Goal: Task Accomplishment & Management: Manage account settings

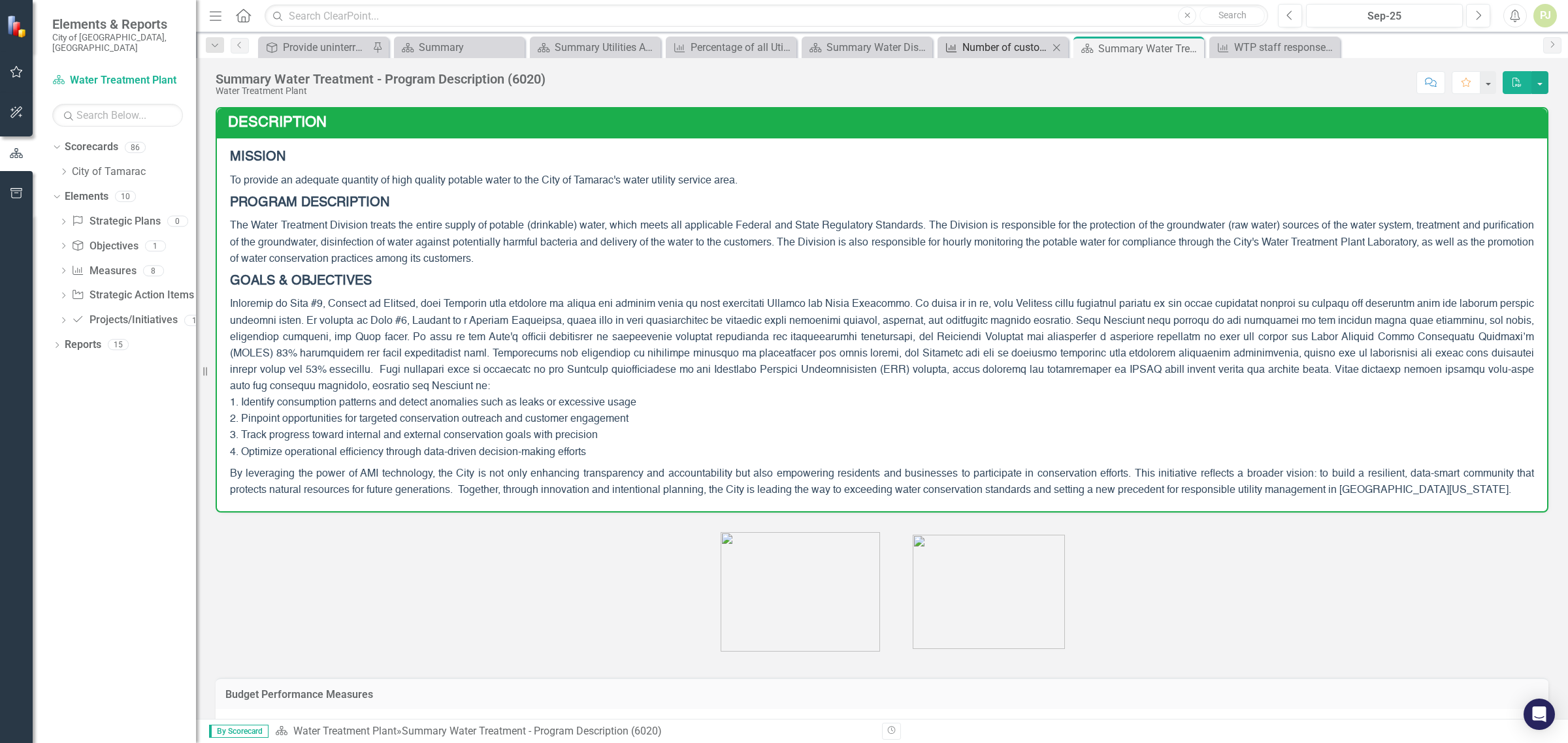
click at [1013, 47] on div "Number of customer accounts per 1000 experiencing water disruption >12 hrs" at bounding box center [1005, 47] width 86 height 17
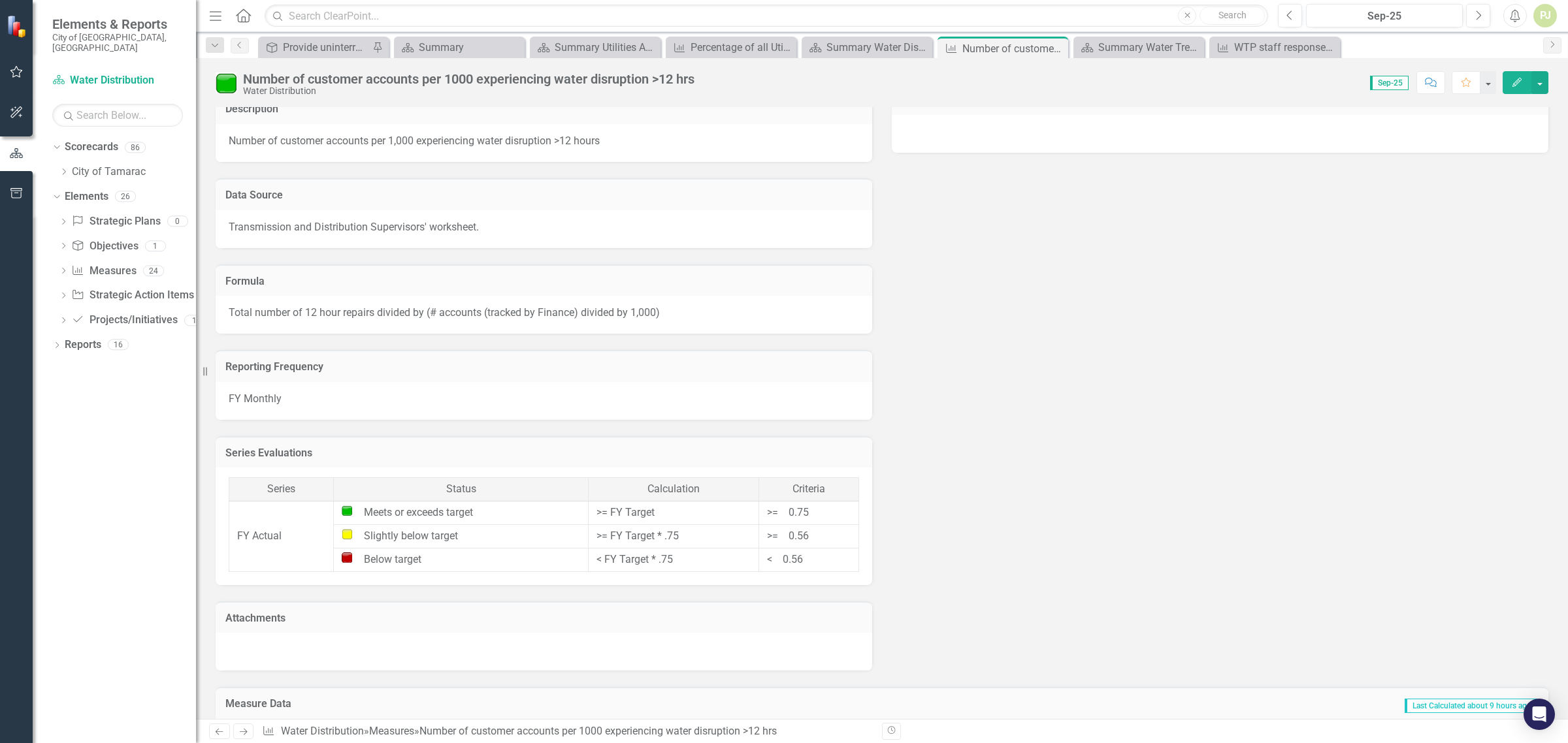
scroll to position [579, 0]
click at [66, 168] on icon "Dropdown" at bounding box center [64, 172] width 9 height 8
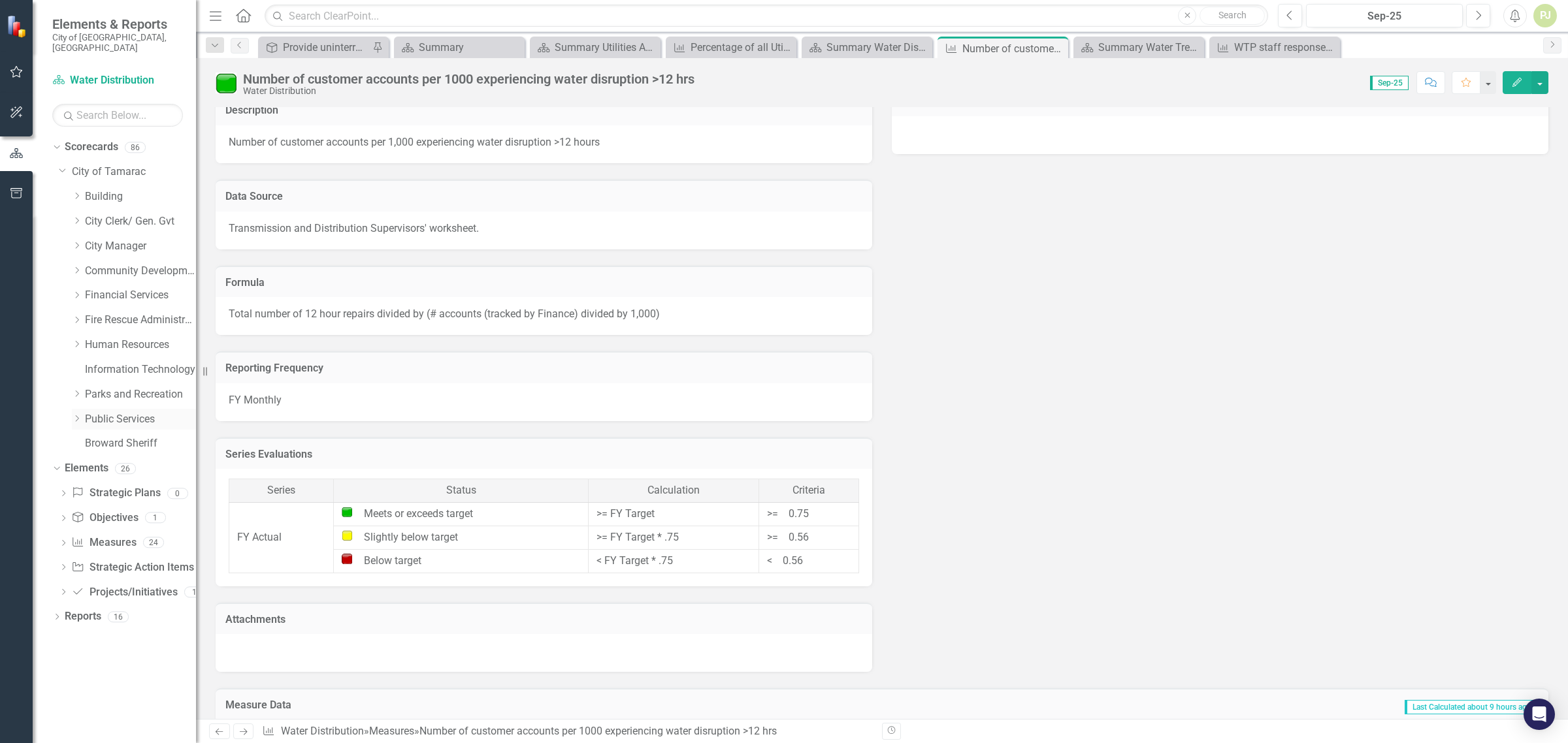
click at [78, 415] on icon "Dropdown" at bounding box center [77, 419] width 9 height 8
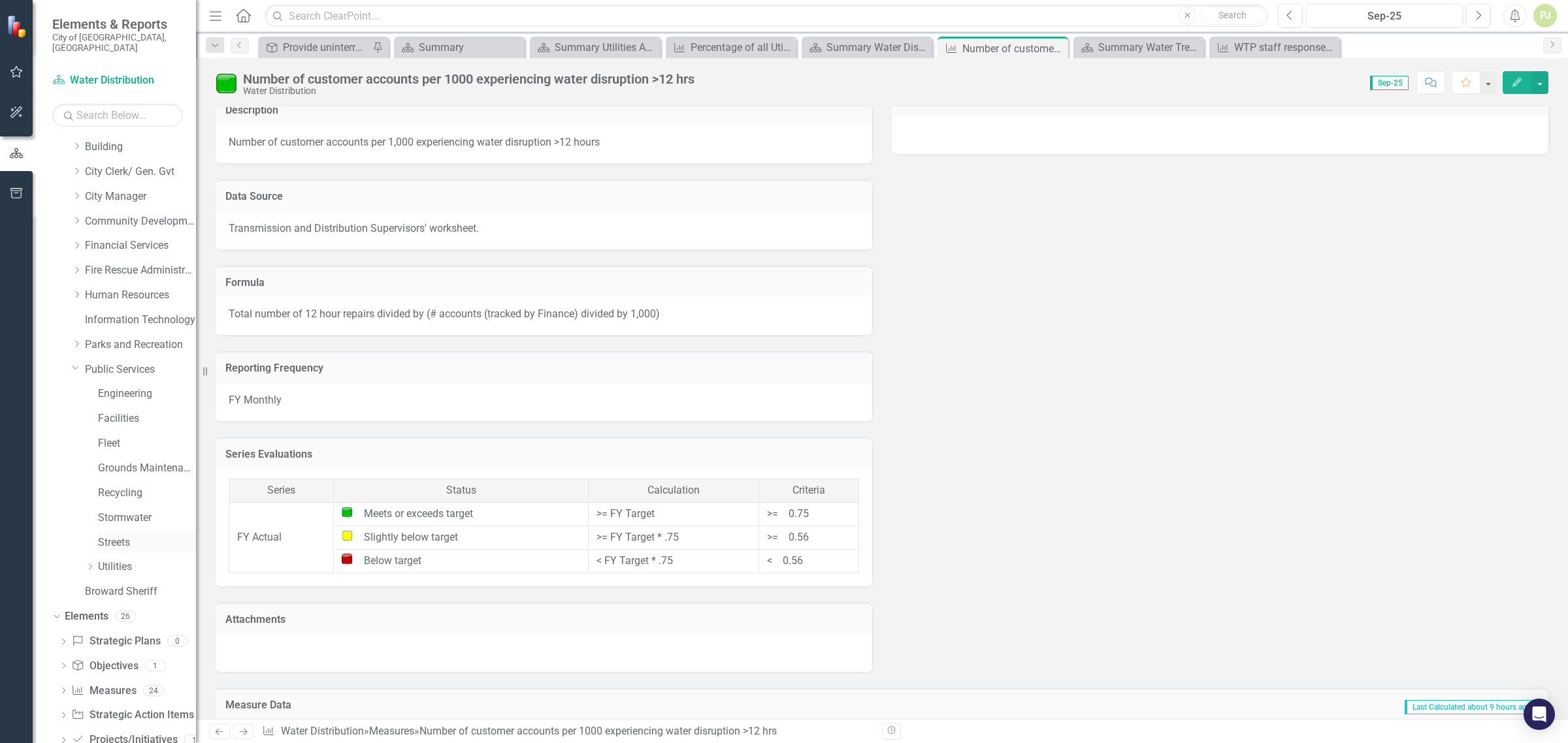
scroll to position [75, 0]
click at [92, 538] on icon "Dropdown" at bounding box center [90, 542] width 9 height 8
click at [118, 584] on link "Water Distribution" at bounding box center [154, 591] width 85 height 15
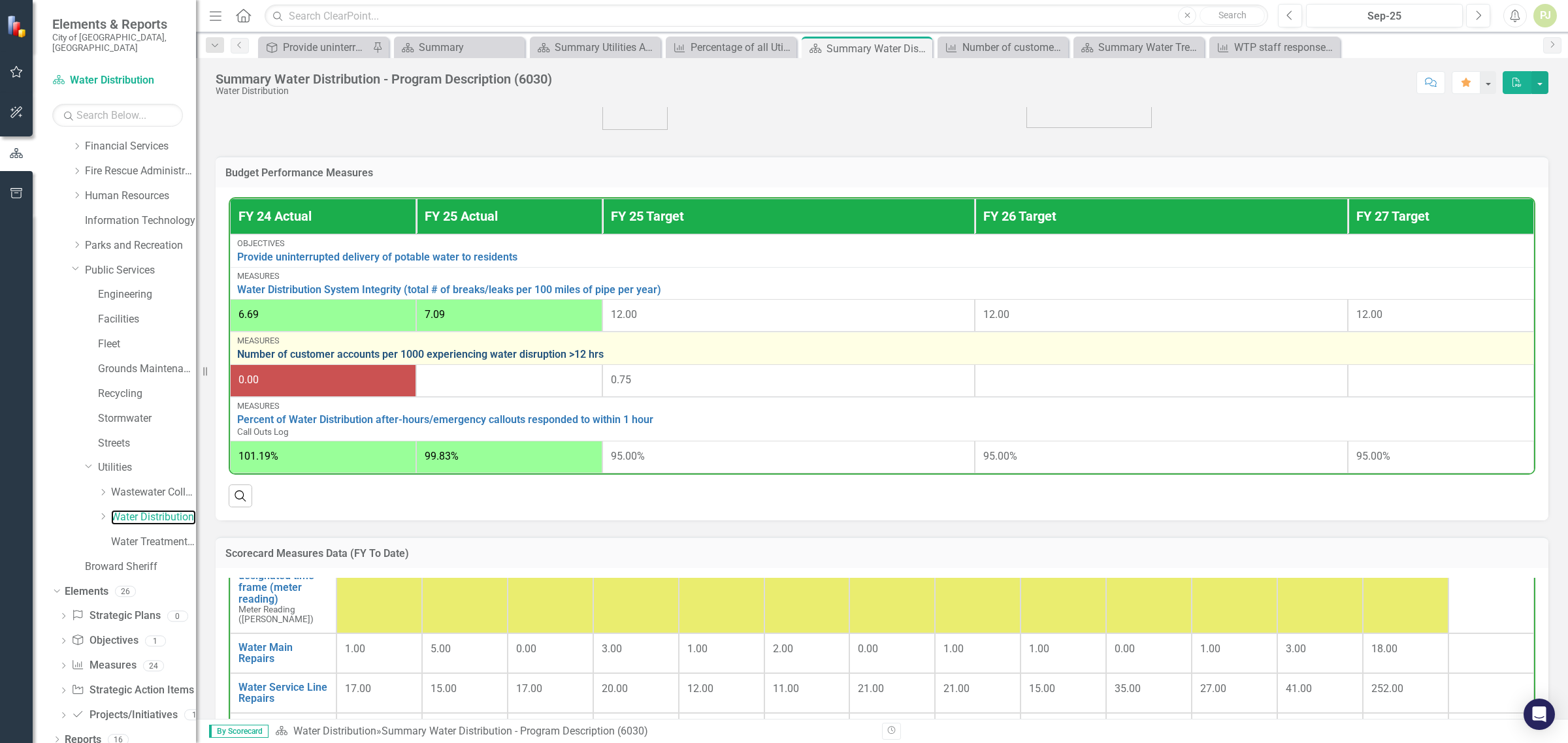
scroll to position [327, 0]
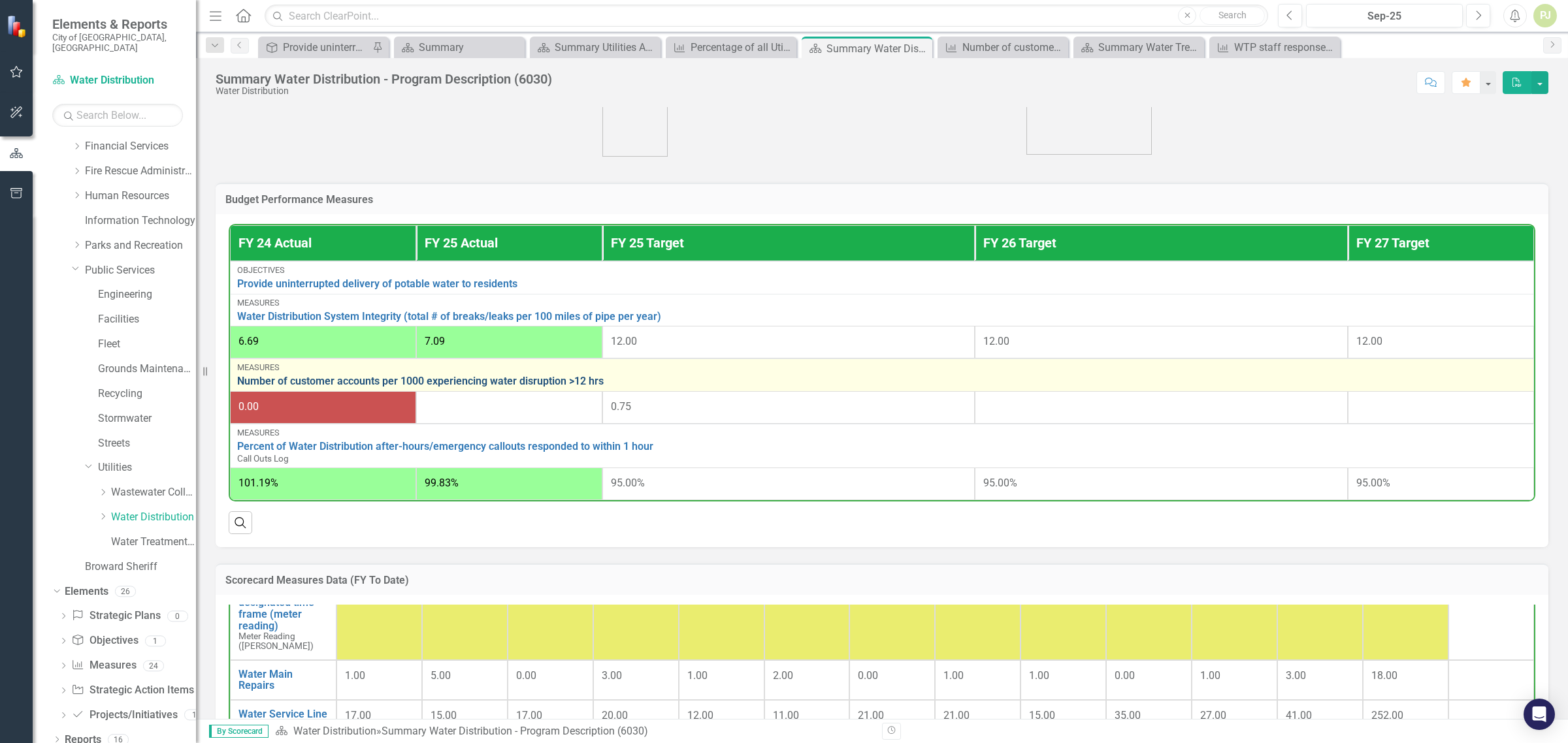
click at [461, 386] on link "Number of customer accounts per 1000 experiencing water disruption >12 hrs" at bounding box center [882, 381] width 1290 height 12
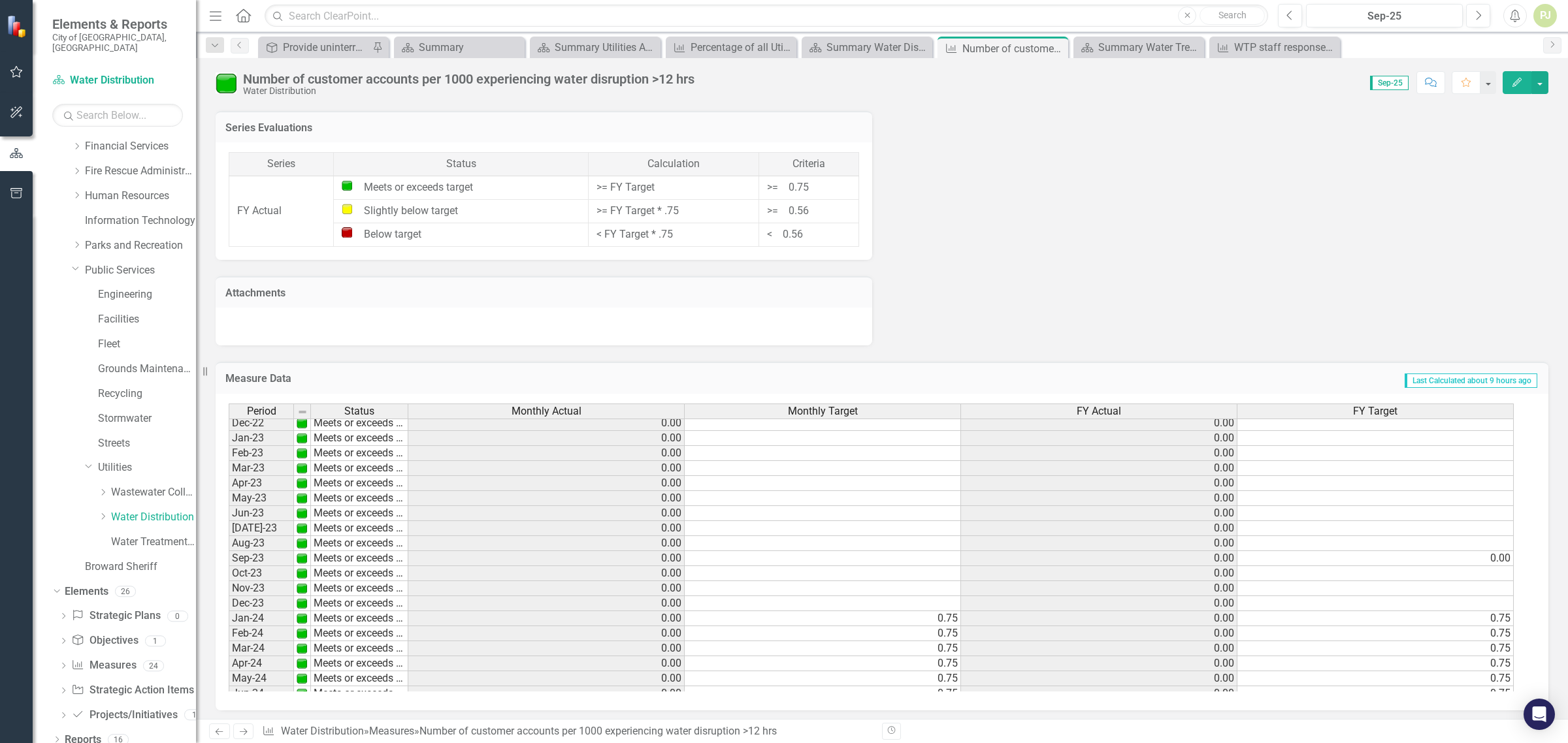
scroll to position [245, 0]
click at [154, 510] on link "Water Distribution" at bounding box center [154, 517] width 85 height 15
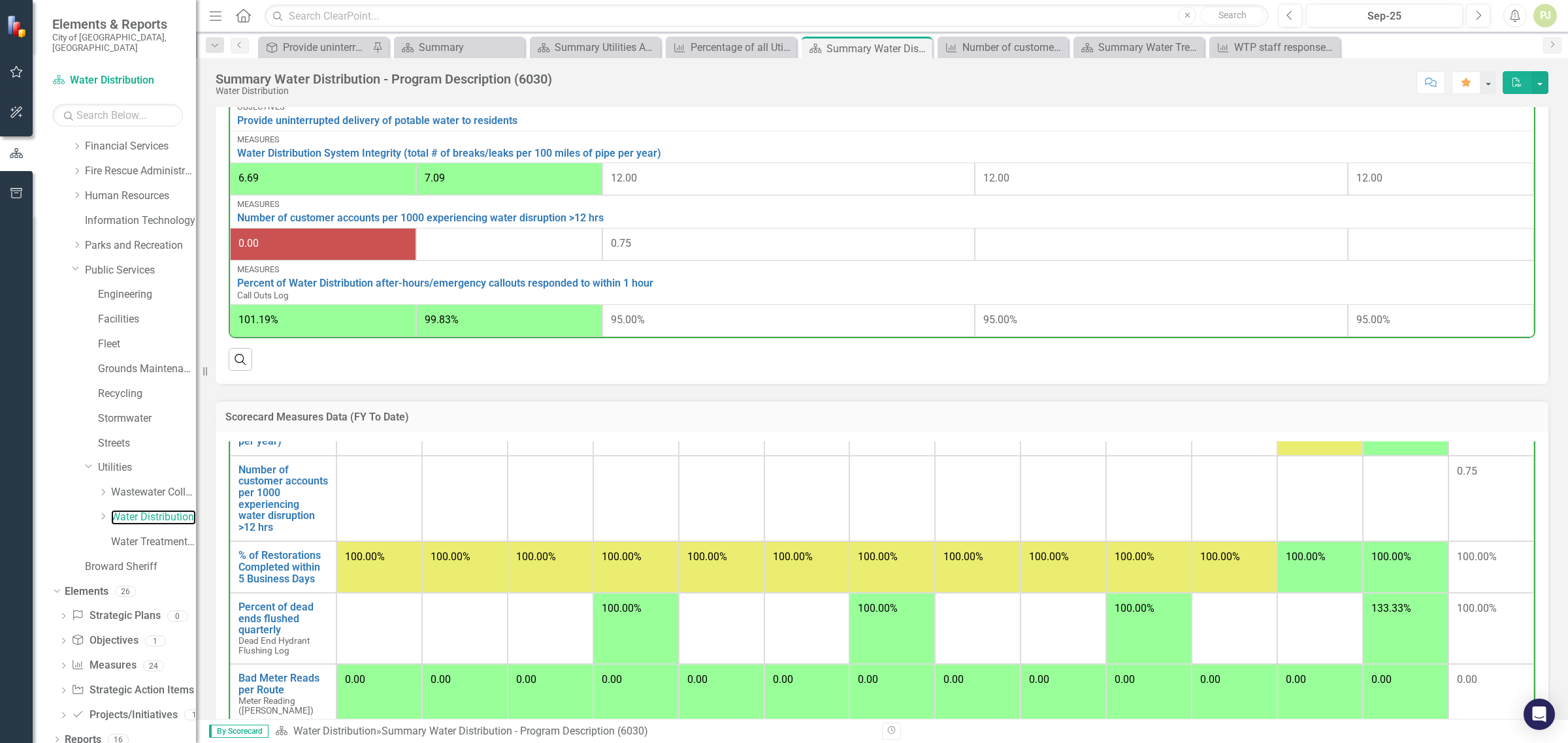
scroll to position [245, 0]
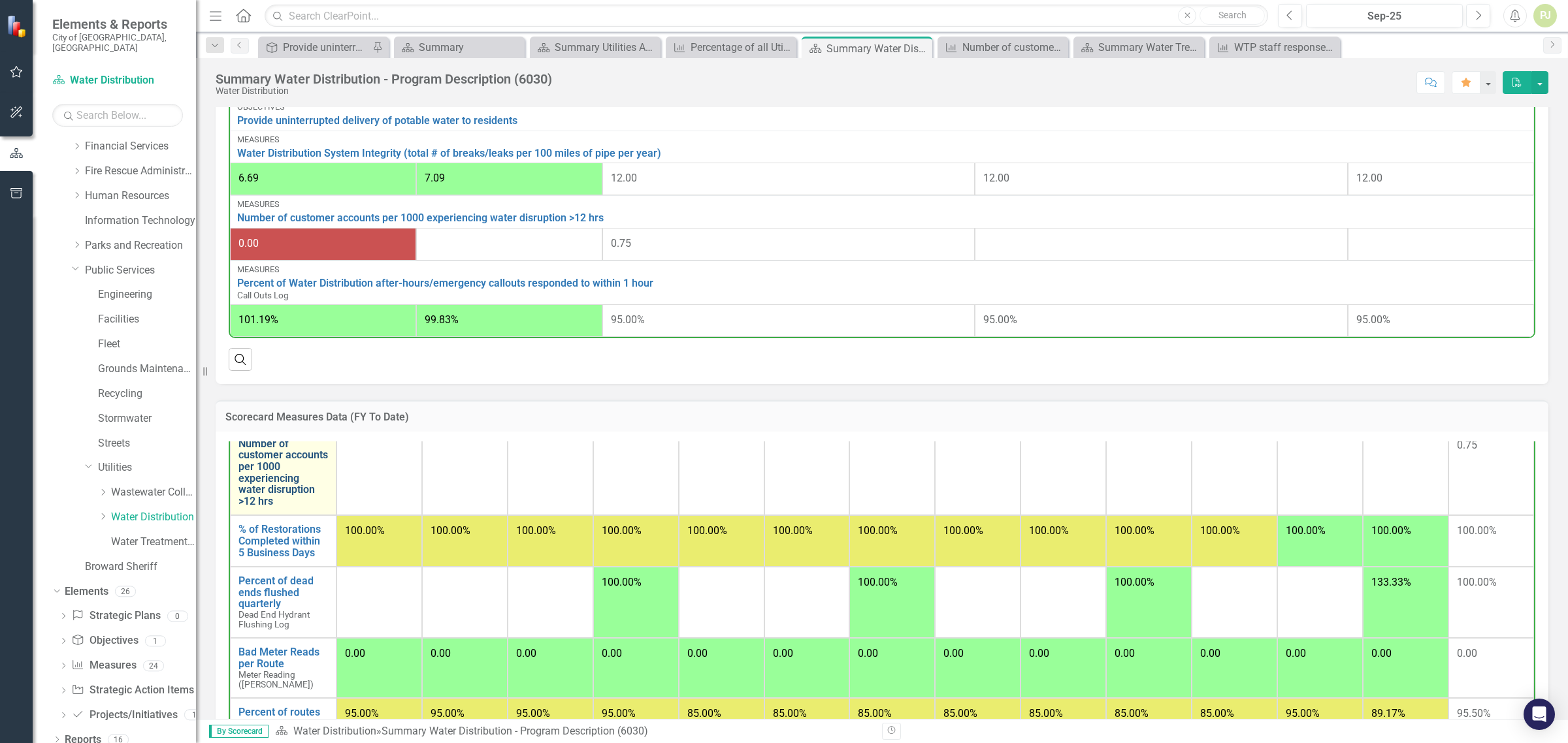
click at [272, 480] on link "Number of customer accounts per 1000 experiencing water disruption >12 hrs" at bounding box center [282, 473] width 89 height 69
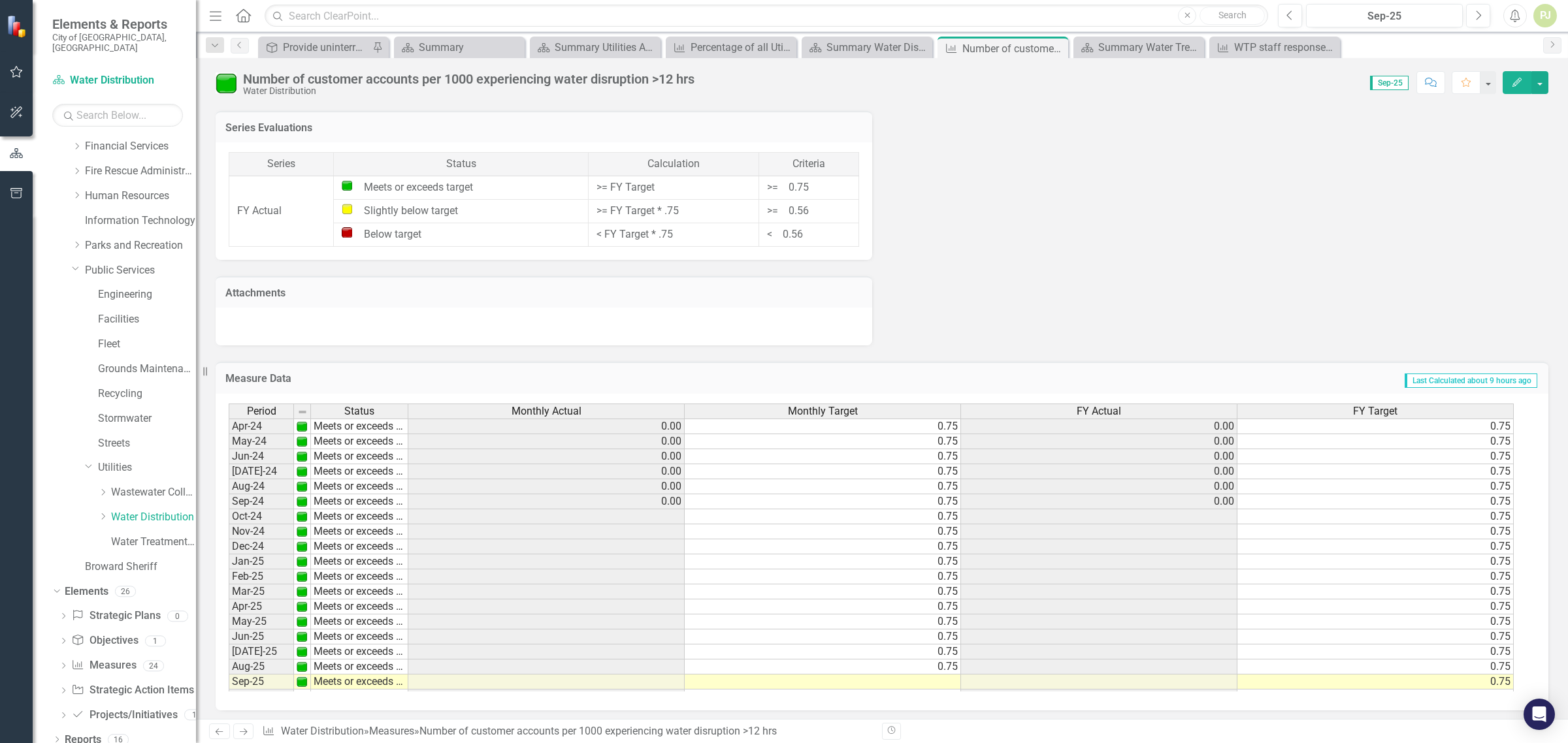
scroll to position [487, 0]
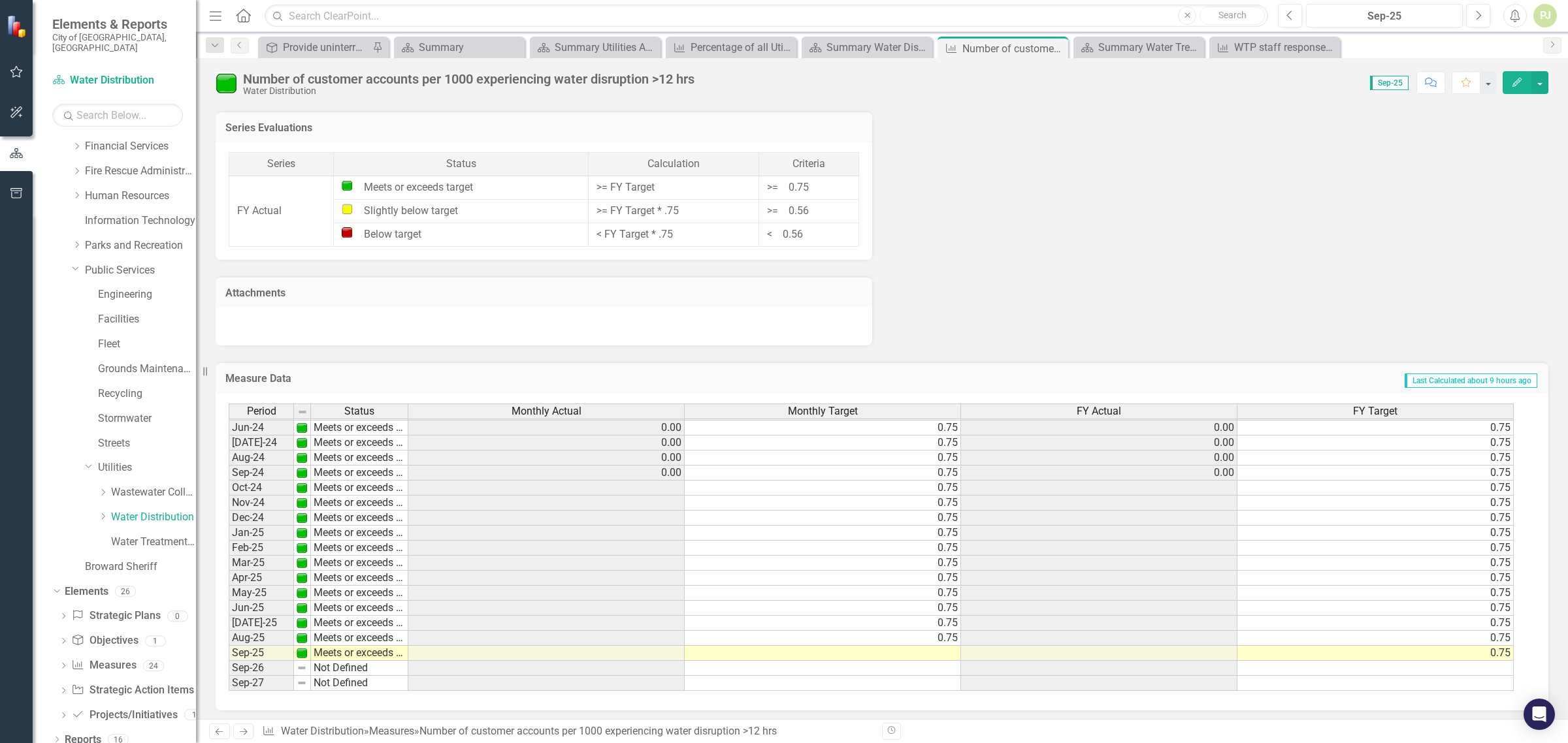
click at [1223, 484] on tbody "Sept - 22 Meets or exceeds target 0.00 0.00 0.00 Oct-22 Meets or exceeds target…" at bounding box center [871, 398] width 1285 height 587
click at [674, 485] on td at bounding box center [547, 488] width 276 height 15
click at [1435, 501] on td "0.75" at bounding box center [1376, 503] width 276 height 15
click at [1417, 518] on td "0.75" at bounding box center [1376, 518] width 276 height 15
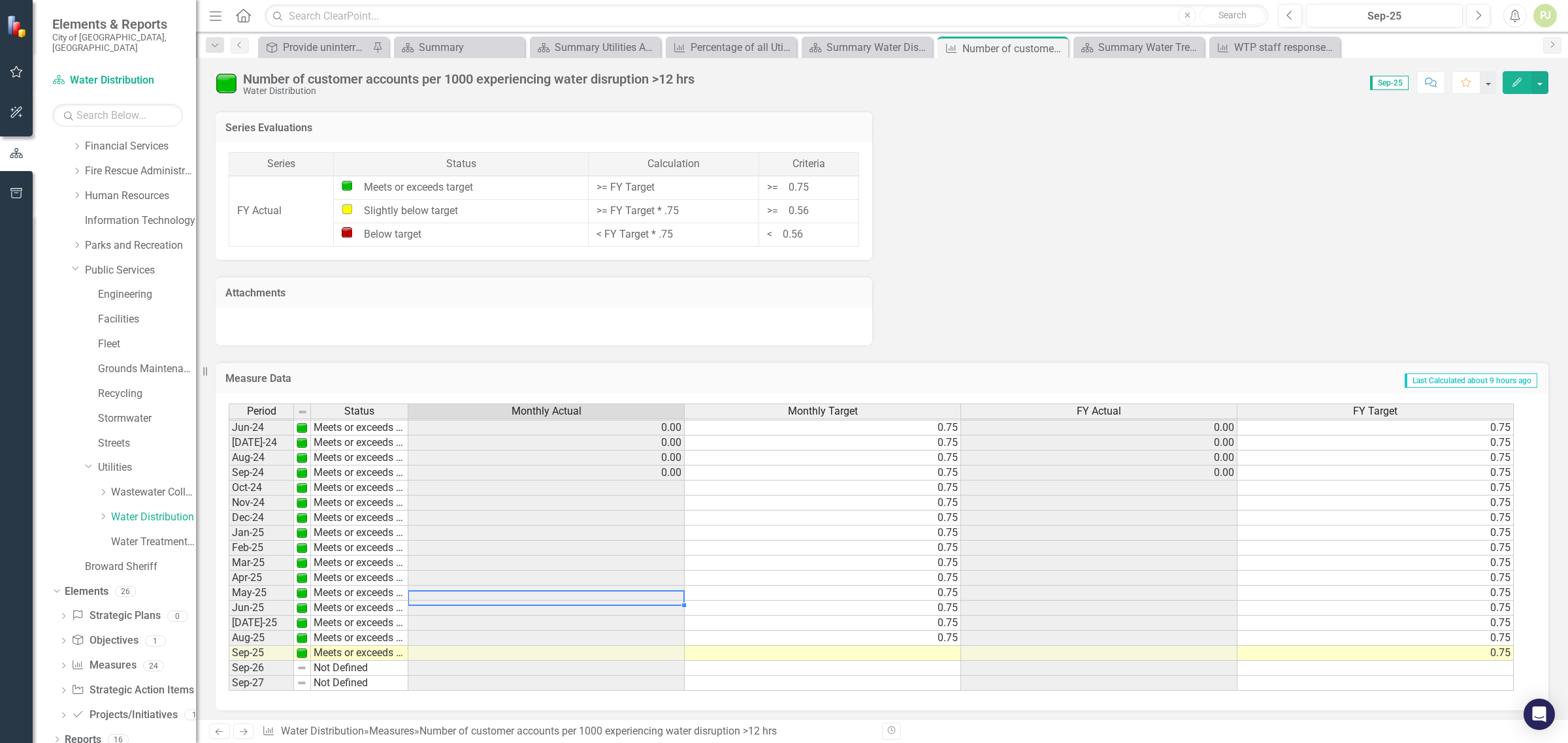
click at [608, 588] on td at bounding box center [547, 593] width 276 height 15
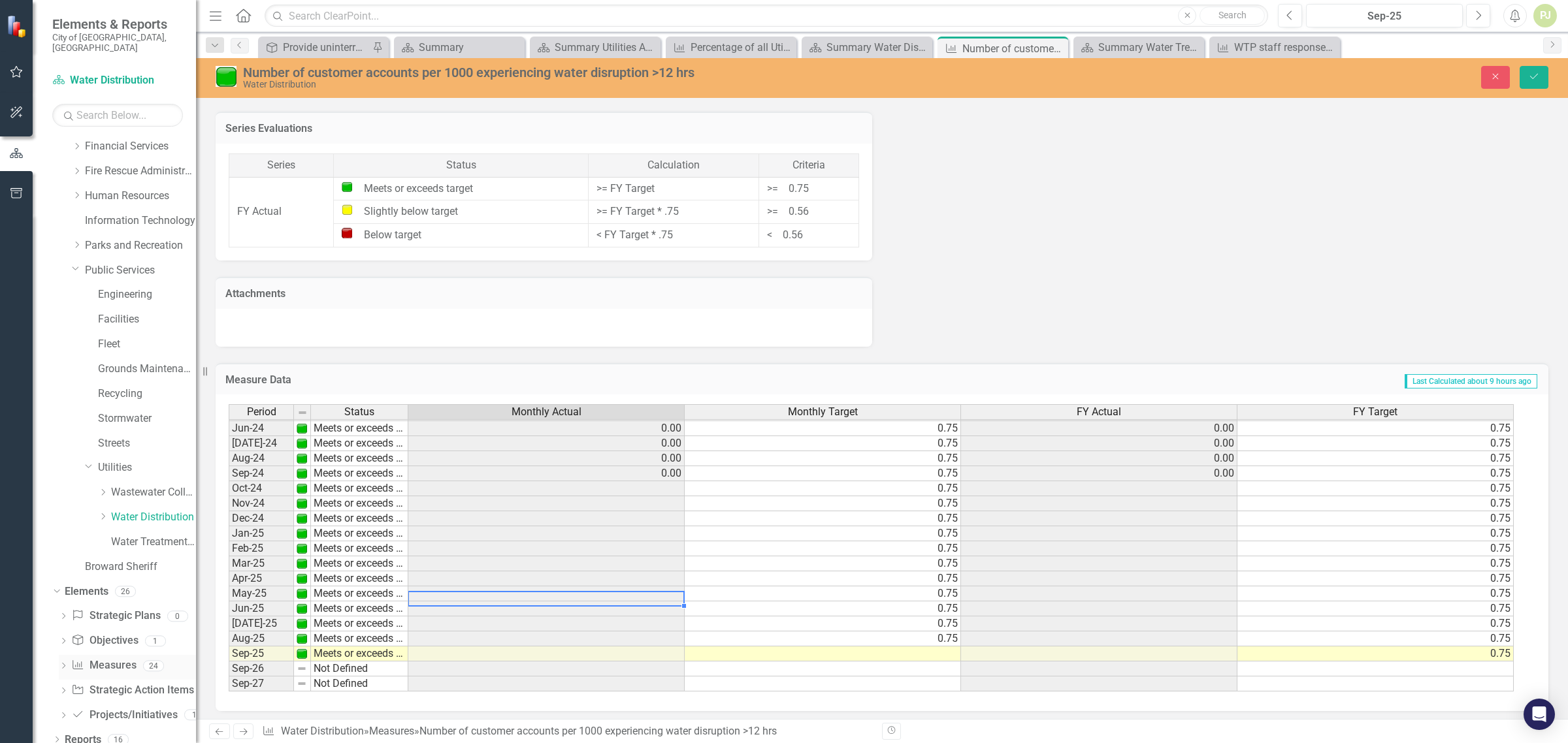
click at [61, 663] on icon "Dropdown" at bounding box center [64, 666] width 9 height 7
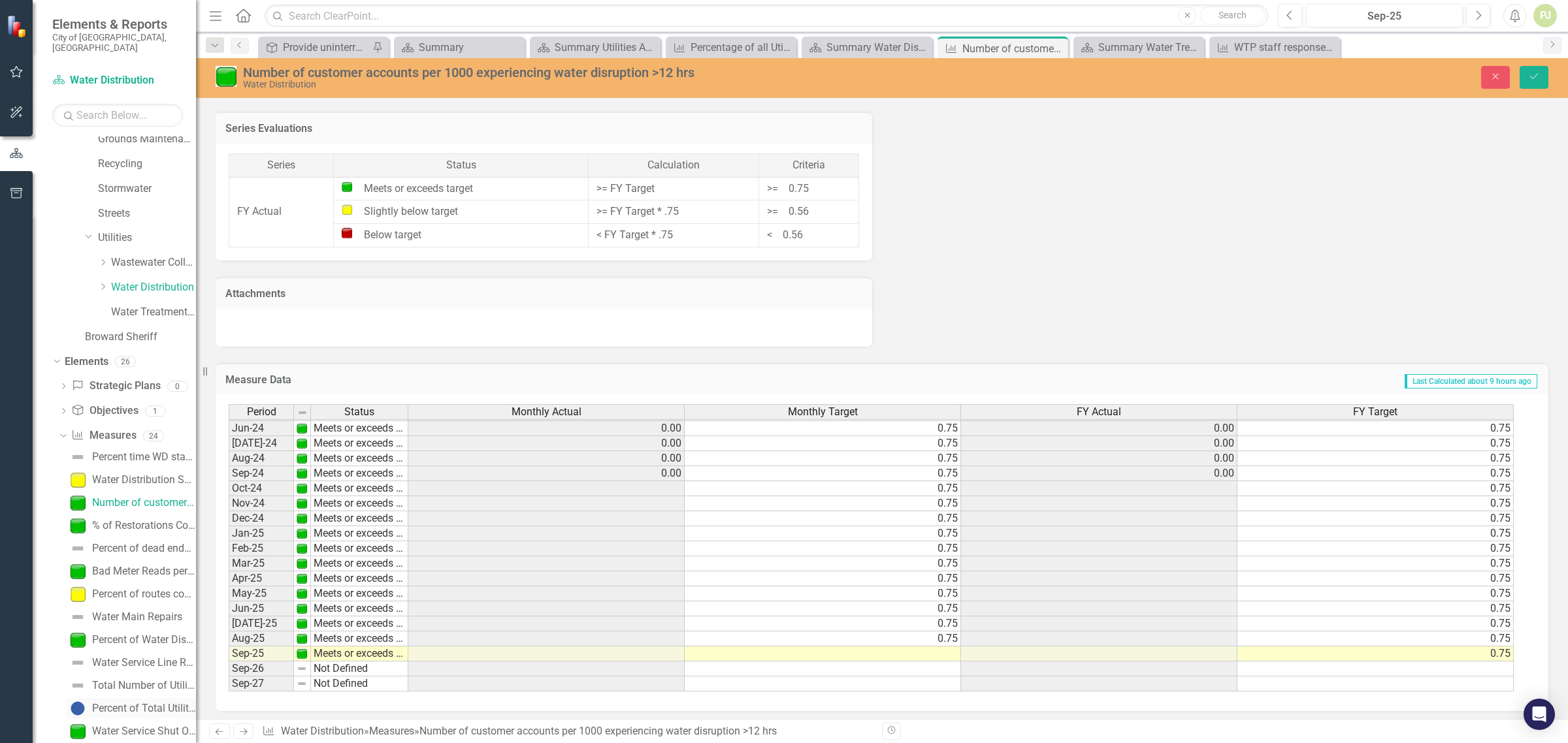
scroll to position [394, 0]
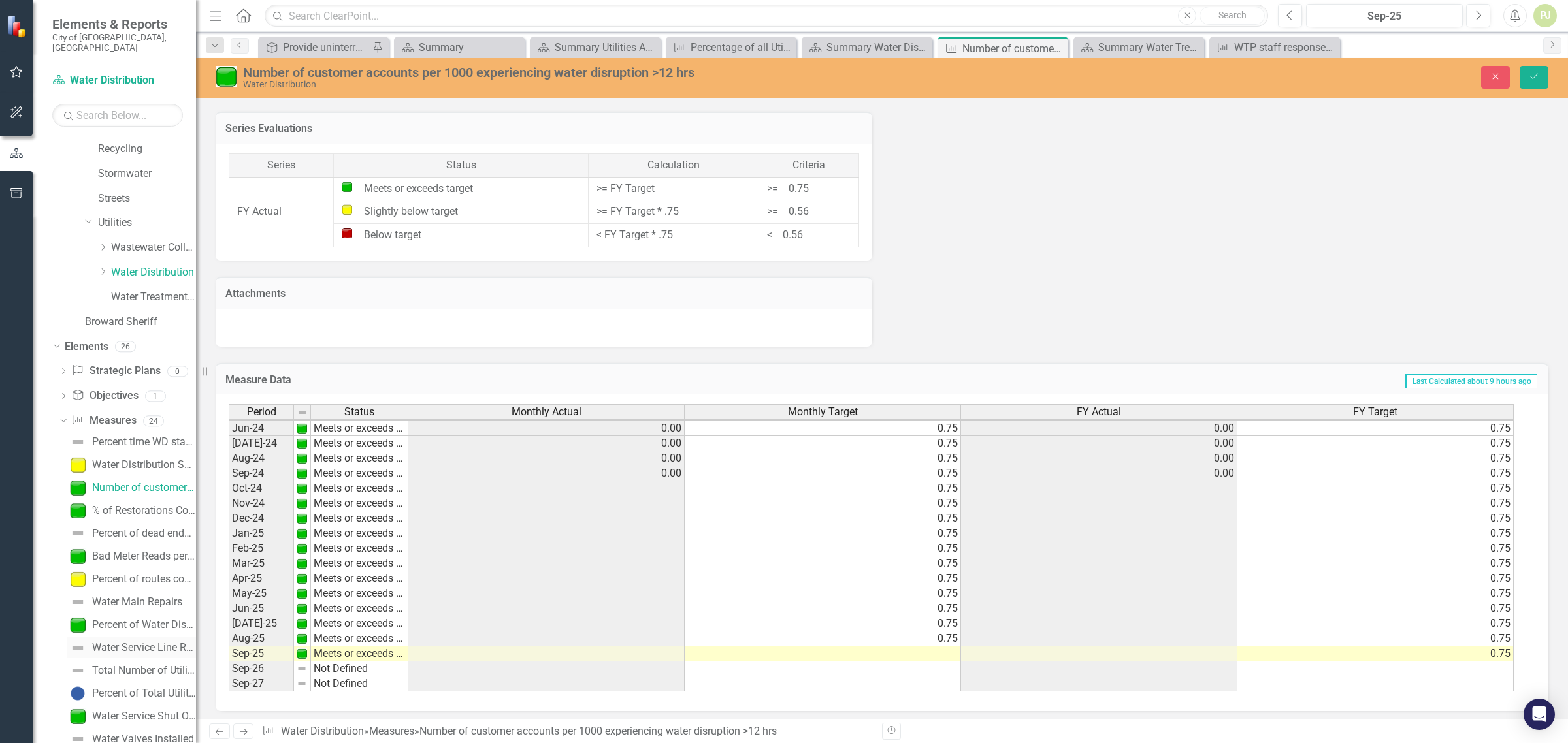
click at [129, 642] on div "Water Service Line Repairs" at bounding box center [144, 648] width 104 height 12
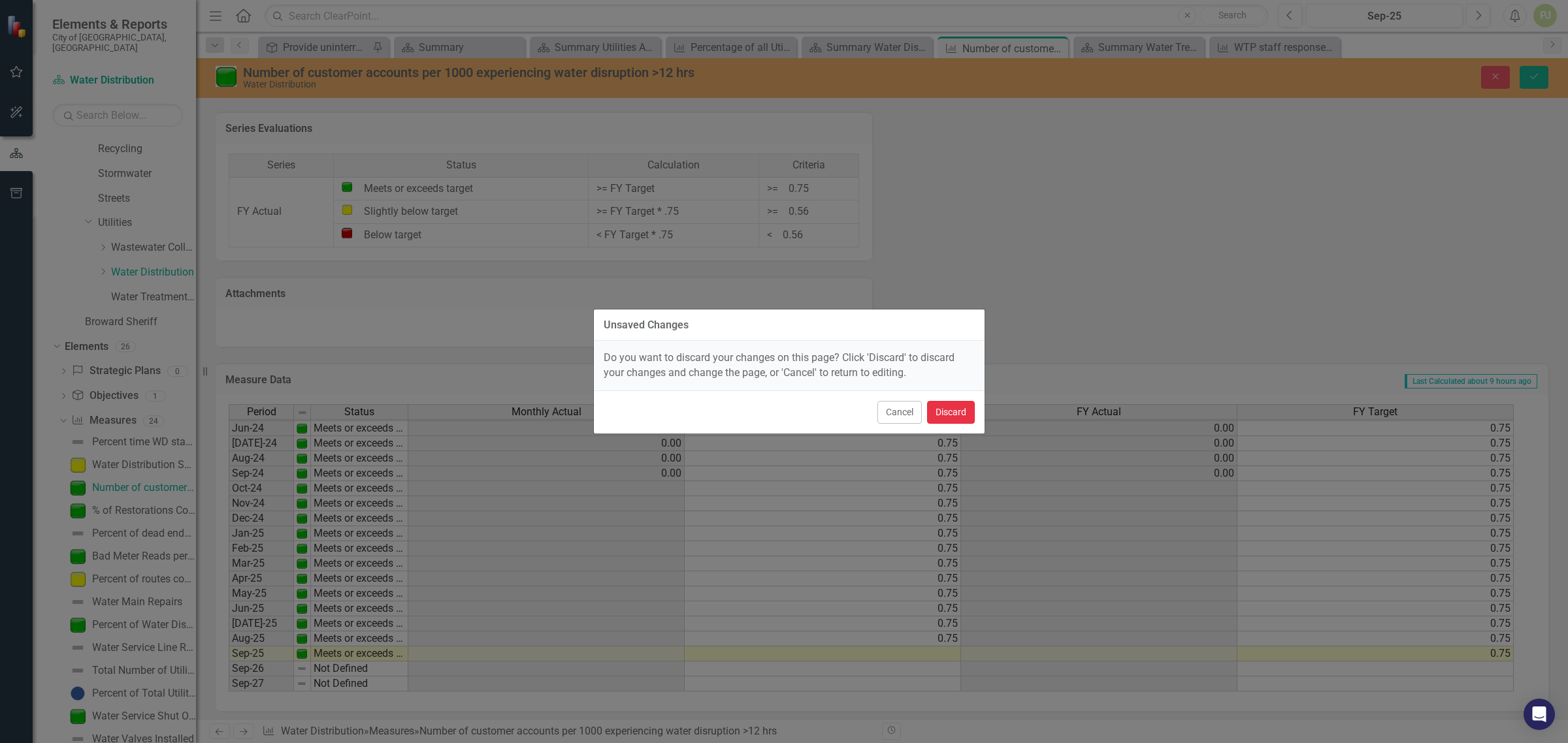
click at [956, 415] on button "Discard" at bounding box center [950, 412] width 47 height 23
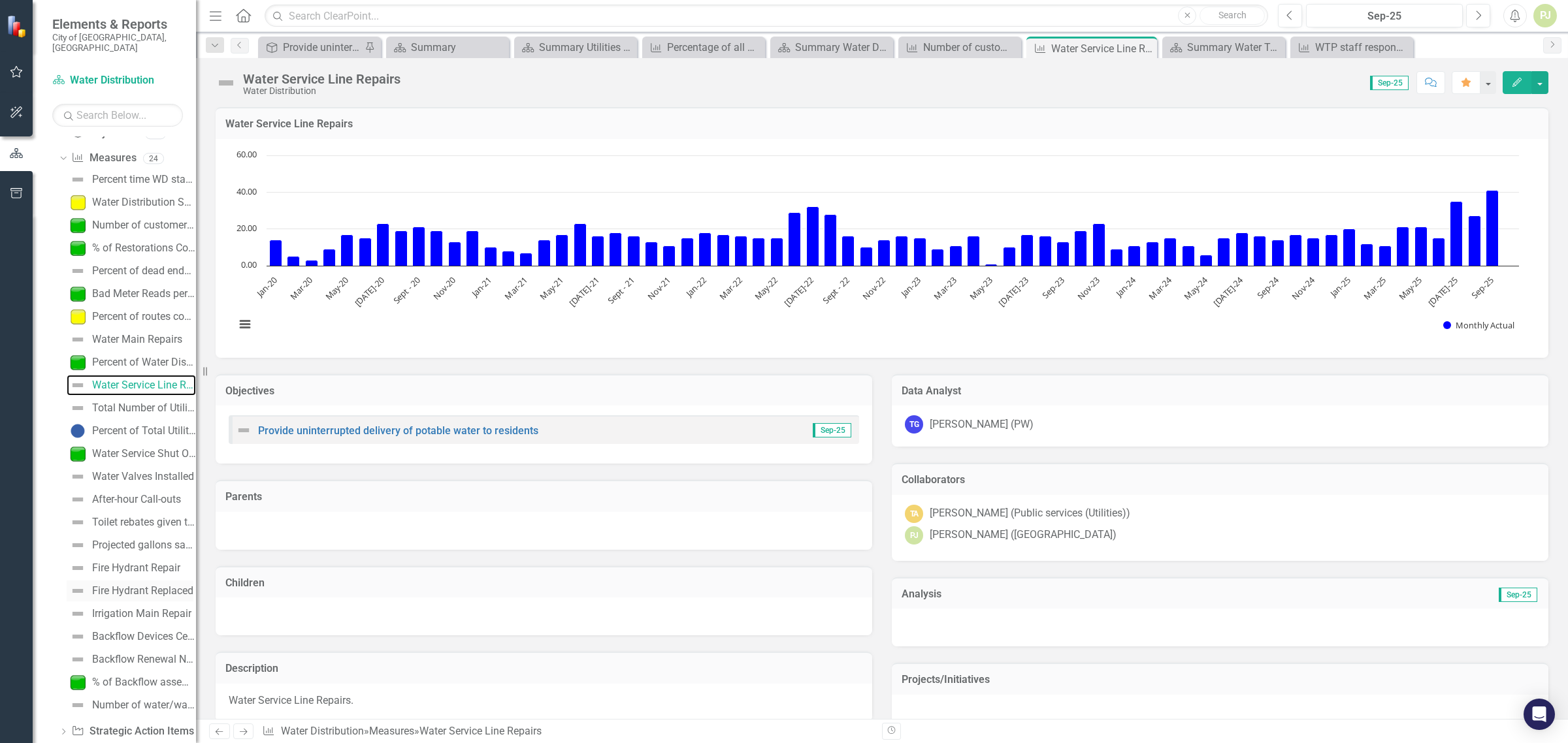
scroll to position [697, 0]
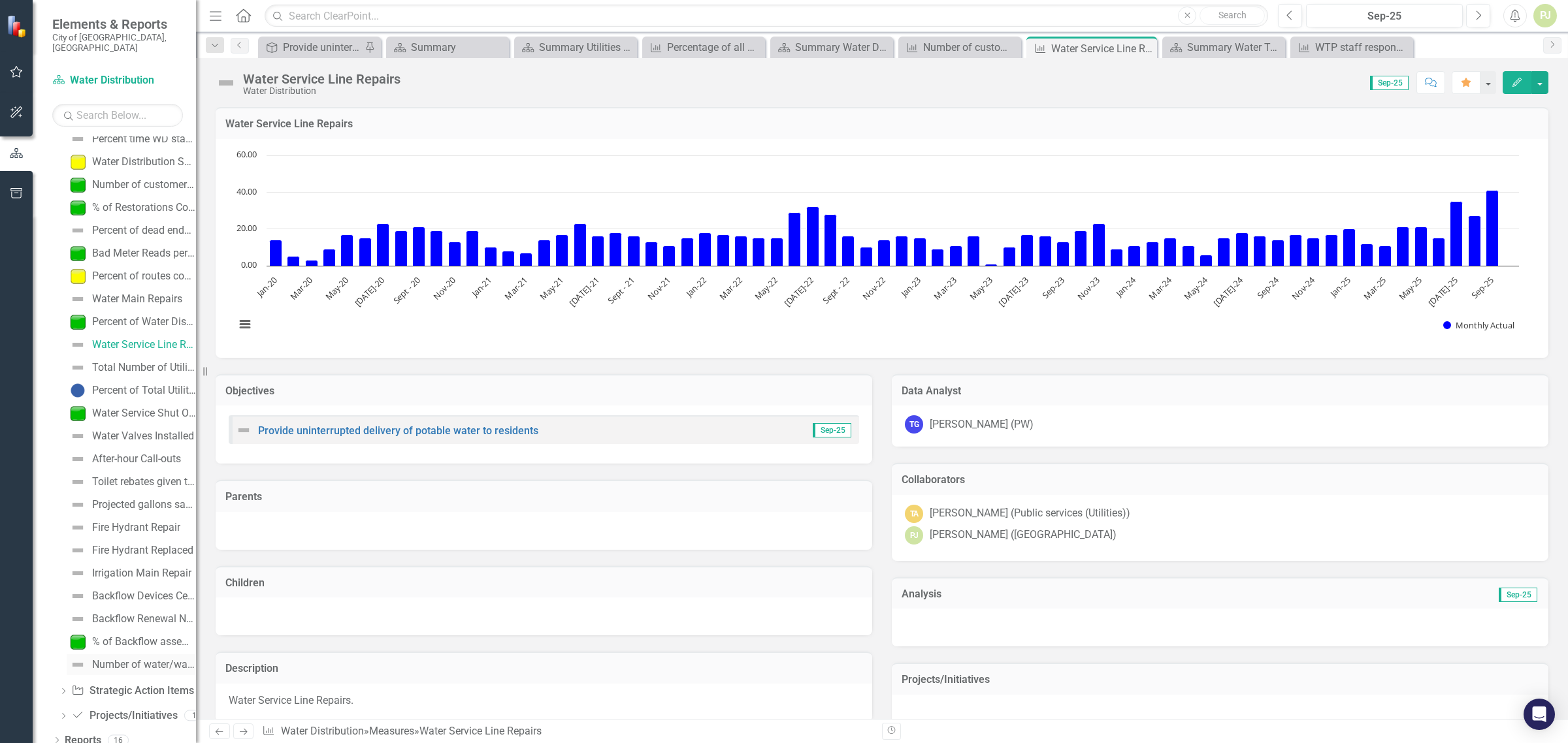
click at [148, 659] on div "Number of water/wastewater underground valves exercised" at bounding box center [144, 665] width 104 height 12
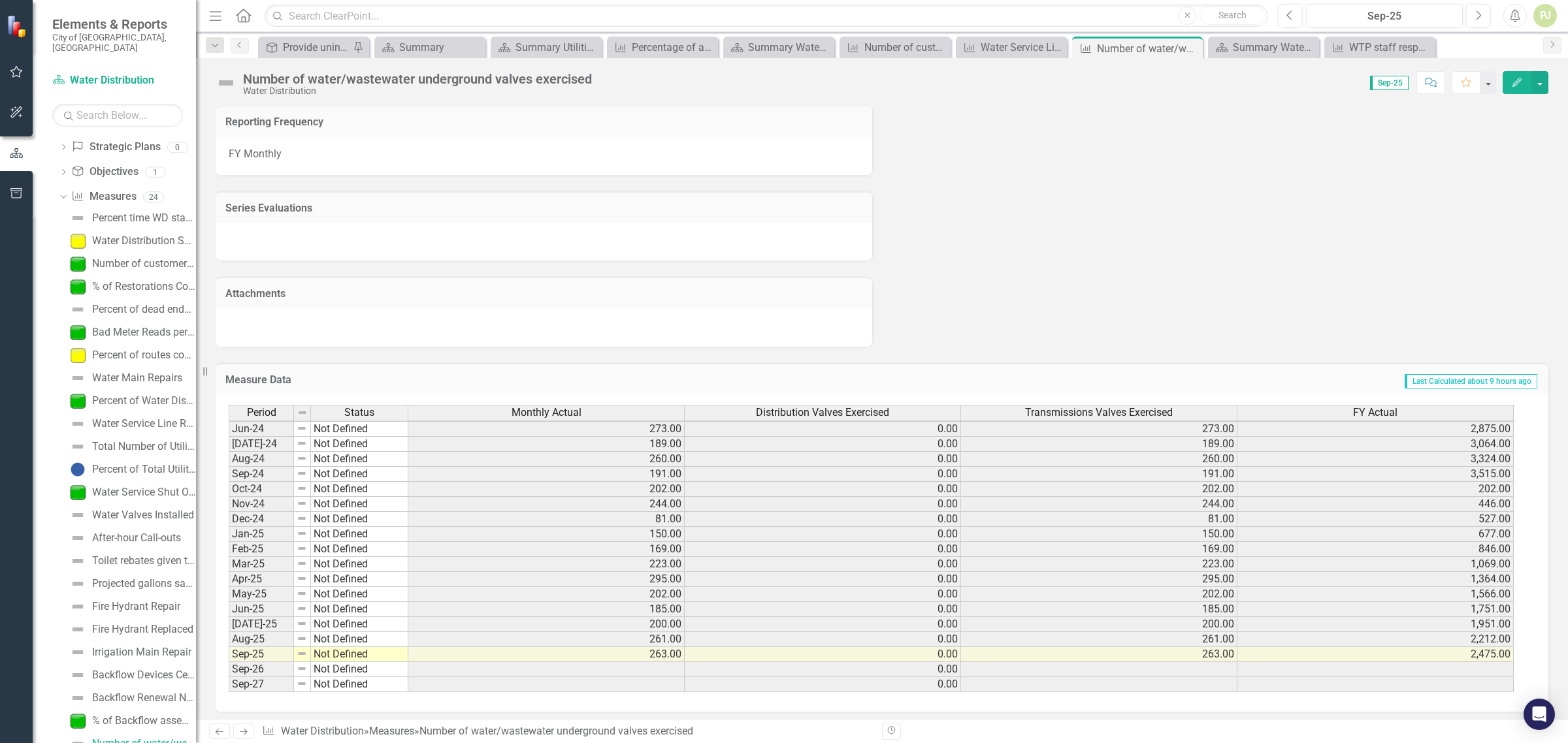
scroll to position [484, 0]
click at [889, 663] on td "0.00" at bounding box center [823, 670] width 276 height 15
click at [1215, 663] on td at bounding box center [1099, 670] width 276 height 15
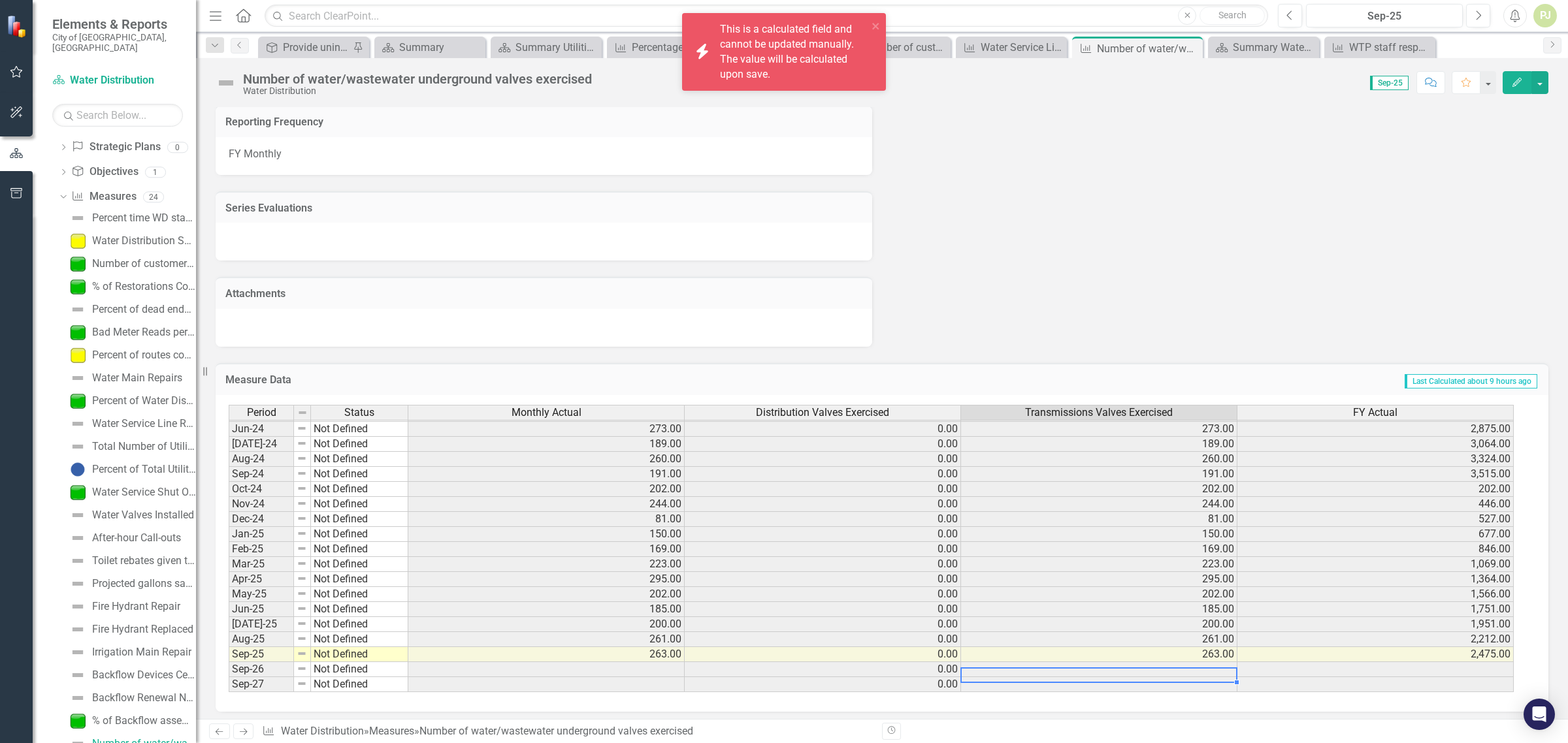
click at [1452, 664] on td at bounding box center [1376, 670] width 276 height 15
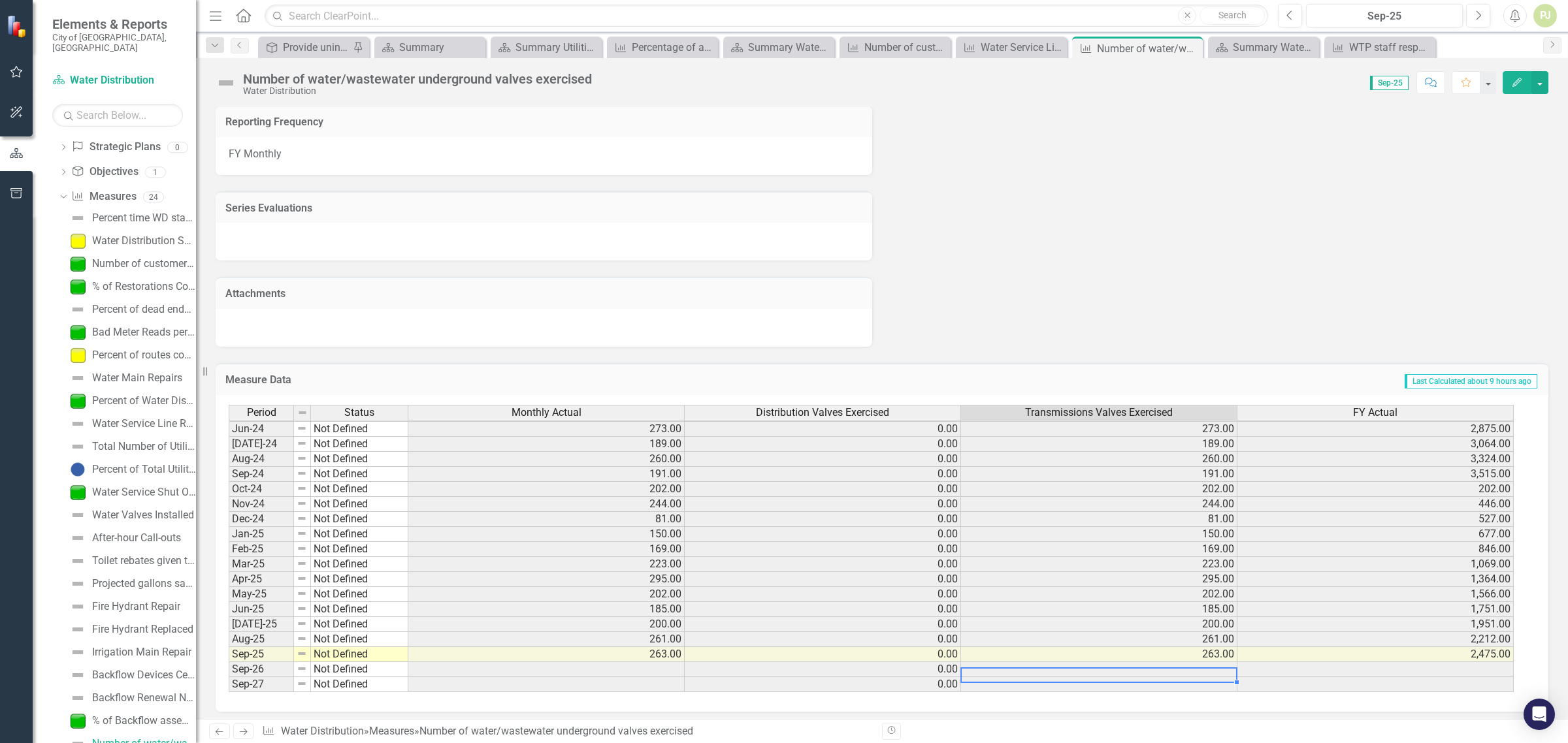
click at [1211, 667] on td at bounding box center [1099, 670] width 276 height 15
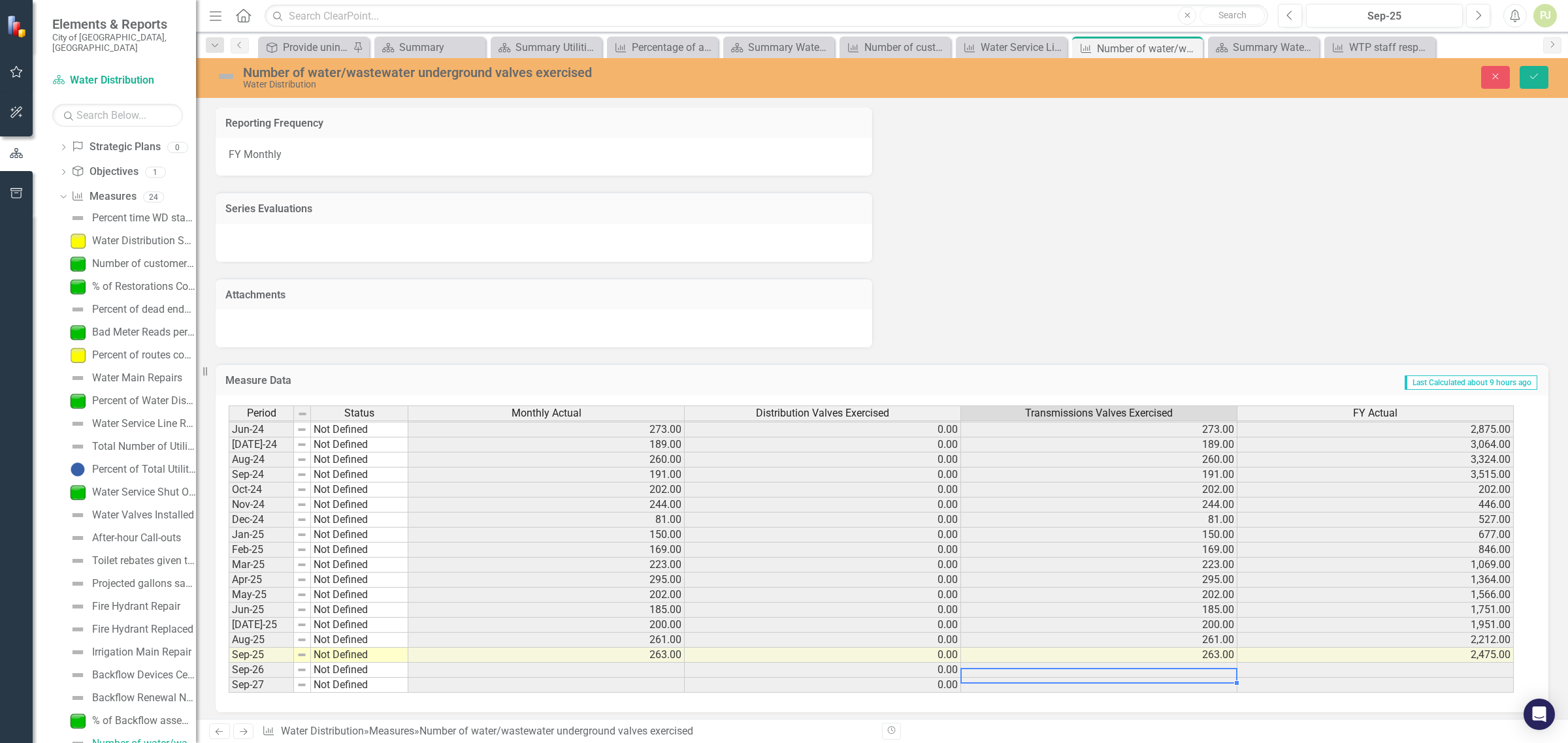
click at [1212, 665] on td at bounding box center [1099, 670] width 276 height 15
click at [1094, 665] on td at bounding box center [1099, 670] width 276 height 15
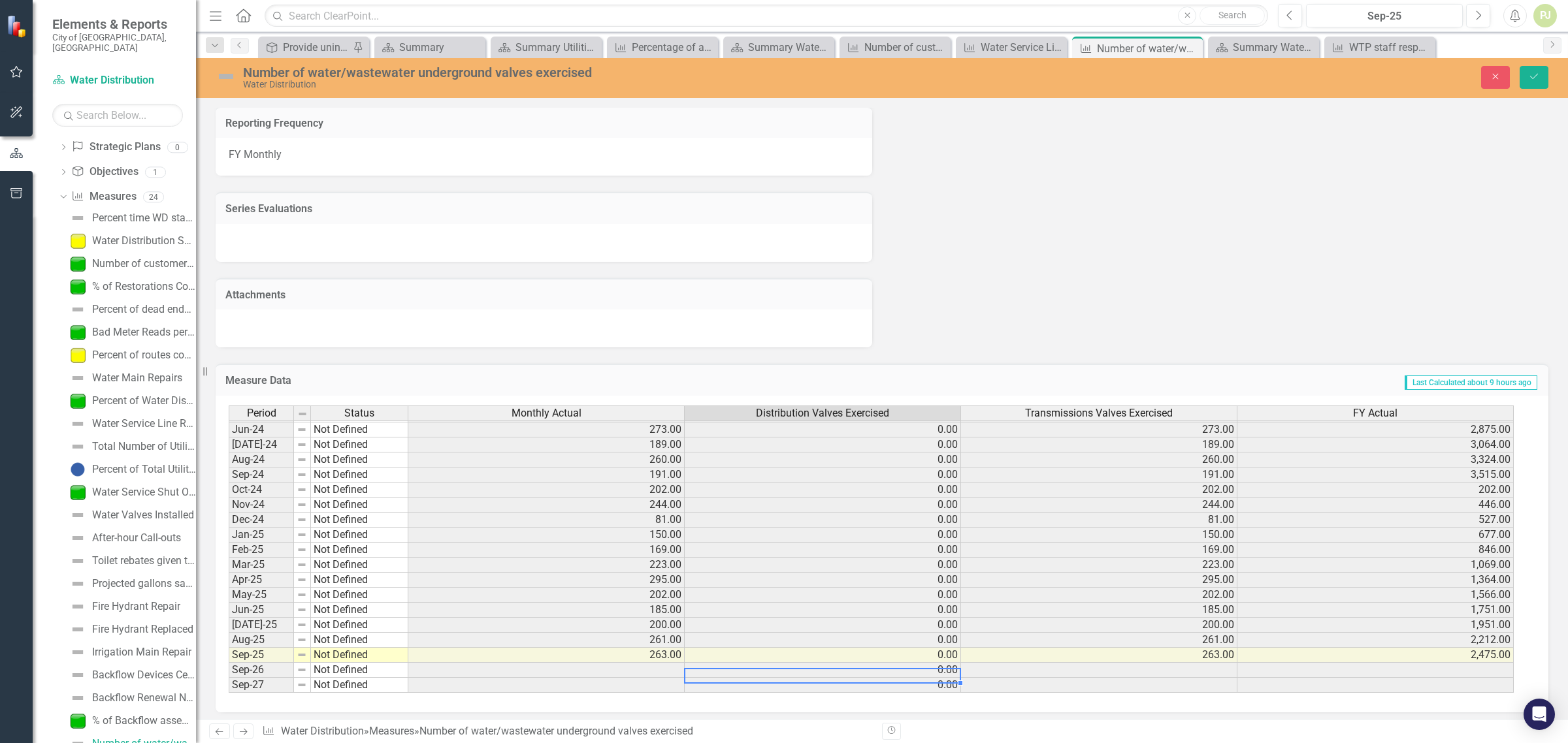
click at [903, 665] on td "0.00" at bounding box center [823, 670] width 276 height 15
click at [668, 664] on td at bounding box center [547, 670] width 276 height 15
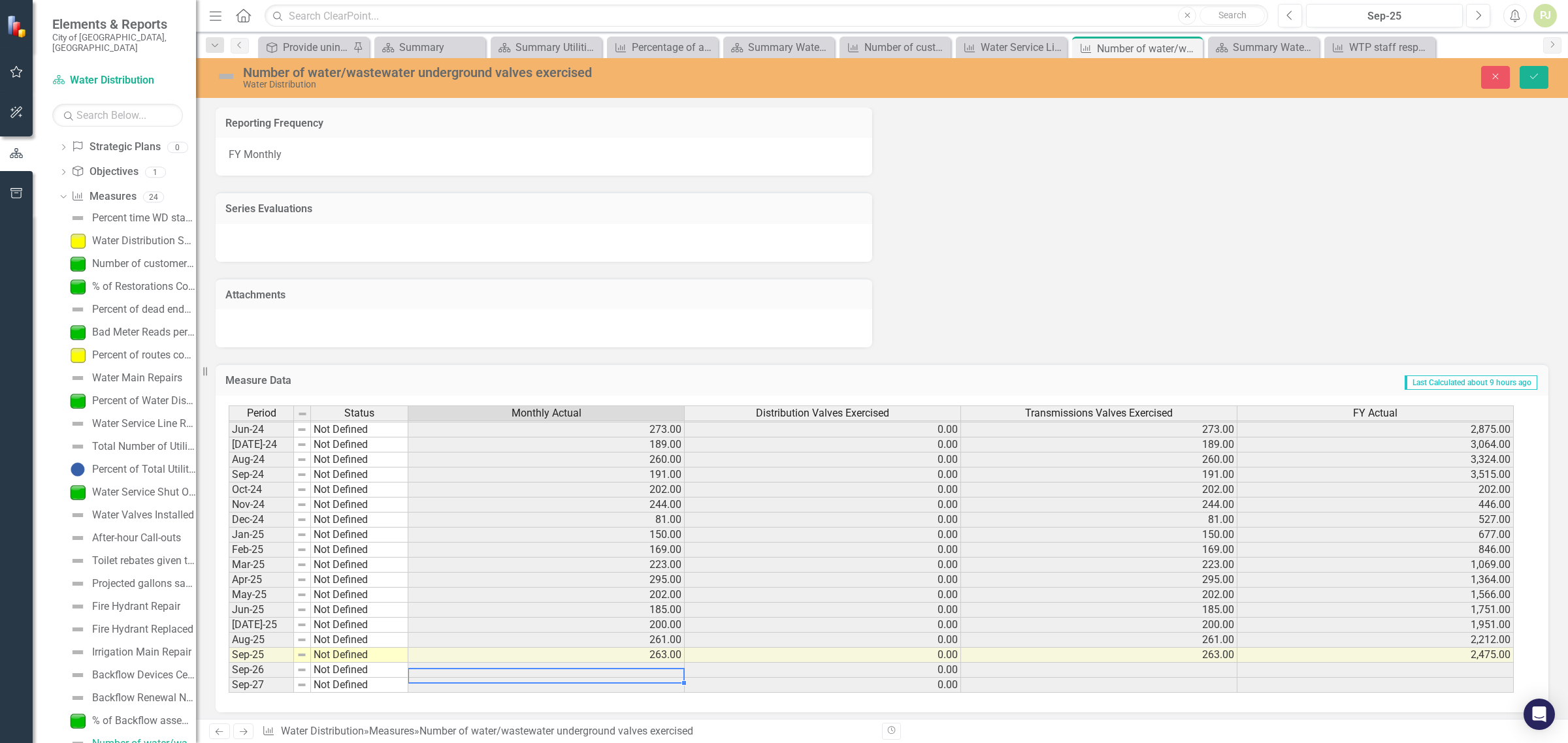
click at [591, 648] on td "263.00" at bounding box center [547, 655] width 276 height 15
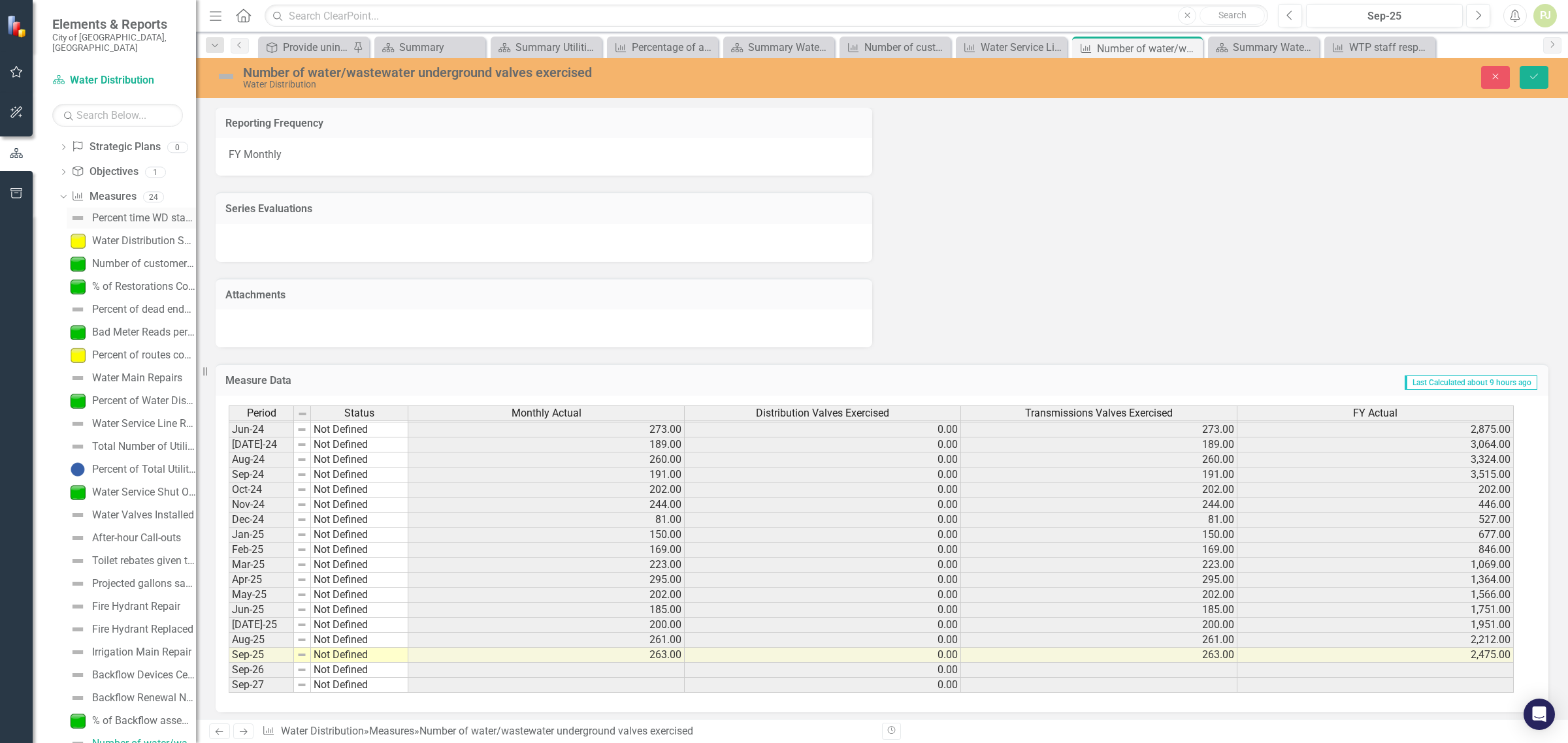
click at [109, 212] on div "Percent time WD staff is completing tasks within the designated timeframe" at bounding box center [144, 218] width 104 height 12
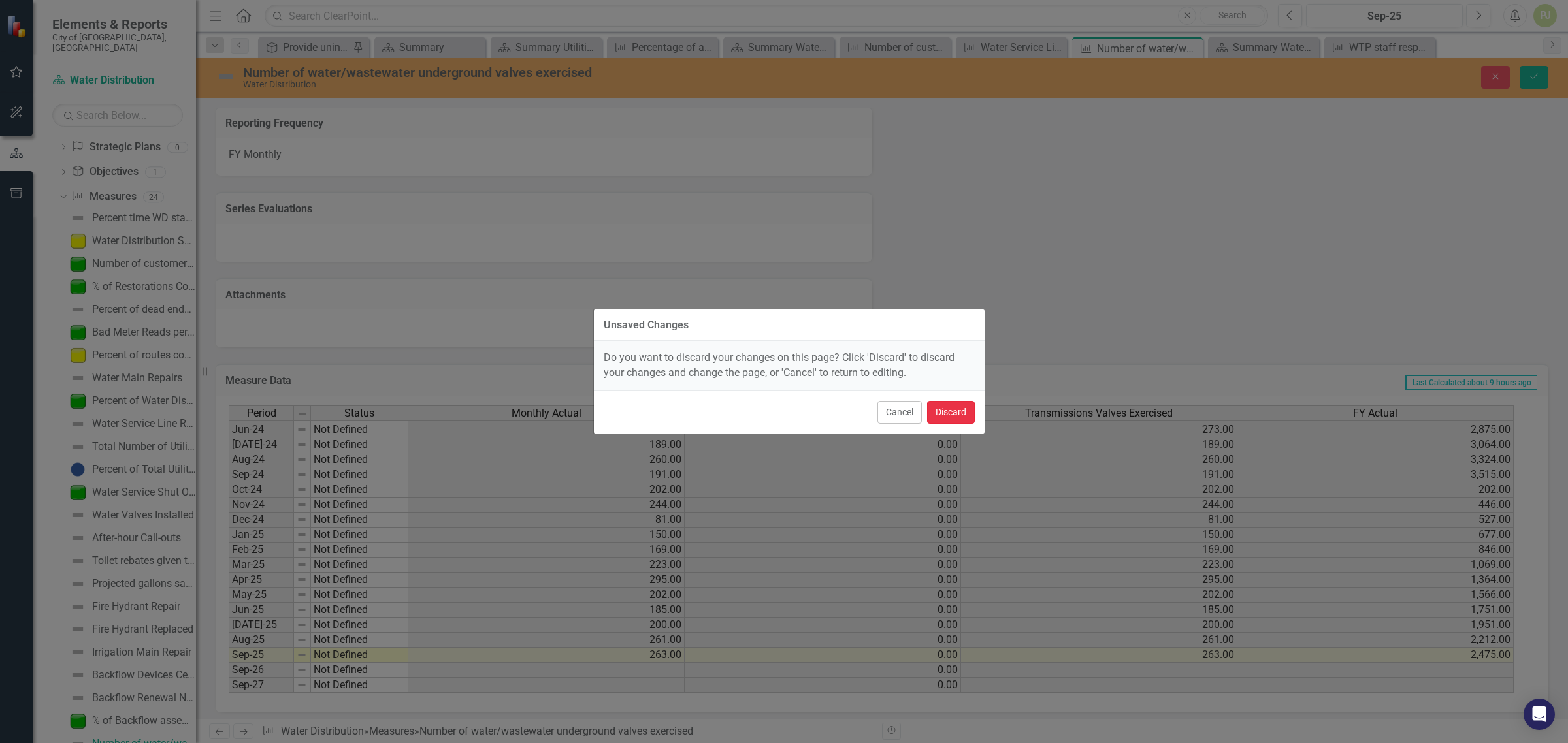
click at [944, 413] on button "Discard" at bounding box center [950, 412] width 47 height 23
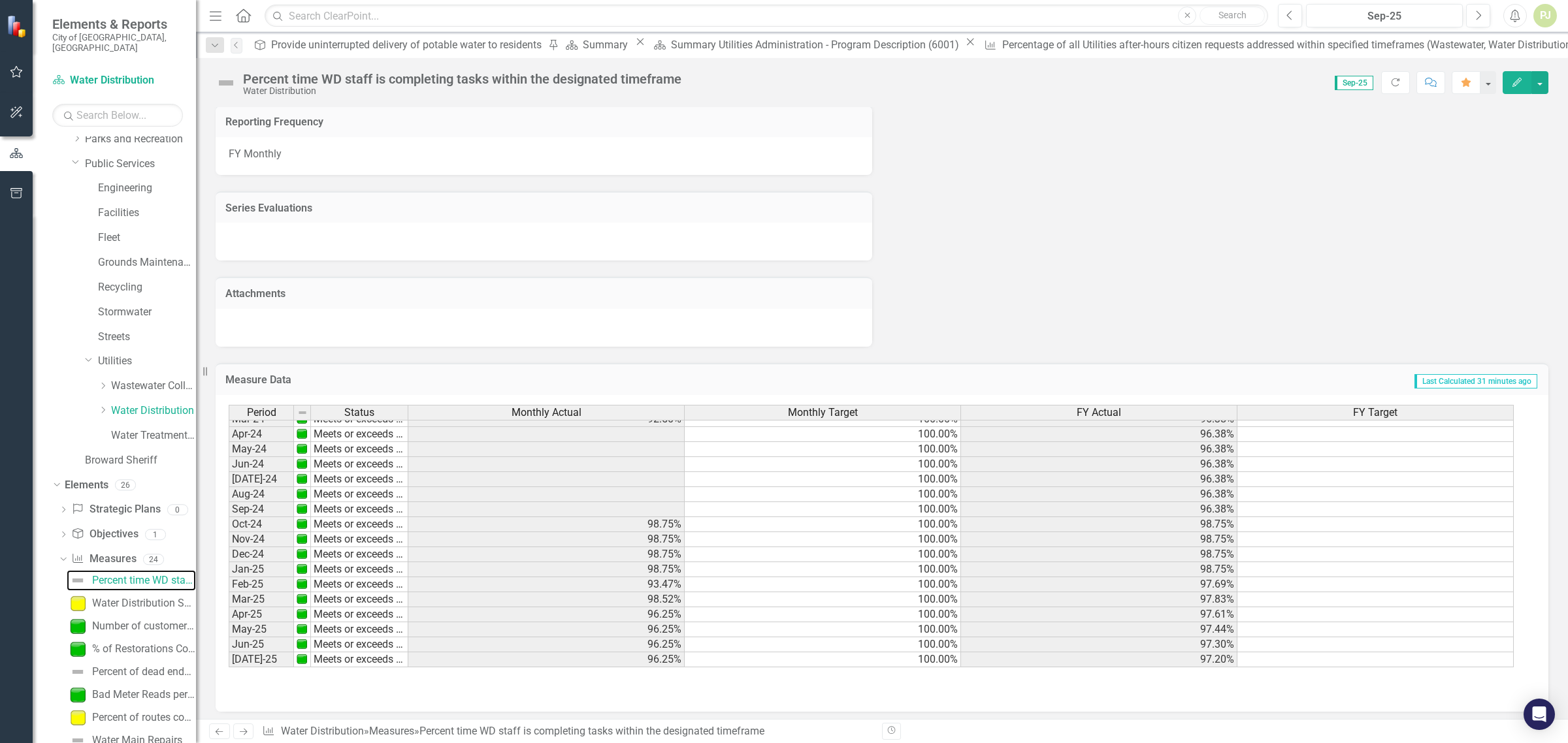
scroll to position [480, 0]
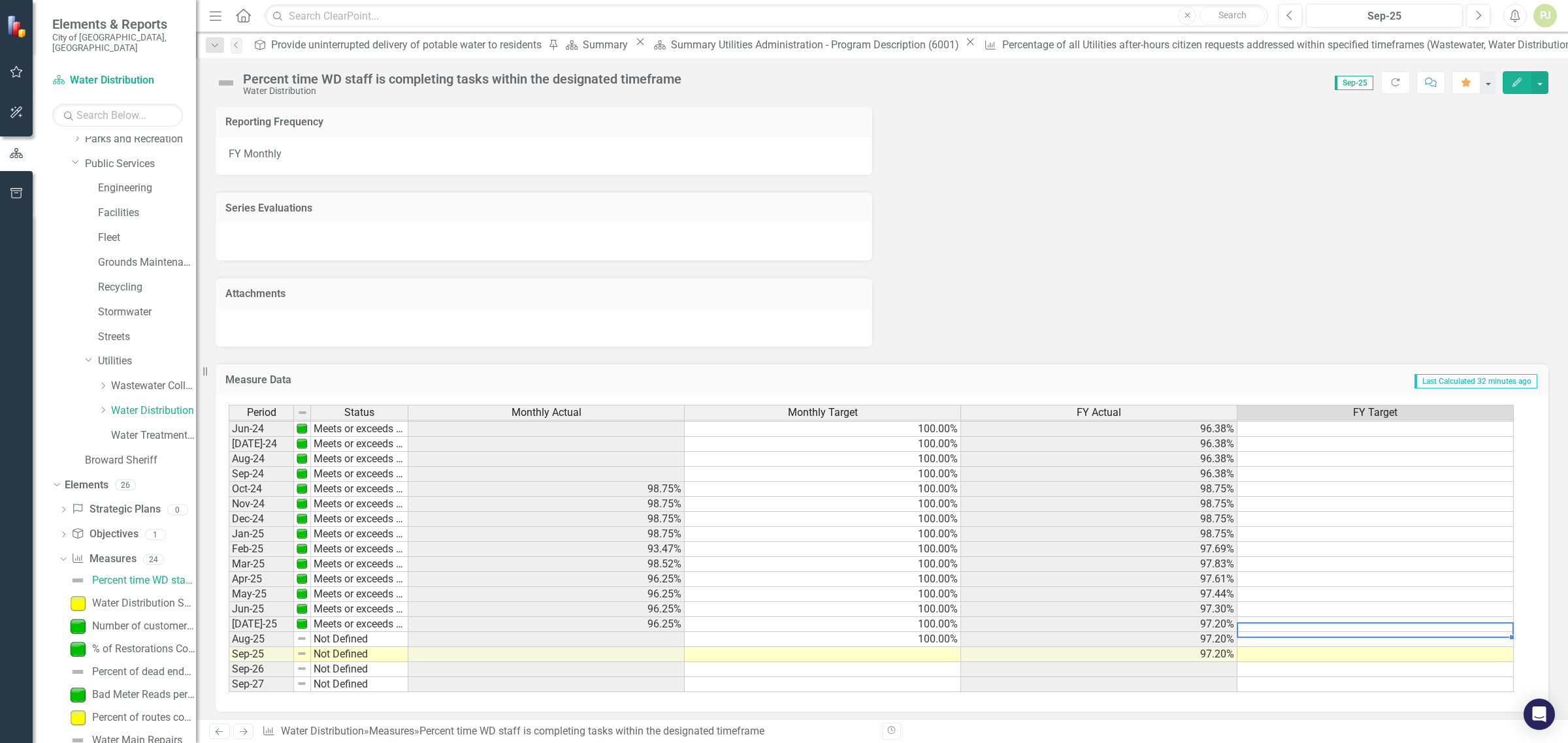
click at [1357, 624] on tbody "Feb-23 Meets or exceeds target 98.75% 100.00% 97.08% Mar-23 Meets or exceeds ta…" at bounding box center [871, 436] width 1285 height 511
click at [1350, 622] on div at bounding box center [1375, 622] width 276 height 2
click at [1351, 622] on div at bounding box center [1375, 622] width 276 height 2
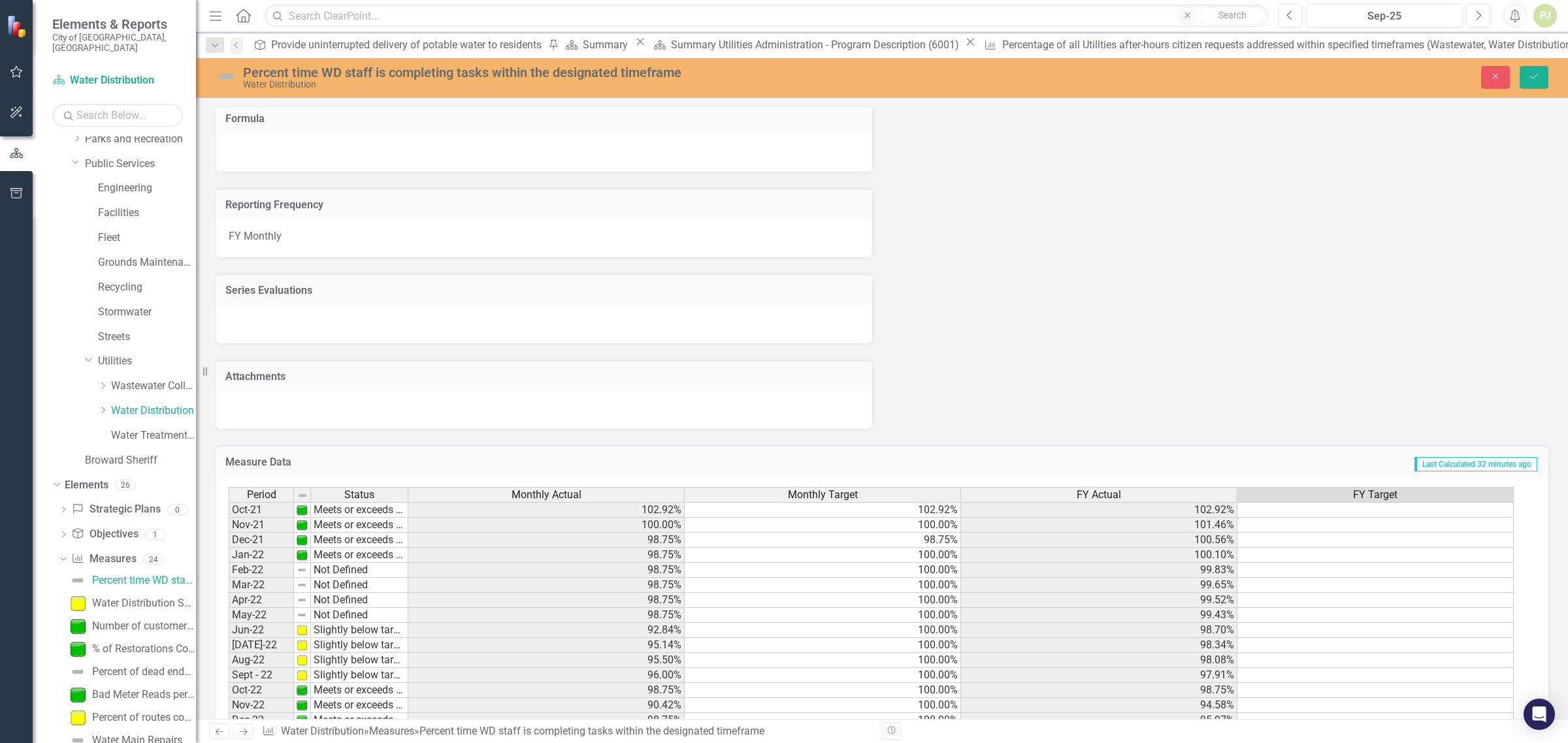
scroll to position [67, 0]
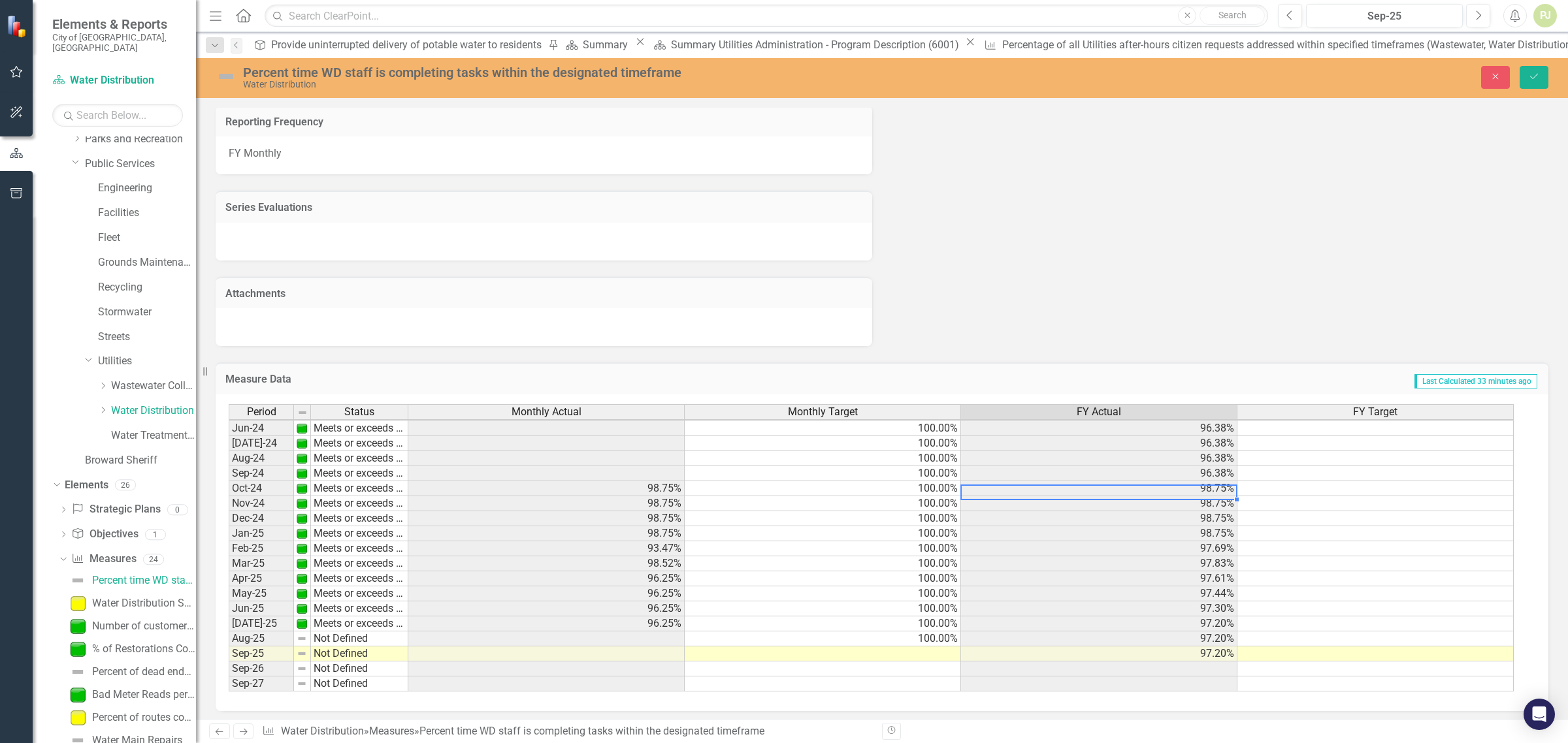
click at [1215, 481] on td "98.75%" at bounding box center [1099, 488] width 276 height 15
click at [1225, 481] on td "98.75%" at bounding box center [1099, 488] width 276 height 15
click at [658, 481] on td "98.75%" at bounding box center [547, 488] width 276 height 15
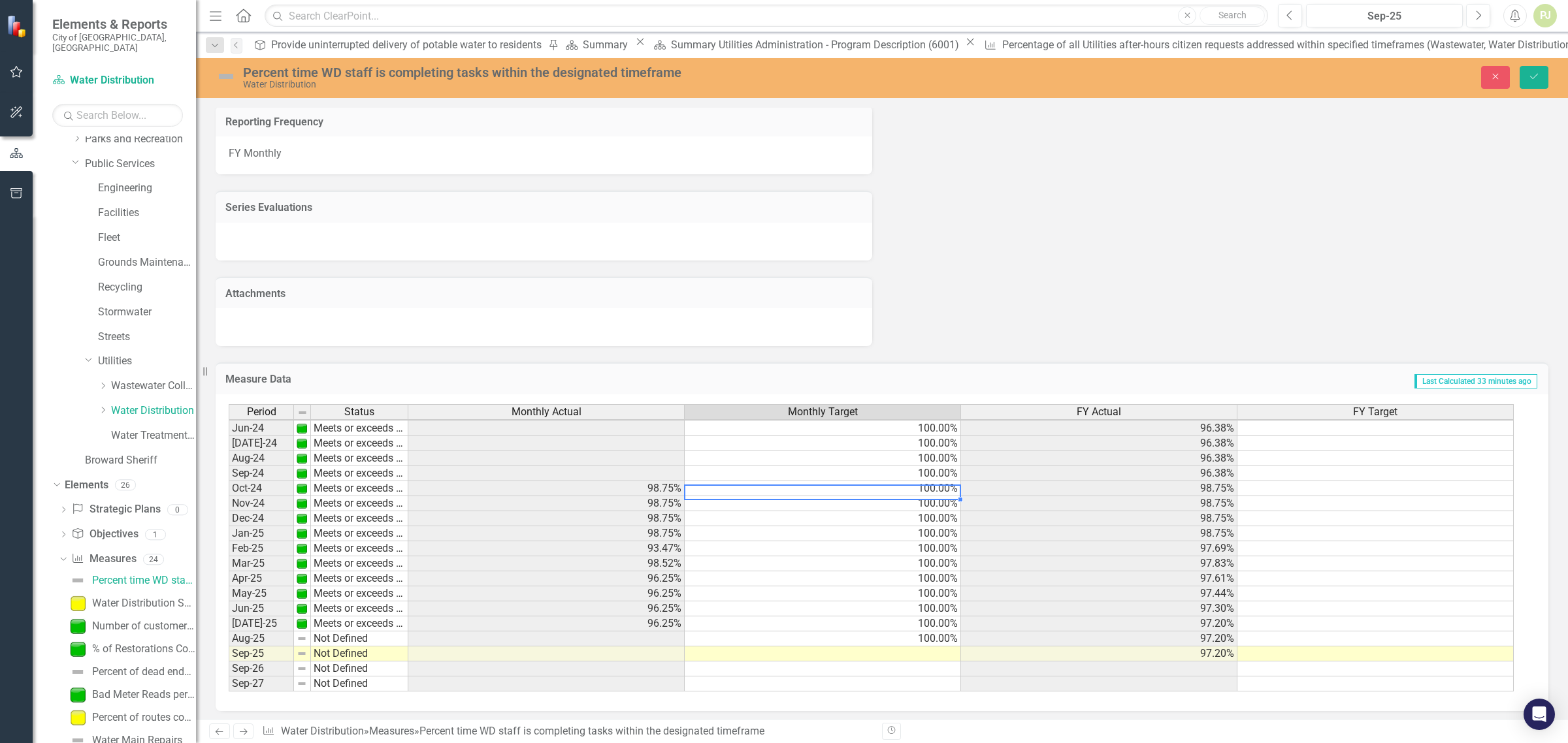
click at [920, 481] on td "100.00%" at bounding box center [823, 488] width 276 height 15
click at [1207, 481] on td "98.75%" at bounding box center [1099, 488] width 276 height 15
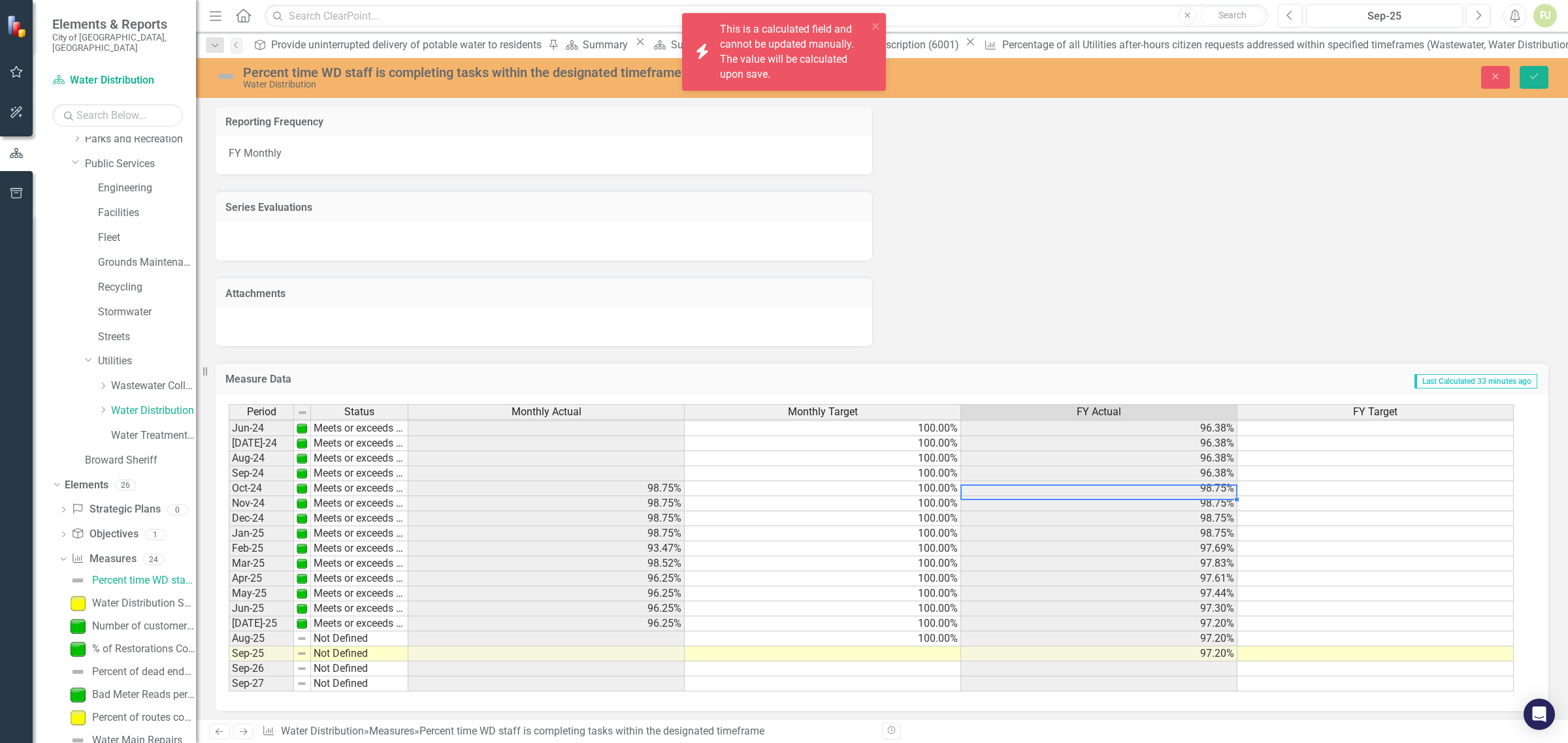
click at [1207, 481] on td "98.75%" at bounding box center [1099, 488] width 276 height 15
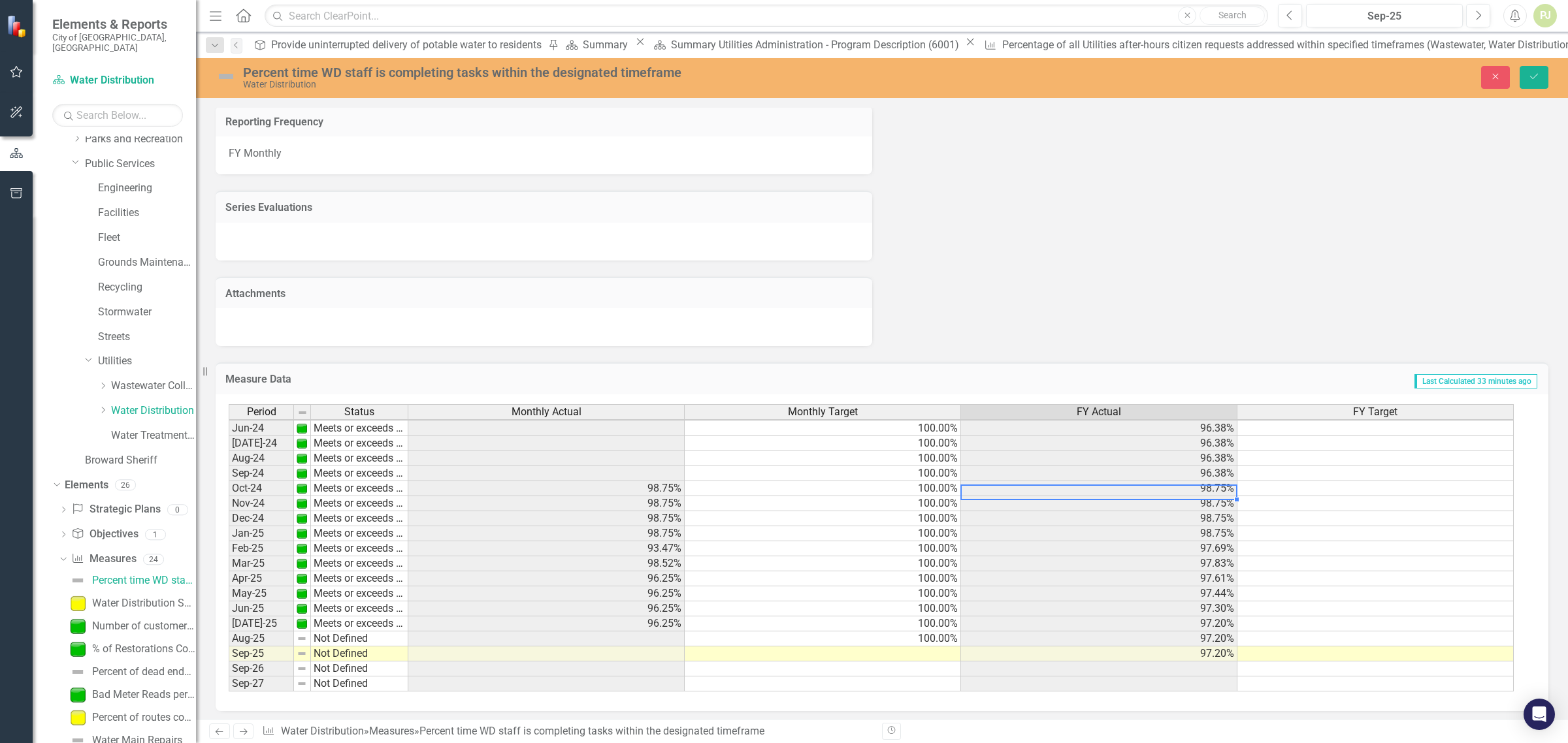
click at [356, 496] on td "Meets or exceeds target" at bounding box center [359, 503] width 97 height 15
click at [358, 635] on td "Not Defined" at bounding box center [359, 639] width 97 height 15
type textarea "Not Defined"
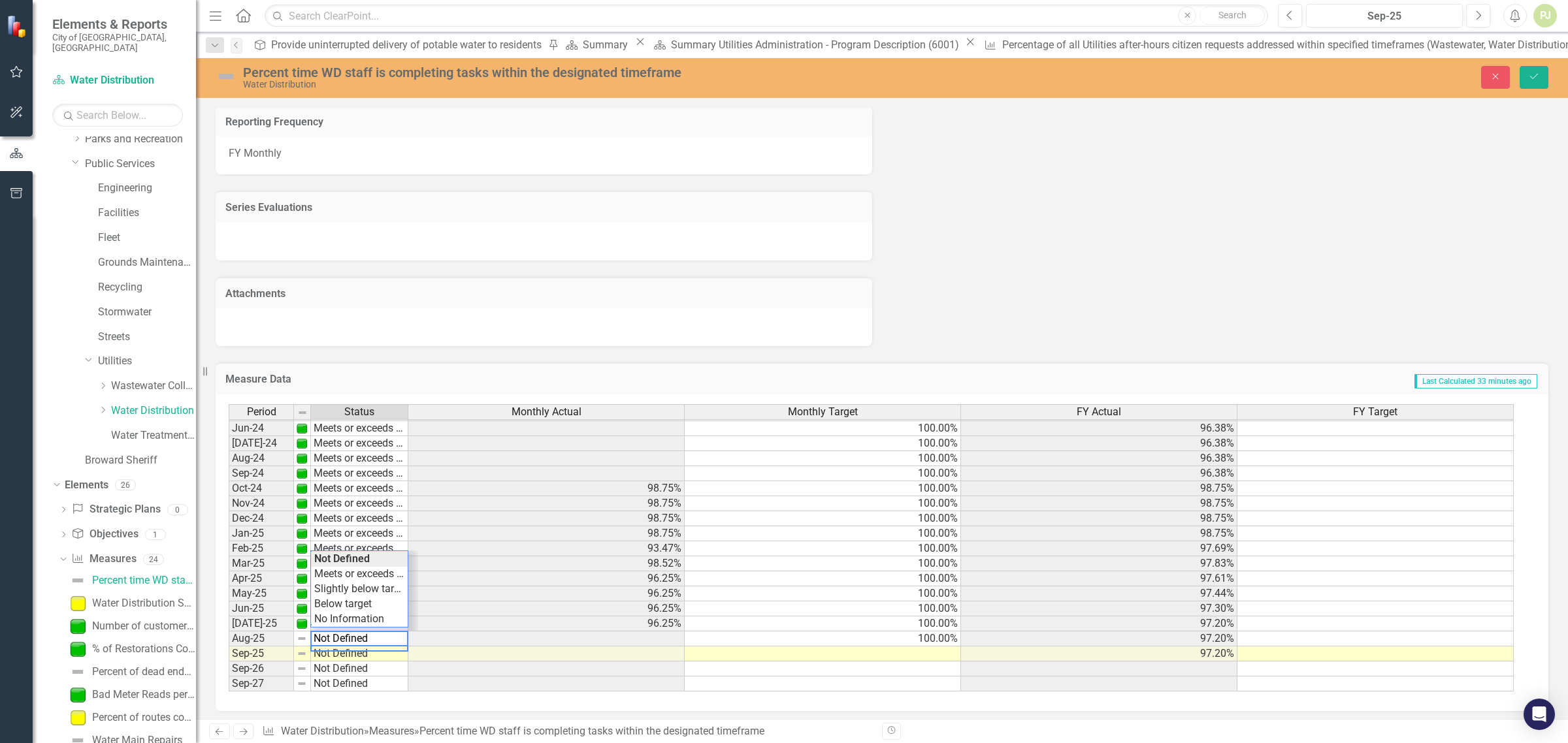
click at [622, 633] on td at bounding box center [547, 639] width 276 height 15
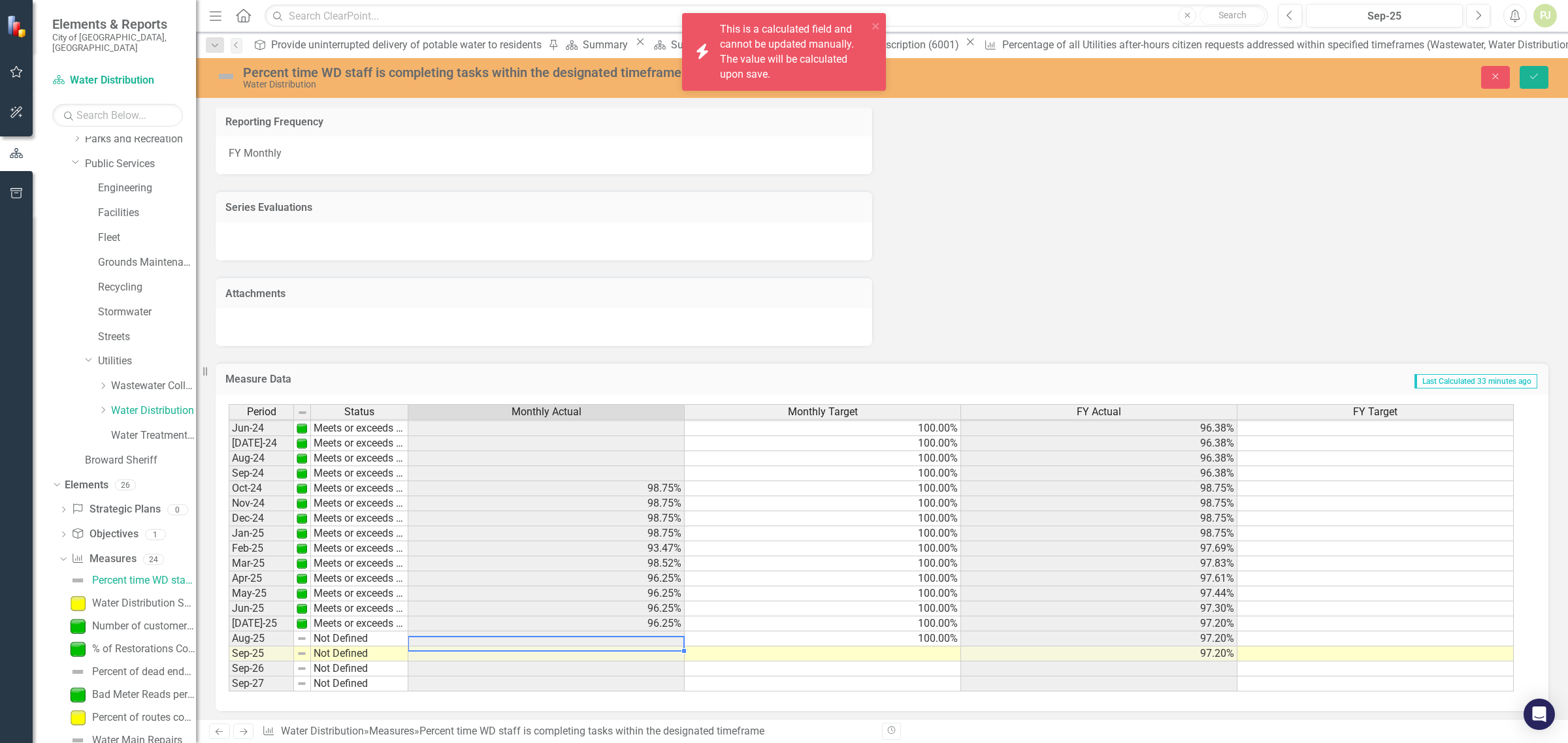
click at [622, 633] on td at bounding box center [547, 639] width 276 height 15
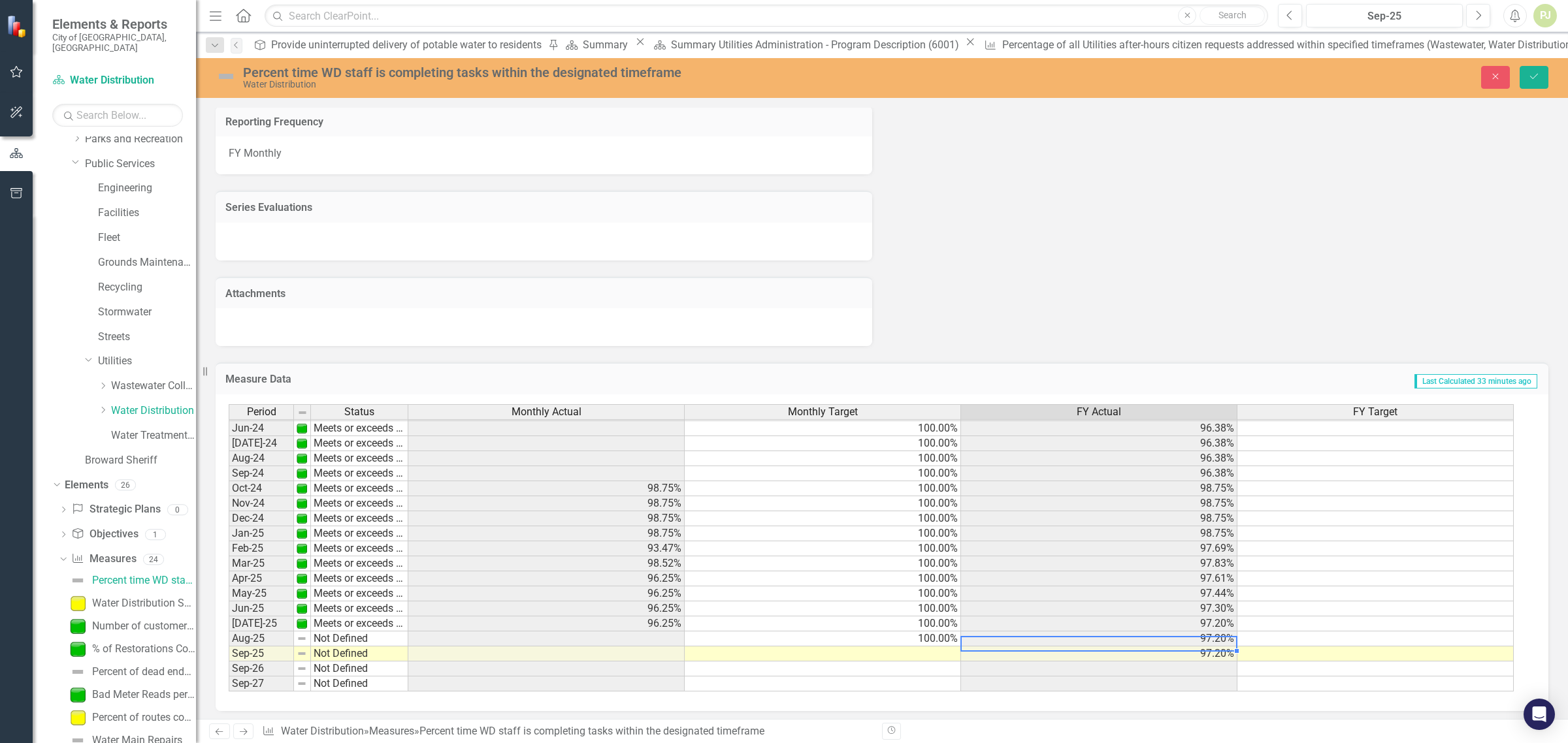
click at [1202, 638] on td "97.20%" at bounding box center [1099, 639] width 276 height 15
click at [1203, 637] on td "97.20%" at bounding box center [1099, 639] width 276 height 15
click at [1212, 482] on td "98.75%" at bounding box center [1099, 488] width 276 height 15
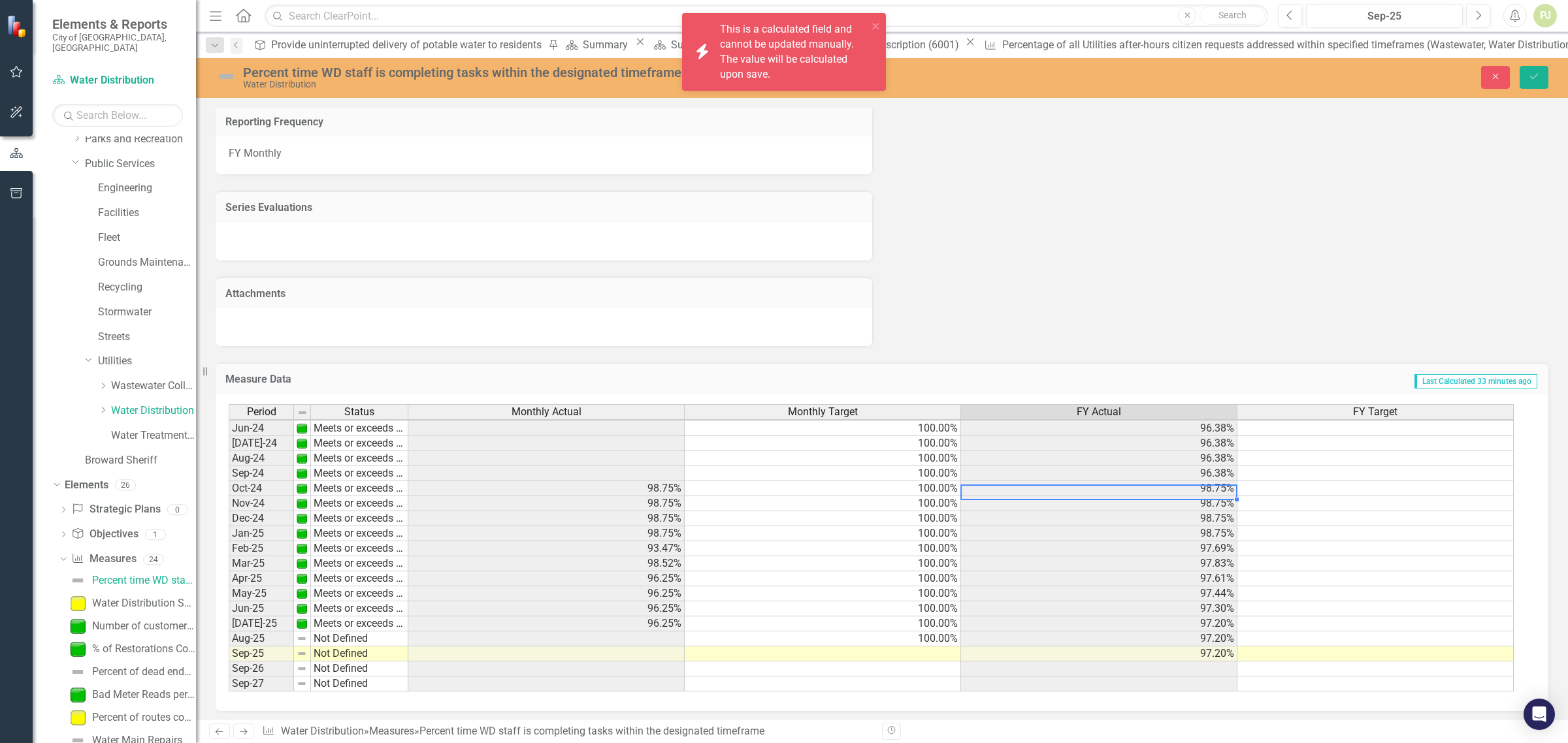
click at [1212, 482] on td "98.75%" at bounding box center [1099, 488] width 276 height 15
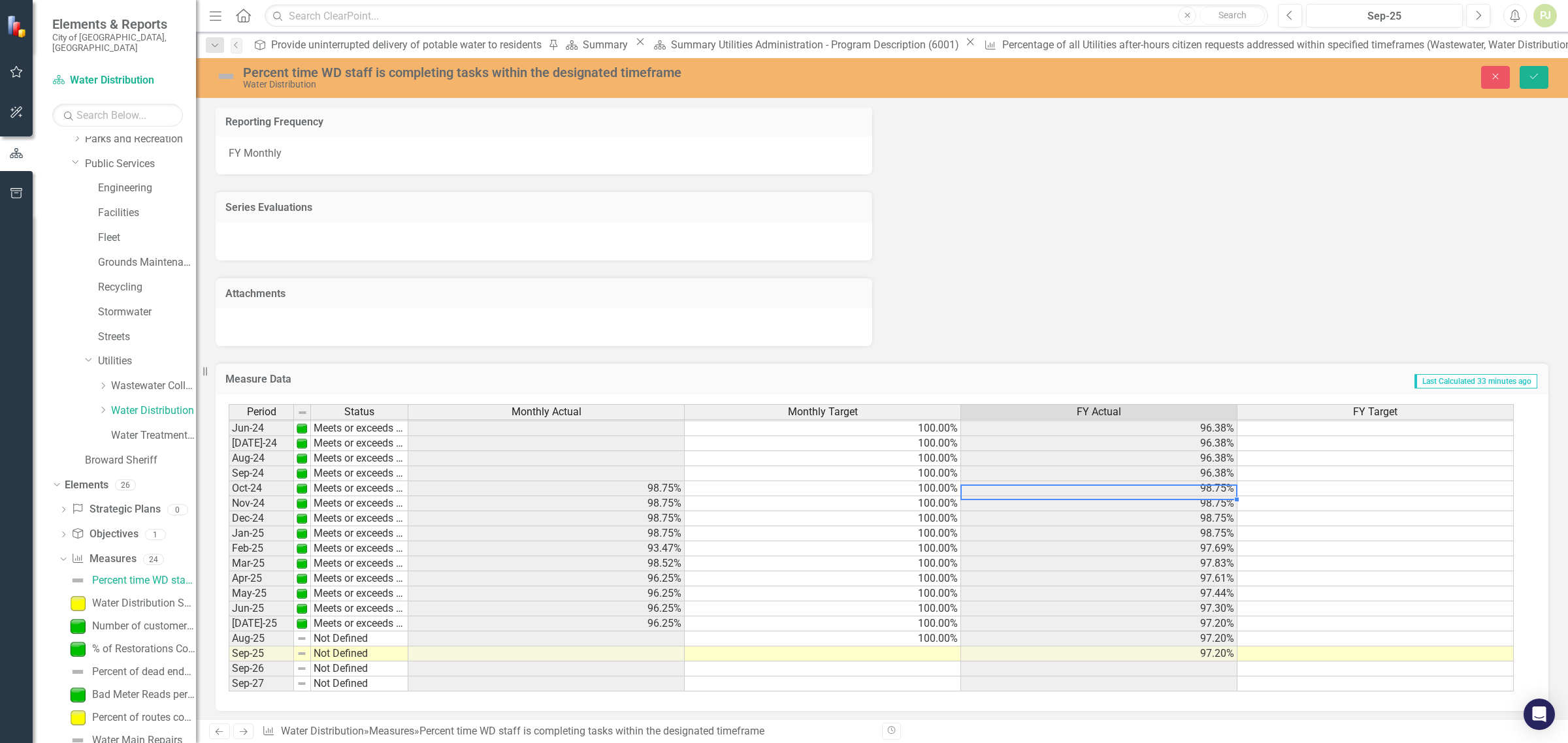
click at [576, 531] on td "98.75%" at bounding box center [547, 533] width 276 height 15
click at [105, 406] on icon "Dropdown" at bounding box center [103, 410] width 9 height 8
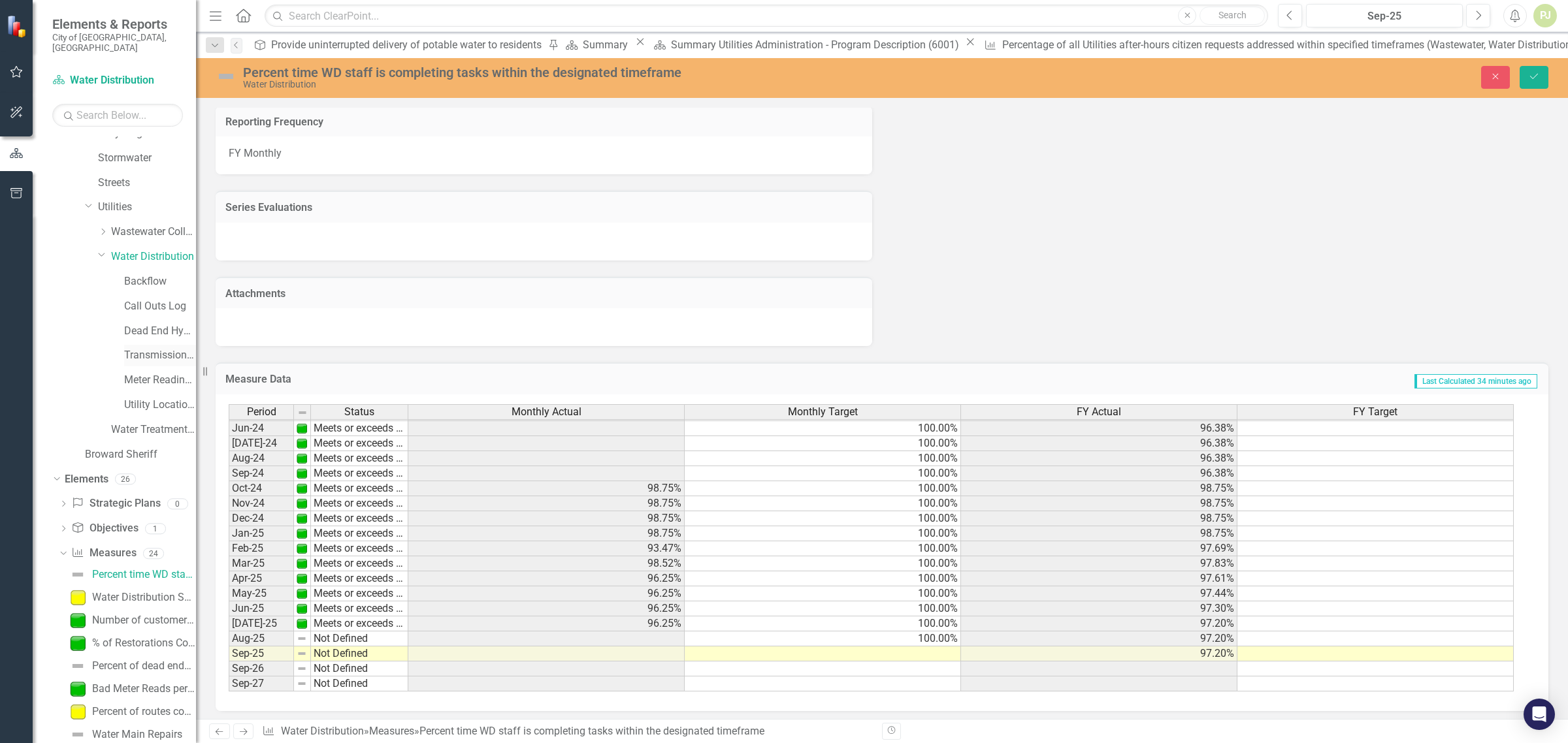
scroll to position [419, 0]
click at [145, 241] on link "Water Distribution" at bounding box center [154, 248] width 85 height 15
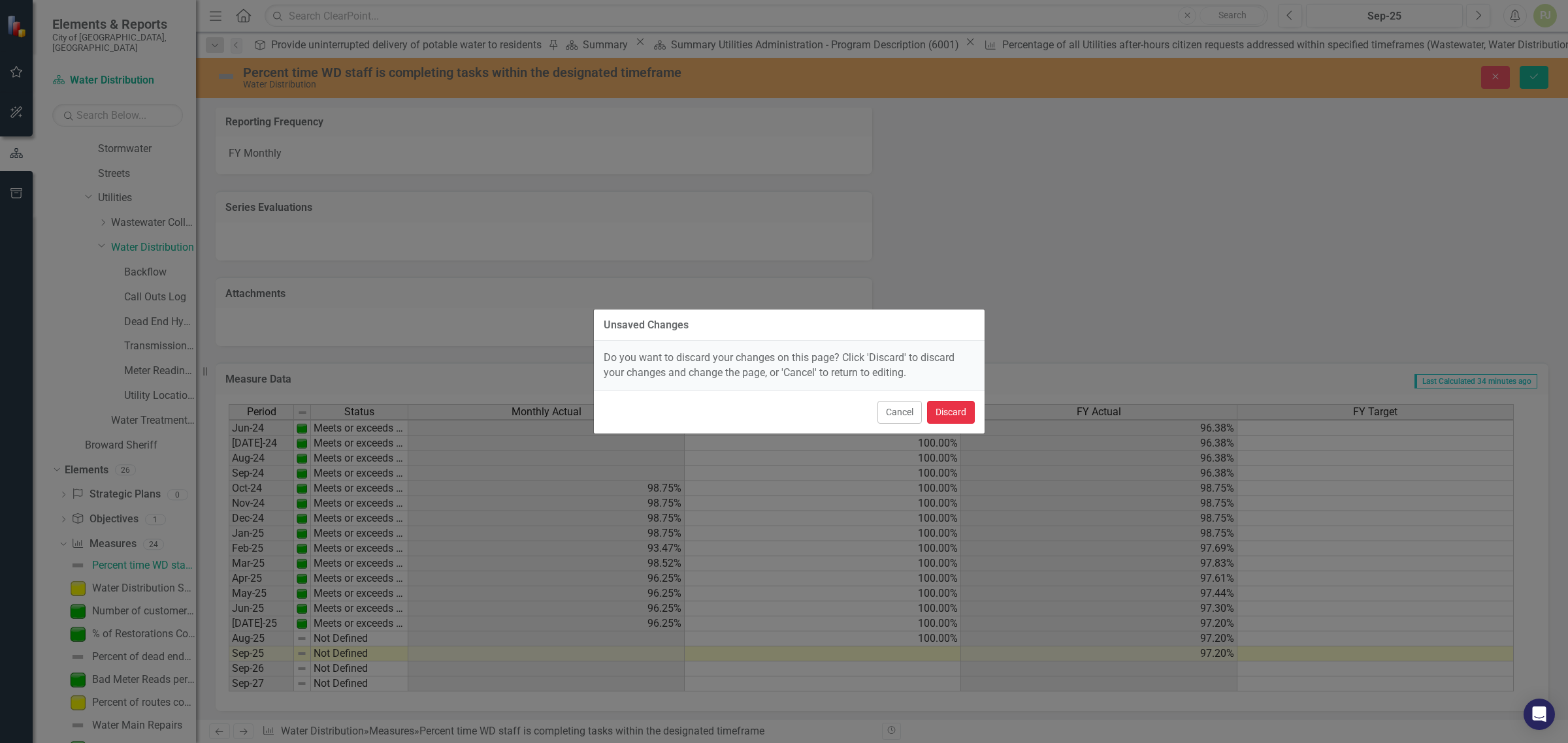
drag, startPoint x: 942, startPoint y: 415, endPoint x: 116, endPoint y: 291, distance: 835.3
click at [943, 413] on button "Discard" at bounding box center [950, 412] width 47 height 23
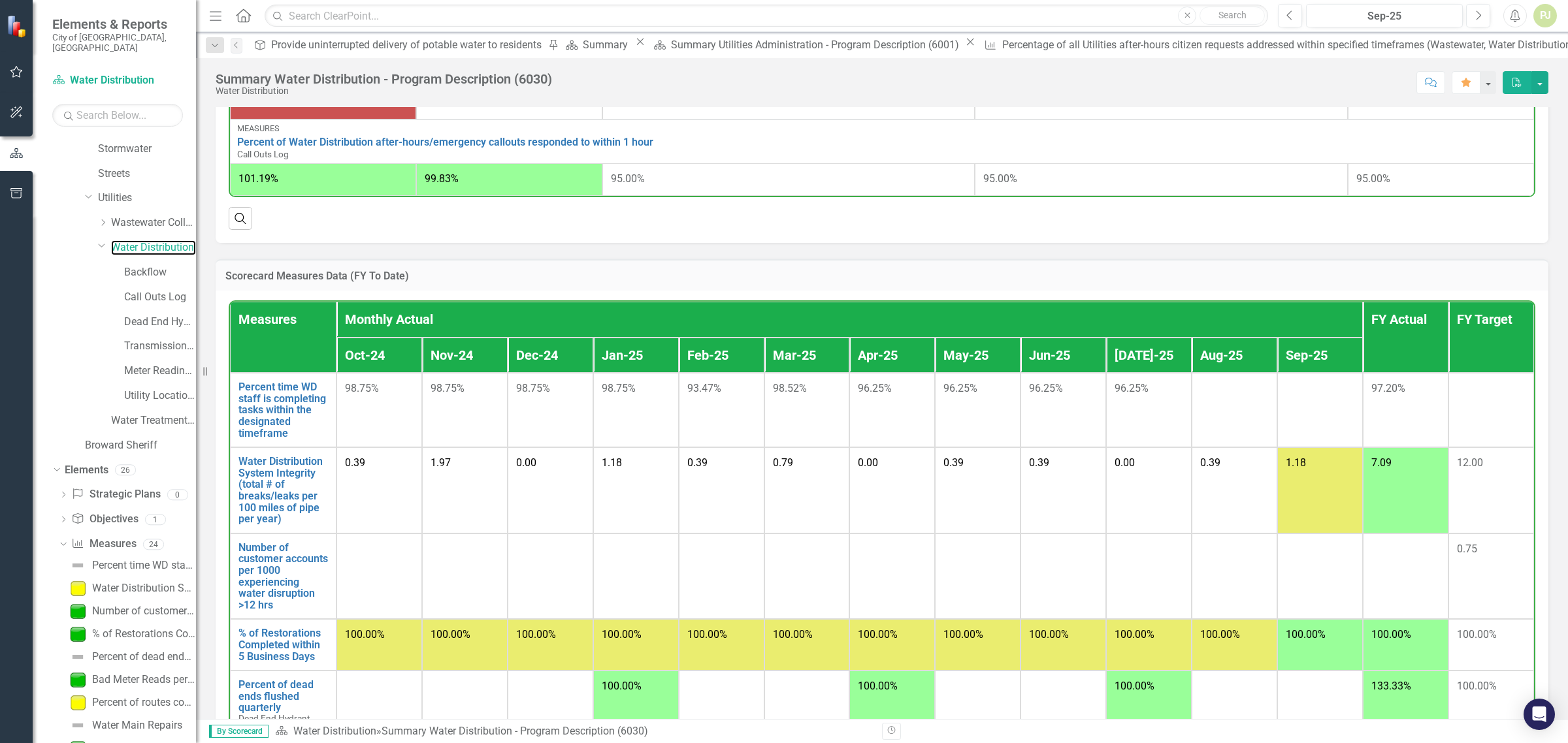
scroll to position [653, 0]
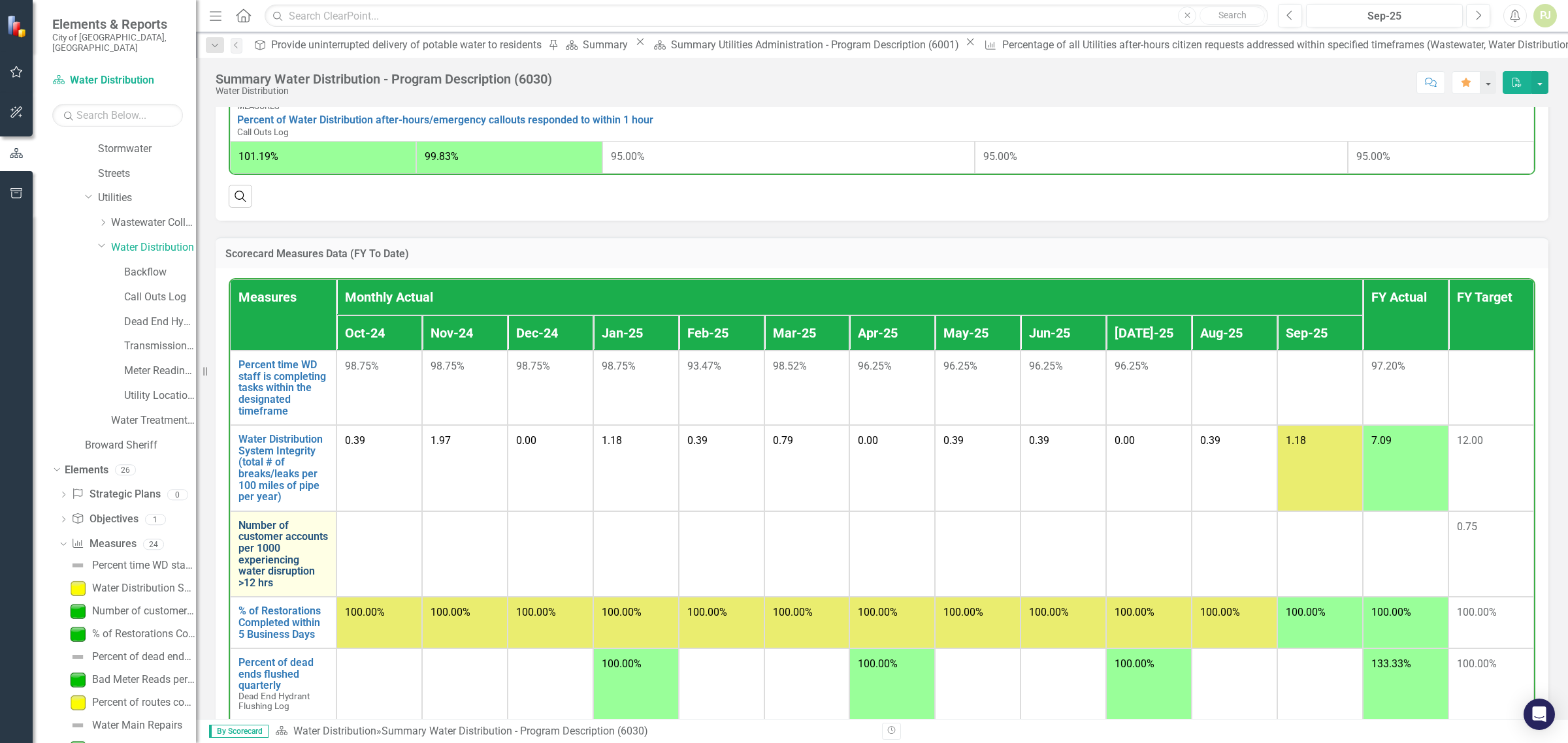
click at [289, 581] on link "Number of customer accounts per 1000 experiencing water disruption >12 hrs" at bounding box center [282, 554] width 89 height 69
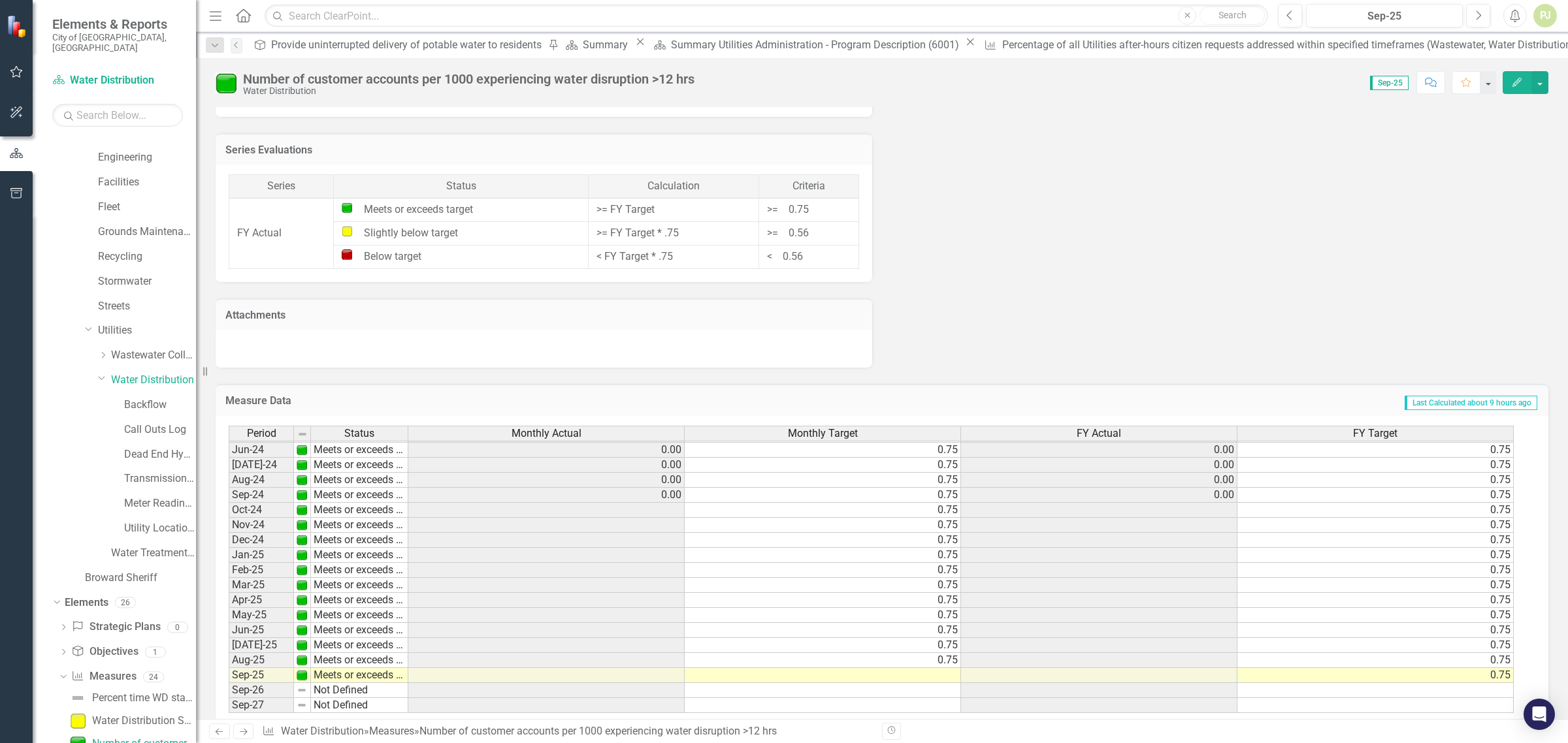
scroll to position [906, 0]
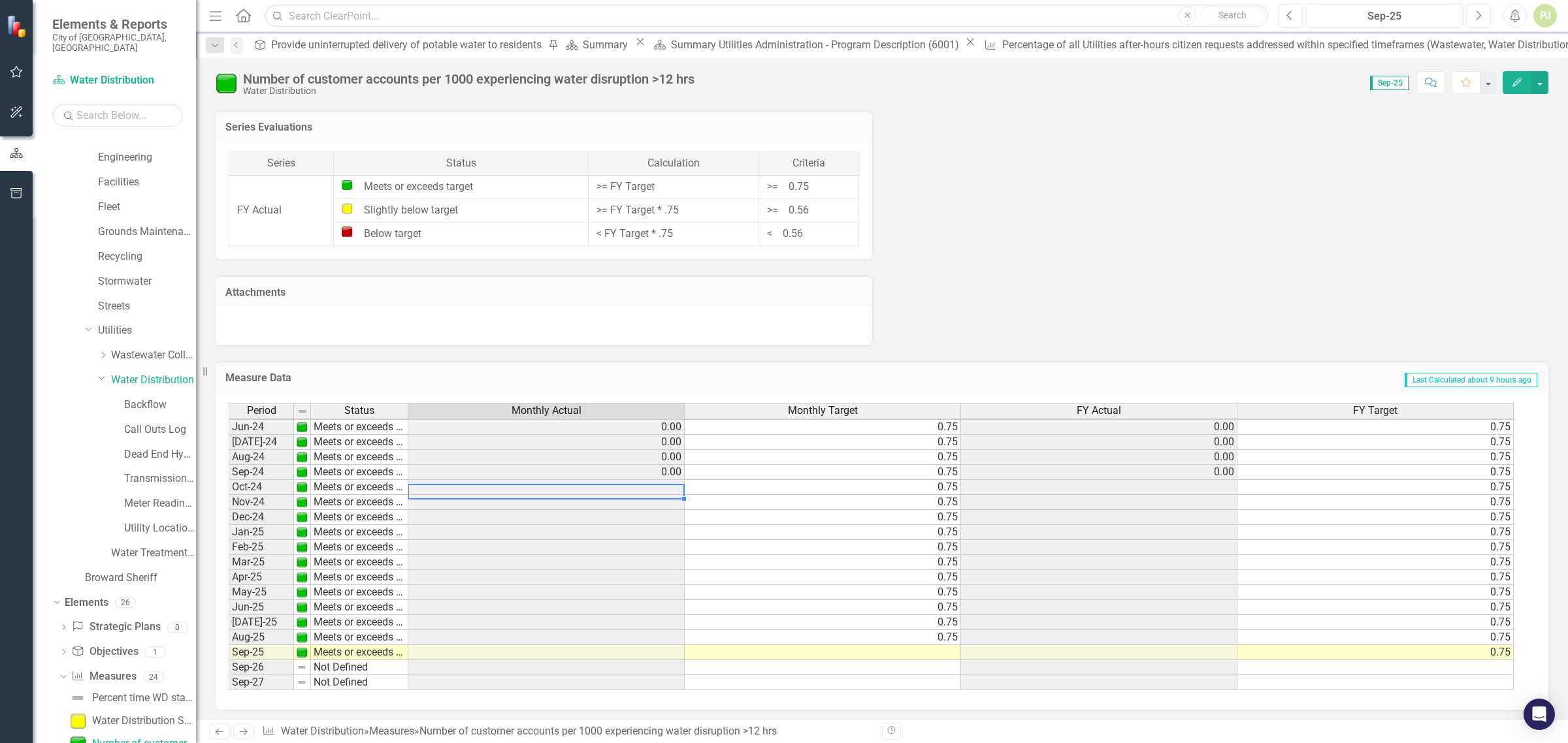
click at [663, 479] on tbody "Feb-23 Meets or exceeds target 0.00 0.00 Mar-23 Meets or exceeds target 0.00 0.…" at bounding box center [871, 435] width 1285 height 511
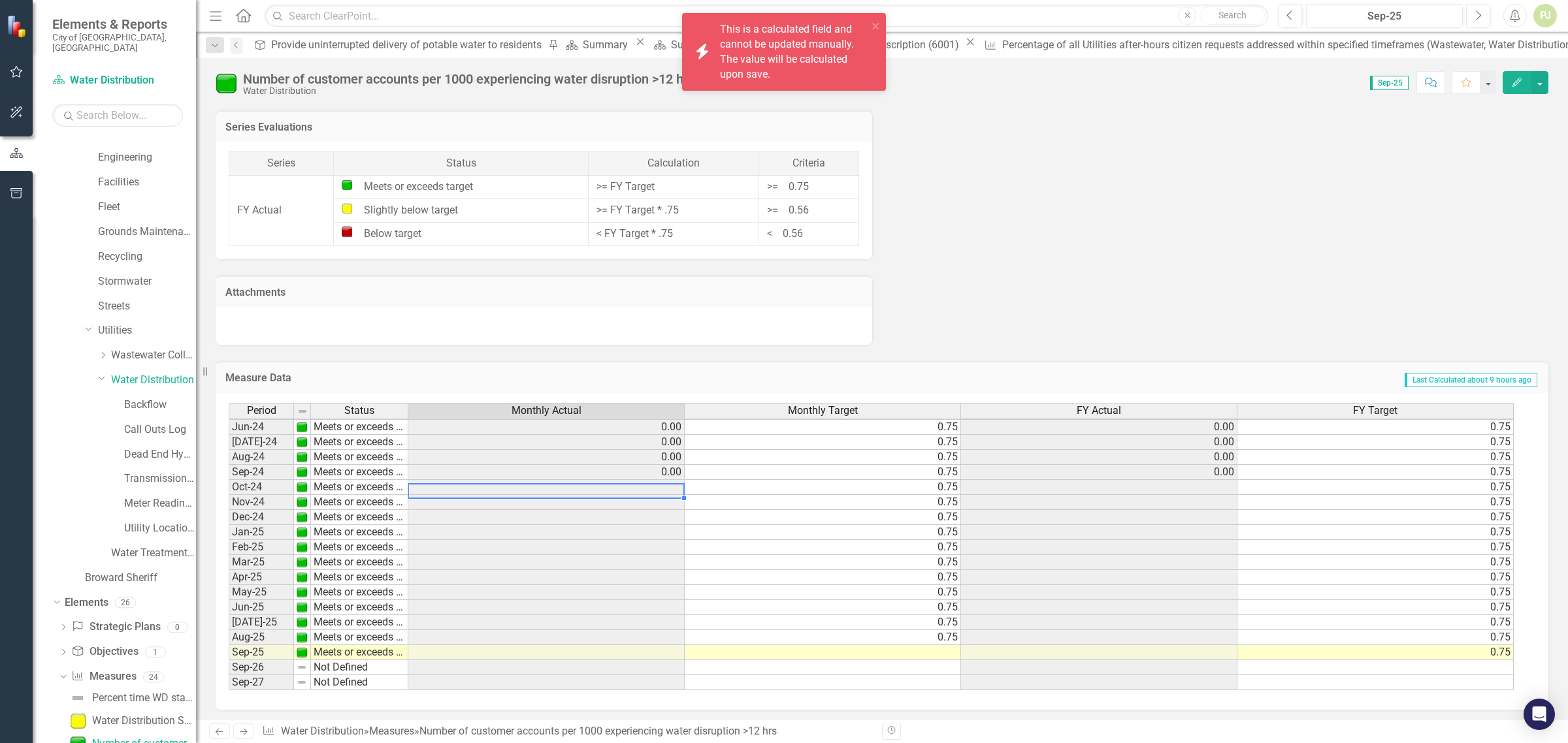
click at [831, 484] on td "0.75" at bounding box center [823, 487] width 276 height 15
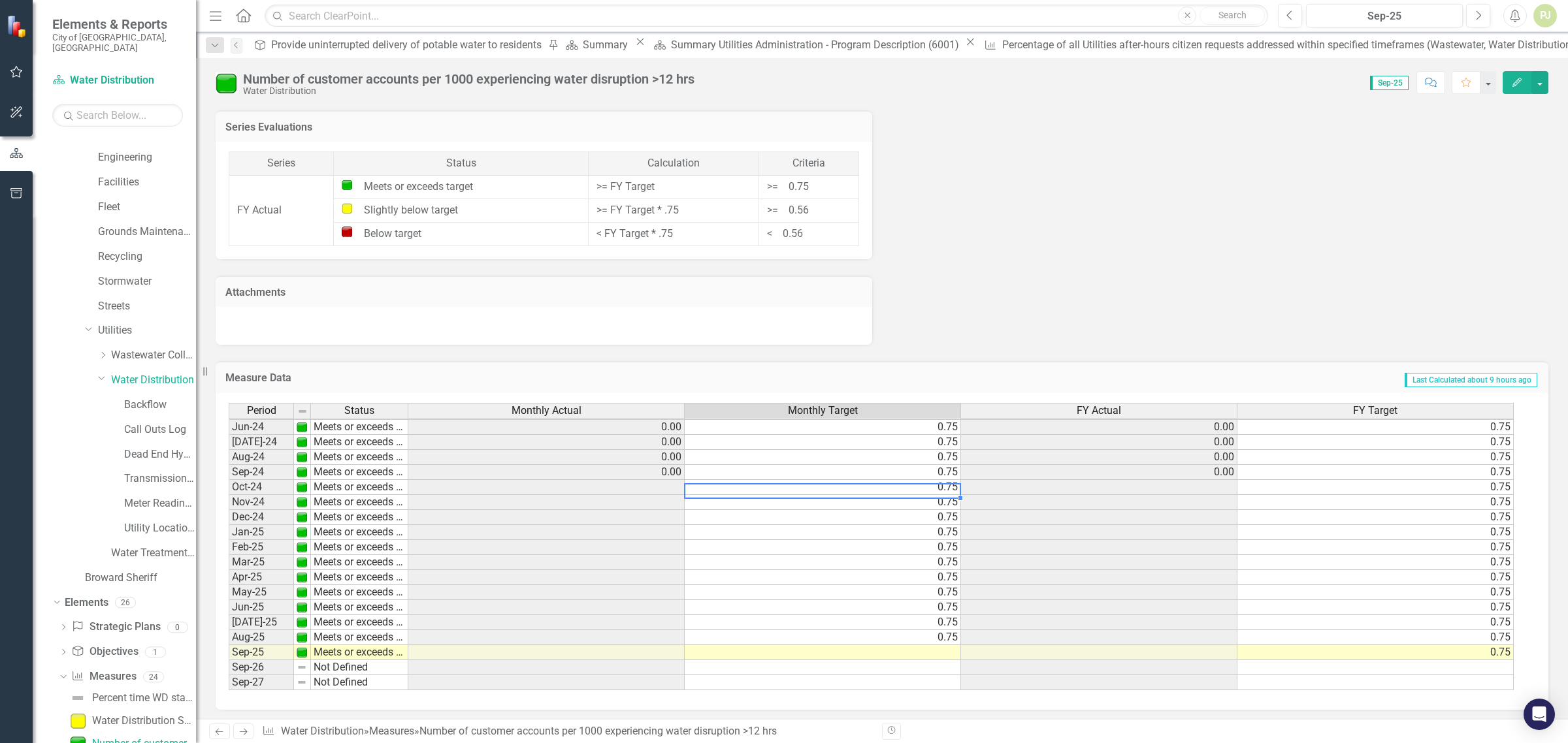
click at [1170, 484] on td at bounding box center [1099, 487] width 276 height 15
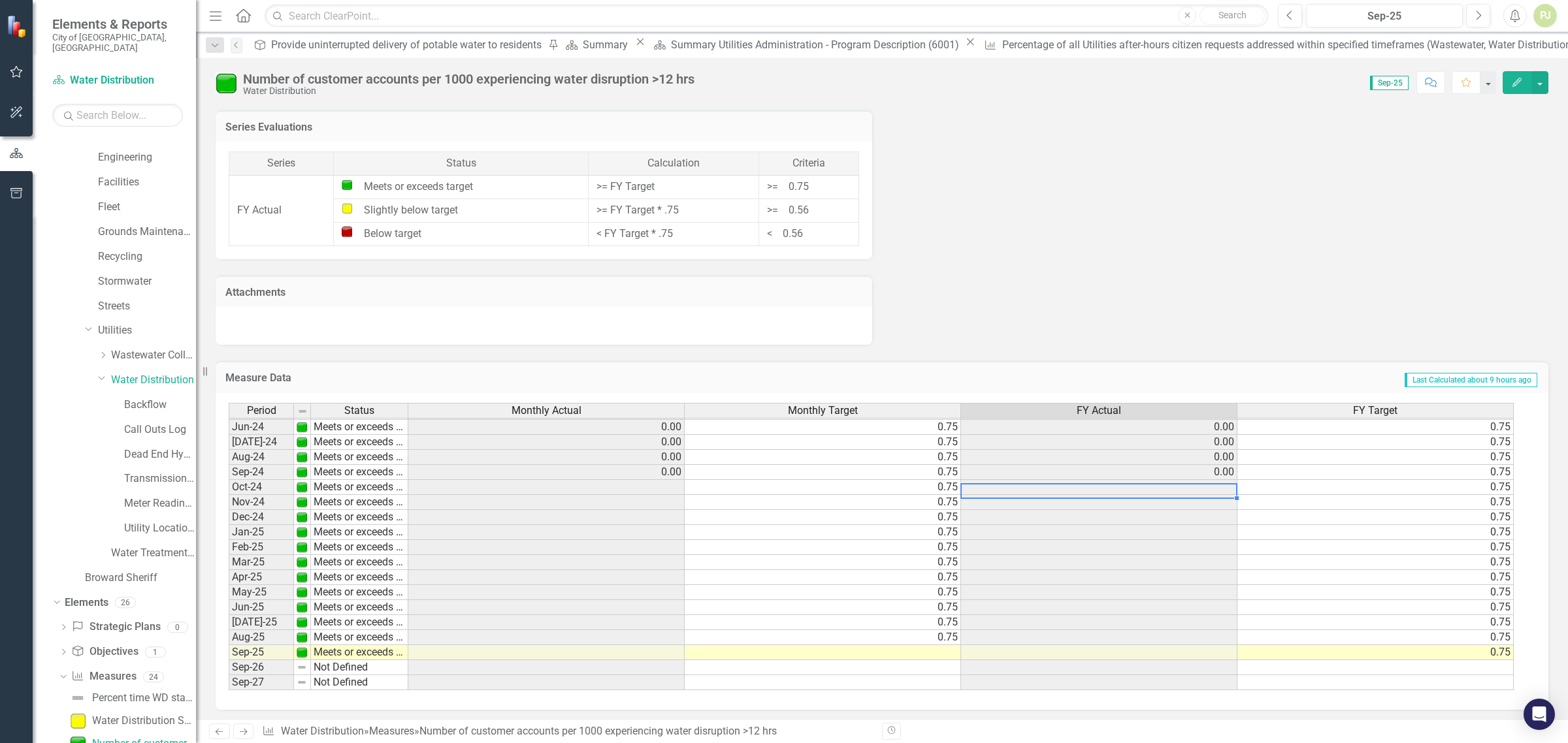
click at [1040, 480] on td at bounding box center [1099, 487] width 276 height 15
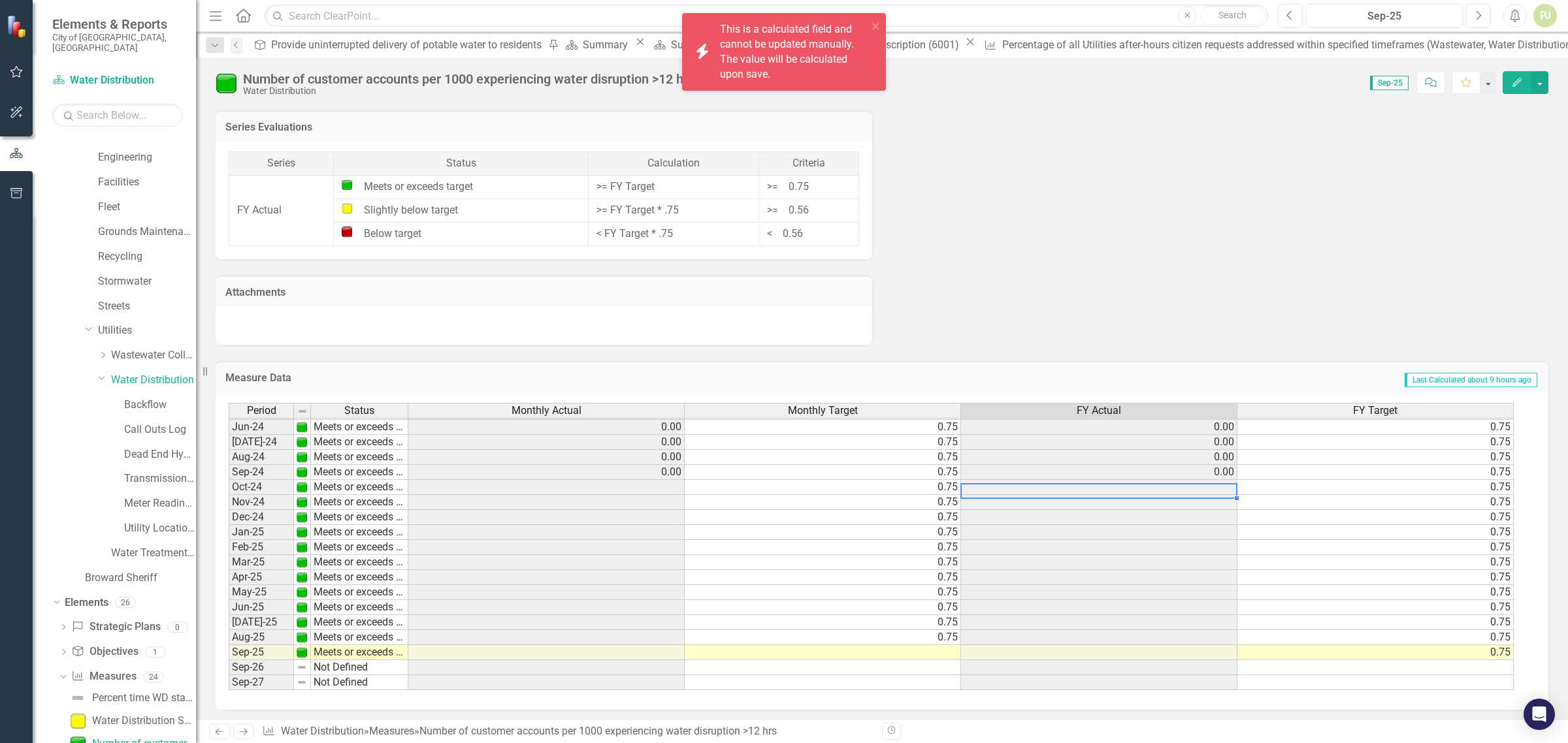
click at [1040, 480] on td at bounding box center [1099, 487] width 276 height 15
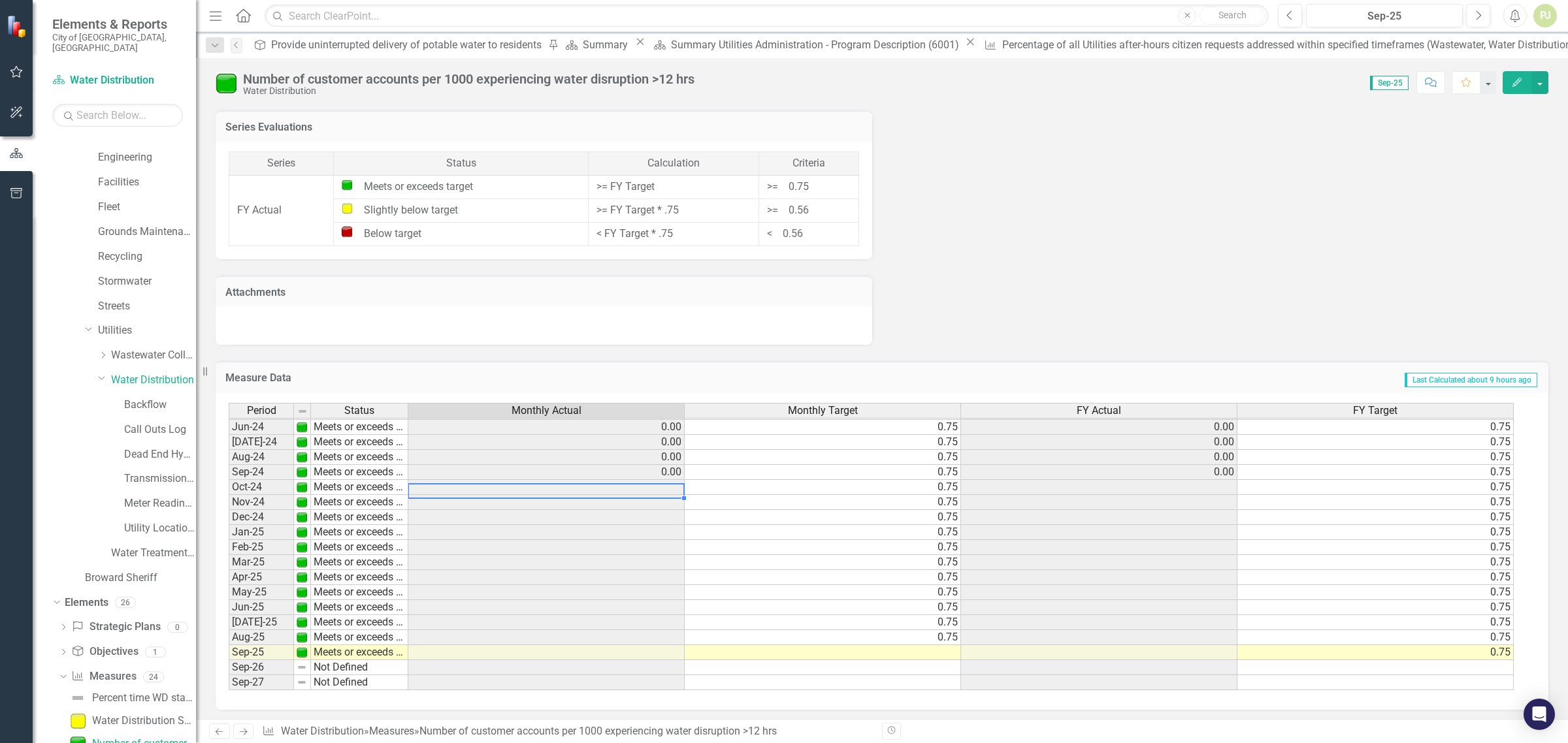
click at [629, 482] on td at bounding box center [547, 487] width 276 height 15
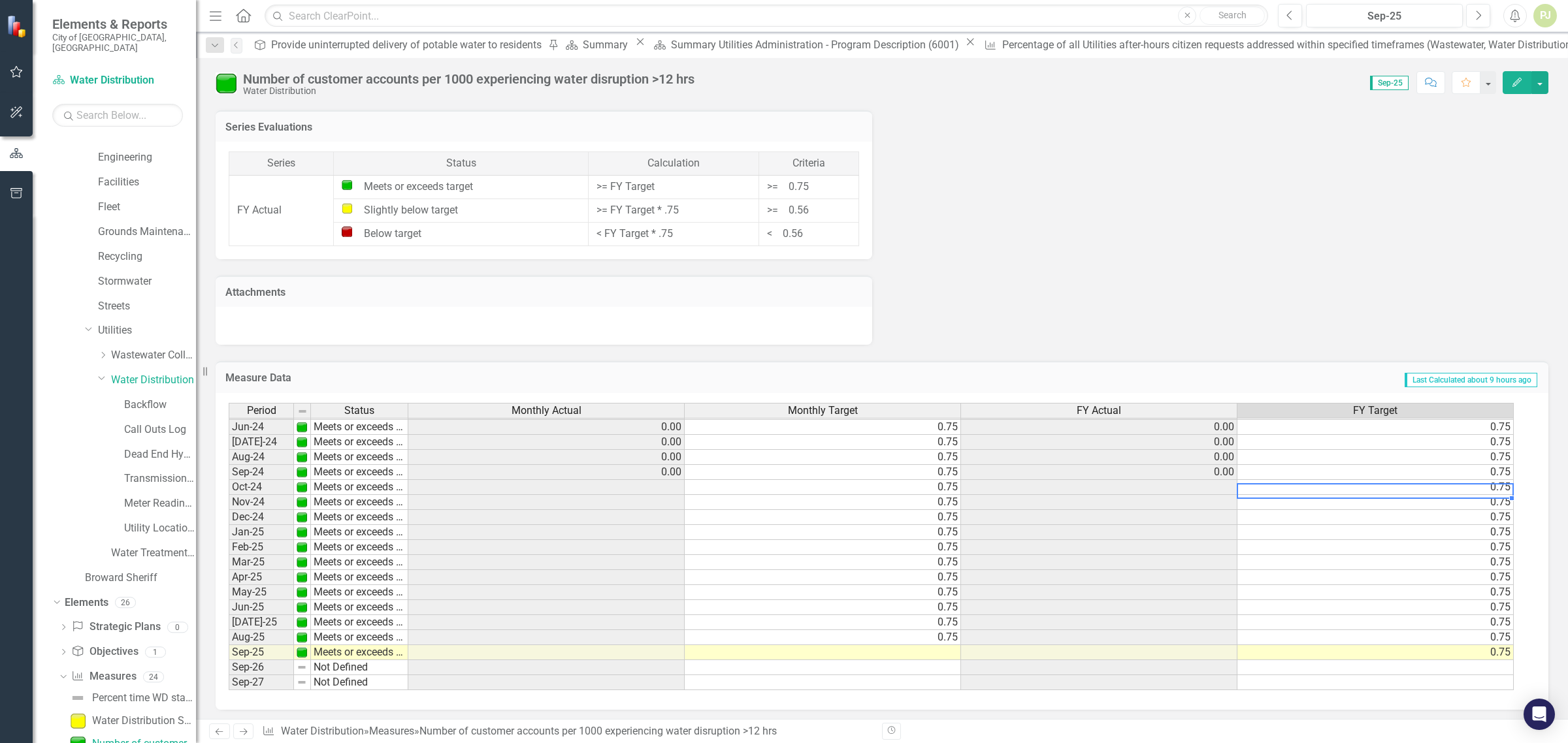
click at [1305, 482] on td "0.75" at bounding box center [1376, 487] width 276 height 15
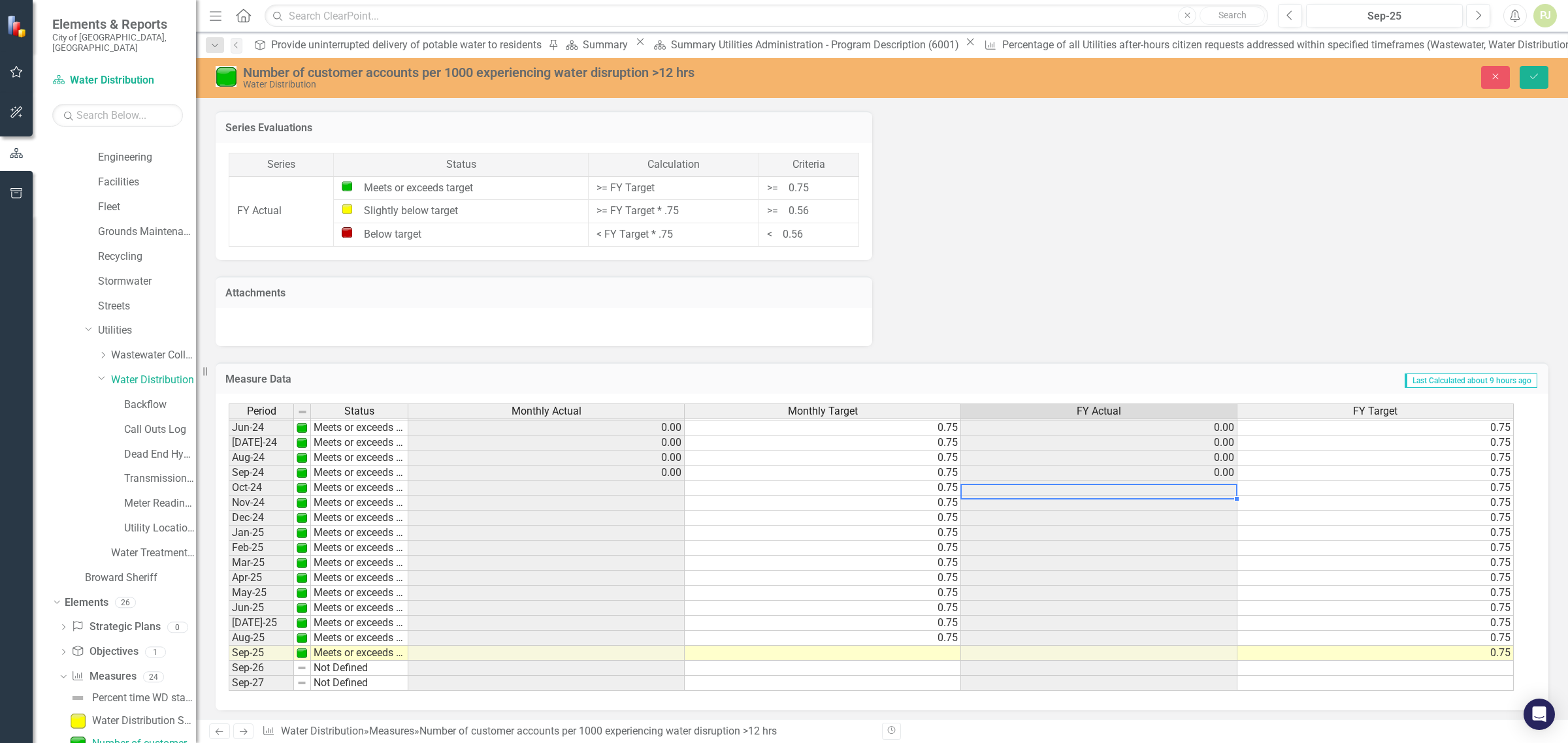
click at [1122, 485] on td at bounding box center [1099, 488] width 276 height 15
click at [870, 484] on td "0.75" at bounding box center [823, 488] width 276 height 15
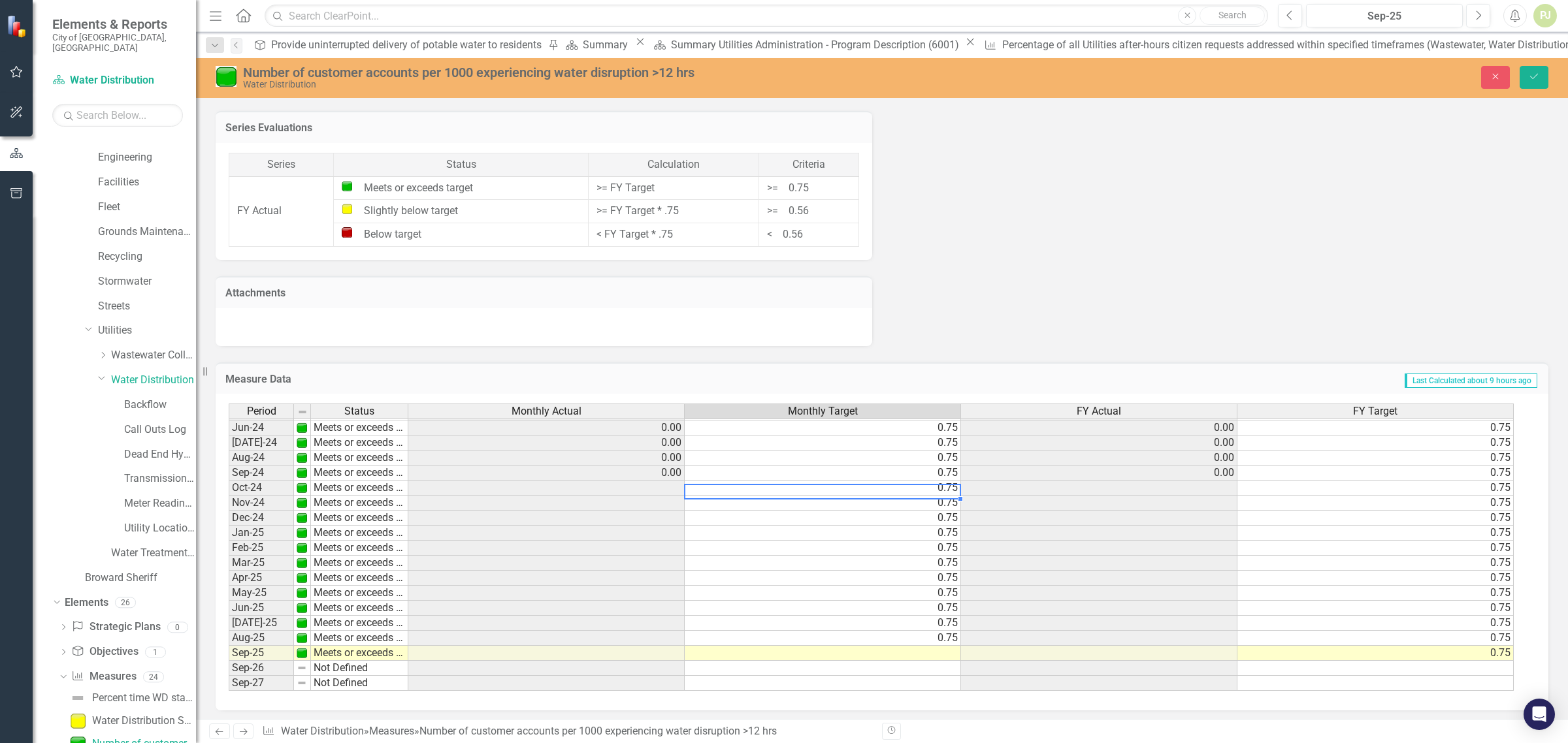
click at [870, 484] on td "0.75" at bounding box center [823, 488] width 276 height 15
type textarea "0.75"
click at [817, 526] on td "0.75" at bounding box center [823, 533] width 276 height 15
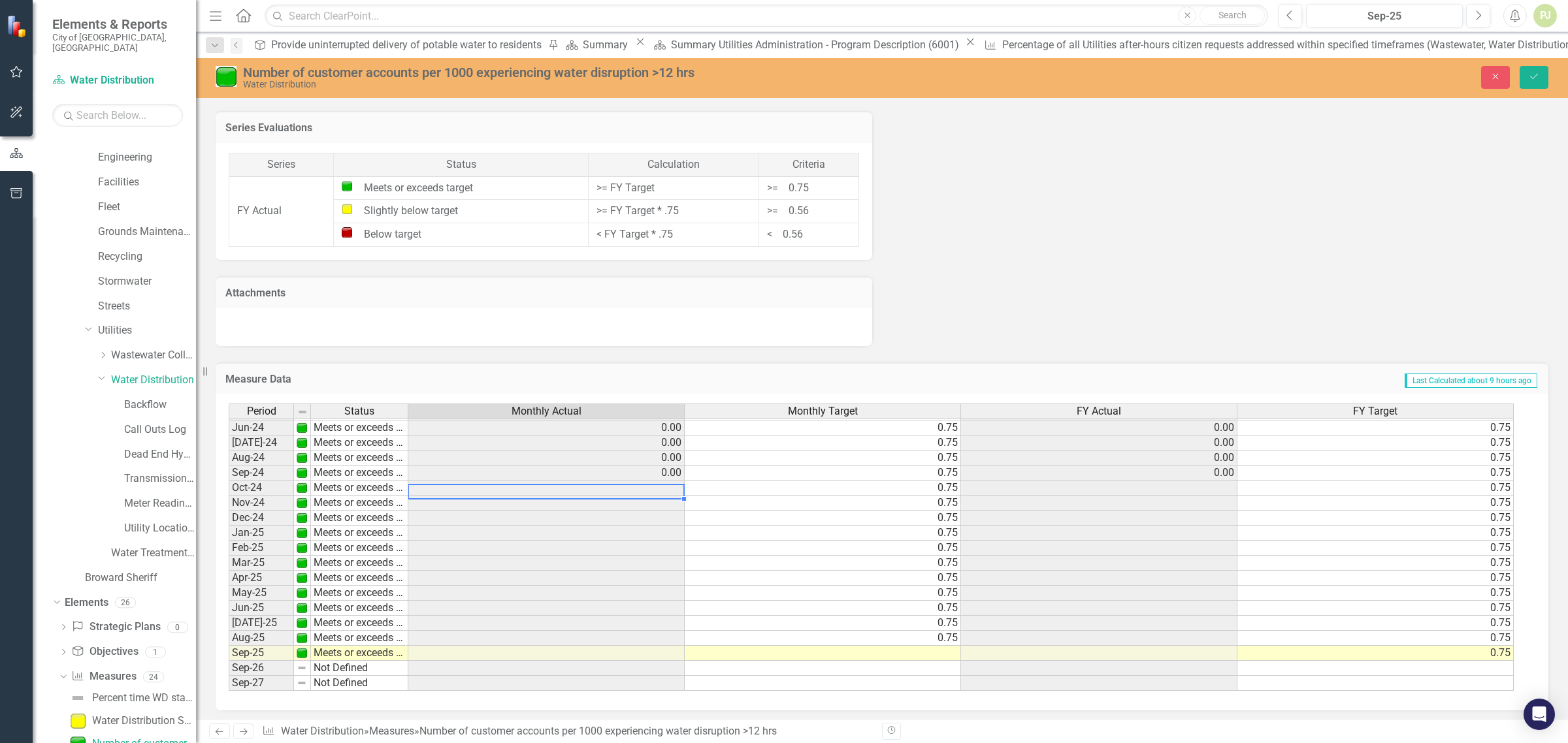
click at [618, 481] on td at bounding box center [547, 488] width 276 height 15
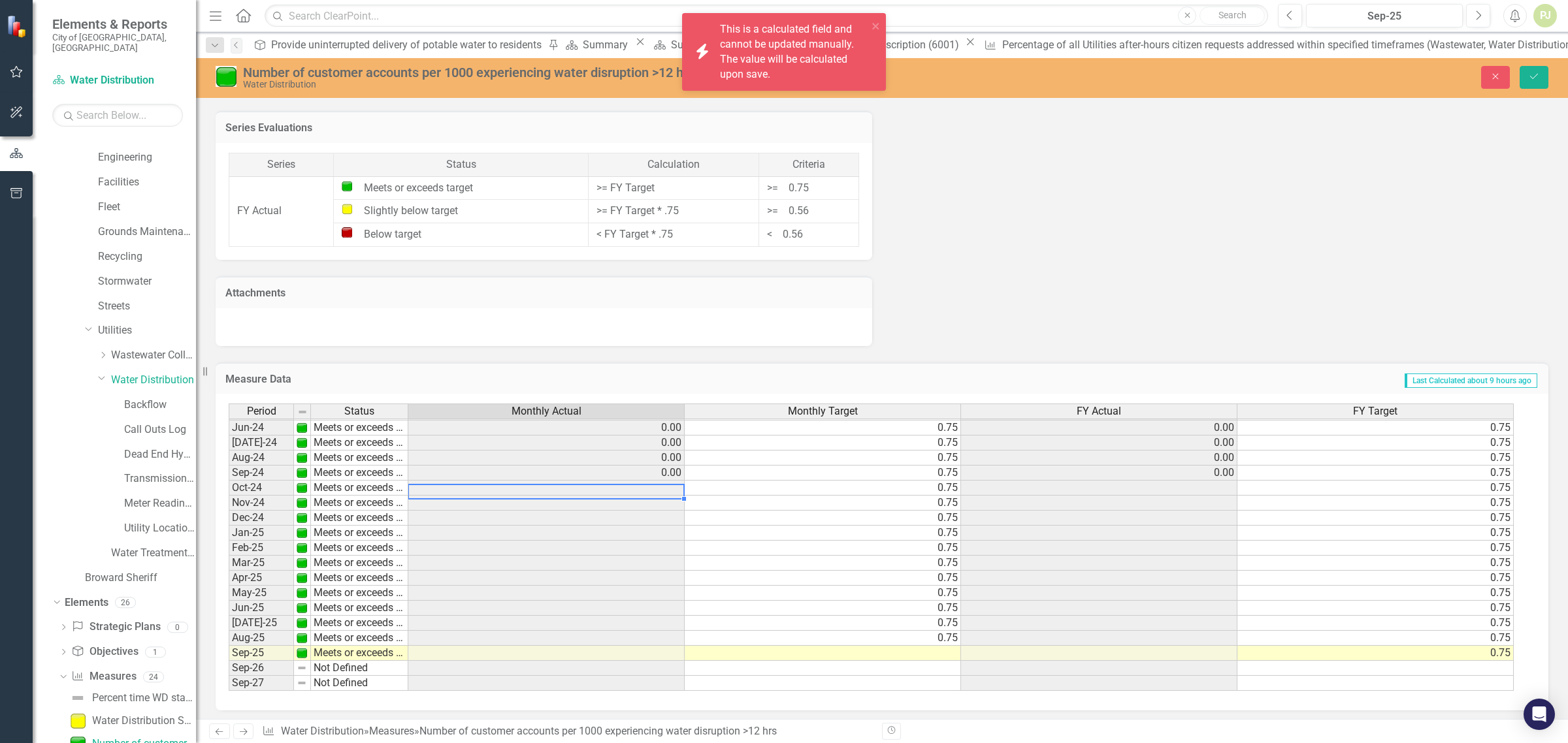
click at [618, 481] on td at bounding box center [547, 488] width 276 height 15
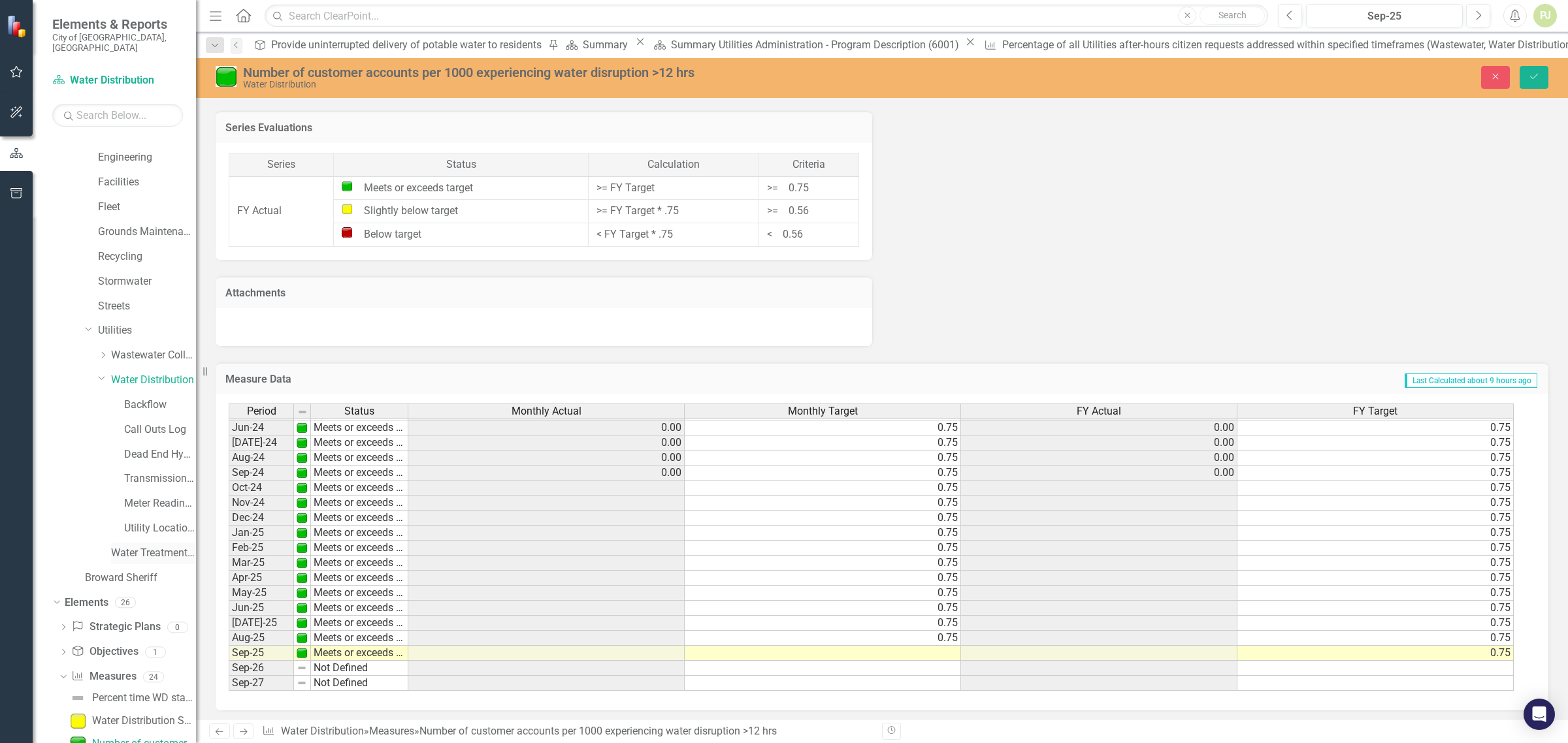
click at [152, 546] on link "Water Treatment Plant" at bounding box center [154, 553] width 85 height 15
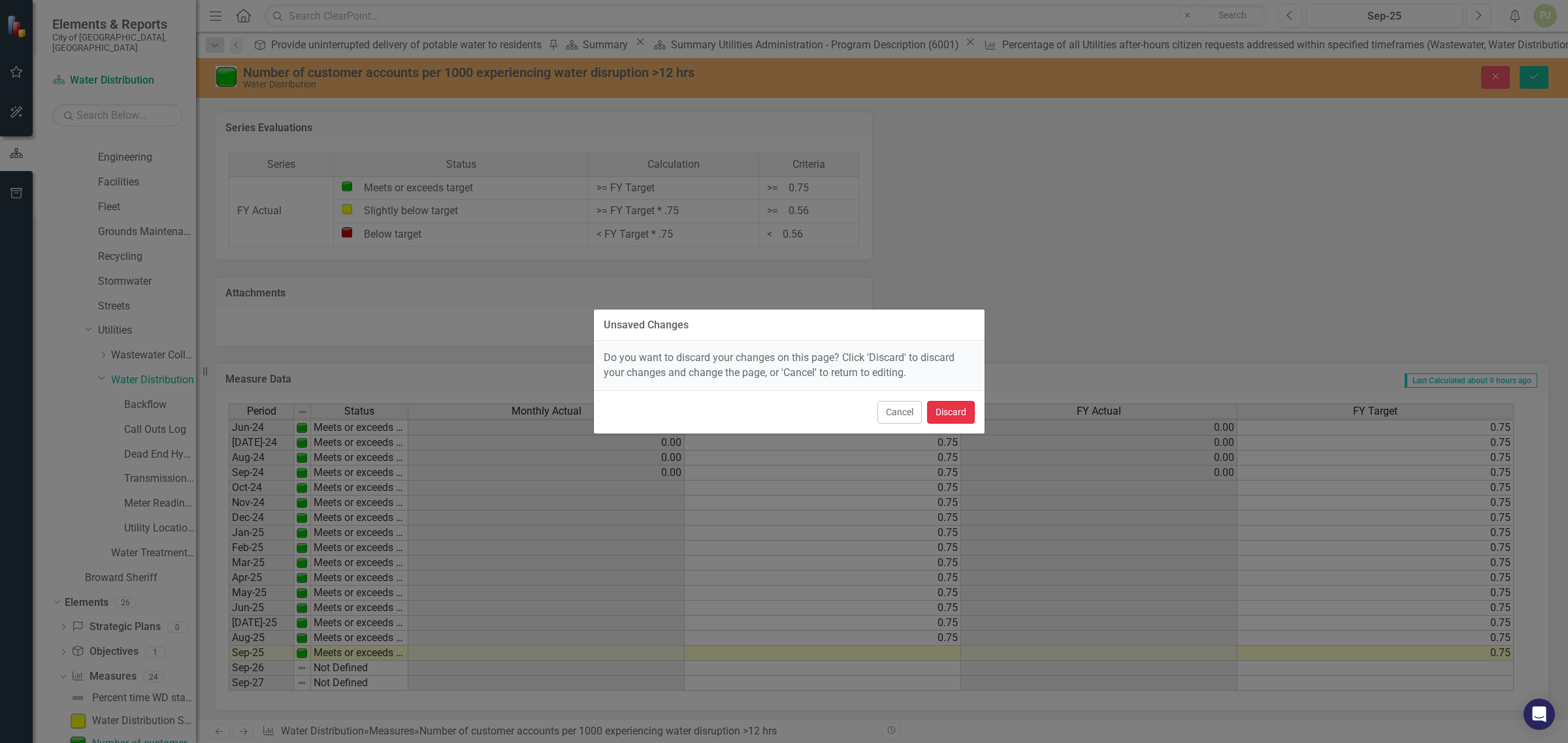
click at [949, 413] on button "Discard" at bounding box center [950, 412] width 47 height 23
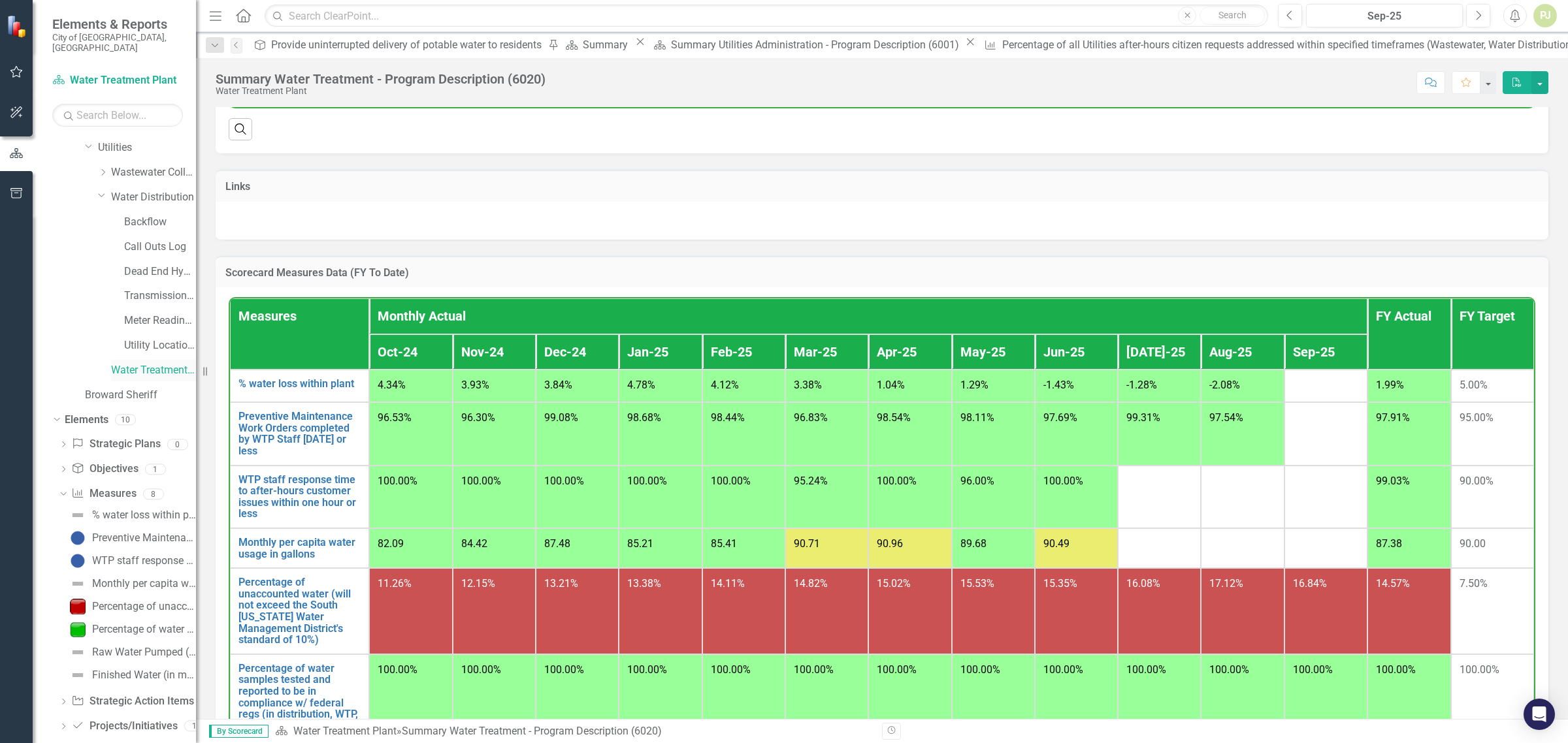
scroll to position [480, 0]
click at [169, 229] on link "Call Outs Log" at bounding box center [159, 236] width 72 height 15
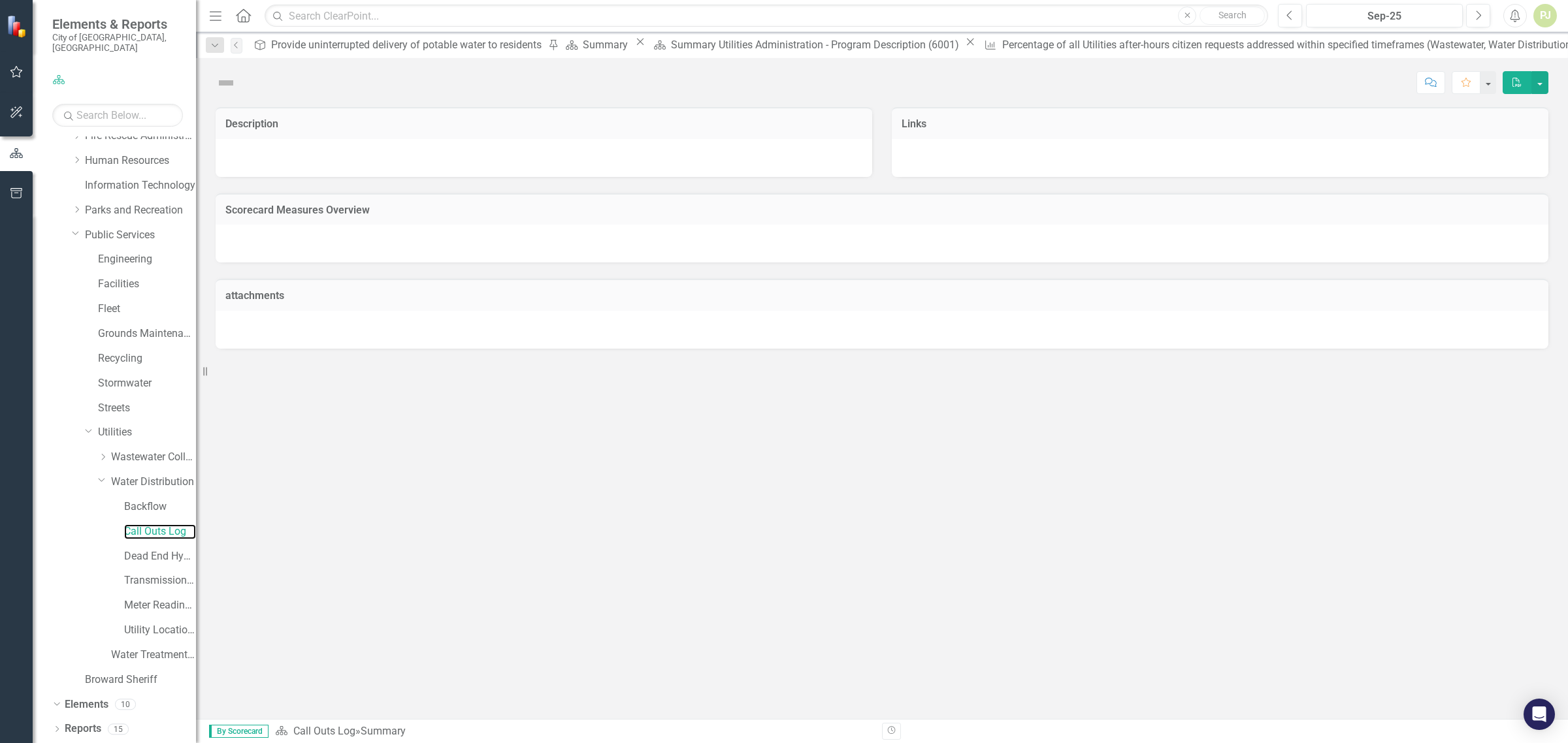
scroll to position [174, 0]
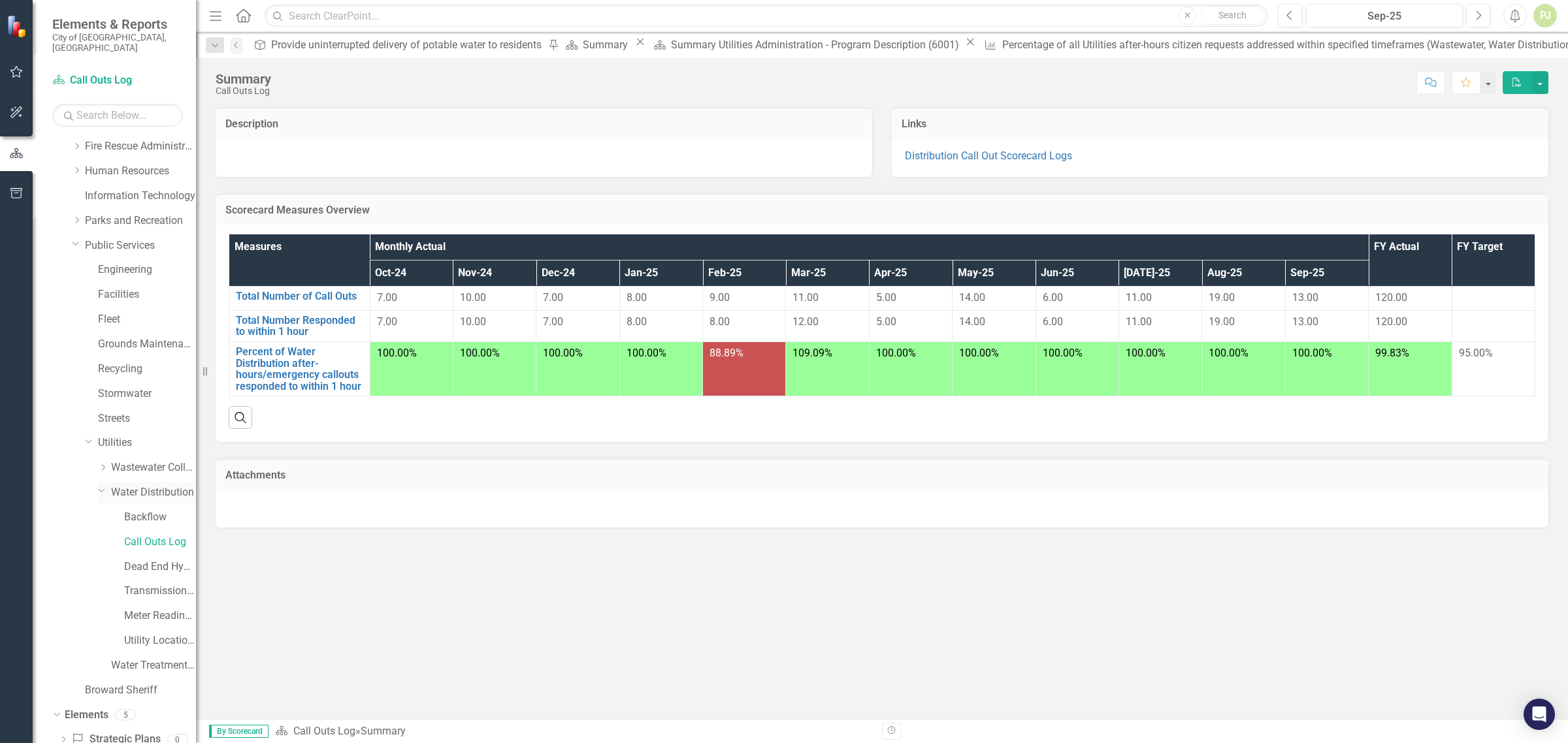
click at [144, 485] on link "Water Distribution" at bounding box center [154, 492] width 85 height 15
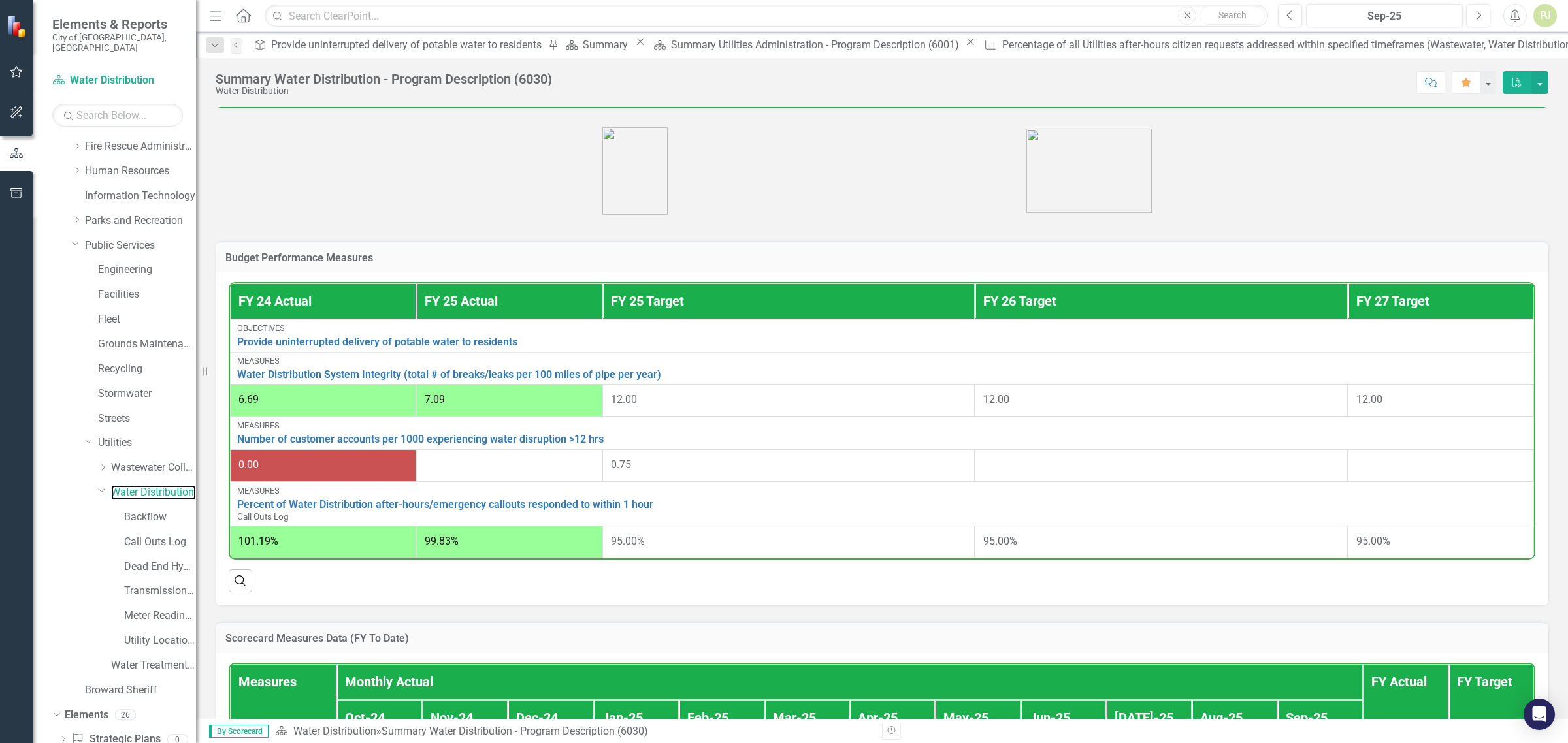
scroll to position [327, 0]
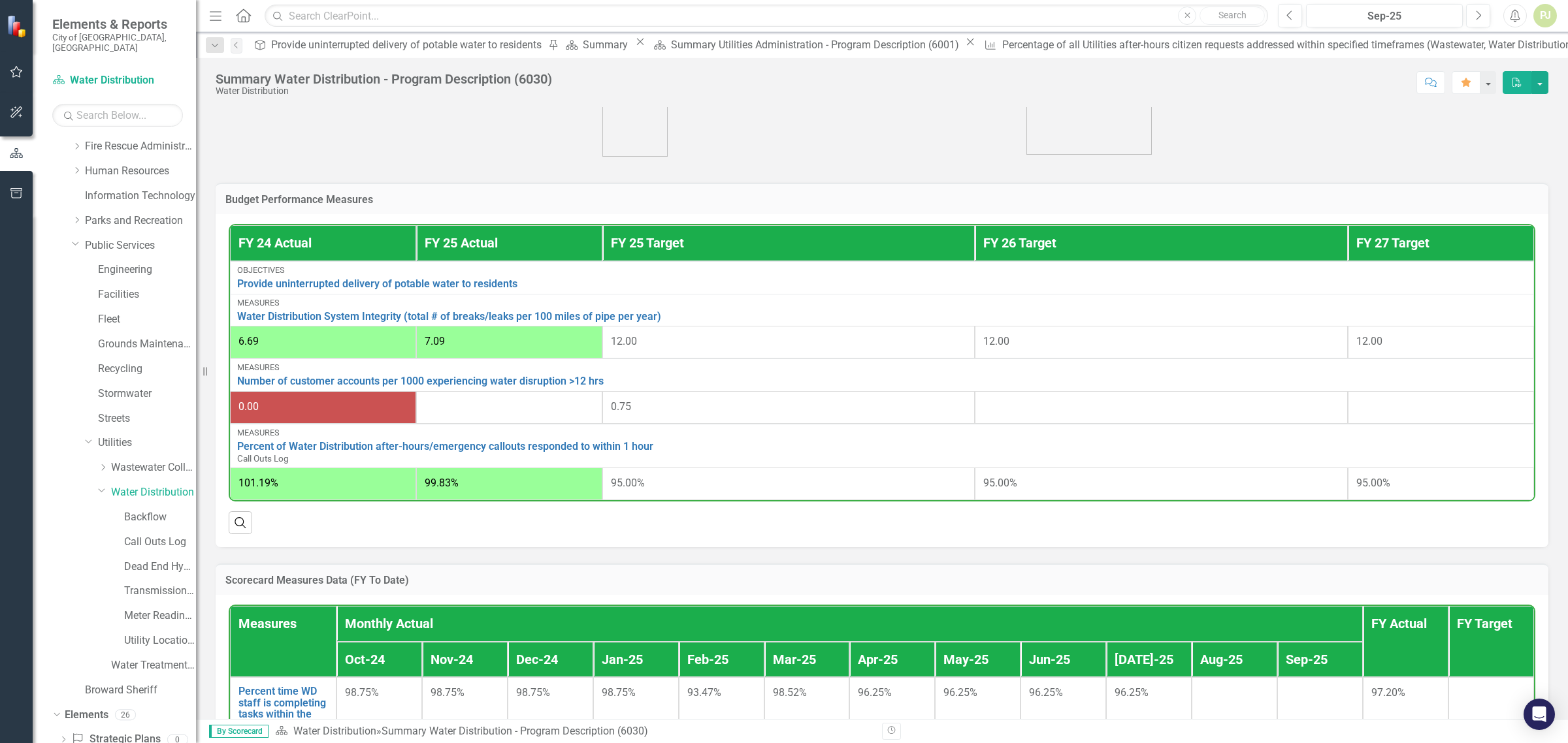
click at [279, 410] on div "0.00" at bounding box center [323, 407] width 169 height 15
click at [279, 405] on div "0.00" at bounding box center [323, 407] width 169 height 15
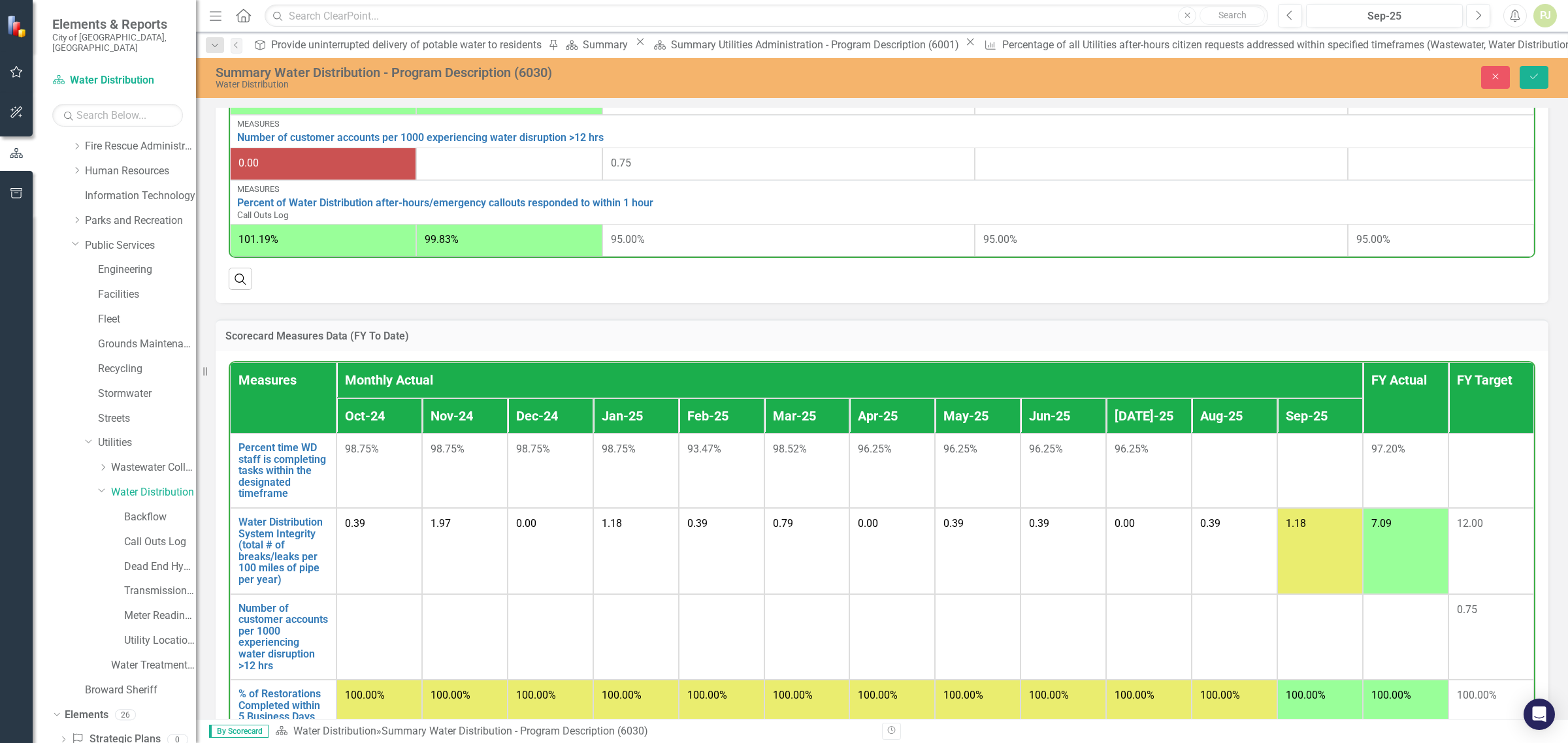
scroll to position [653, 0]
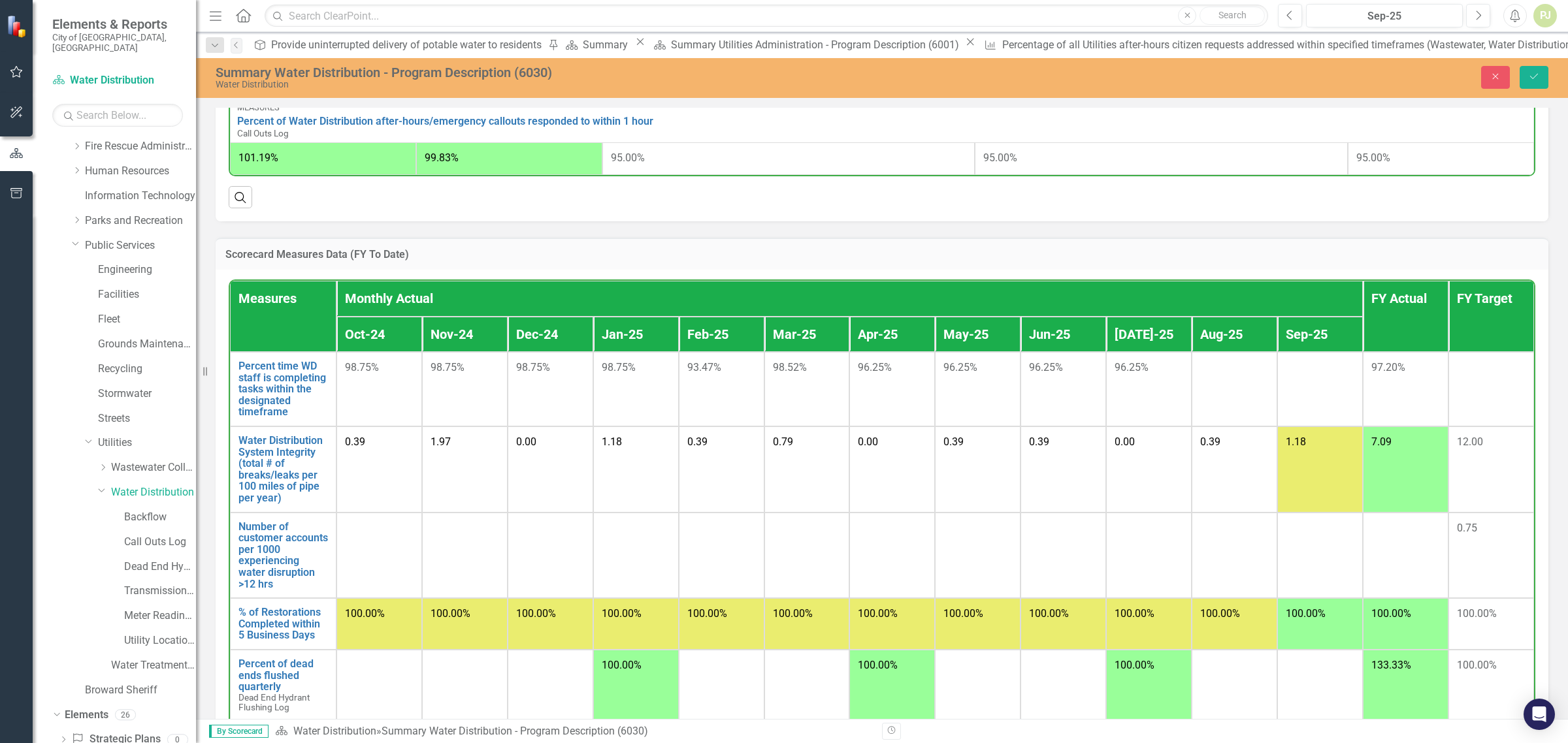
click at [630, 237] on div "Scorecard Measures Data (FY To Date) Measures Monthly Actual FY Actual FY Targe…" at bounding box center [882, 551] width 1352 height 660
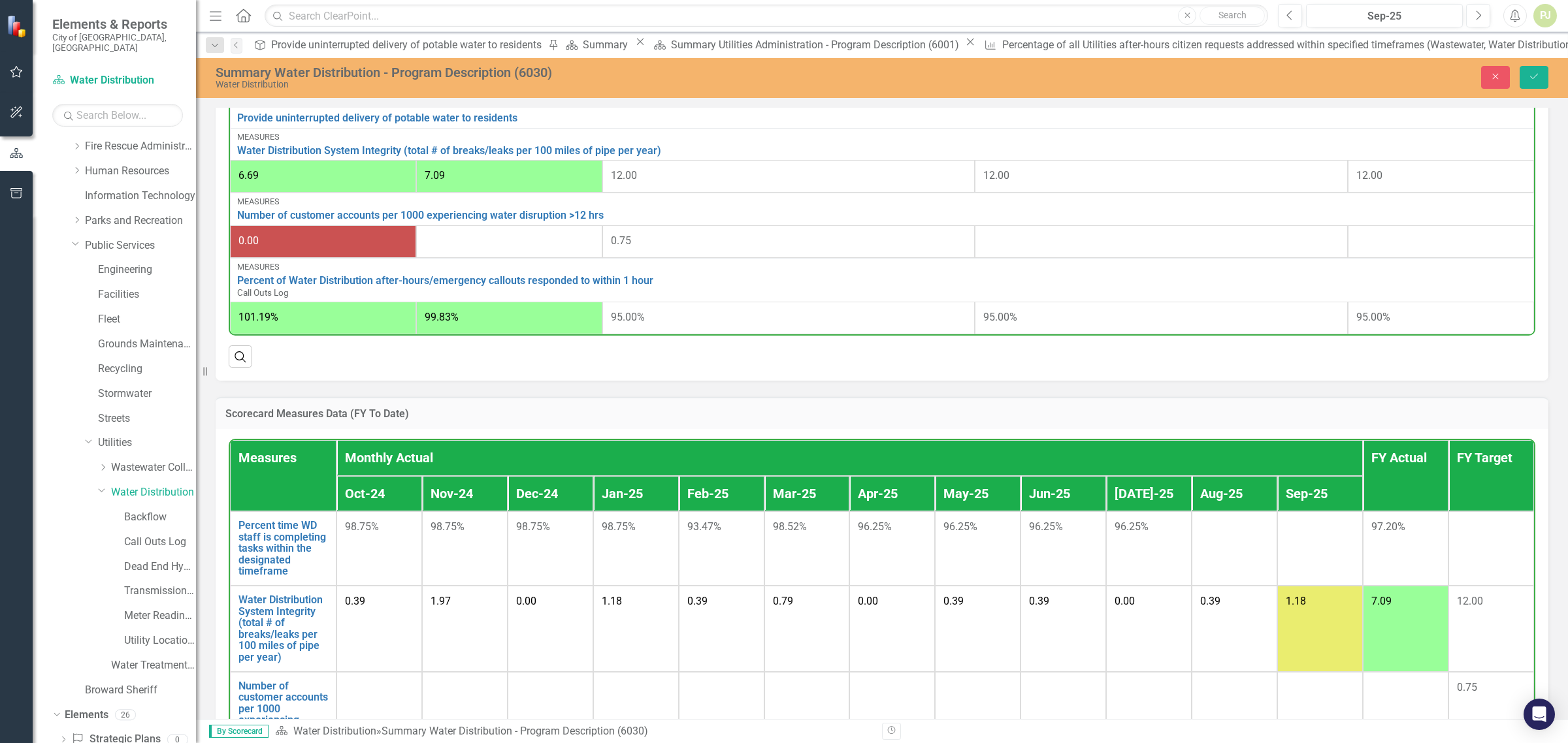
scroll to position [490, 0]
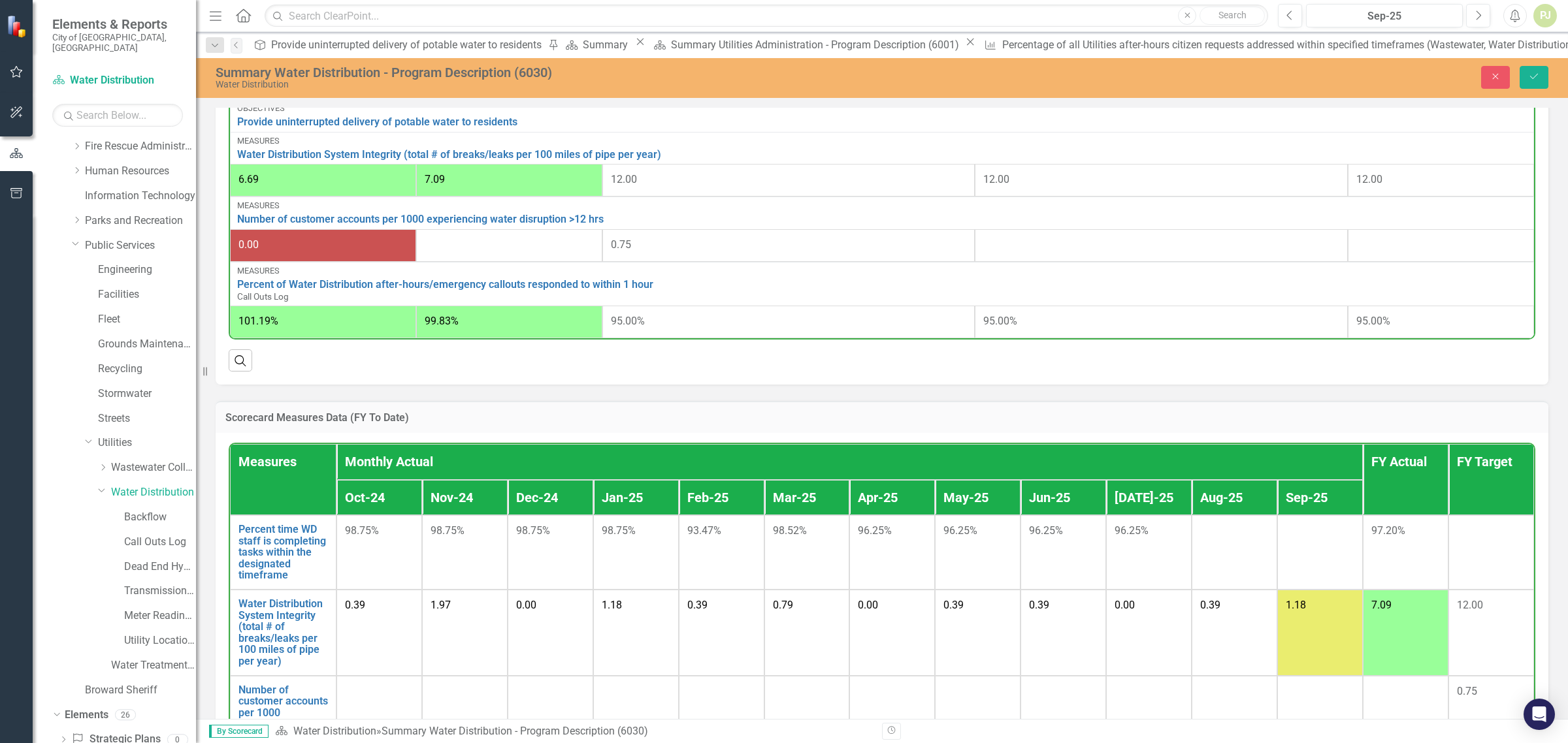
click at [513, 242] on div at bounding box center [509, 245] width 169 height 16
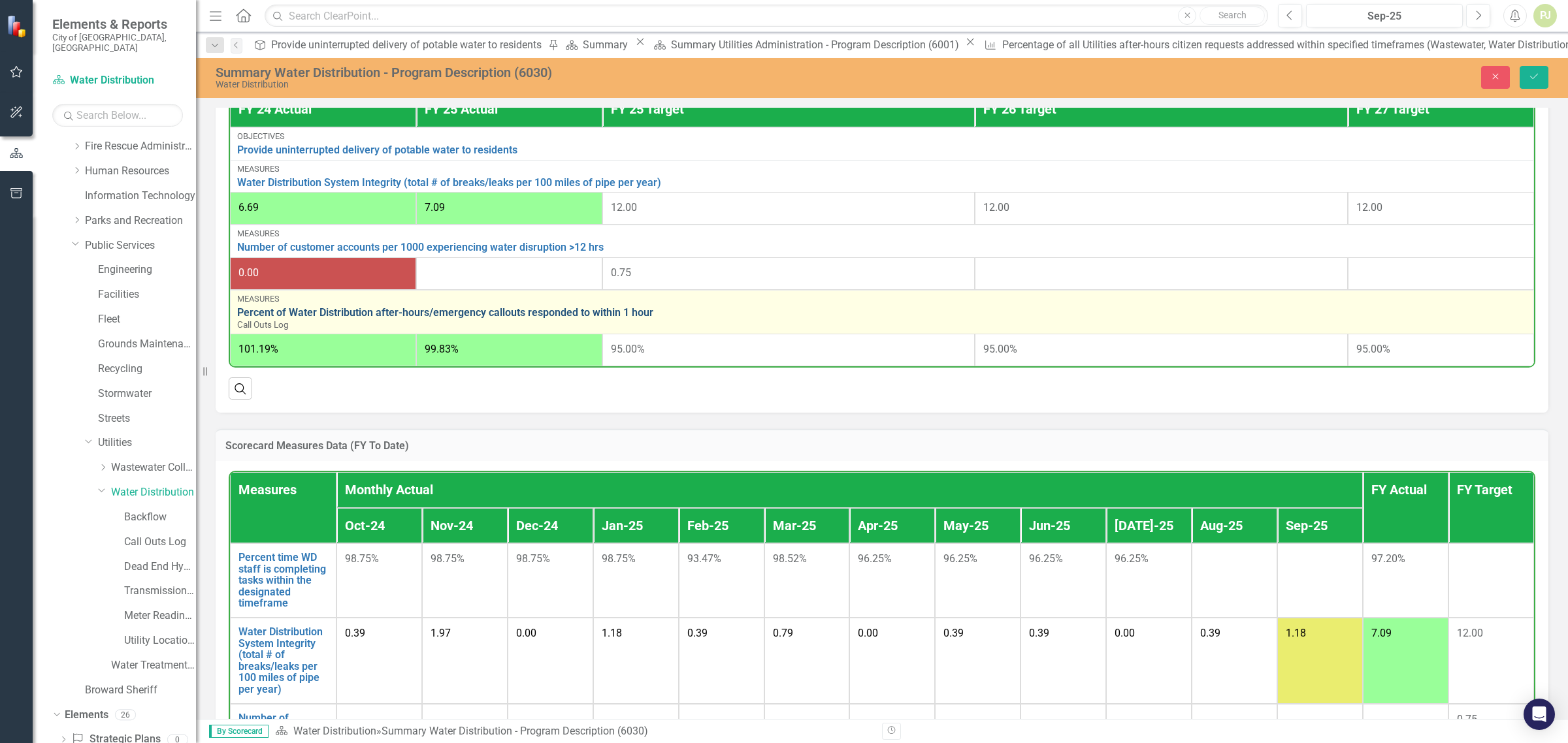
scroll to position [340, 0]
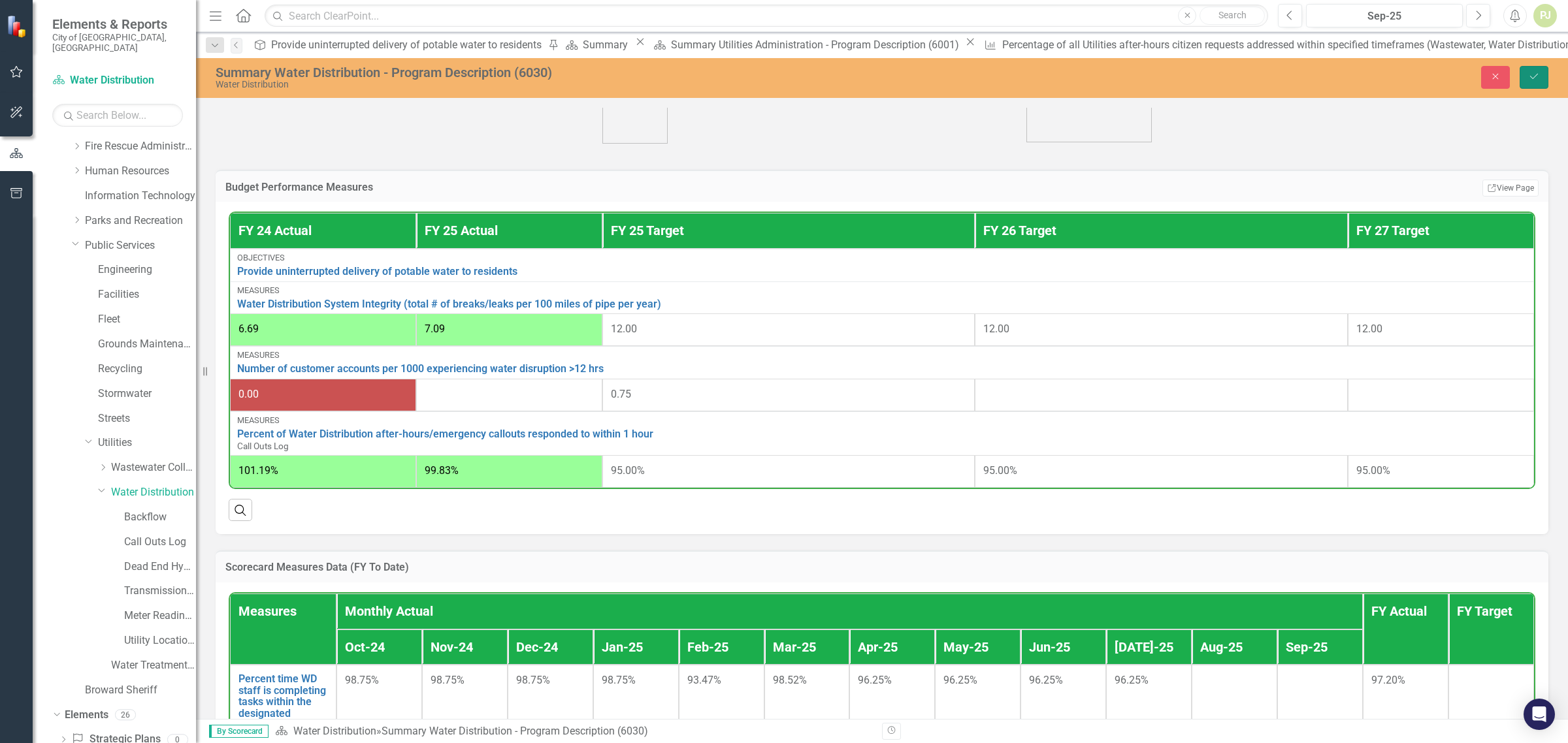
click at [1529, 82] on button "Save" at bounding box center [1533, 77] width 28 height 23
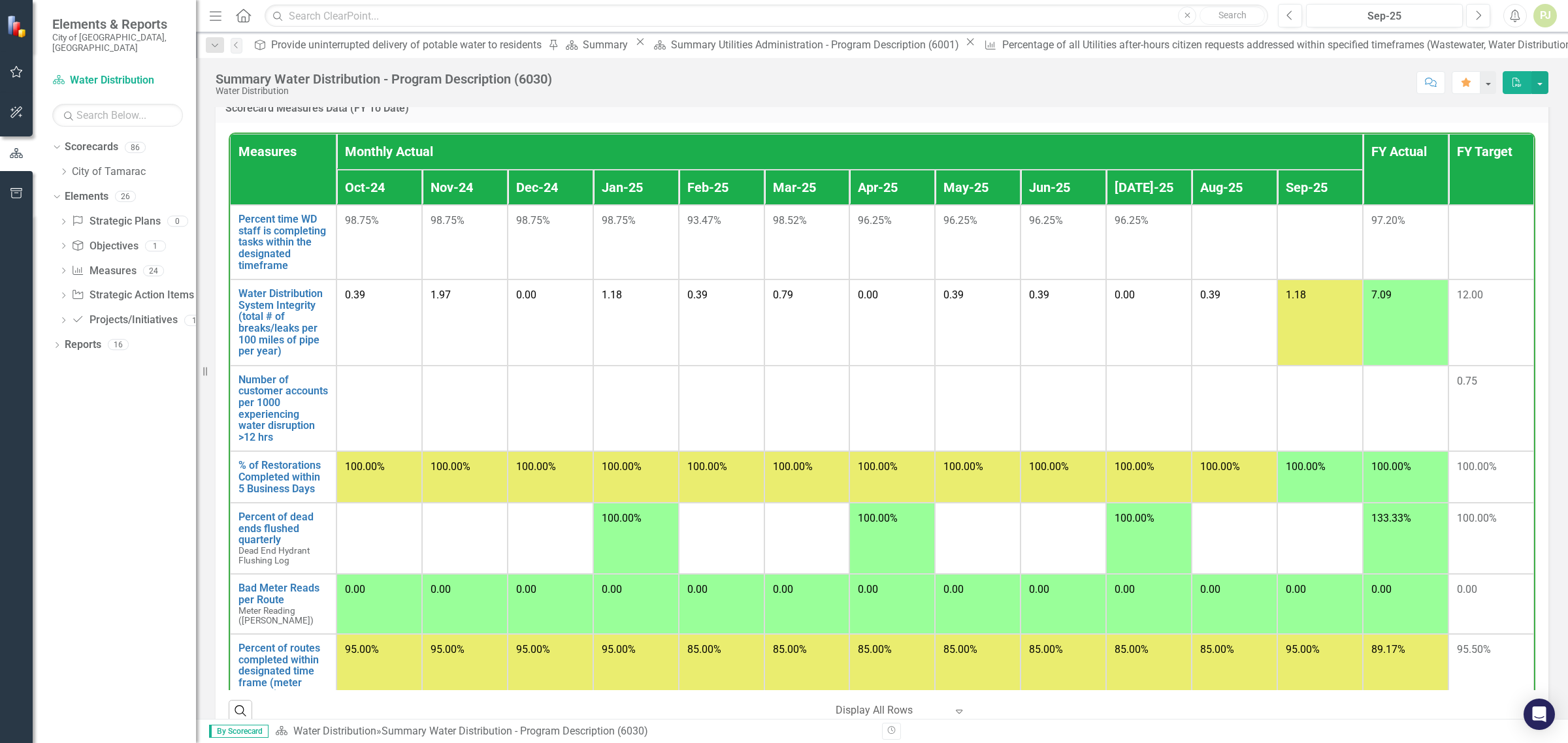
scroll to position [830, 0]
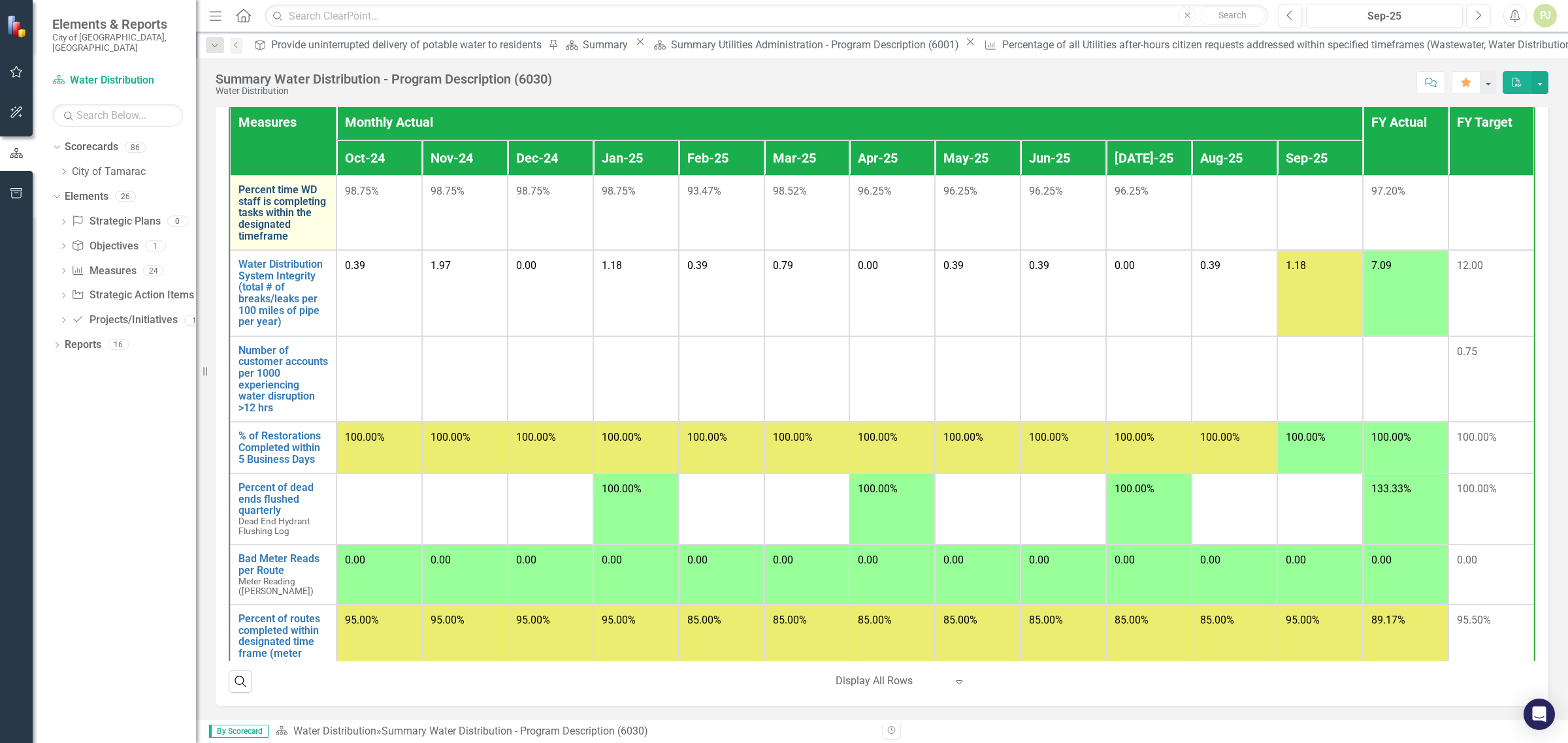
click at [266, 214] on link "Percent time WD staff is completing tasks within the designated timeframe" at bounding box center [282, 213] width 89 height 58
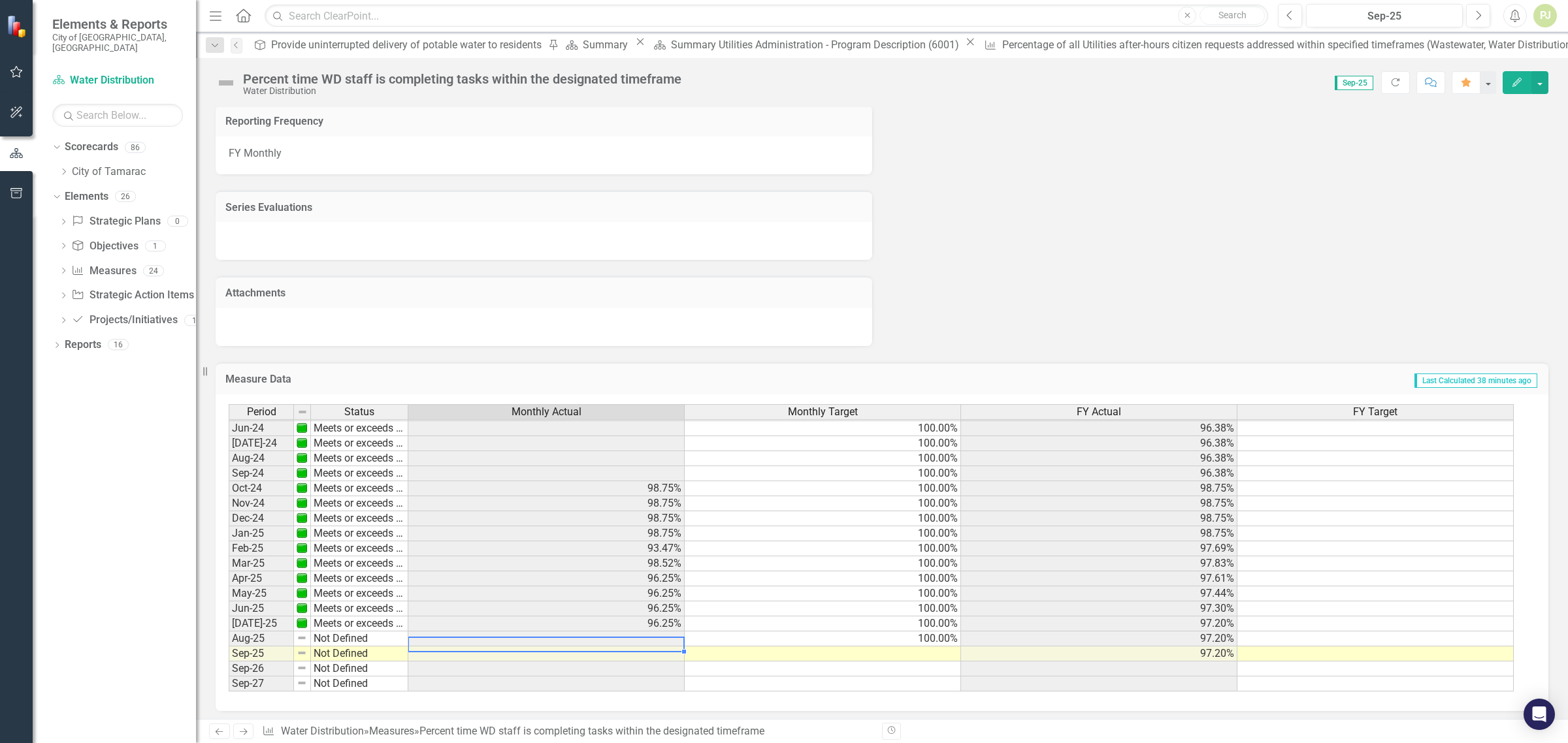
scroll to position [484, 0]
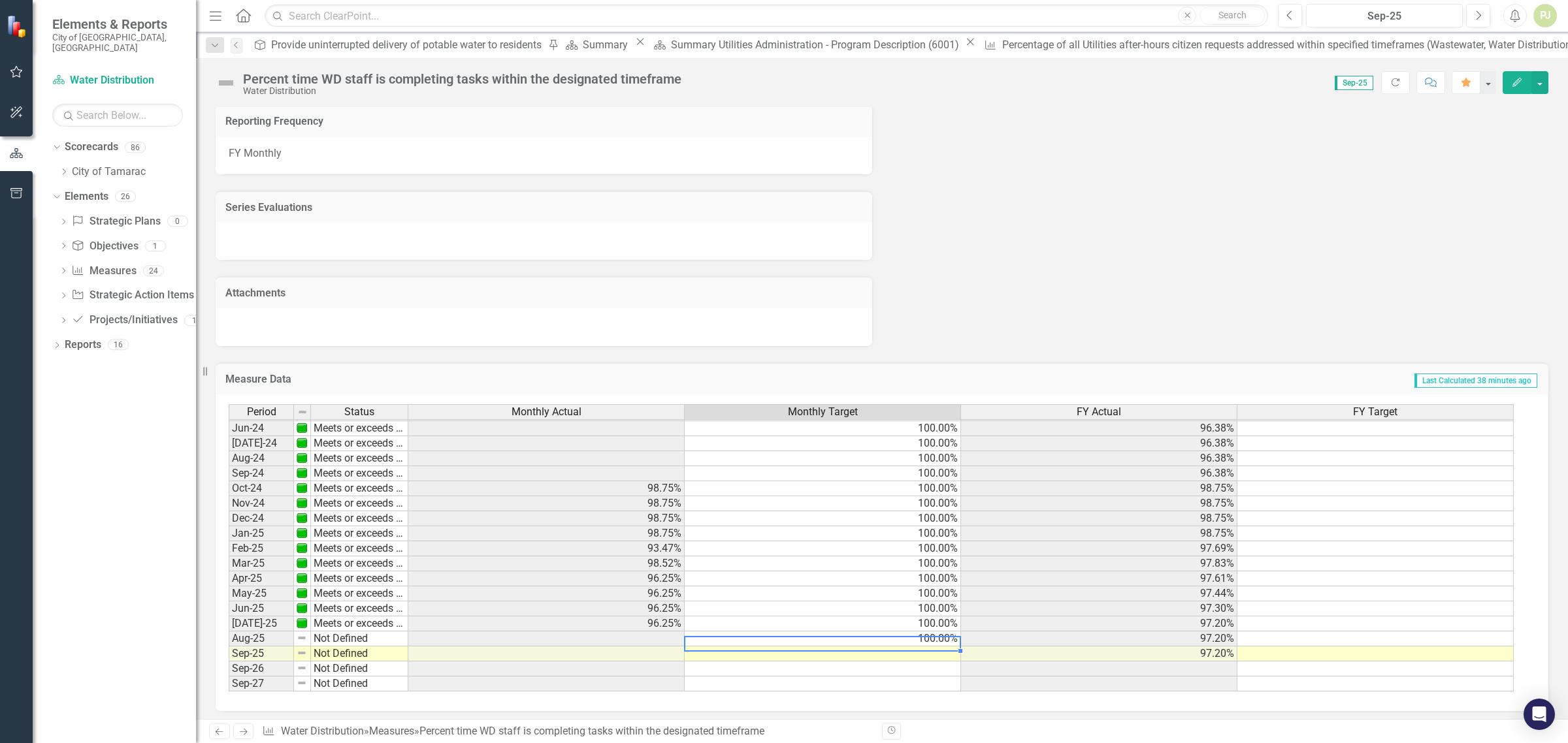
click at [920, 632] on td "100.00%" at bounding box center [823, 639] width 276 height 15
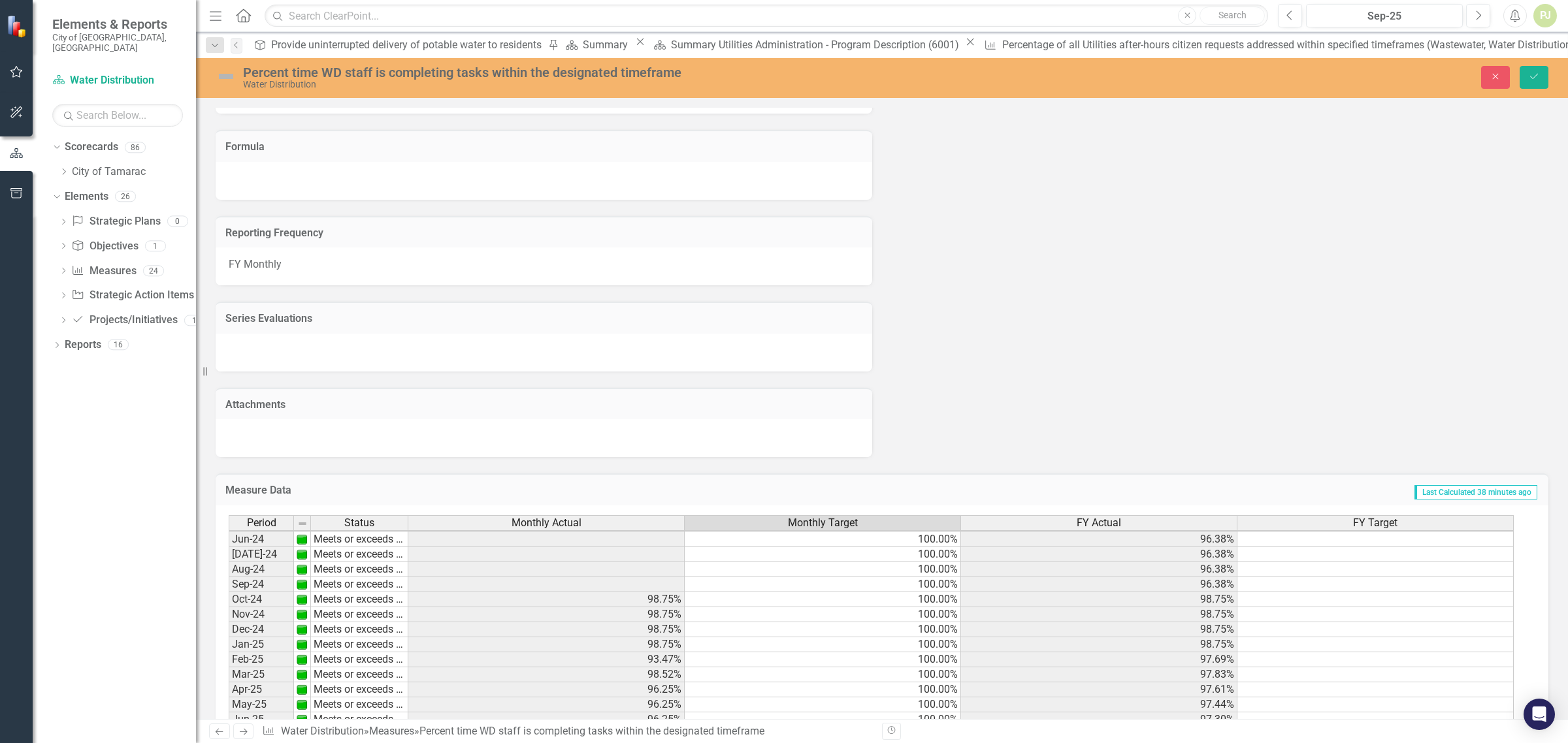
scroll to position [897, 0]
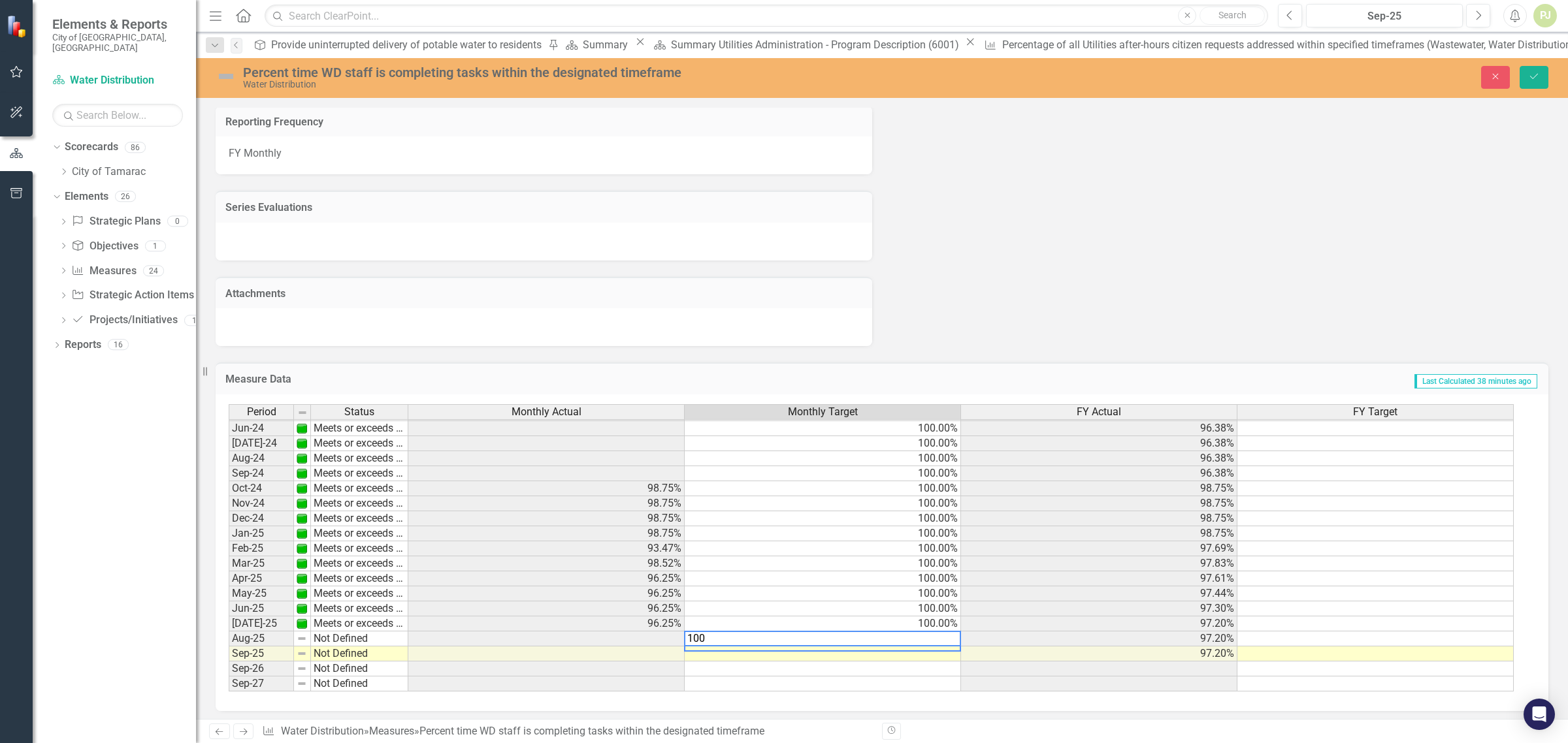
click at [256, 663] on td "Sep-26" at bounding box center [261, 669] width 65 height 15
click at [648, 637] on td at bounding box center [547, 639] width 276 height 15
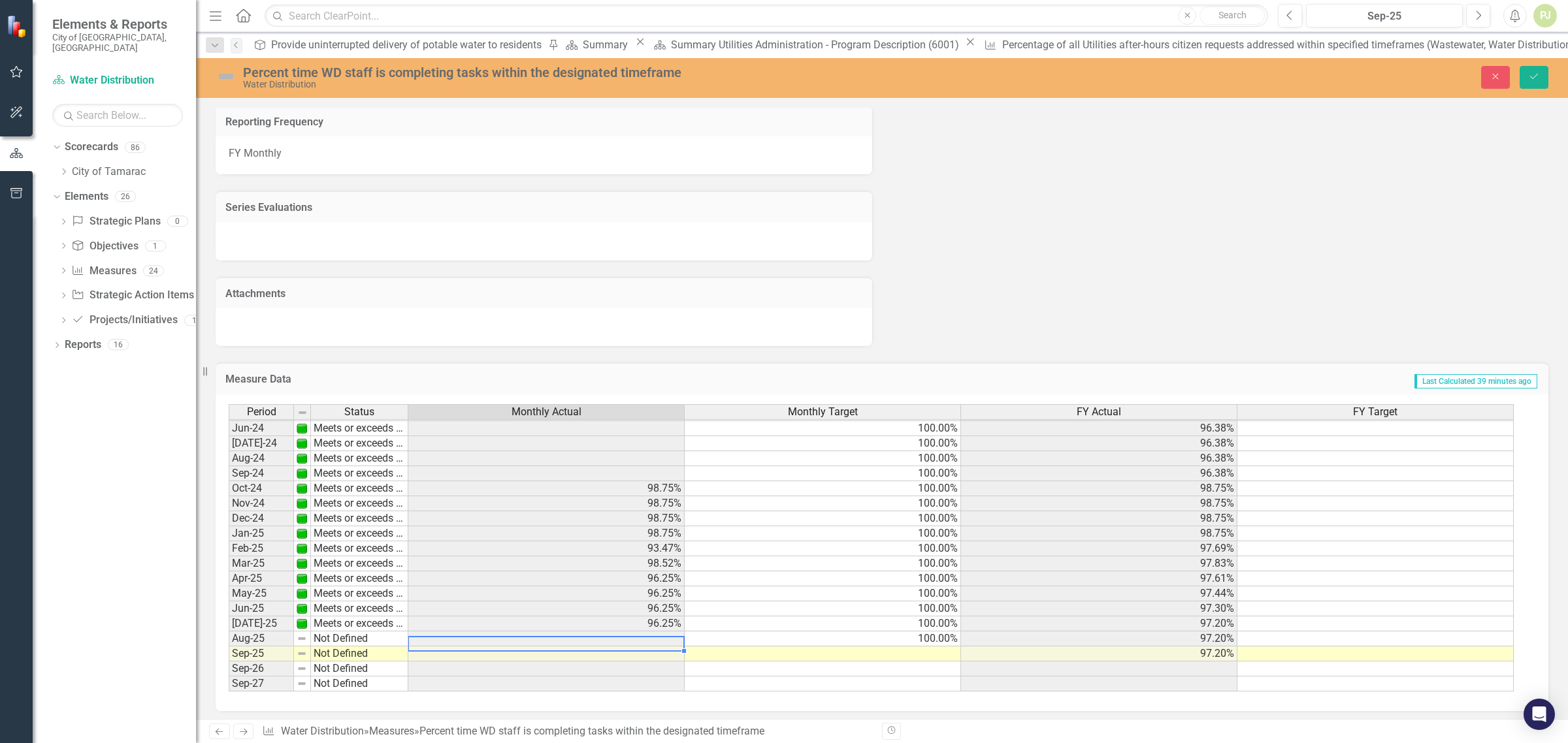
click at [660, 637] on td at bounding box center [547, 639] width 276 height 15
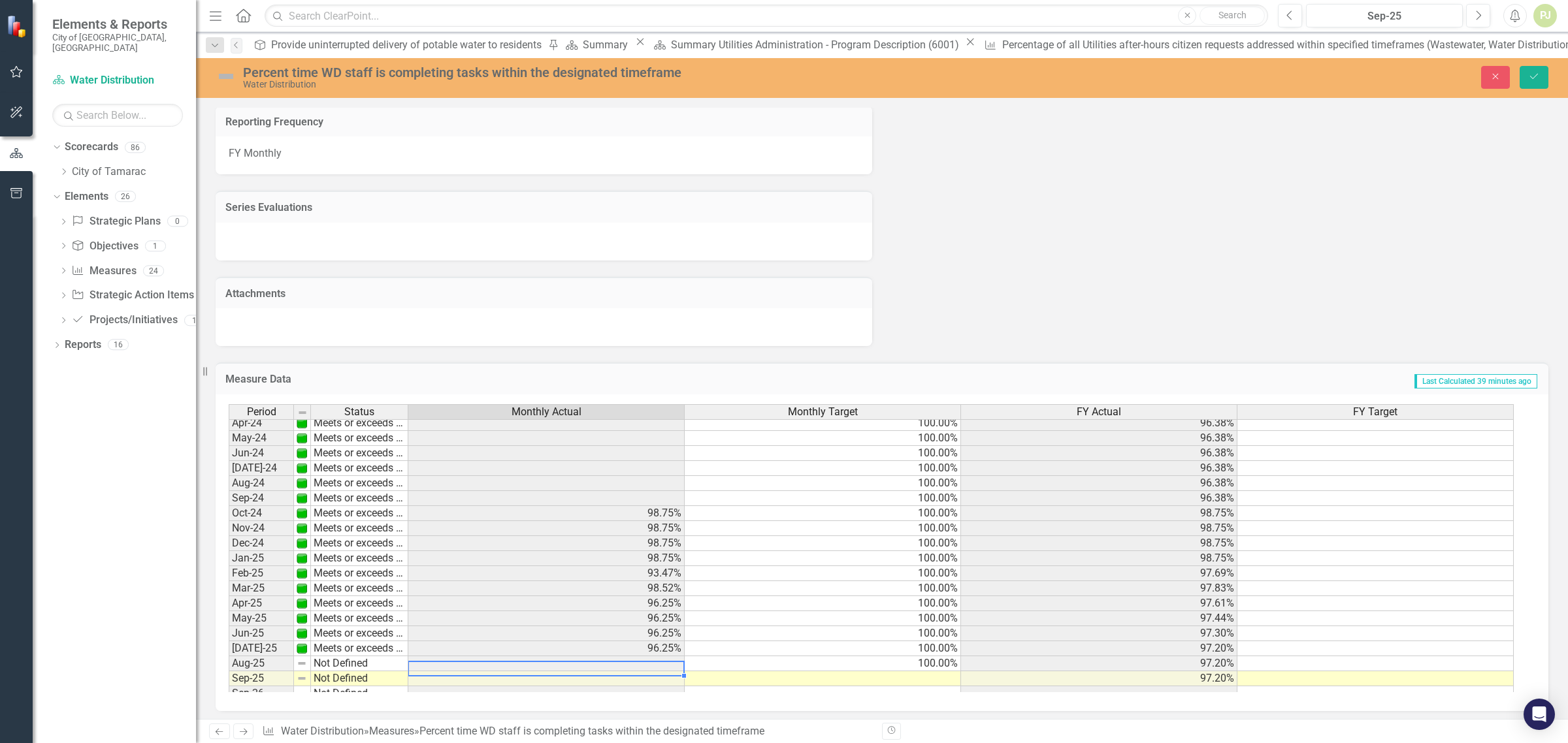
scroll to position [484, 0]
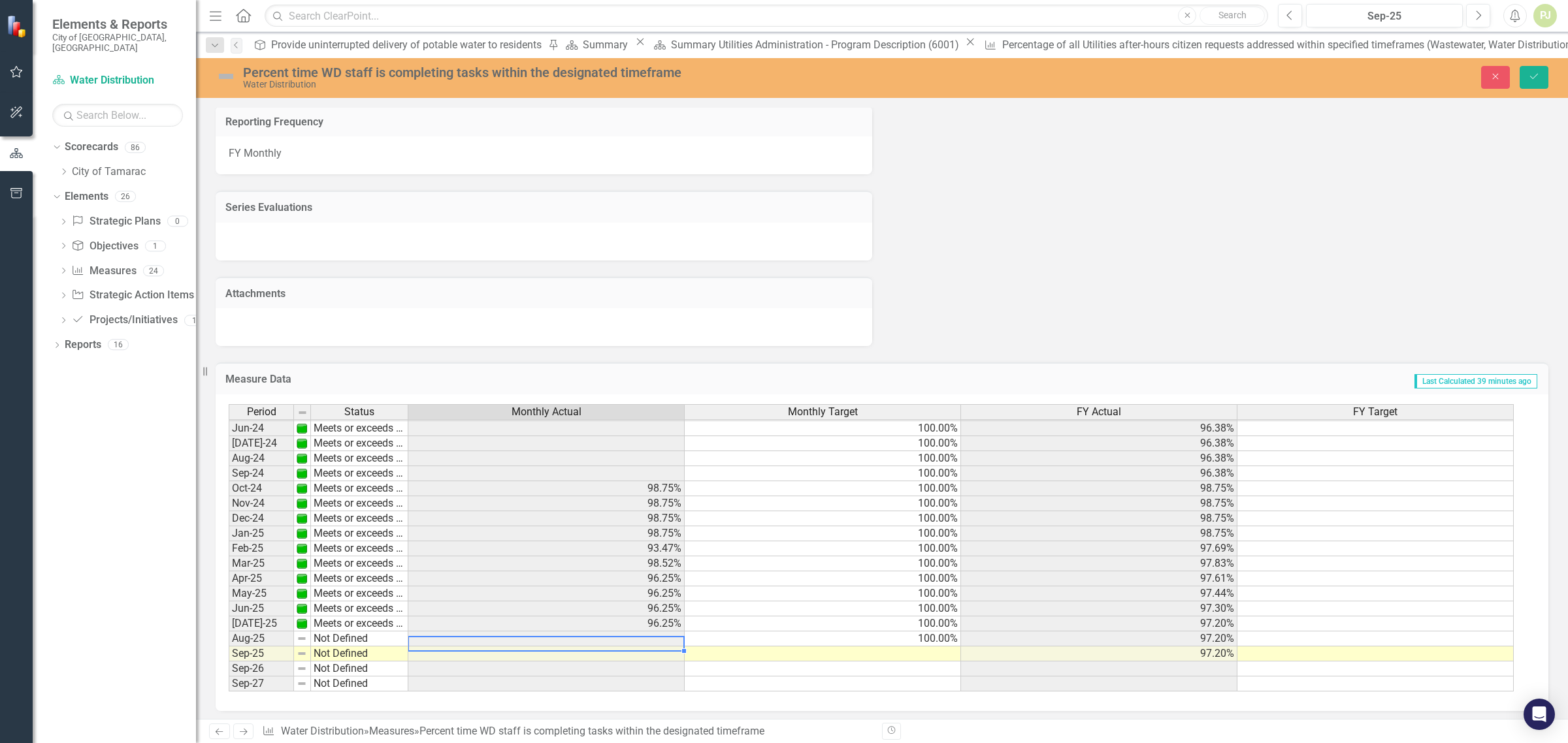
click at [387, 618] on td "Meets or exceeds target" at bounding box center [359, 624] width 97 height 15
click at [664, 632] on td at bounding box center [547, 639] width 276 height 15
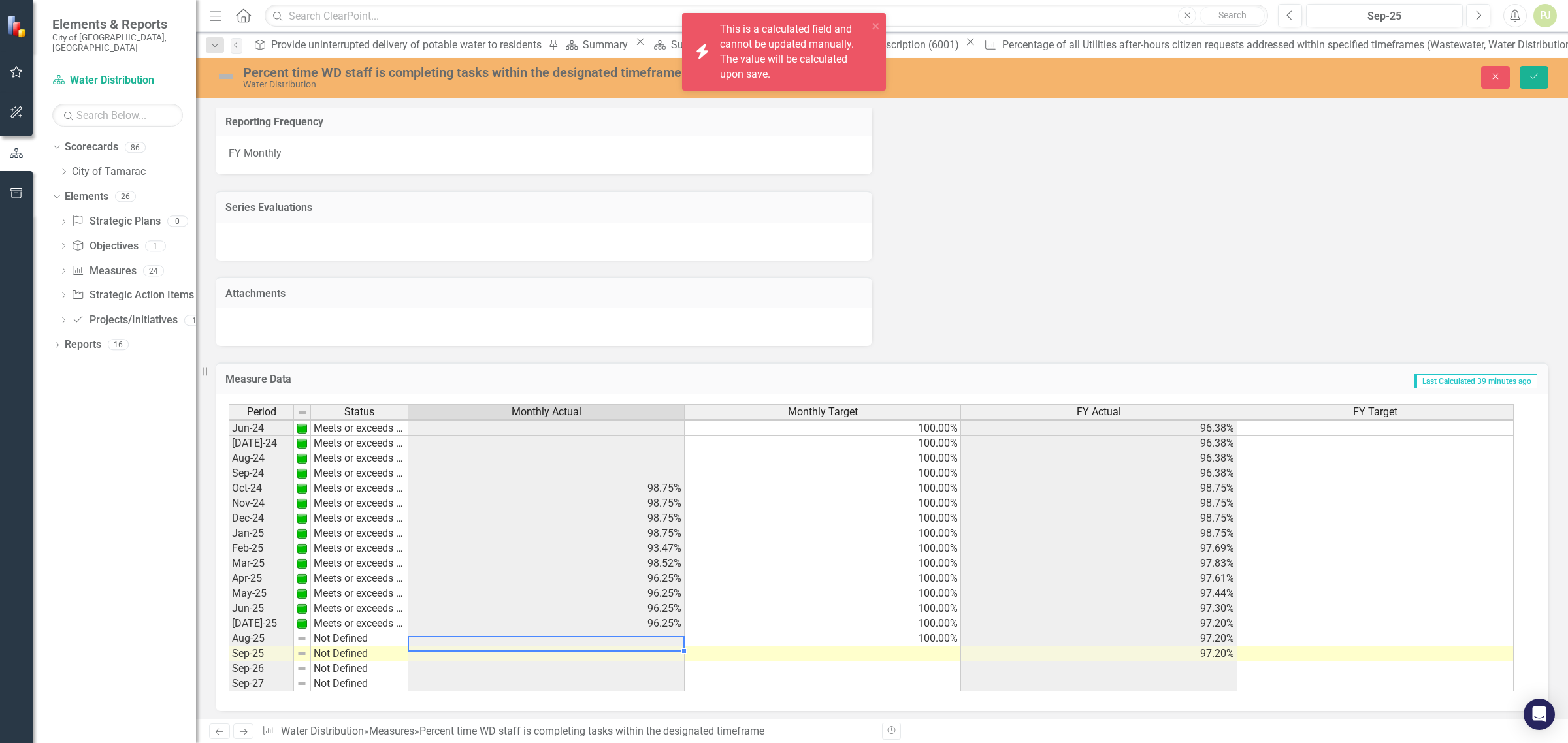
click at [668, 632] on td at bounding box center [547, 639] width 276 height 15
click at [880, 632] on td "100.00%" at bounding box center [823, 639] width 276 height 15
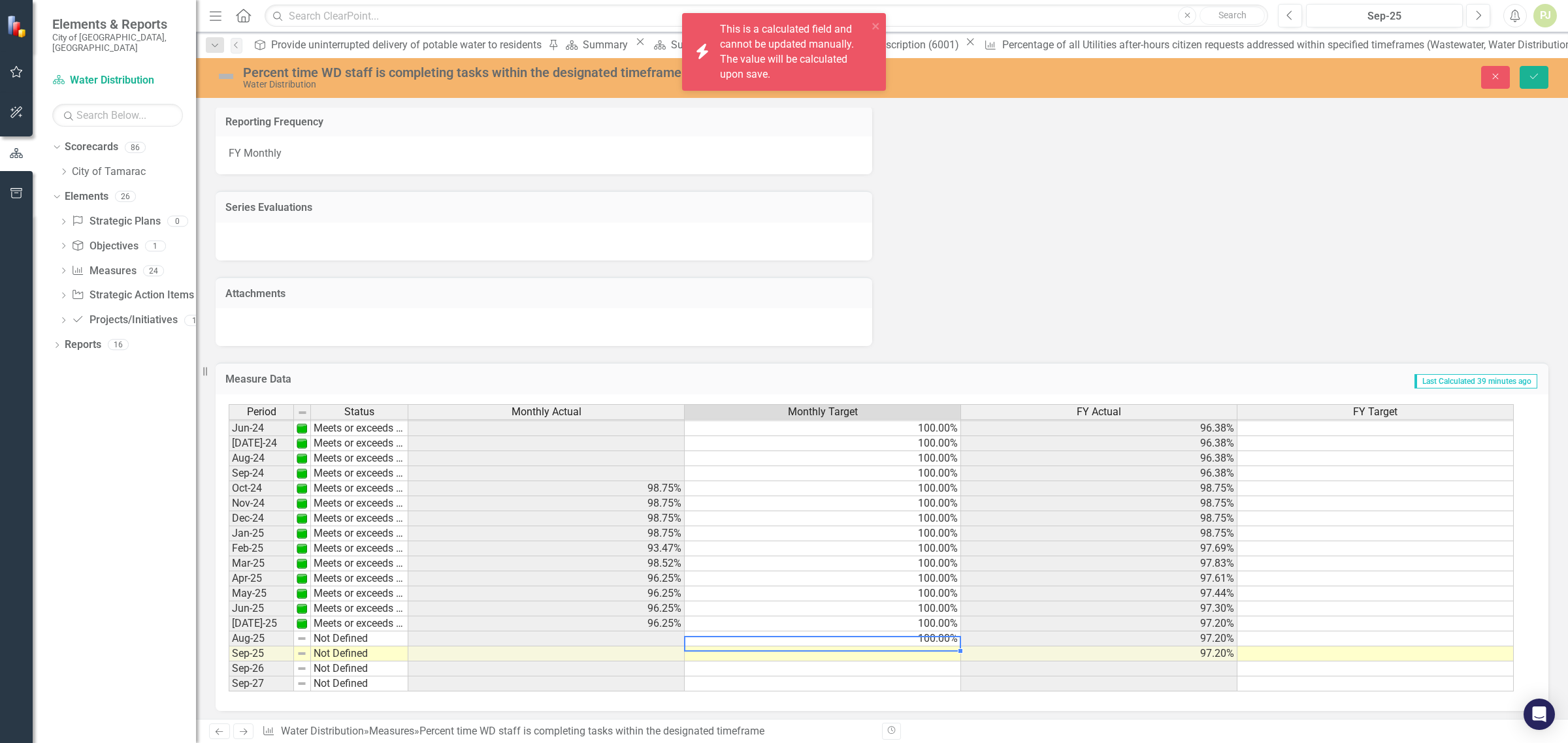
click at [882, 632] on td "100.00%" at bounding box center [823, 639] width 276 height 15
type textarea "100"
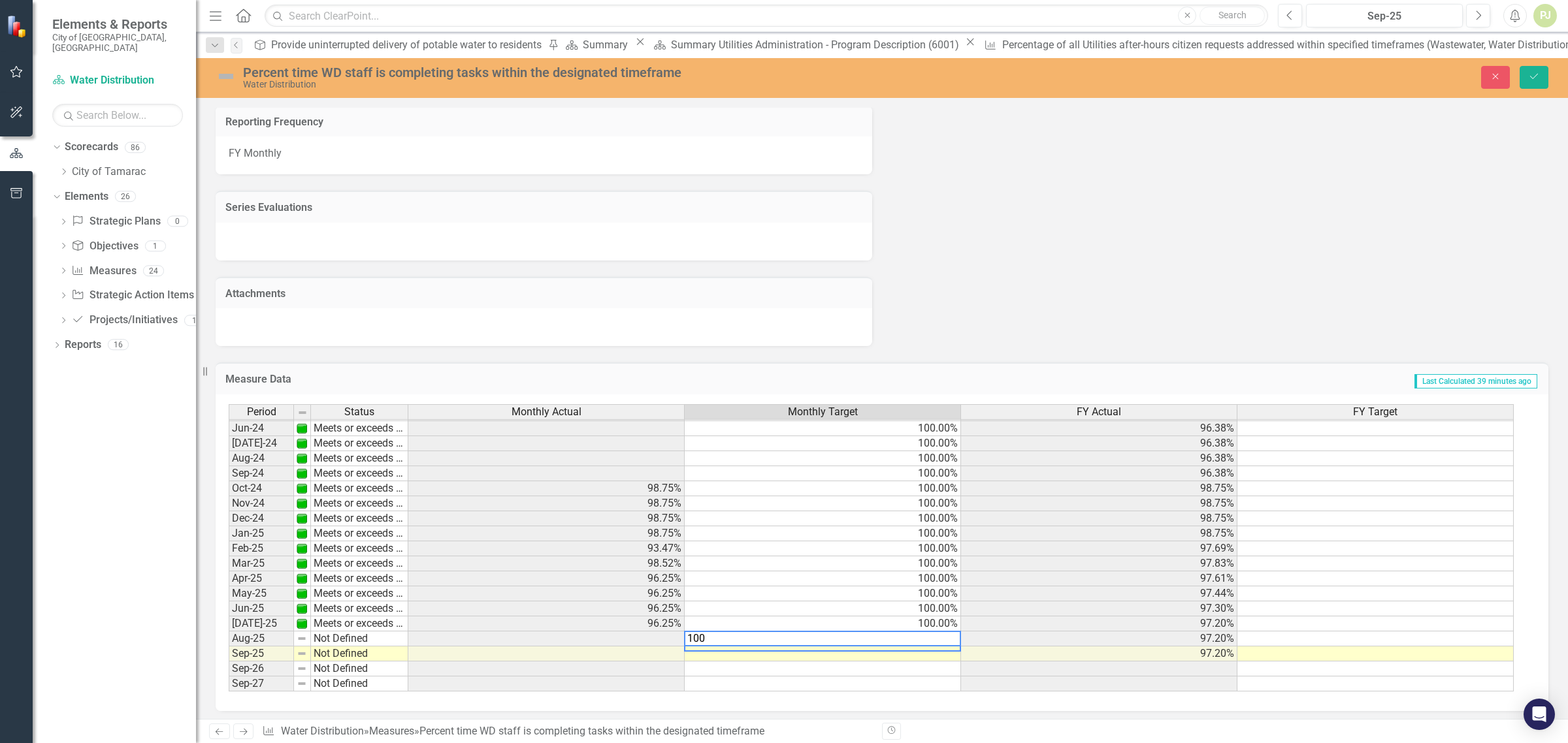
click at [834, 641] on textarea "100" at bounding box center [822, 639] width 277 height 16
click at [728, 676] on td at bounding box center [823, 679] width 276 height 15
click at [645, 630] on td at bounding box center [547, 634] width 276 height 15
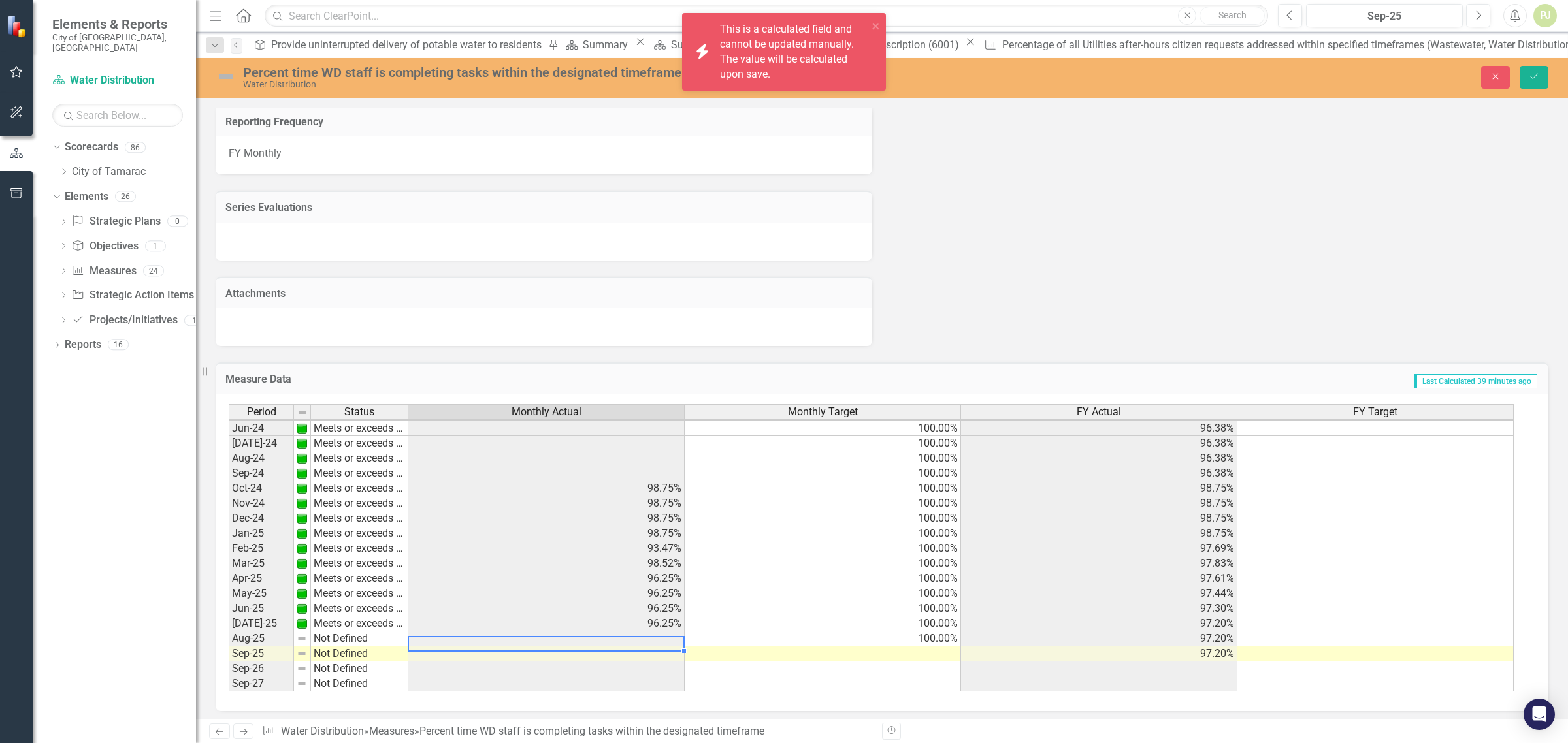
click at [647, 632] on td at bounding box center [547, 639] width 276 height 15
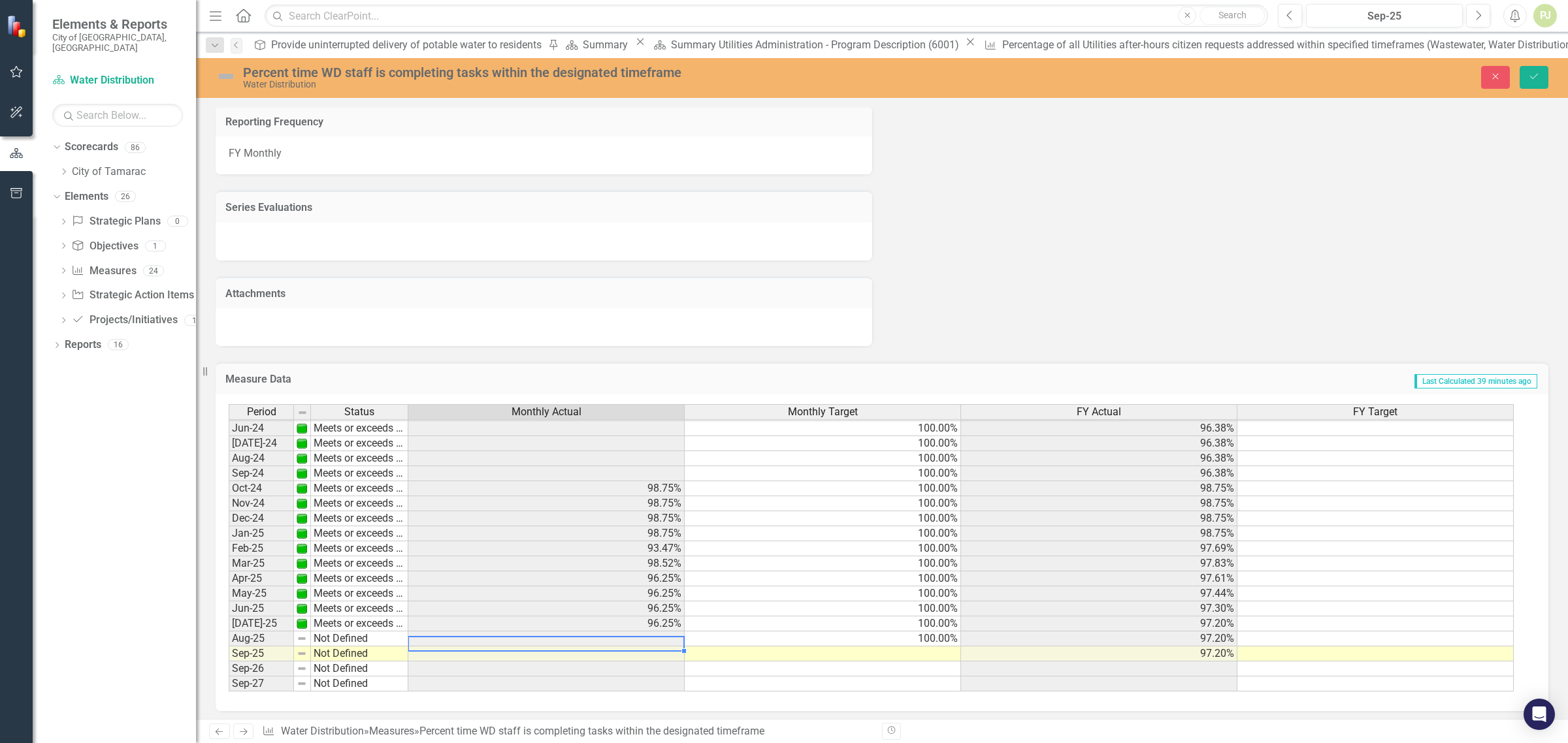
click at [661, 655] on td at bounding box center [547, 654] width 276 height 15
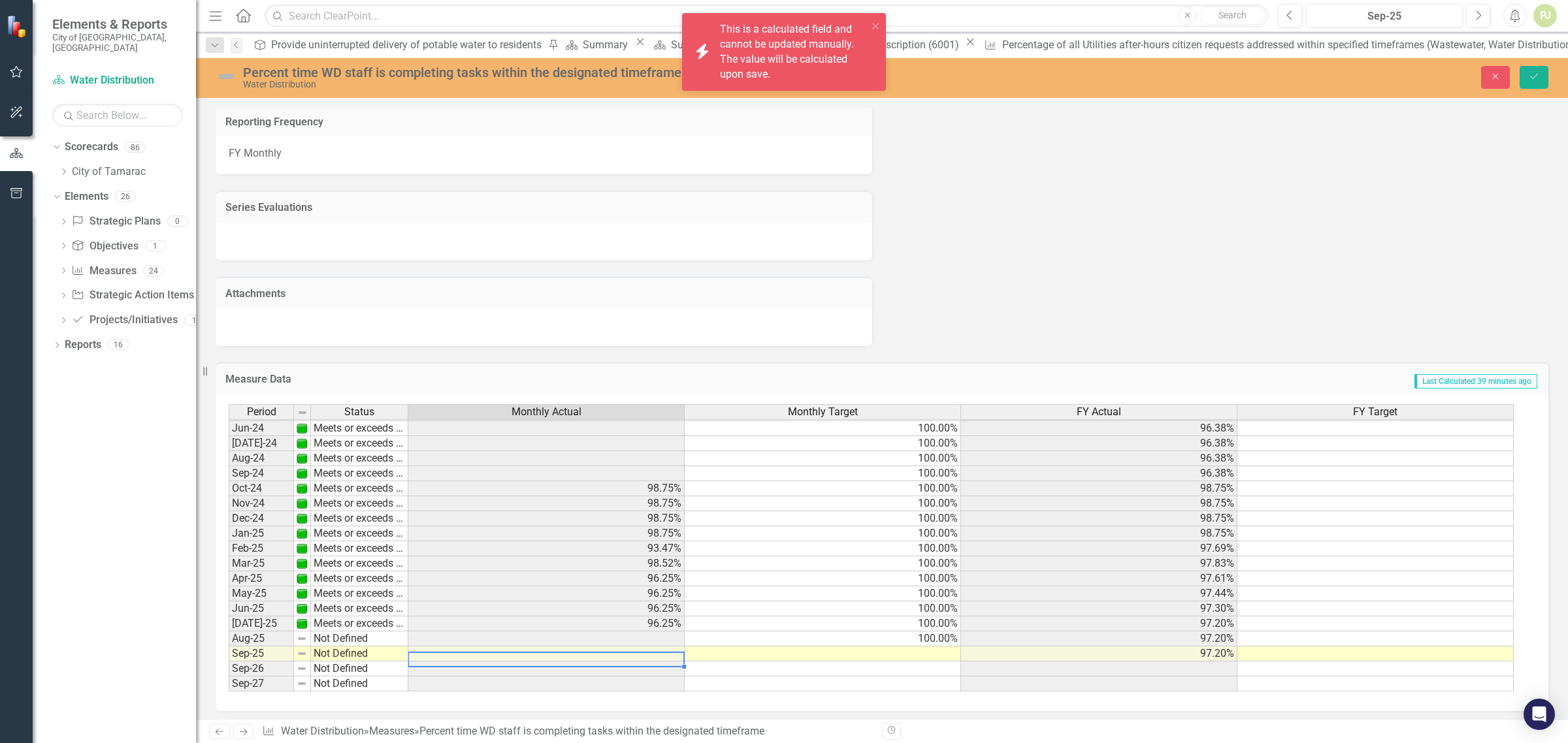
click at [663, 653] on td at bounding box center [547, 654] width 276 height 15
click at [663, 632] on td at bounding box center [547, 639] width 276 height 15
click at [664, 632] on td at bounding box center [547, 639] width 276 height 15
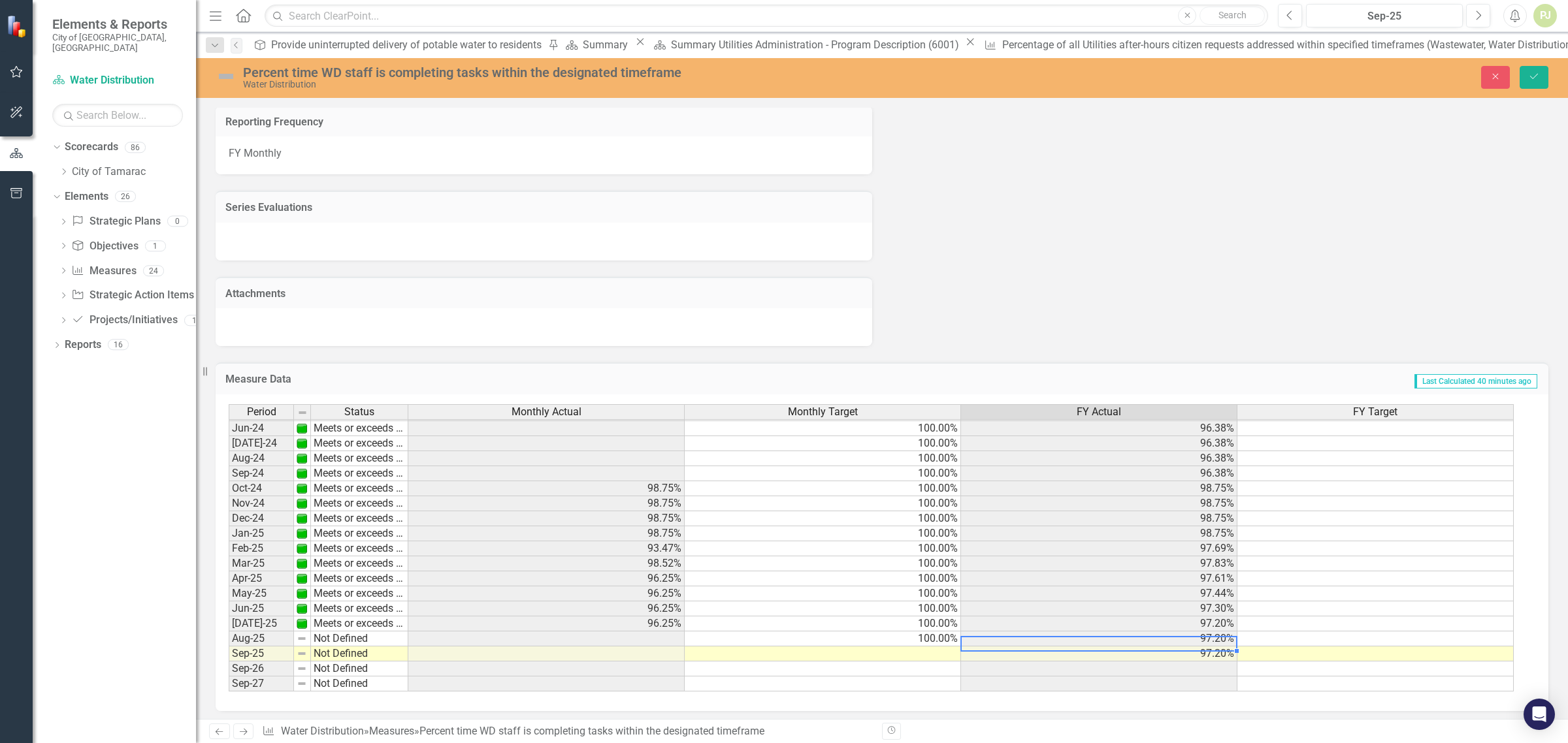
click at [1055, 637] on td "97.20%" at bounding box center [1099, 639] width 276 height 15
click at [1055, 637] on td "97.20%" at bounding box center [1099, 639] width 276 height 15
click at [786, 624] on td "100.00%" at bounding box center [823, 624] width 276 height 15
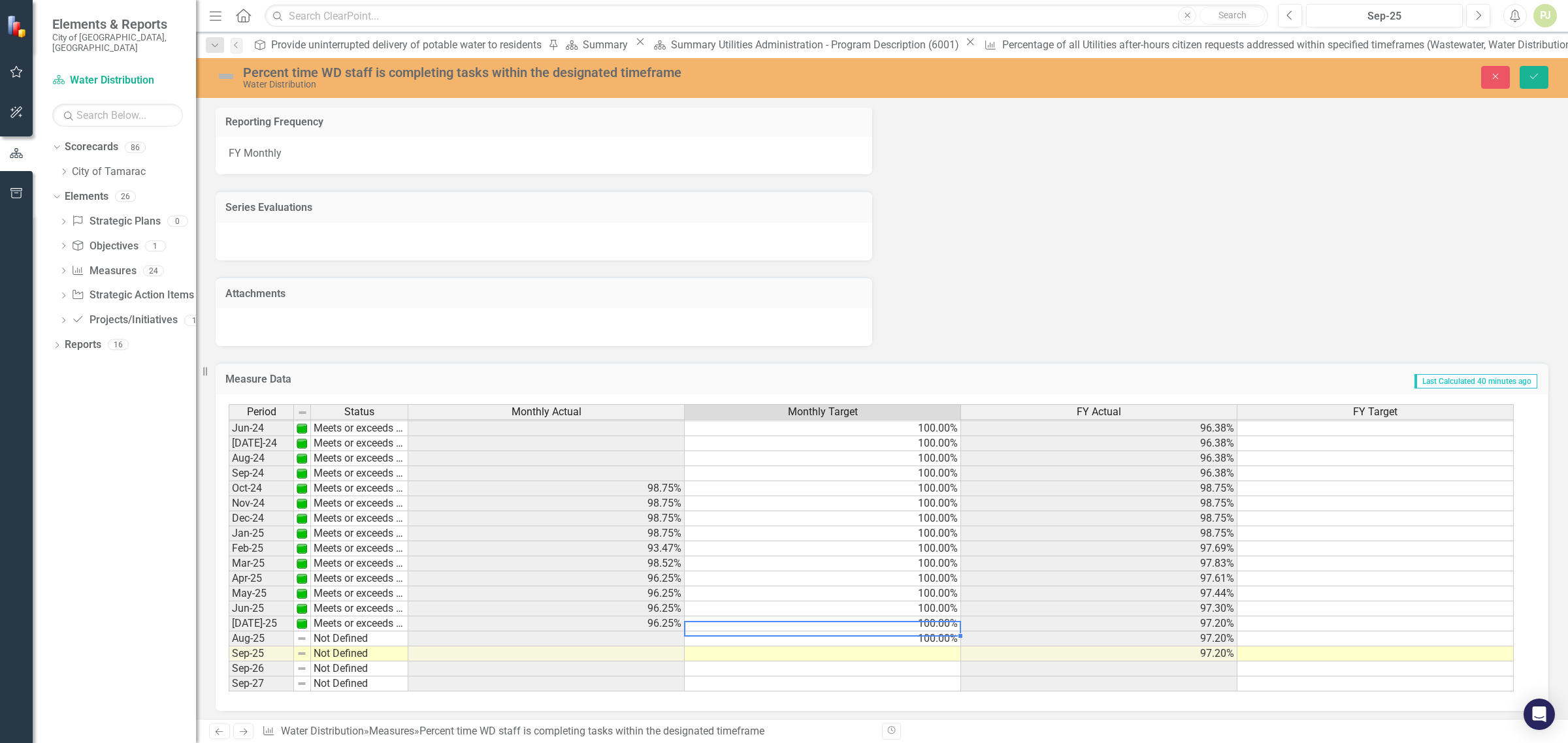
click at [786, 632] on td "100.00%" at bounding box center [823, 639] width 276 height 15
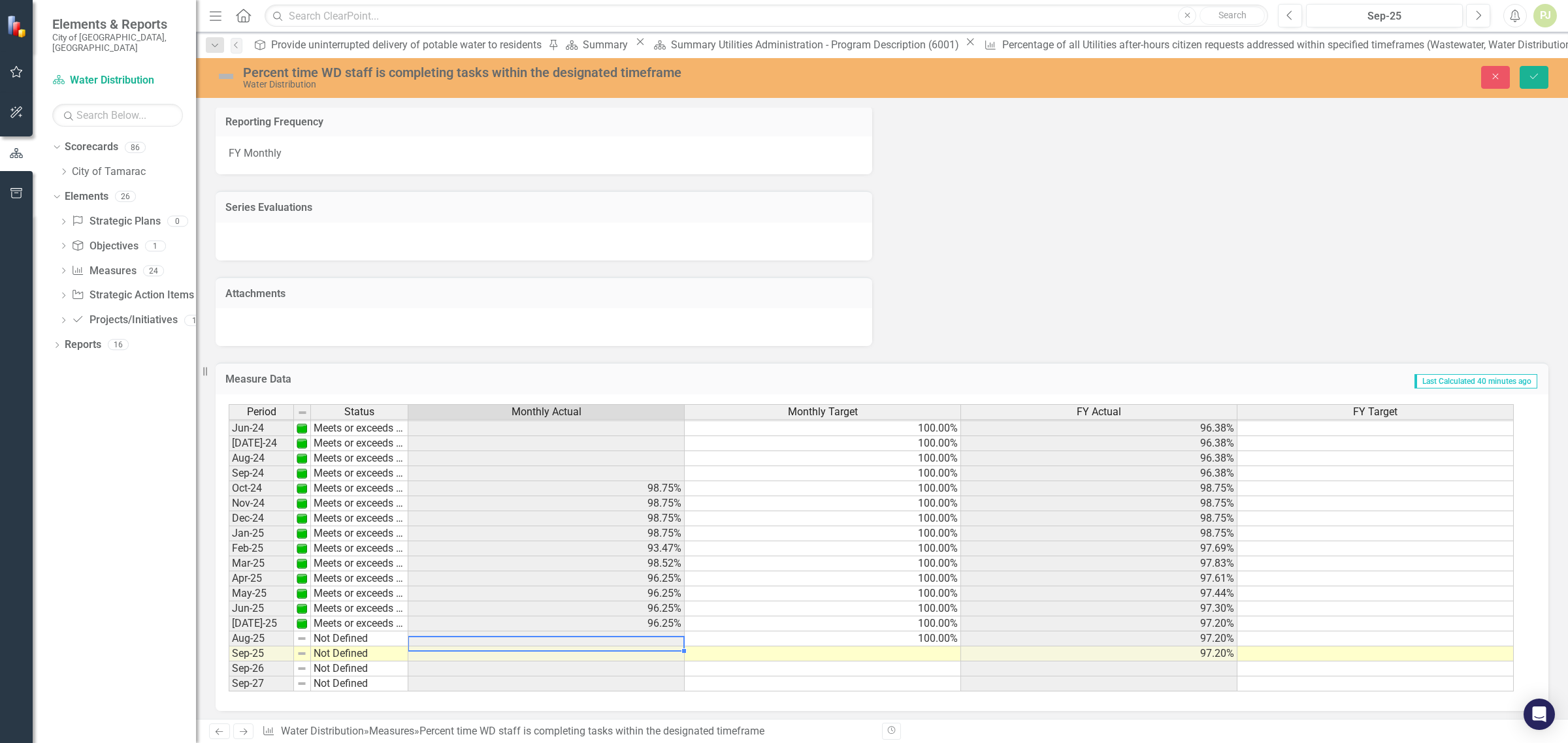
click at [636, 632] on td at bounding box center [547, 639] width 276 height 15
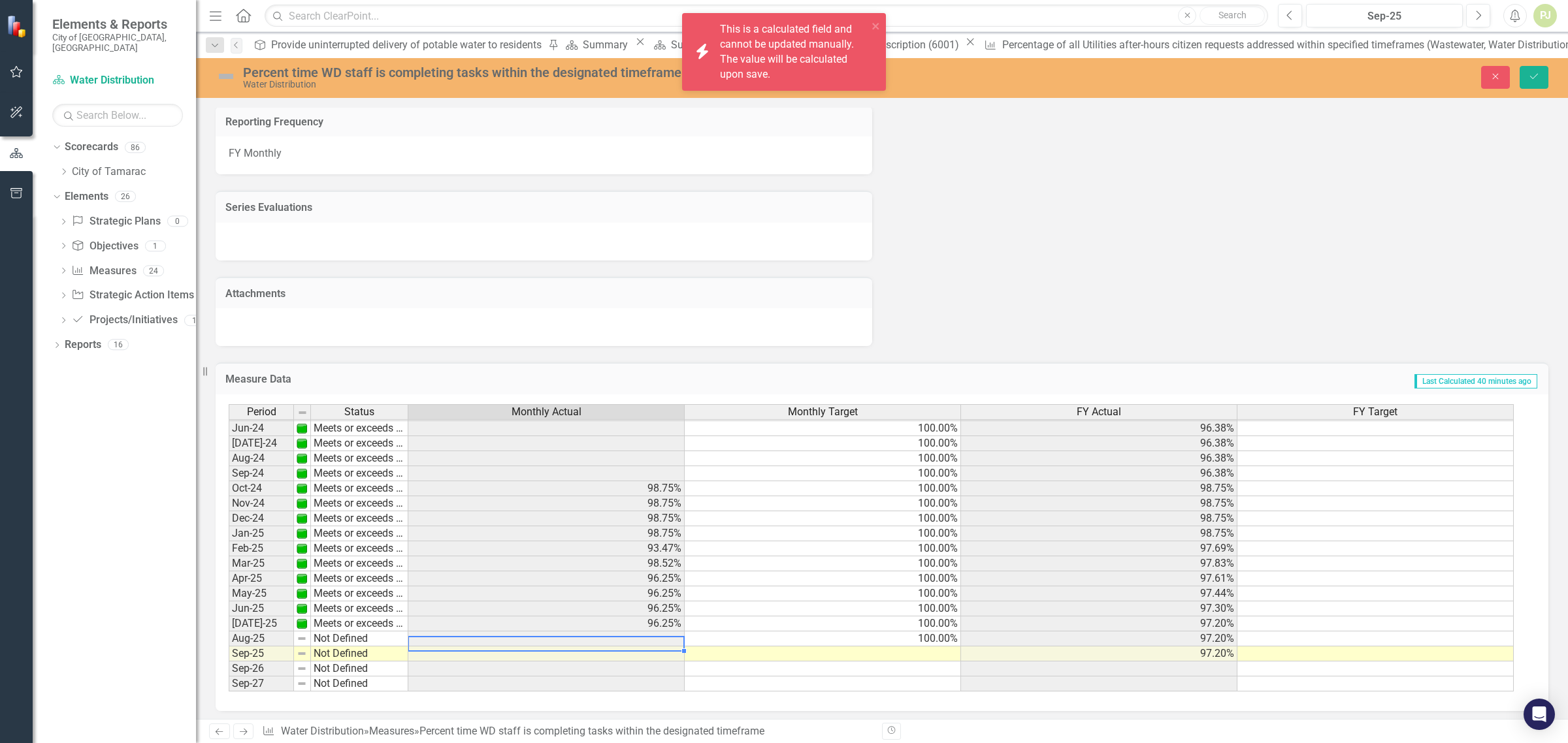
click at [637, 632] on td at bounding box center [547, 639] width 276 height 15
click at [638, 632] on td at bounding box center [547, 639] width 276 height 15
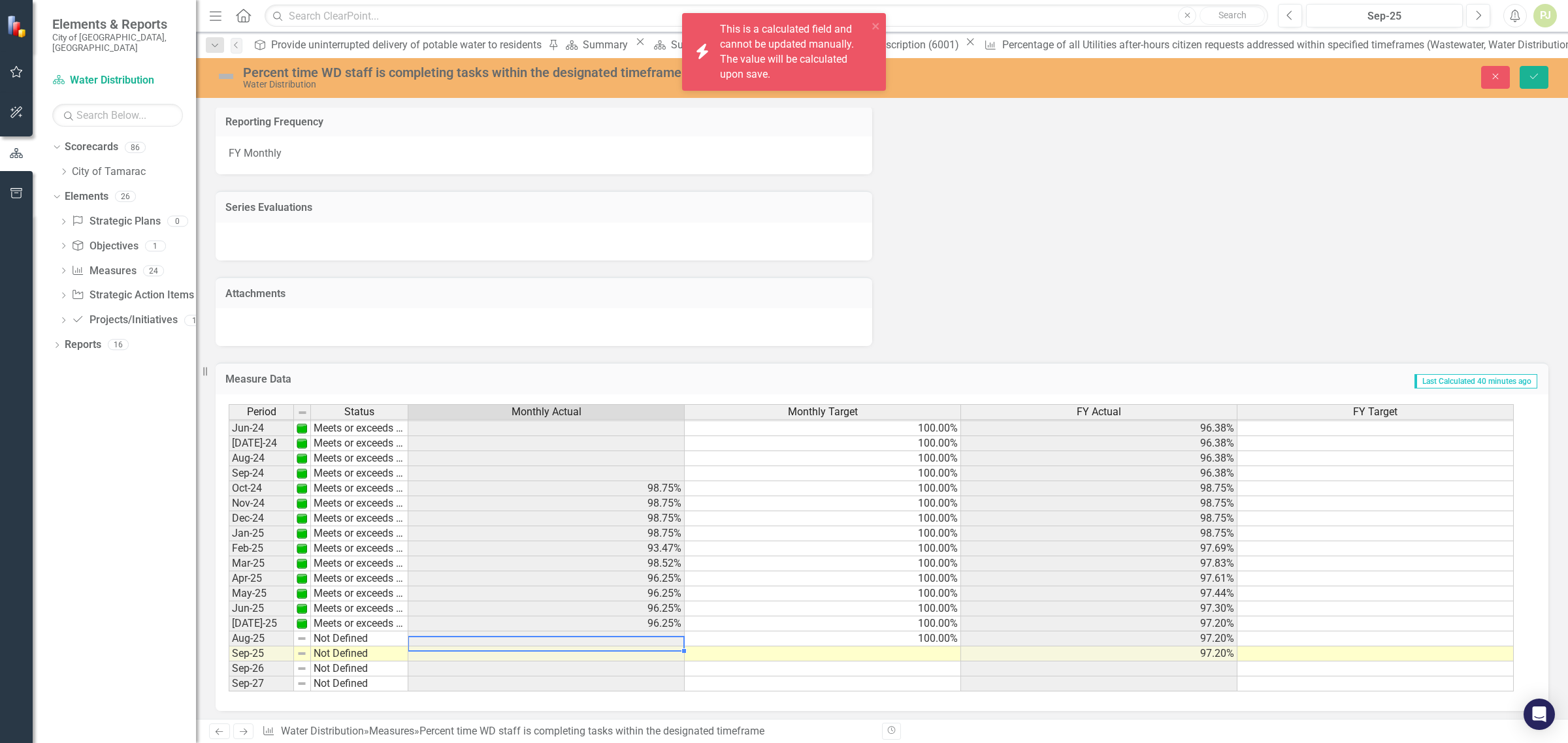
click at [638, 632] on td at bounding box center [547, 639] width 276 height 15
click at [629, 635] on td at bounding box center [547, 639] width 276 height 15
click at [629, 637] on td at bounding box center [547, 639] width 276 height 15
click at [629, 651] on div at bounding box center [546, 652] width 276 height 2
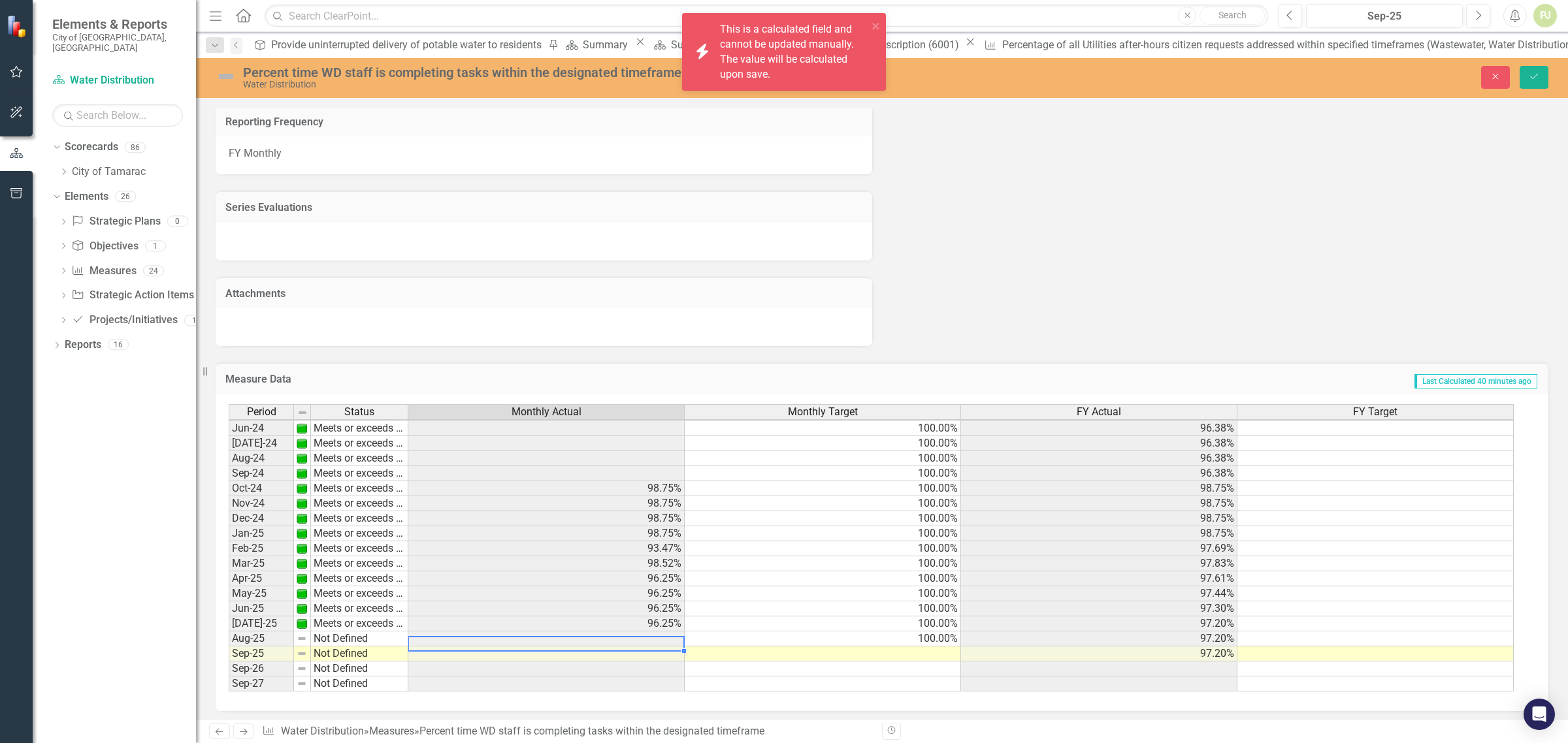
click at [629, 651] on div at bounding box center [546, 652] width 276 height 2
click at [229, 644] on div "Period Status Monthly Actual Monthly Target FY Actual FY Target May-23 Meets or…" at bounding box center [229, 450] width 0 height 482
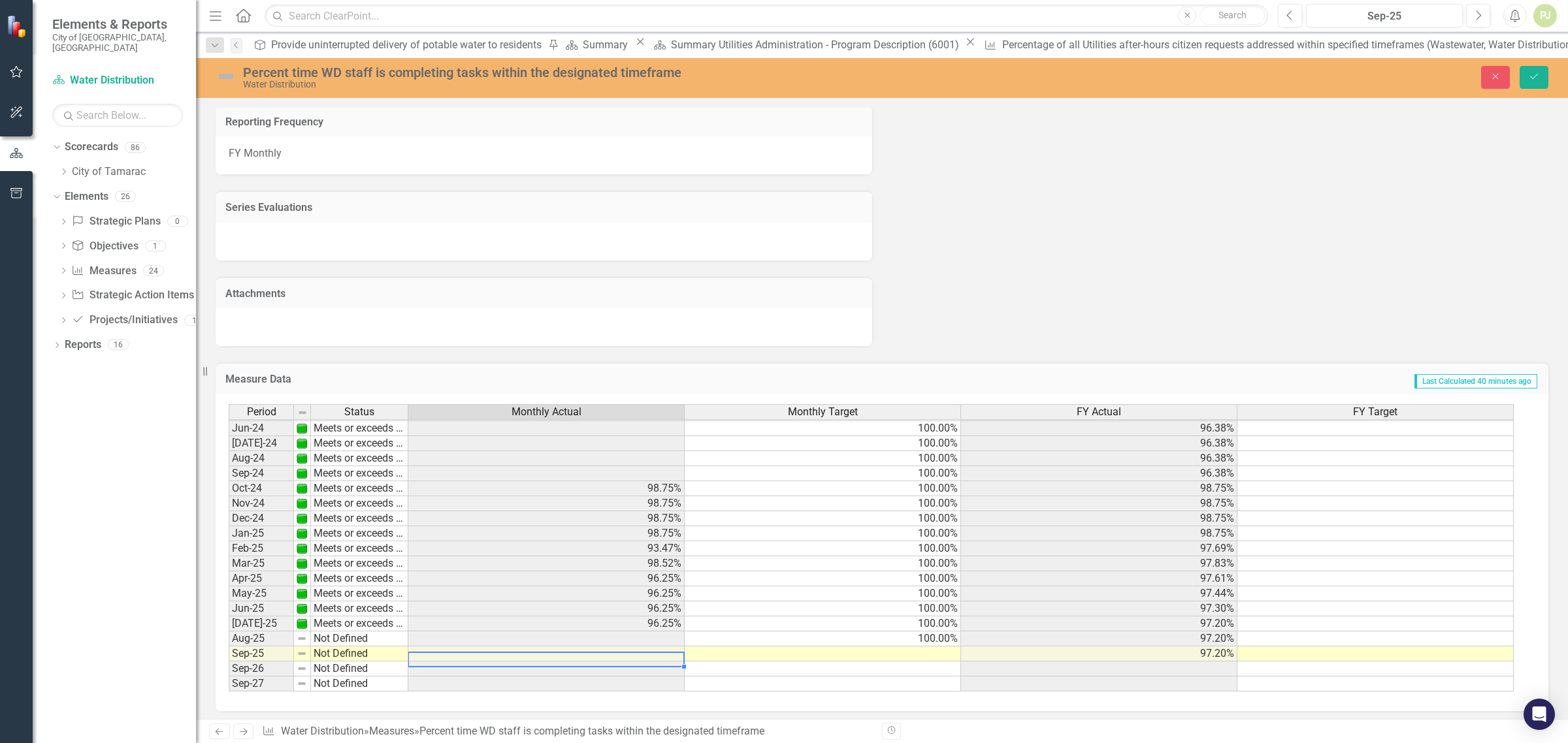
click at [736, 639] on td "100.00%" at bounding box center [823, 639] width 276 height 15
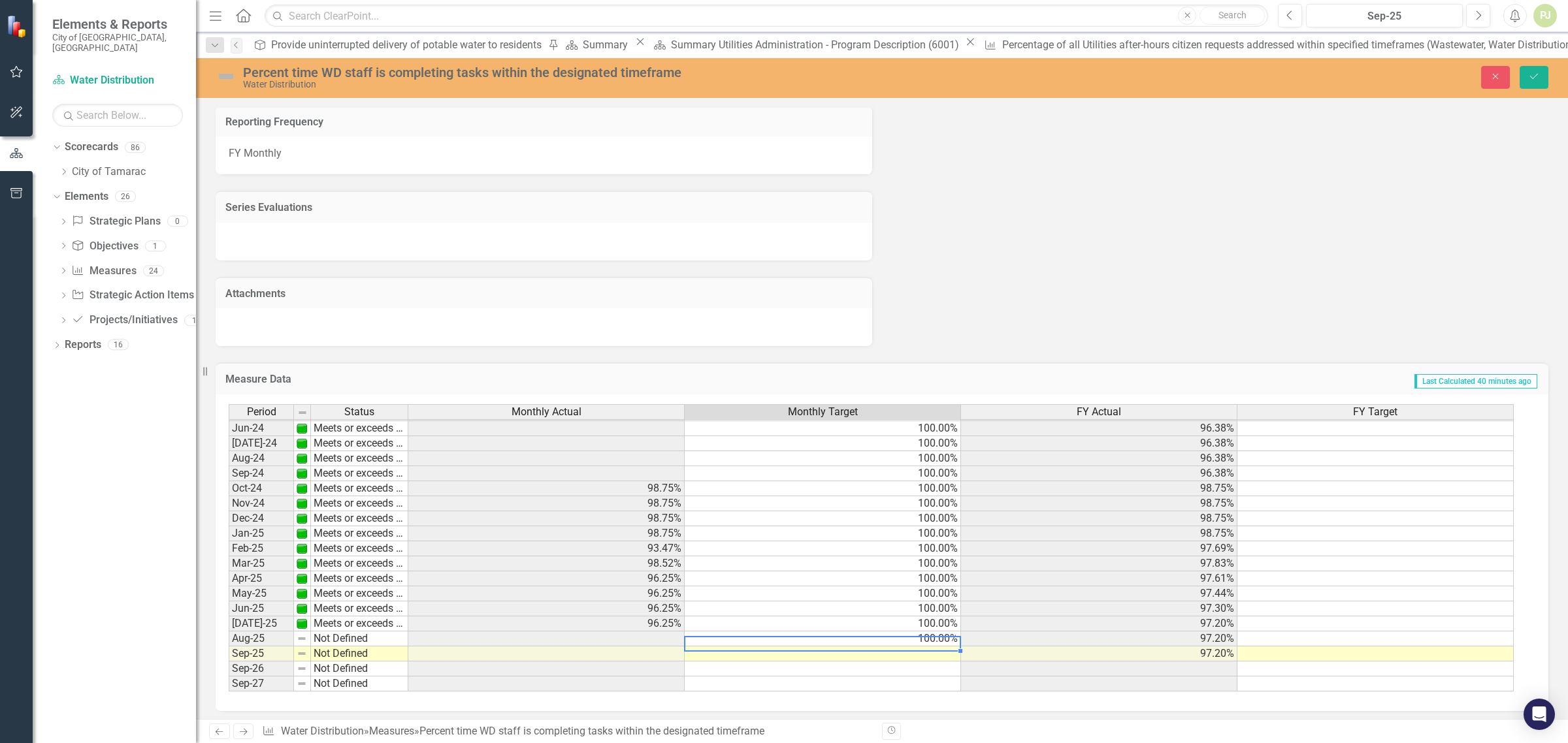
click at [742, 639] on td "100.00%" at bounding box center [823, 639] width 276 height 15
type textarea "100"
click at [742, 639] on textarea "100" at bounding box center [822, 639] width 277 height 16
click at [758, 662] on td at bounding box center [823, 669] width 276 height 15
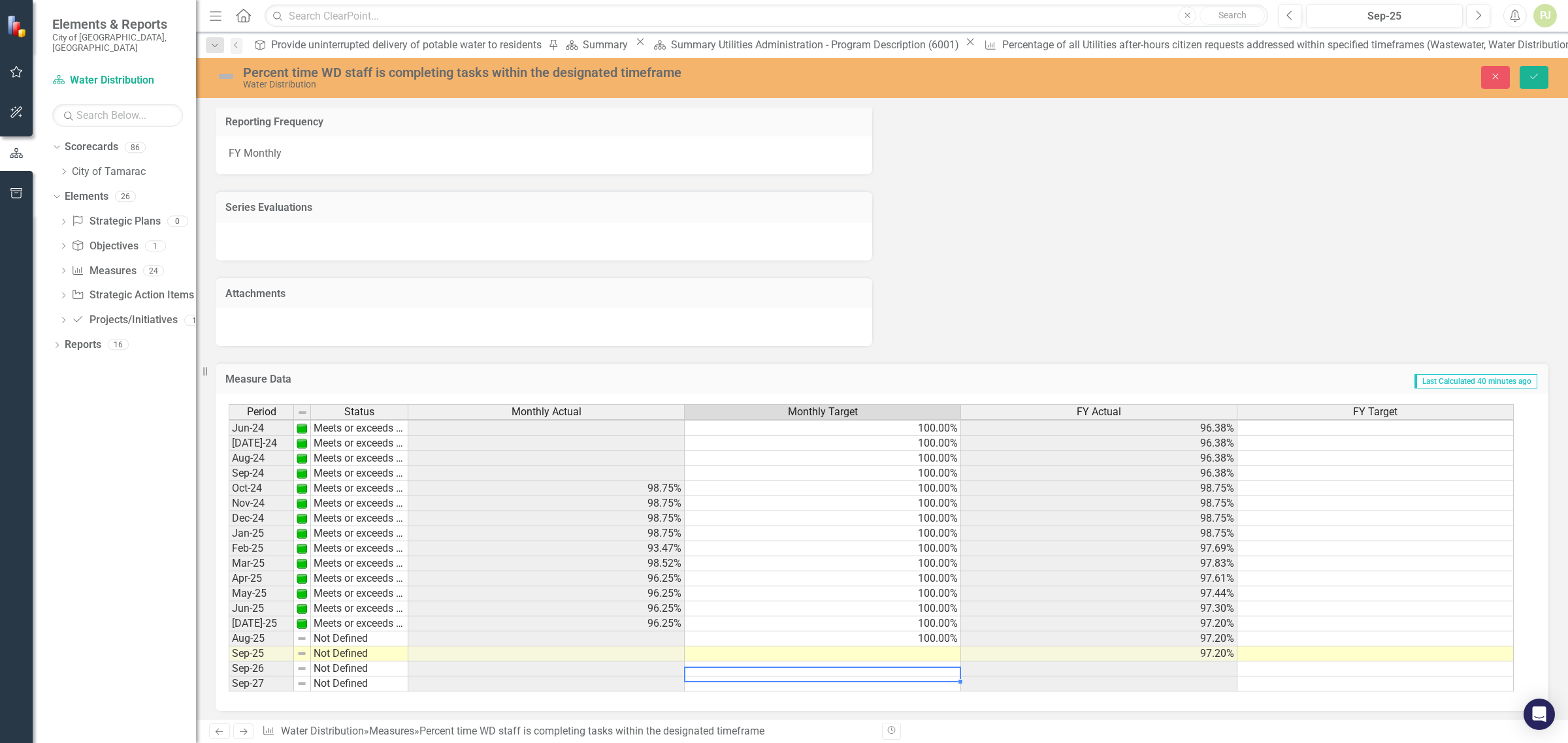
click at [758, 662] on td at bounding box center [823, 669] width 276 height 15
drag, startPoint x: 775, startPoint y: 644, endPoint x: 790, endPoint y: 639, distance: 15.8
click at [775, 647] on td at bounding box center [823, 654] width 276 height 15
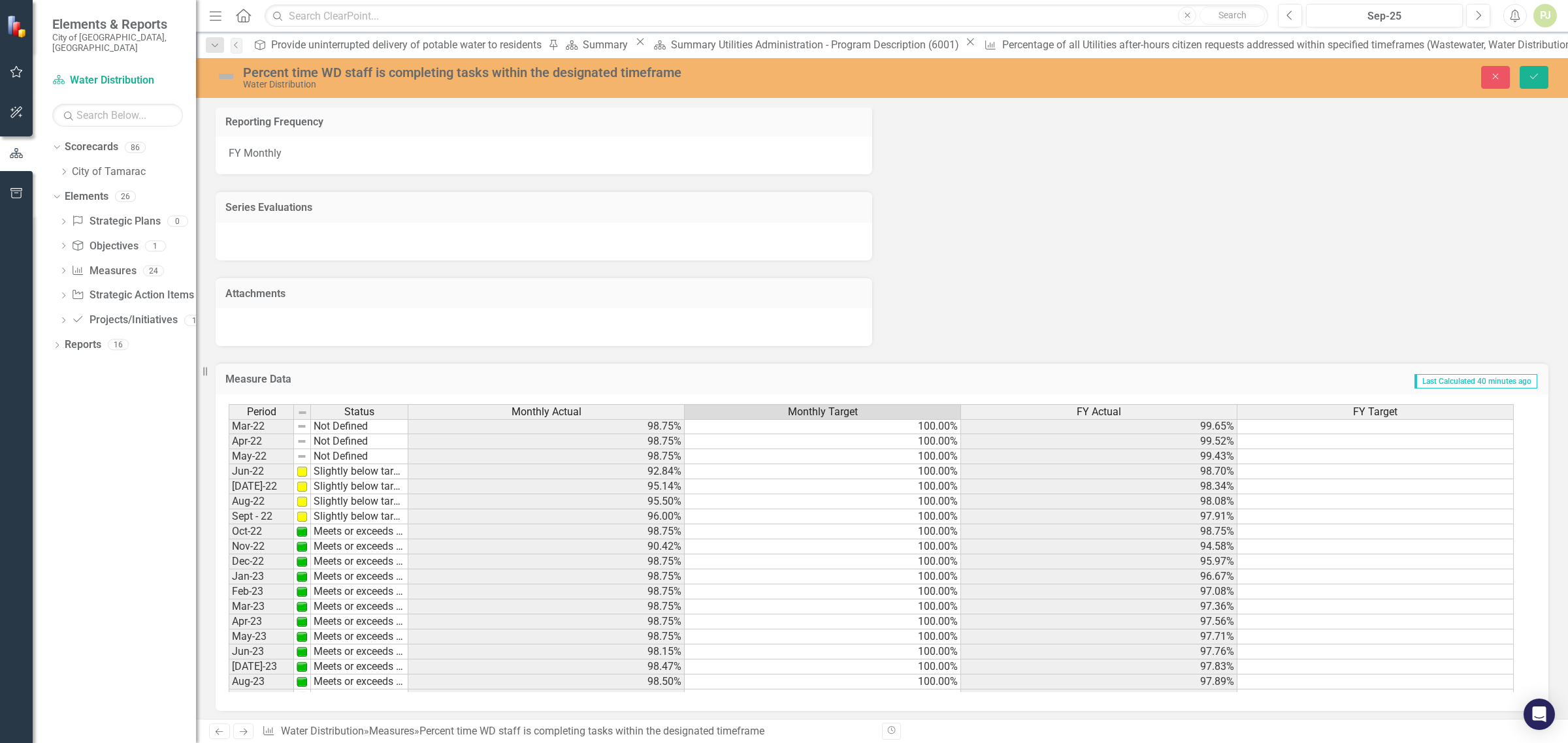
scroll to position [0, 0]
click at [1495, 76] on icon "Close" at bounding box center [1495, 77] width 12 height 9
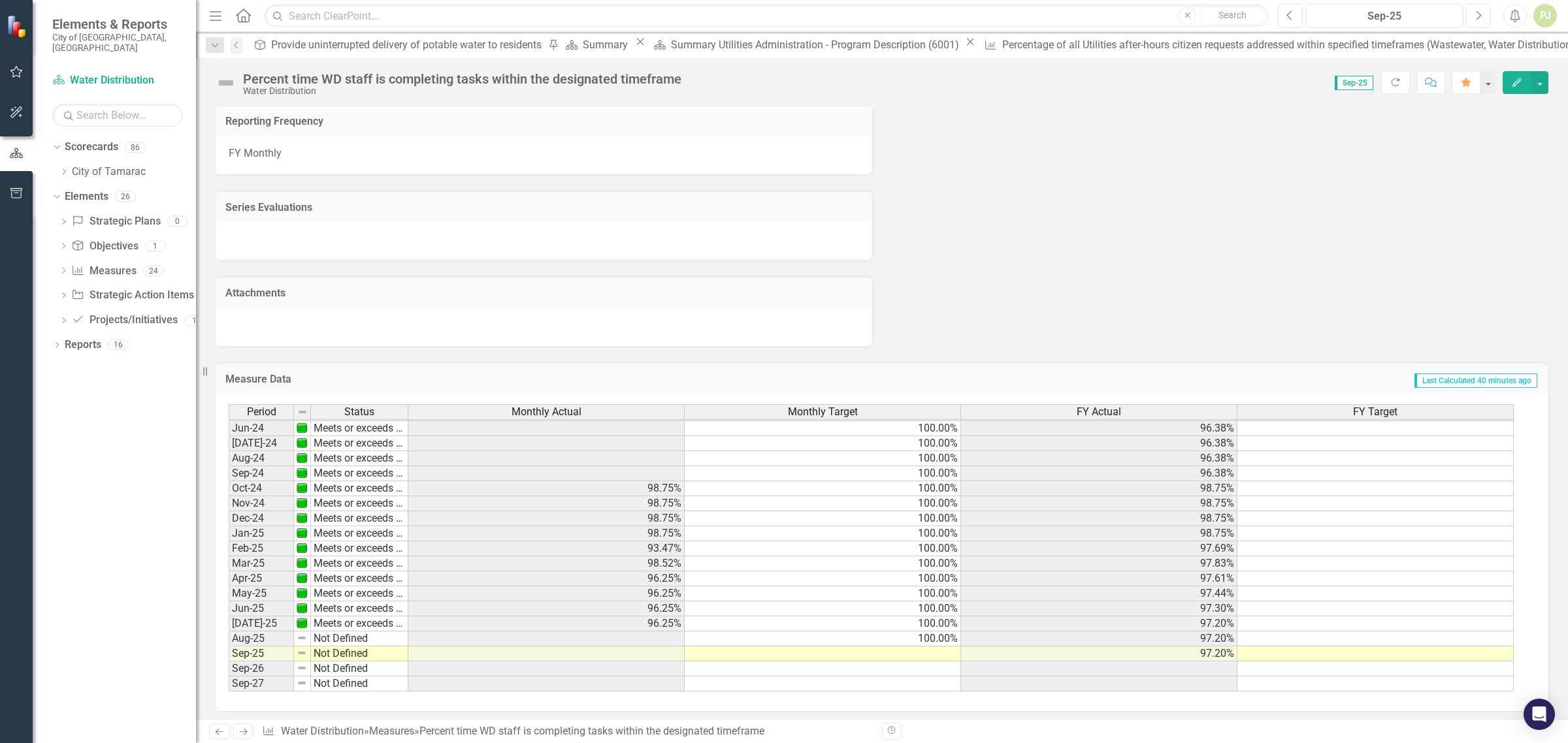
click at [634, 633] on tbody "Mar-23 Meets or exceeds target 98.75% 100.00% 97.36% Apr-23 Meets or exceeds ta…" at bounding box center [871, 443] width 1285 height 496
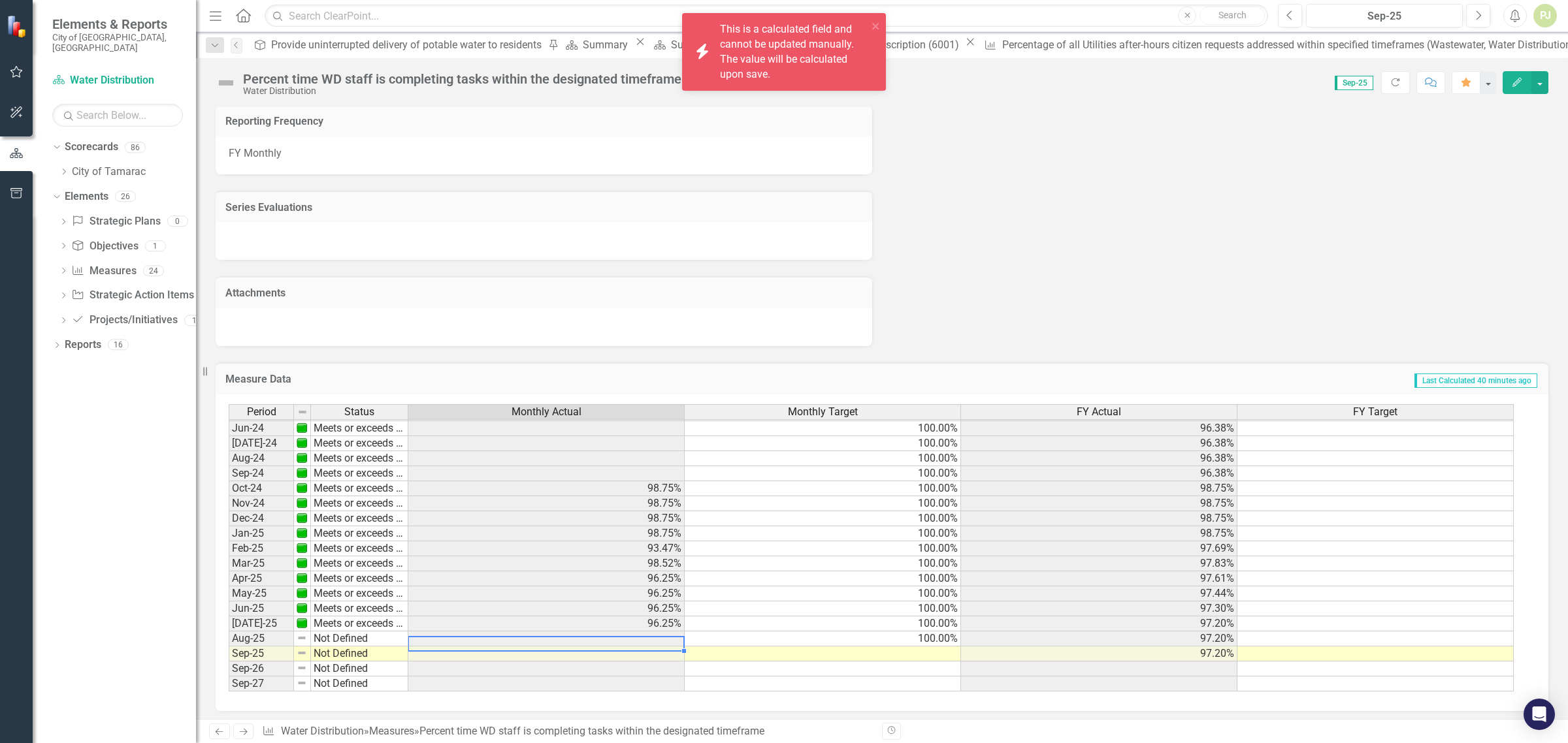
click at [634, 633] on td at bounding box center [547, 639] width 276 height 15
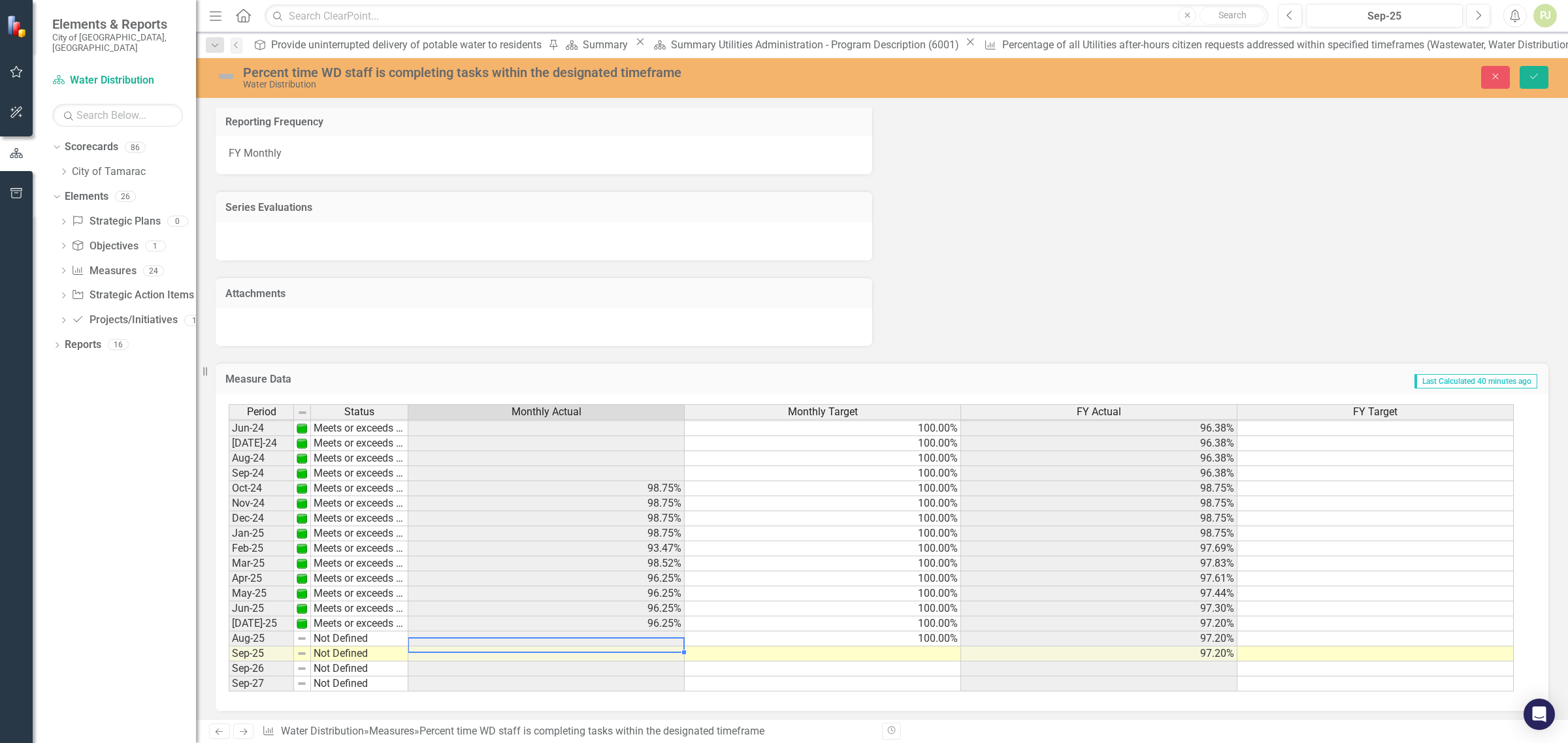
click at [932, 557] on td "100.00%" at bounding box center [823, 564] width 276 height 15
click at [66, 293] on icon "Dropdown" at bounding box center [64, 297] width 9 height 7
click at [66, 268] on icon "Dropdown" at bounding box center [64, 271] width 9 height 7
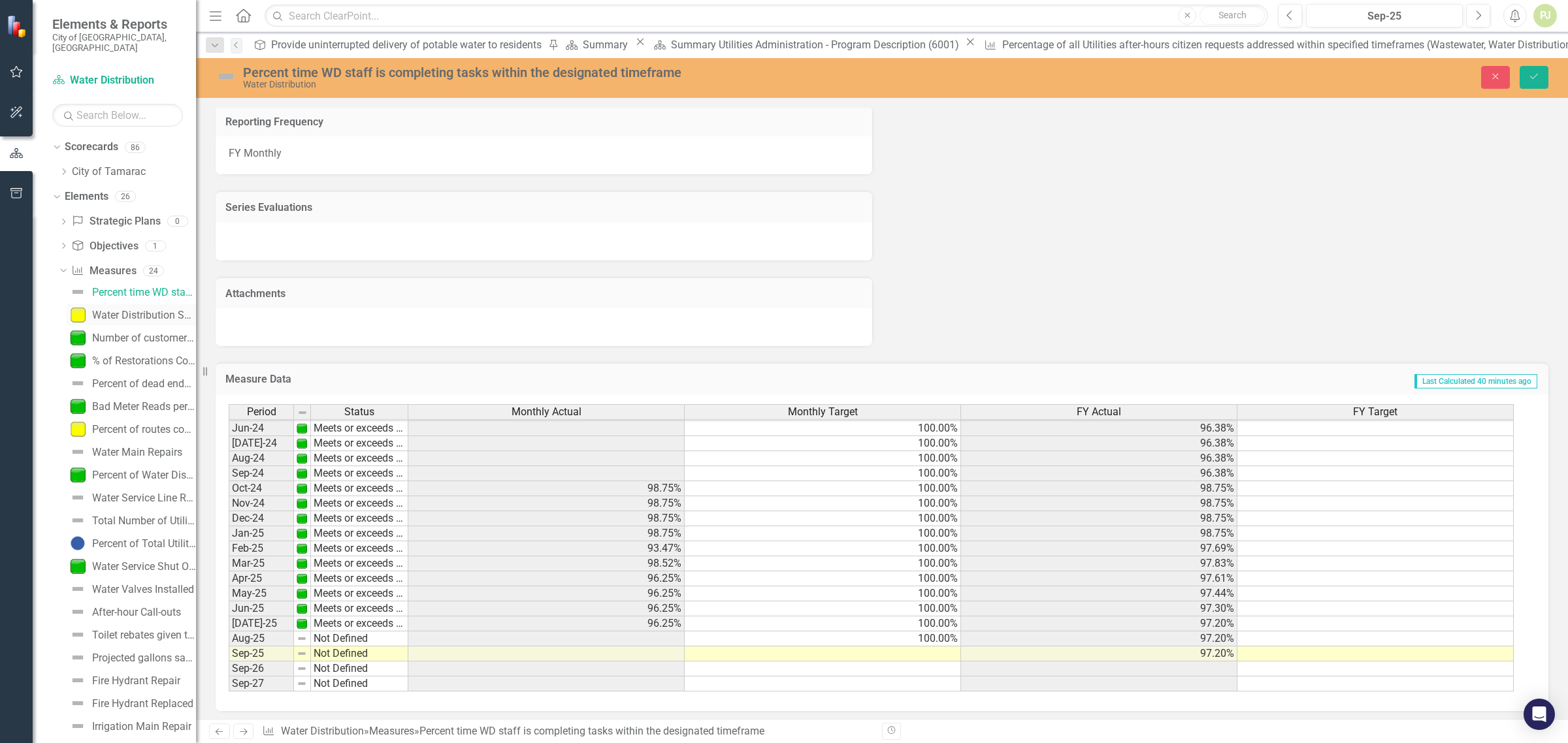
click at [128, 310] on div "Water Distribution System Integrity (total # of breaks/leaks per 100 miles of p…" at bounding box center [144, 315] width 104 height 12
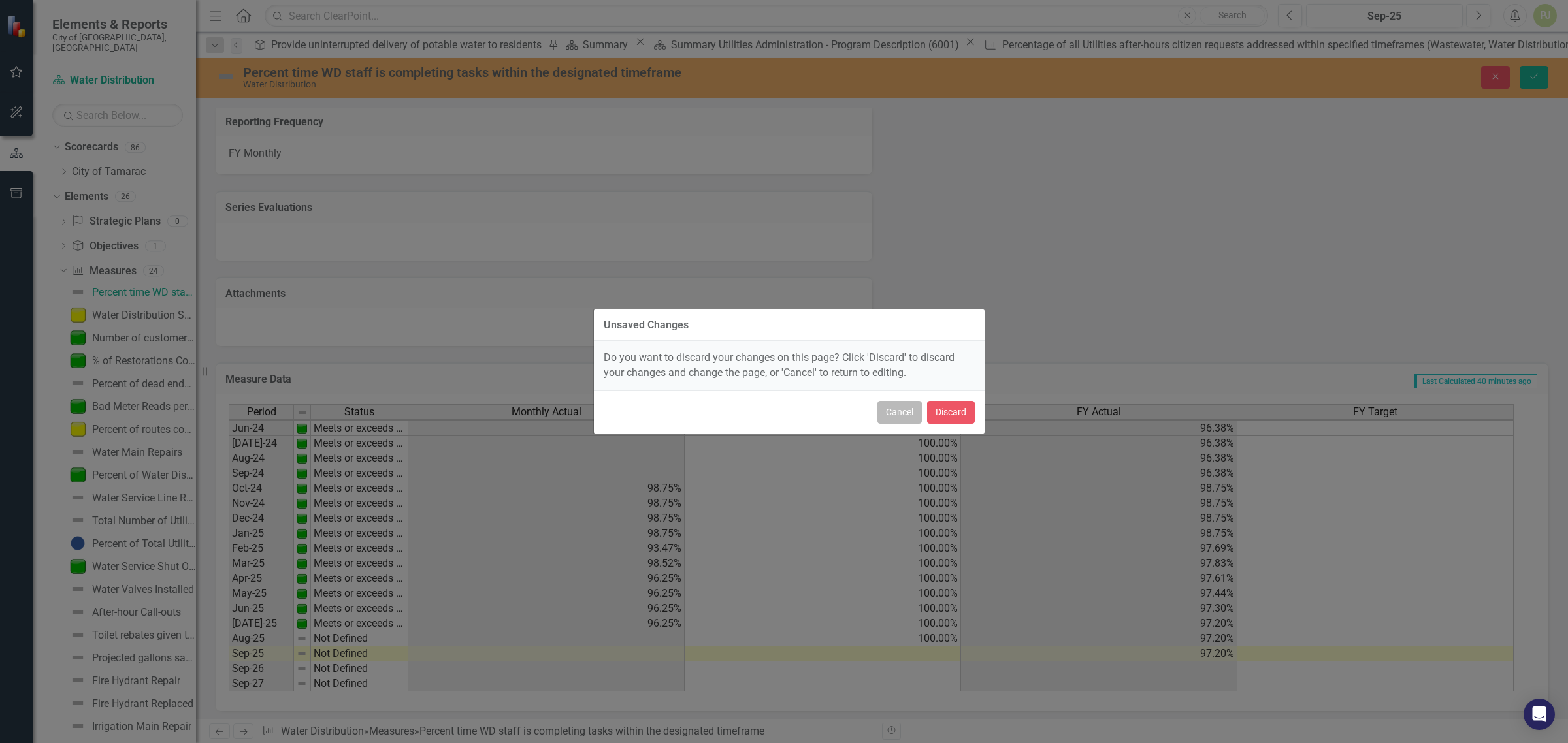
click at [903, 413] on button "Cancel" at bounding box center [899, 412] width 44 height 23
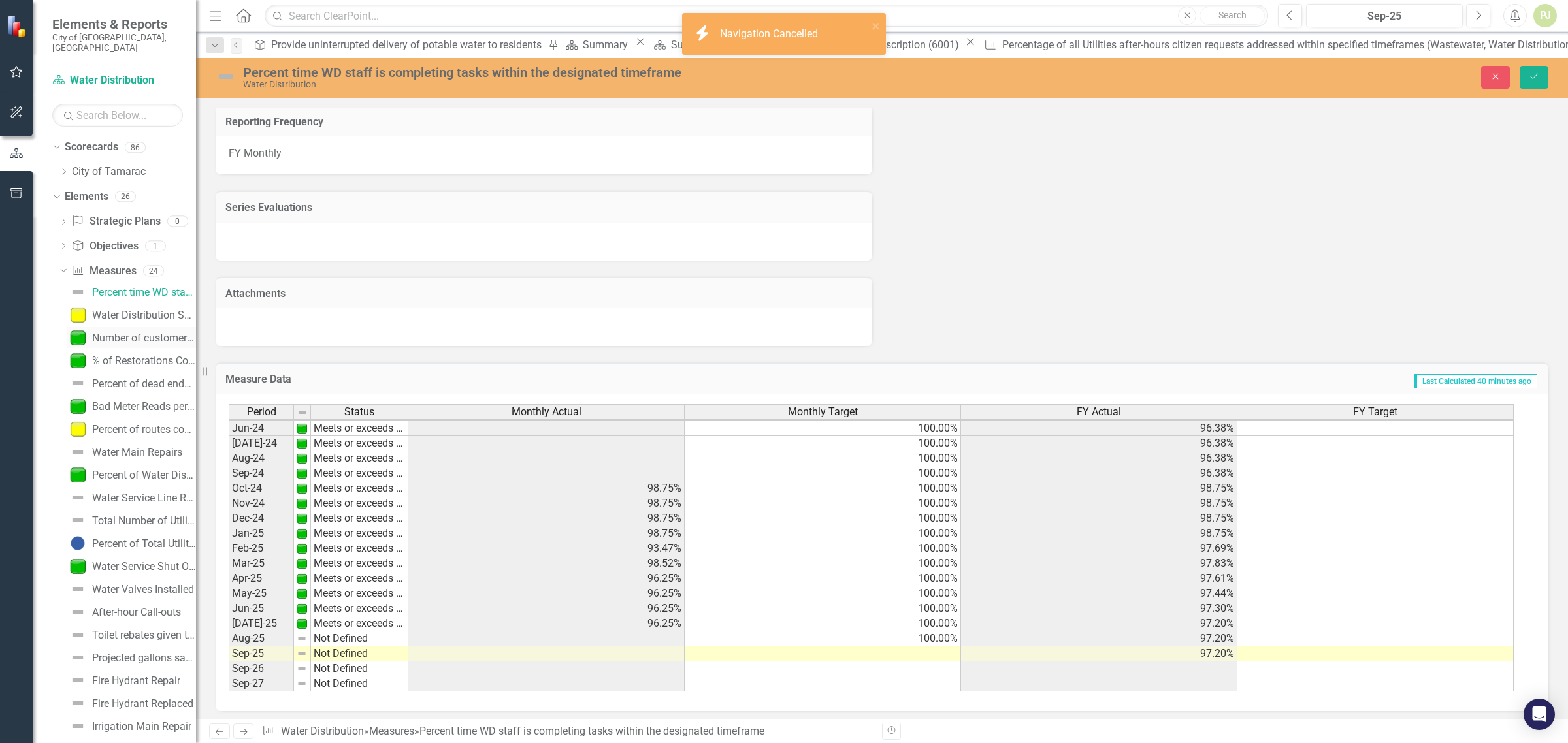
click at [129, 333] on div "Number of customer accounts per 1000 experiencing water disruption >12 hrs" at bounding box center [144, 338] width 104 height 12
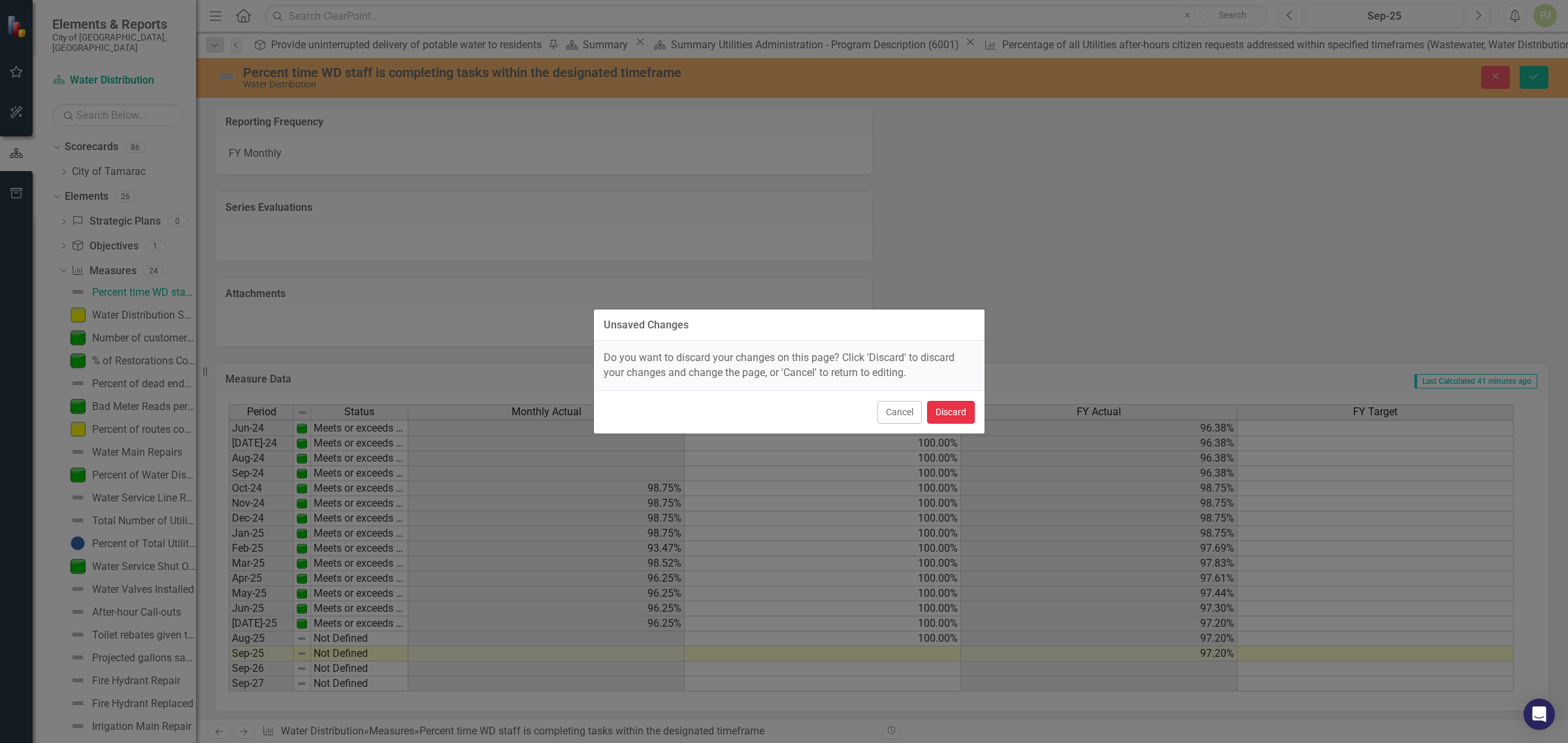
click at [948, 409] on button "Discard" at bounding box center [950, 412] width 47 height 23
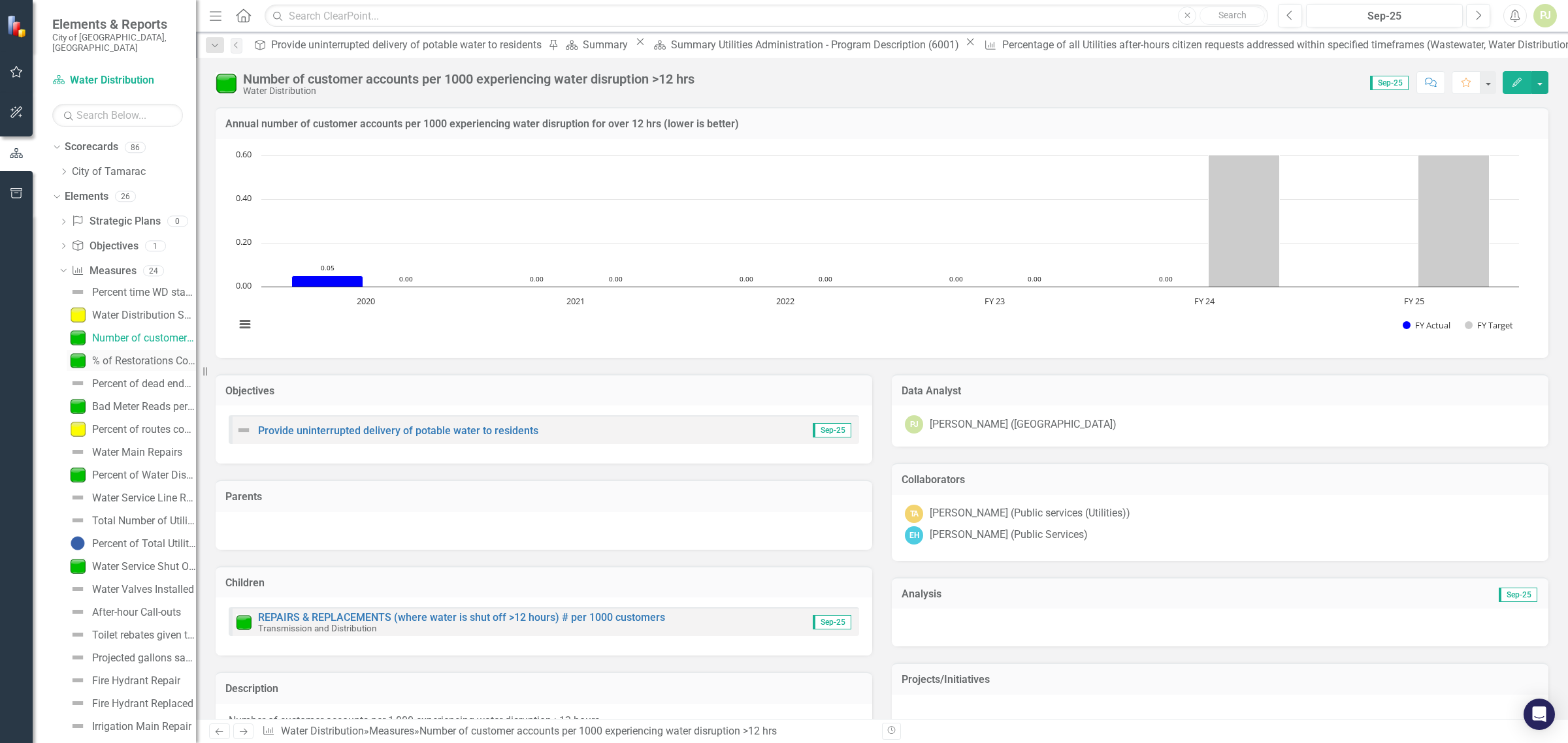
click at [135, 356] on div "% of Restorations Completed within 5 Business Days" at bounding box center [144, 361] width 104 height 12
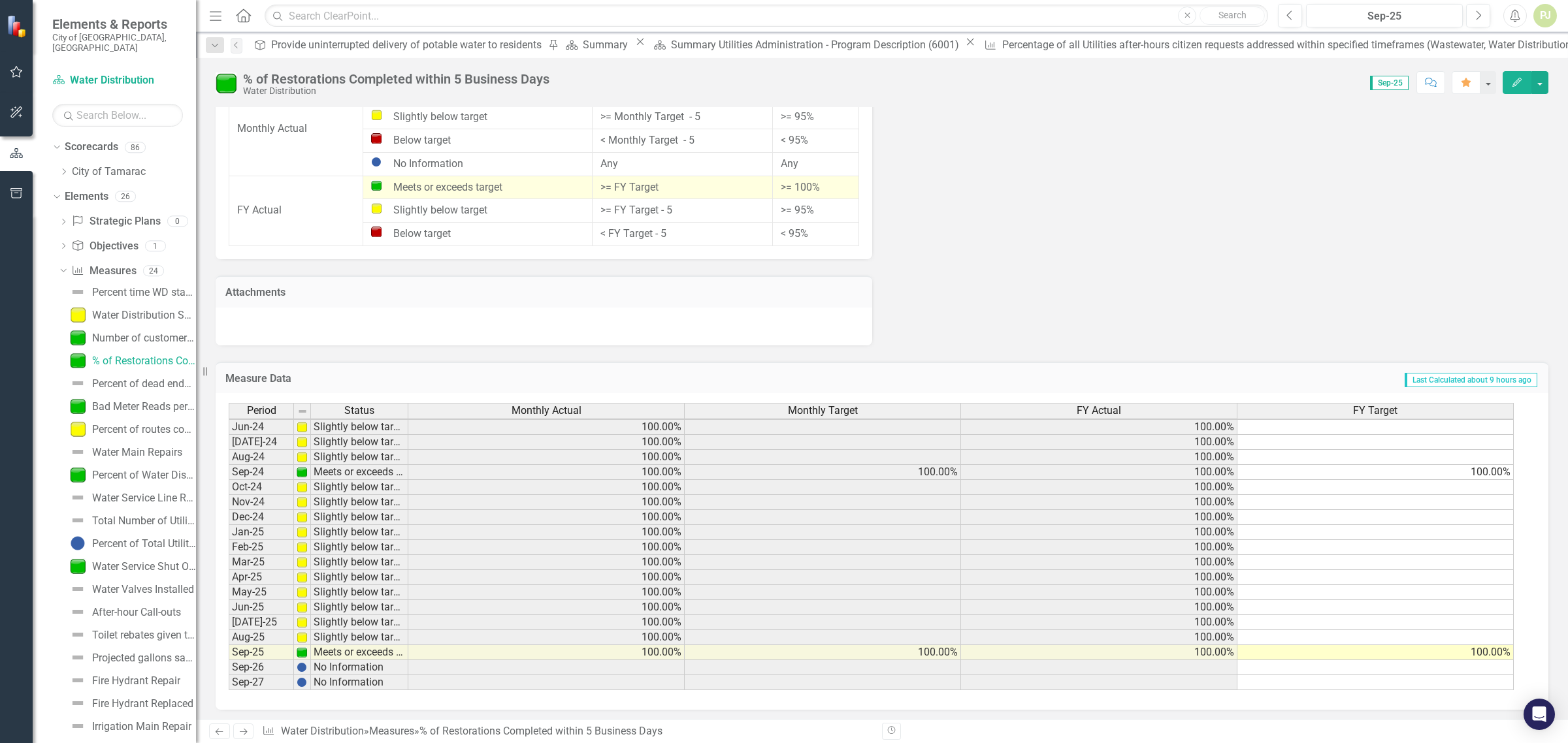
click at [1484, 469] on tbody "Nov-22 Slightly below target 100.00% 100.00% Dec-22 Slightly below target 100.0…" at bounding box center [871, 413] width 1285 height 557
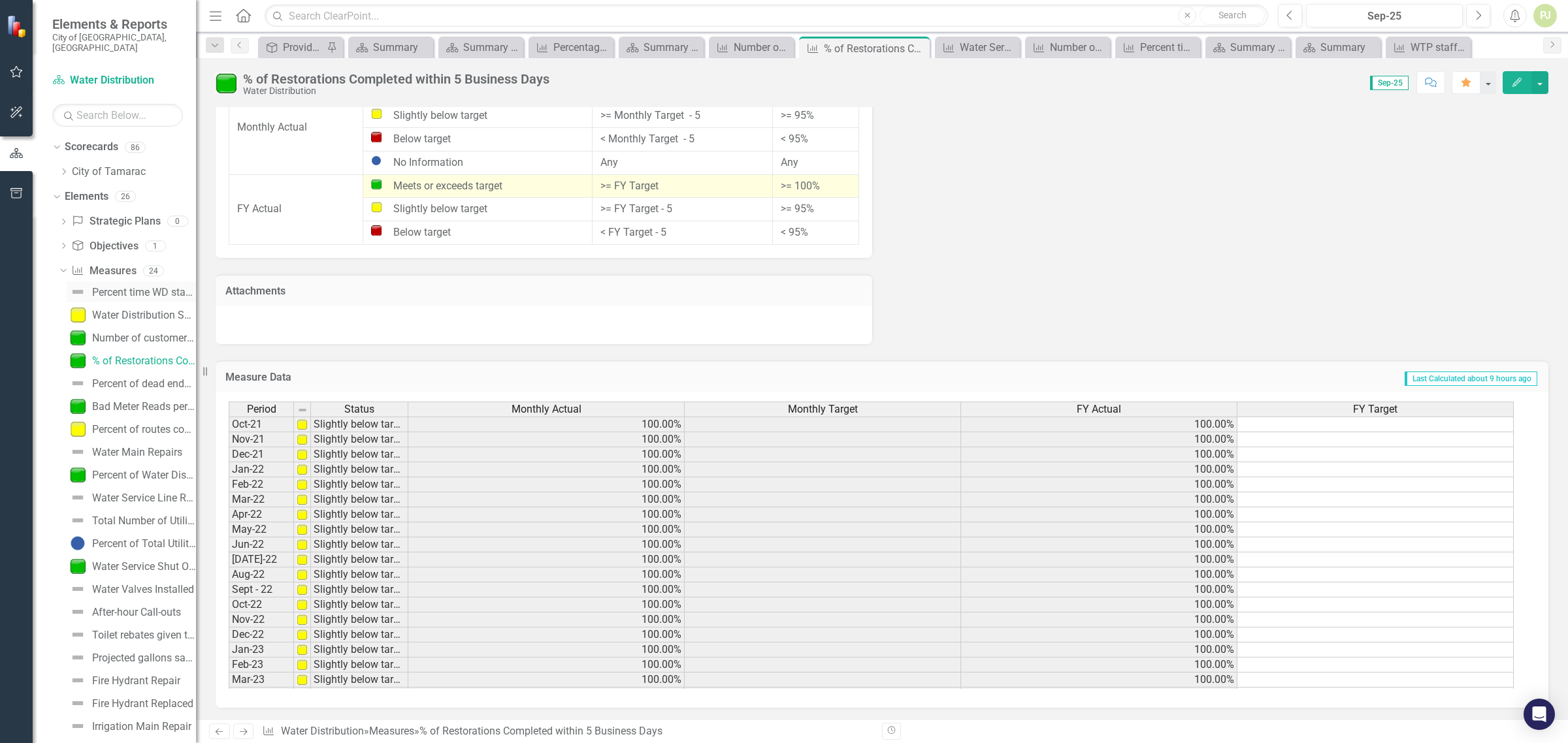
click at [143, 287] on div "Percent time WD staff is completing tasks within the designated timeframe" at bounding box center [144, 293] width 104 height 12
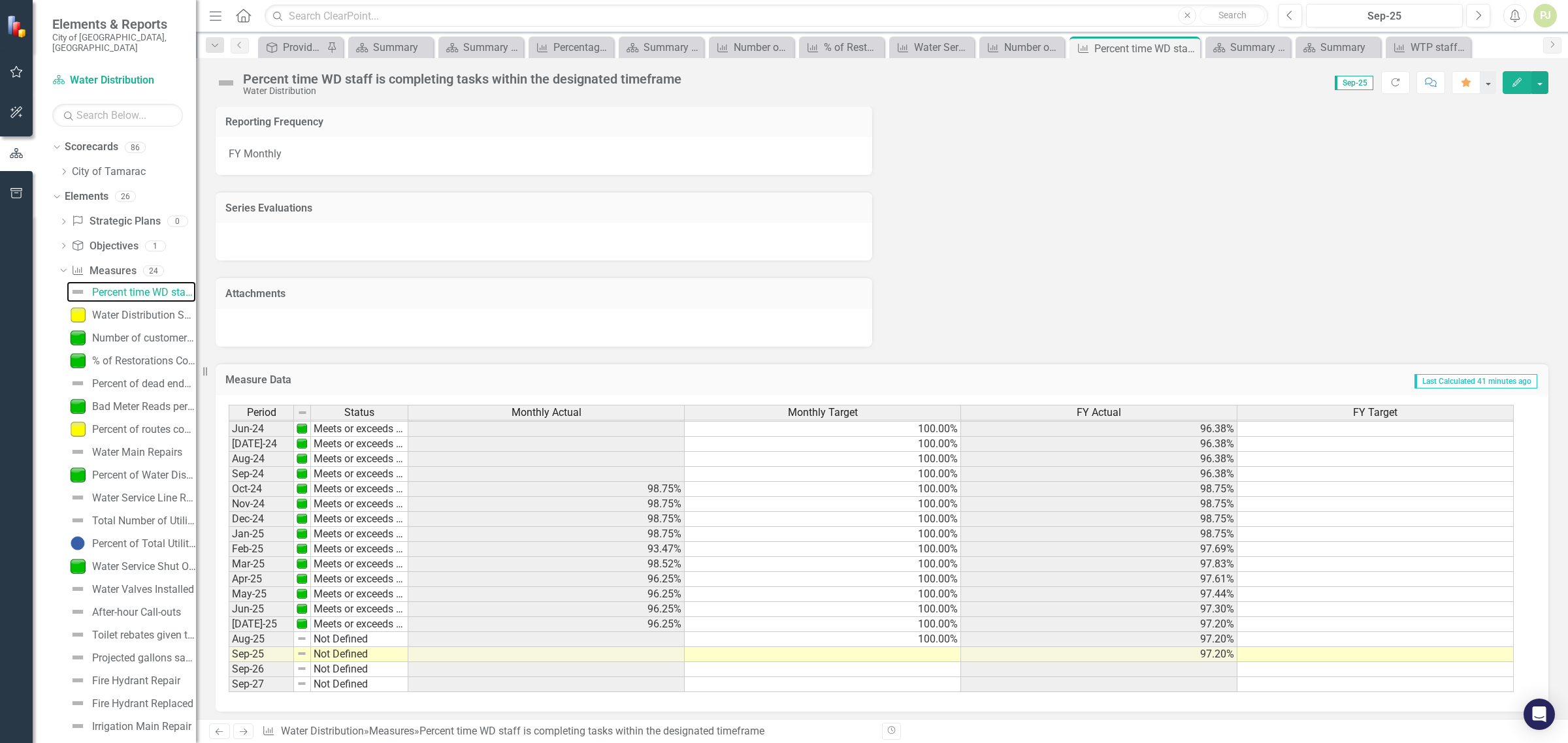
scroll to position [896, 0]
click at [149, 310] on div "Water Distribution System Integrity (total # of breaks/leaks per 100 miles of p…" at bounding box center [144, 315] width 104 height 12
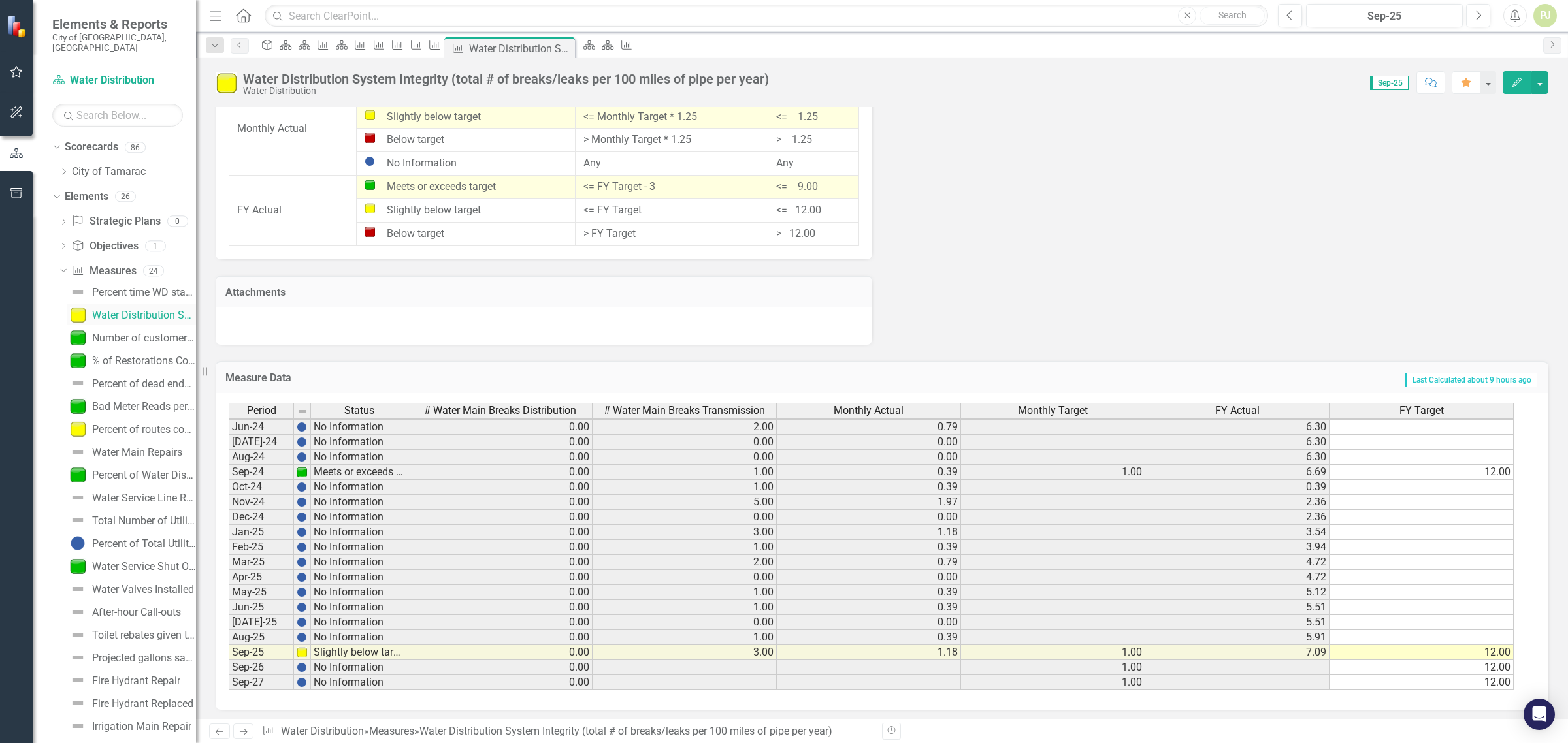
click at [154, 310] on div "Water Distribution System Integrity (total # of breaks/leaks per 100 miles of p…" at bounding box center [144, 315] width 104 height 12
click at [162, 333] on div "Number of customer accounts per 1000 experiencing water disruption >12 hrs" at bounding box center [144, 338] width 104 height 12
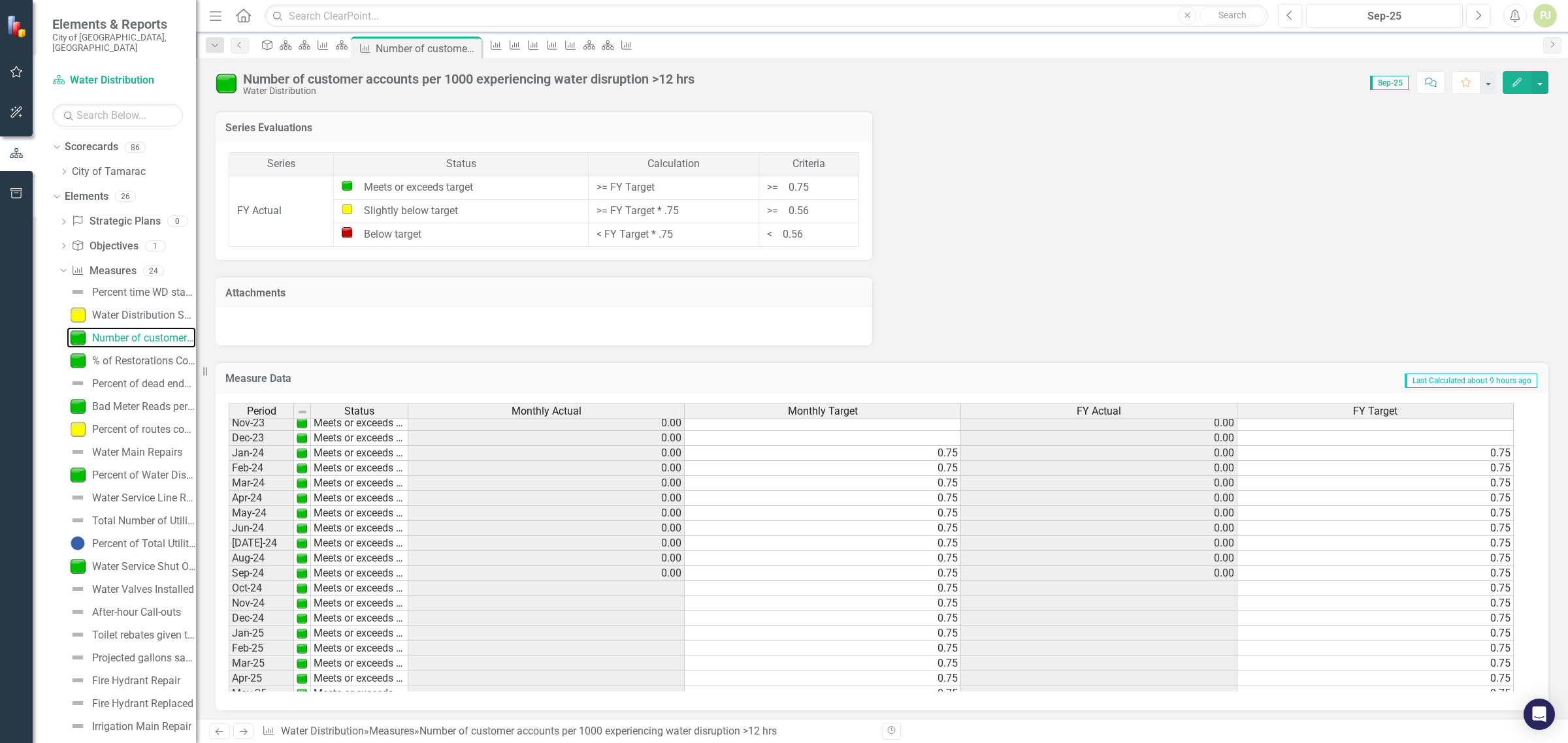
scroll to position [409, 0]
click at [668, 559] on tbody "Dec-22 Meets or exceeds target 0.00 0.00 Jan-23 Meets or exceeds target 0.00 0.…" at bounding box center [871, 492] width 1285 height 542
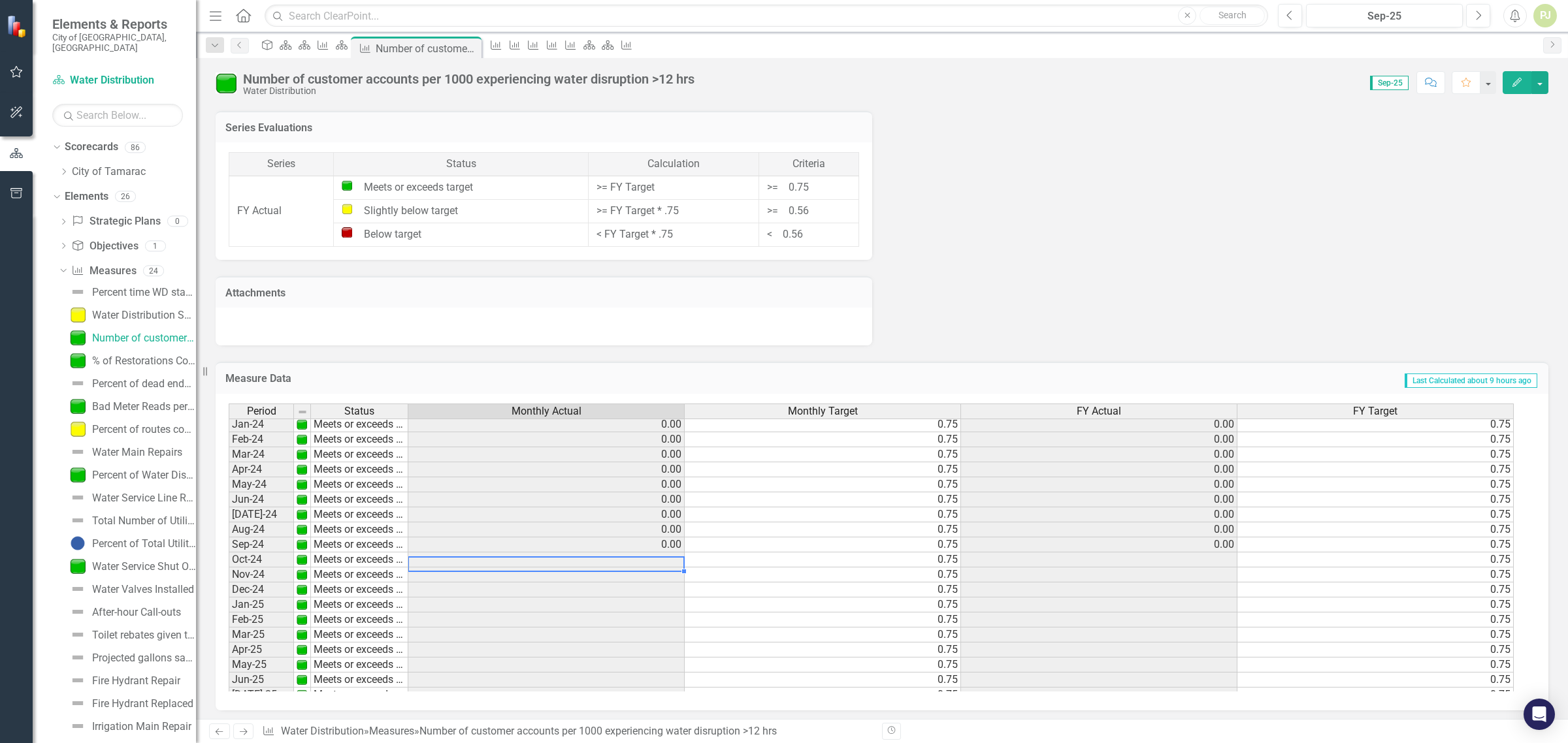
click at [1215, 562] on td at bounding box center [1099, 560] width 276 height 15
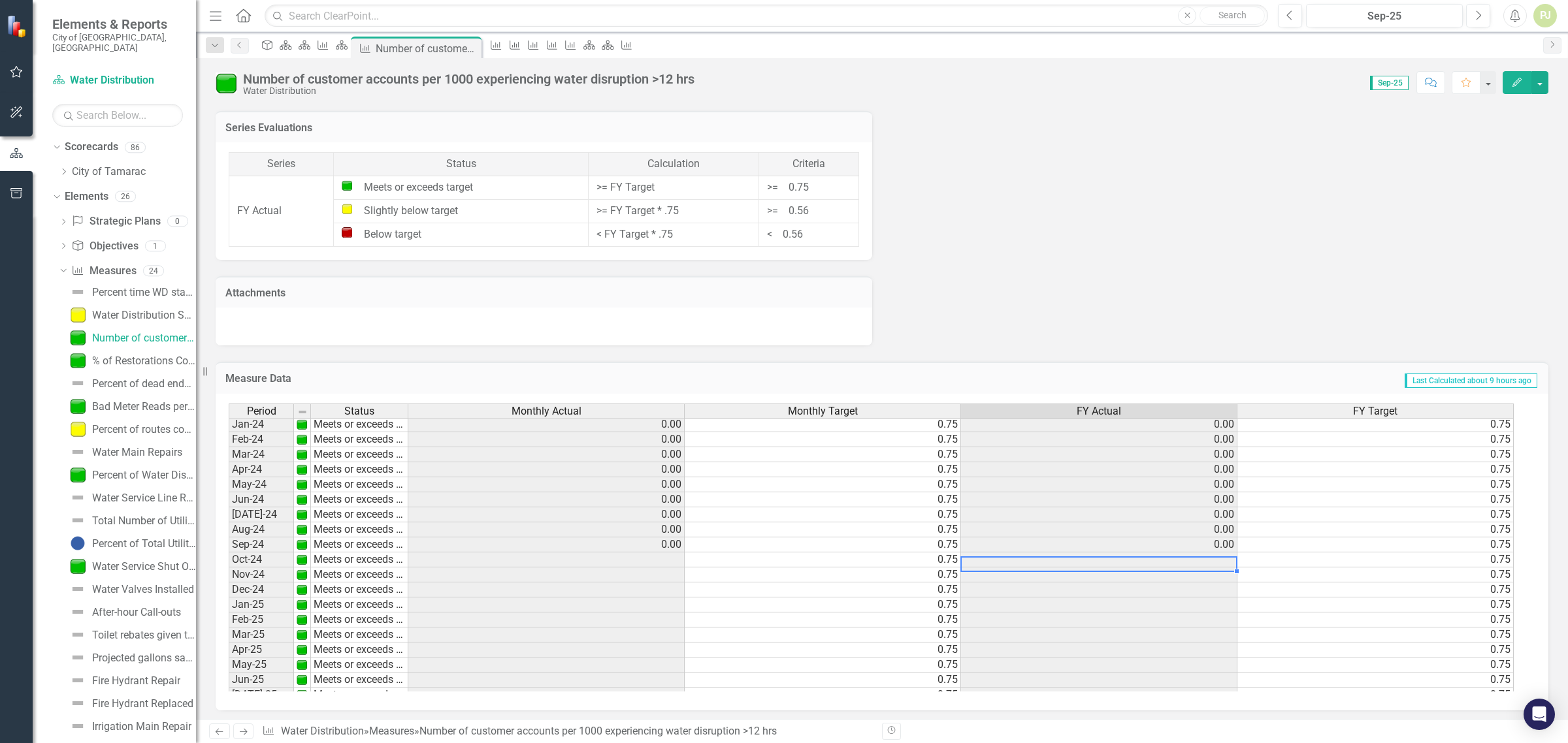
click at [1215, 562] on td at bounding box center [1099, 560] width 276 height 15
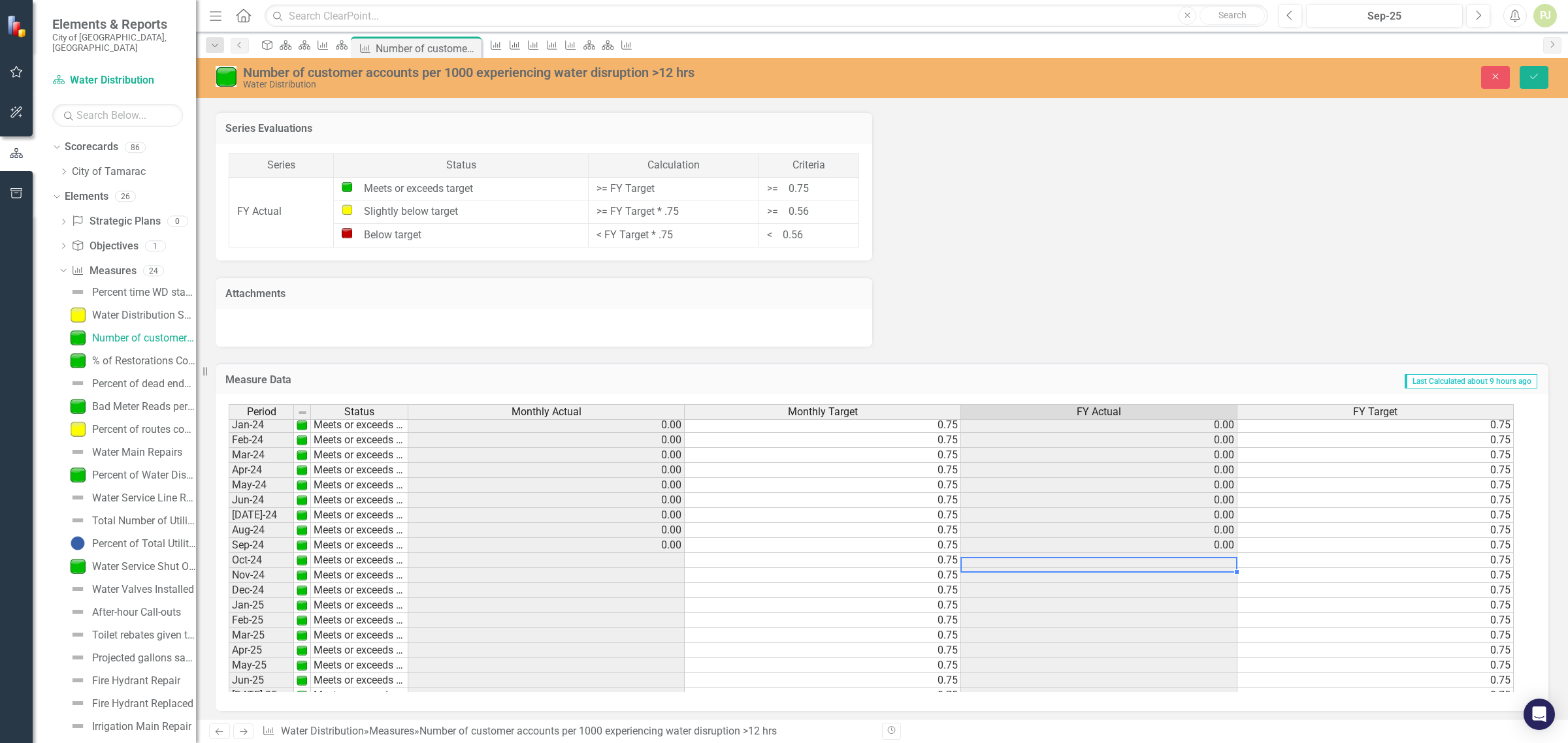
click at [1370, 566] on td "0.75" at bounding box center [1376, 560] width 276 height 15
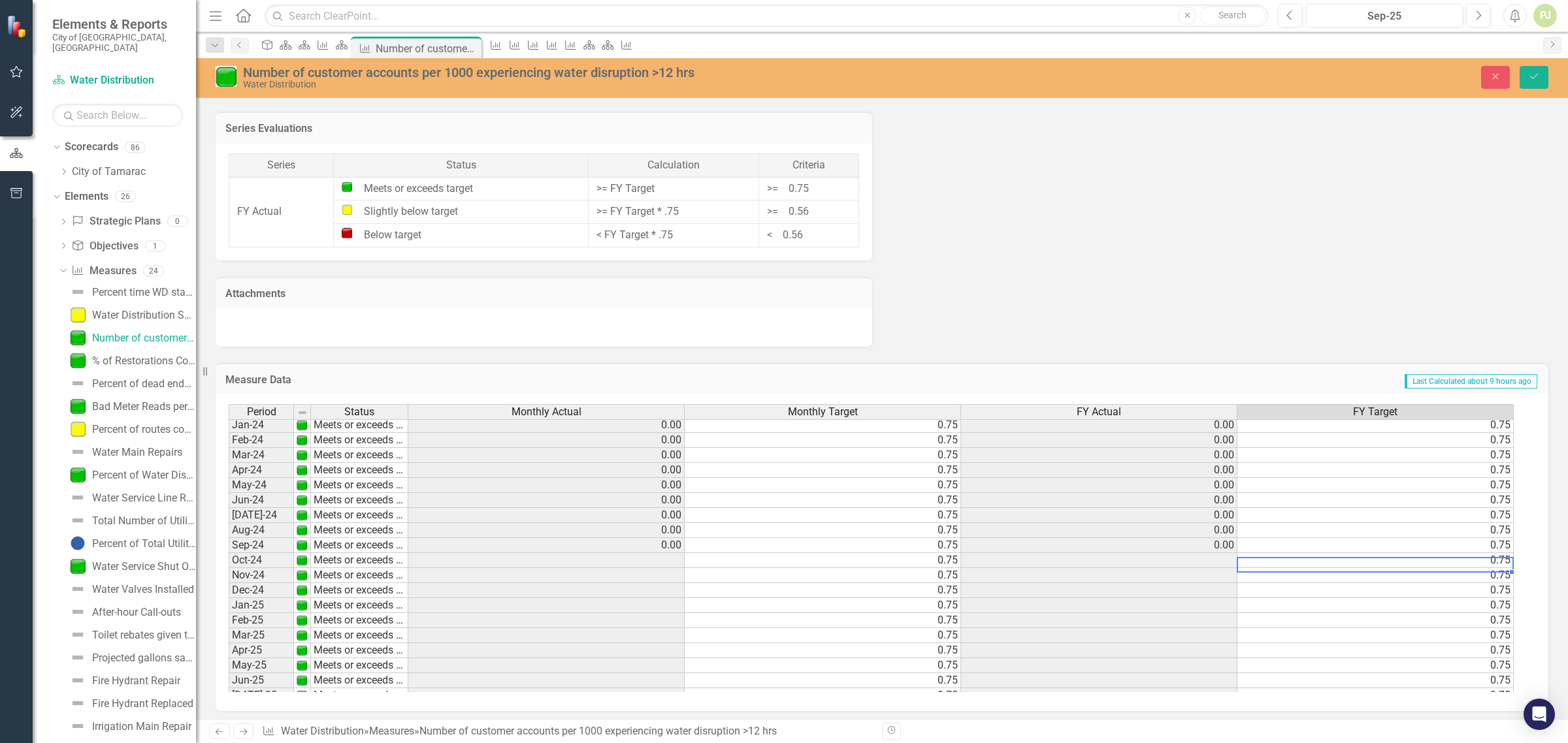
click at [1370, 566] on td "0.75" at bounding box center [1376, 560] width 276 height 15
click at [1193, 564] on td at bounding box center [1099, 560] width 276 height 15
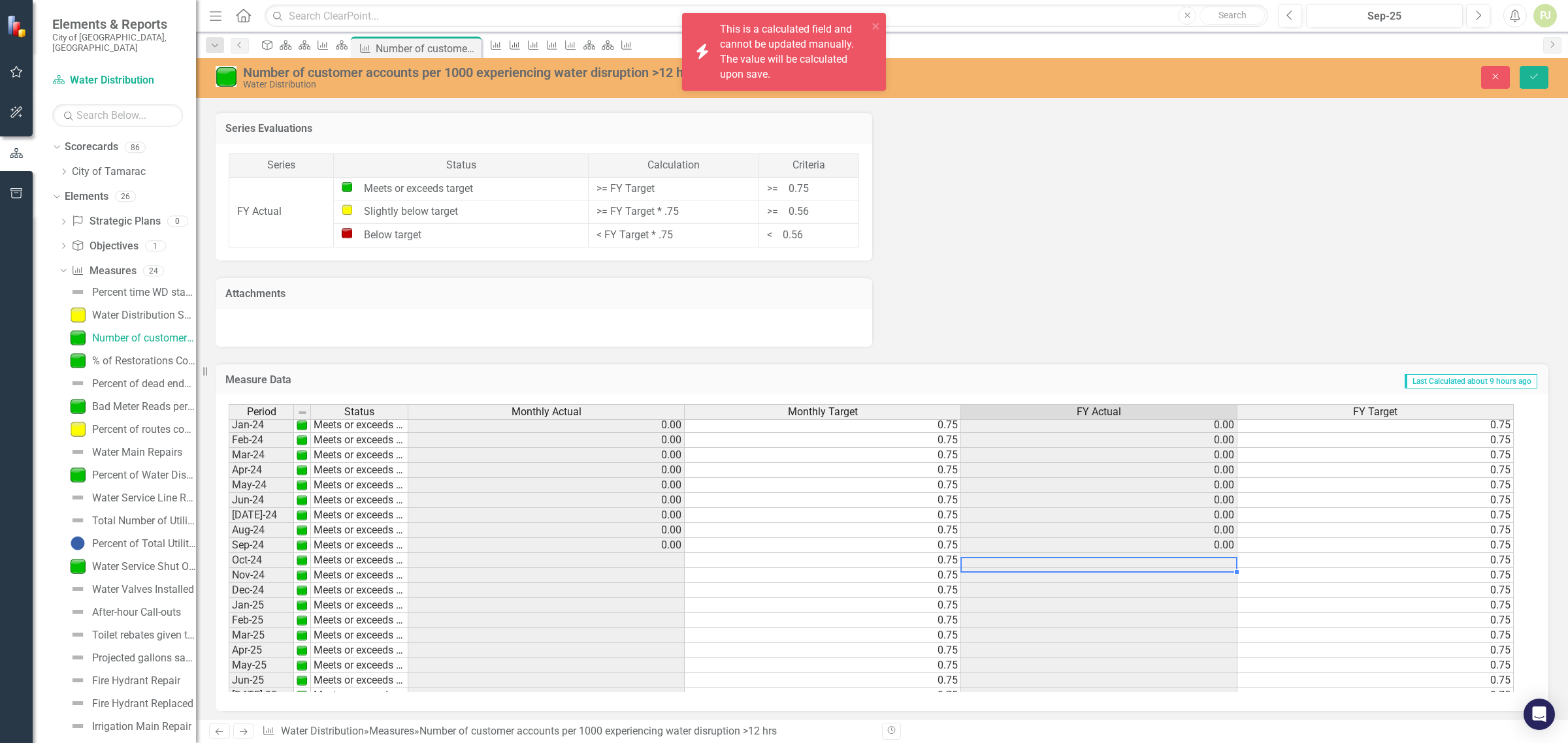
click at [1194, 562] on td at bounding box center [1099, 560] width 276 height 15
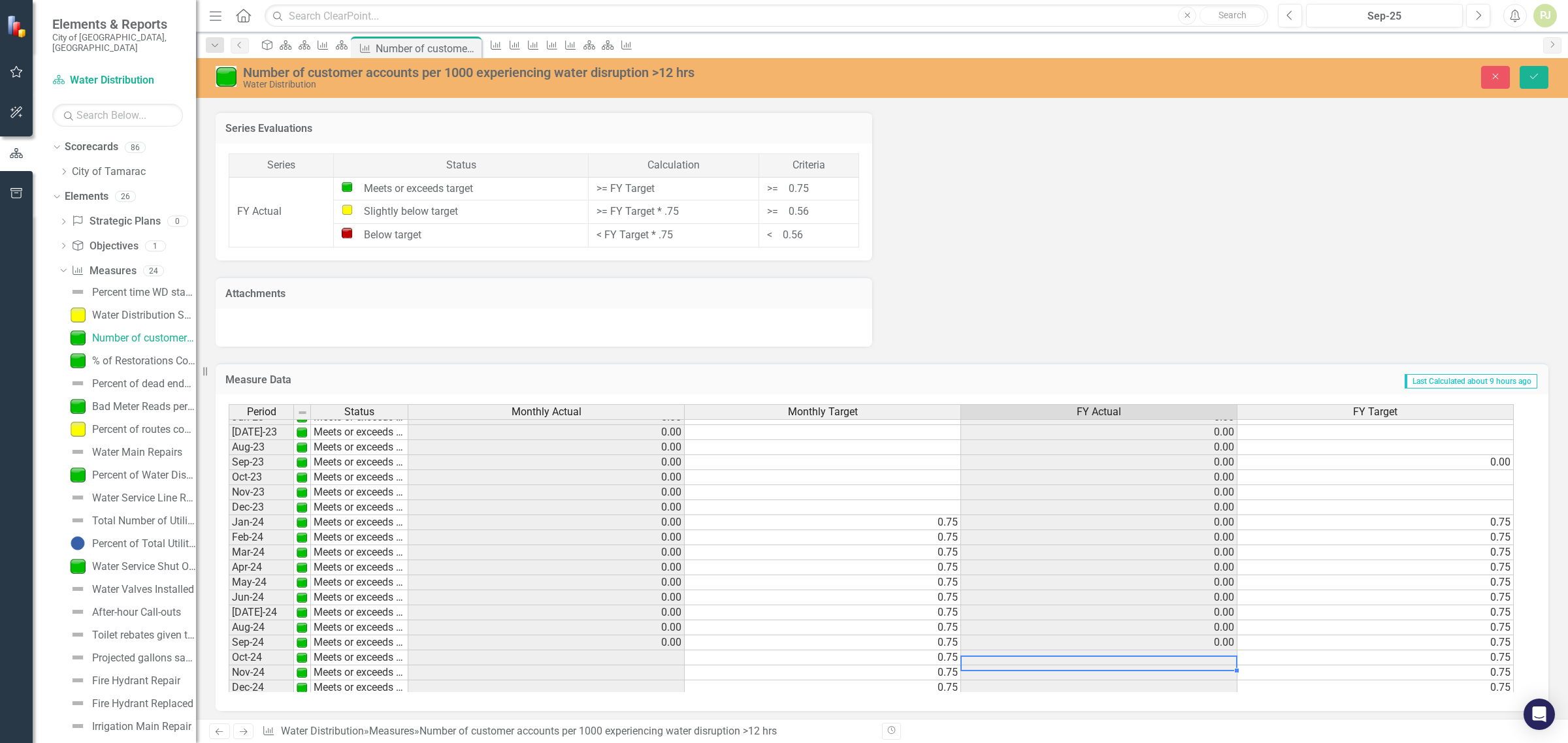
scroll to position [327, 0]
click at [1498, 504] on td "0.75" at bounding box center [1376, 507] width 276 height 15
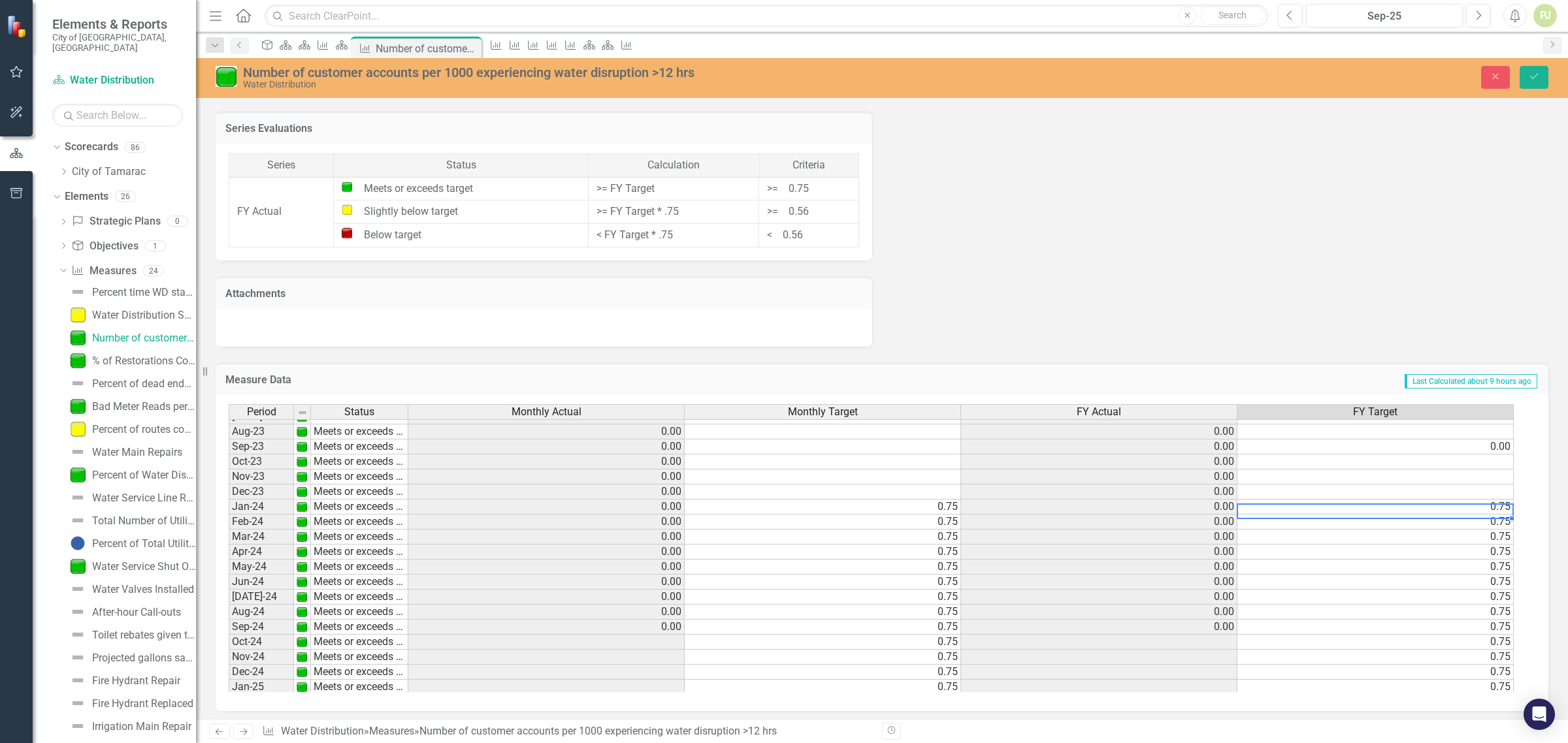
click at [1498, 504] on td "0.75" at bounding box center [1376, 507] width 276 height 15
click at [1480, 527] on td "0.75" at bounding box center [1376, 522] width 276 height 15
click at [1500, 525] on td "0.75" at bounding box center [1376, 522] width 276 height 15
click at [1500, 538] on td "0.75" at bounding box center [1376, 537] width 276 height 15
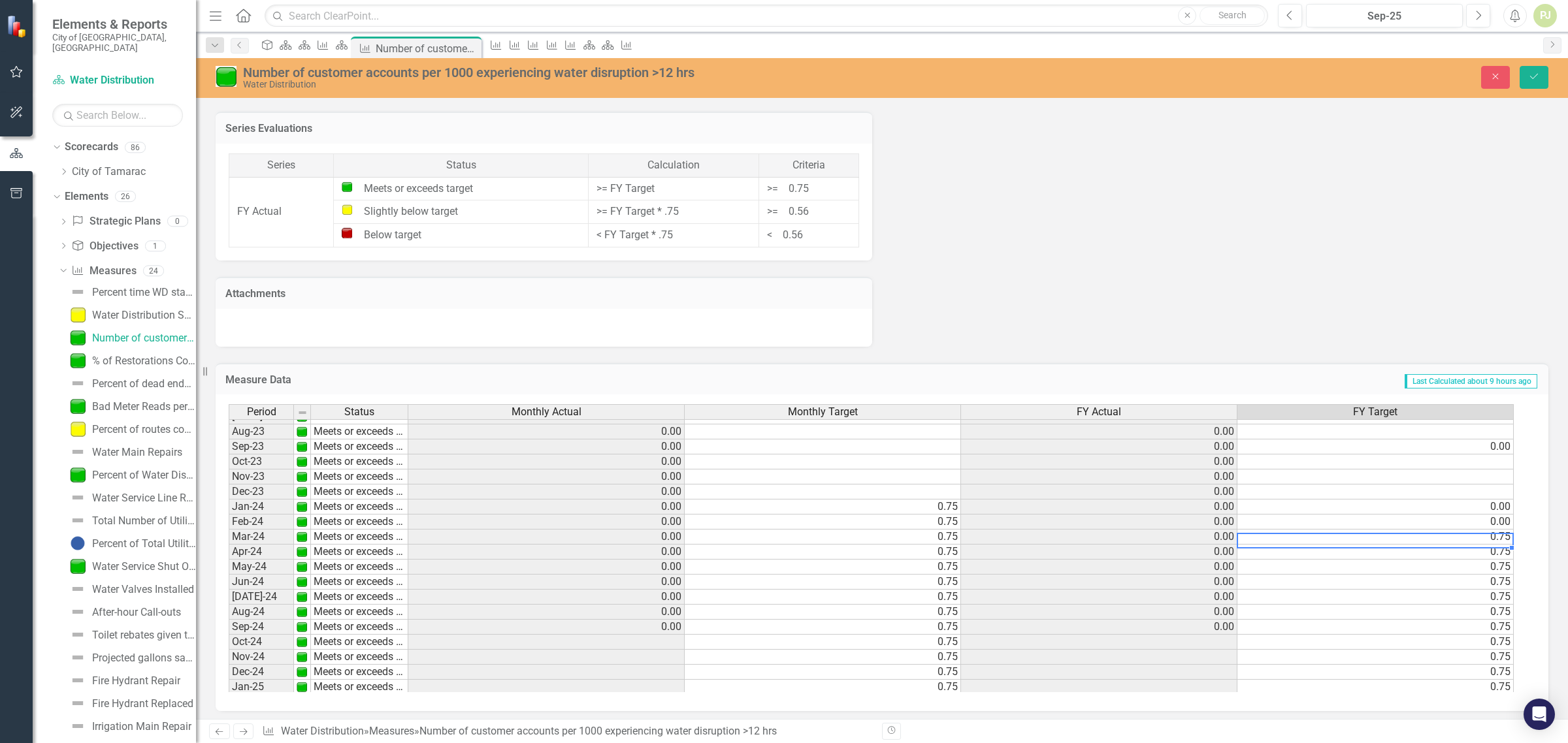
click at [1500, 538] on td "0.75" at bounding box center [1376, 537] width 276 height 15
click at [1507, 565] on td "0.75" at bounding box center [1376, 567] width 276 height 15
click at [1504, 549] on td "0.75" at bounding box center [1376, 552] width 276 height 15
click at [1507, 569] on td "0.75" at bounding box center [1376, 567] width 276 height 15
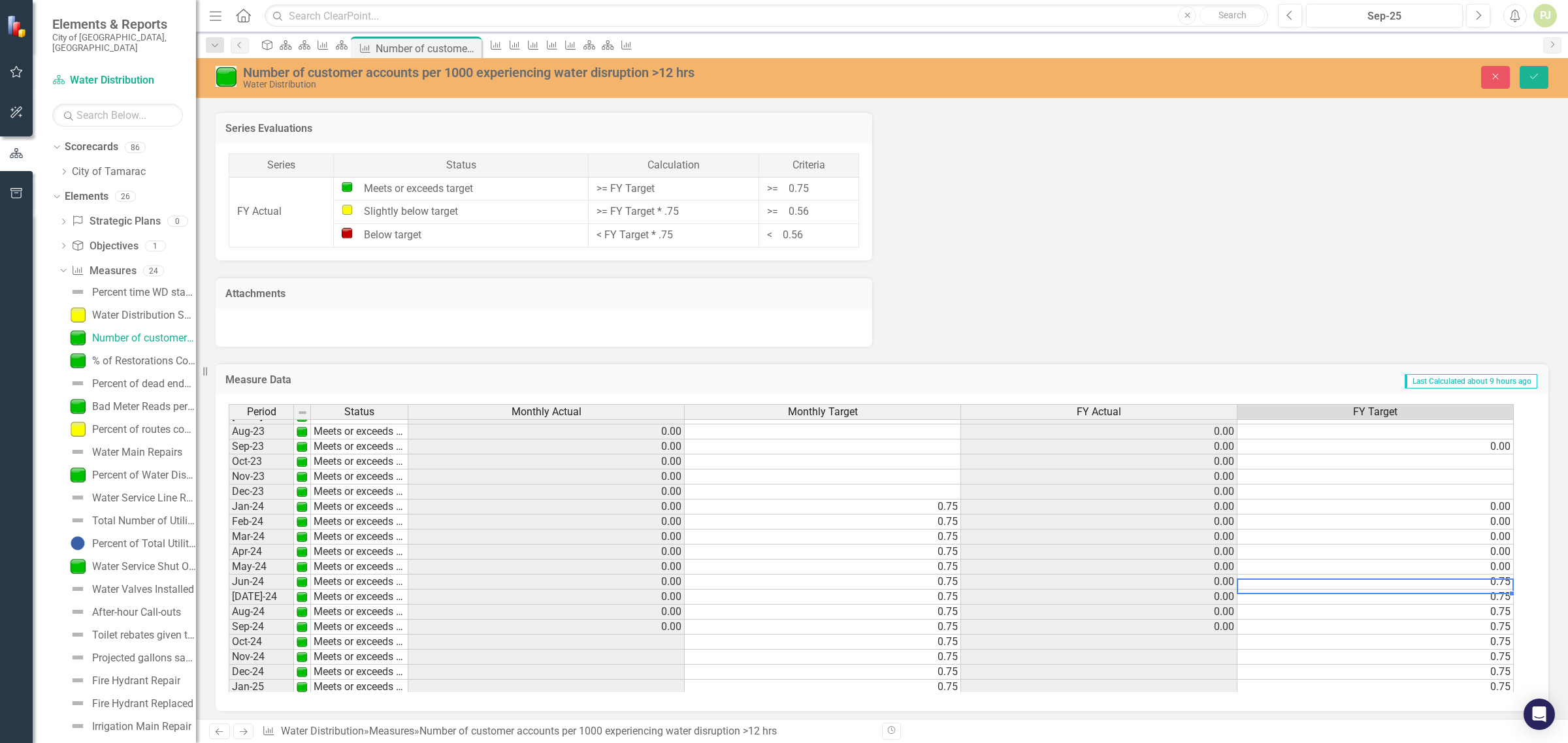
click at [1501, 581] on td "0.75" at bounding box center [1376, 582] width 276 height 15
click at [1504, 599] on td "0.75" at bounding box center [1376, 597] width 276 height 15
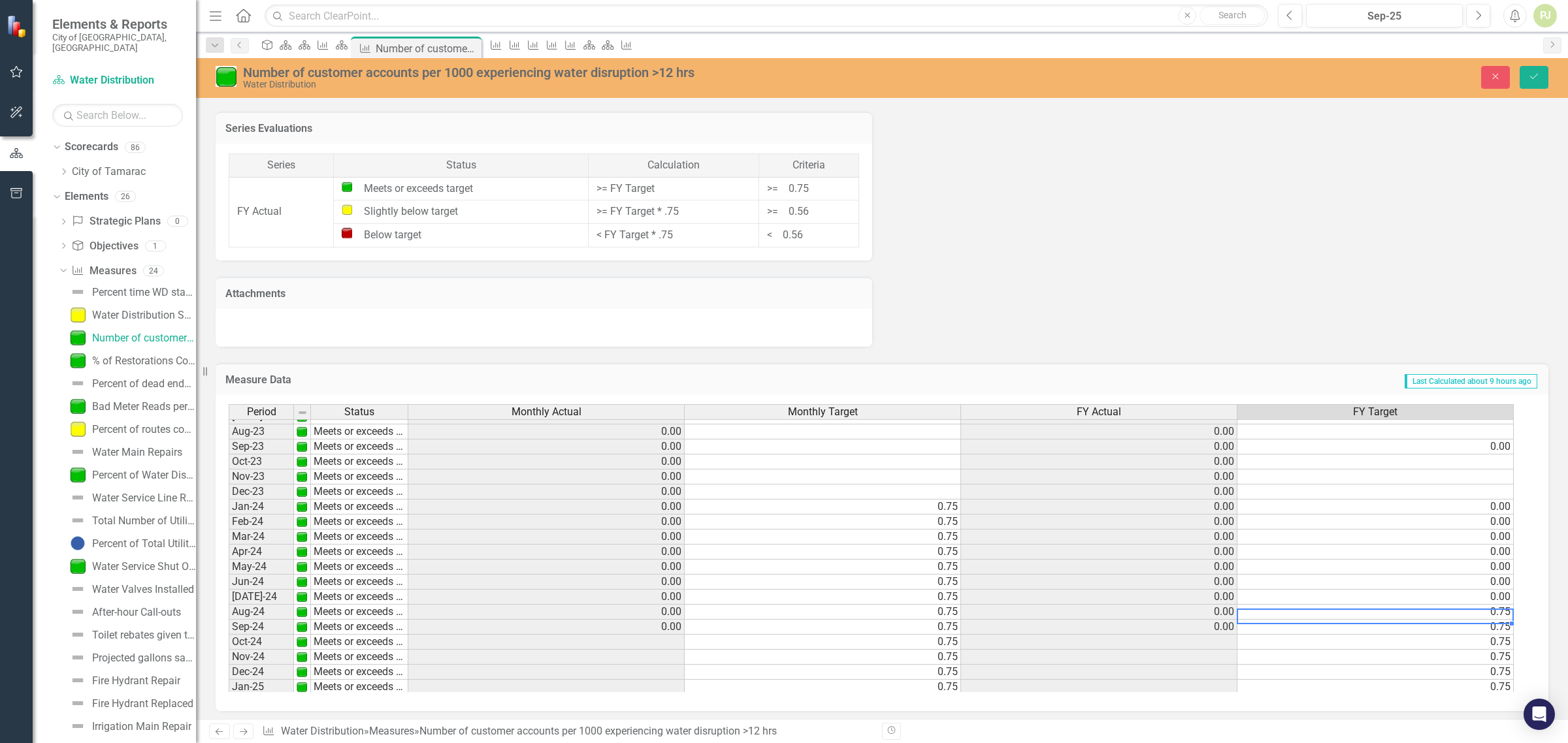
click at [1501, 614] on td "0.75" at bounding box center [1376, 612] width 276 height 15
click at [1500, 632] on td "0.75" at bounding box center [1376, 627] width 276 height 15
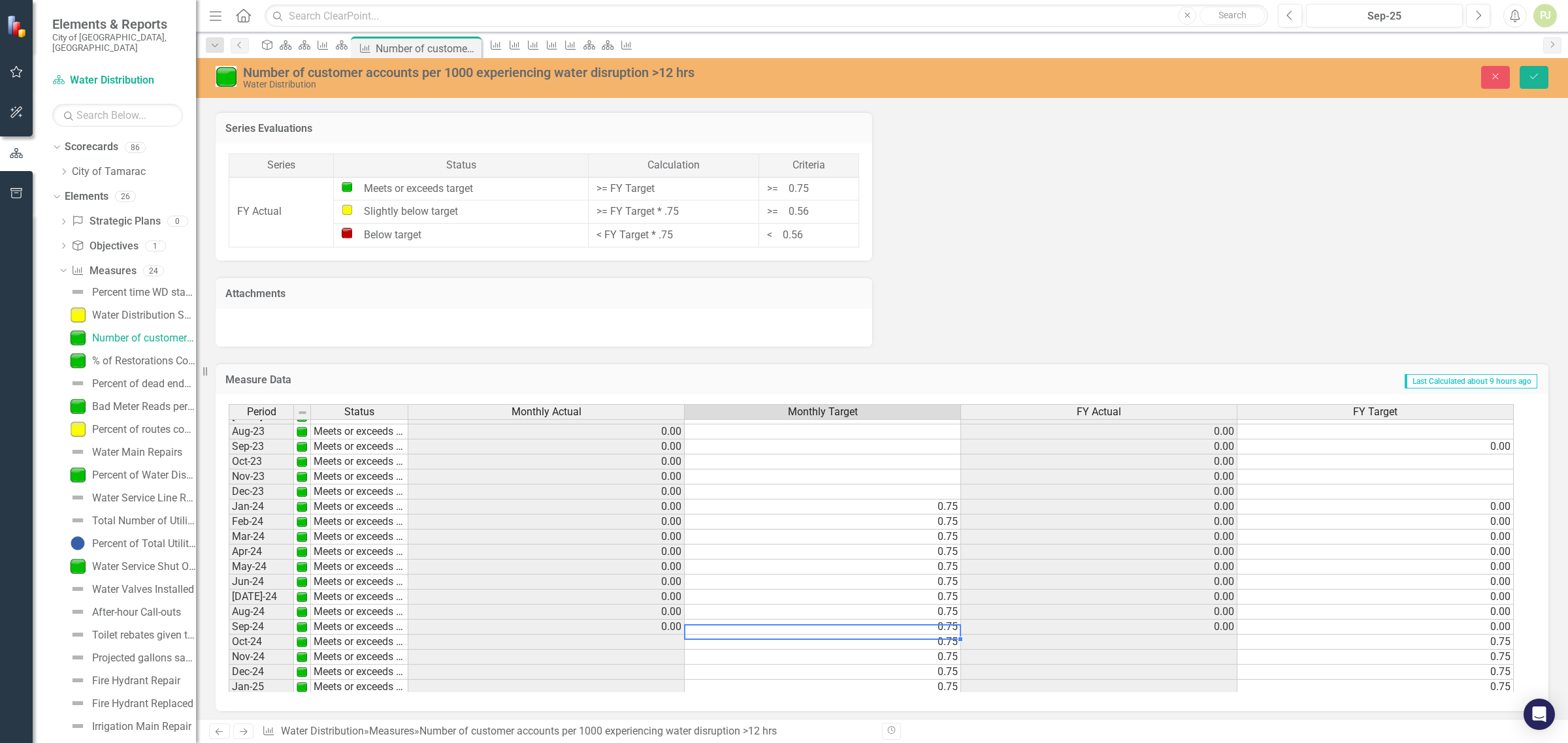
click at [761, 629] on td "0.75" at bounding box center [823, 627] width 276 height 15
click at [1503, 641] on td "0.75" at bounding box center [1376, 642] width 276 height 15
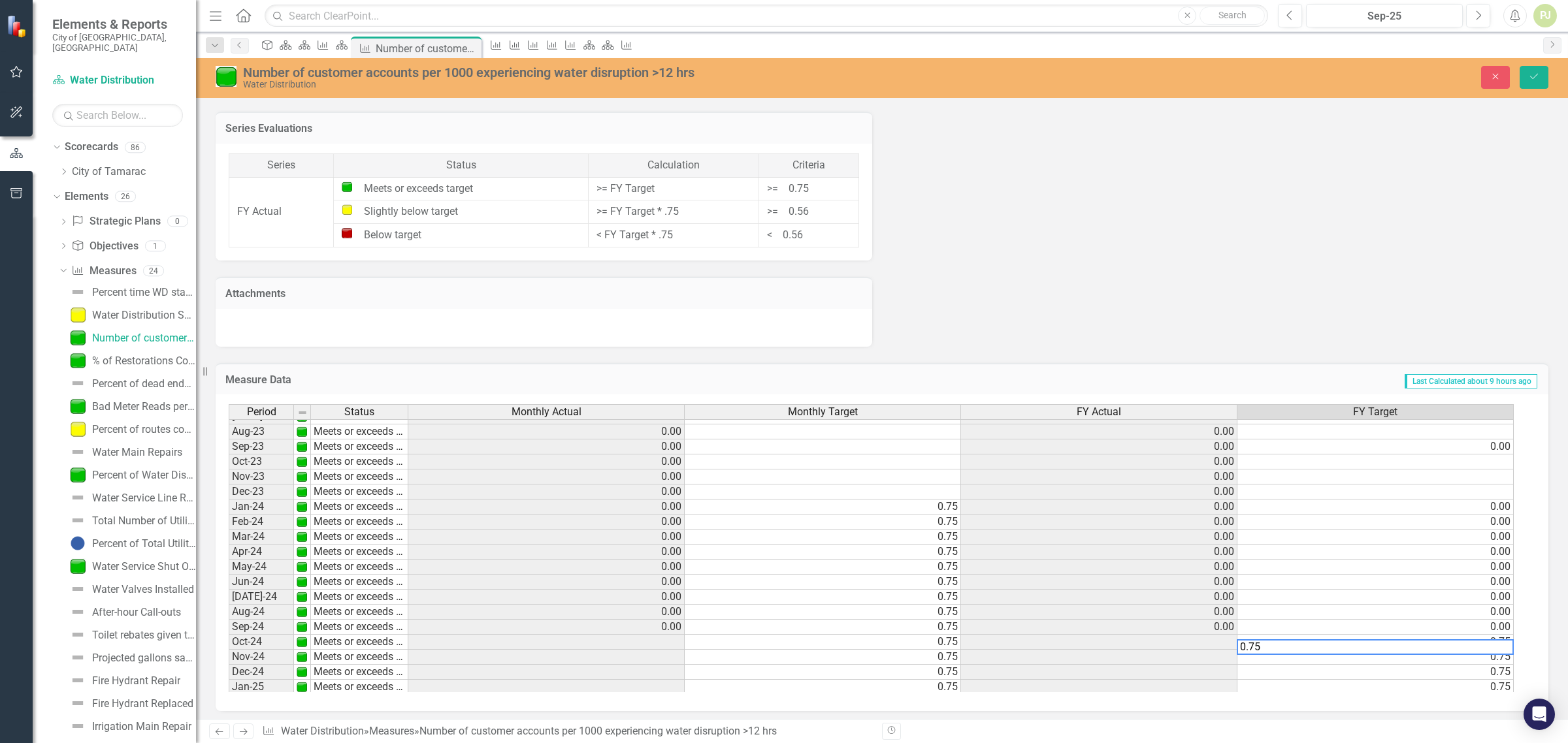
click at [1503, 661] on td "0.75" at bounding box center [1376, 657] width 276 height 15
click at [1500, 673] on td "0.75" at bounding box center [1376, 672] width 276 height 15
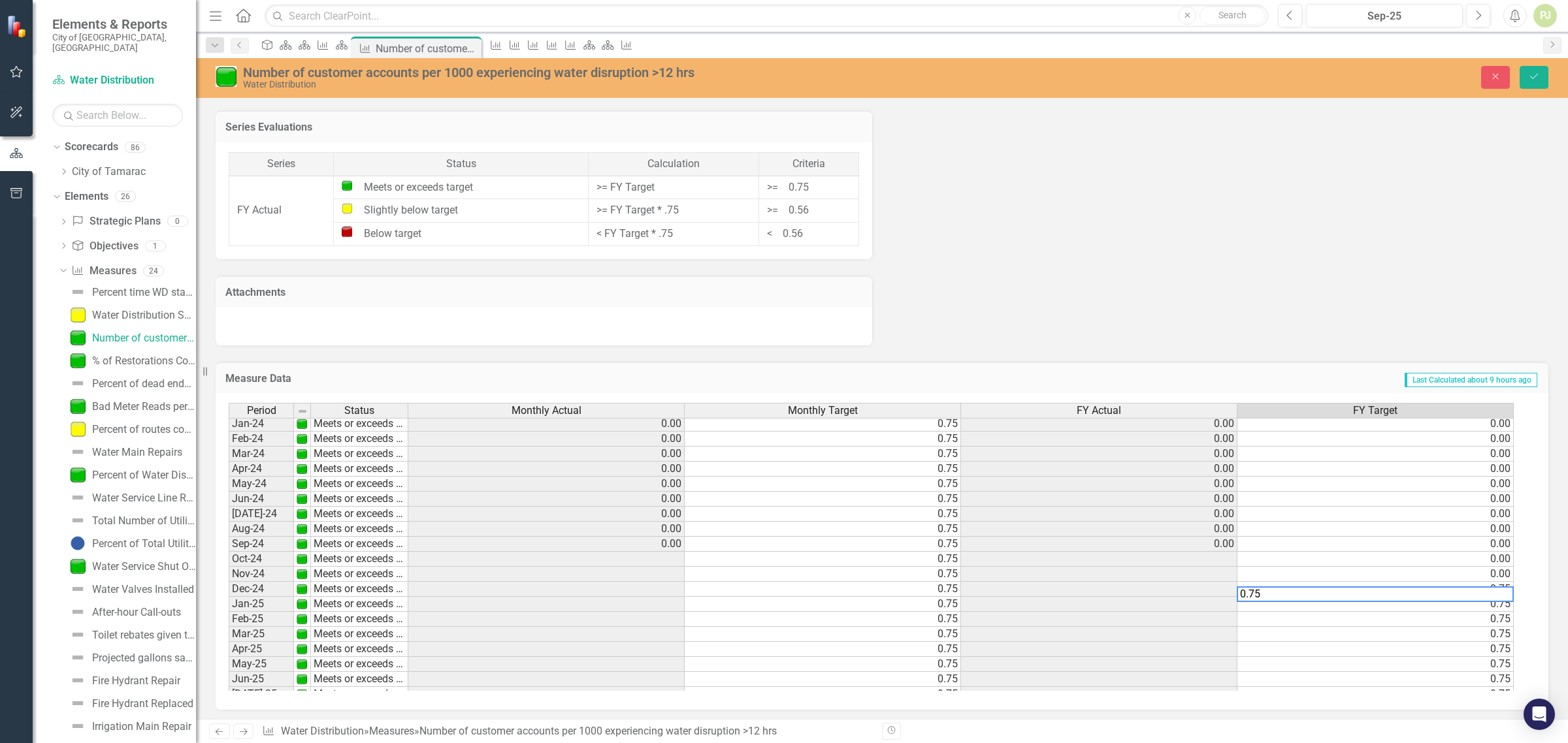
click at [1496, 610] on tbody "Sept - 22 Meets or exceeds target 0.00 0.00 0.00 Oct-22 Meets or exceeds target…" at bounding box center [871, 469] width 1285 height 587
click at [1503, 622] on td "0.75" at bounding box center [1376, 619] width 276 height 15
click at [1503, 636] on td "0.75" at bounding box center [1376, 634] width 276 height 15
click at [1504, 648] on td "0.75" at bounding box center [1376, 649] width 276 height 15
click at [1501, 665] on td "0.75" at bounding box center [1376, 664] width 276 height 15
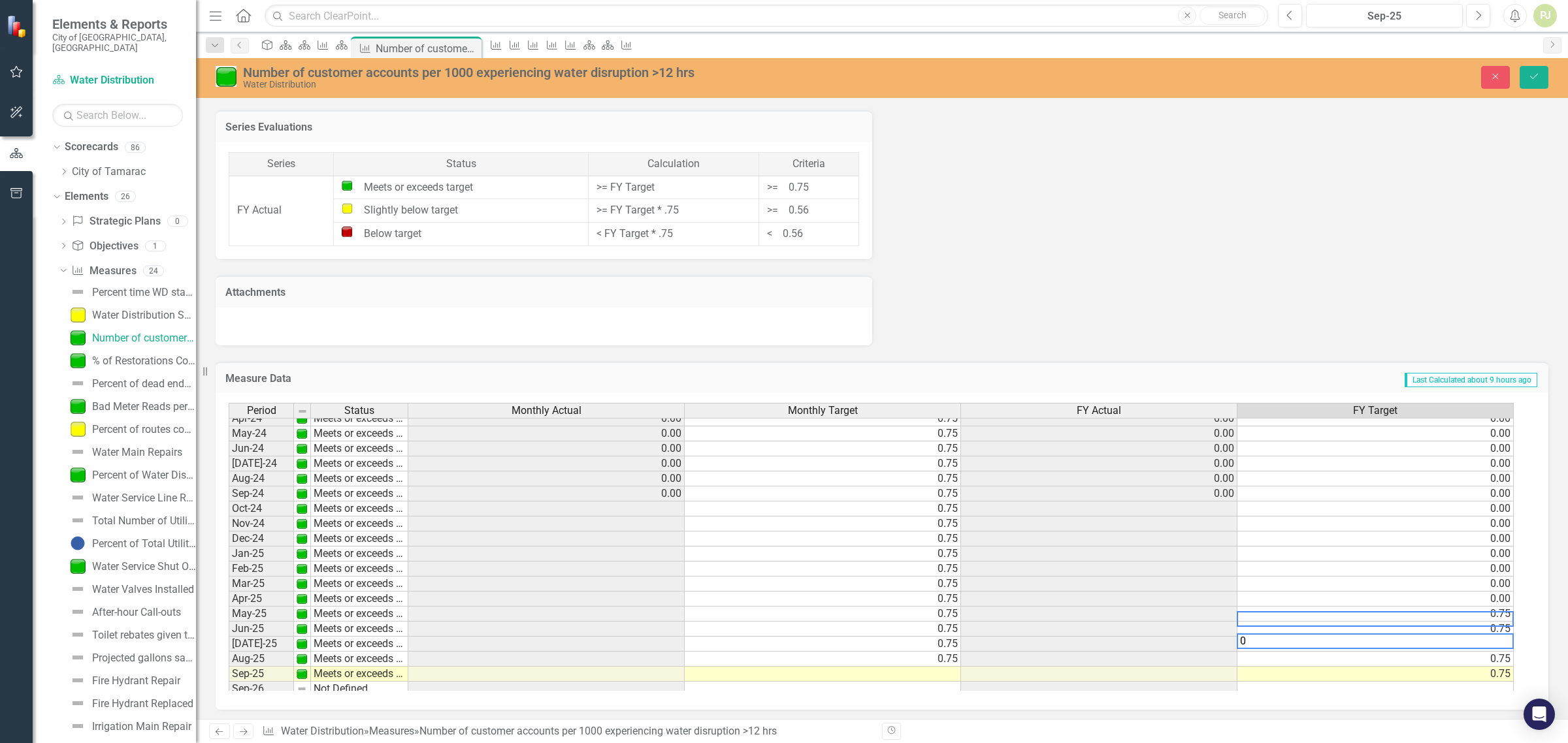
scroll to position [485, 0]
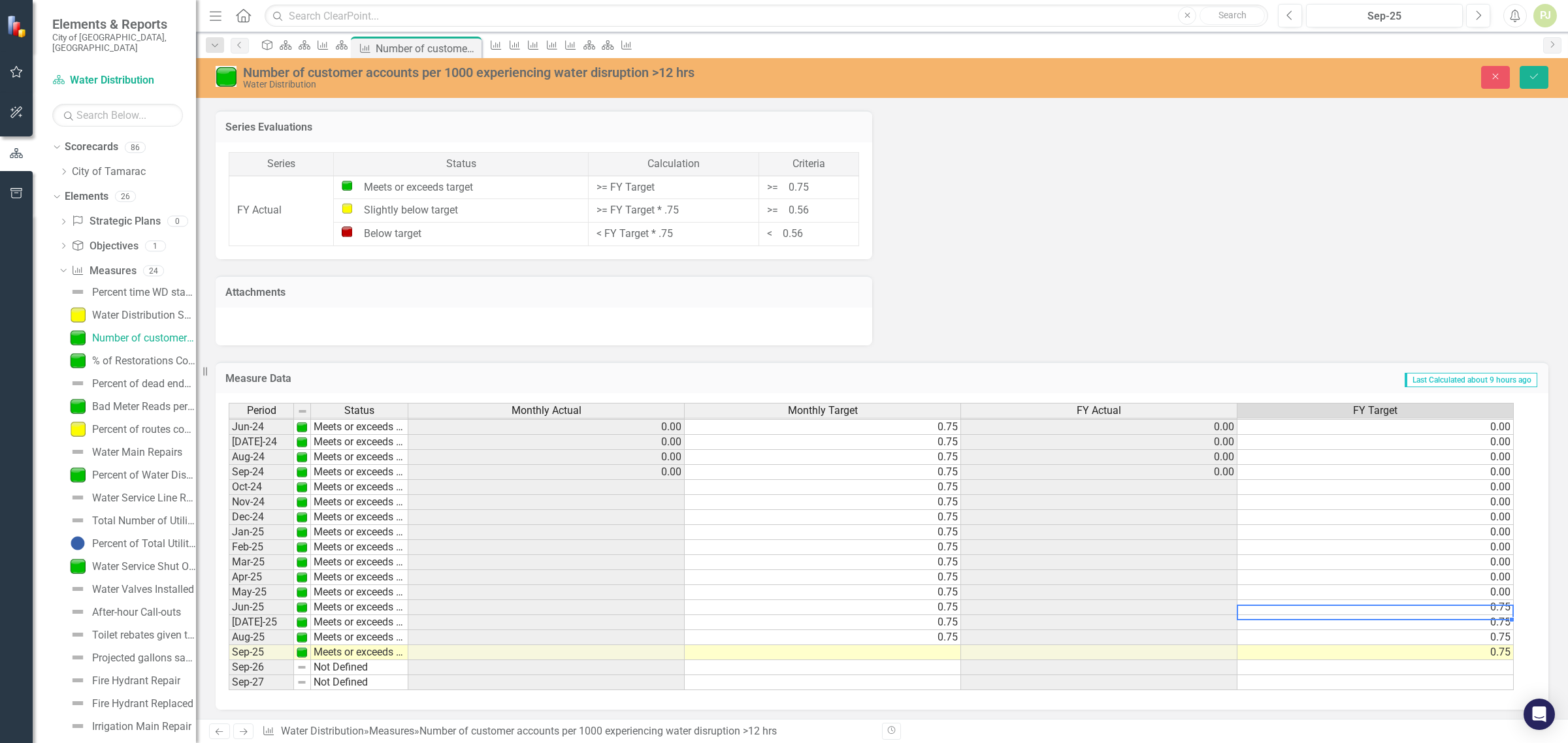
click at [1500, 607] on tbody "May-23 Meets or exceeds target 0.00 0.00 Jun-23 Meets or exceeds target 0.00 0.…" at bounding box center [871, 457] width 1285 height 466
click at [1492, 647] on td "0.75" at bounding box center [1376, 652] width 276 height 15
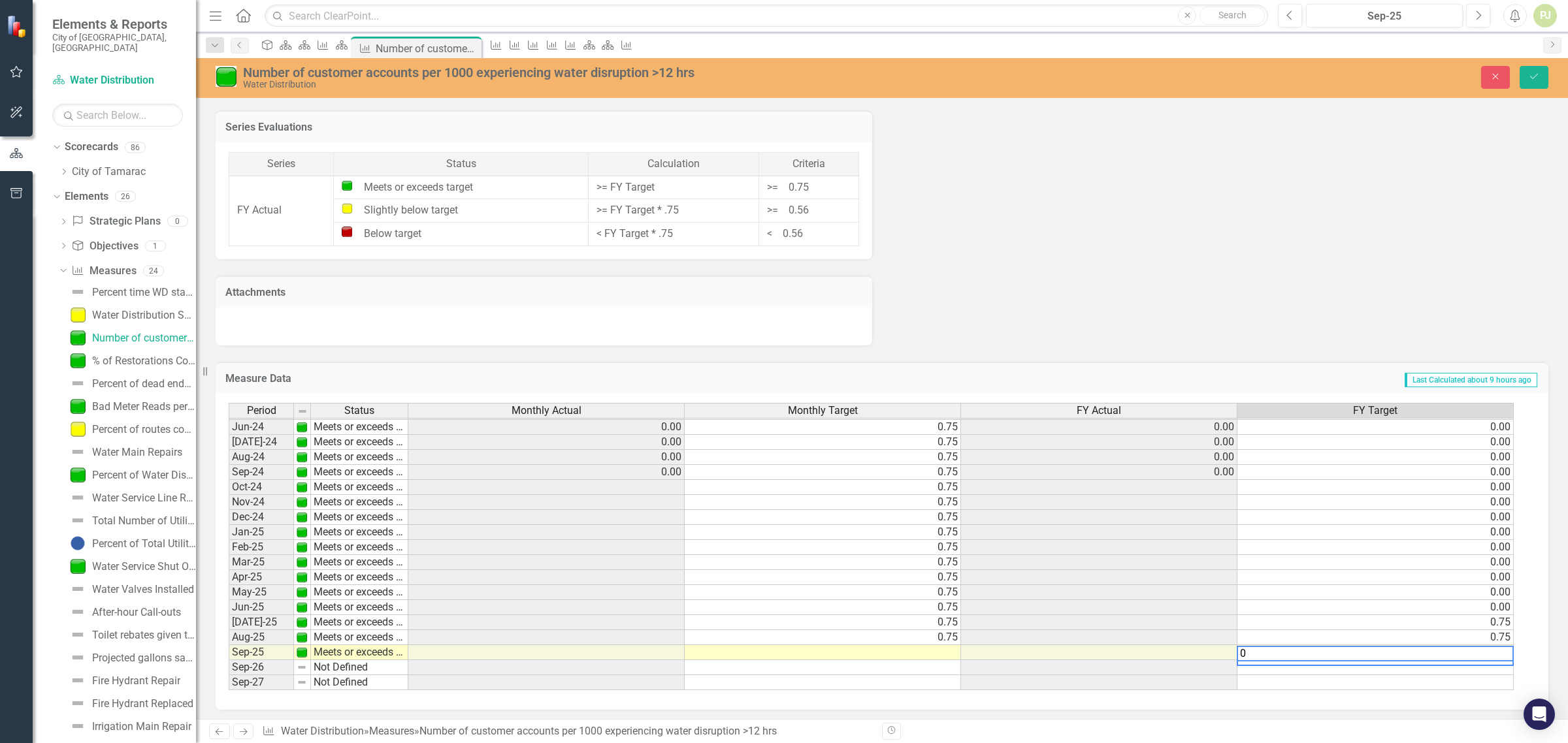
click at [1499, 646] on textarea "0" at bounding box center [1375, 654] width 277 height 16
click at [1499, 630] on td "0.75" at bounding box center [1376, 637] width 276 height 15
click at [1503, 618] on td "0.75" at bounding box center [1376, 622] width 276 height 15
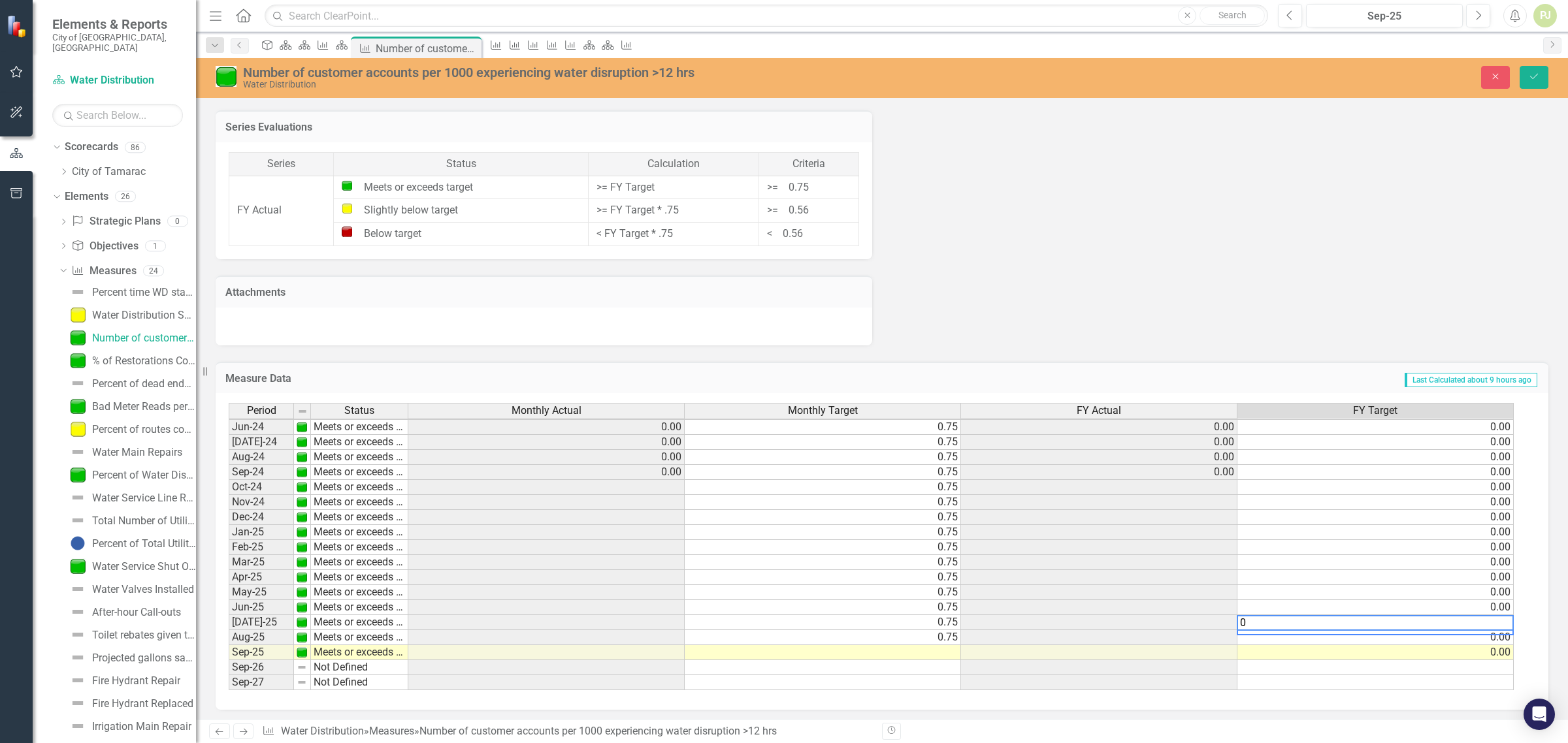
click at [1416, 600] on td "0.00" at bounding box center [1376, 607] width 276 height 15
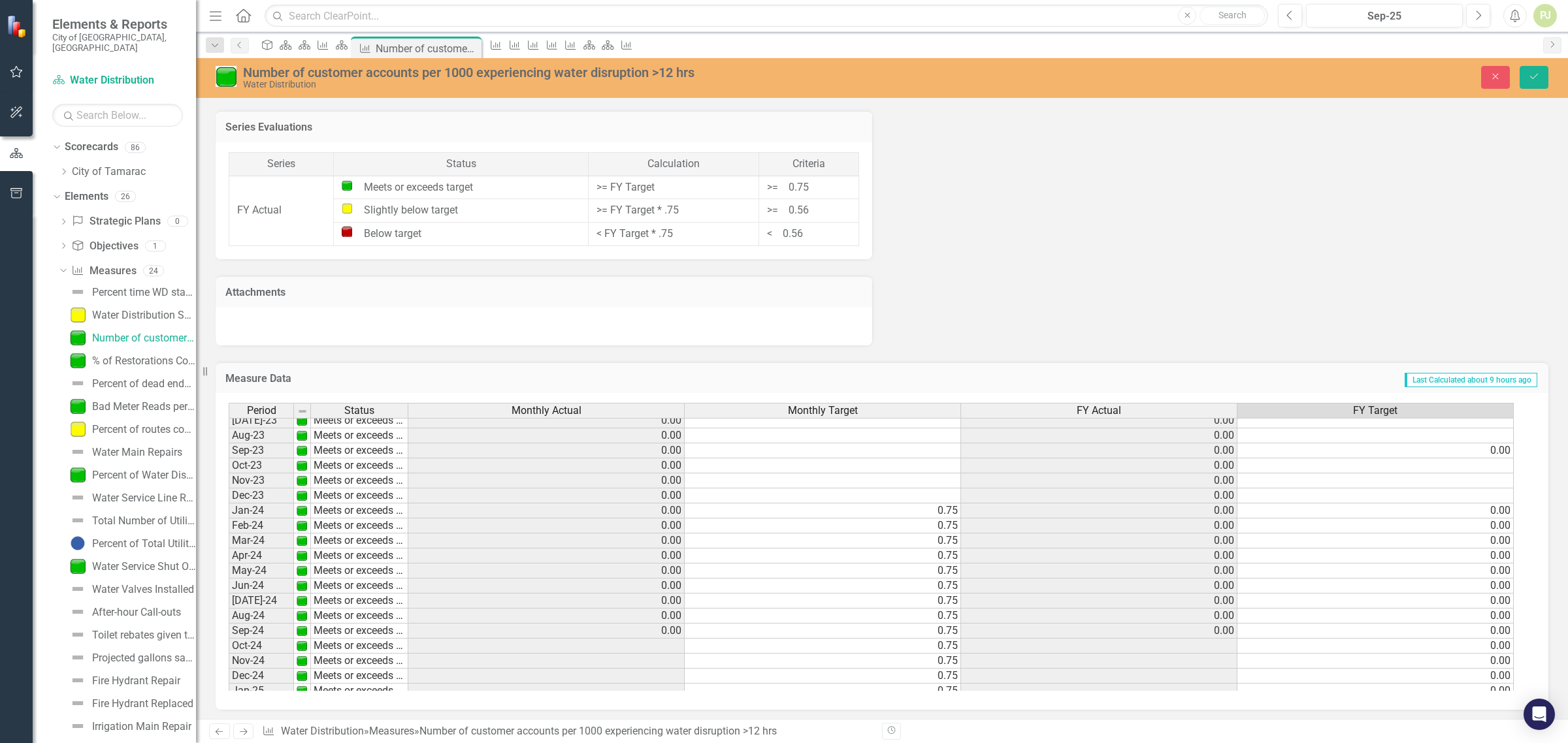
scroll to position [240, 0]
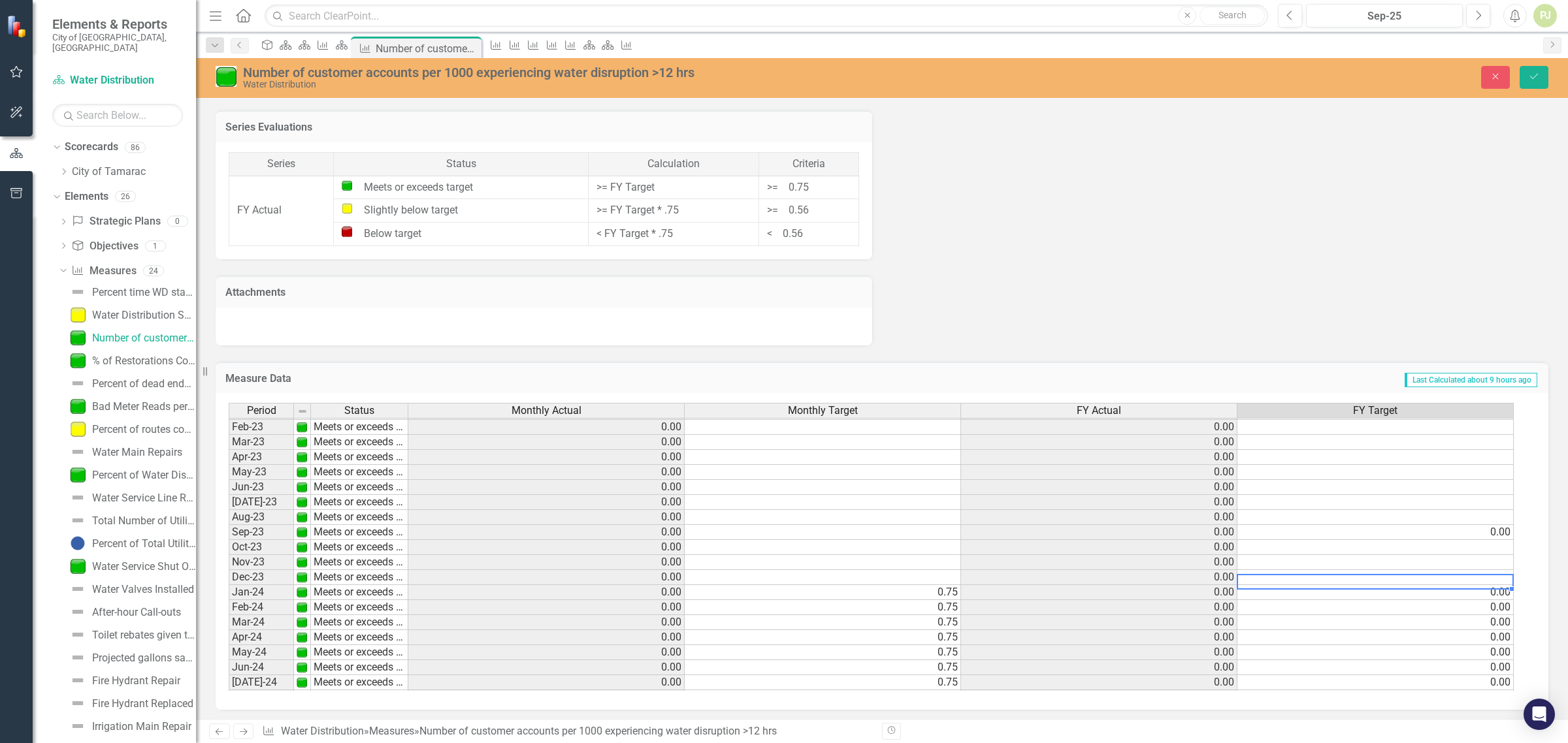
click at [1499, 579] on tbody "Apr-22 Meets or exceeds target 0.00 0.00 May-22 Meets or exceeds target 0.00 0.…" at bounding box center [871, 554] width 1285 height 572
type textarea "0"
click at [1506, 566] on td at bounding box center [1376, 562] width 276 height 15
type textarea "0"
click at [1506, 552] on td at bounding box center [1376, 547] width 276 height 15
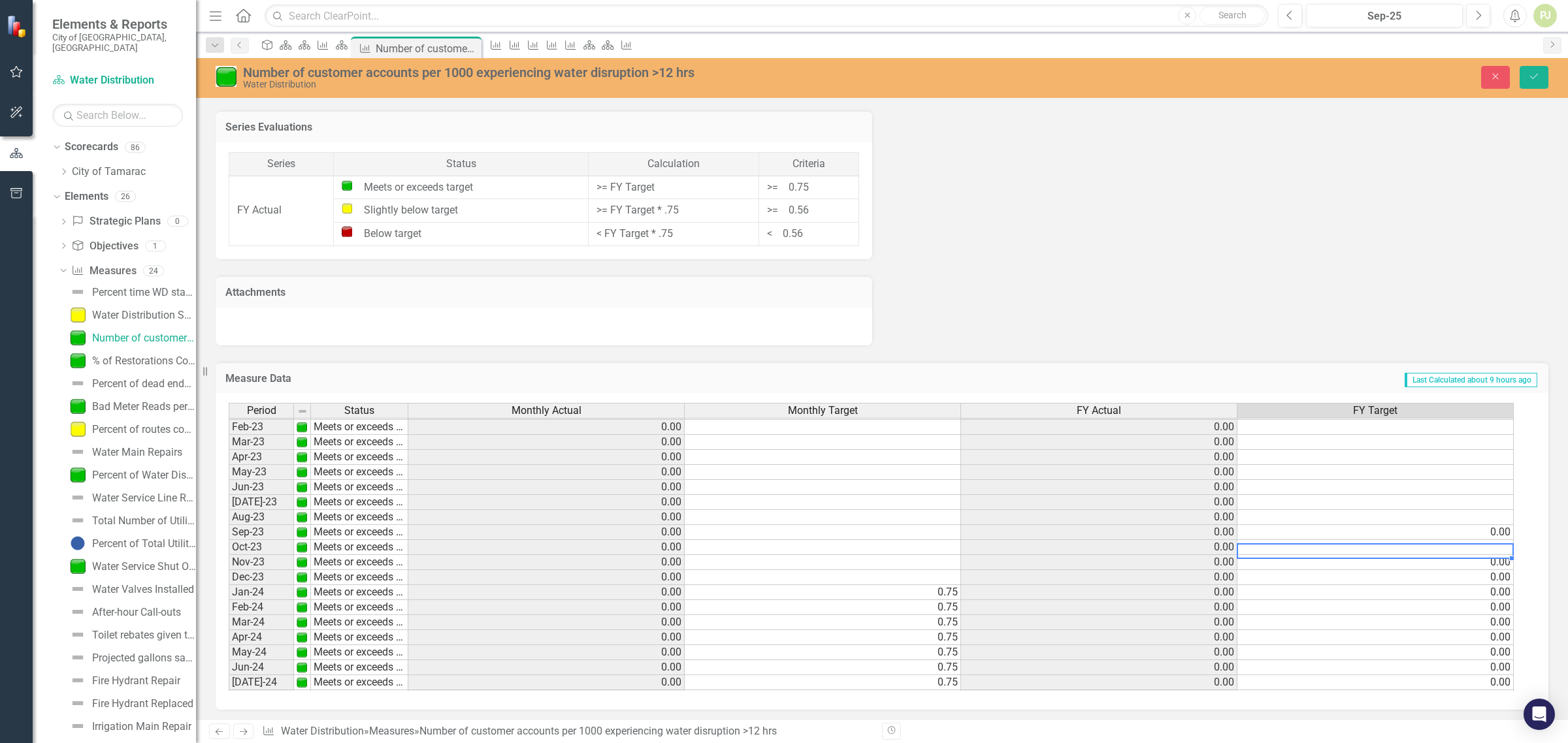
click at [1503, 546] on td at bounding box center [1376, 547] width 276 height 15
type textarea "0"
click at [1495, 504] on td at bounding box center [1376, 502] width 276 height 15
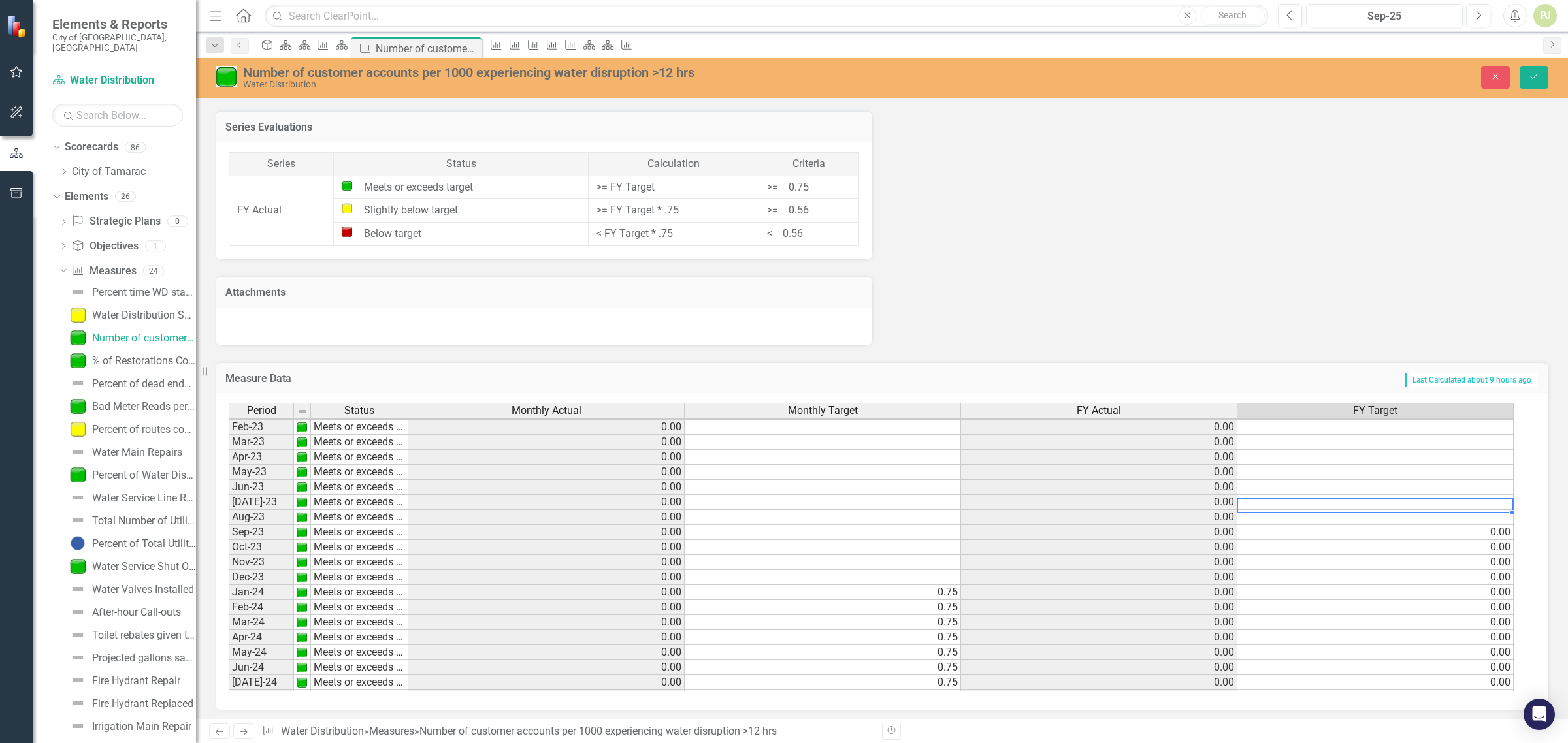
click at [1497, 517] on td at bounding box center [1376, 517] width 276 height 15
click at [229, 570] on div "Period Status Monthly Actual Monthly Target FY Actual FY Target Apr-22 Meets or…" at bounding box center [229, 547] width 0 height 588
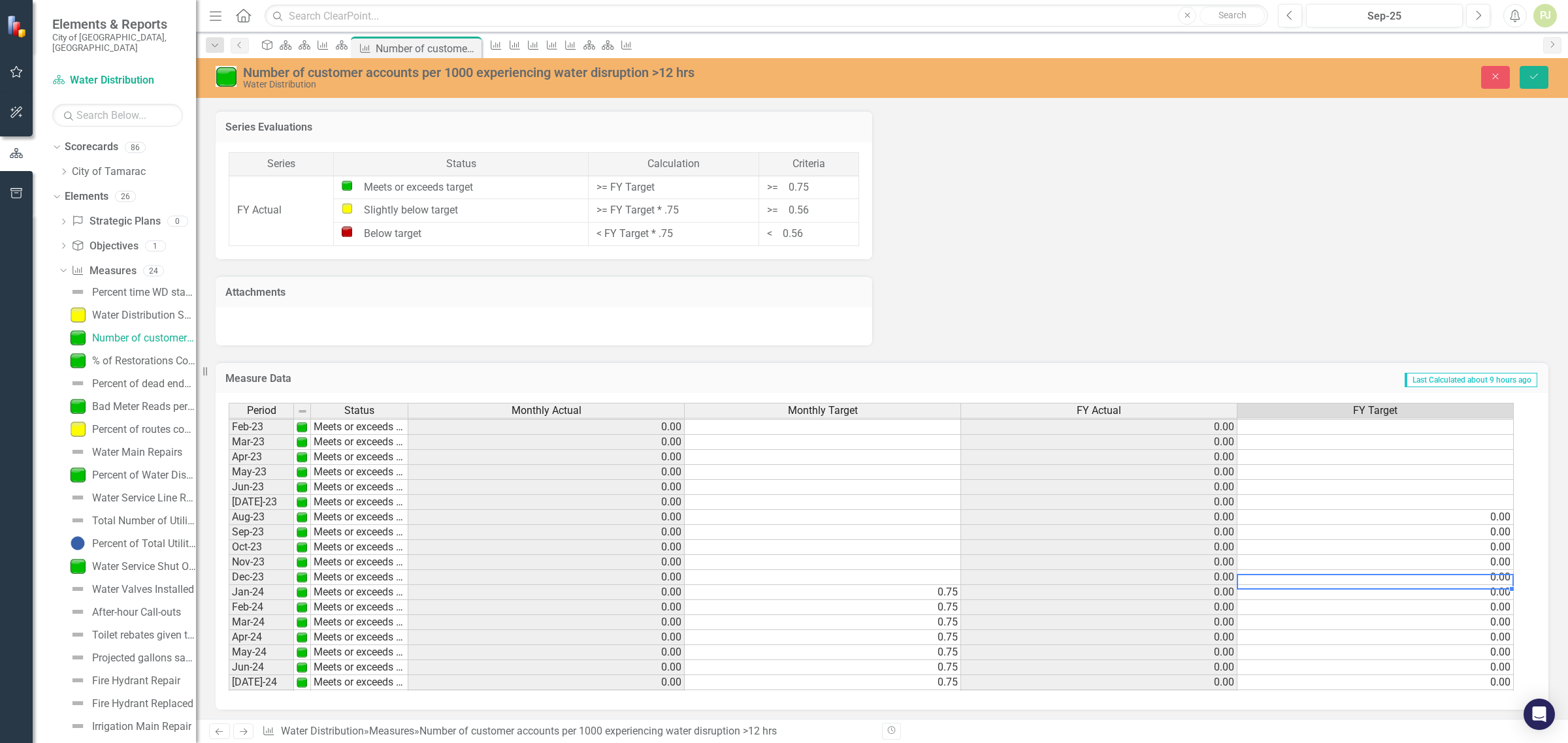
click at [951, 593] on td "0.75" at bounding box center [823, 592] width 276 height 15
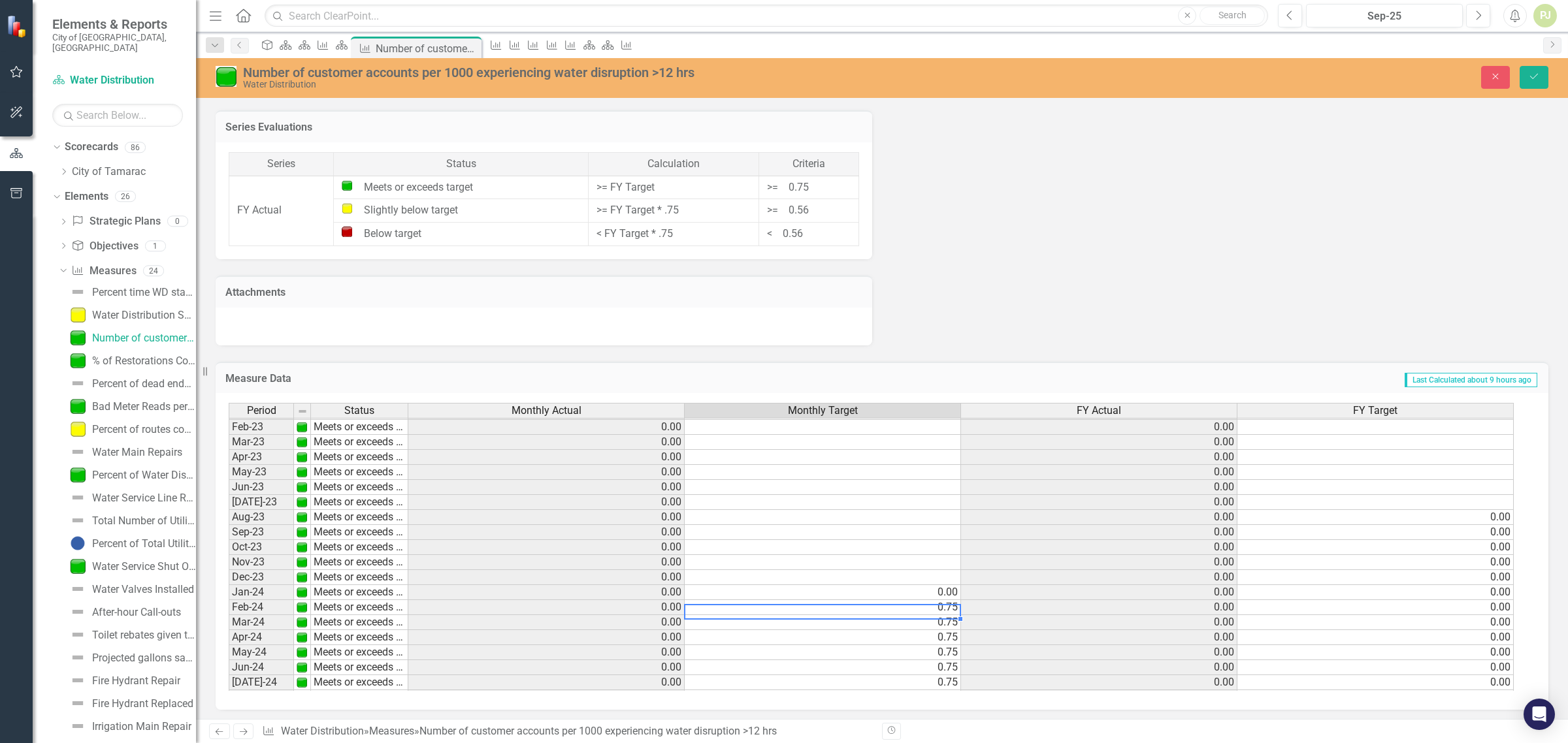
click at [951, 605] on td "0.75" at bounding box center [823, 607] width 276 height 15
click at [958, 625] on td "0.75" at bounding box center [823, 622] width 276 height 15
click at [951, 639] on td "0.75" at bounding box center [823, 637] width 276 height 15
click at [954, 652] on td "0.75" at bounding box center [823, 652] width 276 height 15
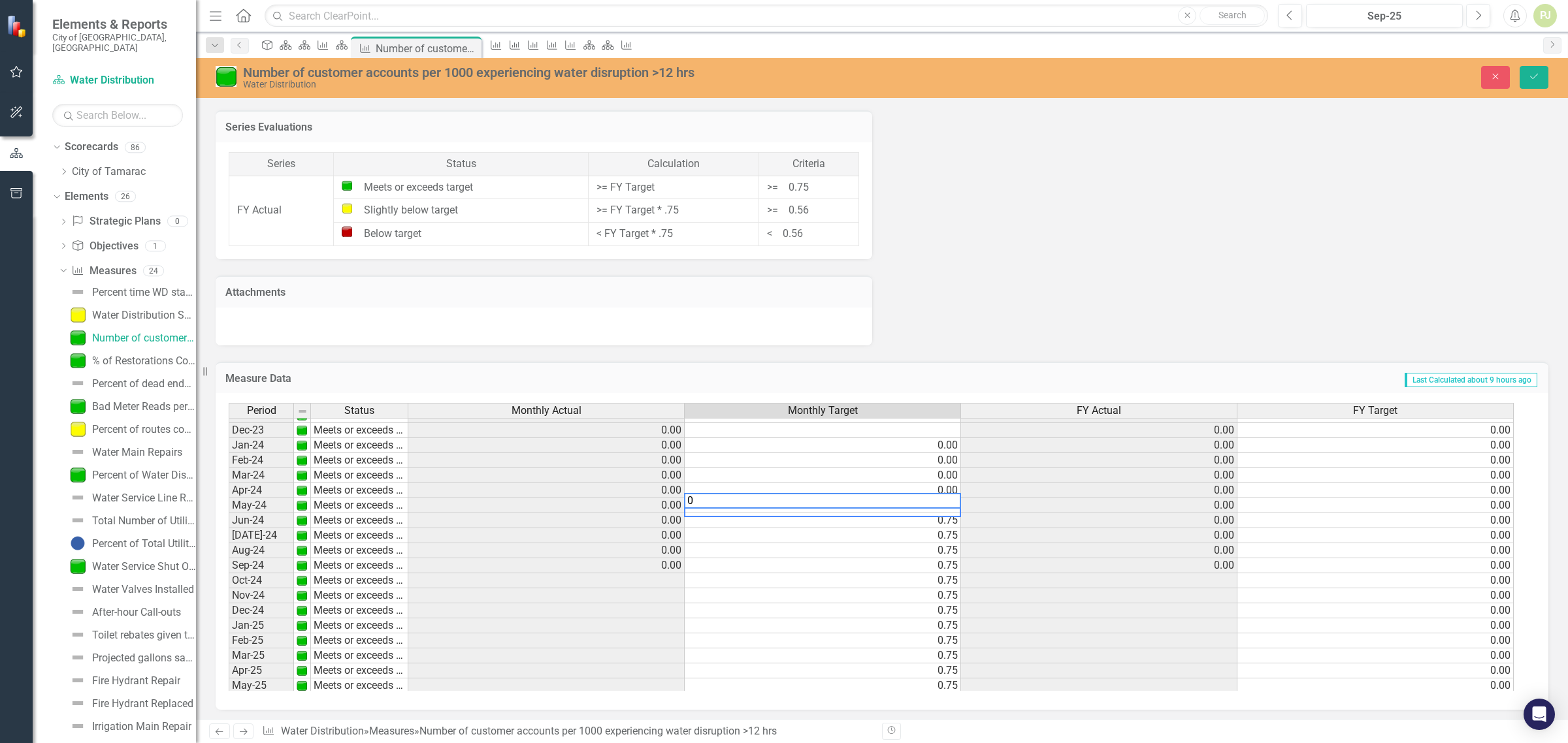
scroll to position [403, 0]
click at [954, 504] on td "0.75" at bounding box center [823, 504] width 276 height 15
click at [952, 523] on td "0.75" at bounding box center [823, 519] width 276 height 15
click at [952, 536] on td "0.75" at bounding box center [823, 534] width 276 height 15
click at [948, 549] on td "0.75" at bounding box center [823, 549] width 276 height 15
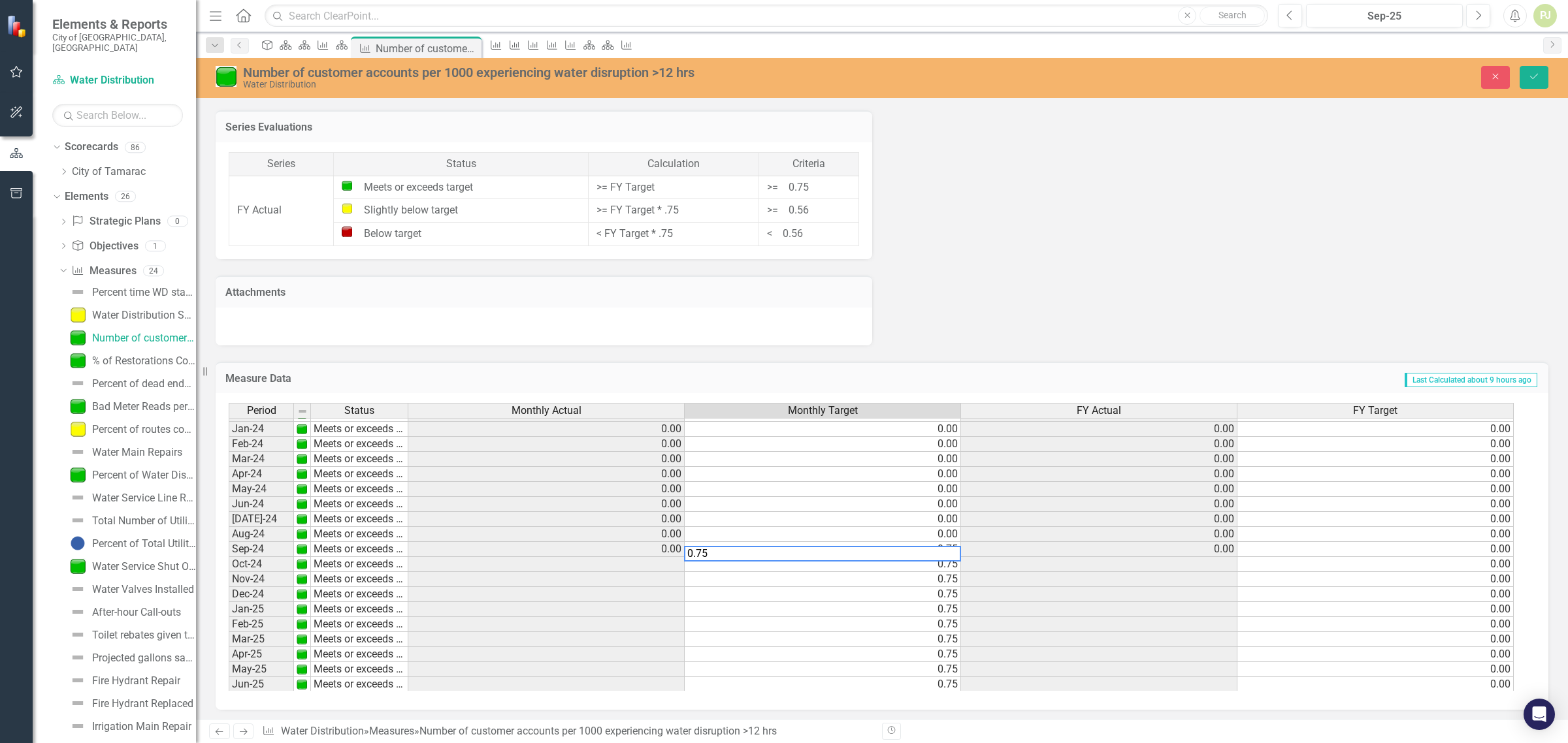
click at [954, 562] on td "0.75" at bounding box center [823, 564] width 276 height 15
click at [955, 579] on td "0.75" at bounding box center [823, 579] width 276 height 15
click at [948, 592] on td "0.75" at bounding box center [823, 595] width 276 height 15
click at [952, 608] on td "0.75" at bounding box center [823, 610] width 276 height 15
click at [956, 622] on td "0.75" at bounding box center [823, 625] width 276 height 15
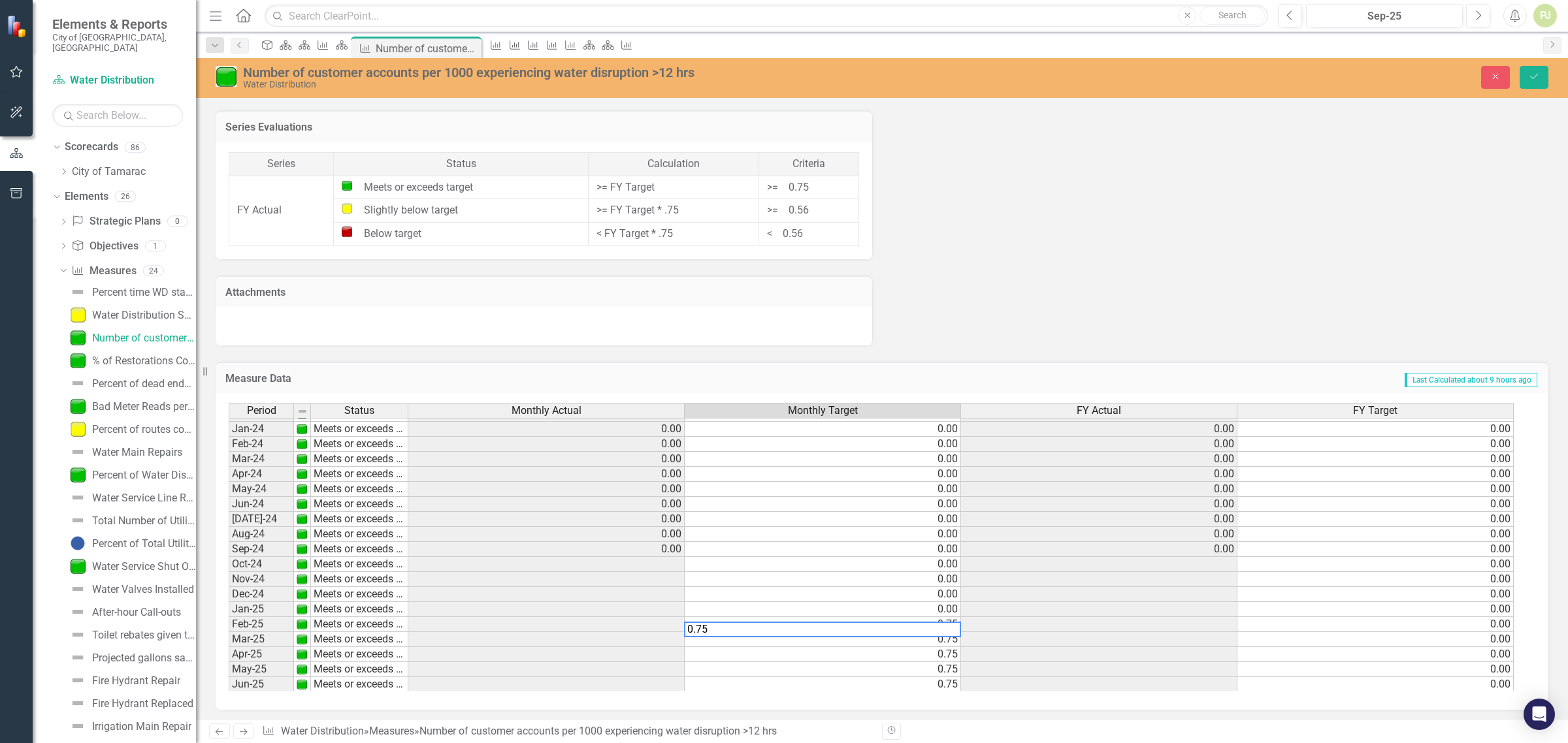
click at [945, 641] on td "0.75" at bounding box center [823, 640] width 276 height 15
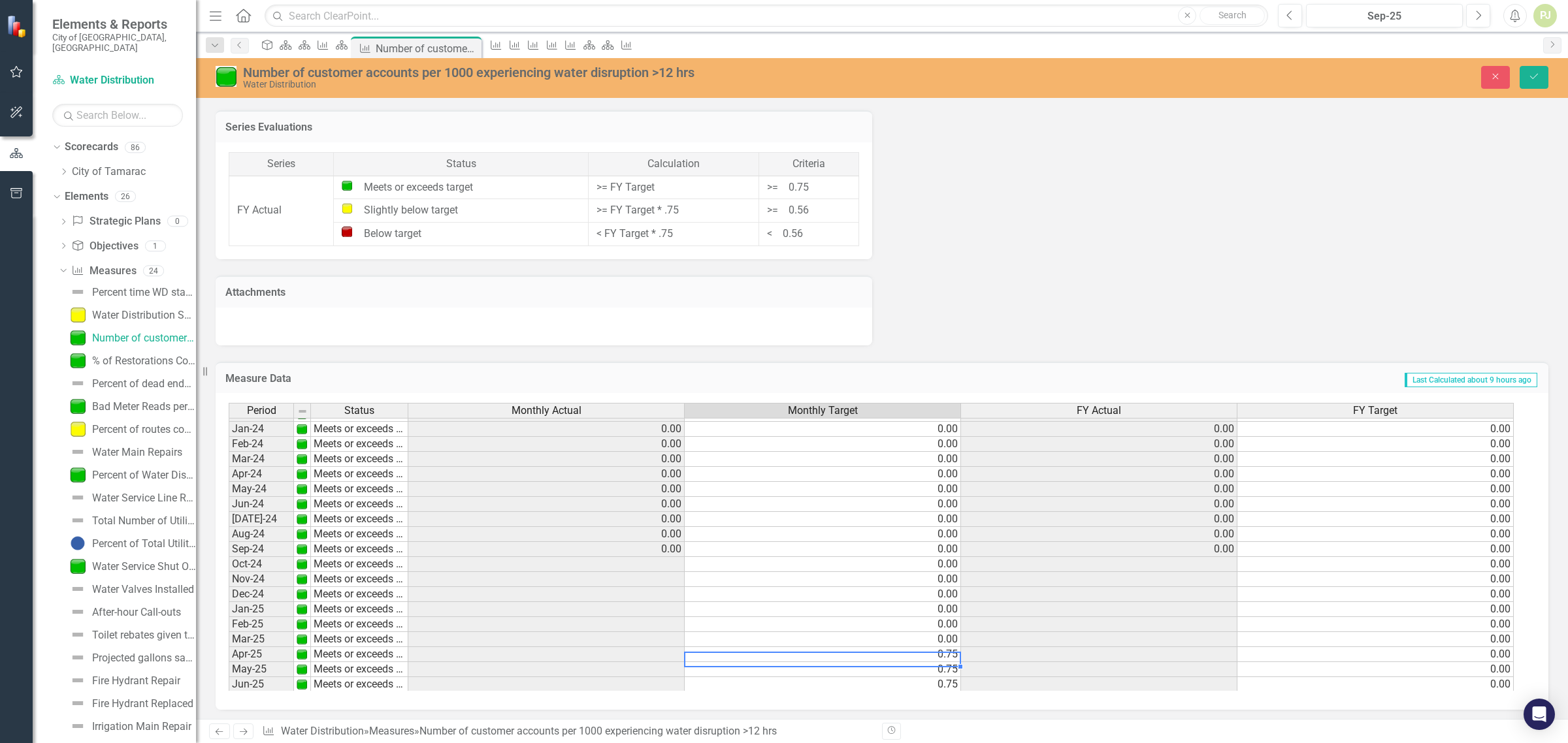
click at [952, 657] on td "0.75" at bounding box center [823, 655] width 276 height 15
click at [952, 668] on td "0.75" at bounding box center [823, 670] width 276 height 15
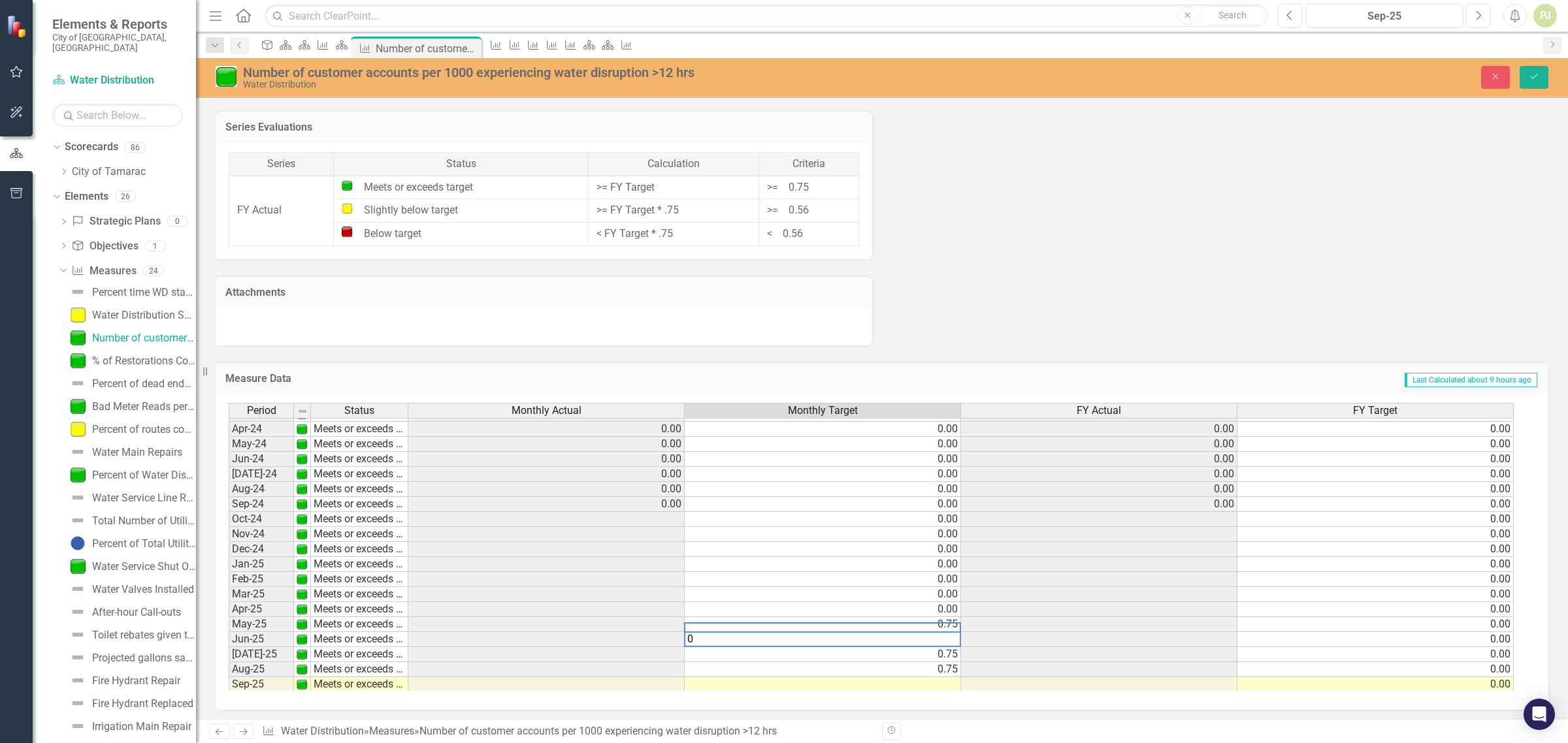
scroll to position [485, 0]
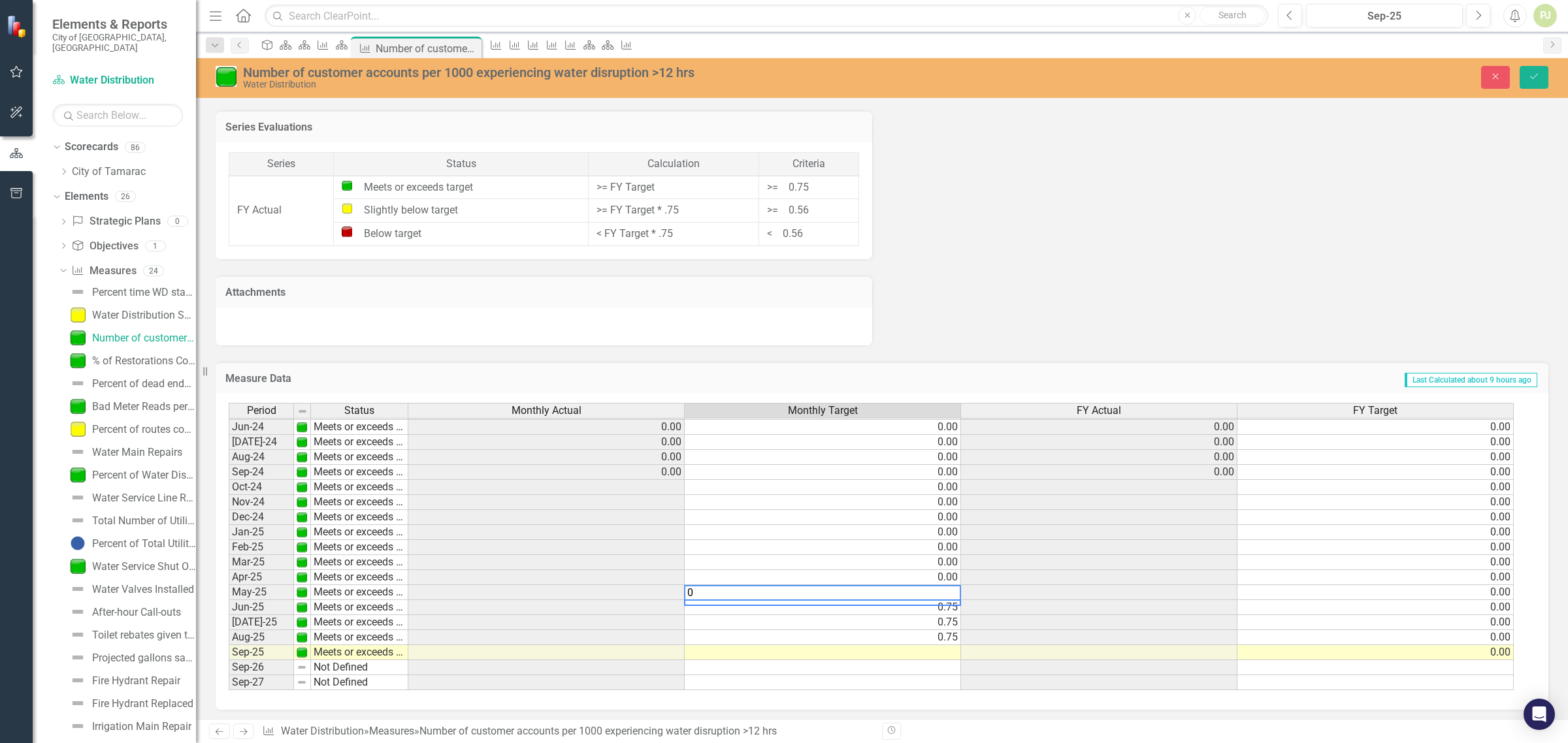
type textarea "0"
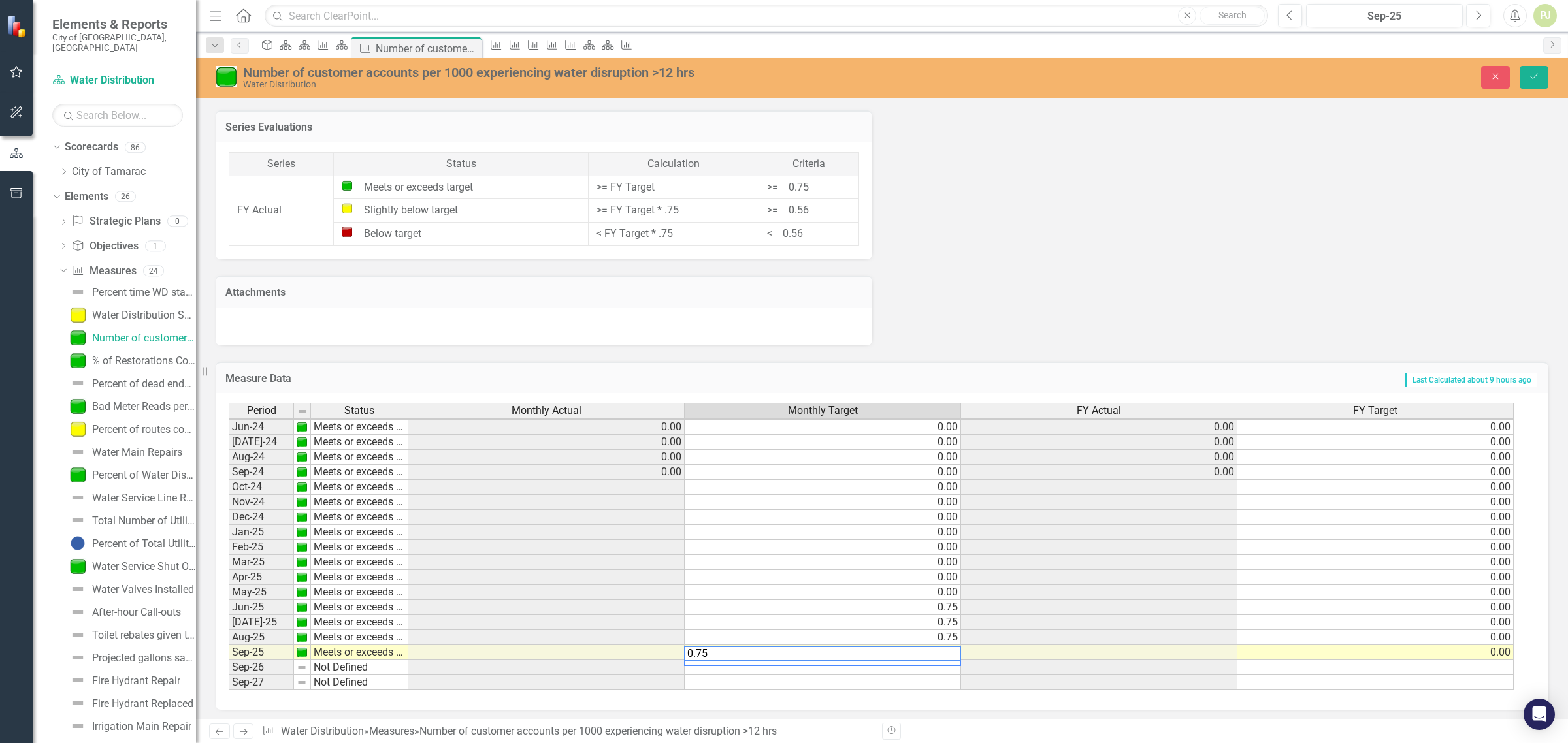
click at [949, 636] on td "0.75" at bounding box center [823, 637] width 276 height 15
click at [951, 618] on td "0.75" at bounding box center [823, 622] width 276 height 15
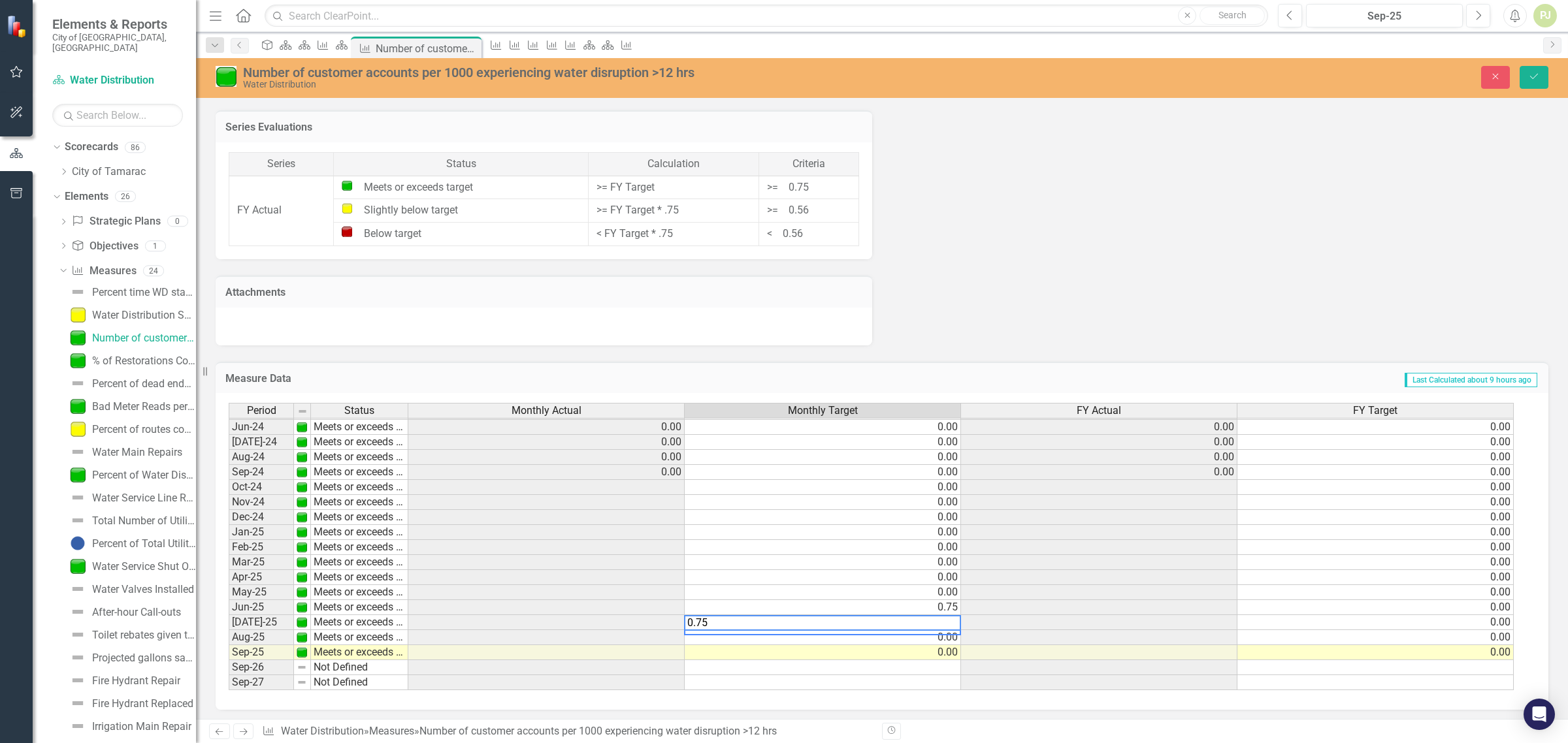
click at [951, 602] on td "0.75" at bounding box center [823, 607] width 276 height 15
type textarea "0"
click at [673, 481] on td at bounding box center [547, 487] width 276 height 15
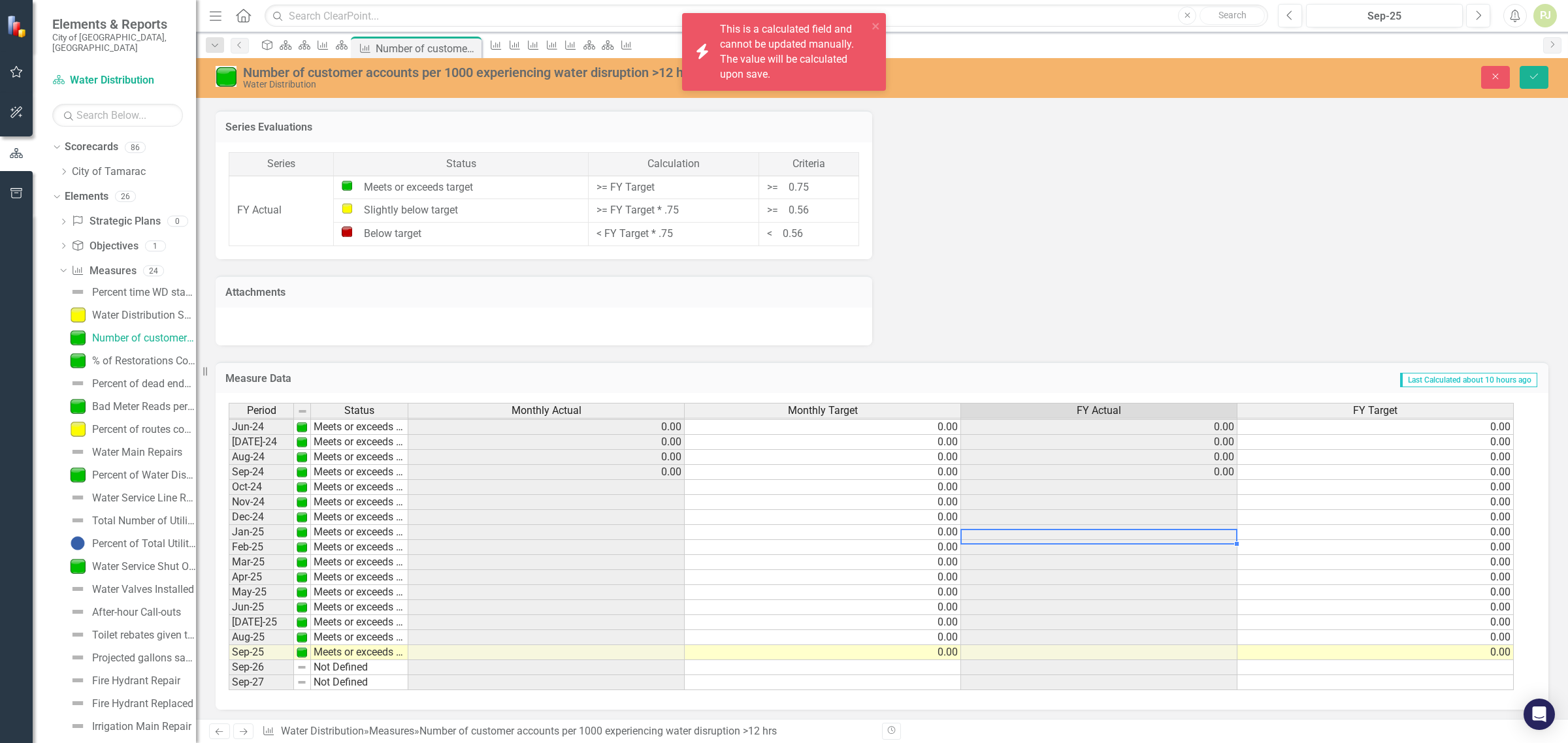
click at [1036, 525] on td at bounding box center [1099, 532] width 276 height 15
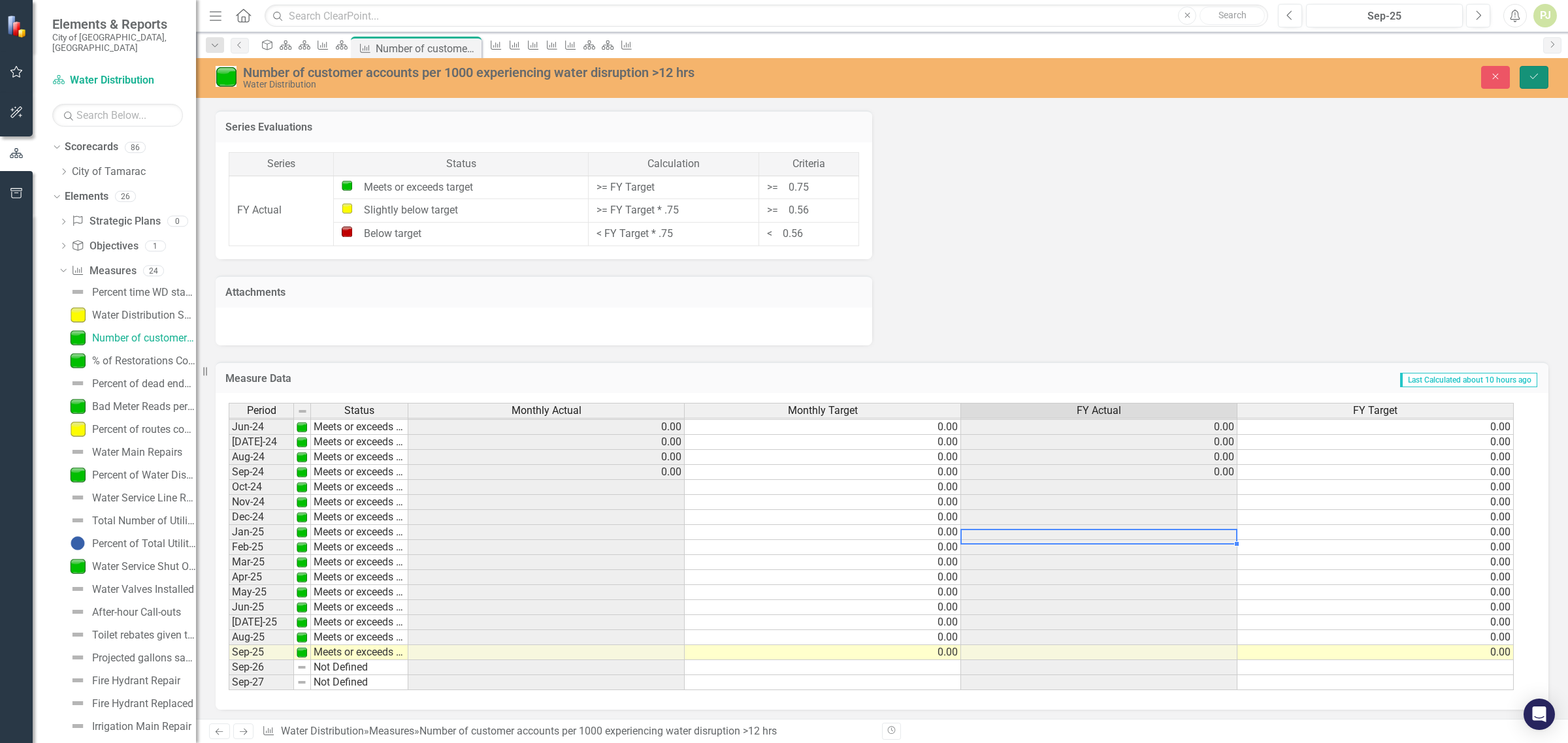
click at [1535, 78] on icon "Save" at bounding box center [1533, 77] width 12 height 9
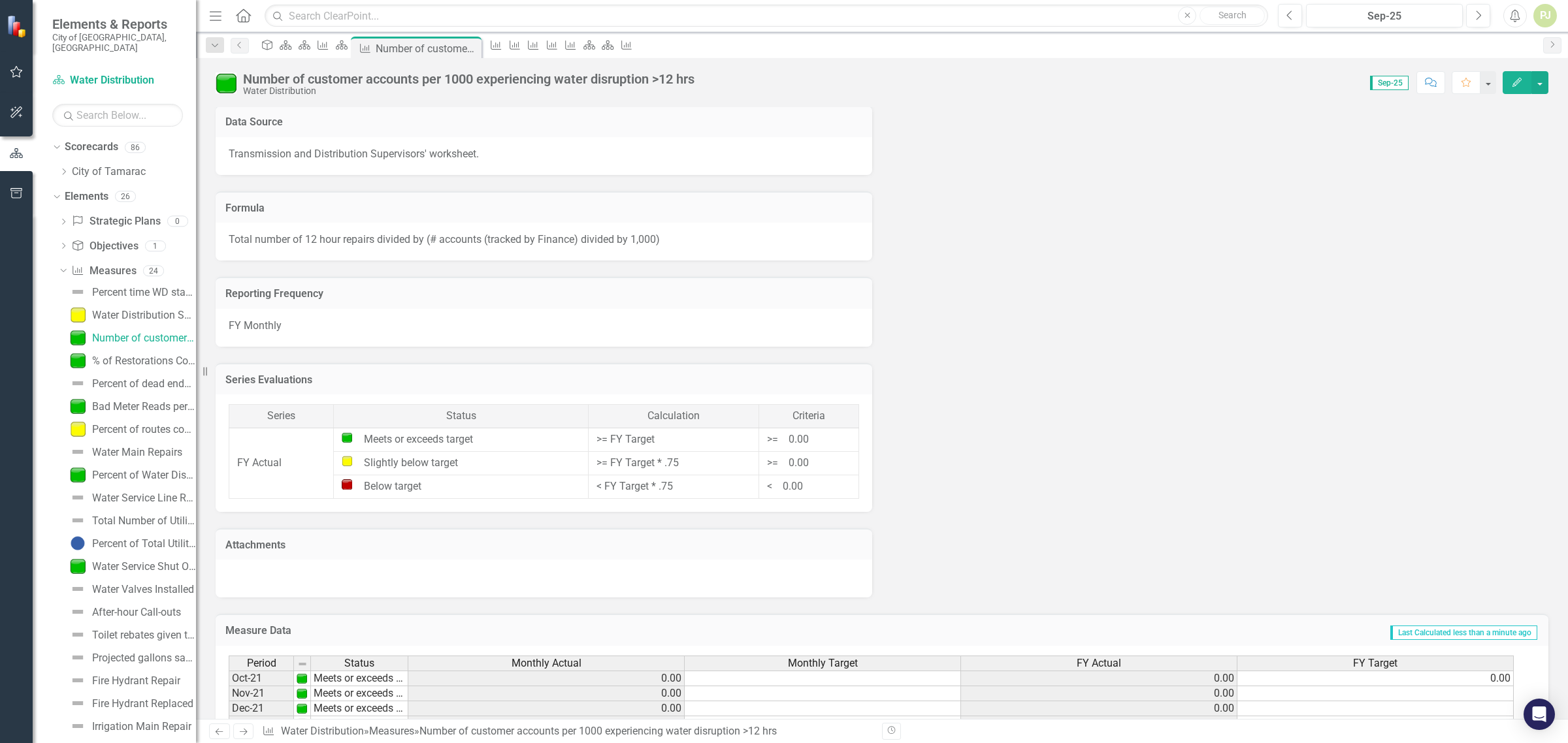
scroll to position [905, 0]
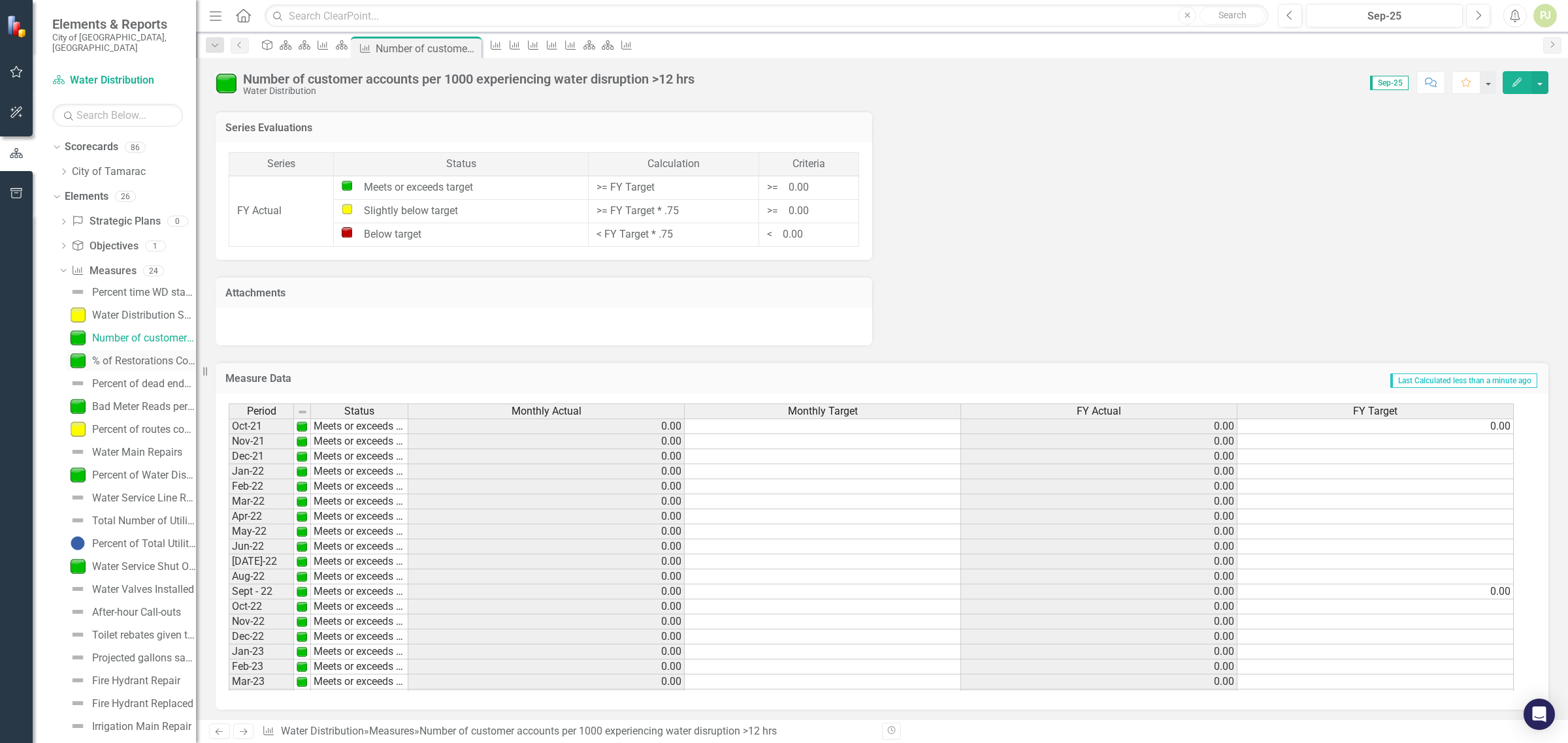
click at [152, 356] on div "% of Restorations Completed within 5 Business Days" at bounding box center [144, 361] width 104 height 12
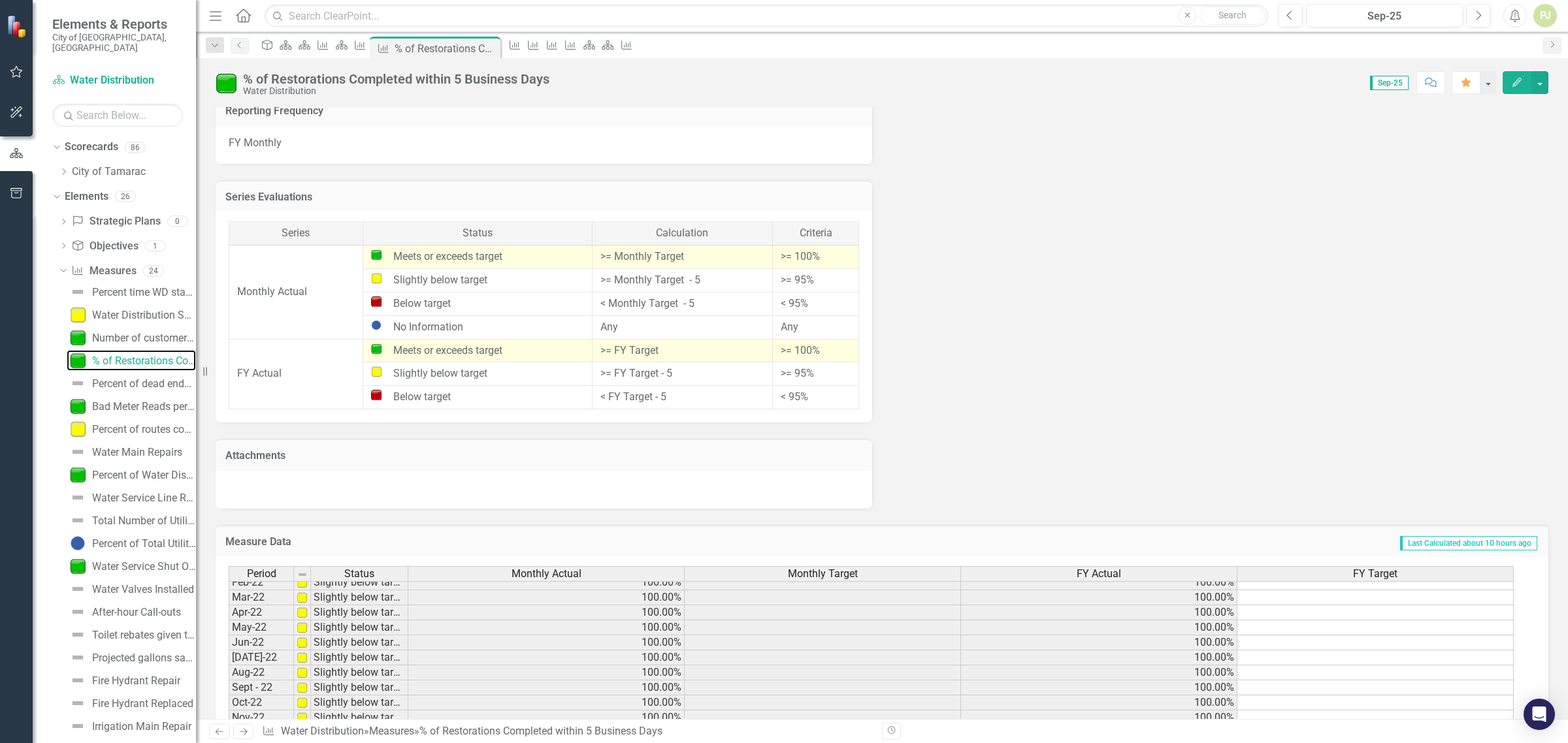
scroll to position [149, 0]
click at [1480, 648] on tbody "Nov-22 Slightly below target 100.00% 100.00% Dec-22 Slightly below target 100.0…" at bounding box center [871, 576] width 1285 height 557
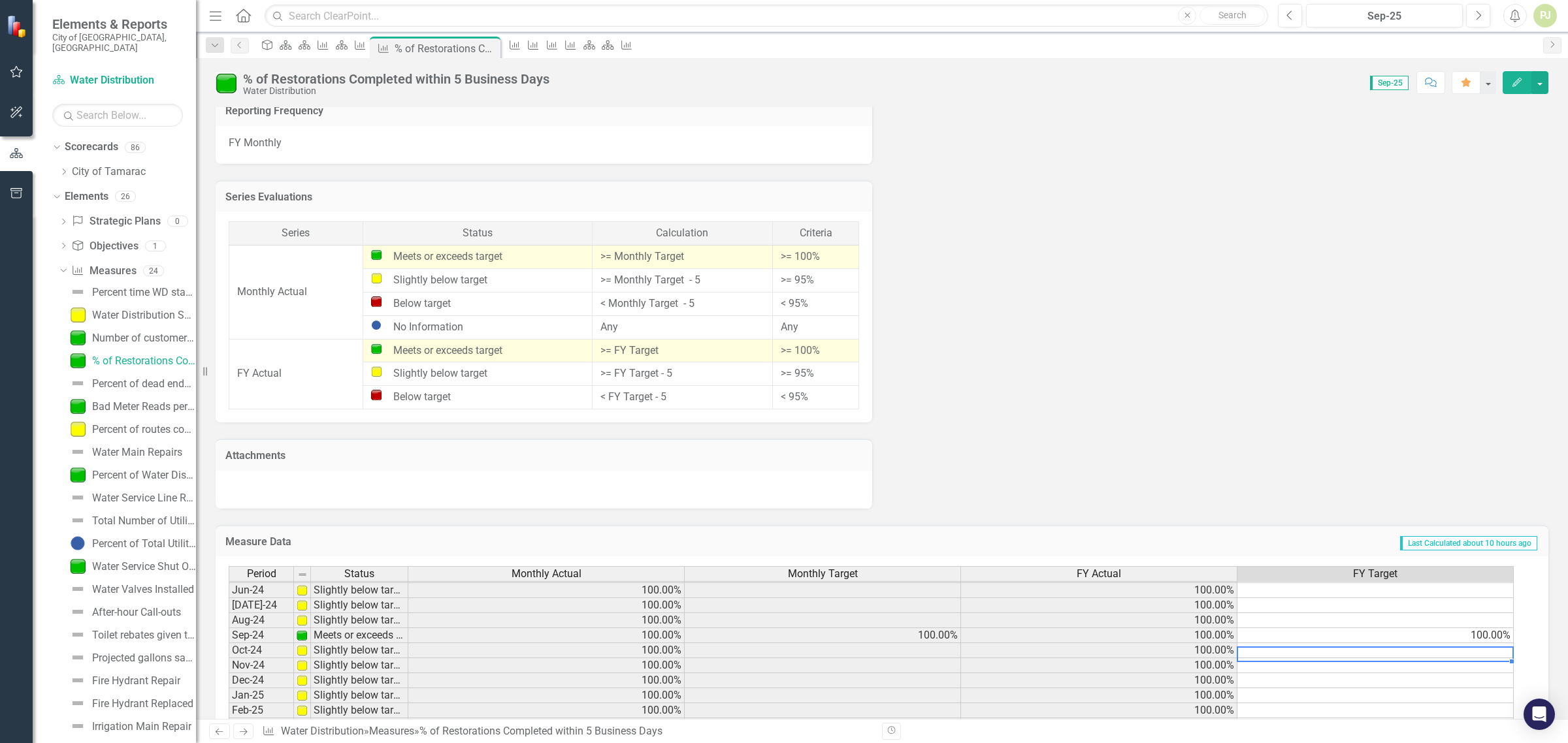
click at [1480, 644] on td at bounding box center [1376, 651] width 276 height 15
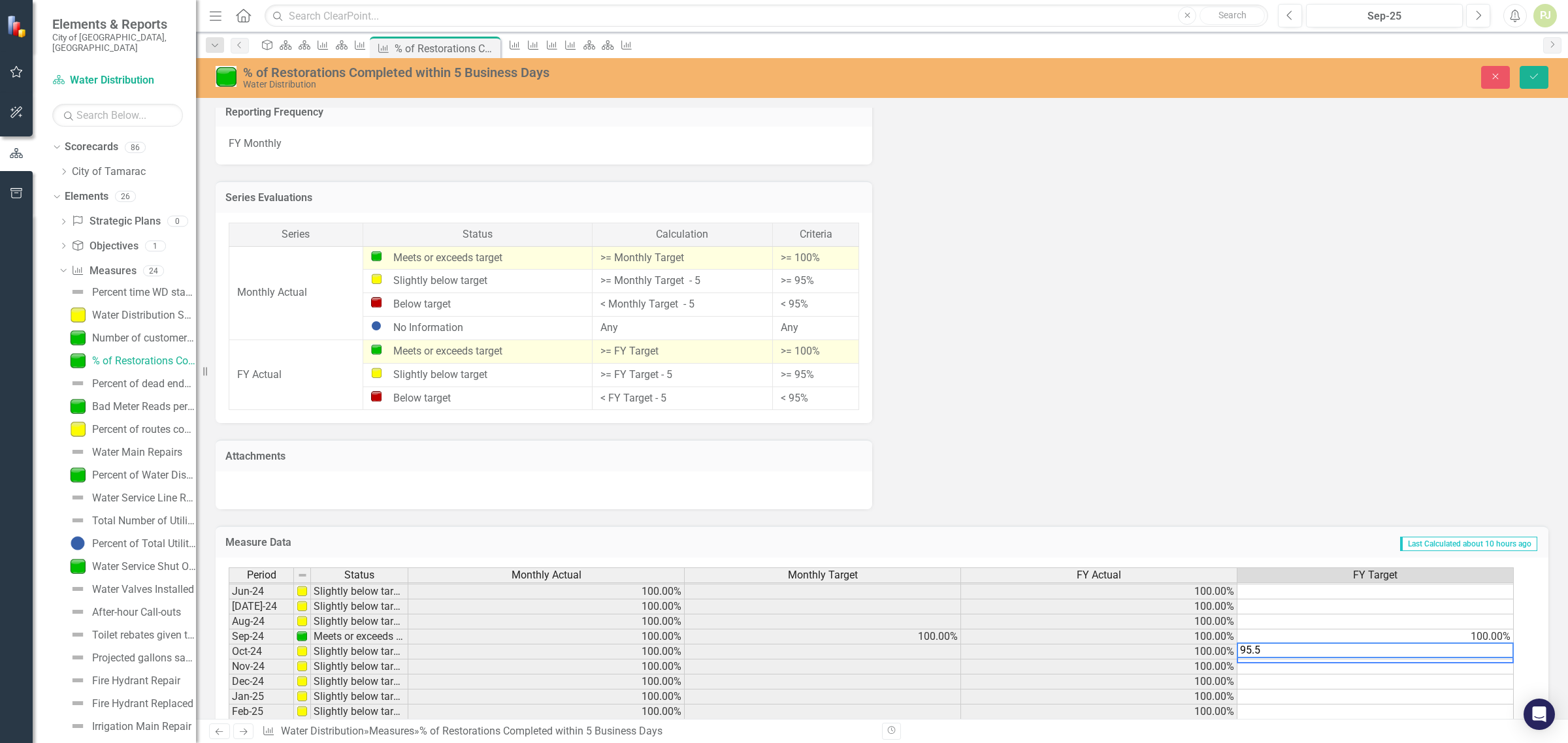
type textarea "95.5"
drag, startPoint x: 1437, startPoint y: 678, endPoint x: 1454, endPoint y: 668, distance: 19.7
click at [1437, 674] on td at bounding box center [1376, 681] width 276 height 15
click at [1489, 659] on td at bounding box center [1376, 666] width 276 height 15
click at [1491, 647] on td "95.50%" at bounding box center [1376, 652] width 276 height 15
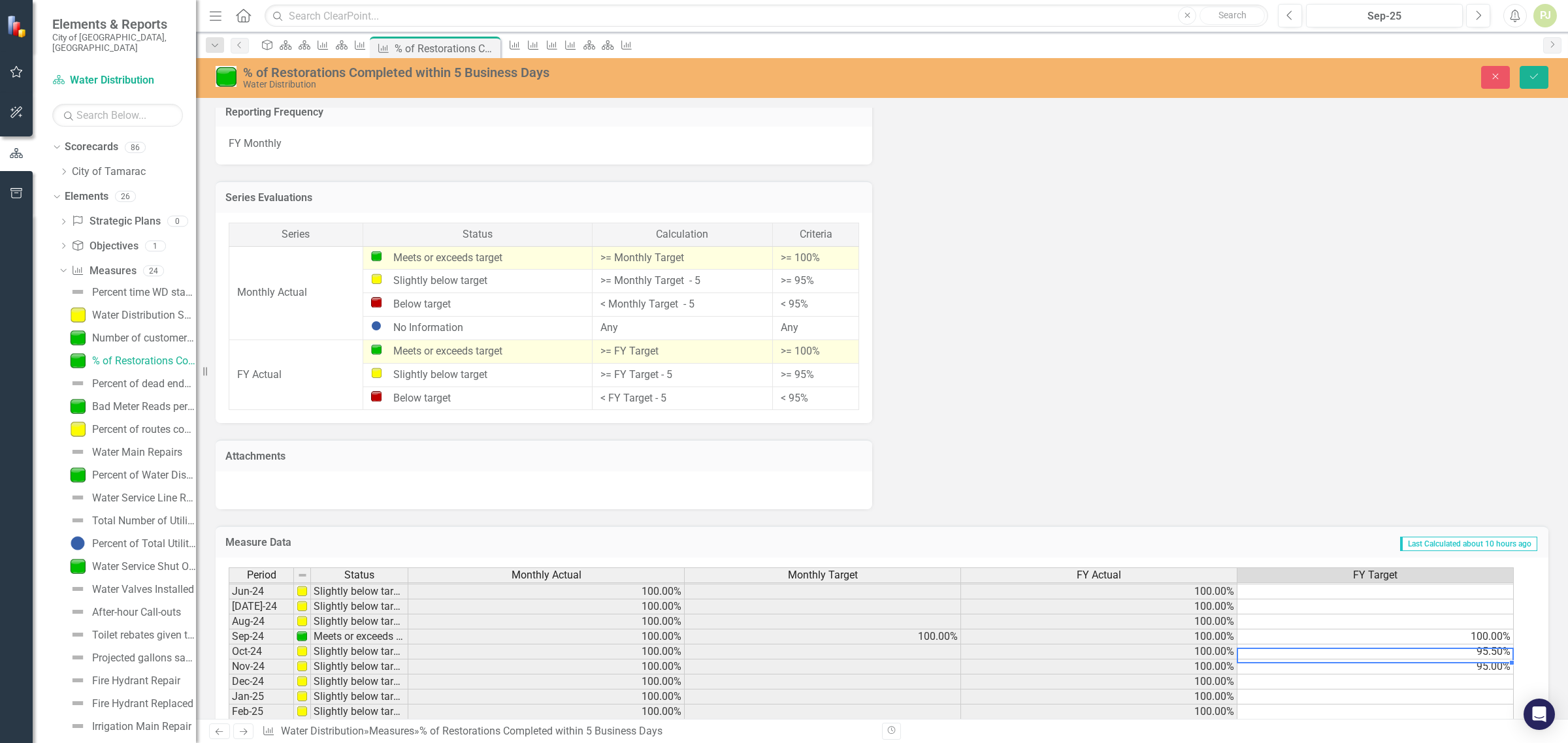
click at [1498, 647] on td "95.50%" at bounding box center [1376, 652] width 276 height 15
type textarea "95"
click at [1499, 677] on td at bounding box center [1376, 681] width 276 height 15
type textarea "95"
click at [1495, 690] on td at bounding box center [1376, 697] width 276 height 15
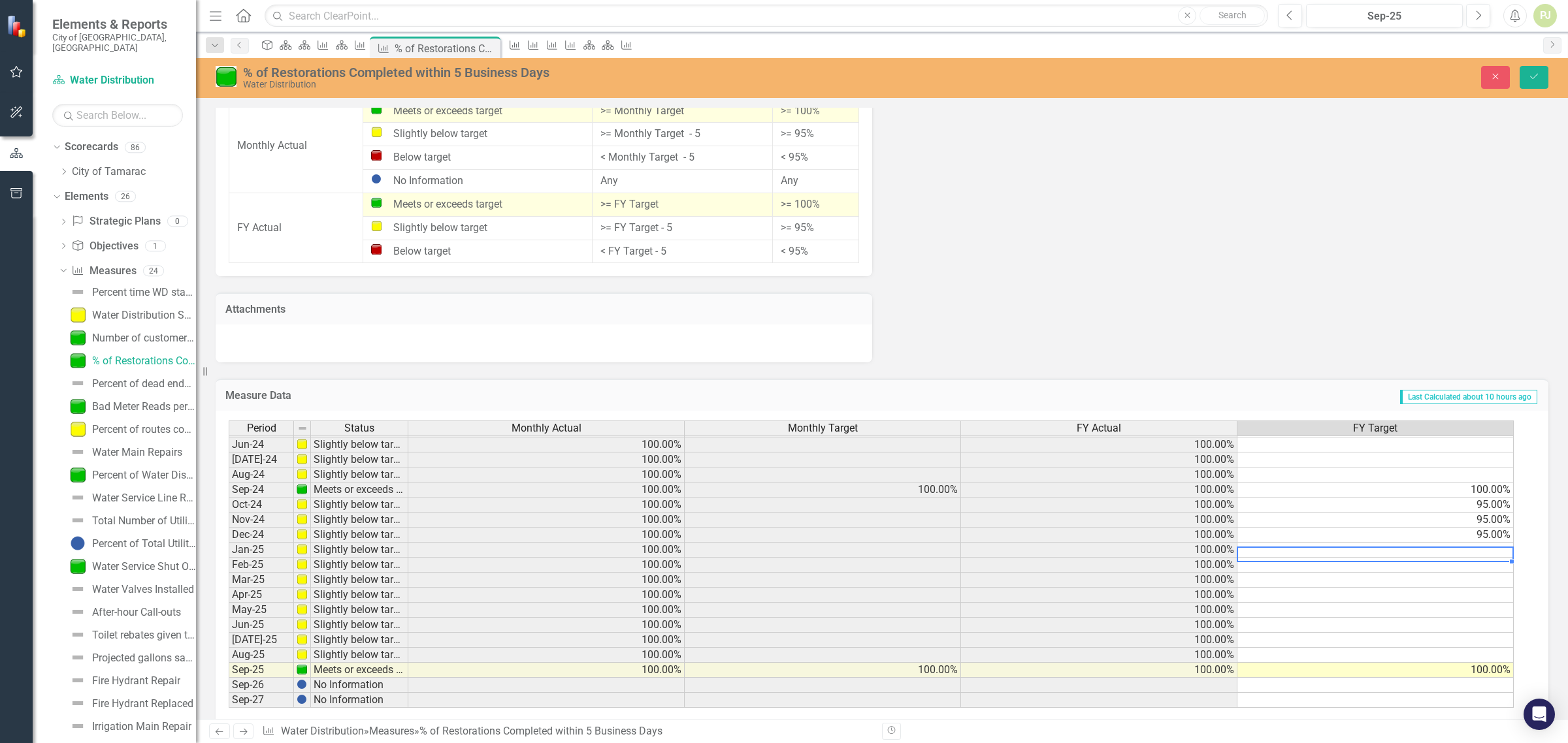
scroll to position [1014, 0]
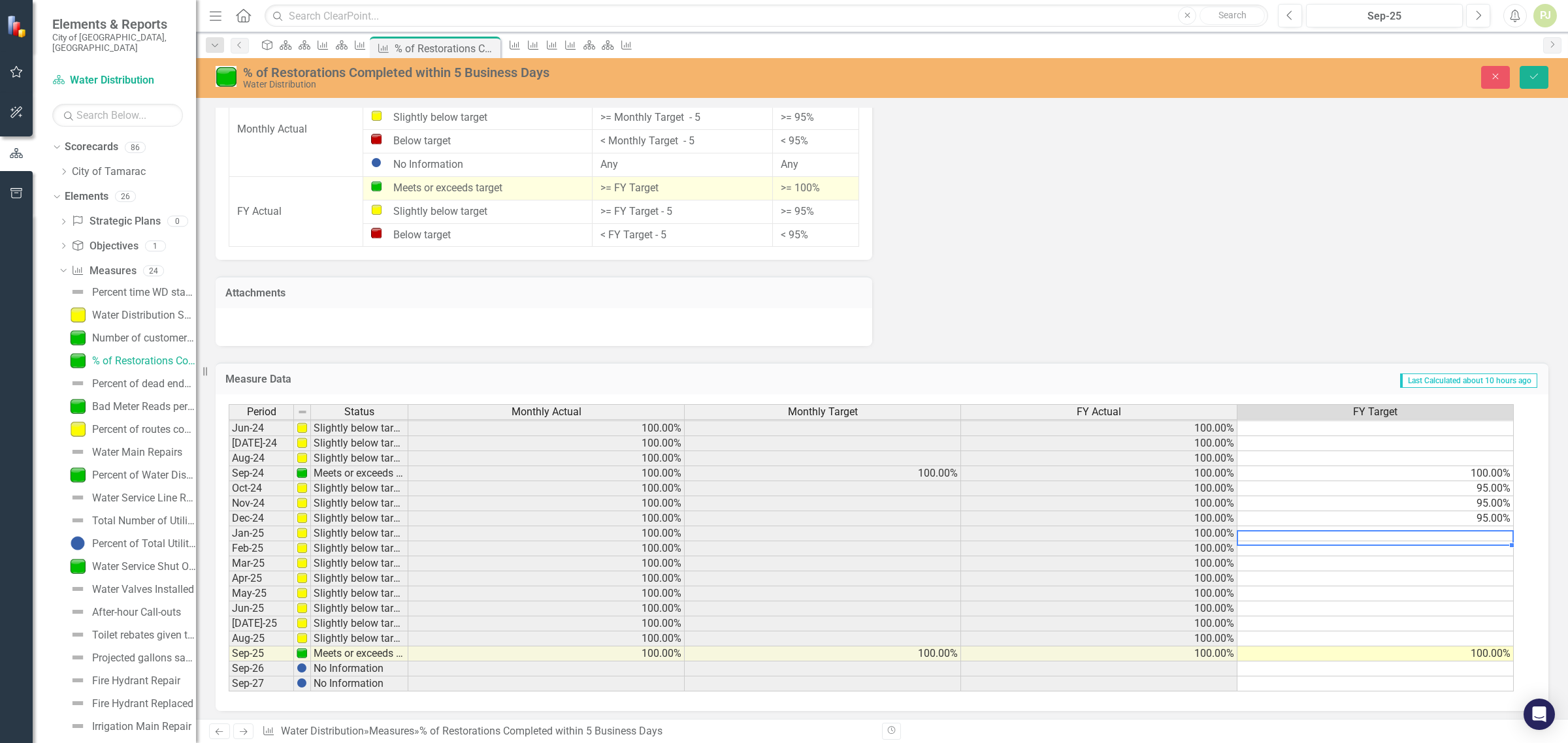
click at [1493, 652] on td "100.00%" at bounding box center [1376, 654] width 276 height 15
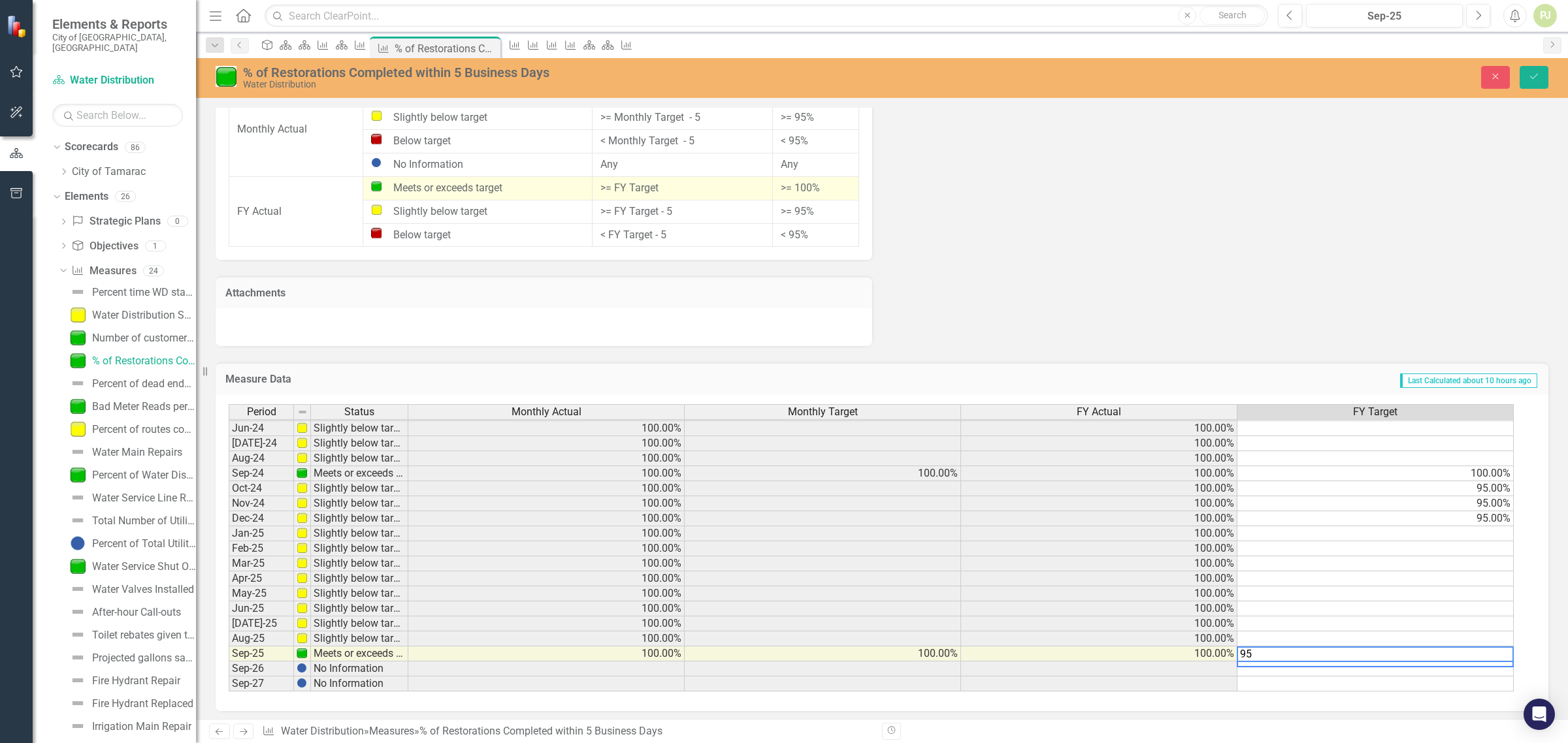
type textarea "95"
click at [1498, 635] on td at bounding box center [1376, 639] width 276 height 15
type textarea "95"
click at [1501, 622] on td at bounding box center [1376, 624] width 276 height 15
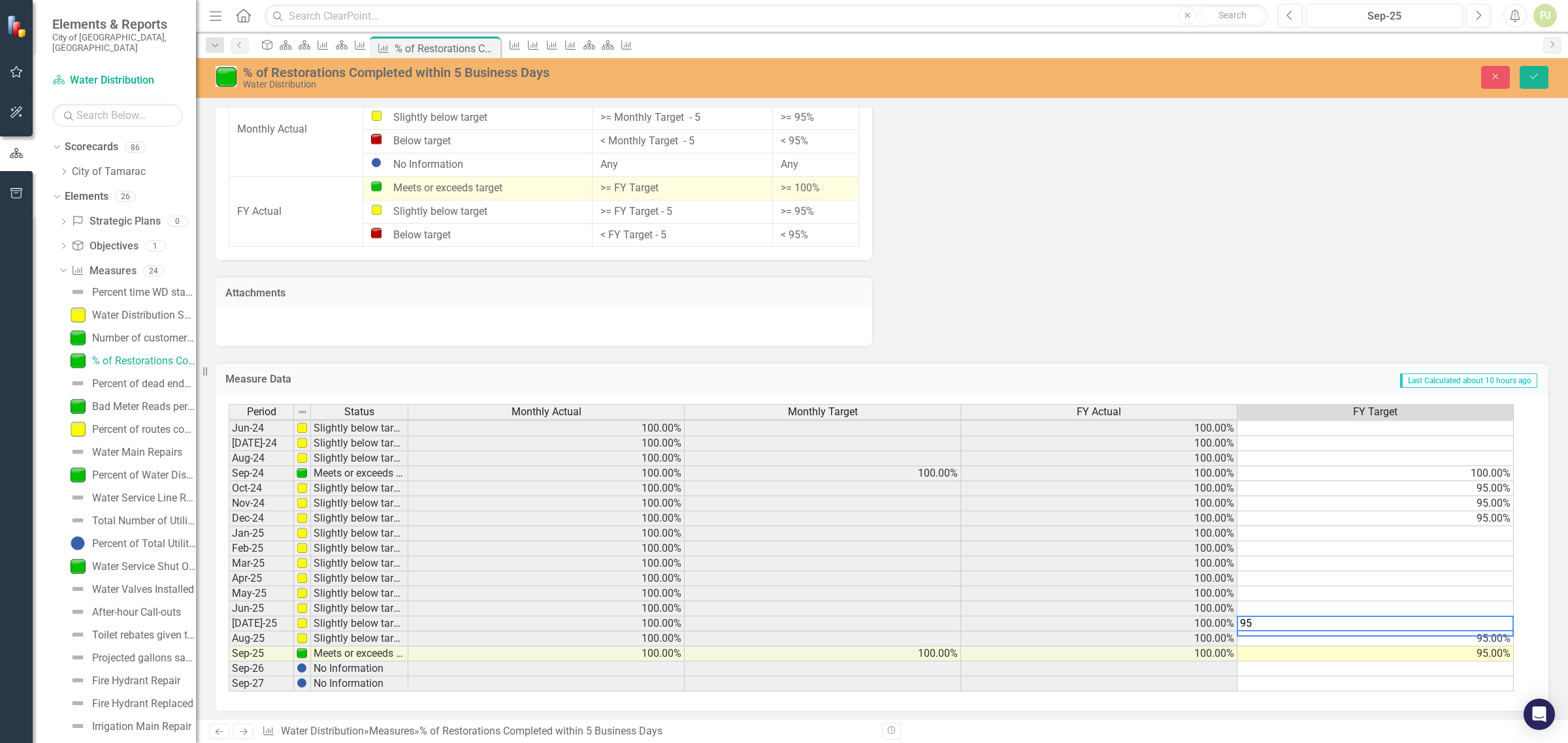
type textarea "95"
click at [1503, 606] on td at bounding box center [1376, 609] width 276 height 15
click at [1493, 612] on textarea "95" at bounding box center [1375, 609] width 277 height 16
click at [1495, 601] on textarea "95" at bounding box center [1375, 609] width 277 height 16
type textarea "95"
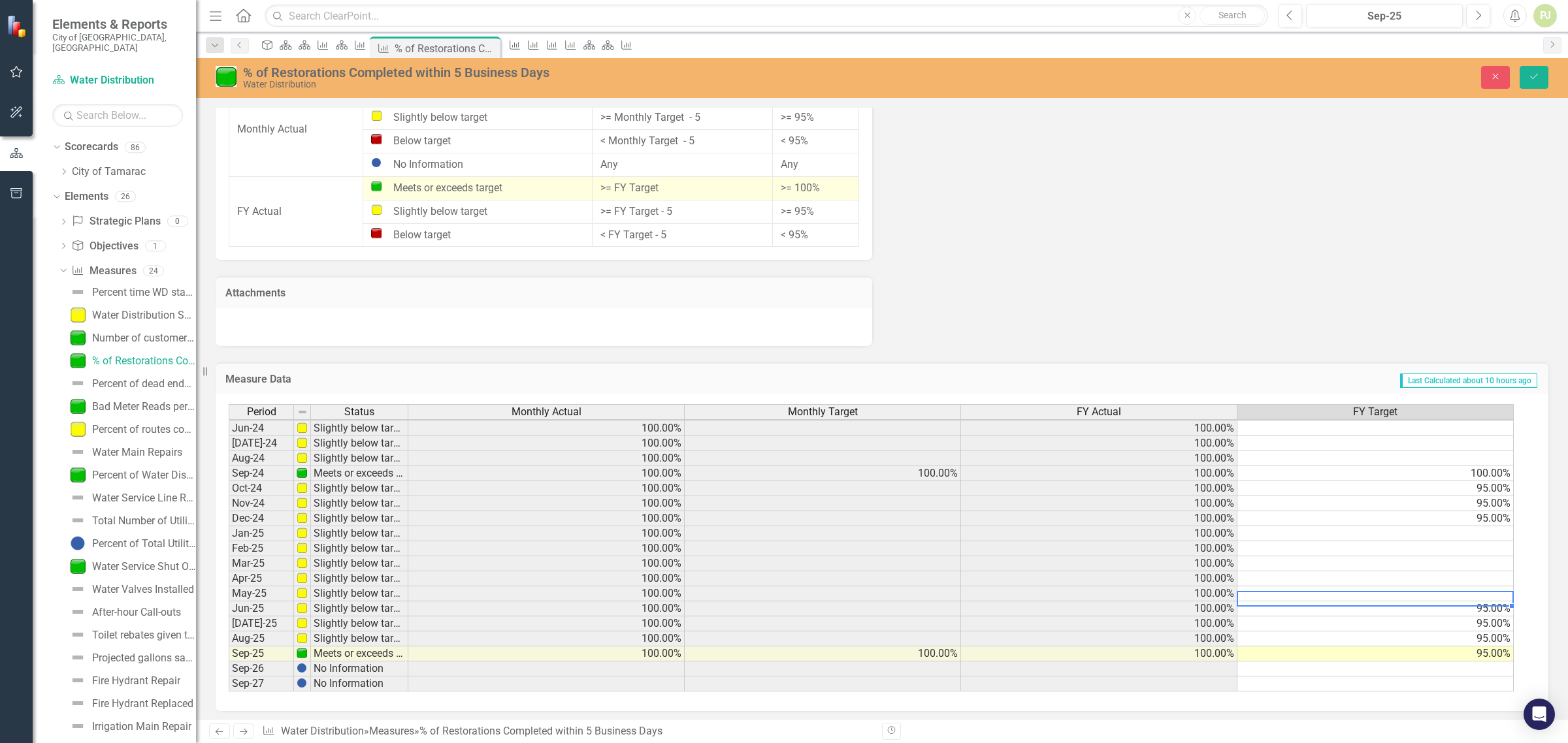
click at [1497, 587] on td at bounding box center [1376, 594] width 276 height 15
type textarea "95"
click at [1504, 573] on td at bounding box center [1376, 579] width 276 height 15
type textarea "95"
click at [1504, 557] on td at bounding box center [1376, 564] width 276 height 15
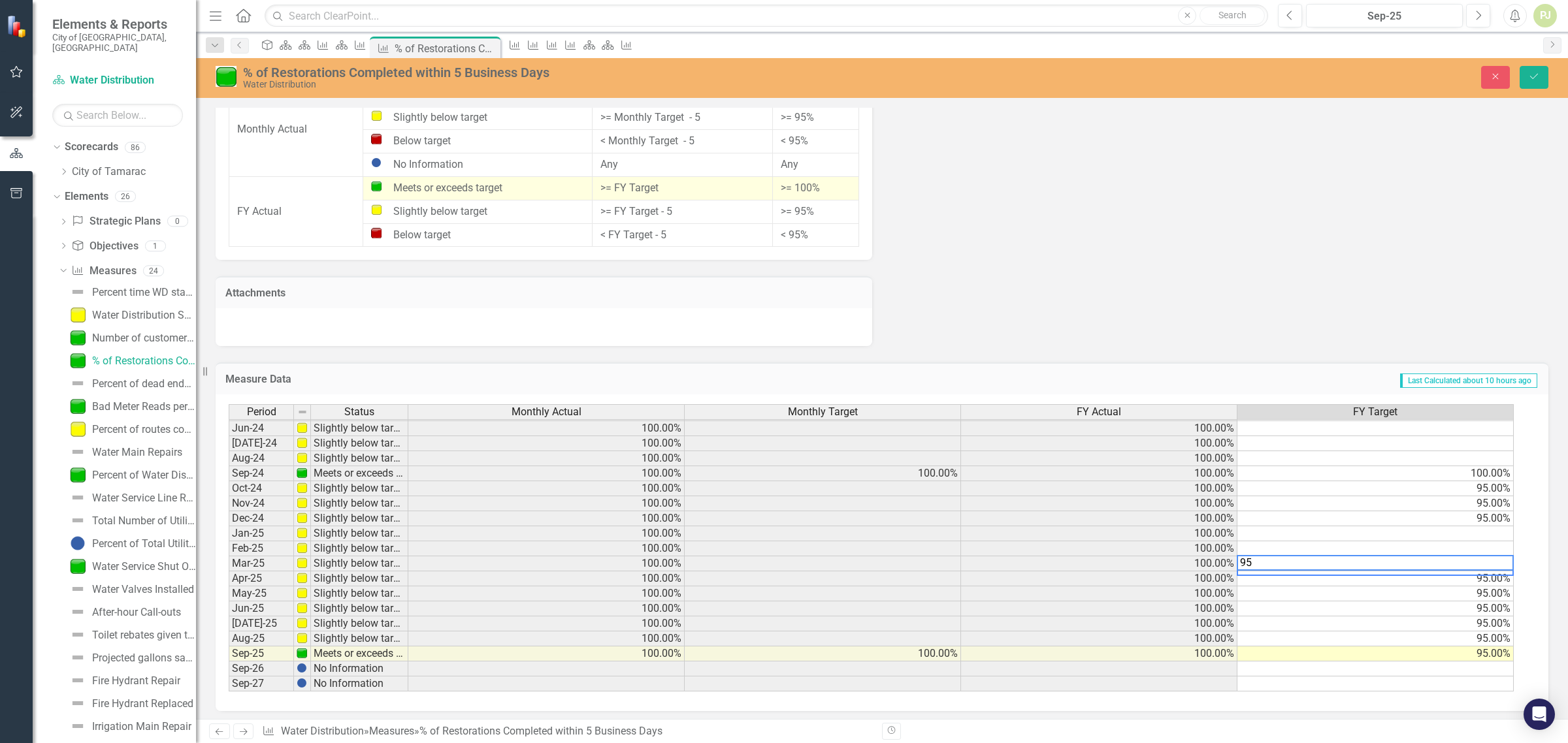
type textarea "95"
click at [1499, 543] on td at bounding box center [1376, 549] width 276 height 15
type textarea "95"
click at [1499, 526] on td at bounding box center [1376, 533] width 276 height 15
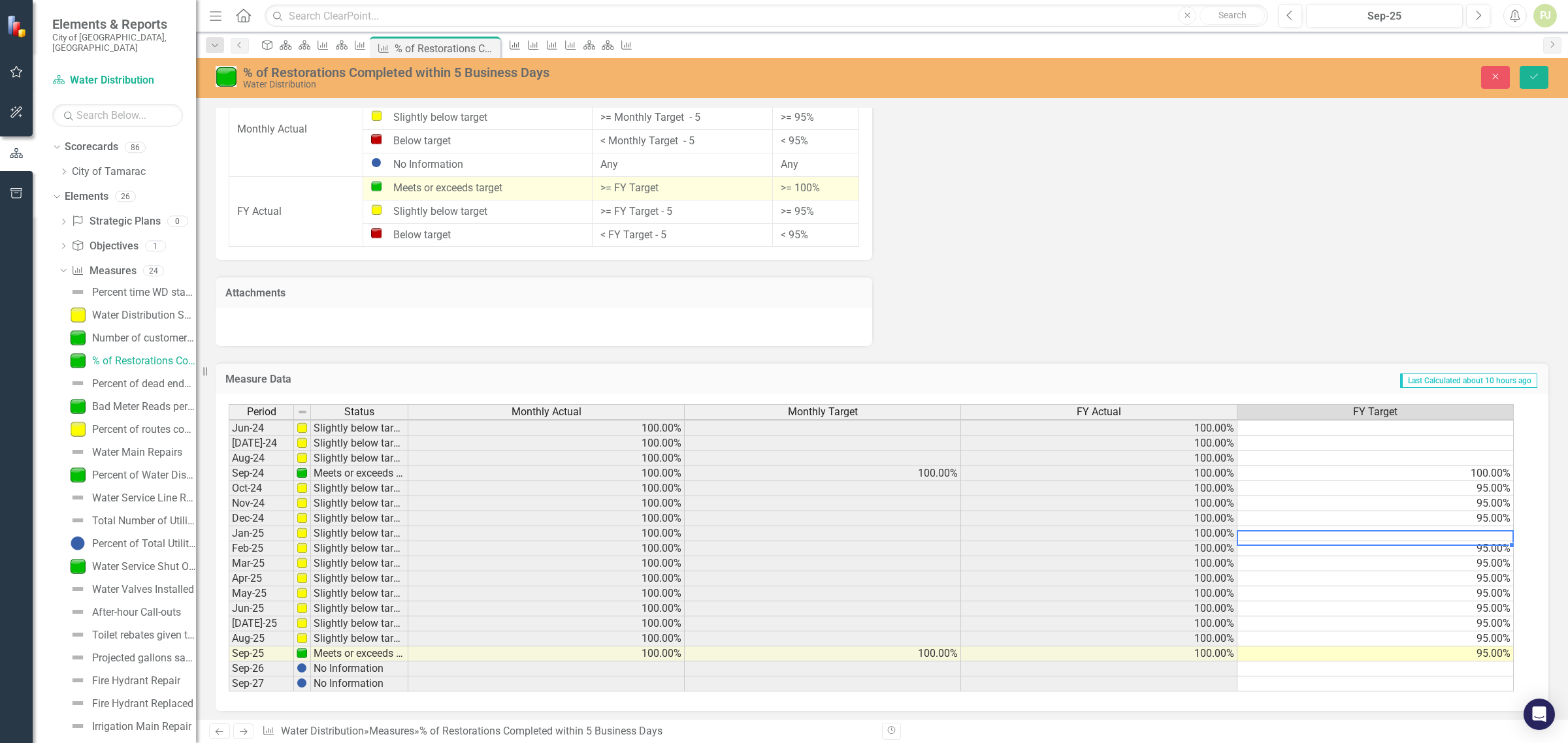
type textarea "9"
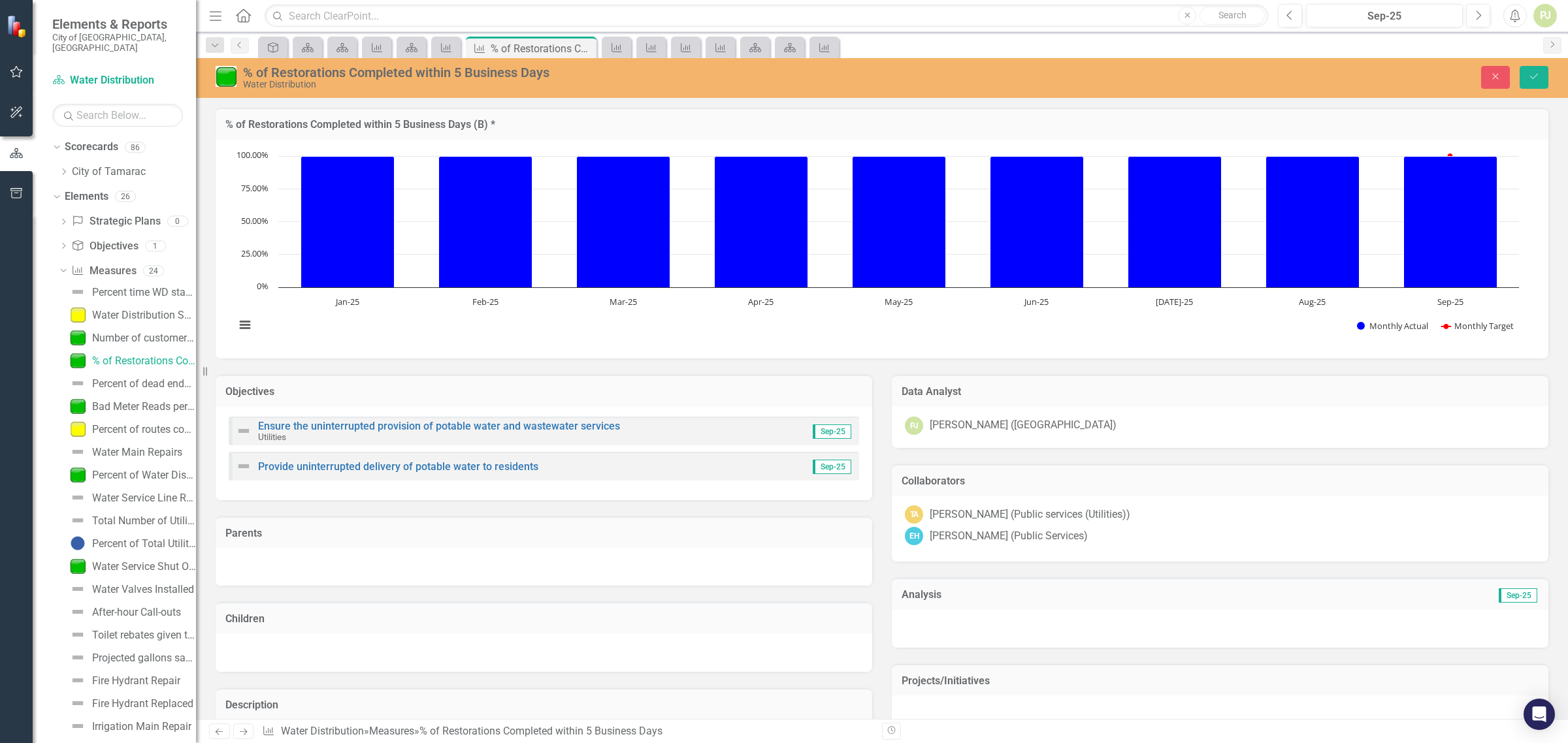
scroll to position [484, 0]
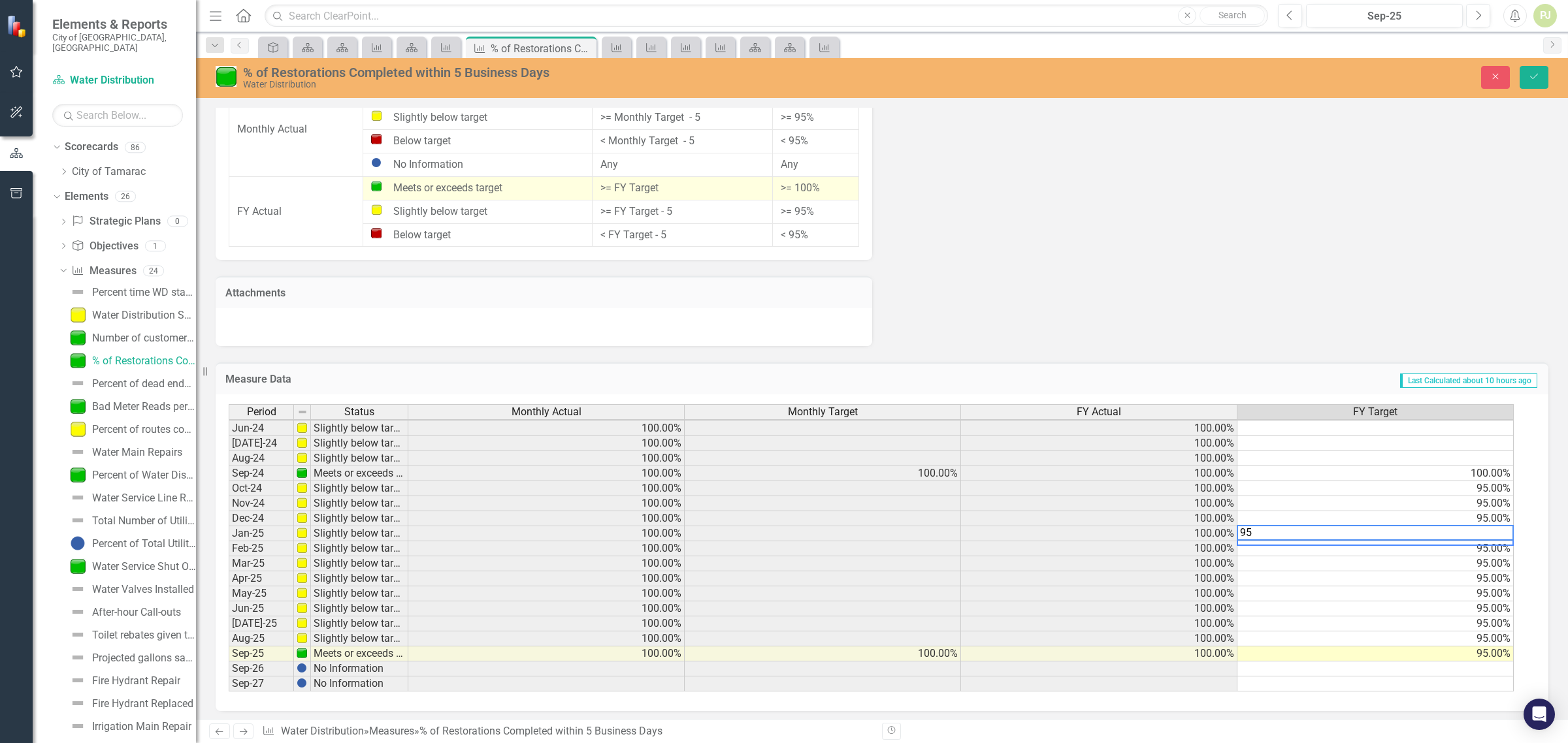
click at [1450, 526] on textarea "95" at bounding box center [1375, 533] width 277 height 16
type textarea "95"
click at [229, 507] on div "Period Status Monthly Actual Monthly Target FY Actual FY Target May-23 Slightly…" at bounding box center [229, 450] width 0 height 482
click at [330, 632] on td "Slightly below target" at bounding box center [359, 639] width 97 height 15
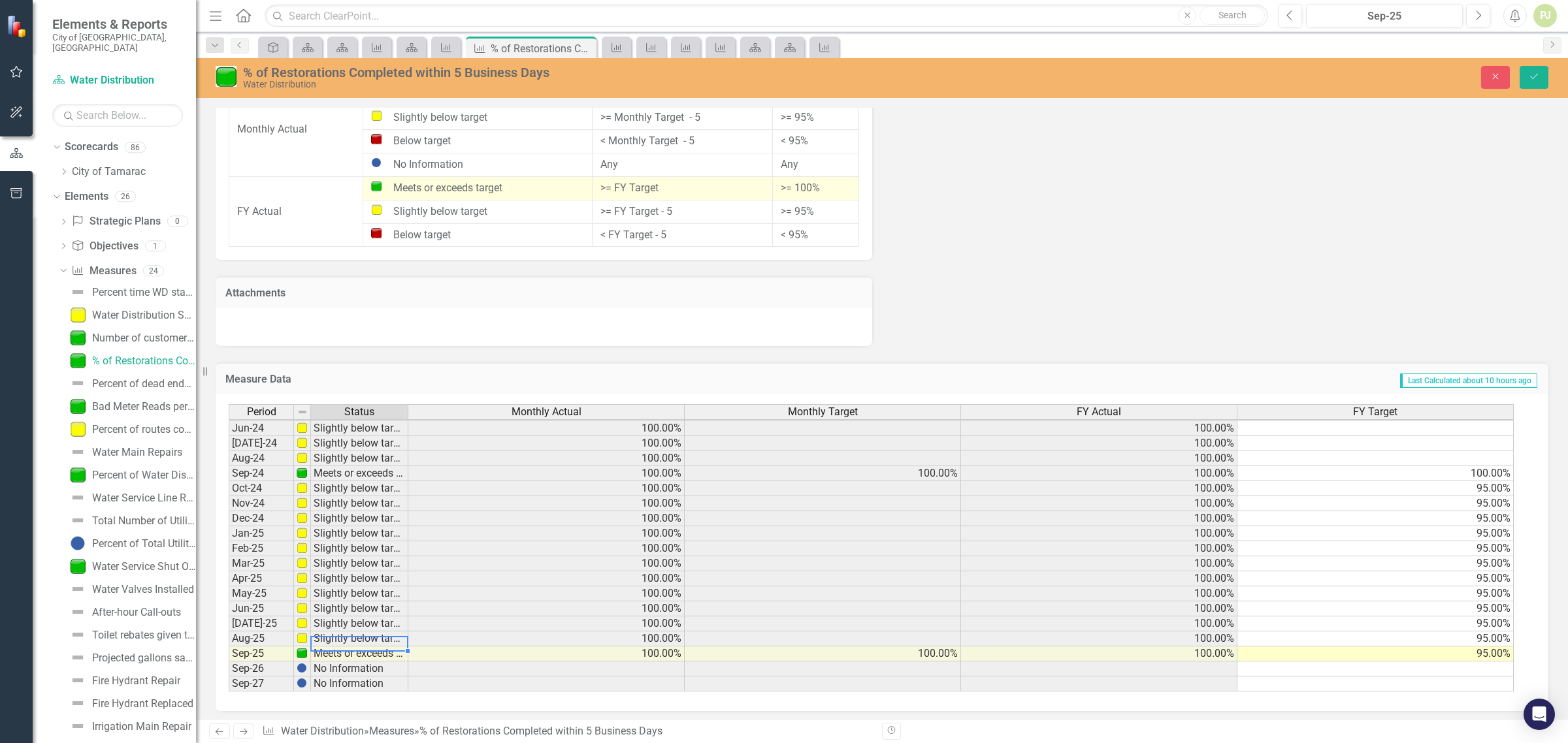
click at [304, 633] on img at bounding box center [301, 637] width 10 height 10
click at [371, 632] on td "Slightly below target" at bounding box center [359, 639] width 97 height 15
click at [1532, 73] on icon "Save" at bounding box center [1533, 77] width 12 height 9
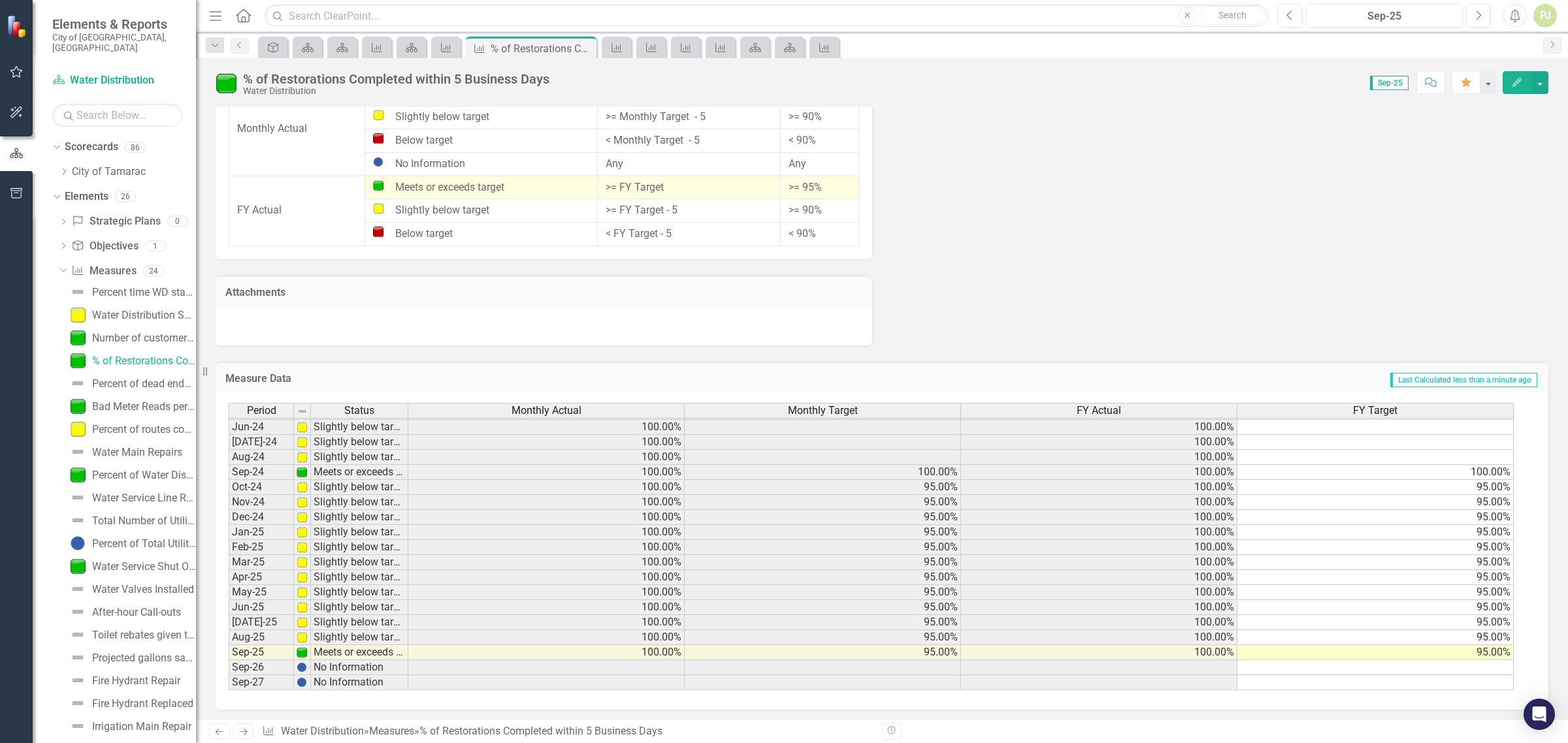
scroll to position [485, 0]
click at [301, 635] on img at bounding box center [301, 637] width 10 height 10
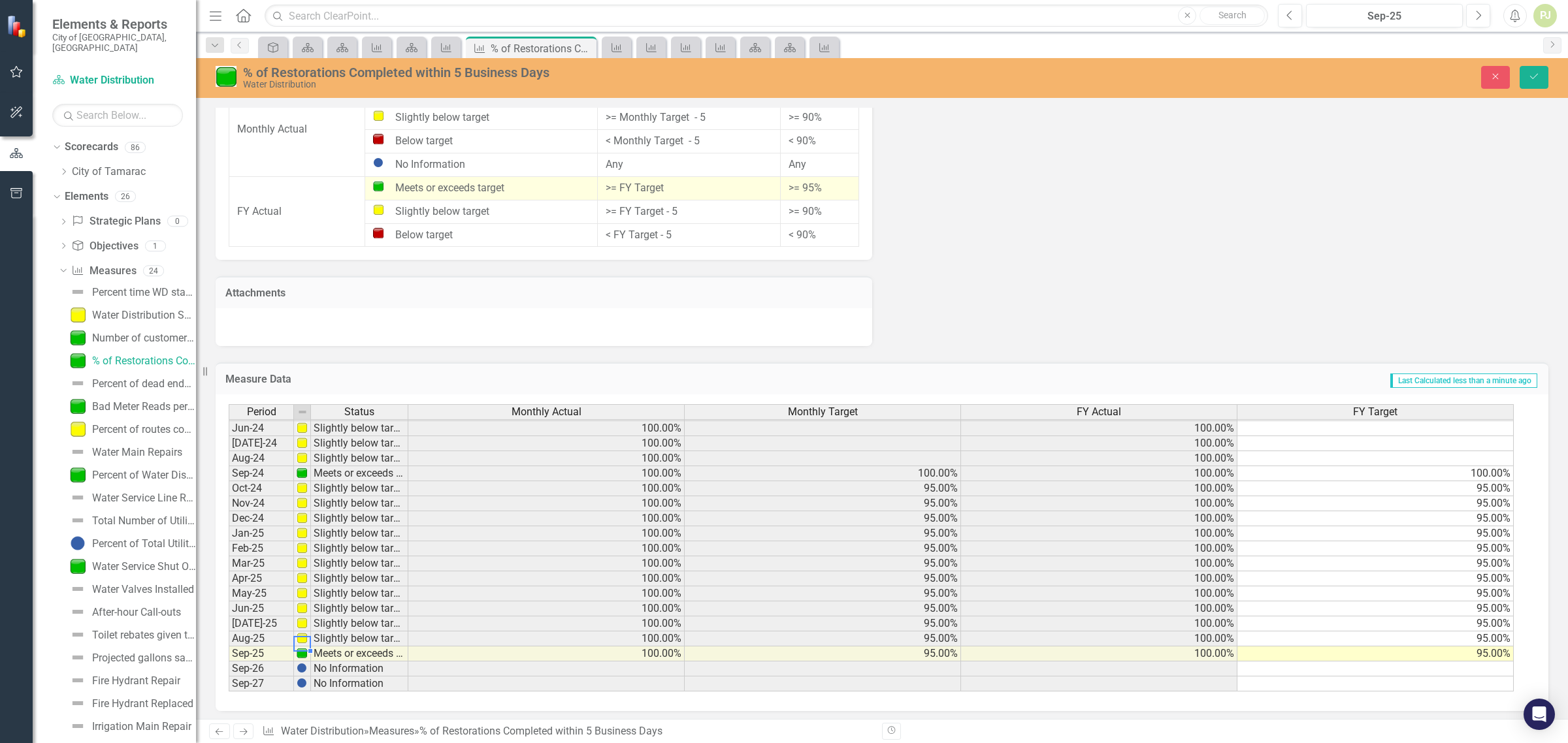
scroll to position [484, 0]
click at [327, 633] on td "Slightly below target" at bounding box center [359, 639] width 97 height 15
click at [364, 618] on td "Slightly below target" at bounding box center [359, 624] width 97 height 15
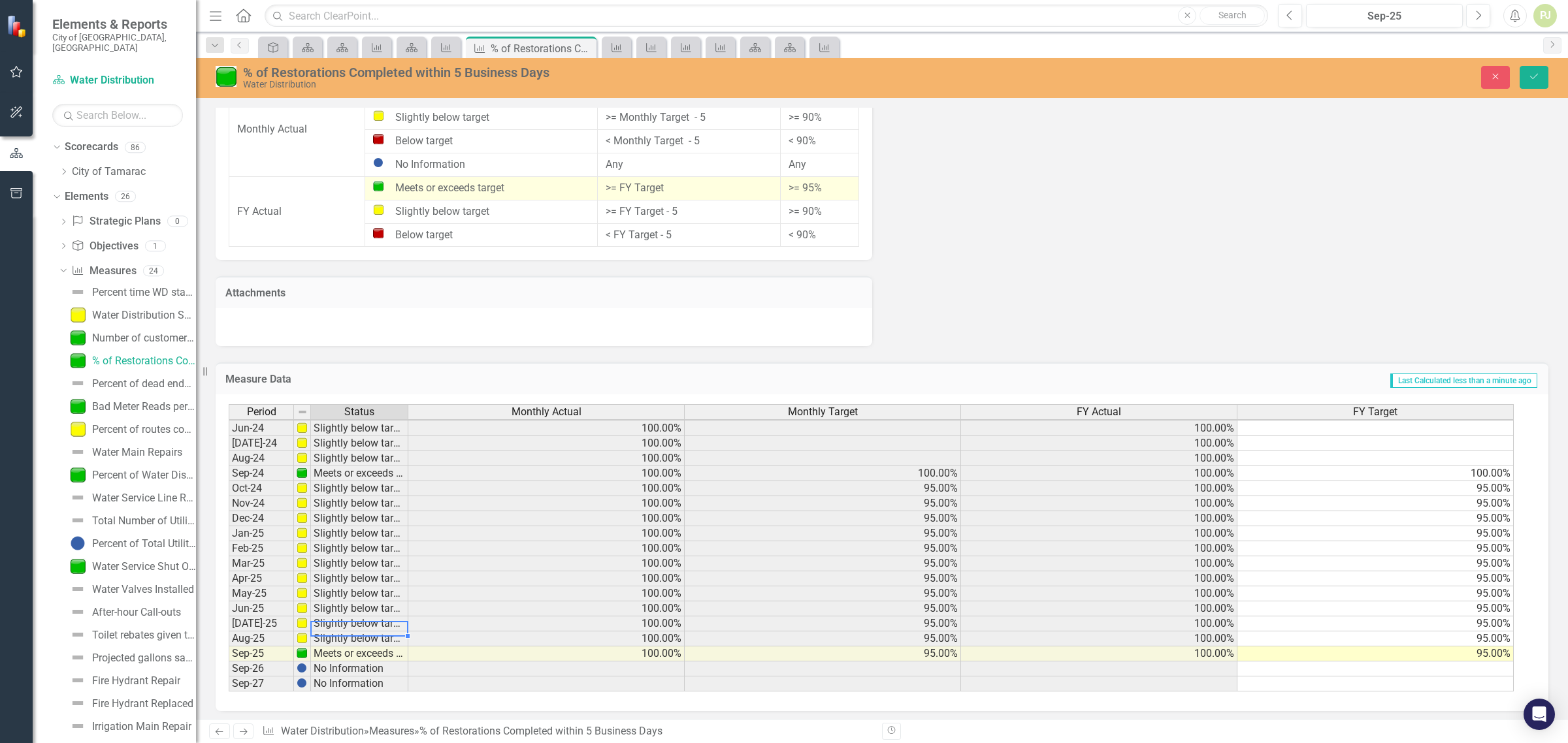
click at [345, 637] on td "Slightly below target" at bounding box center [359, 639] width 97 height 15
click at [302, 635] on img at bounding box center [301, 637] width 10 height 10
click at [327, 625] on td "Slightly below target" at bounding box center [359, 624] width 97 height 15
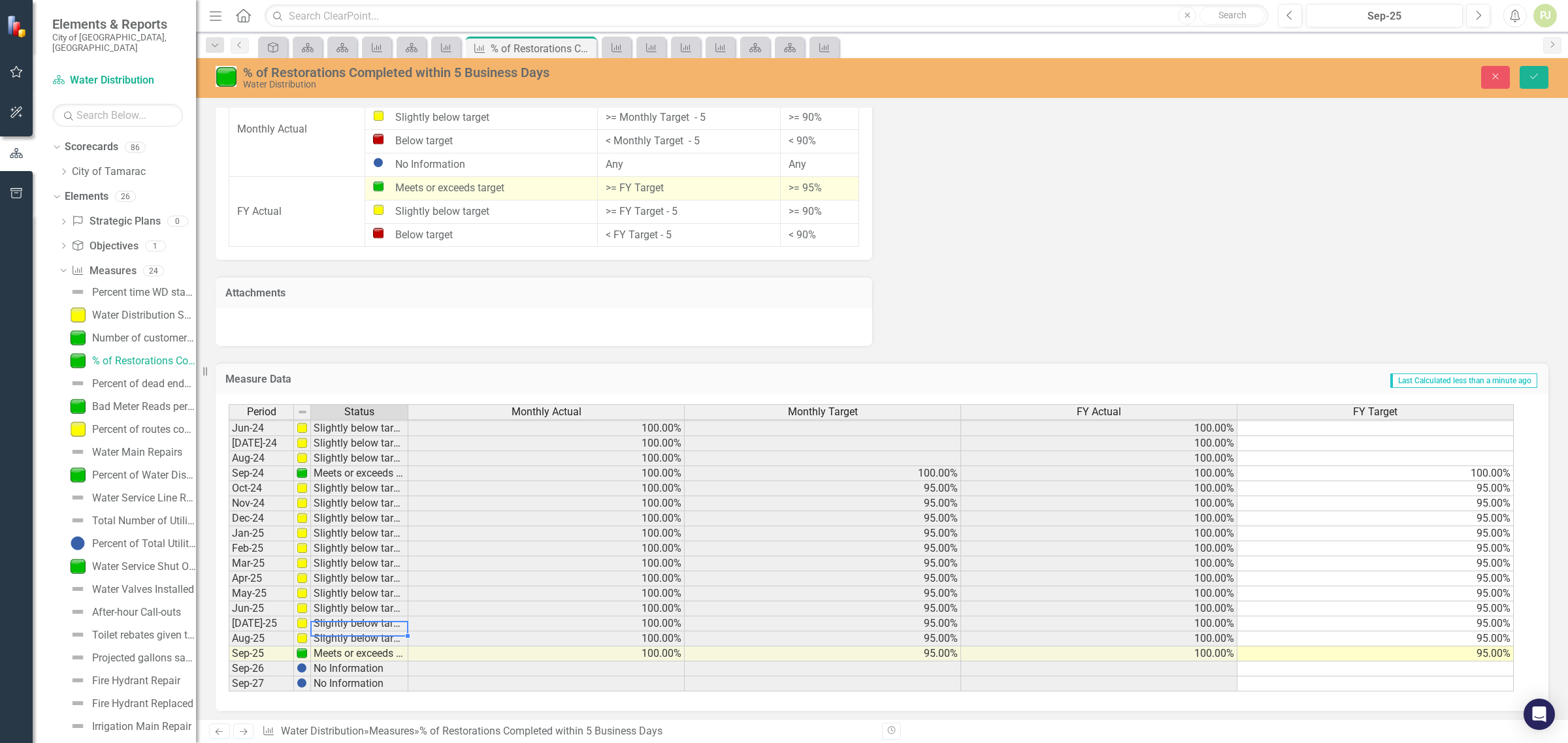
click at [327, 625] on td "Slightly below target" at bounding box center [359, 624] width 97 height 15
click at [298, 633] on img at bounding box center [301, 637] width 10 height 10
click at [319, 636] on td "Slightly below target" at bounding box center [359, 639] width 97 height 15
click at [321, 634] on td "Slightly below target" at bounding box center [359, 639] width 97 height 15
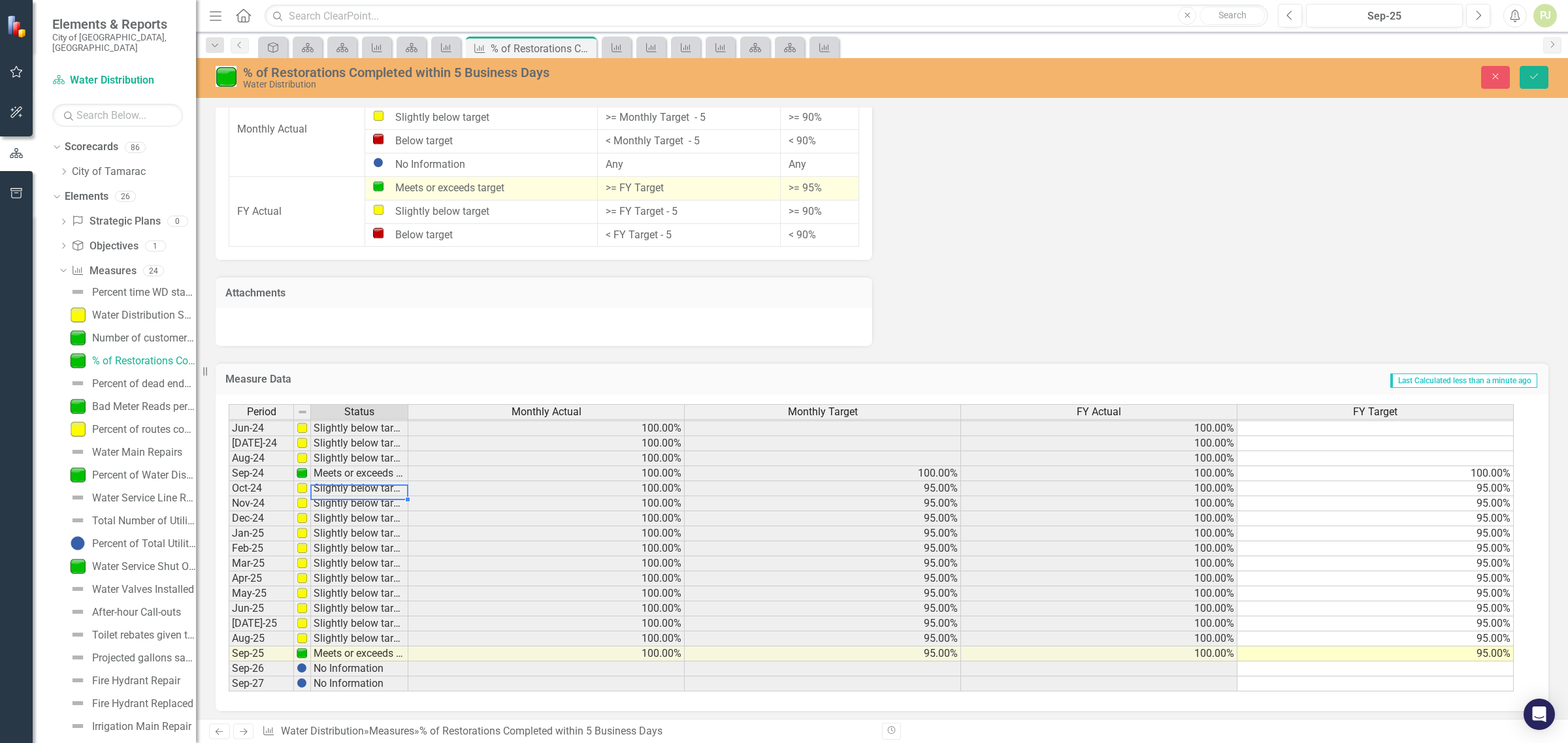
click at [359, 484] on td "Slightly below target" at bounding box center [359, 488] width 97 height 15
click at [359, 487] on td "Slightly below target" at bounding box center [359, 488] width 97 height 15
click at [304, 483] on img at bounding box center [301, 487] width 10 height 10
click at [340, 487] on td "Slightly below target" at bounding box center [359, 488] width 97 height 15
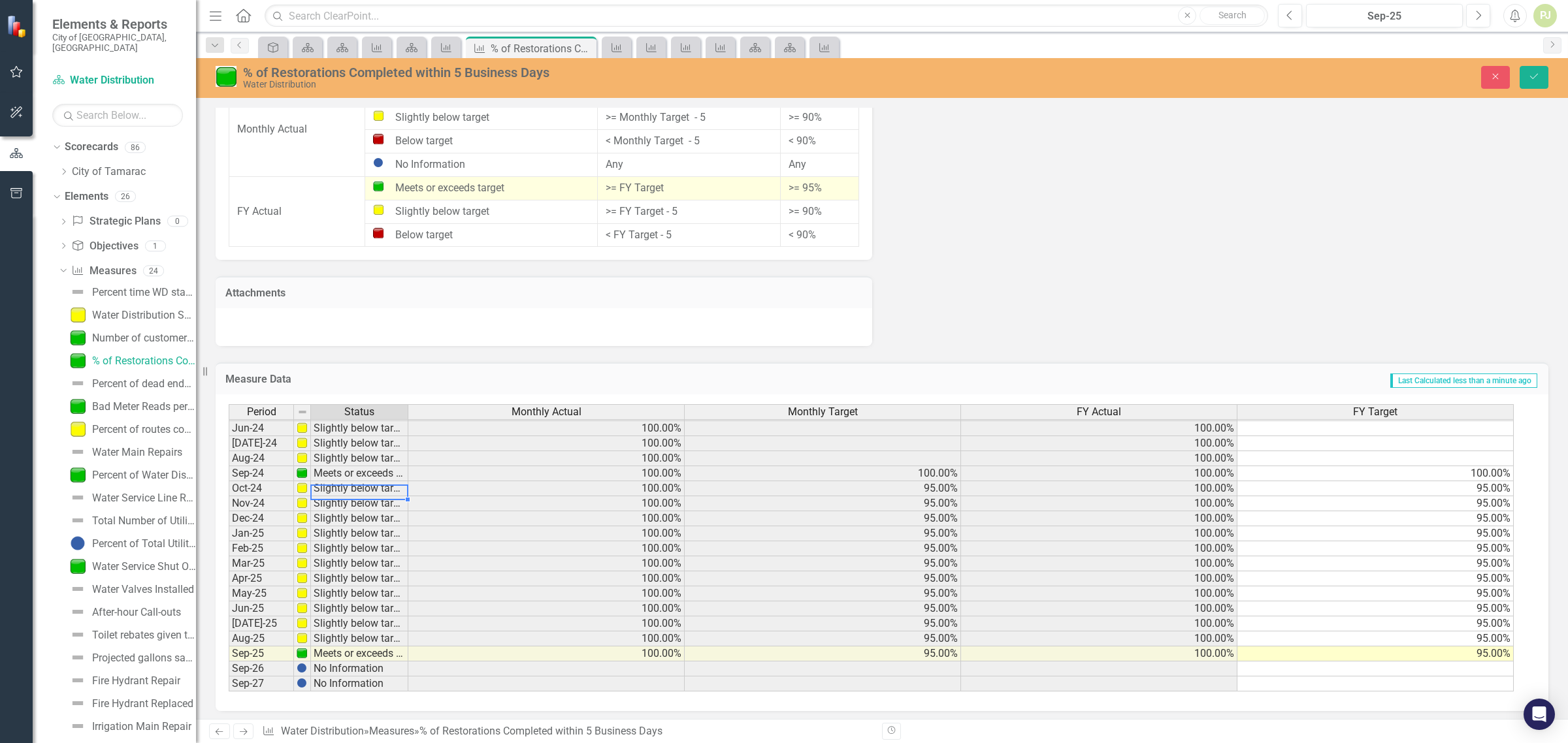
click at [341, 485] on td "Slightly below target" at bounding box center [359, 488] width 97 height 15
click at [305, 483] on img at bounding box center [301, 487] width 10 height 10
click at [305, 487] on img at bounding box center [301, 487] width 10 height 10
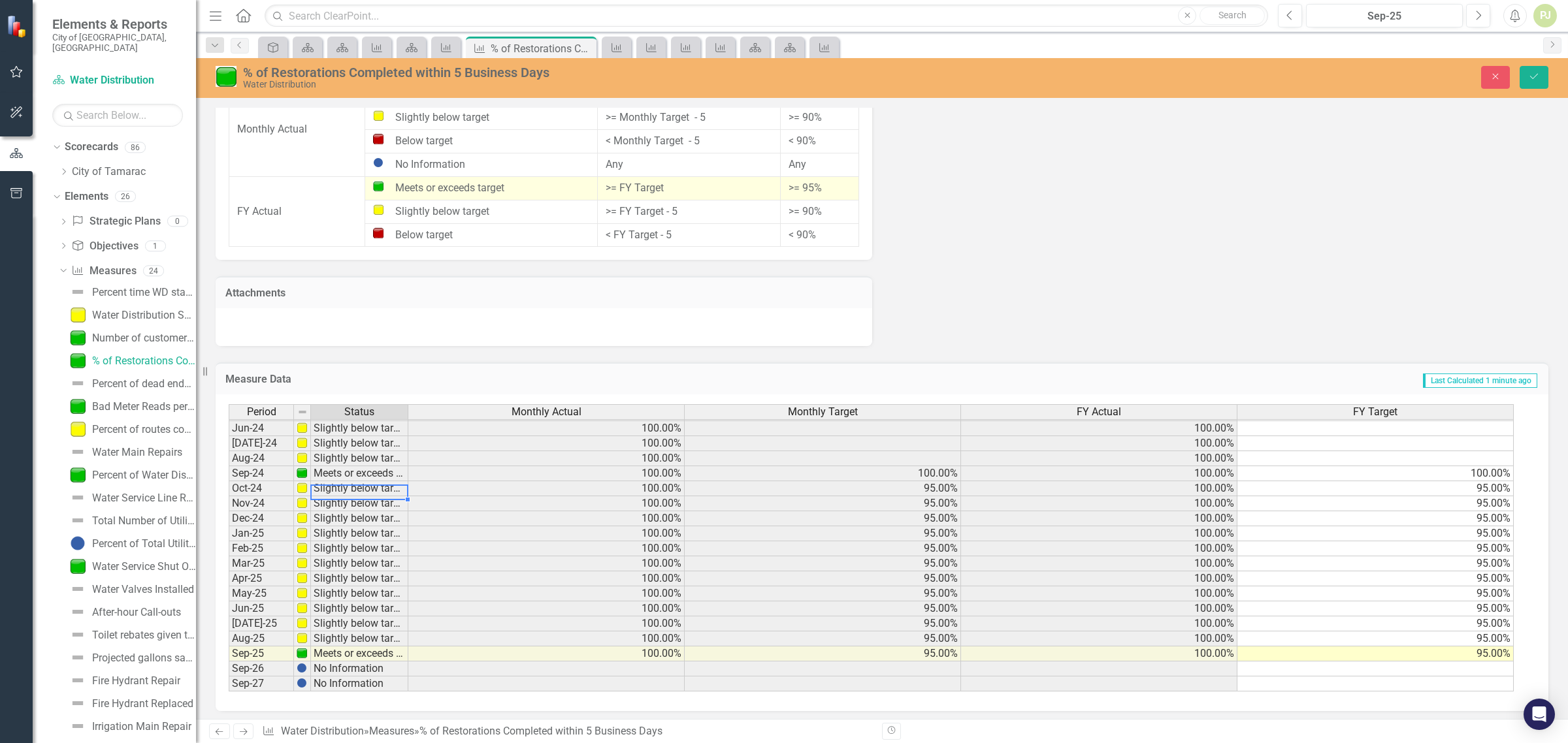
click at [344, 484] on td "Slightly below target" at bounding box center [359, 488] width 97 height 15
click at [377, 636] on td "Slightly below target" at bounding box center [359, 639] width 97 height 15
click at [378, 635] on td "Slightly below target" at bounding box center [359, 639] width 97 height 15
click at [305, 633] on img at bounding box center [301, 637] width 10 height 10
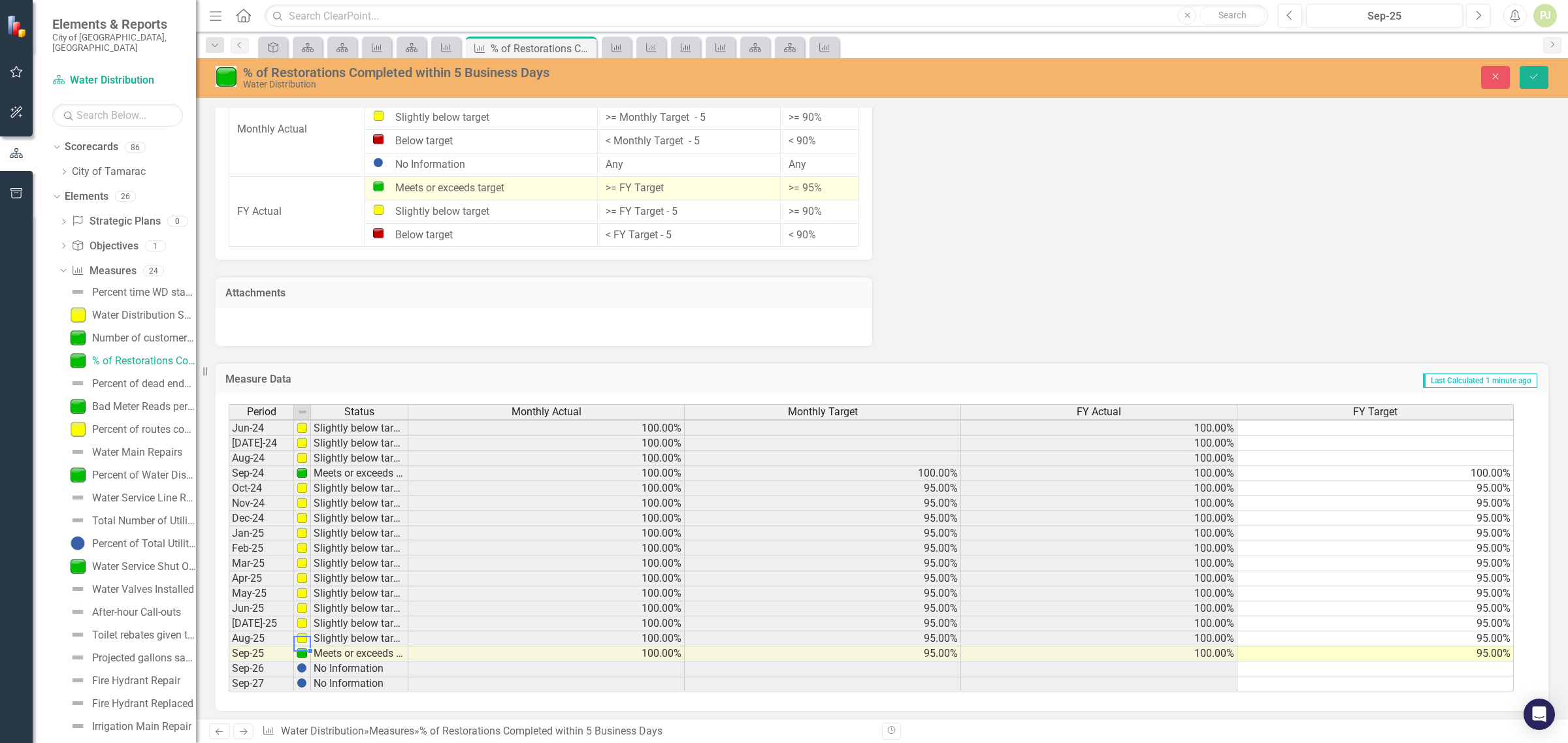
click at [305, 633] on img at bounding box center [301, 637] width 10 height 10
click at [334, 635] on td "Slightly below target" at bounding box center [359, 639] width 97 height 15
click at [297, 635] on img at bounding box center [301, 637] width 10 height 10
click at [299, 636] on img at bounding box center [301, 637] width 10 height 10
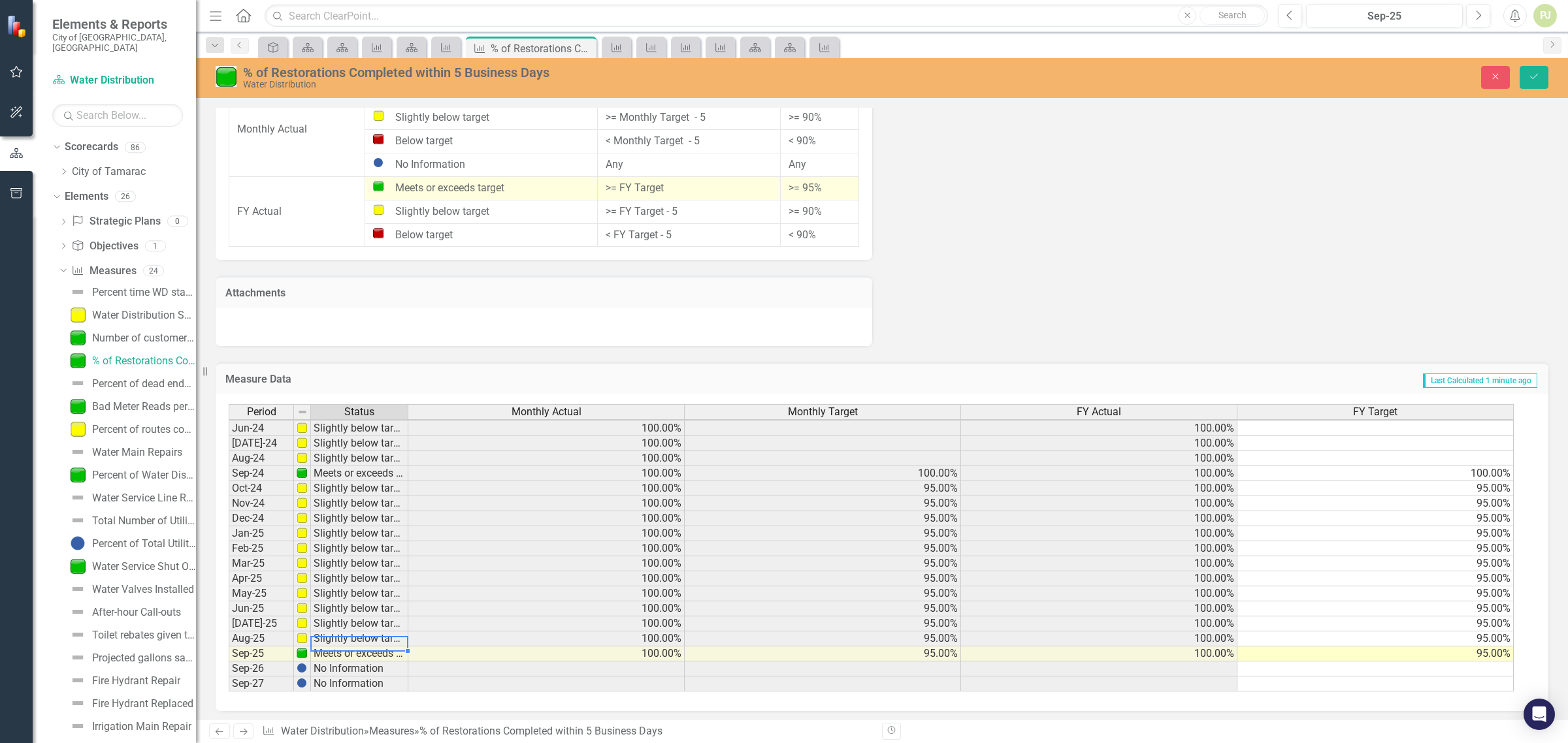
click at [333, 636] on td "Slightly below target" at bounding box center [359, 639] width 97 height 15
click at [334, 636] on td "Slightly below target" at bounding box center [359, 639] width 97 height 15
click at [335, 636] on td "Slightly below target" at bounding box center [359, 639] width 97 height 15
click at [348, 637] on td "Slightly below target" at bounding box center [359, 639] width 97 height 15
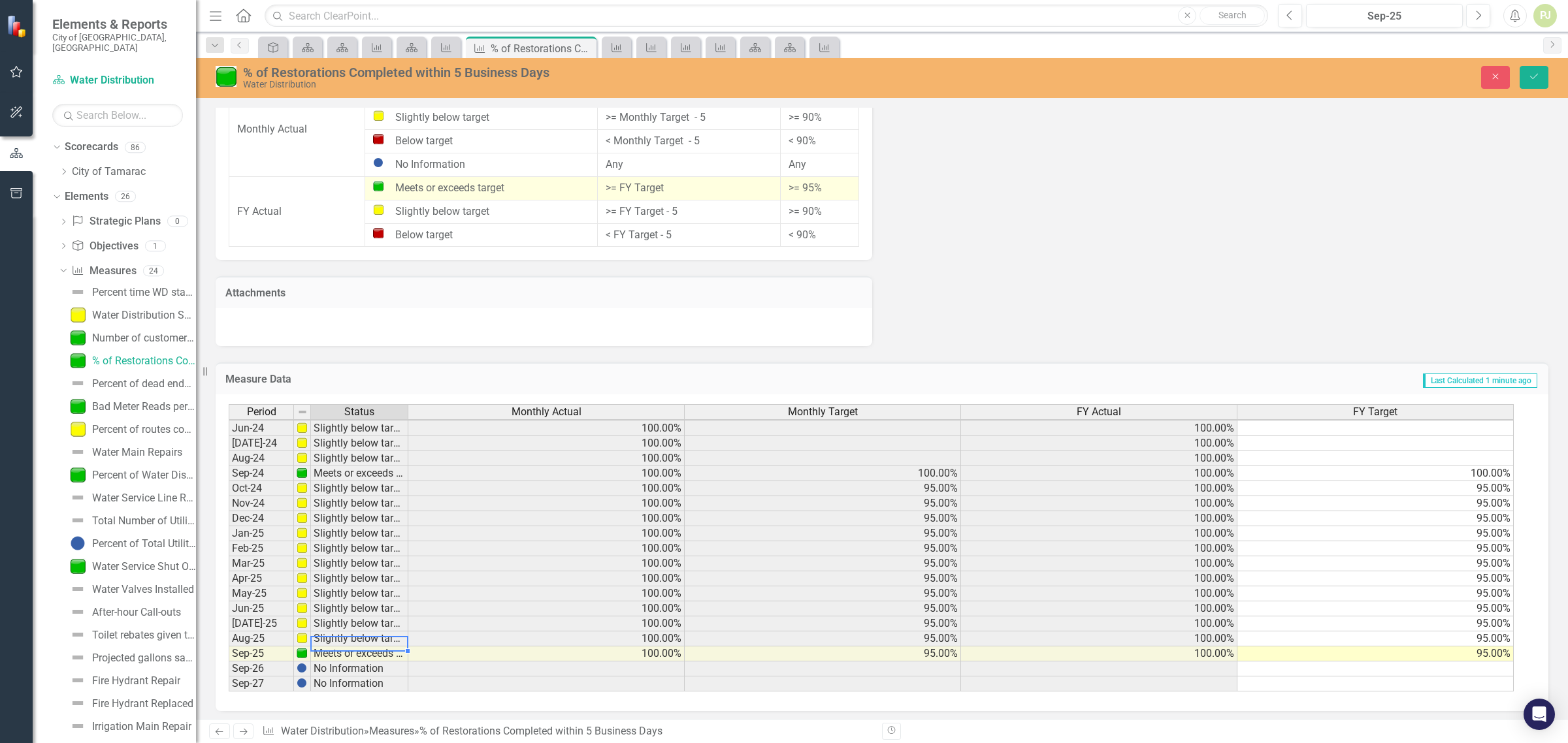
click at [348, 637] on td "Slightly below target" at bounding box center [359, 639] width 97 height 15
click at [302, 638] on img at bounding box center [301, 637] width 10 height 10
click at [314, 634] on td "Slightly below target" at bounding box center [359, 639] width 97 height 15
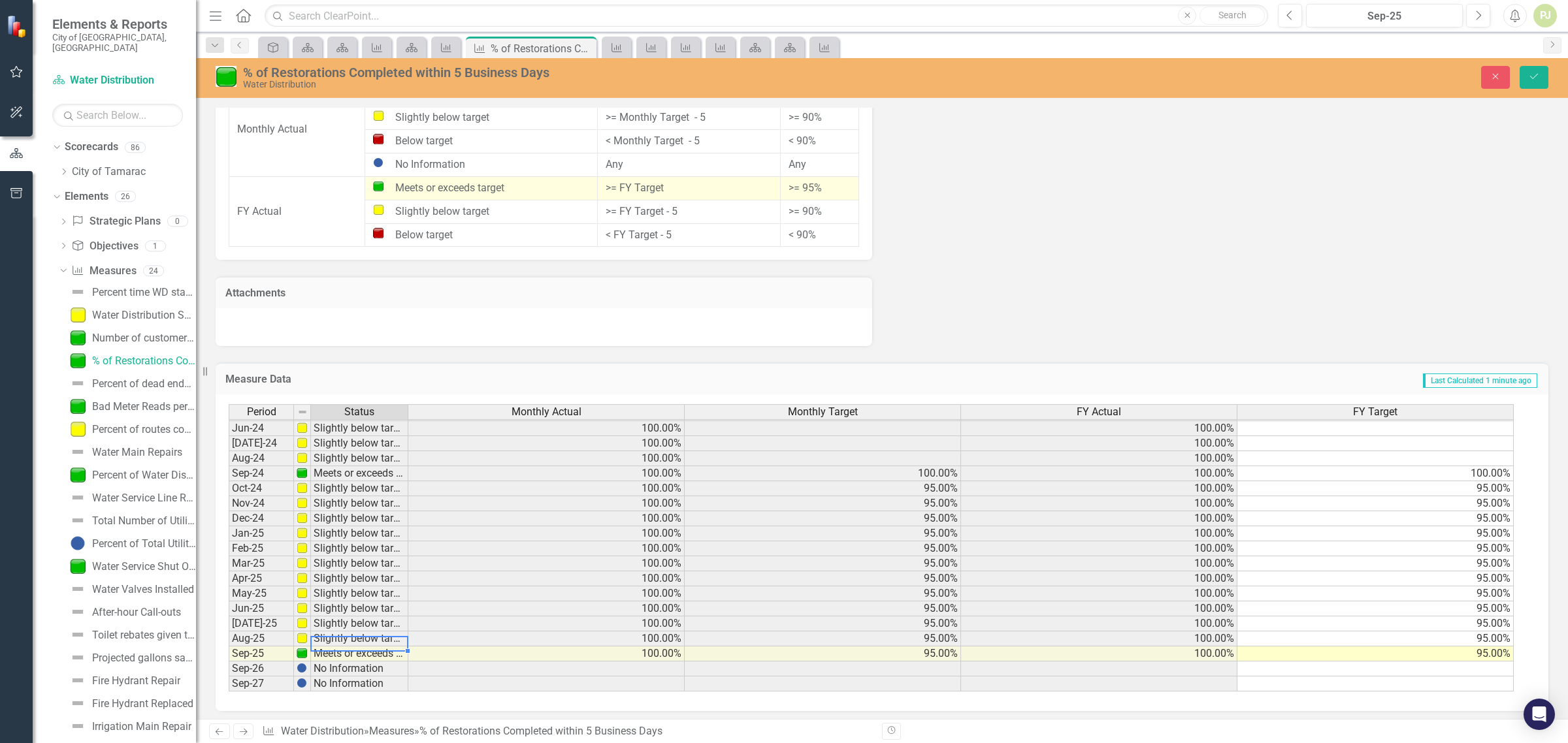
click at [315, 633] on td "Slightly below target" at bounding box center [359, 639] width 97 height 15
click at [295, 635] on td at bounding box center [303, 639] width 17 height 15
click at [267, 638] on td "Aug-25" at bounding box center [261, 639] width 65 height 15
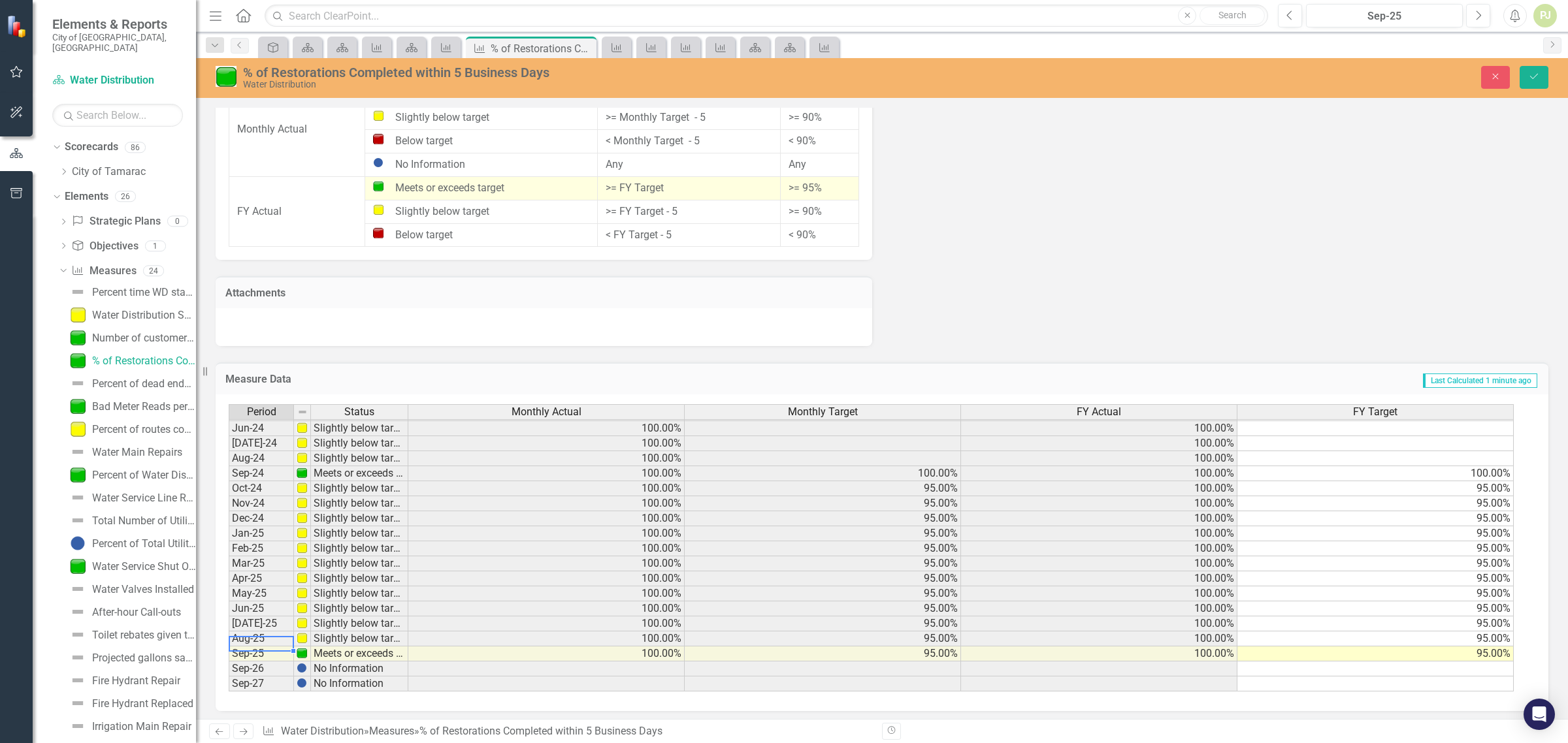
click at [267, 638] on td "Aug-25" at bounding box center [261, 639] width 65 height 15
click at [330, 637] on td "Slightly below target" at bounding box center [359, 639] width 97 height 15
click at [363, 635] on td "Slightly below target" at bounding box center [359, 639] width 97 height 15
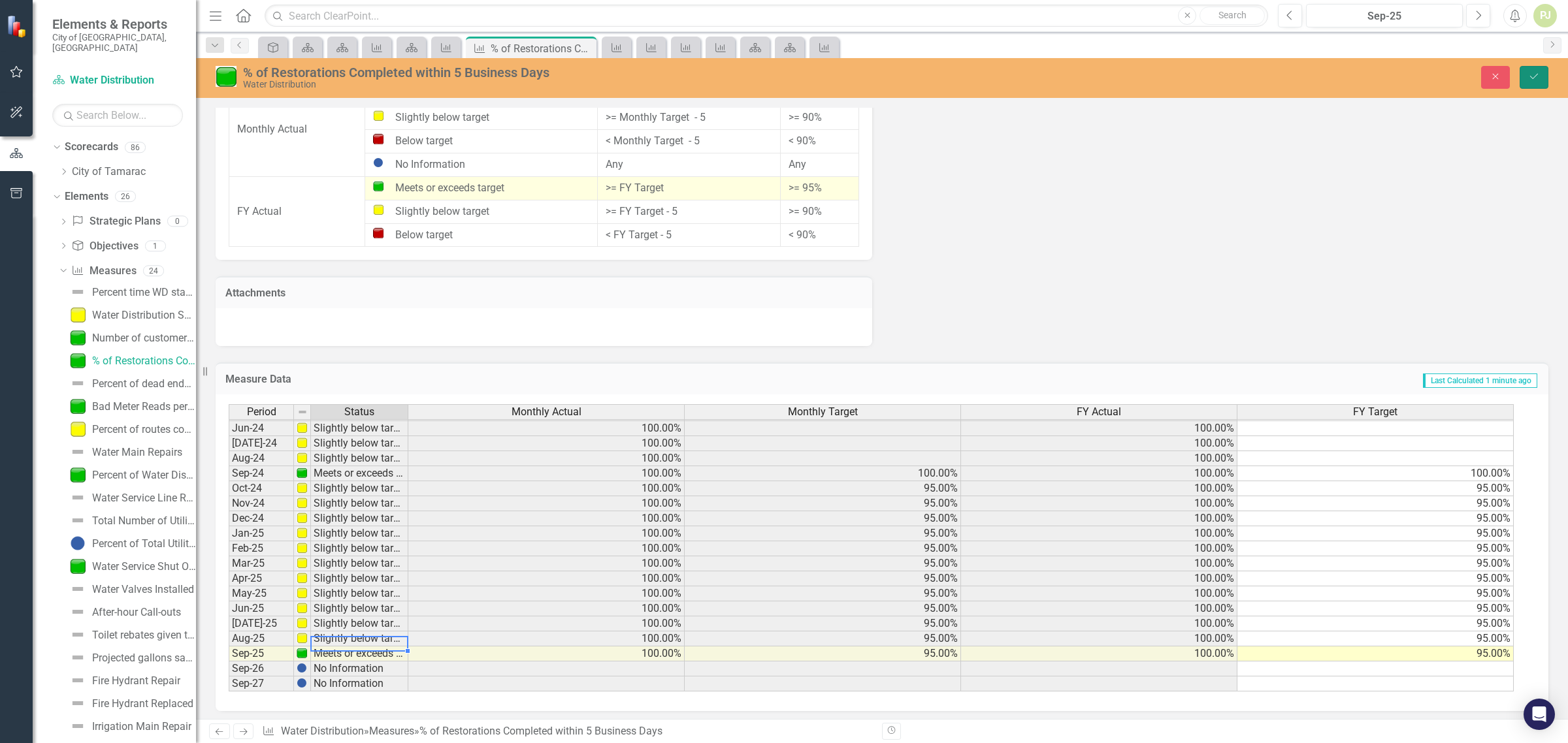
click at [1535, 76] on icon "Save" at bounding box center [1533, 77] width 12 height 9
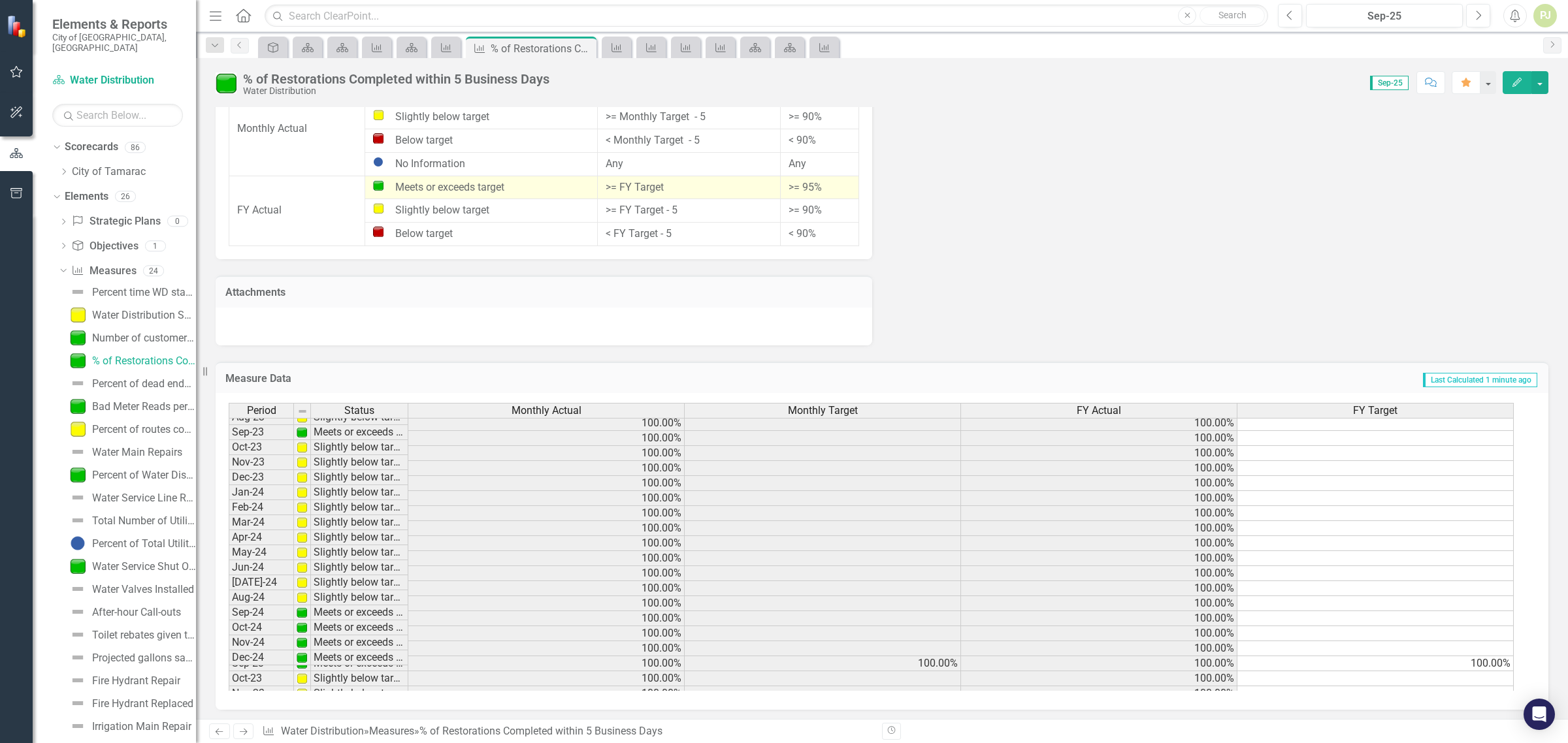
scroll to position [77, 0]
click at [136, 424] on div "Percent of routes completed within designated time frame (meter reading)" at bounding box center [144, 429] width 104 height 12
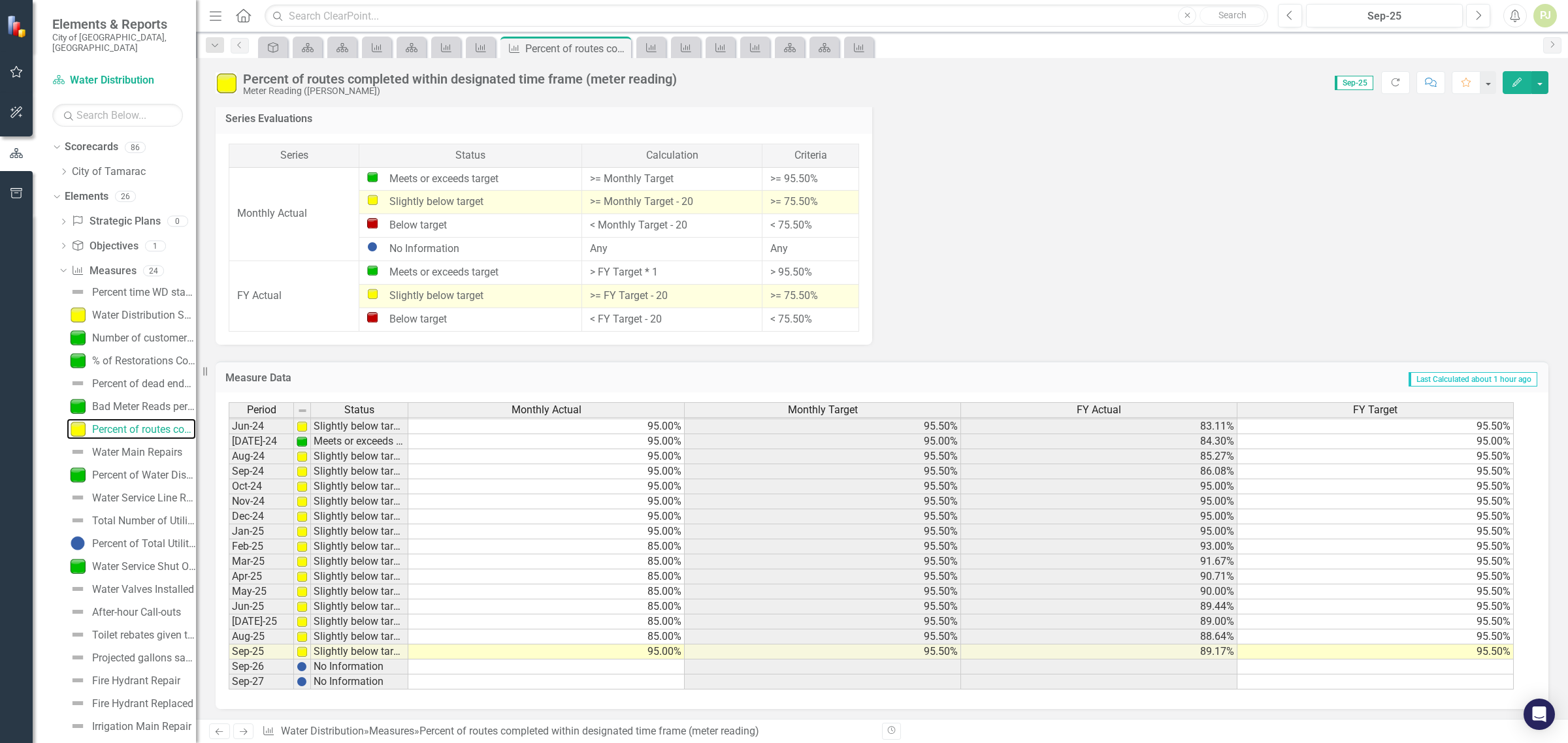
scroll to position [485, 0]
click at [159, 446] on div "Water Main Repairs" at bounding box center [137, 452] width 90 height 12
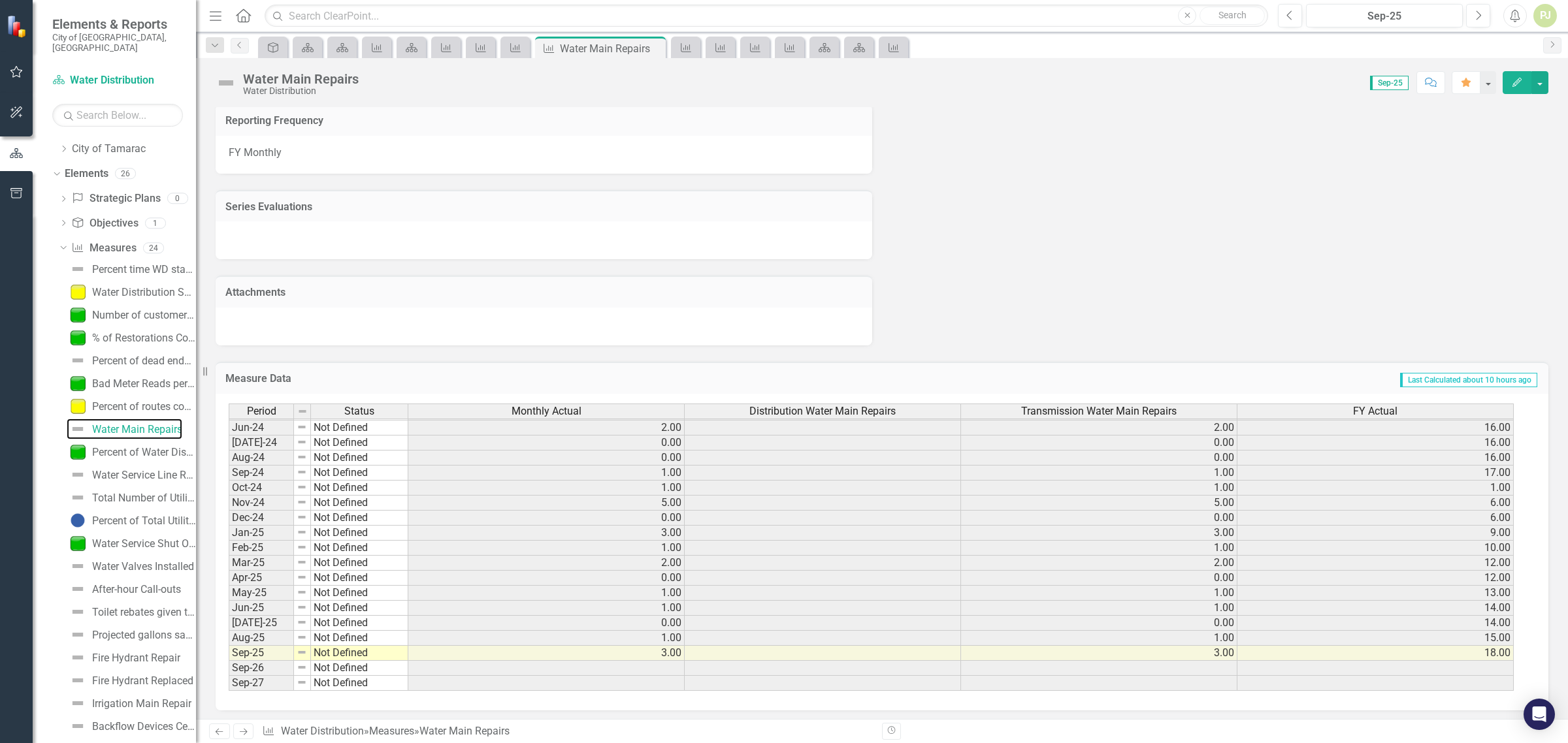
scroll to position [487, 0]
click at [141, 446] on div "Percent of Water Distribution after-hours/emergency callouts responded to withi…" at bounding box center [144, 452] width 104 height 12
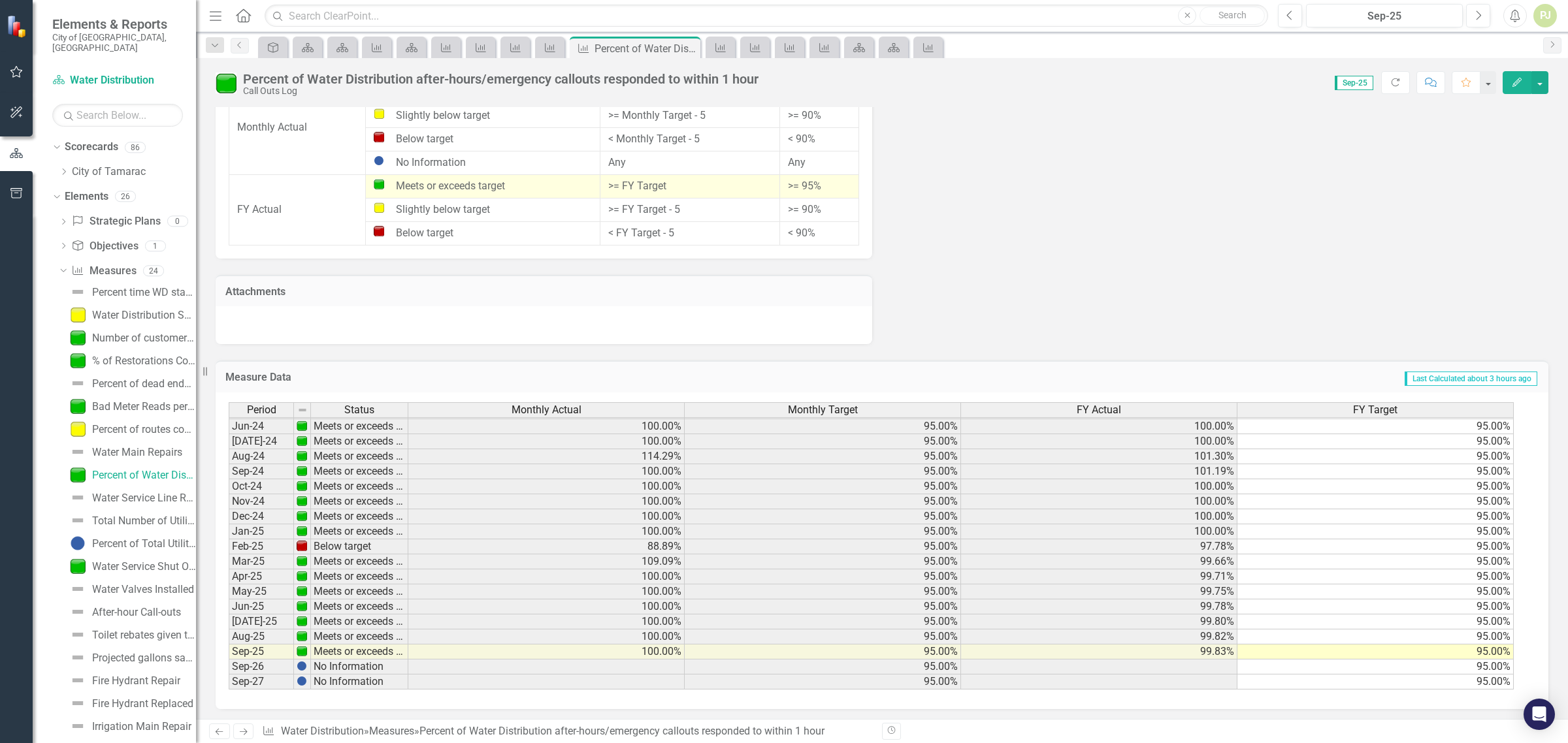
click at [652, 666] on tbody "Apr-23 Meets or exceeds target 100.00% 95.00% 95.24% 95.00% May-23 Meets or exc…" at bounding box center [871, 449] width 1285 height 481
click at [652, 666] on td at bounding box center [547, 666] width 276 height 15
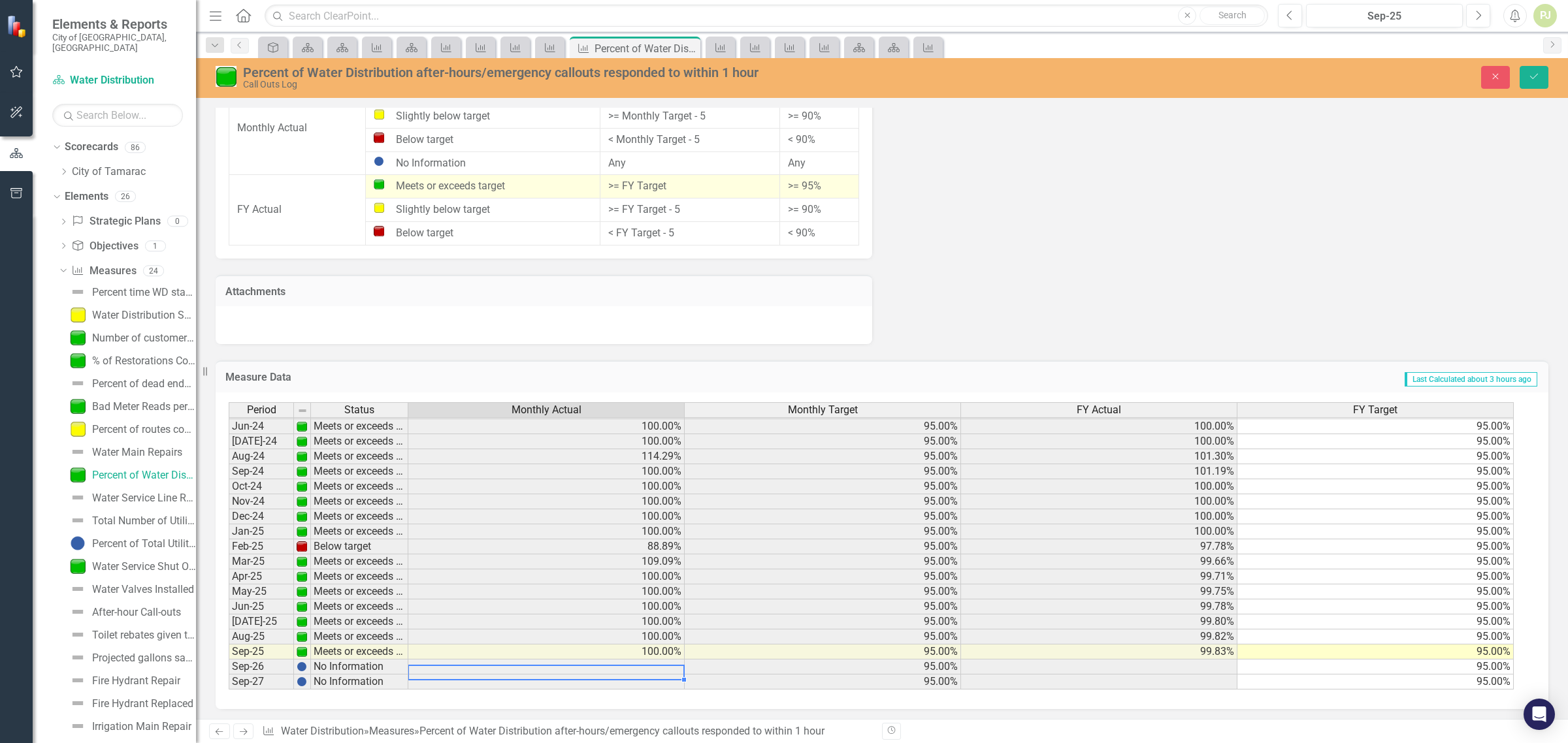
scroll to position [484, 0]
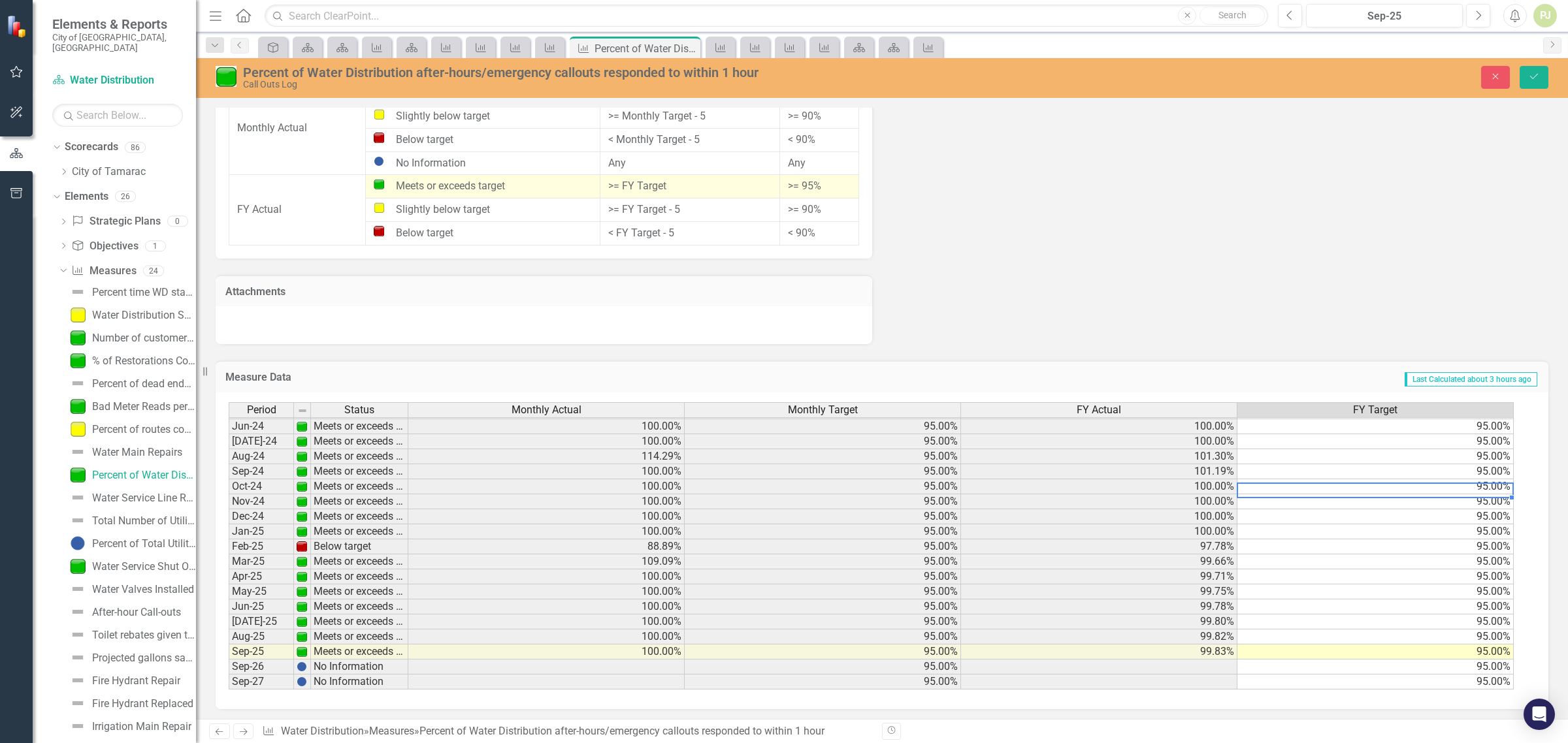
click at [1493, 482] on td "95.00%" at bounding box center [1376, 487] width 276 height 15
click at [1498, 500] on td "95.00%" at bounding box center [1376, 502] width 276 height 15
type textarea "0"
click at [1503, 511] on td "95.00%" at bounding box center [1376, 517] width 276 height 15
click at [1501, 529] on td "95.00%" at bounding box center [1376, 532] width 276 height 15
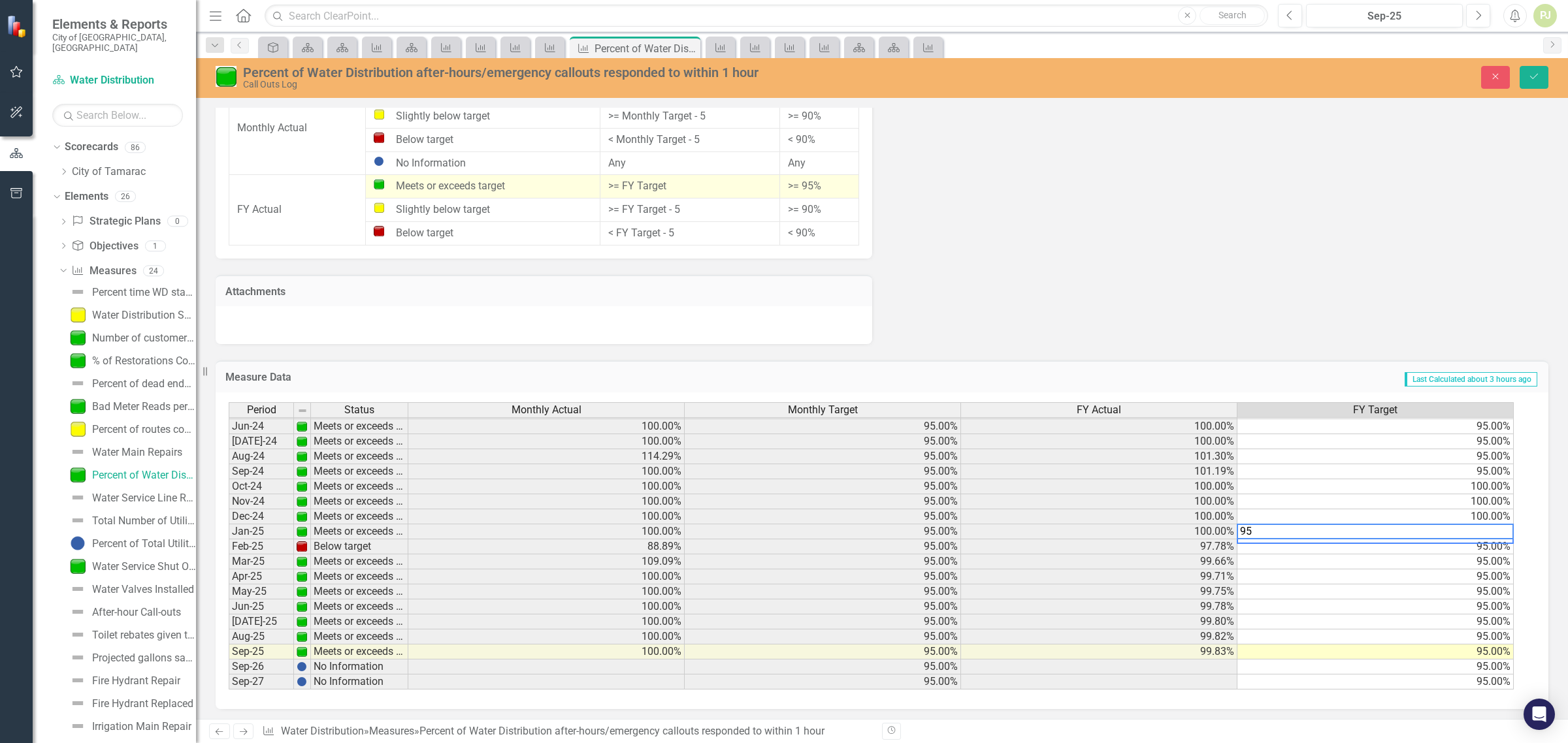
click at [1495, 546] on td "95.00%" at bounding box center [1376, 547] width 276 height 15
click at [1492, 496] on td "100.00%" at bounding box center [1376, 502] width 276 height 15
click at [1486, 543] on td "95.00%" at bounding box center [1376, 547] width 276 height 15
click at [1489, 551] on textarea "100" at bounding box center [1375, 547] width 277 height 16
click at [229, 565] on div "Period Status Monthly Actual Monthly Target FY Actual FY Target May-23 Meets or…" at bounding box center [229, 448] width 0 height 482
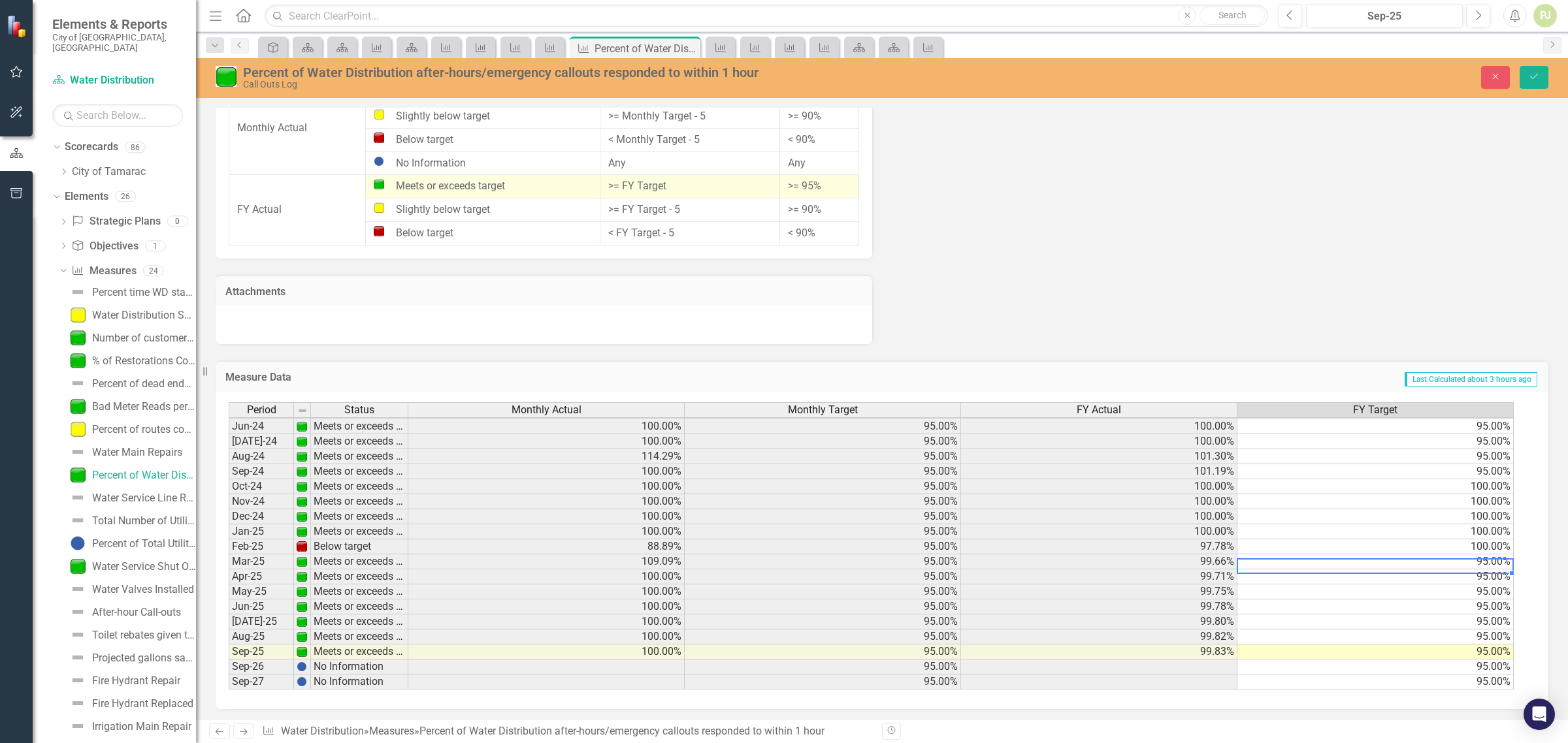
click at [1493, 558] on td "95.00%" at bounding box center [1376, 562] width 276 height 15
click at [1491, 573] on td "95.00%" at bounding box center [1376, 577] width 276 height 15
click at [1491, 588] on td "95.00%" at bounding box center [1376, 592] width 276 height 15
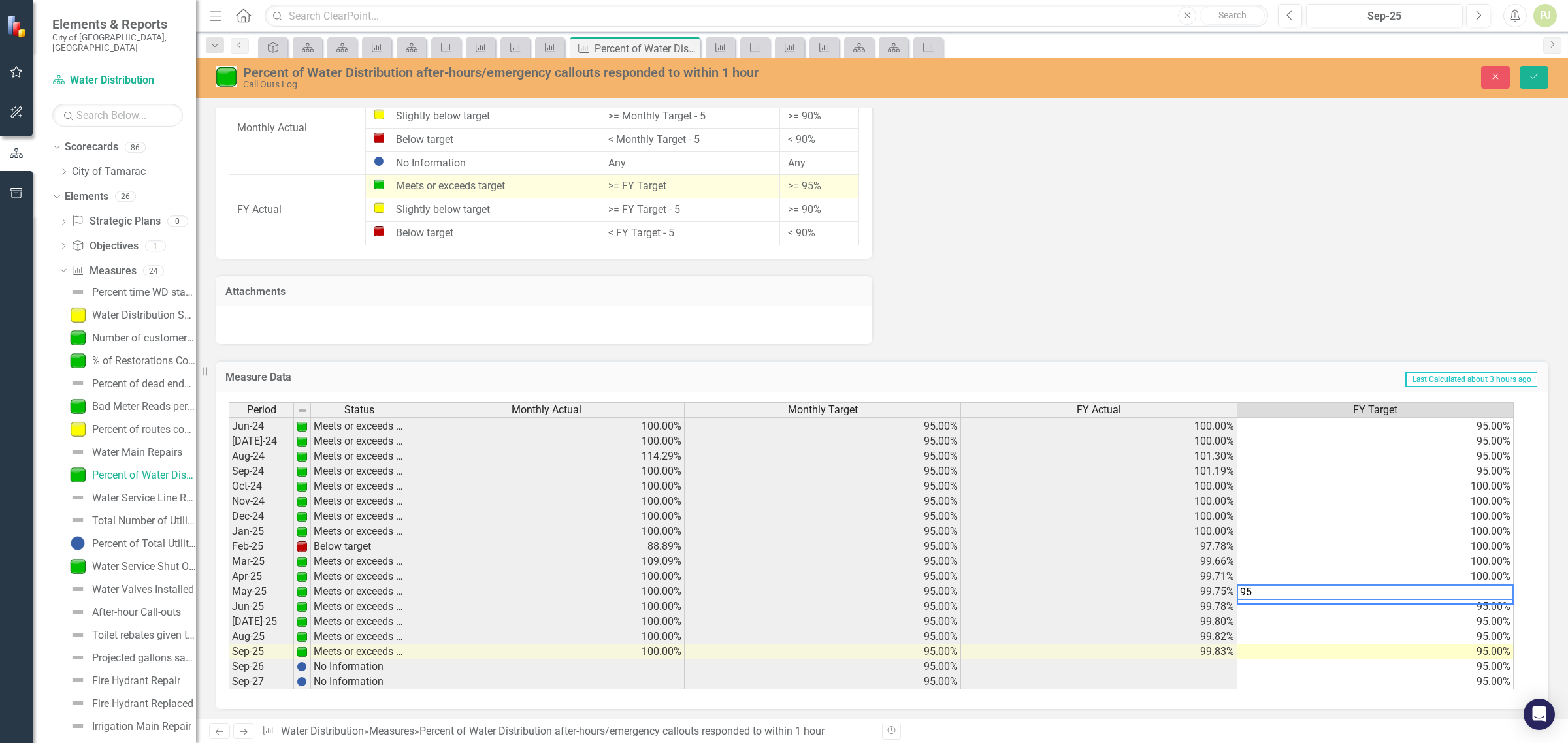
click at [1491, 606] on td "95.00%" at bounding box center [1376, 607] width 276 height 15
click at [1489, 614] on td "95.00%" at bounding box center [1376, 622] width 276 height 15
click at [1488, 632] on td "95.00%" at bounding box center [1376, 637] width 276 height 15
click at [1488, 648] on td "95.00%" at bounding box center [1376, 652] width 276 height 15
click at [1484, 659] on td "95.00%" at bounding box center [1376, 666] width 276 height 15
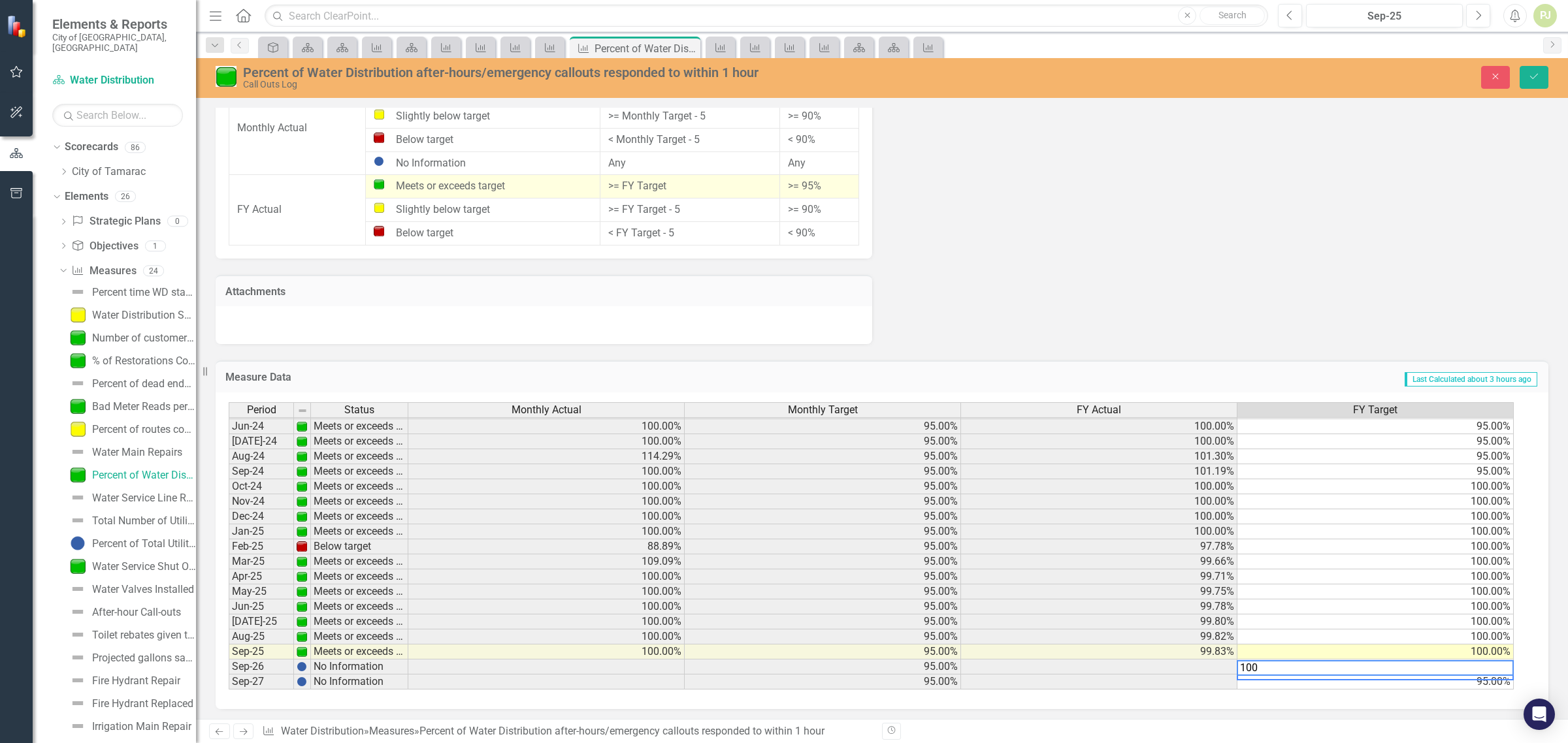
click at [1481, 674] on td "95.00%" at bounding box center [1376, 681] width 276 height 15
click at [1481, 678] on td "95.00%" at bounding box center [1376, 678] width 276 height 15
click at [1491, 662] on td "100.00%" at bounding box center [1376, 663] width 276 height 15
click at [1462, 670] on textarea "0" at bounding box center [1375, 668] width 277 height 16
click at [1462, 676] on td "95.00%" at bounding box center [1376, 678] width 276 height 15
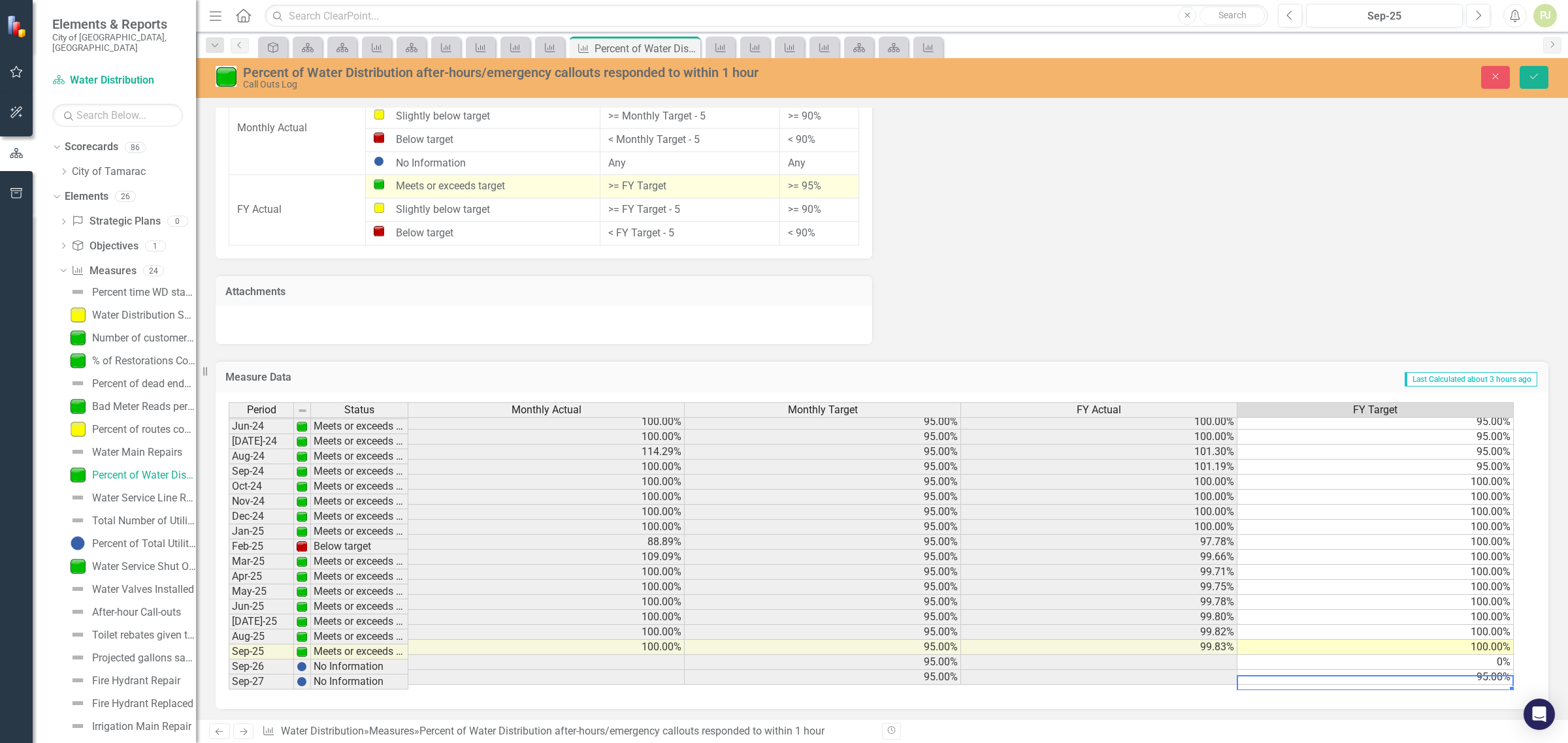
click at [1496, 682] on td "95.00%" at bounding box center [1376, 678] width 276 height 15
click at [1496, 678] on td "95.00%" at bounding box center [1376, 678] width 276 height 15
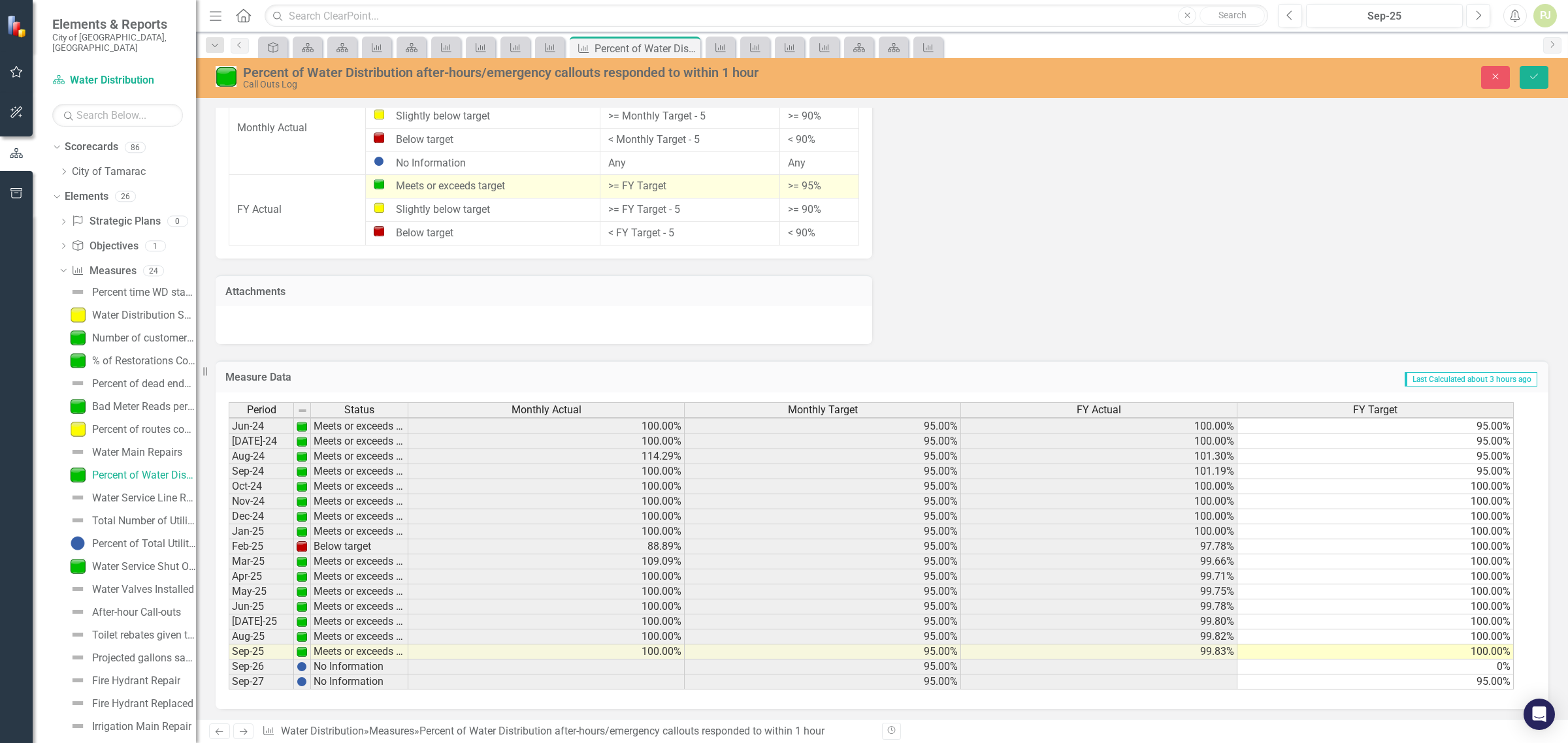
click at [1495, 680] on td "95.00%" at bounding box center [1376, 681] width 276 height 15
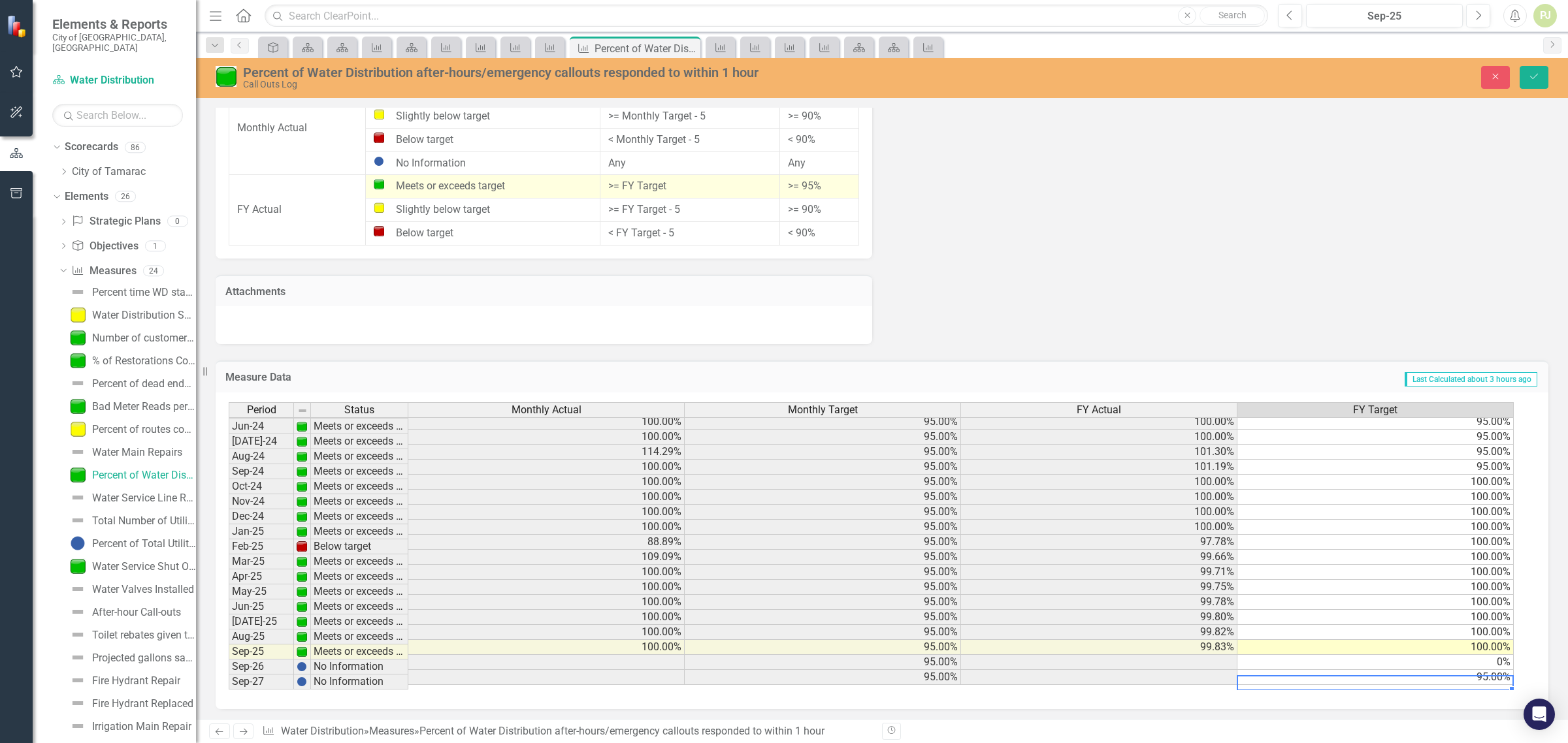
type textarea "0"
click at [1499, 666] on td "0%" at bounding box center [1376, 663] width 276 height 15
click at [1335, 618] on td "100.00%" at bounding box center [1376, 622] width 276 height 15
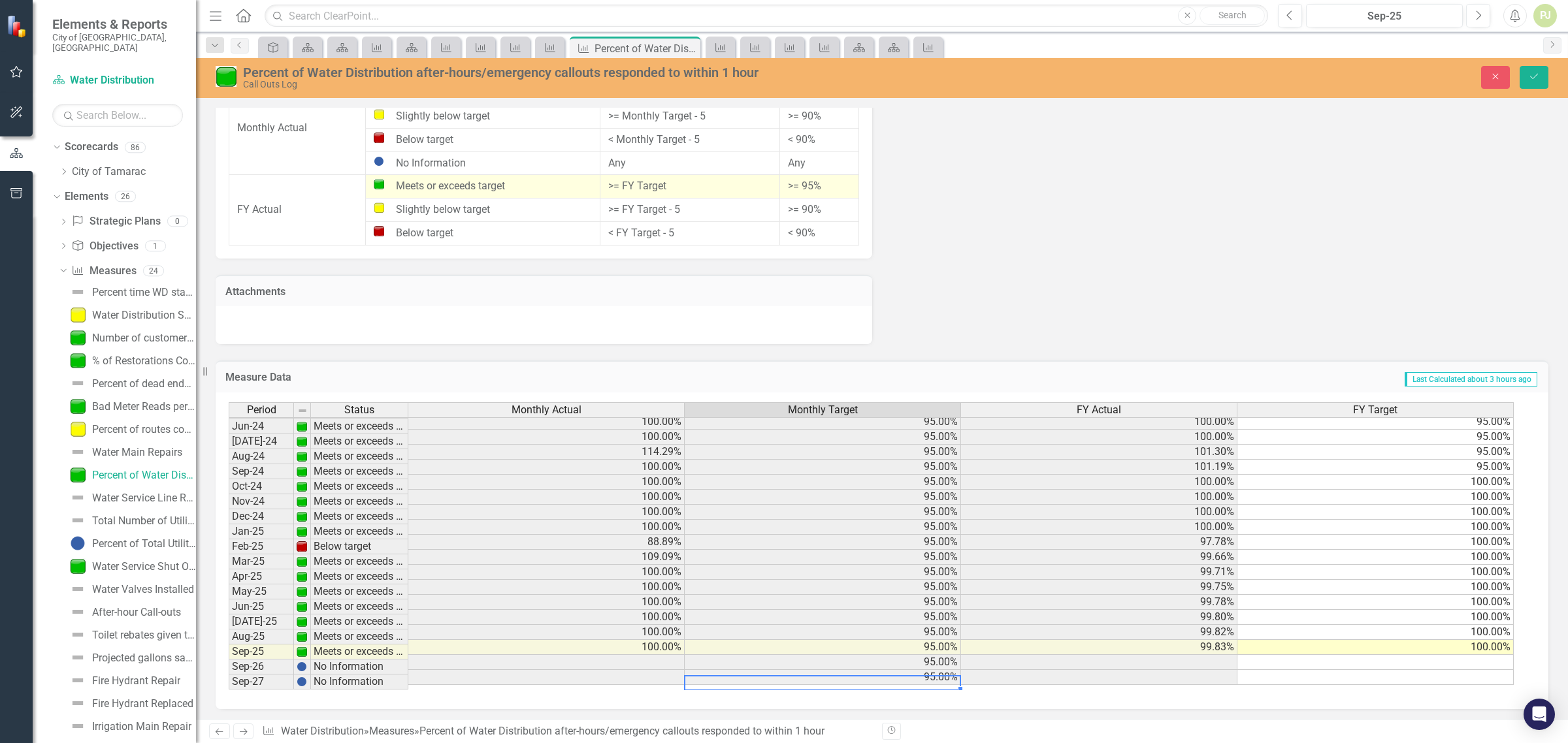
click at [950, 674] on td "95.00%" at bounding box center [823, 678] width 276 height 15
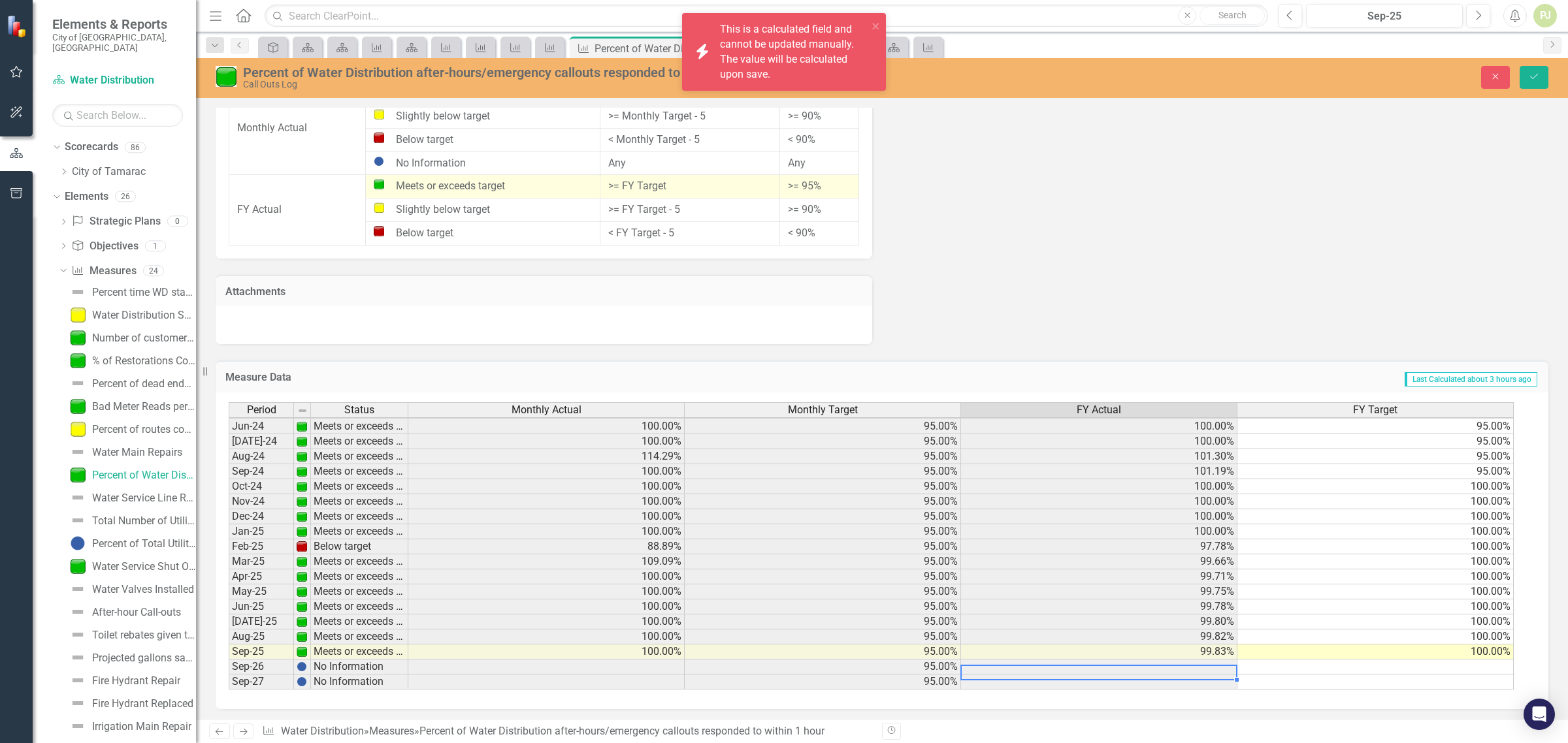
click at [997, 663] on td at bounding box center [1099, 666] width 276 height 15
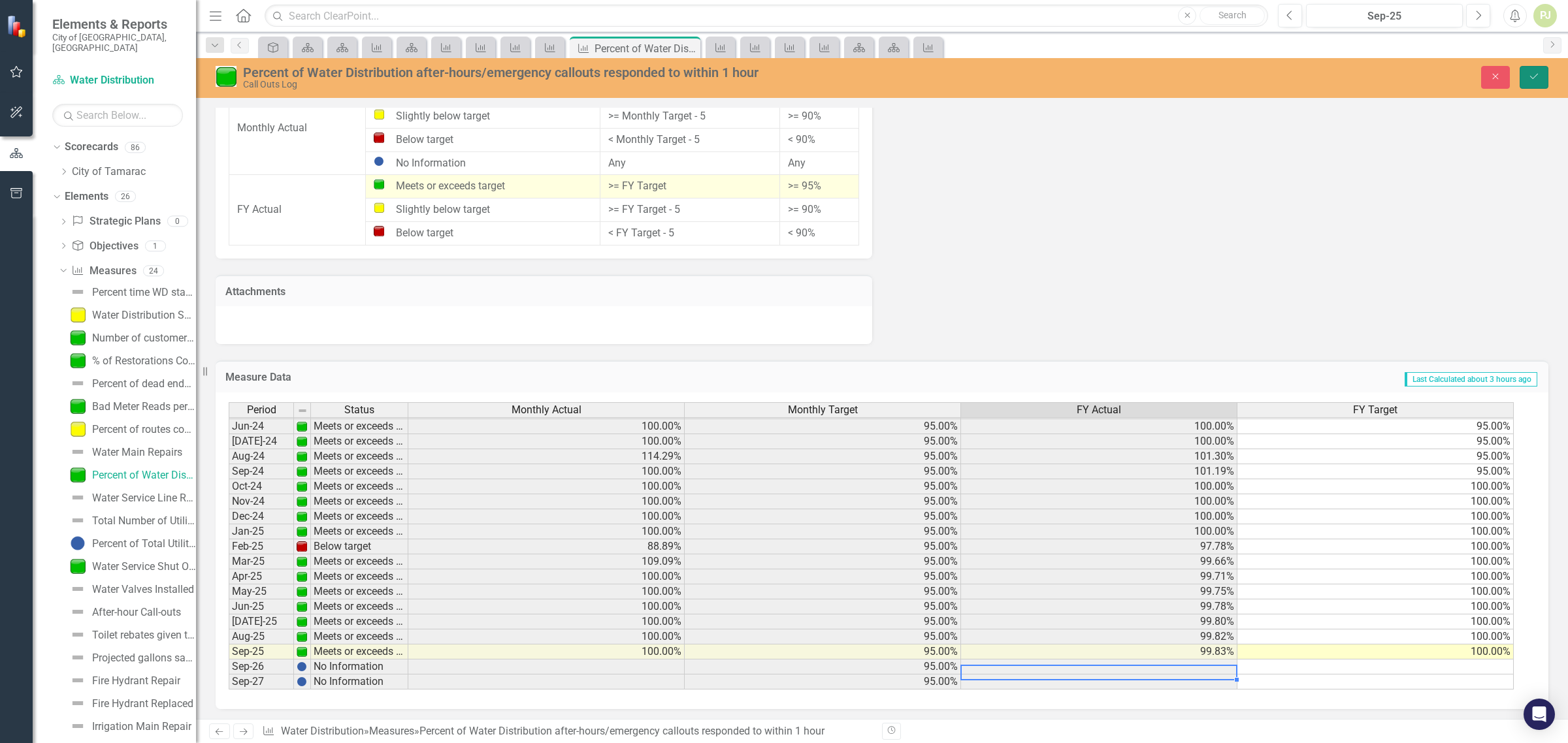
click at [1530, 77] on icon "Save" at bounding box center [1533, 77] width 12 height 9
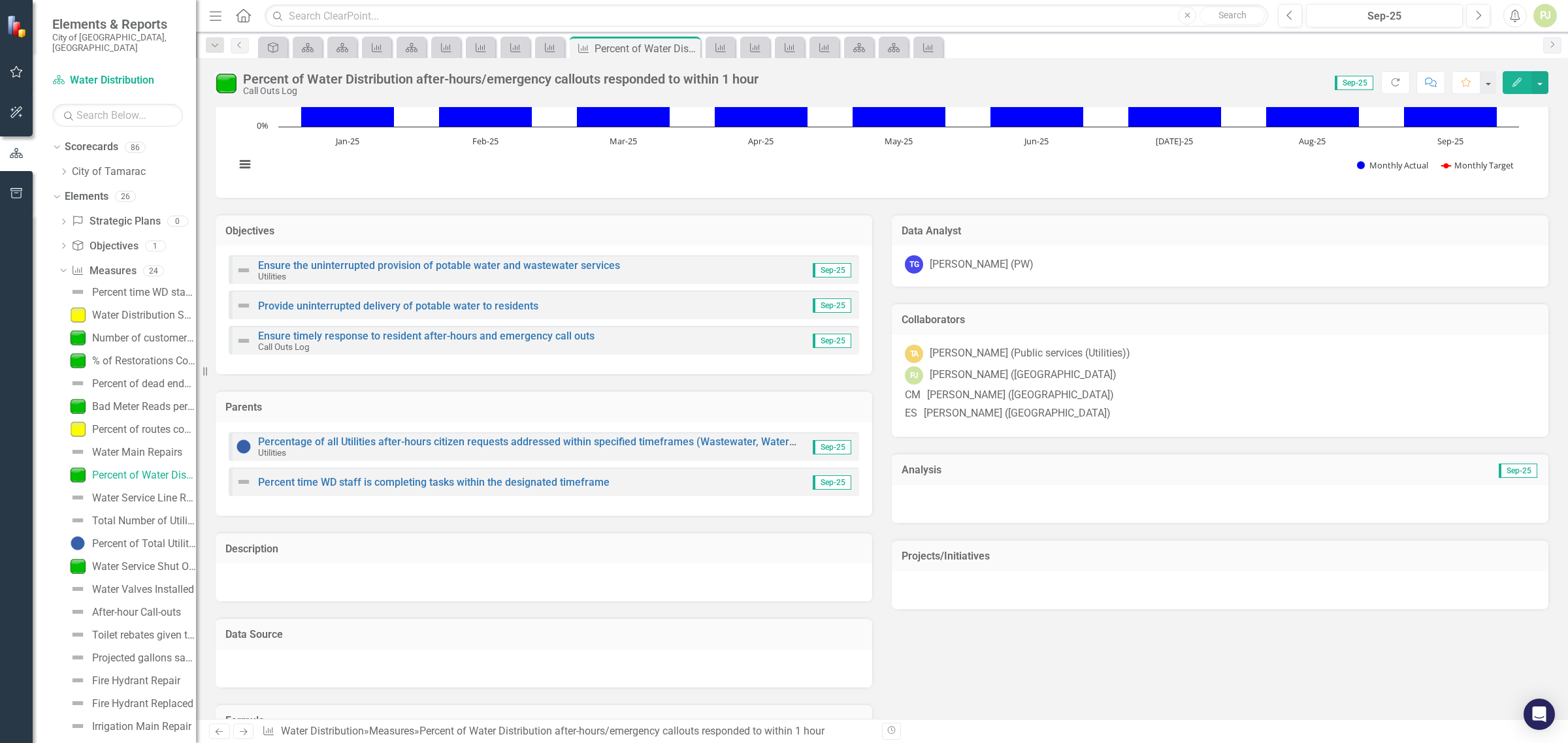
scroll to position [163, 0]
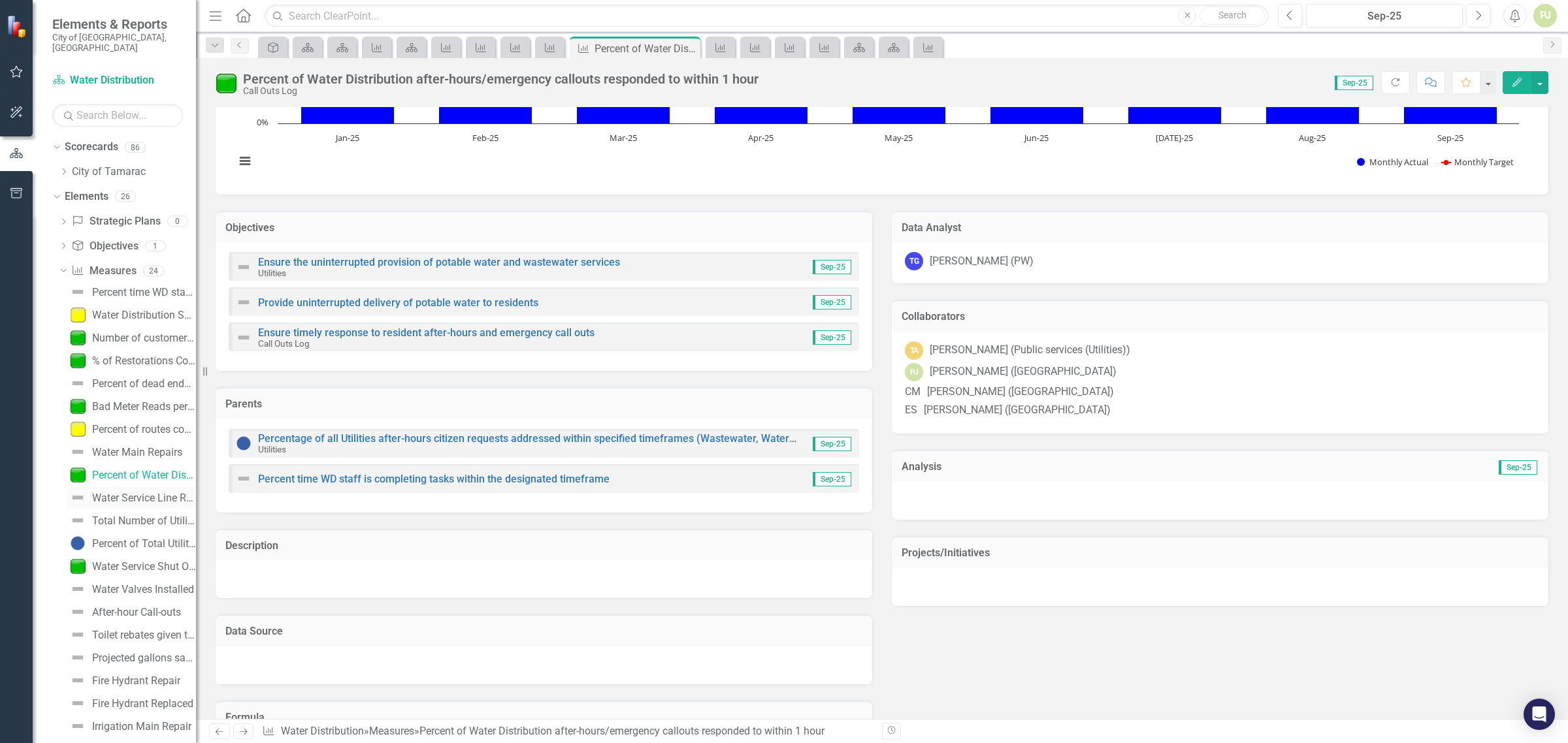
click at [145, 492] on div "Water Service Line Repairs" at bounding box center [144, 498] width 104 height 12
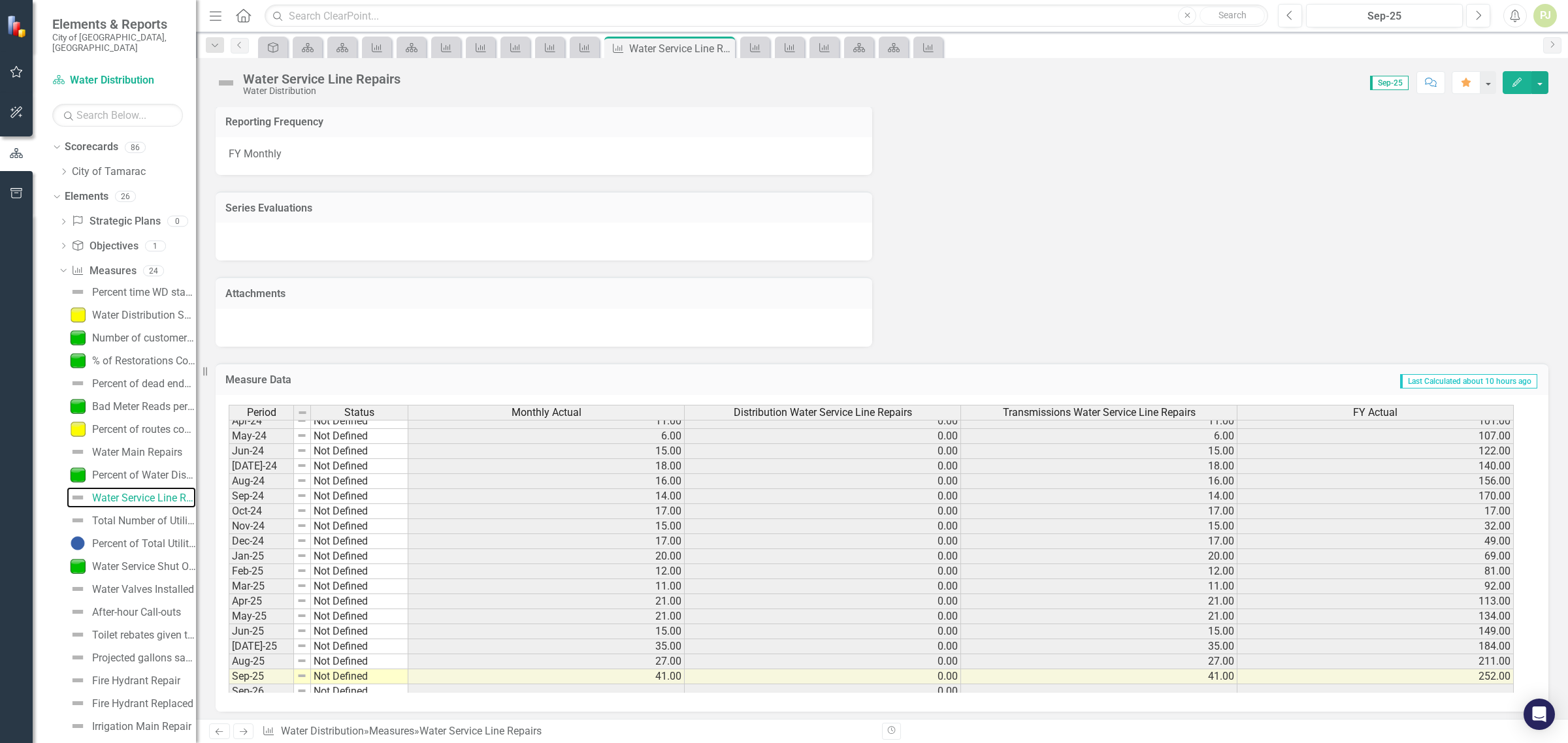
scroll to position [485, 0]
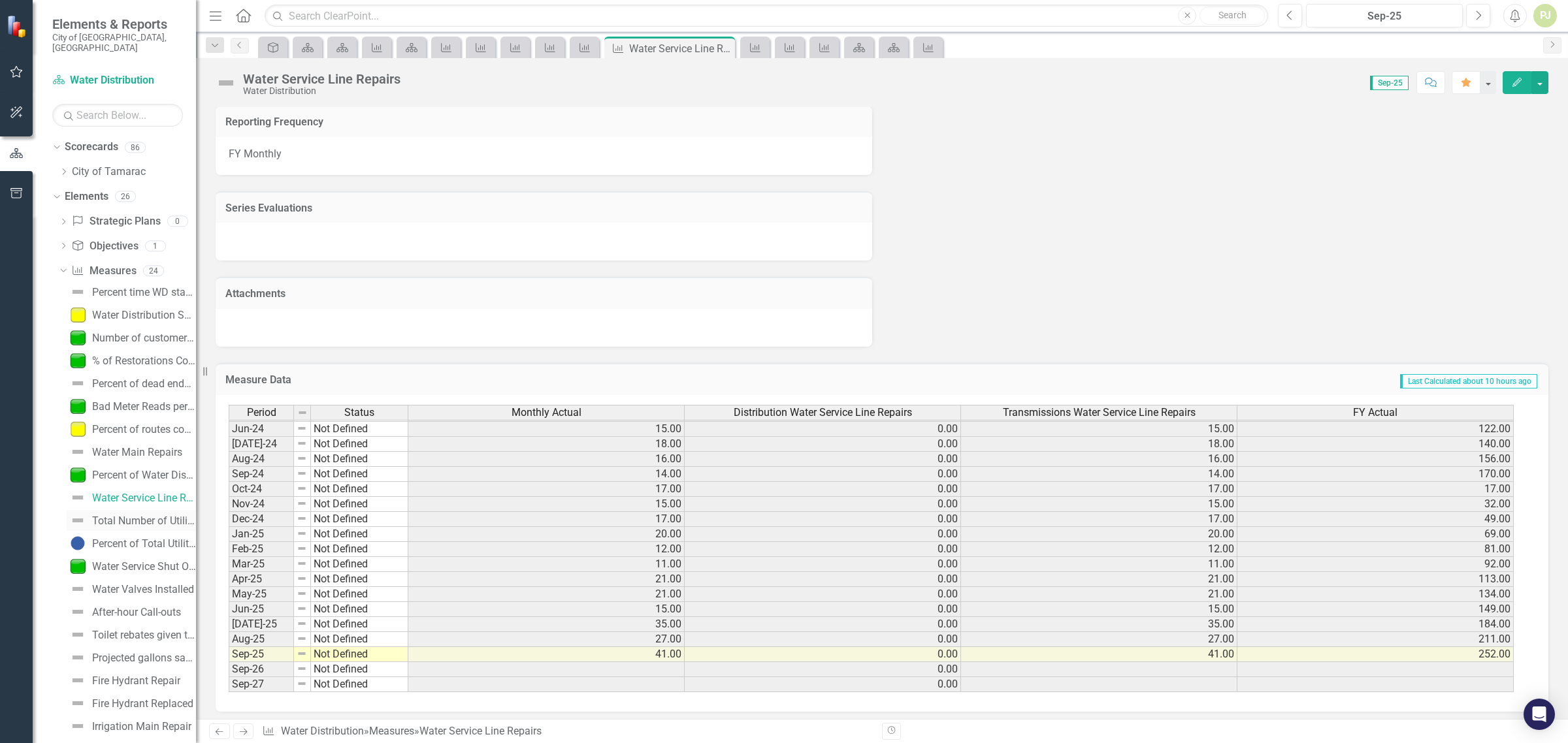
click at [139, 515] on div "Total Number of Utility Location Requests" at bounding box center [144, 521] width 104 height 12
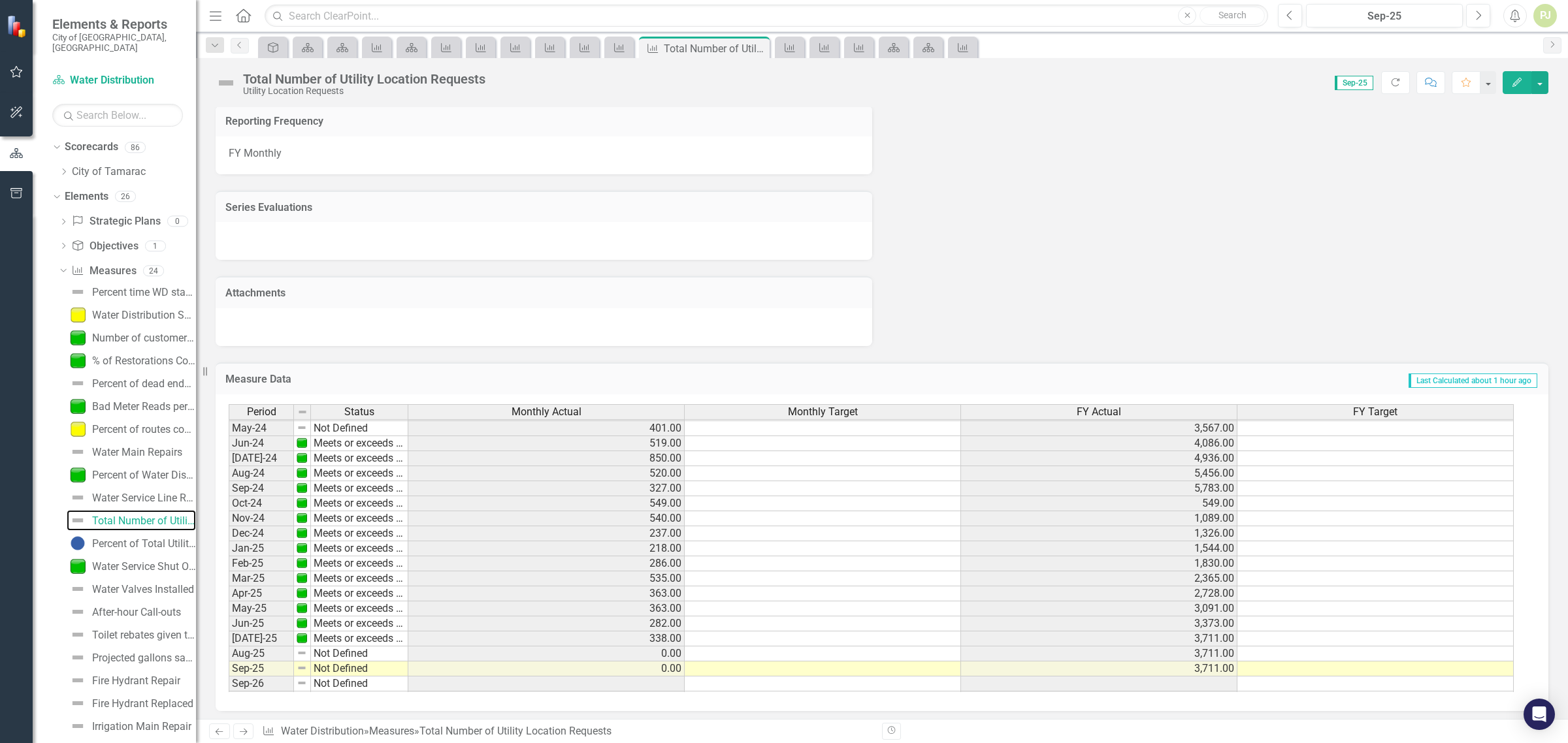
scroll to position [487, 0]
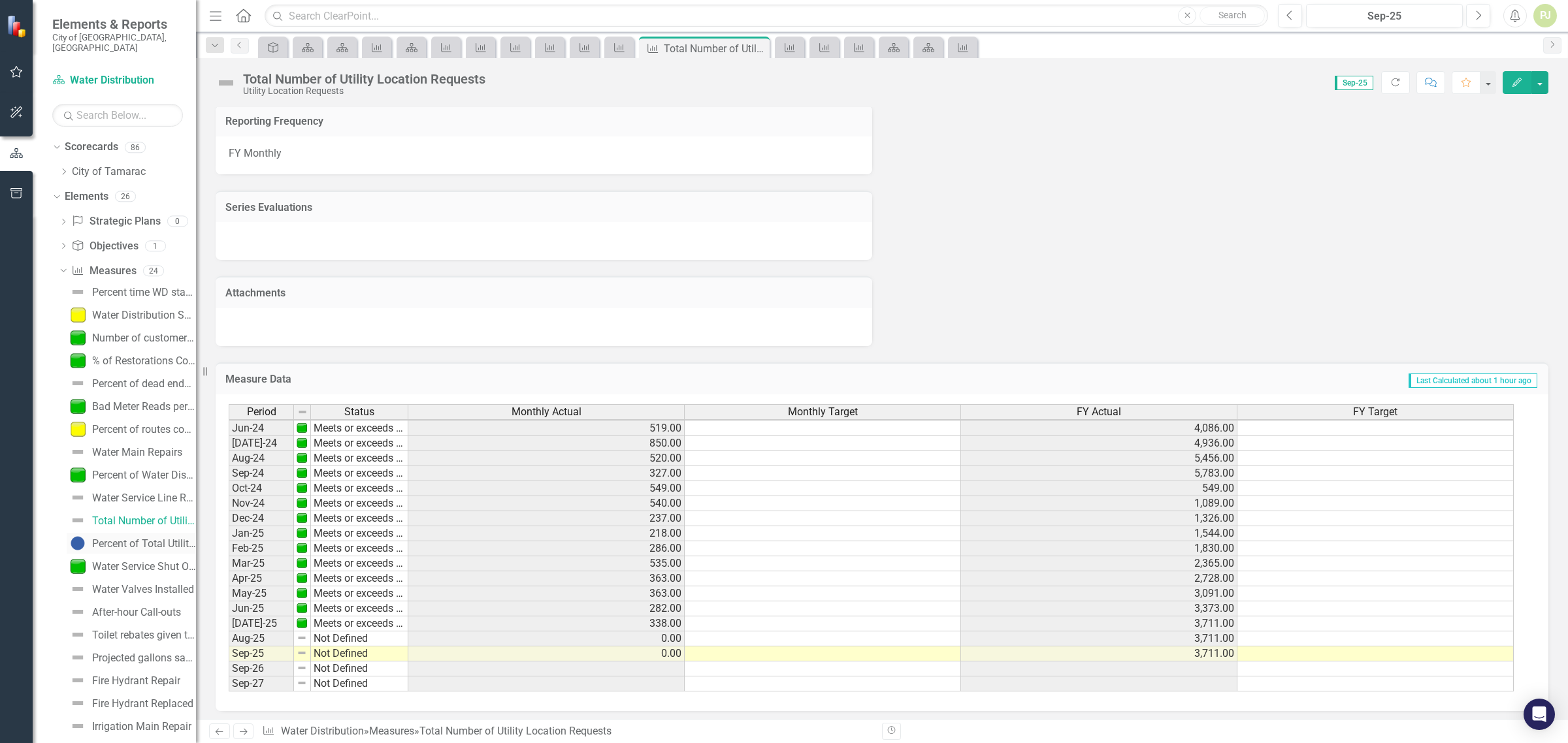
click at [141, 538] on div "Percent of Total Utility Locations Requests Responded to on Time (B)" at bounding box center [144, 543] width 104 height 12
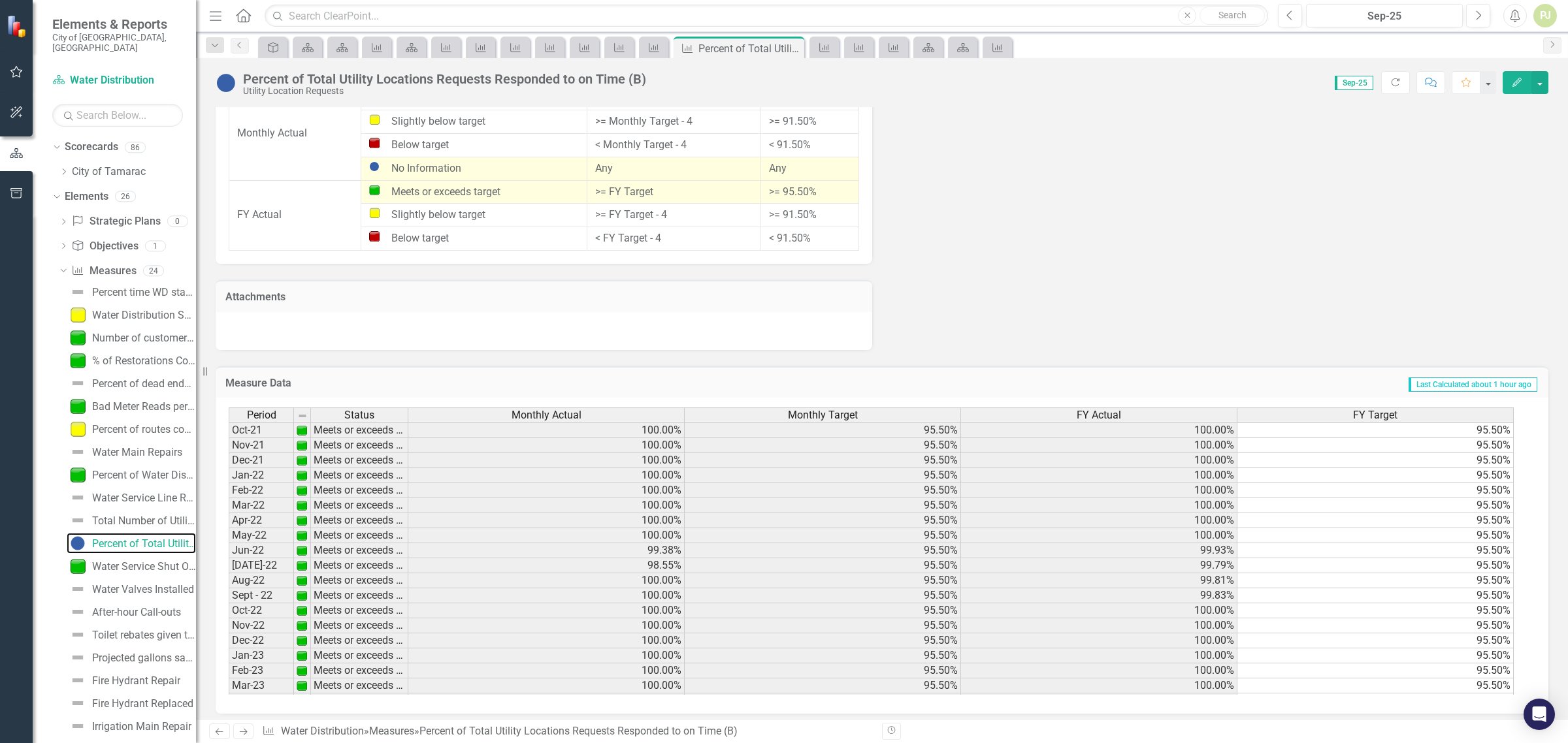
scroll to position [909, 0]
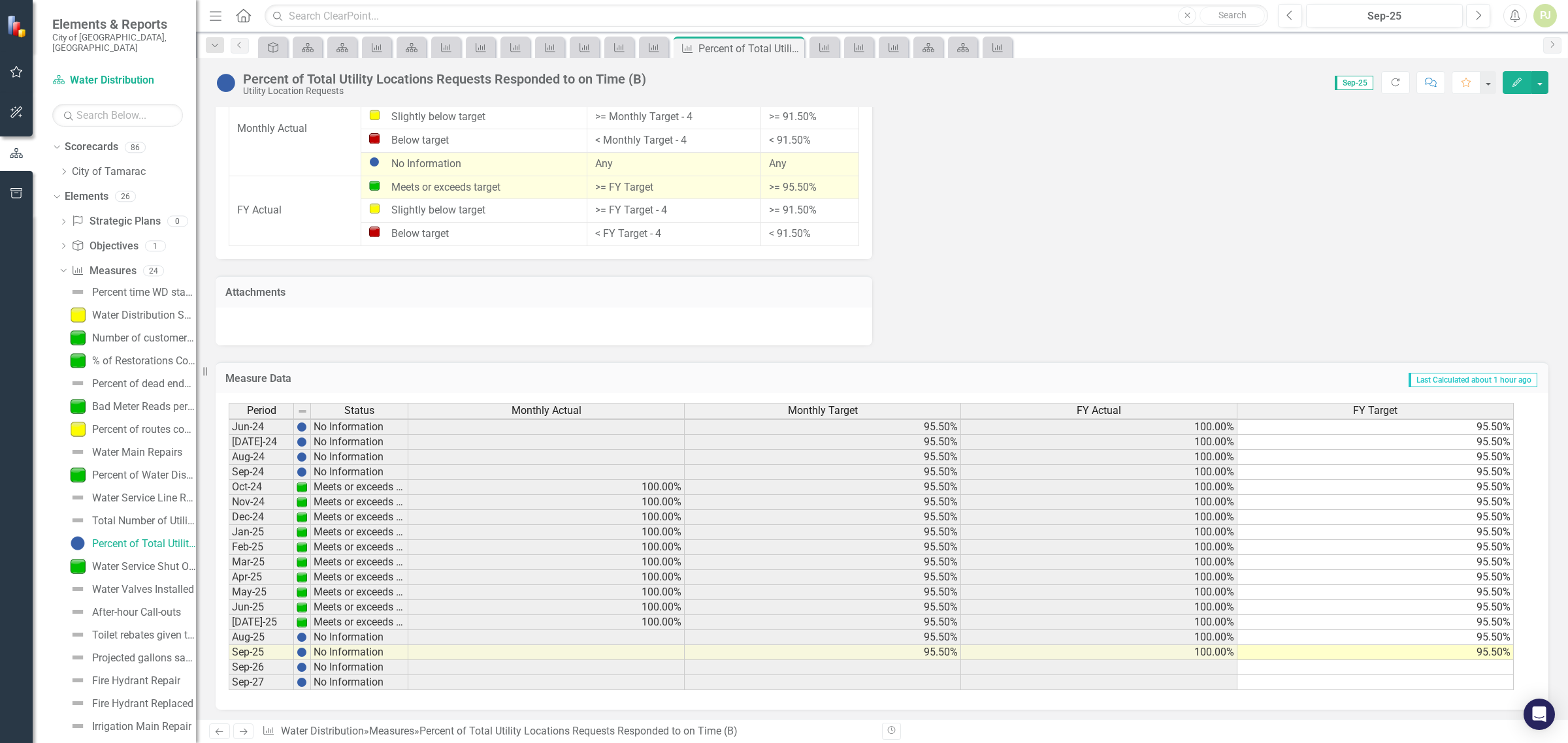
click at [928, 618] on tbody "Feb-23 Meets or exceeds target 100.00% 95.50% 100.00% 95.50% Mar-23 Meets or ex…" at bounding box center [871, 435] width 1285 height 511
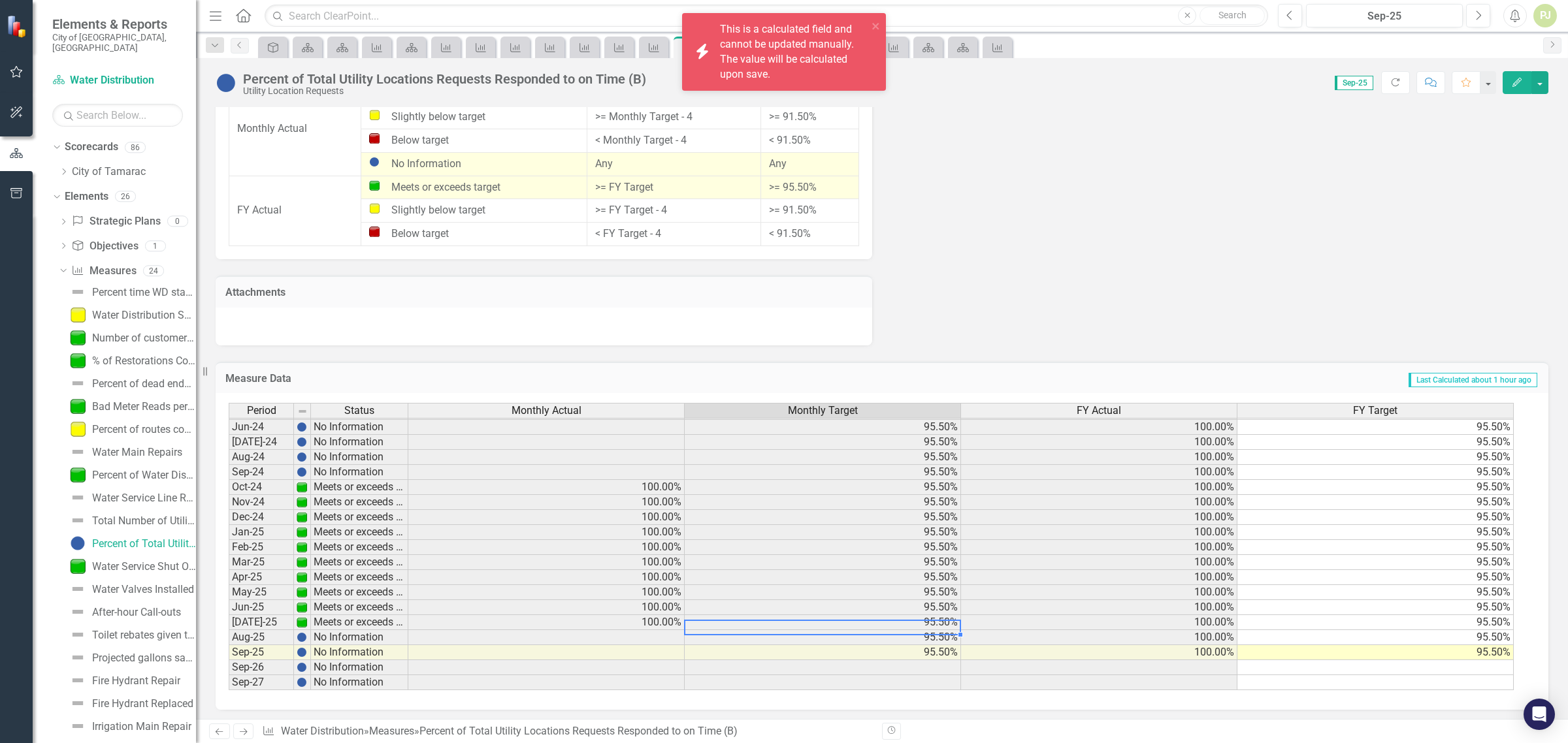
click at [627, 630] on td at bounding box center [547, 637] width 276 height 15
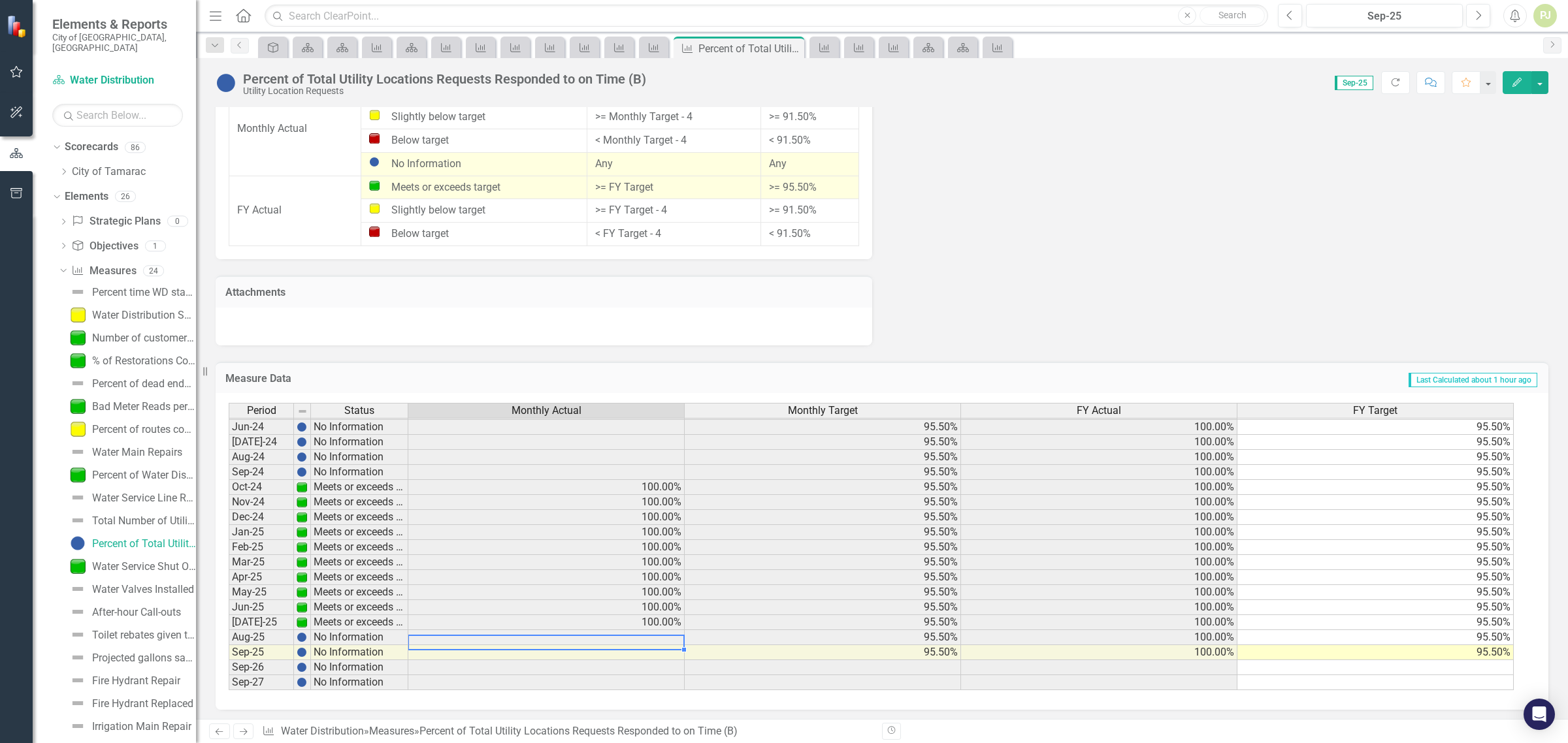
click at [304, 636] on img at bounding box center [301, 637] width 10 height 10
click at [325, 636] on td "No Information" at bounding box center [359, 637] width 97 height 15
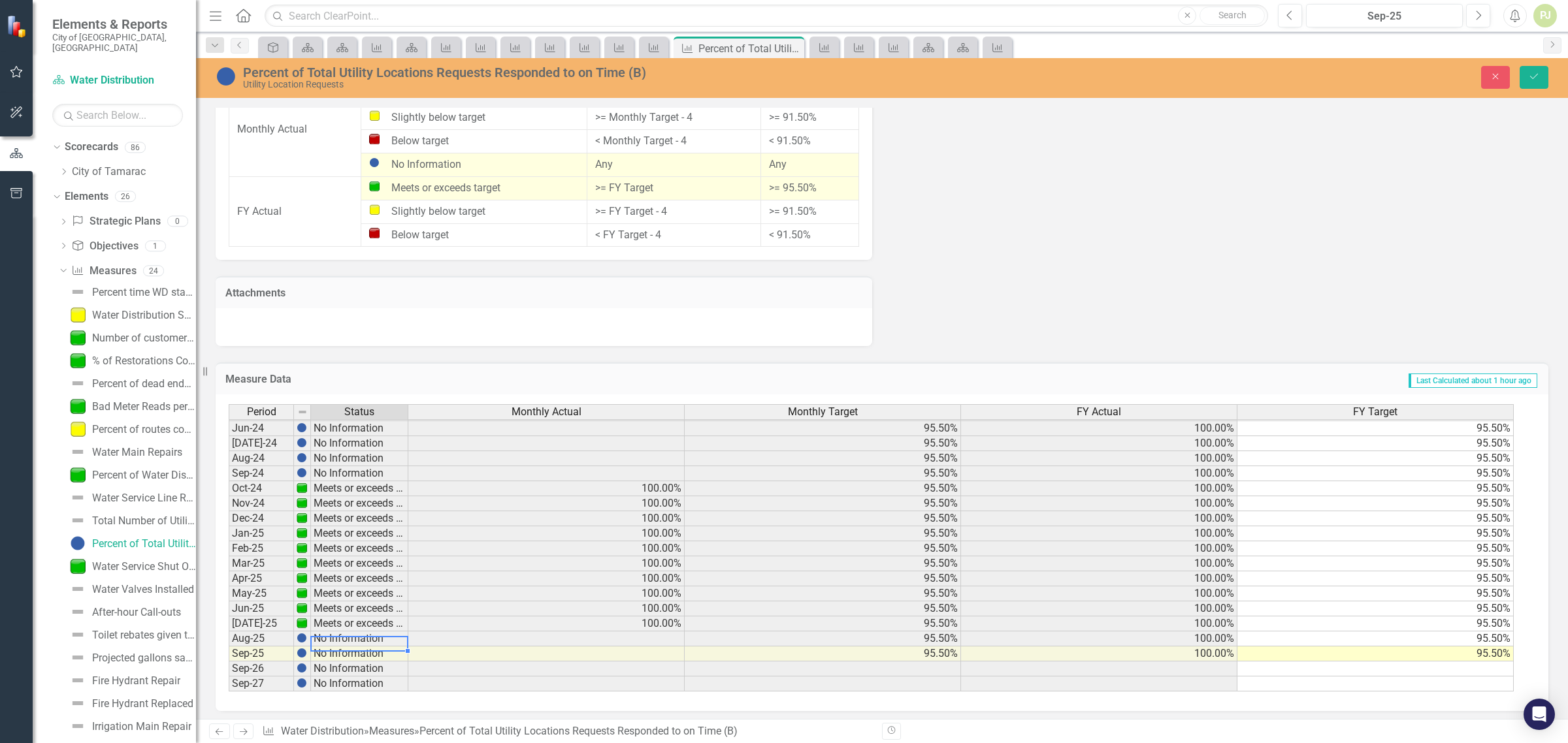
click at [660, 637] on td at bounding box center [547, 639] width 276 height 15
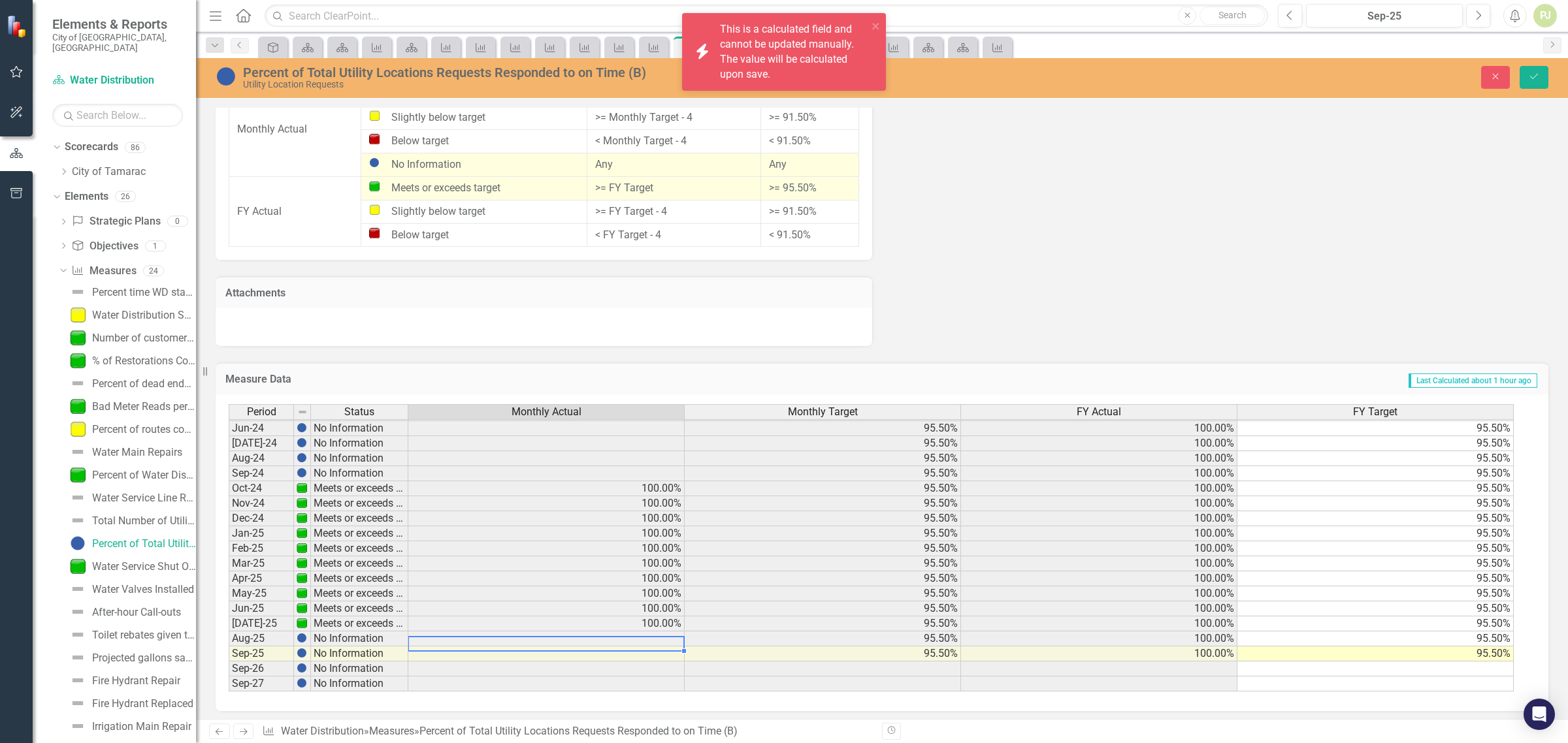
click at [686, 636] on td "95.50%" at bounding box center [823, 639] width 276 height 15
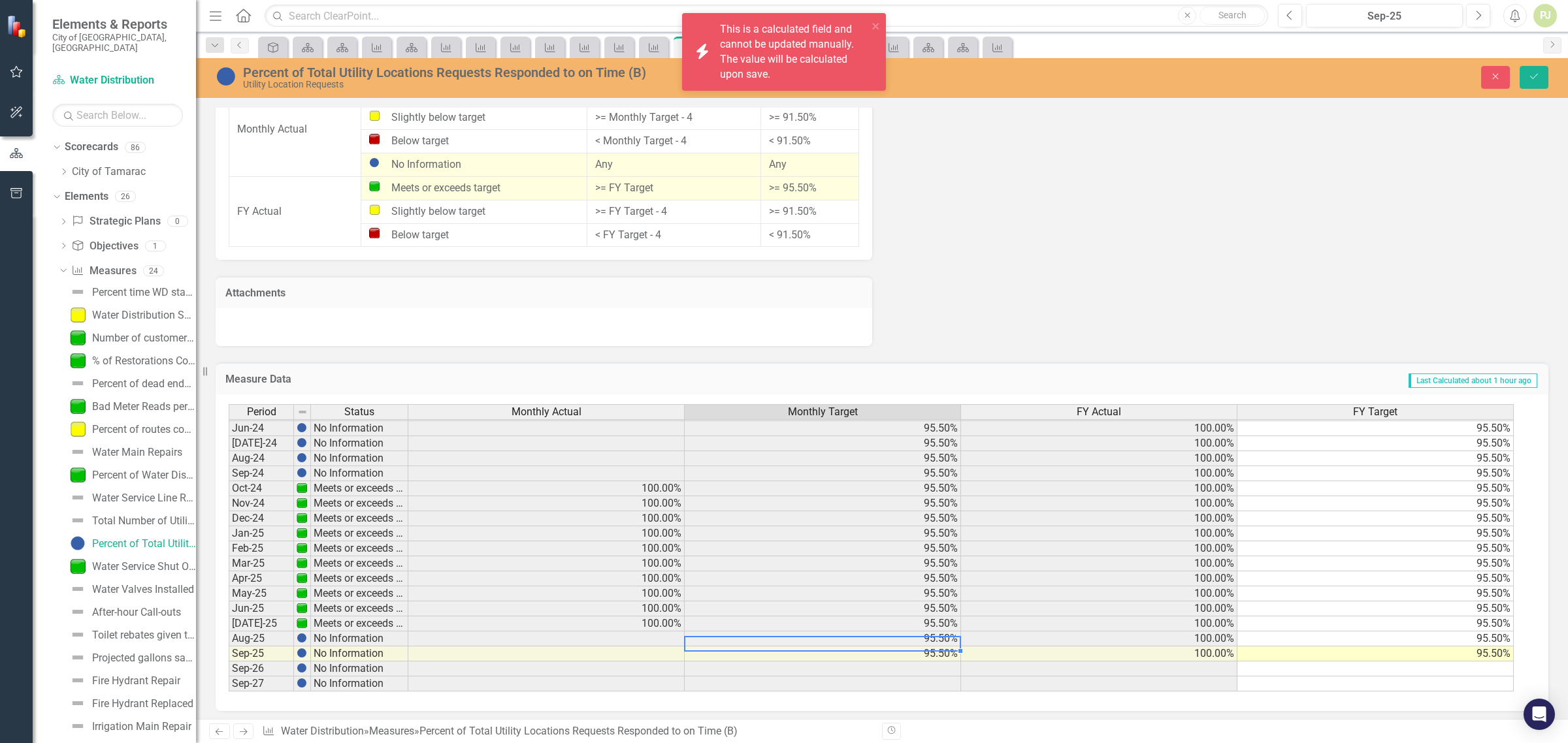
click at [654, 638] on td at bounding box center [547, 639] width 276 height 15
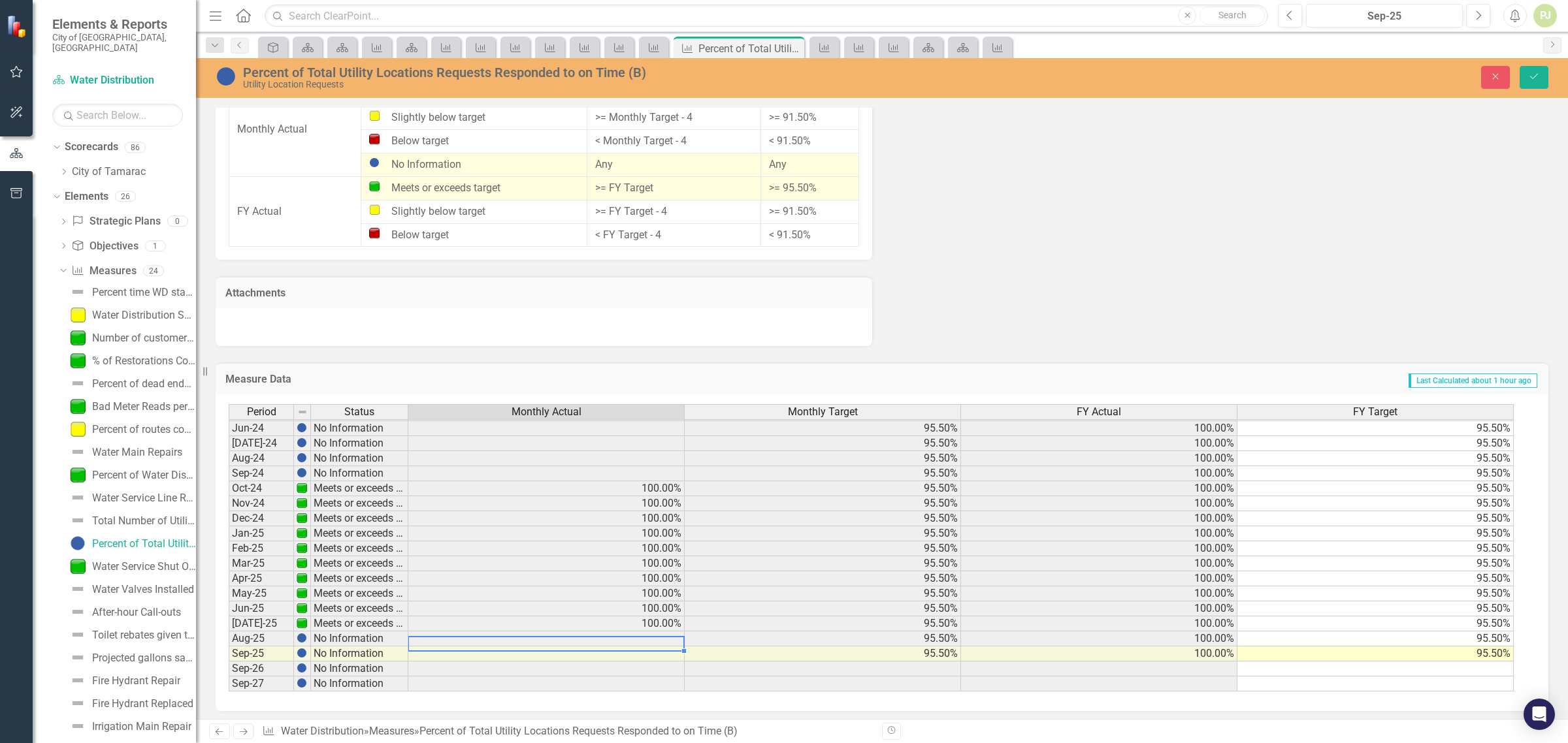
click at [534, 639] on td at bounding box center [547, 639] width 276 height 15
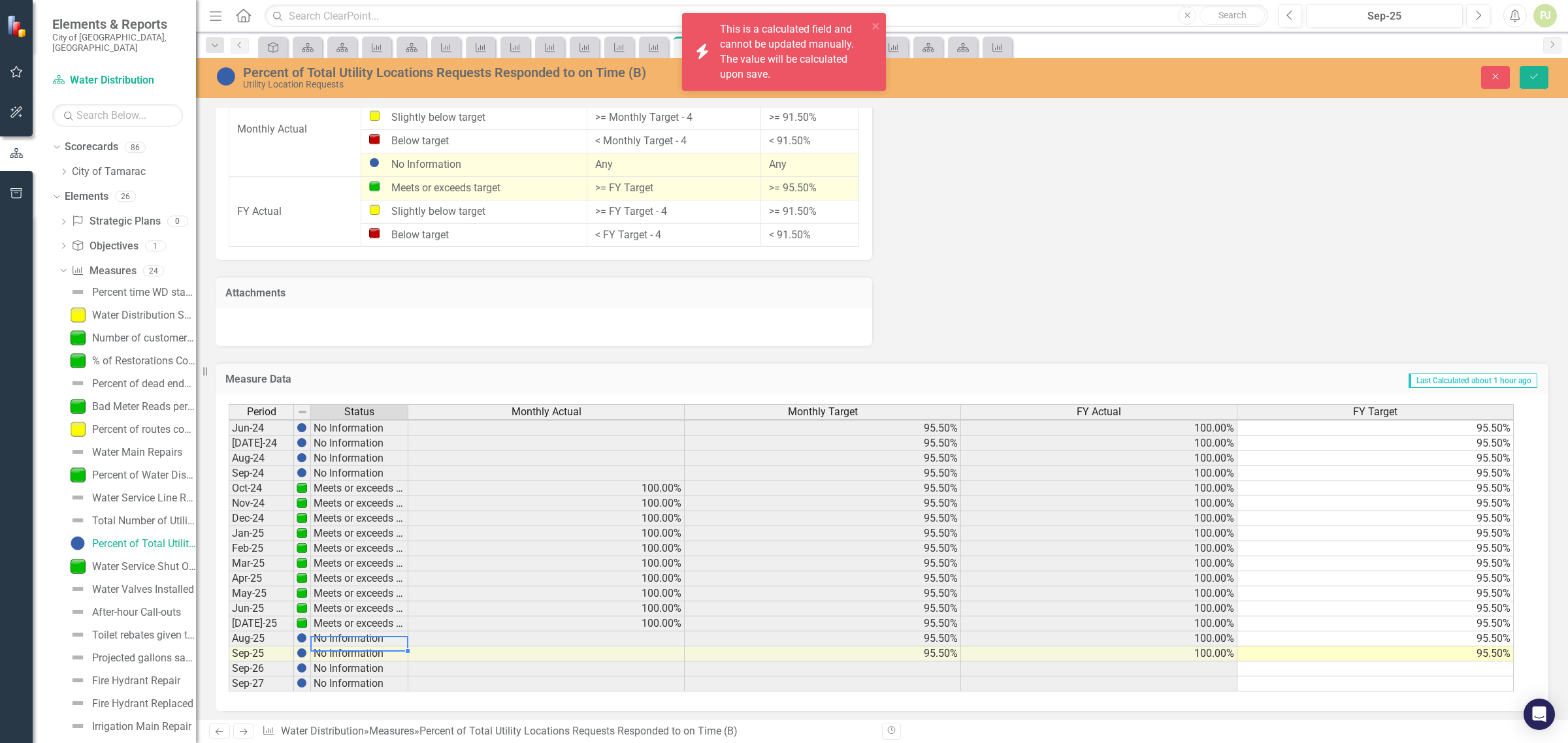
click at [352, 640] on td "No Information" at bounding box center [359, 639] width 97 height 15
click at [352, 635] on td "No Information" at bounding box center [359, 639] width 97 height 15
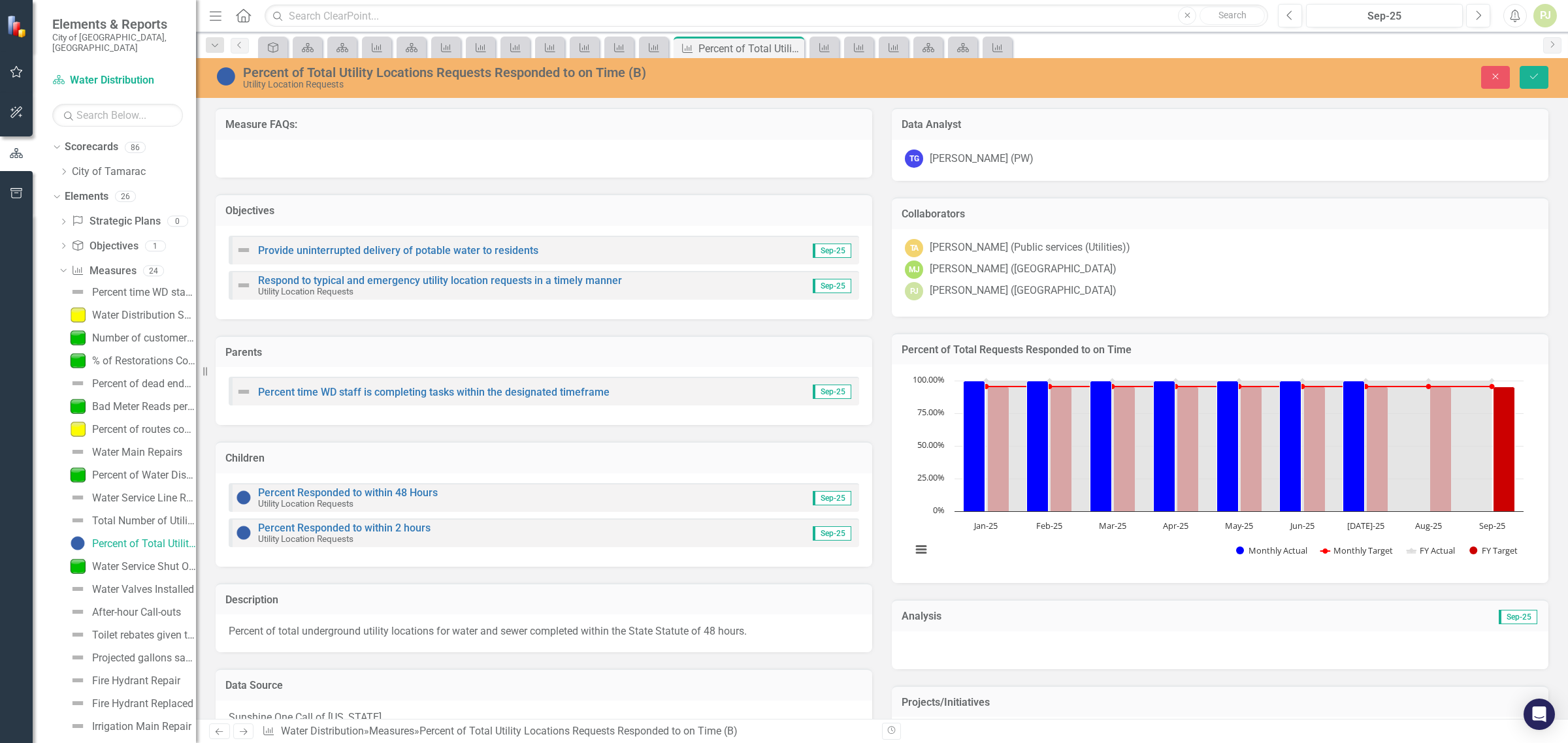
scroll to position [484, 0]
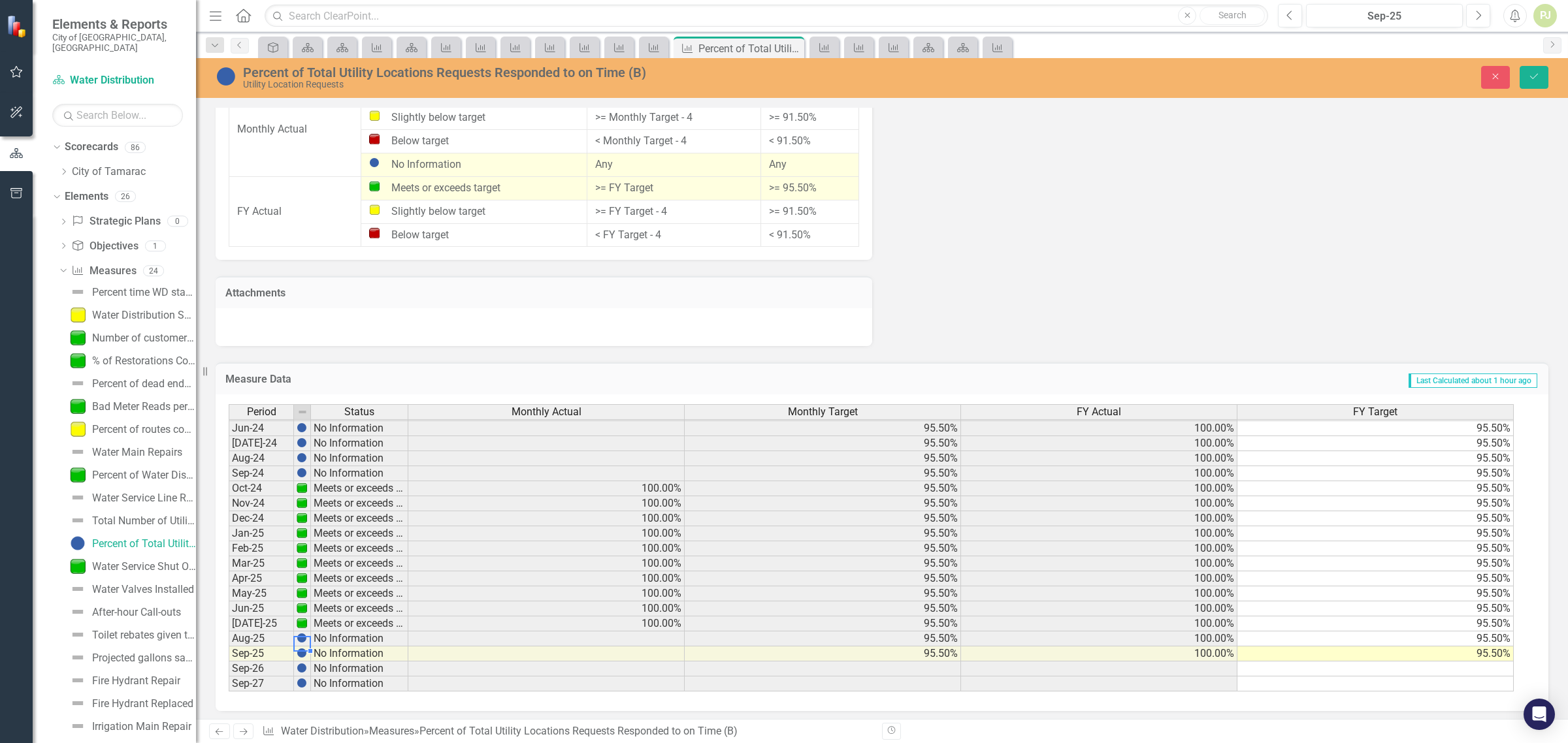
click at [301, 639] on img at bounding box center [301, 637] width 10 height 10
click at [321, 637] on td "No Information" at bounding box center [359, 639] width 97 height 15
click at [1150, 651] on td "100.00%" at bounding box center [1099, 654] width 276 height 15
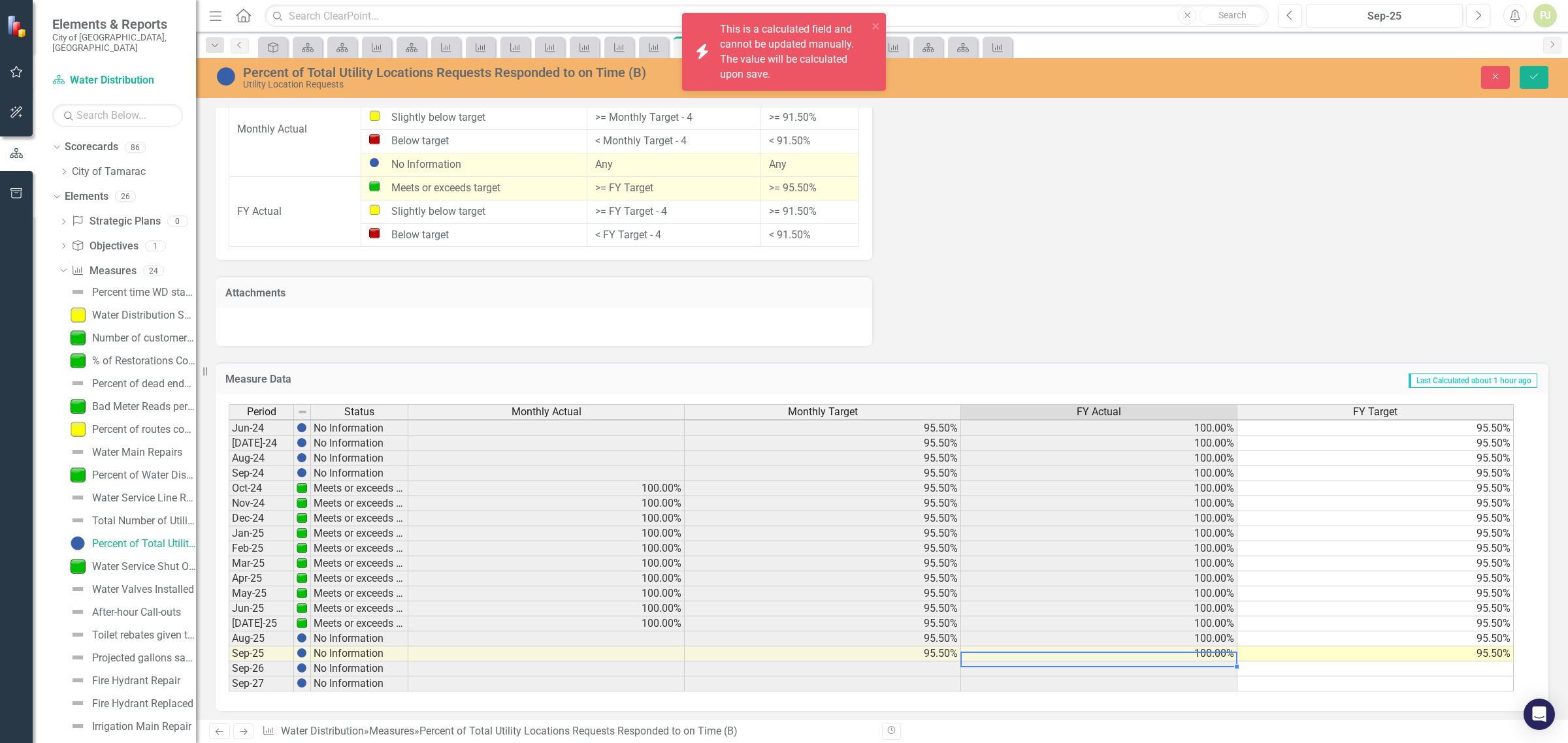
click at [1150, 651] on td "100.00%" at bounding box center [1099, 654] width 276 height 15
click at [1286, 647] on td "95.50%" at bounding box center [1376, 654] width 276 height 15
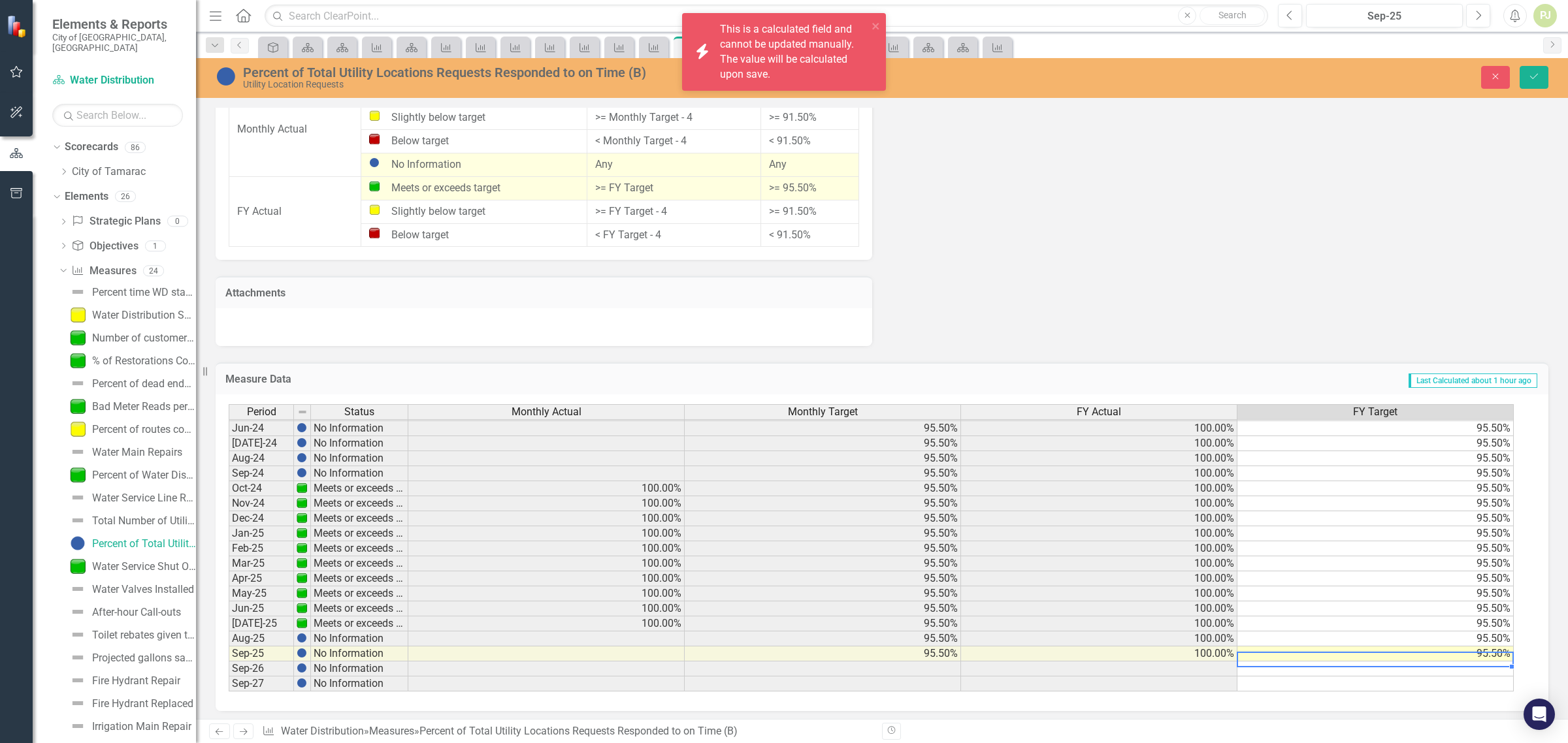
click at [1287, 648] on td "95.50%" at bounding box center [1376, 654] width 276 height 15
type textarea "95.5"
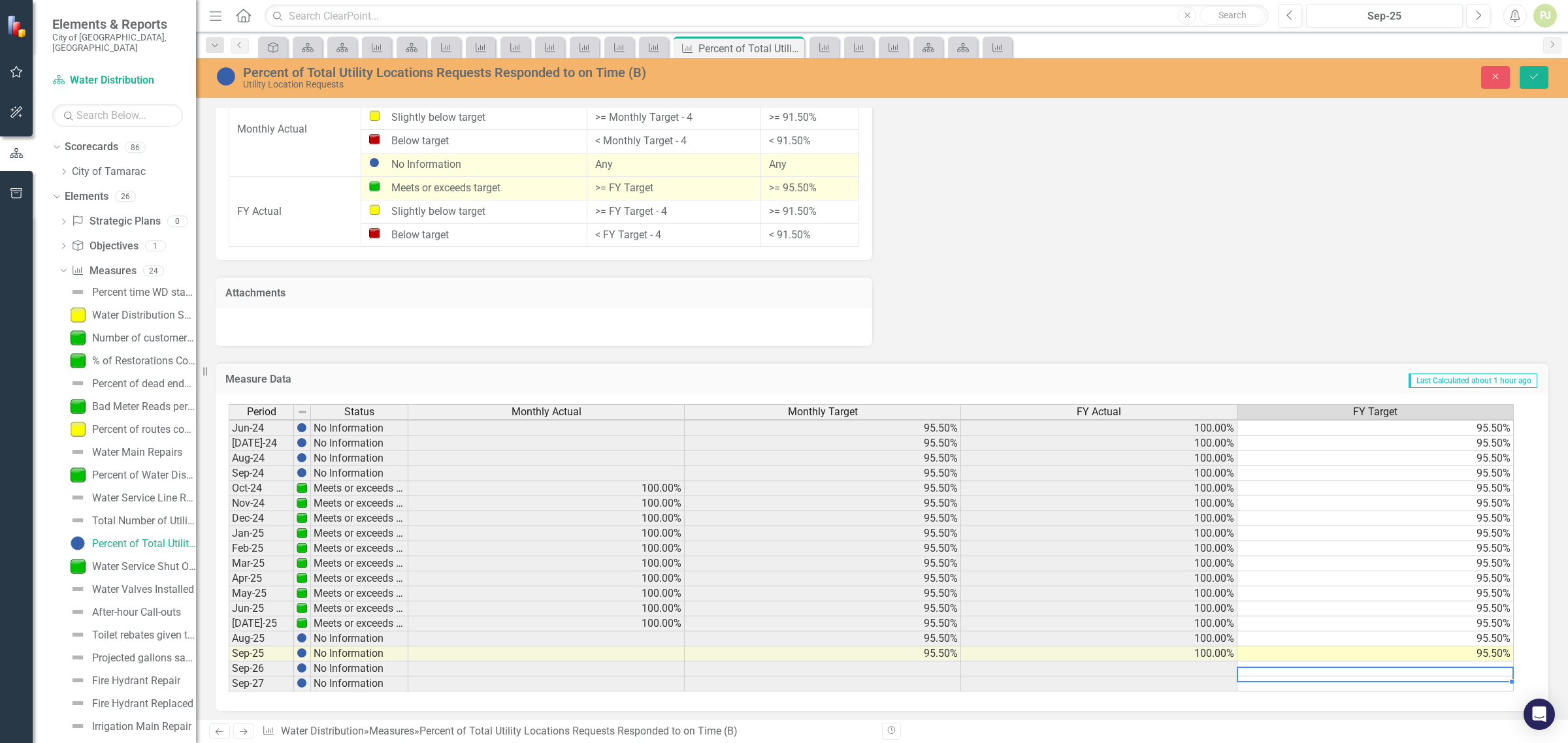
click at [1307, 665] on td at bounding box center [1376, 669] width 276 height 15
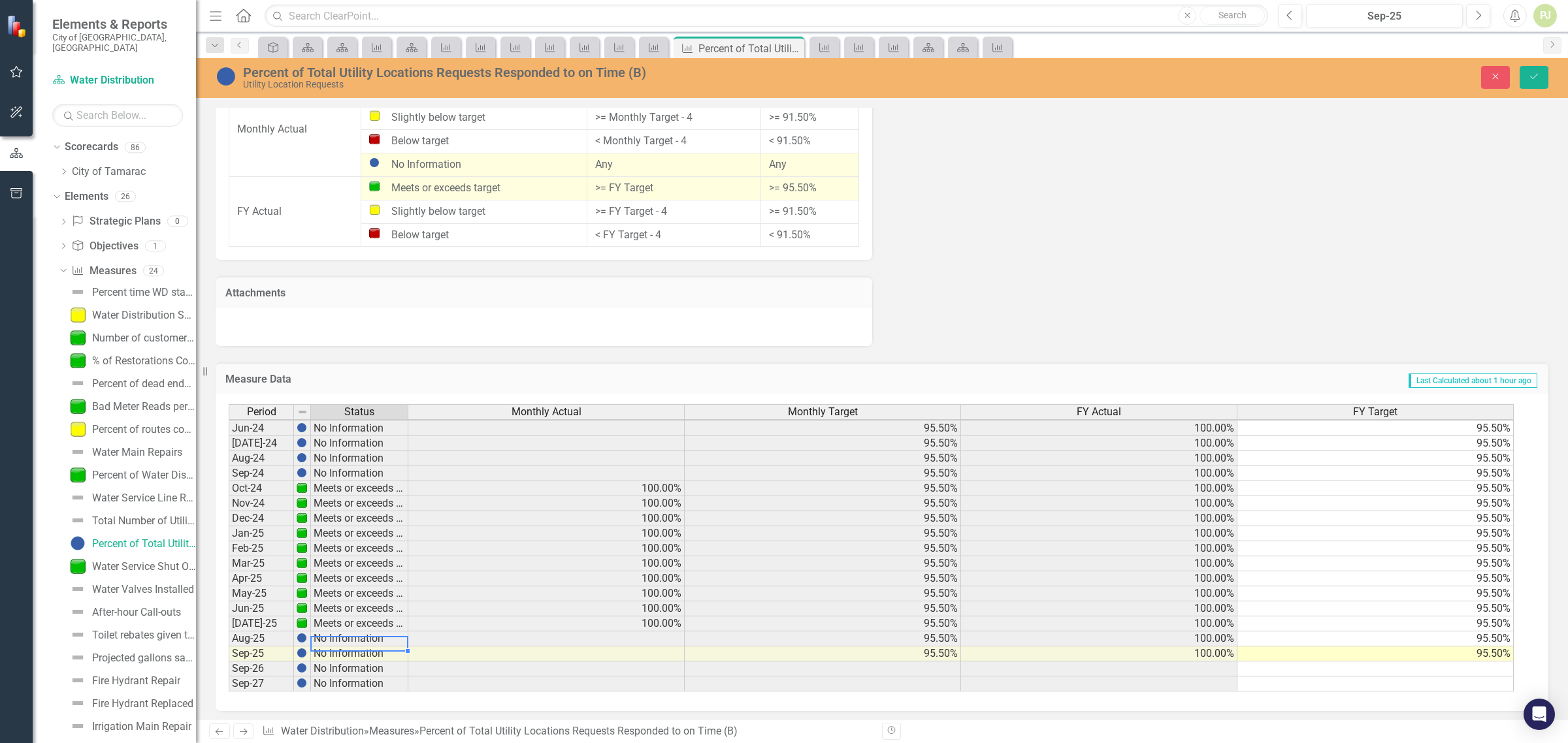
click at [361, 632] on tbody "May-23 Meets or exceeds target Jun-23 Meets or exceeds target Jul-23 Meets or e…" at bounding box center [319, 458] width 180 height 466
click at [361, 632] on td "No Information" at bounding box center [359, 639] width 97 height 15
click at [302, 639] on img at bounding box center [301, 637] width 10 height 10
click at [302, 637] on img at bounding box center [301, 637] width 10 height 10
click at [647, 637] on td at bounding box center [547, 639] width 276 height 15
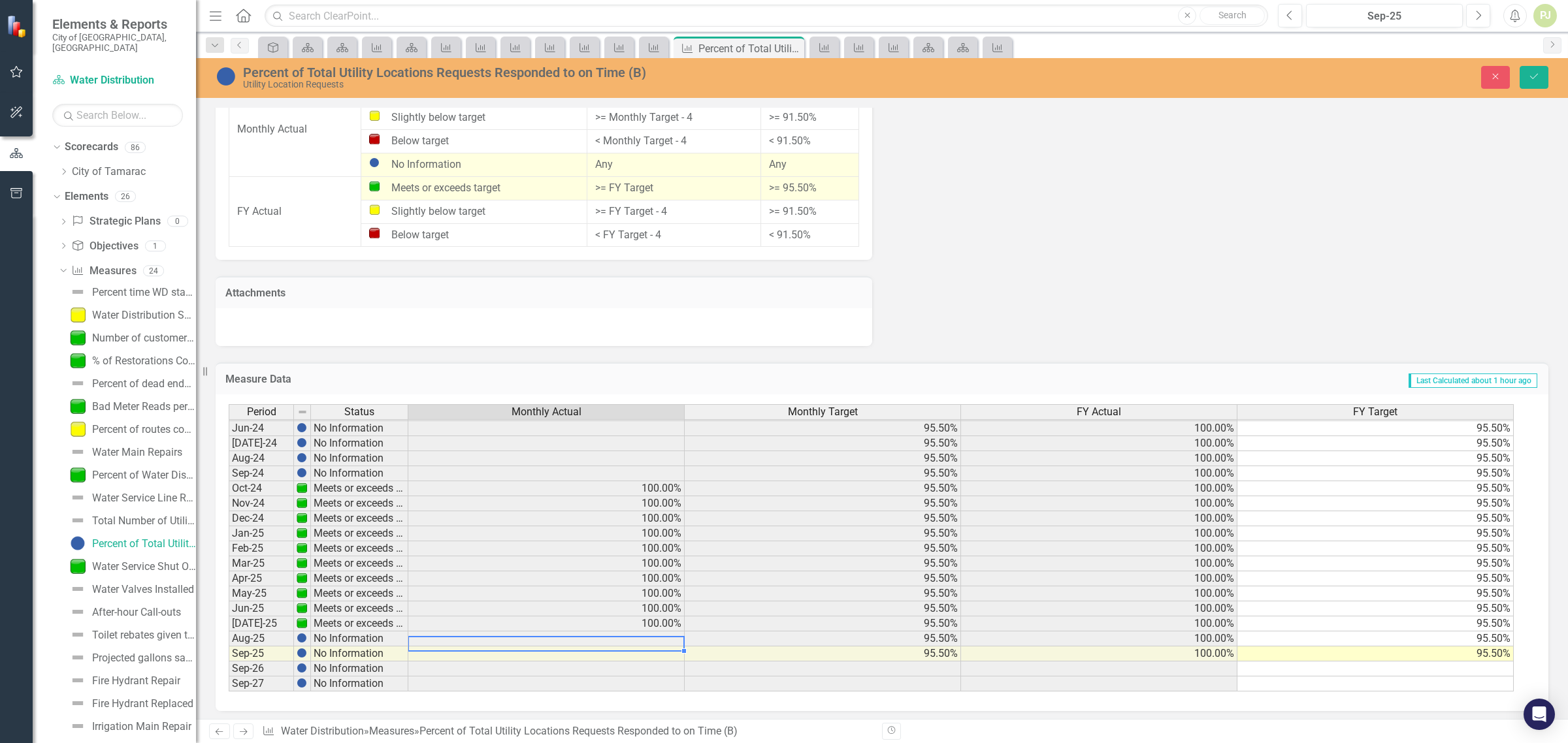
click at [647, 637] on td at bounding box center [547, 639] width 276 height 15
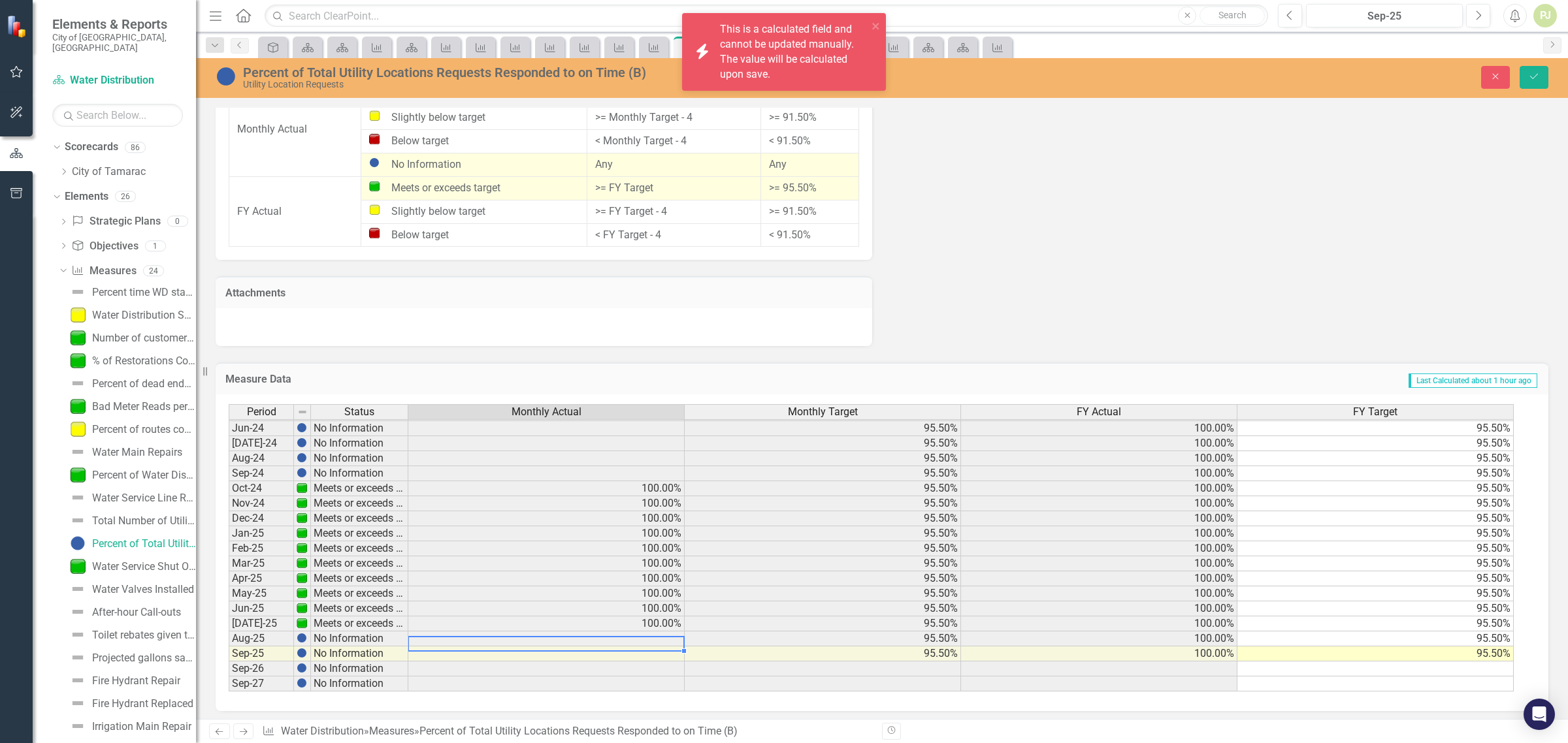
click at [910, 636] on td "95.50%" at bounding box center [823, 639] width 276 height 15
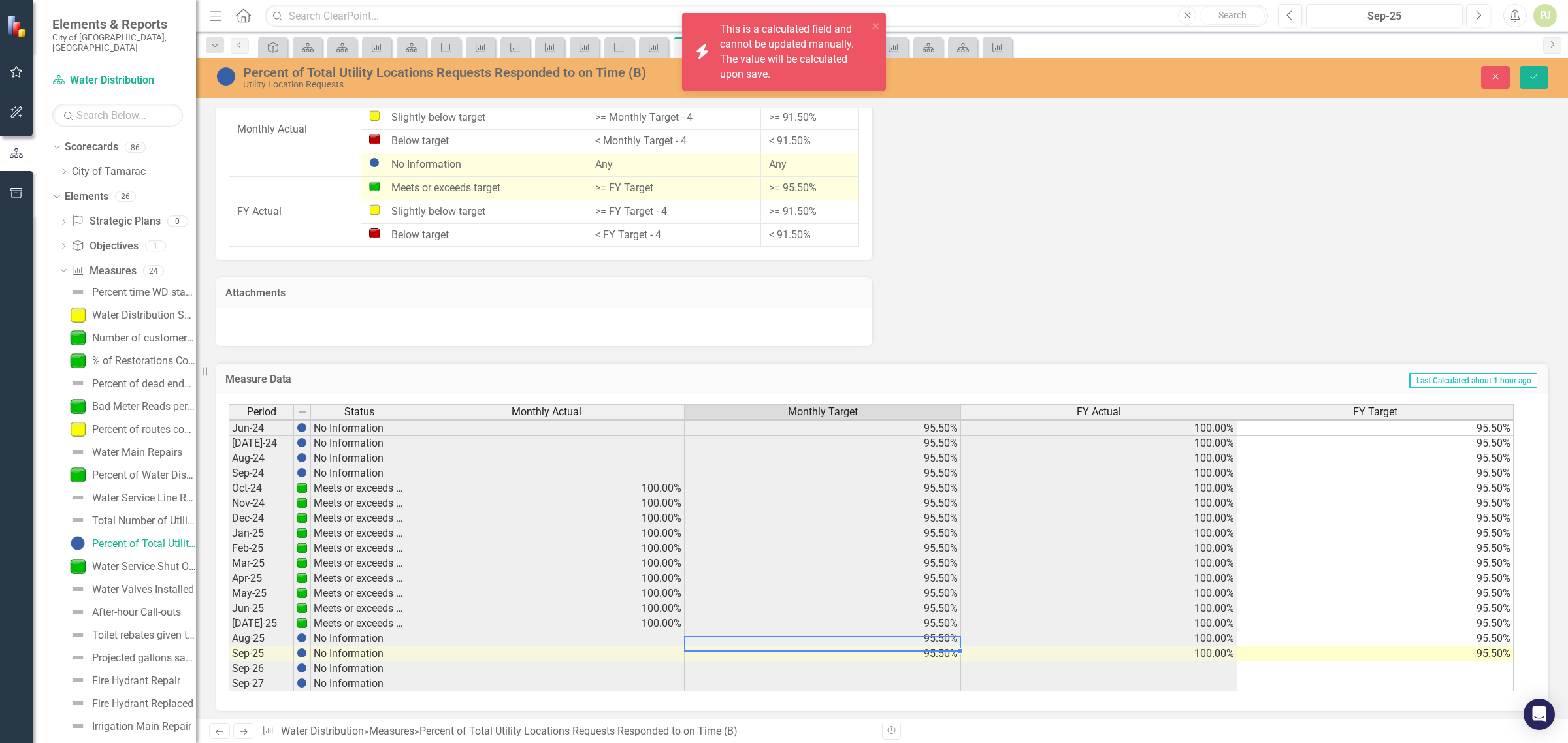
click at [910, 636] on td "95.50%" at bounding box center [823, 639] width 276 height 15
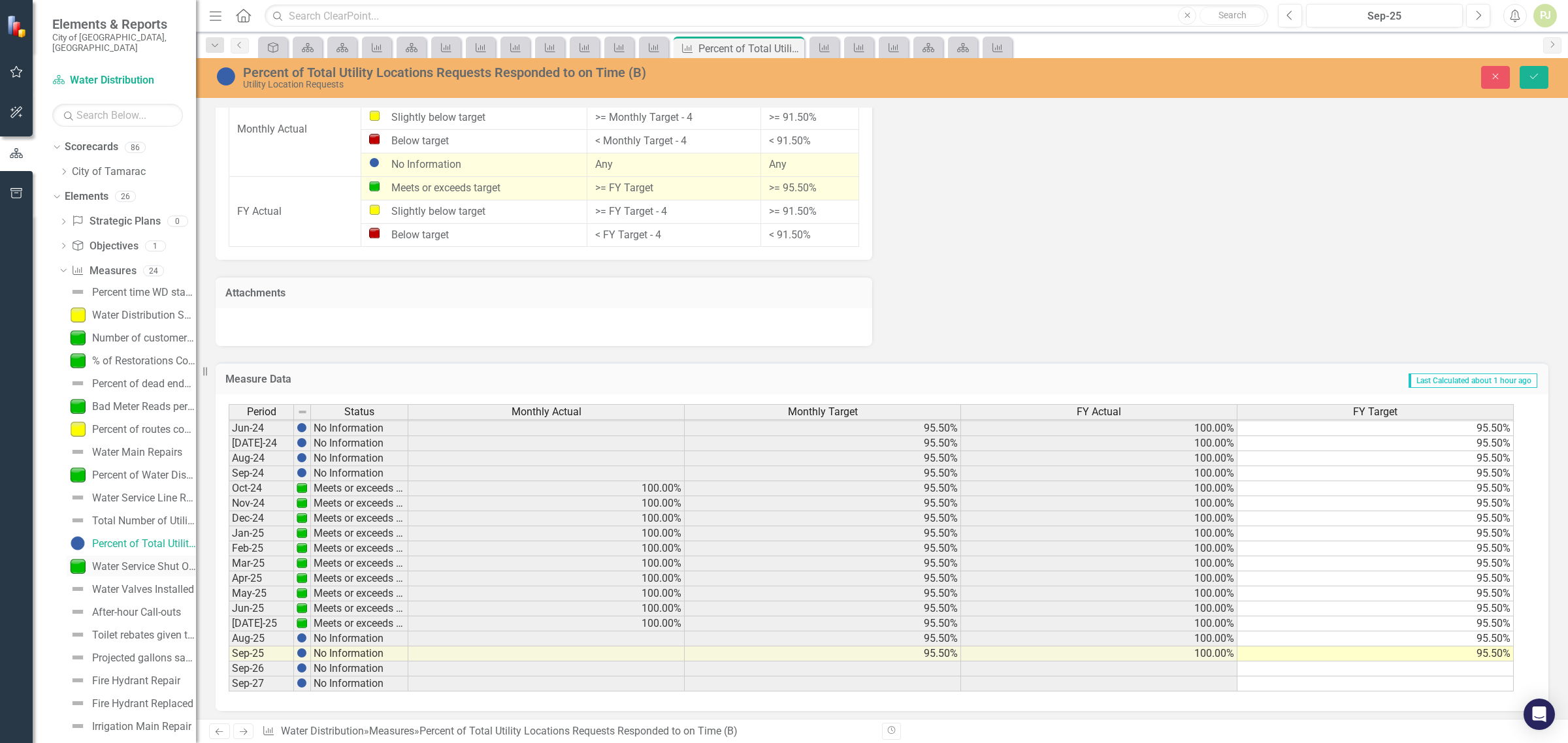
click at [141, 561] on div "Water Service Shut Offs" at bounding box center [144, 566] width 104 height 12
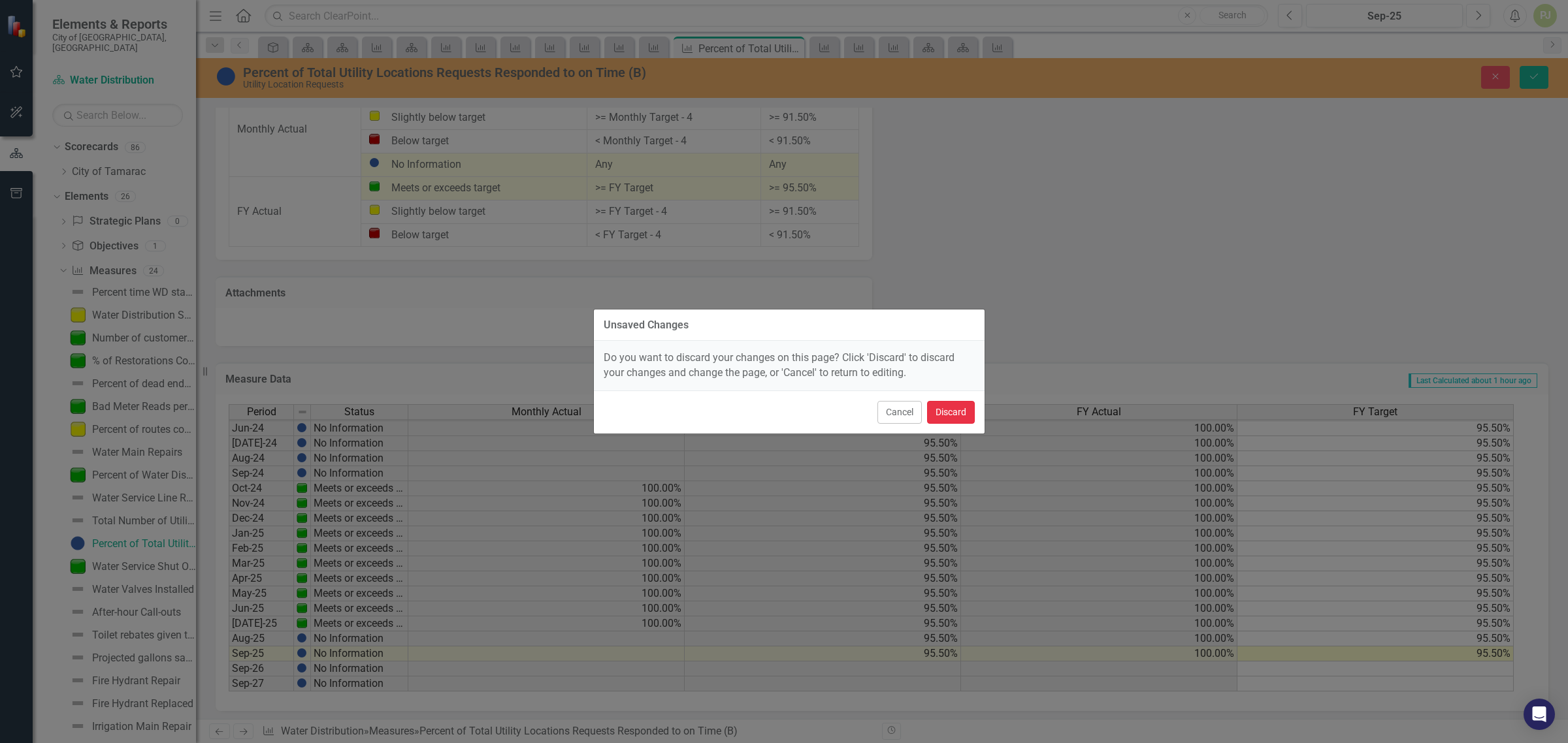
click at [951, 413] on button "Discard" at bounding box center [950, 412] width 47 height 23
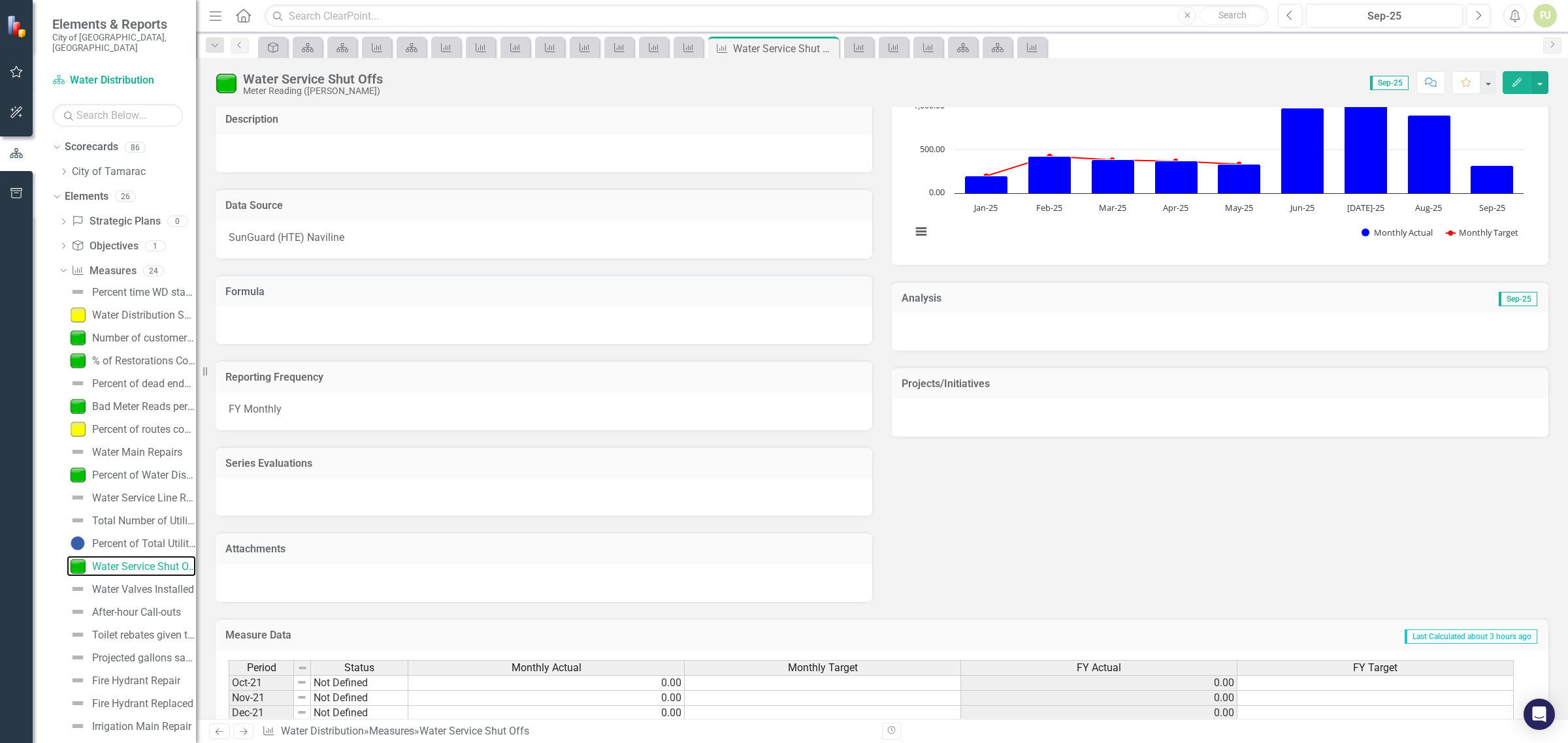
scroll to position [409, 0]
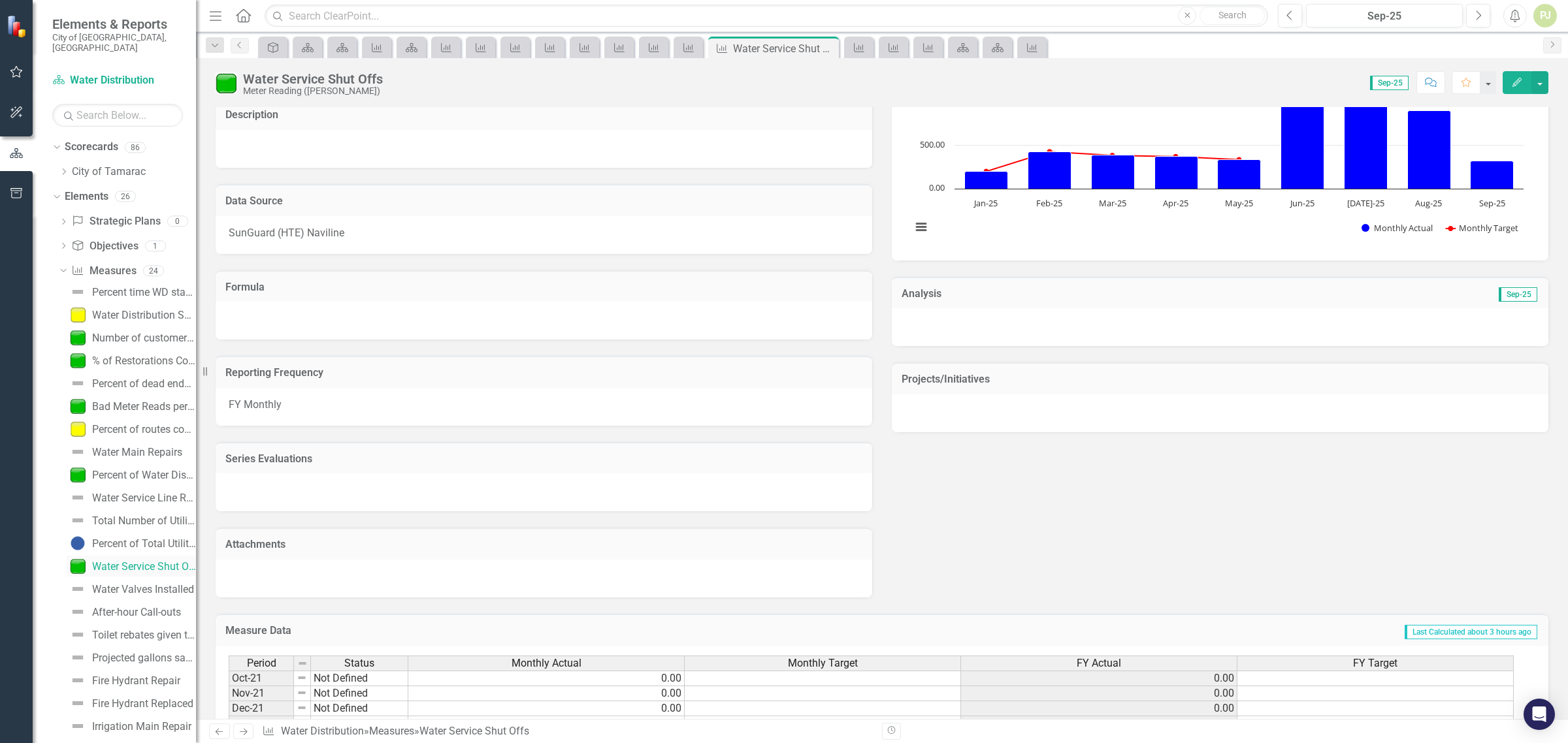
click at [135, 561] on div "Water Service Shut Offs" at bounding box center [144, 566] width 104 height 12
click at [133, 584] on div "Water Valves Installed" at bounding box center [143, 589] width 102 height 12
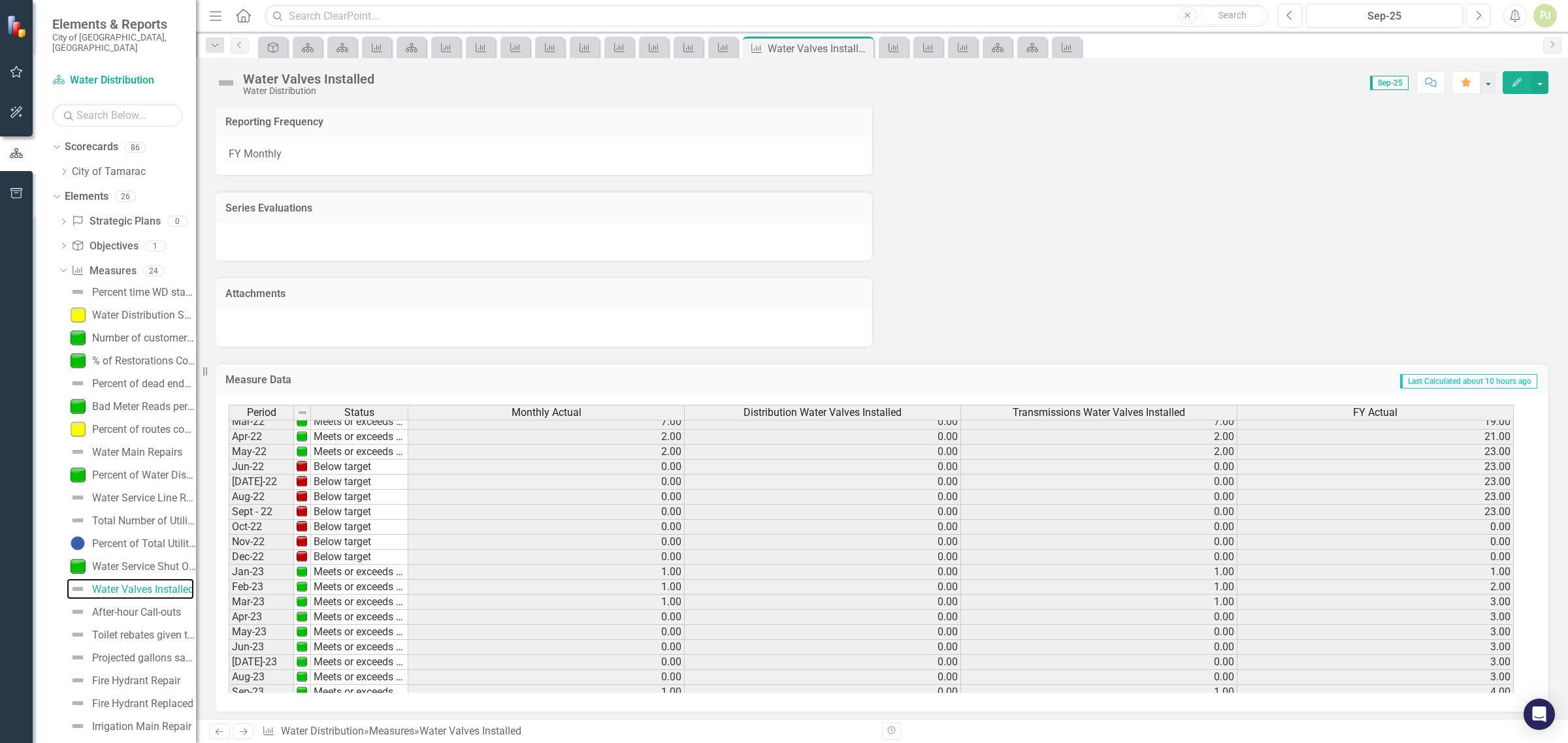
scroll to position [137, 0]
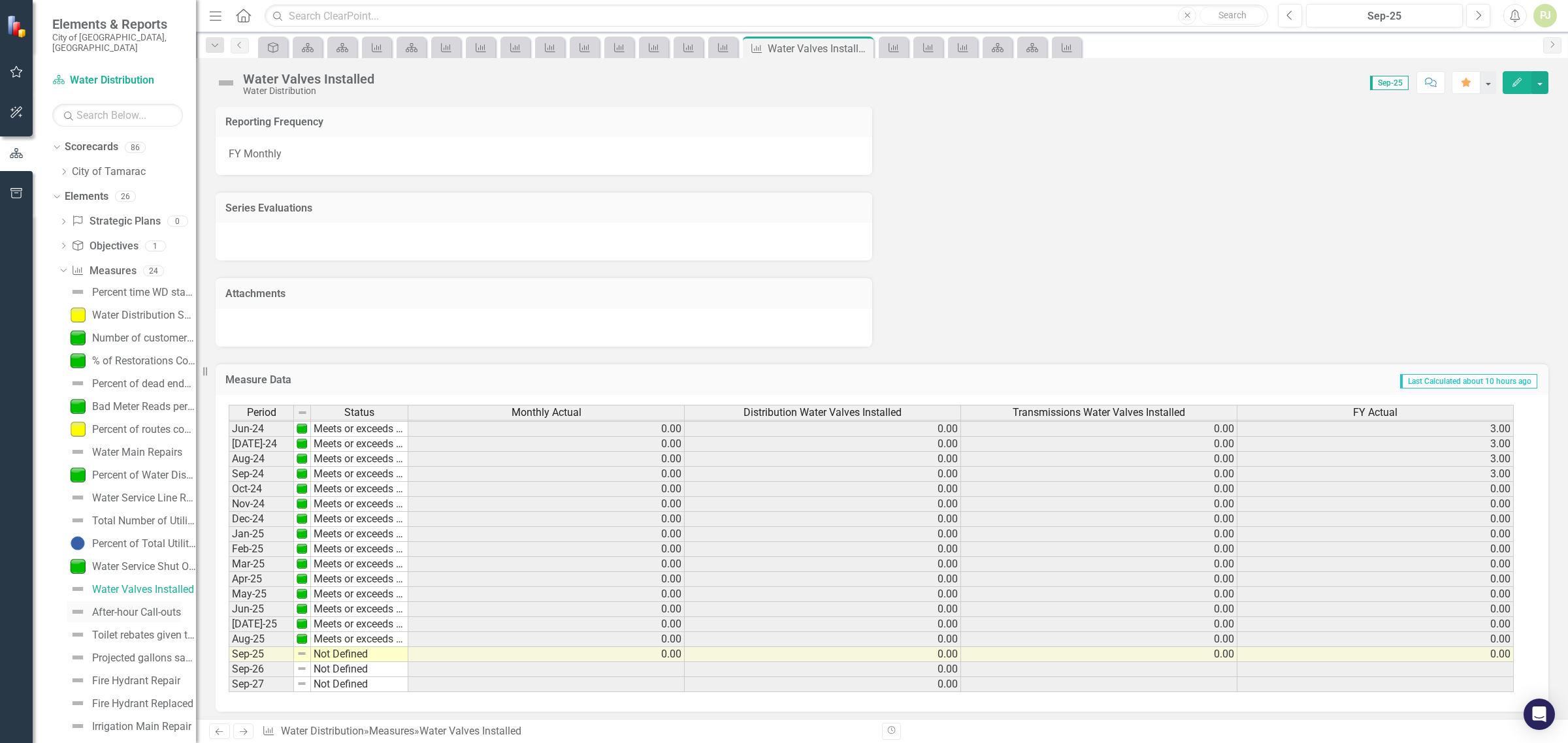
click at [138, 607] on div "After-hour Call-outs" at bounding box center [136, 612] width 89 height 12
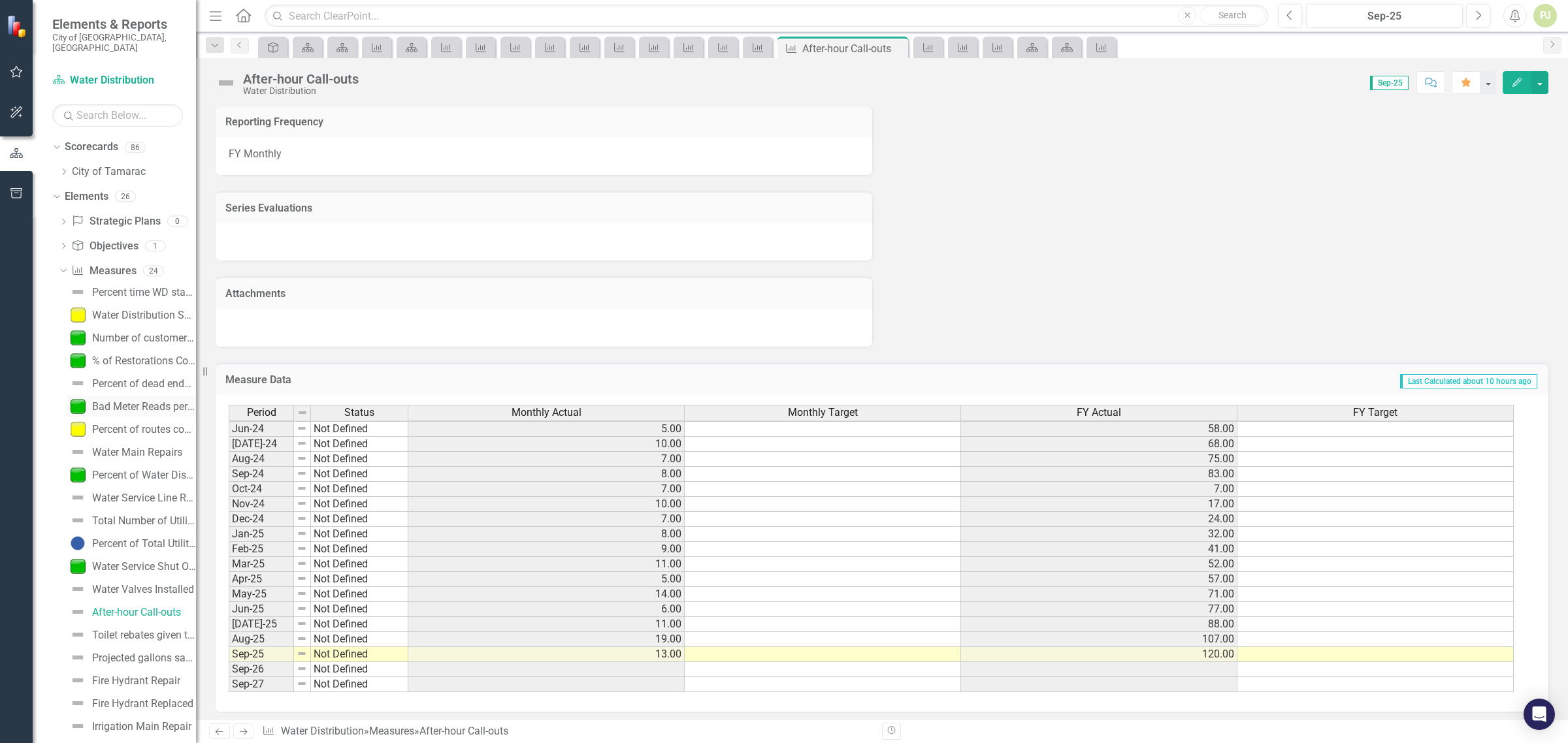
click at [127, 401] on div "Bad Meter Reads per Route" at bounding box center [144, 406] width 104 height 12
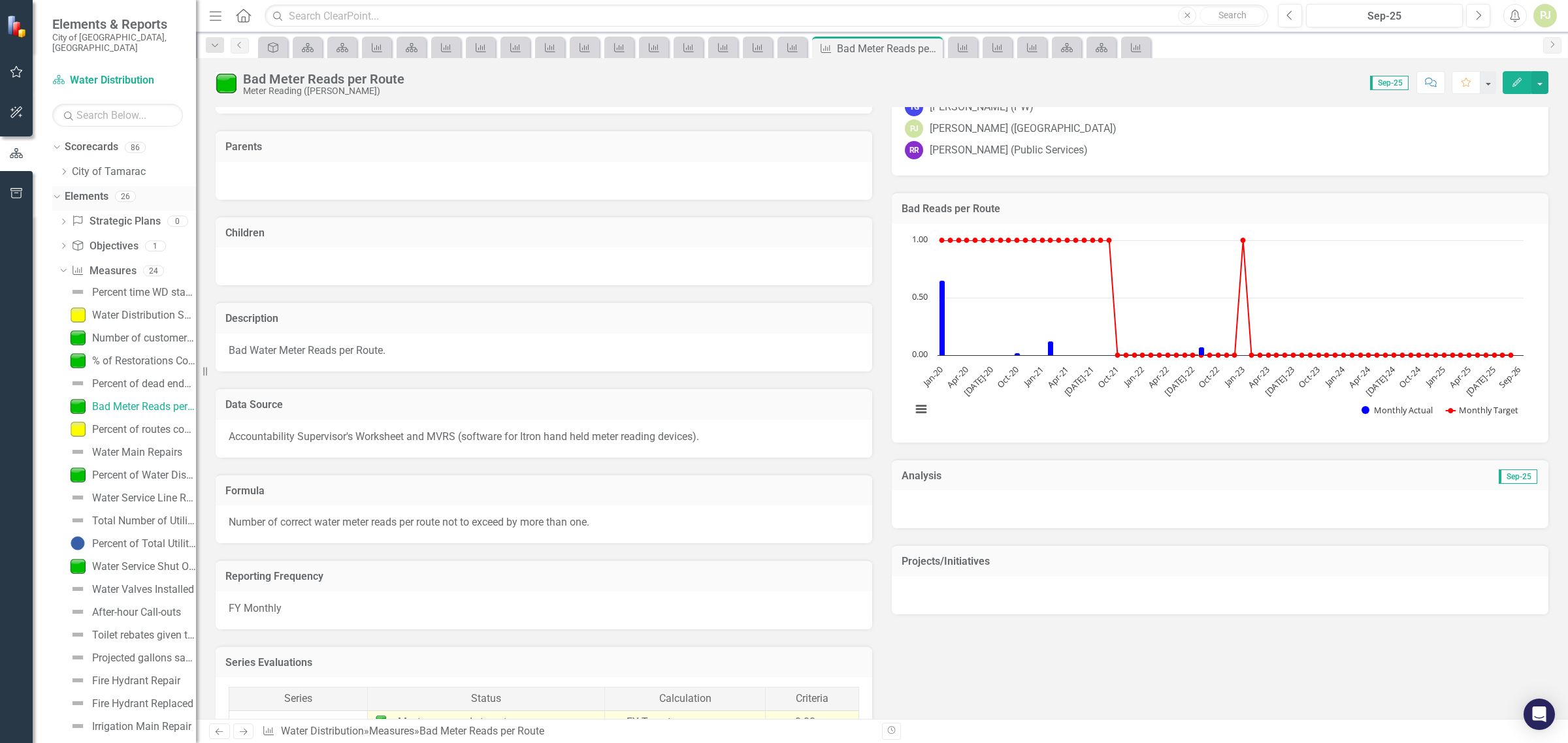
click at [59, 192] on icon "Dropdown" at bounding box center [54, 196] width 7 height 9
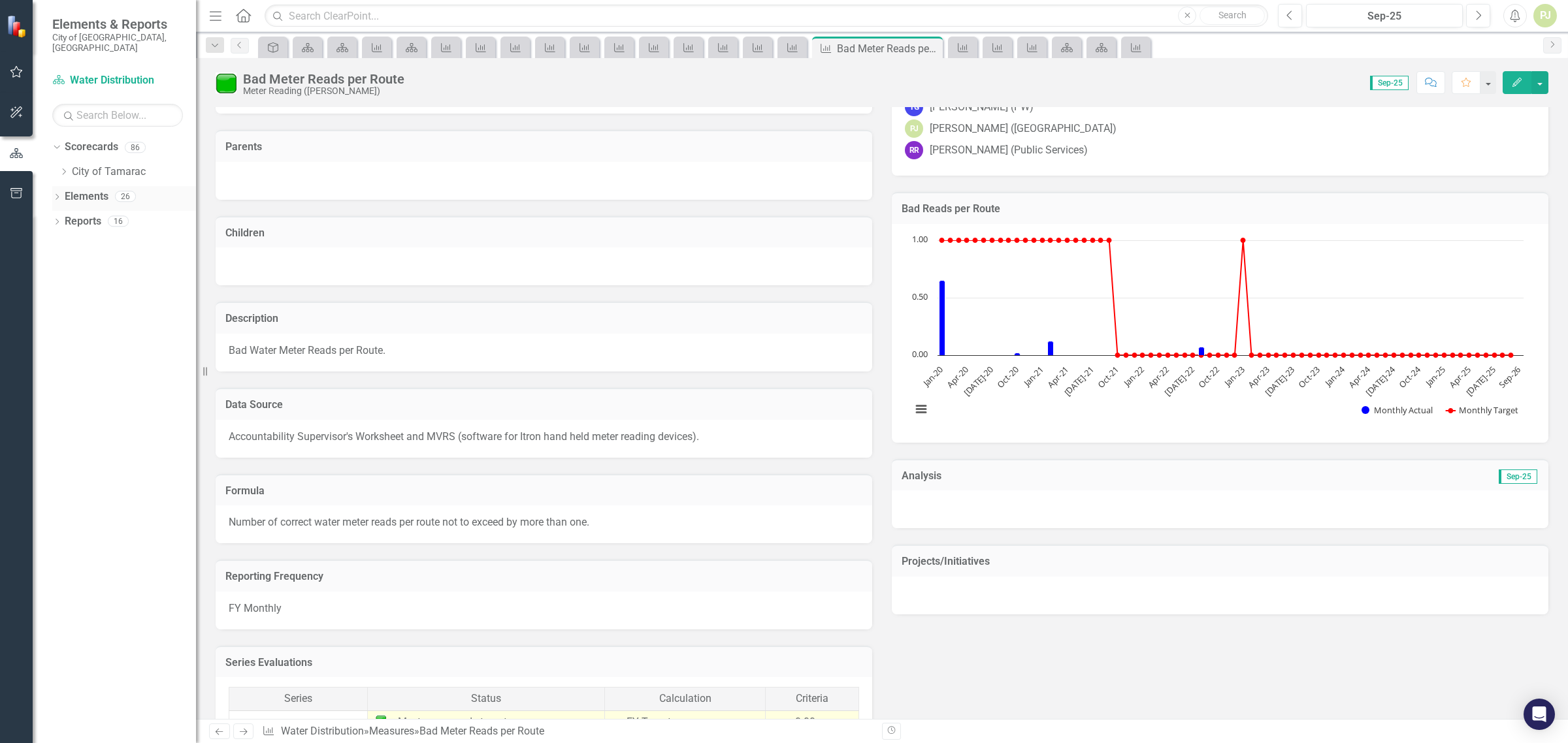
click at [57, 192] on div "Dropdown" at bounding box center [57, 198] width 9 height 11
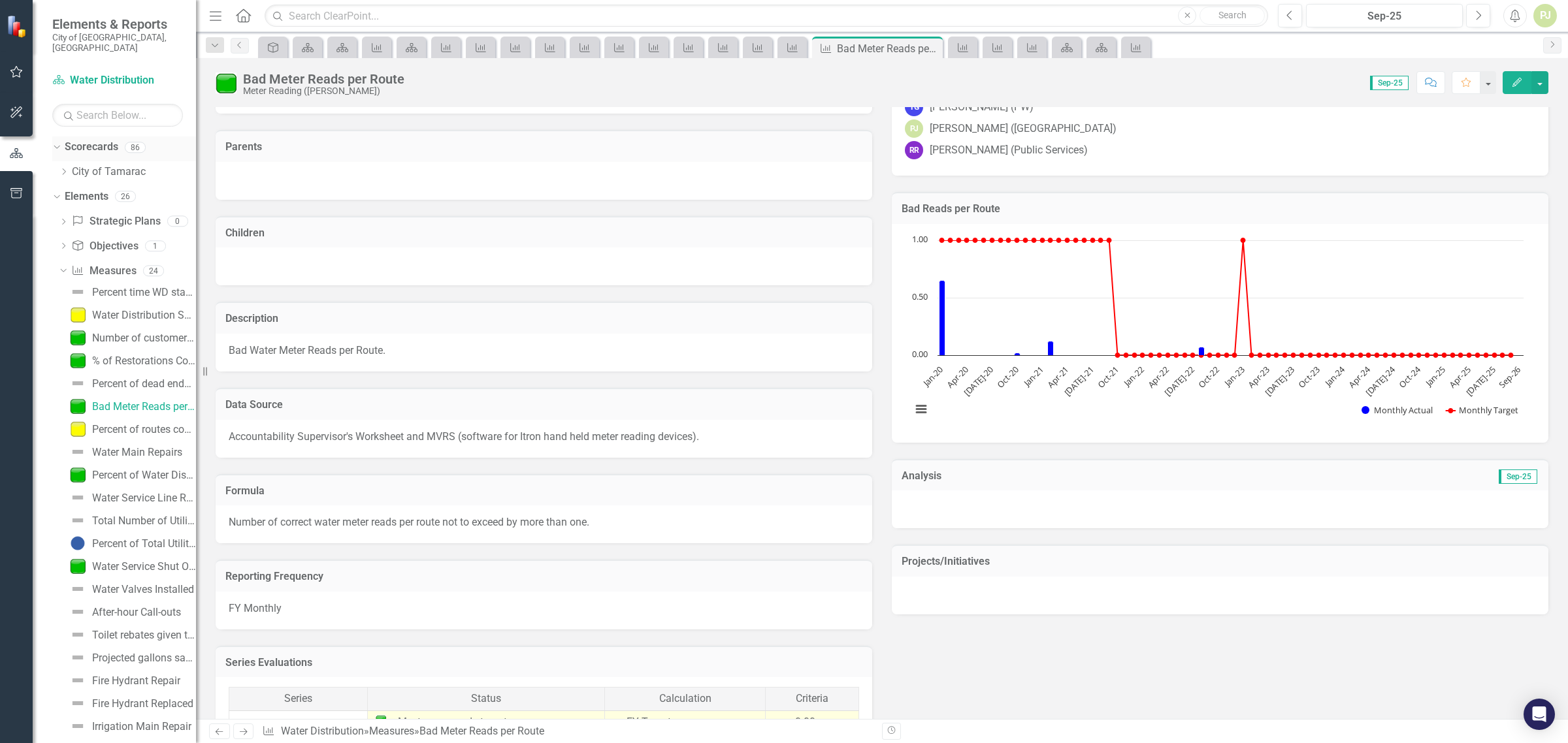
click at [83, 141] on link "Scorecards" at bounding box center [91, 147] width 54 height 15
click at [56, 146] on icon at bounding box center [56, 147] width 6 height 3
click at [61, 219] on icon "Dropdown" at bounding box center [64, 222] width 9 height 7
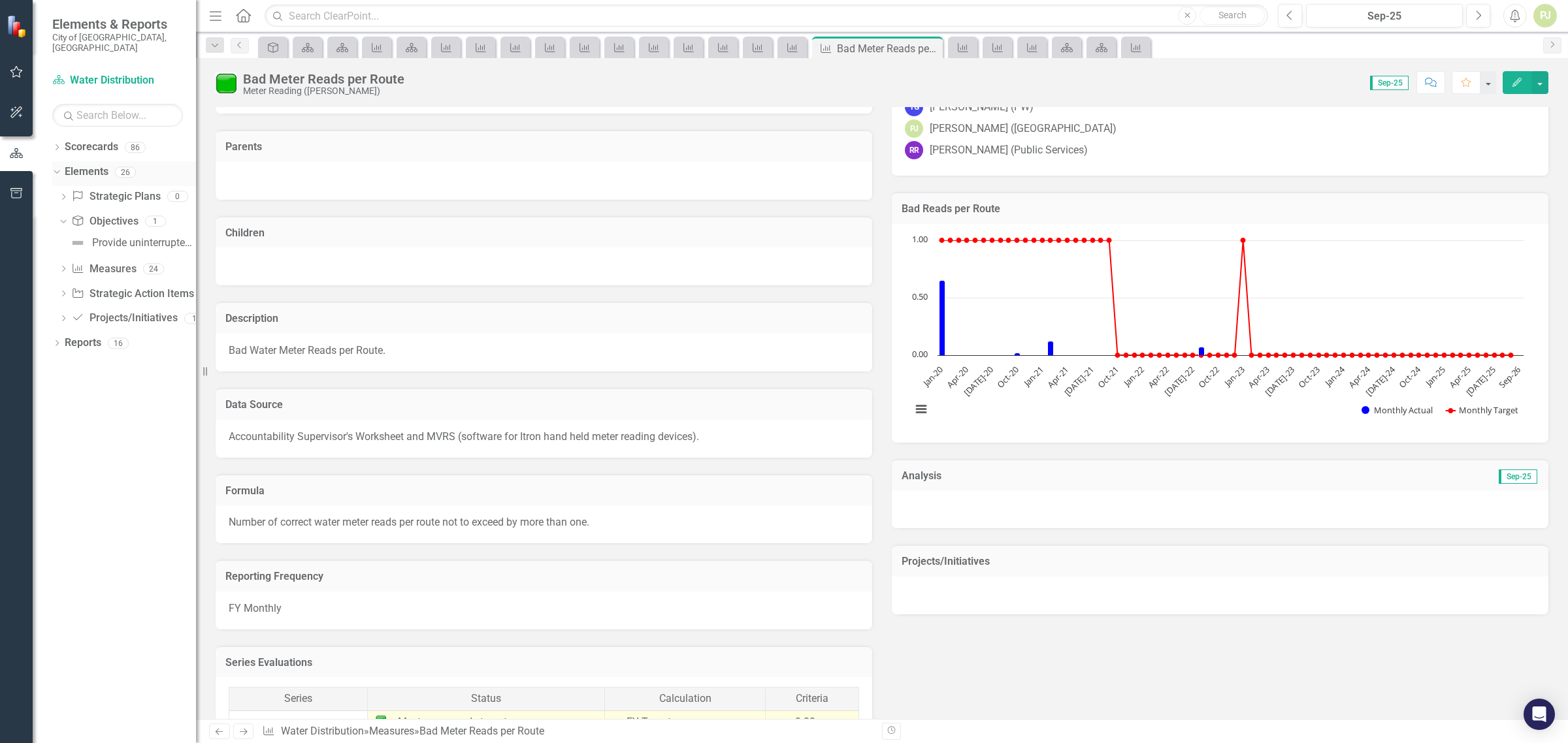
click at [59, 167] on icon "Dropdown" at bounding box center [54, 172] width 7 height 9
click at [55, 145] on icon "Dropdown" at bounding box center [57, 148] width 9 height 7
click at [56, 143] on icon "Dropdown" at bounding box center [54, 147] width 7 height 9
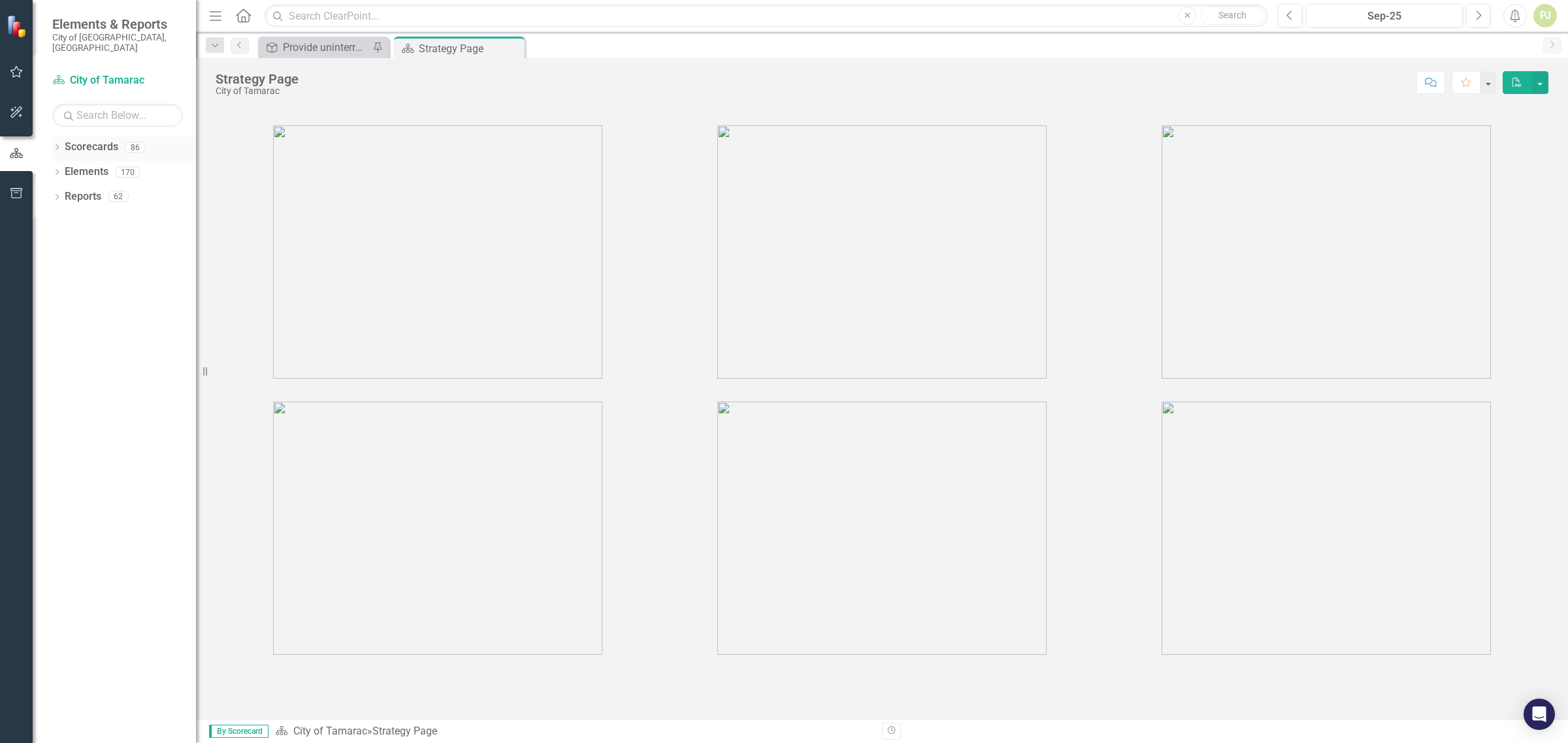
click at [55, 136] on div "Dropdown Scorecards 86" at bounding box center [124, 148] width 144 height 24
click at [55, 145] on icon "Dropdown" at bounding box center [57, 148] width 9 height 7
click at [64, 168] on icon "Dropdown" at bounding box center [64, 172] width 9 height 8
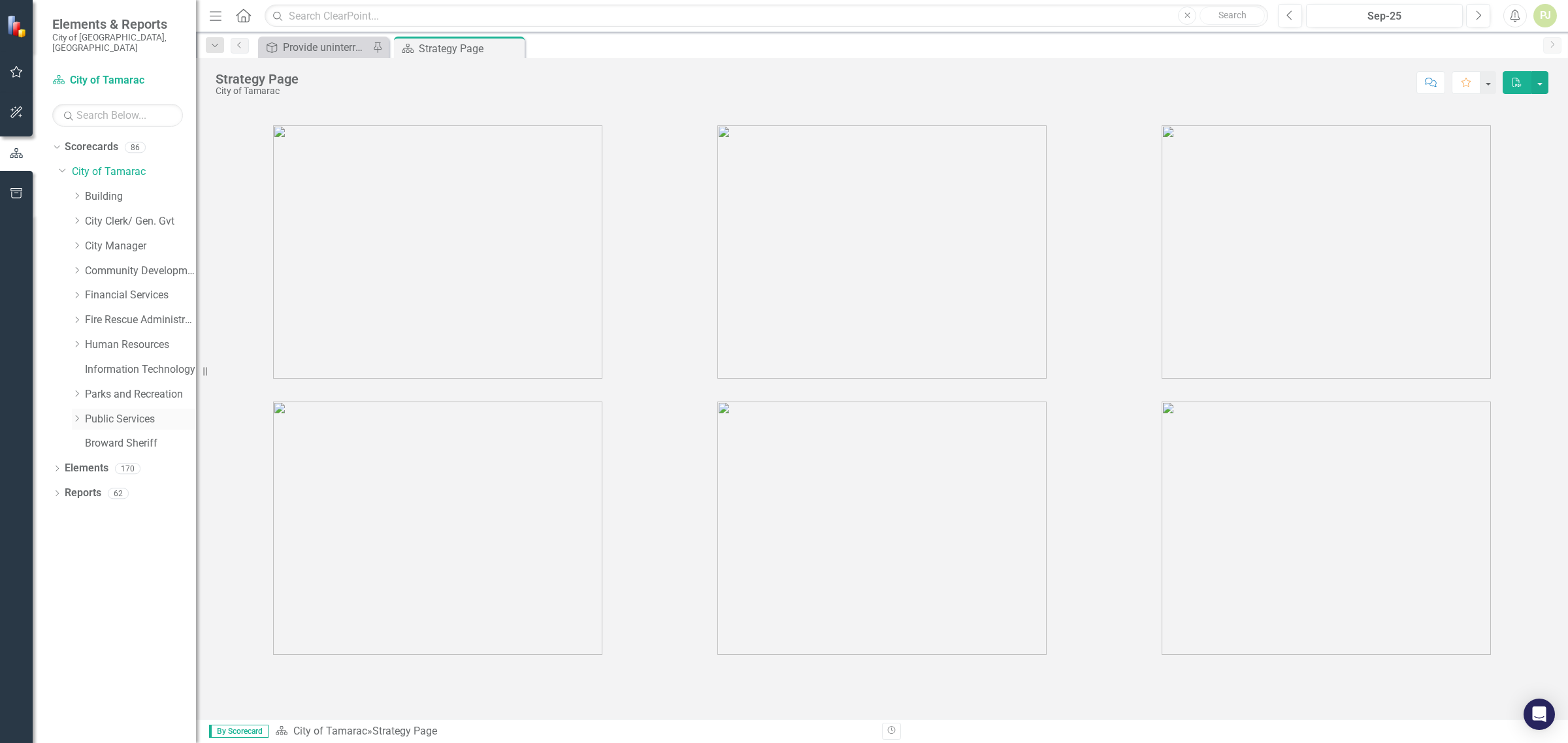
click at [112, 413] on link "Public Services" at bounding box center [140, 420] width 111 height 15
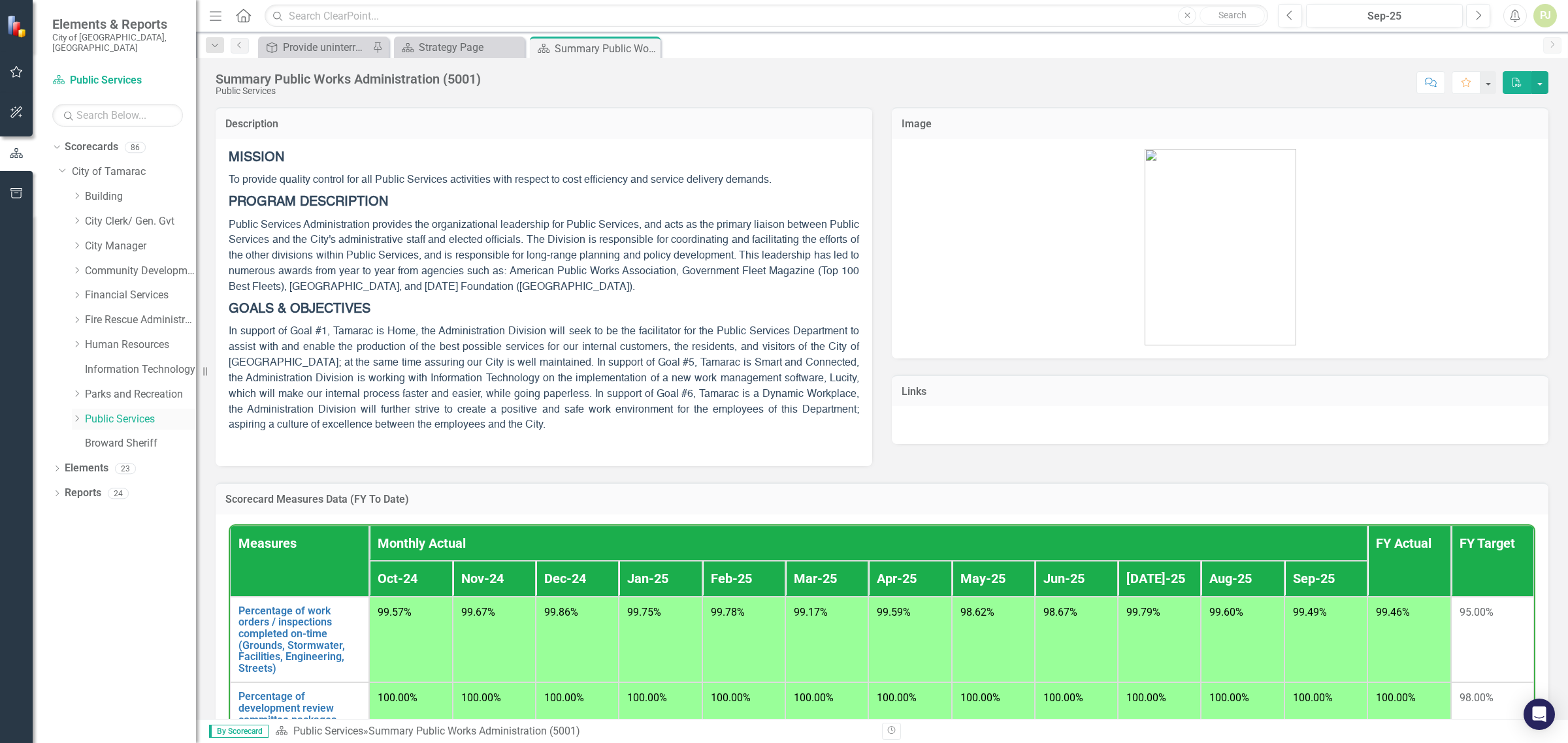
click at [77, 415] on icon "Dropdown" at bounding box center [77, 419] width 9 height 8
click at [93, 613] on icon "Dropdown" at bounding box center [90, 617] width 9 height 8
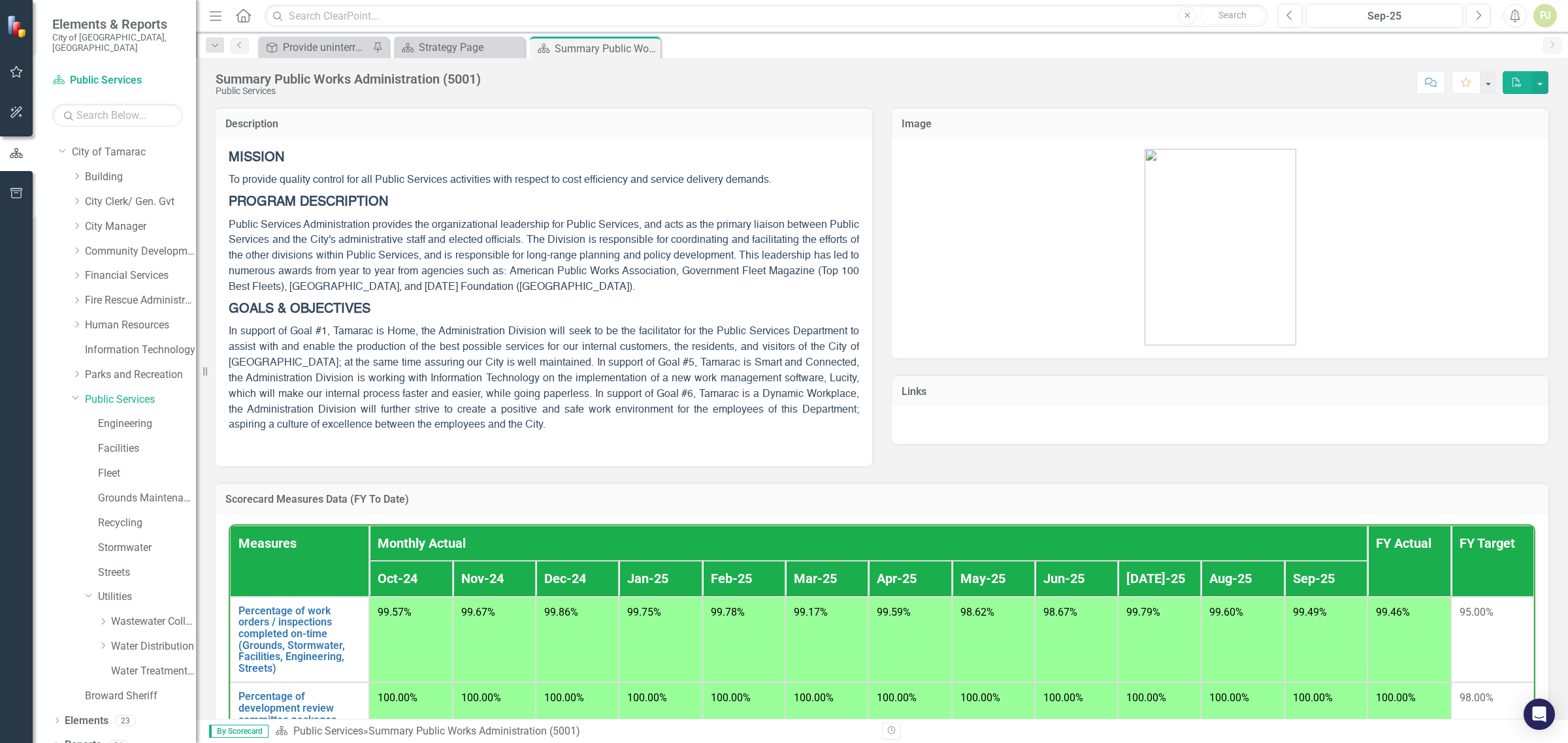
scroll to position [24, 0]
click at [139, 634] on link "Water Distribution" at bounding box center [154, 641] width 85 height 15
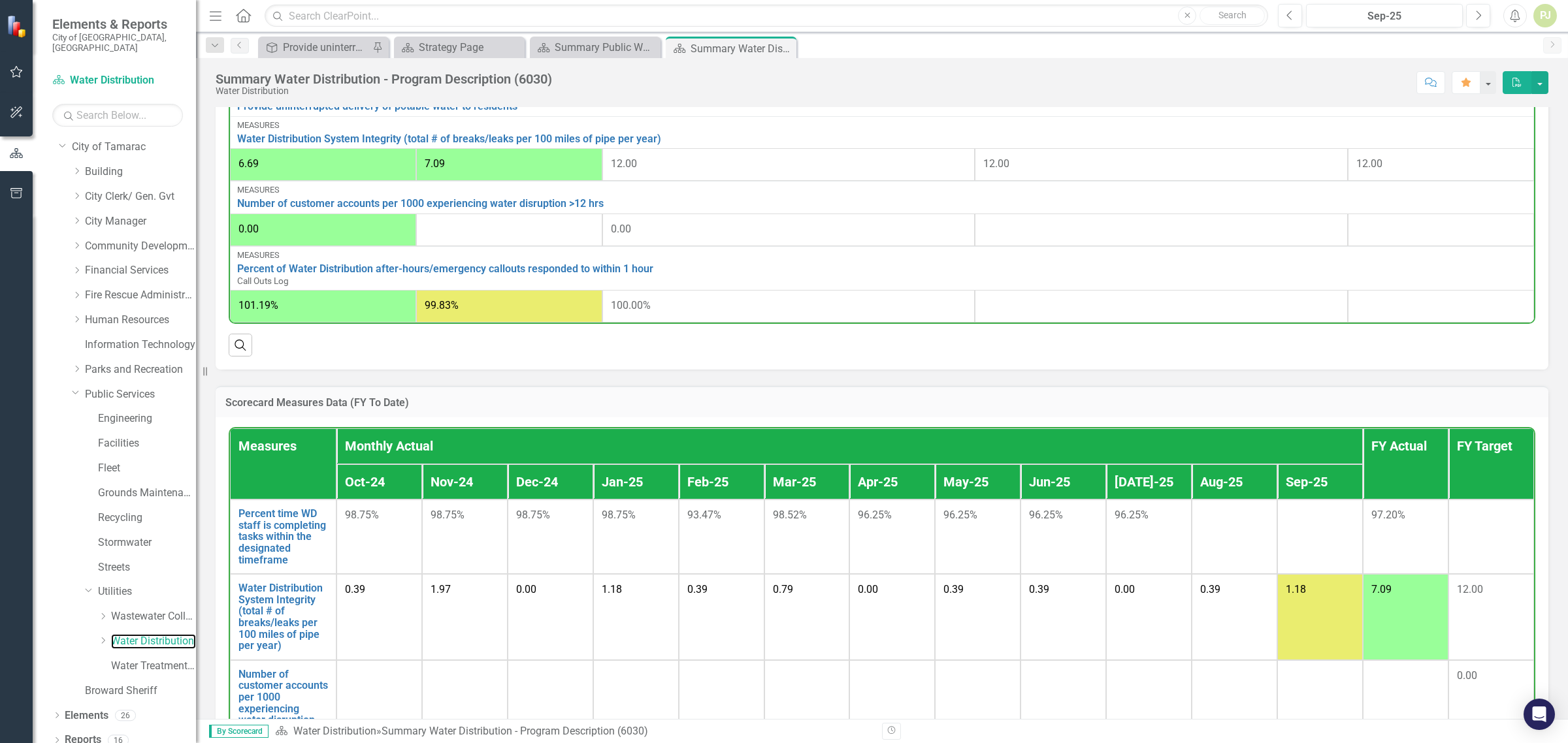
scroll to position [465, 0]
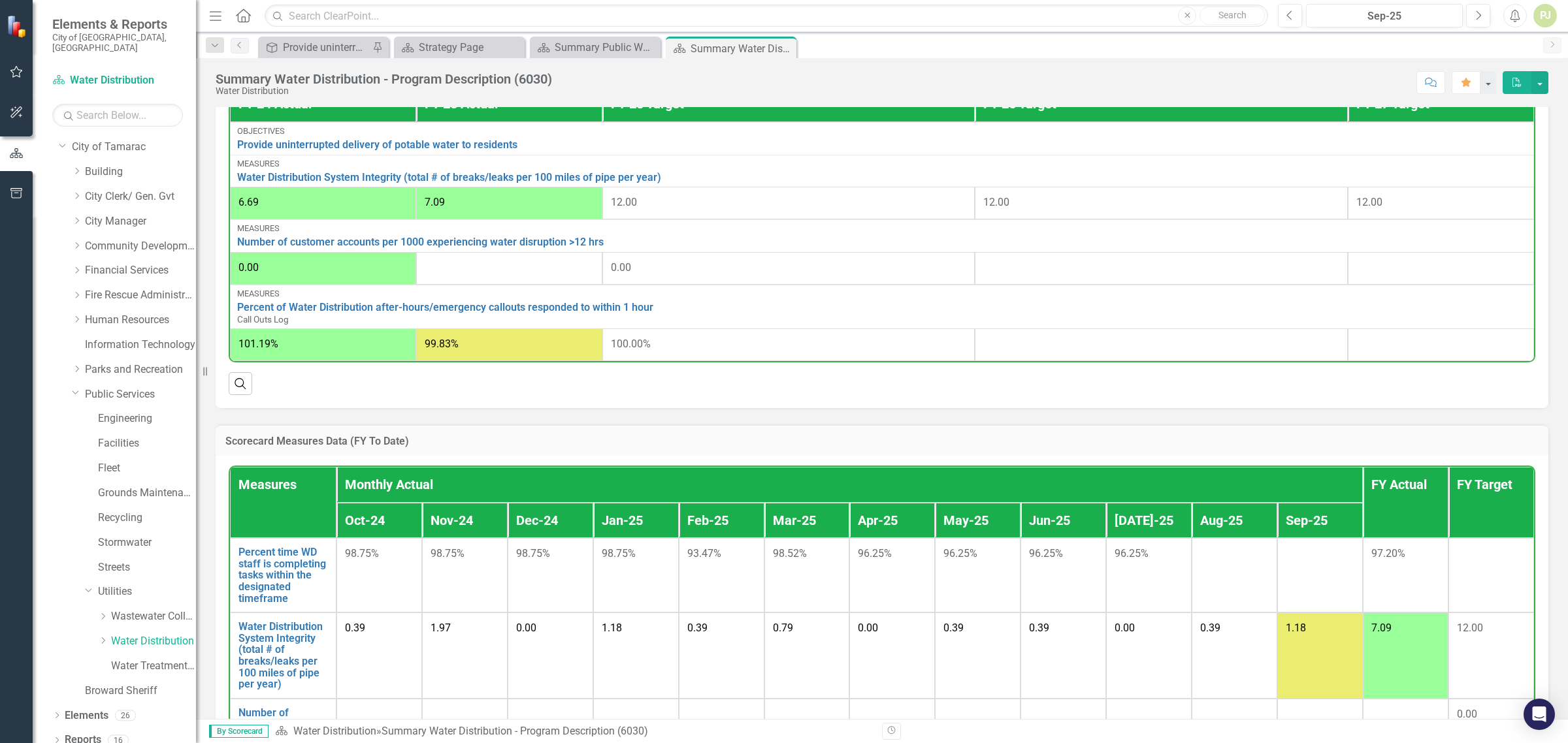
click at [1021, 269] on div at bounding box center [1160, 268] width 356 height 16
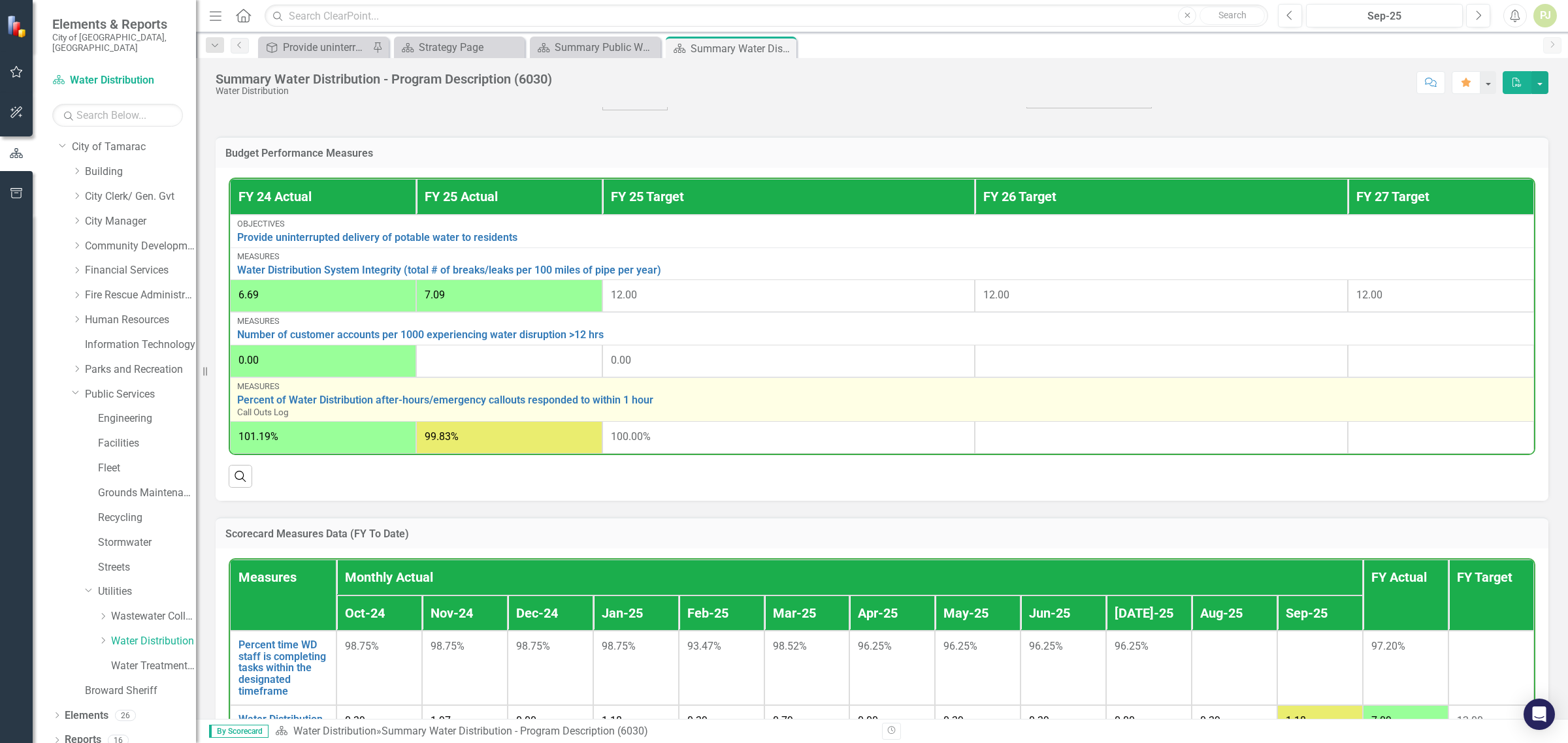
scroll to position [384, 0]
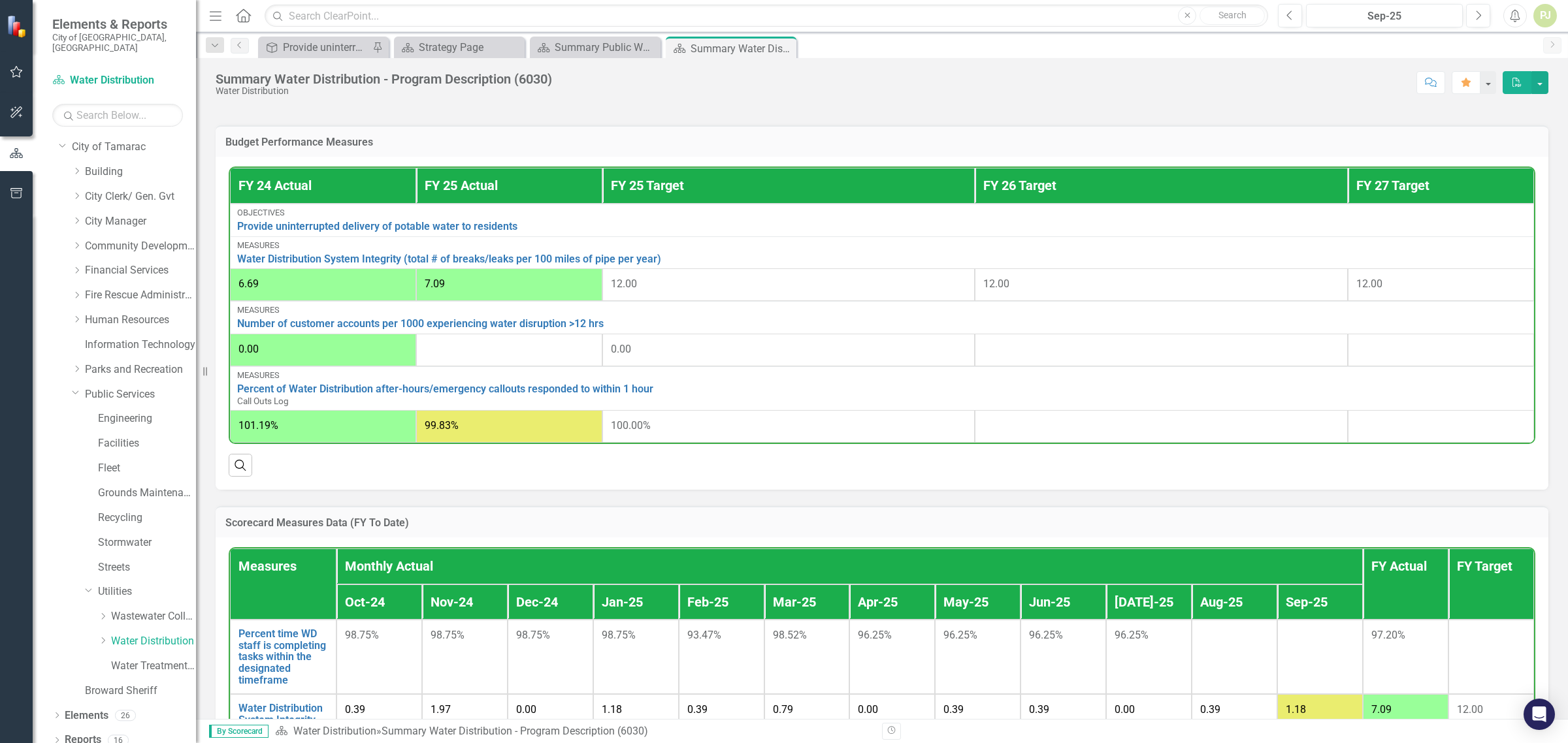
click at [1048, 350] on div at bounding box center [1160, 350] width 356 height 16
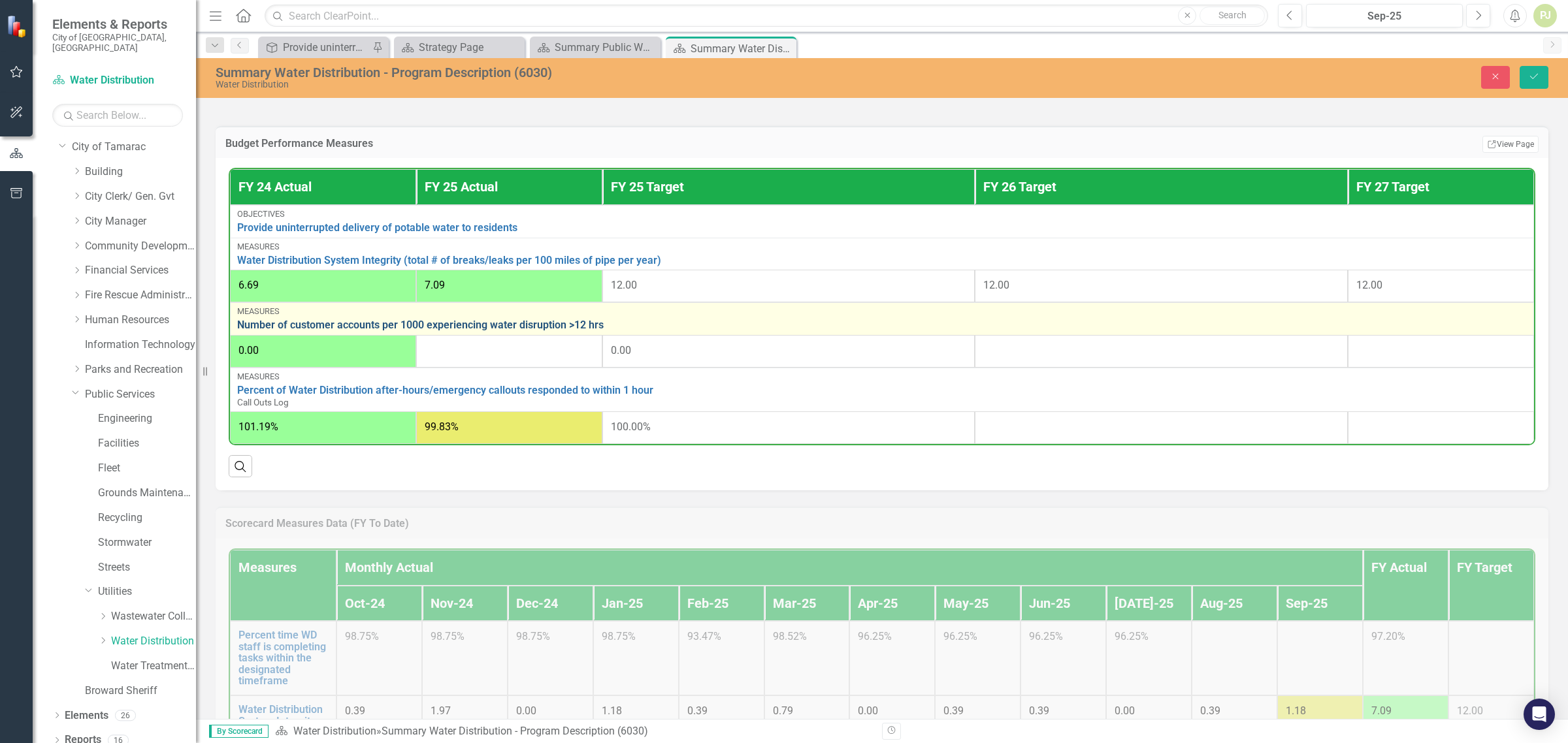
click at [372, 324] on link "Number of customer accounts per 1000 experiencing water disruption >12 hrs" at bounding box center [882, 325] width 1290 height 12
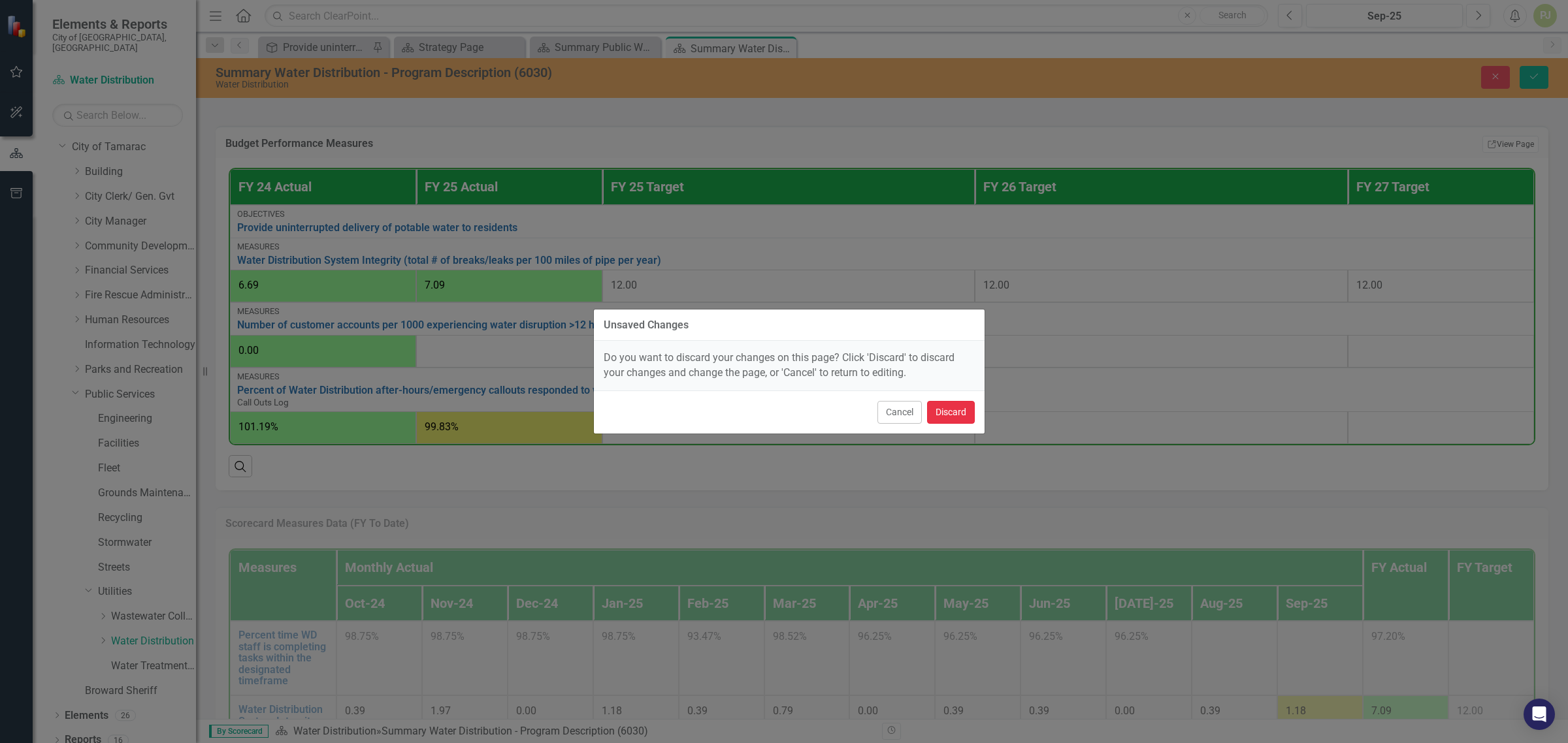
click at [948, 413] on button "Discard" at bounding box center [950, 412] width 47 height 23
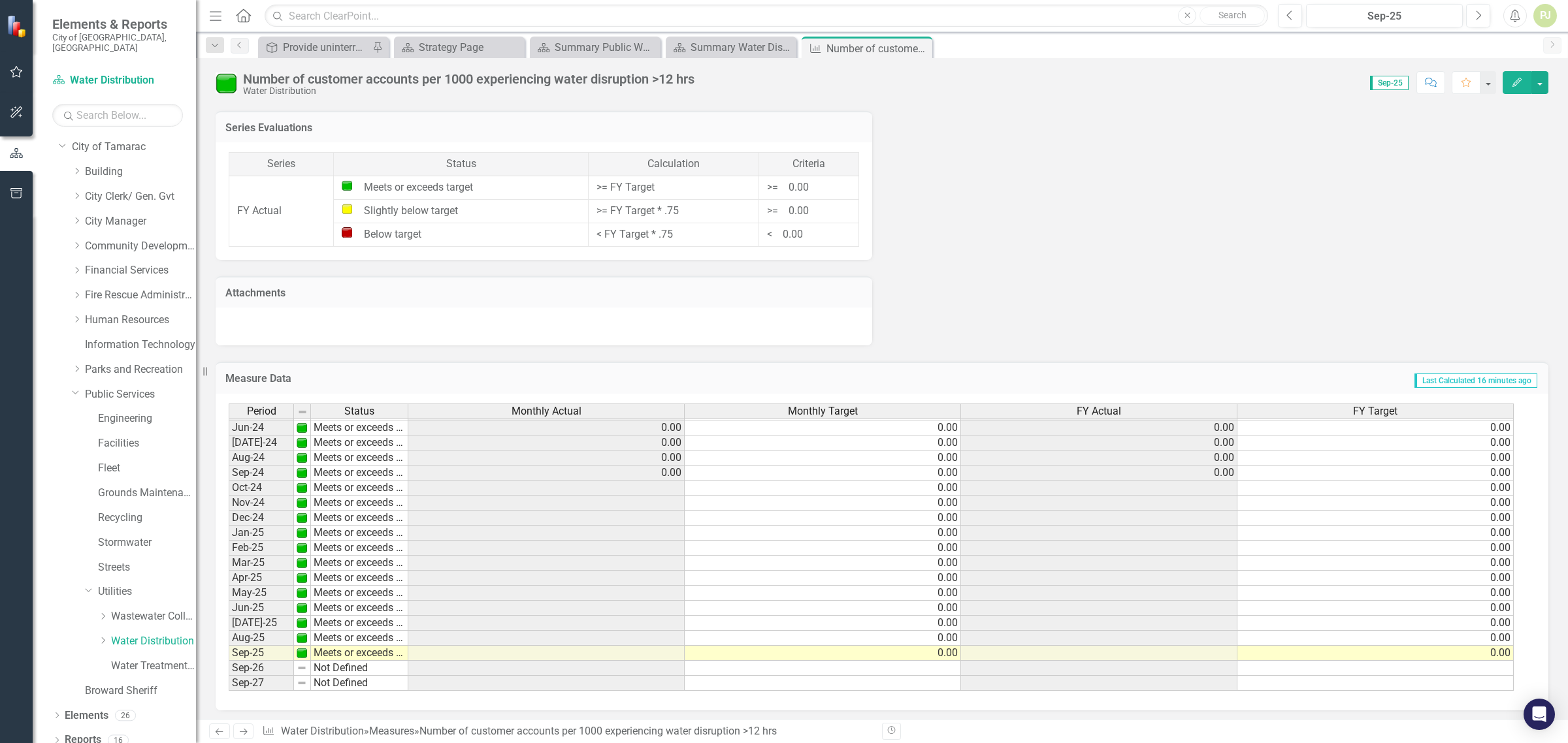
scroll to position [906, 0]
click at [1222, 481] on tbody "Feb-23 Meets or exceeds target 0.00 0.00 Mar-23 Meets or exceeds target 0.00 0.…" at bounding box center [871, 435] width 1285 height 511
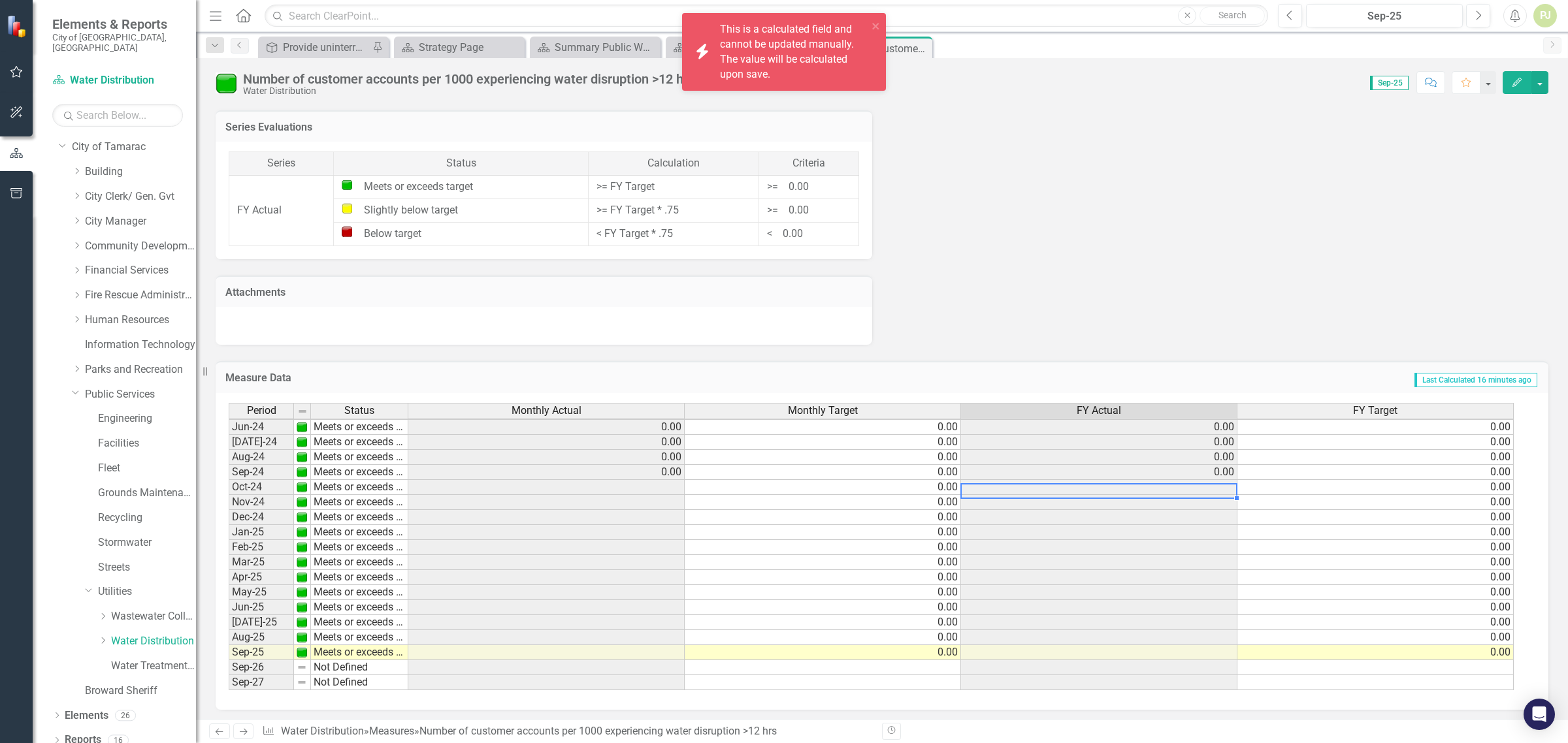
scroll to position [484, 0]
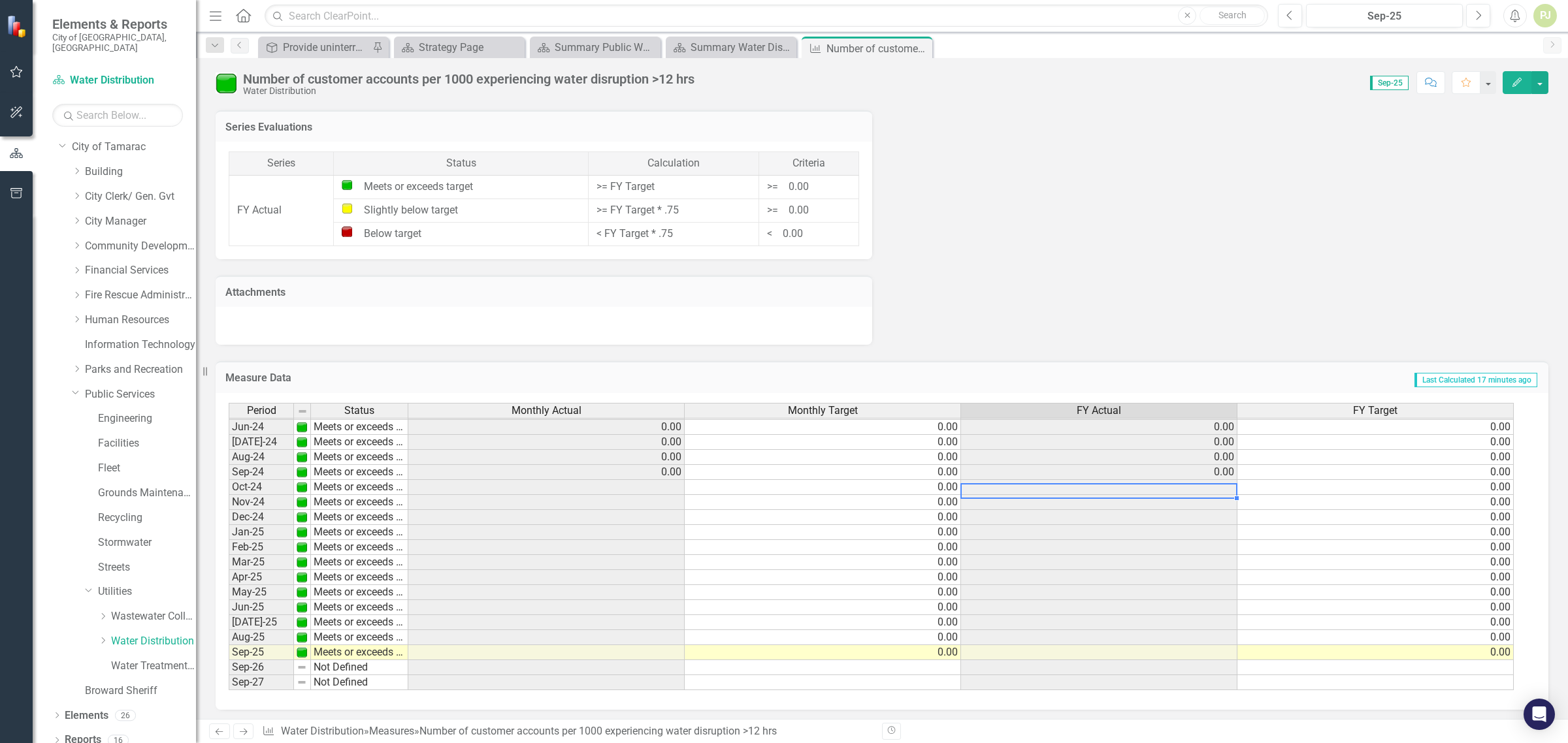
click at [663, 482] on td at bounding box center [547, 487] width 276 height 15
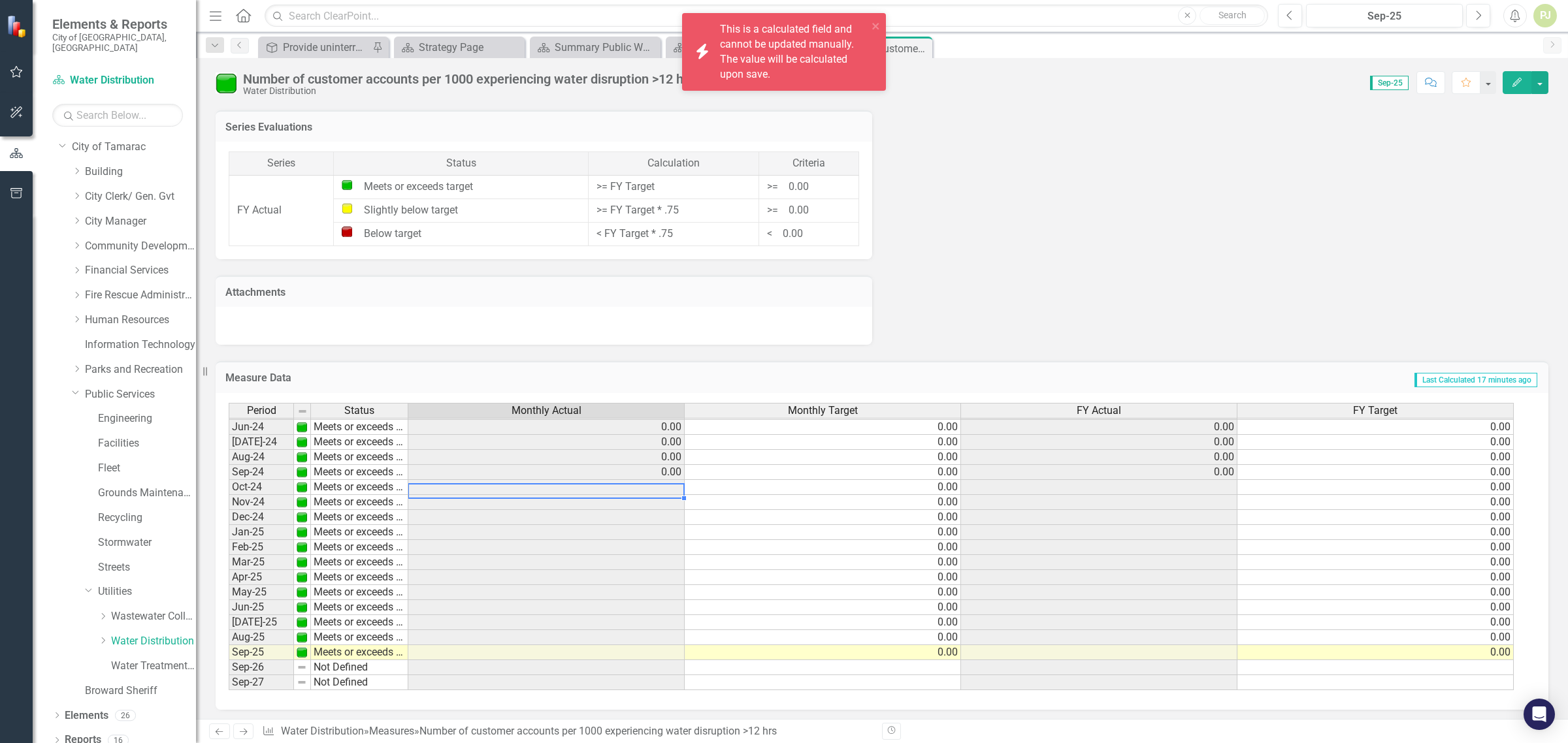
click at [1402, 480] on td "0.00" at bounding box center [1376, 487] width 276 height 15
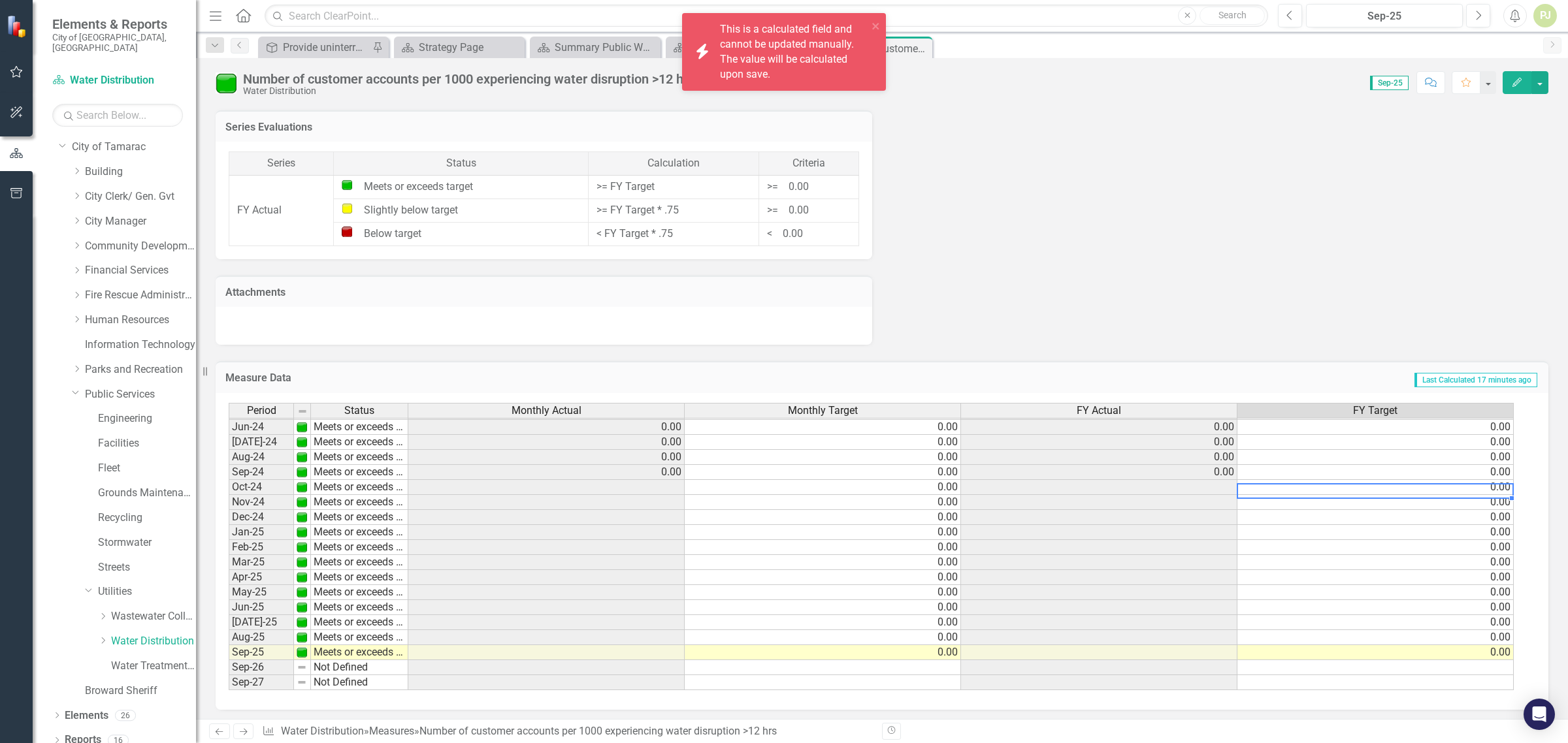
click at [1402, 480] on td "0.00" at bounding box center [1376, 487] width 276 height 15
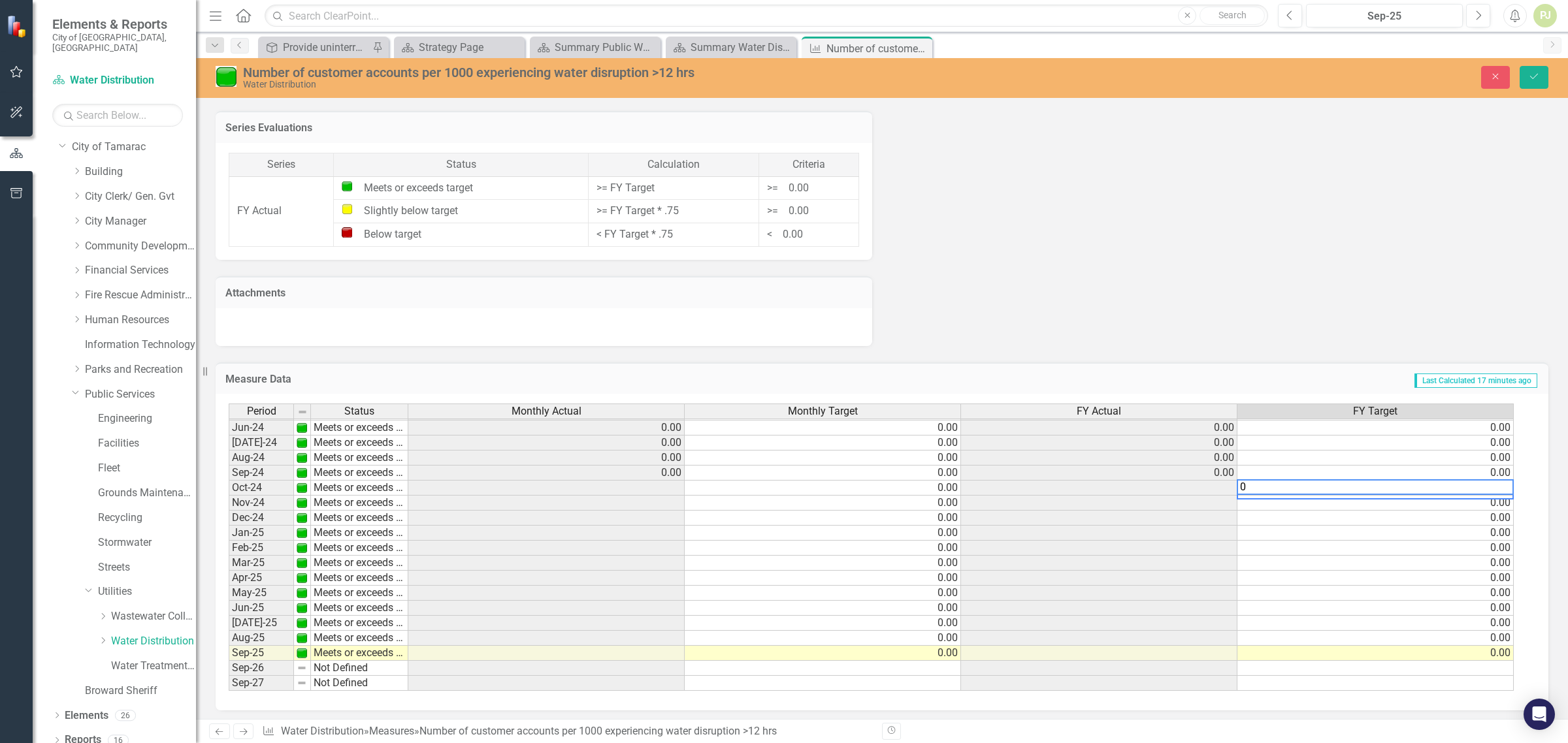
click at [671, 481] on td at bounding box center [547, 488] width 276 height 15
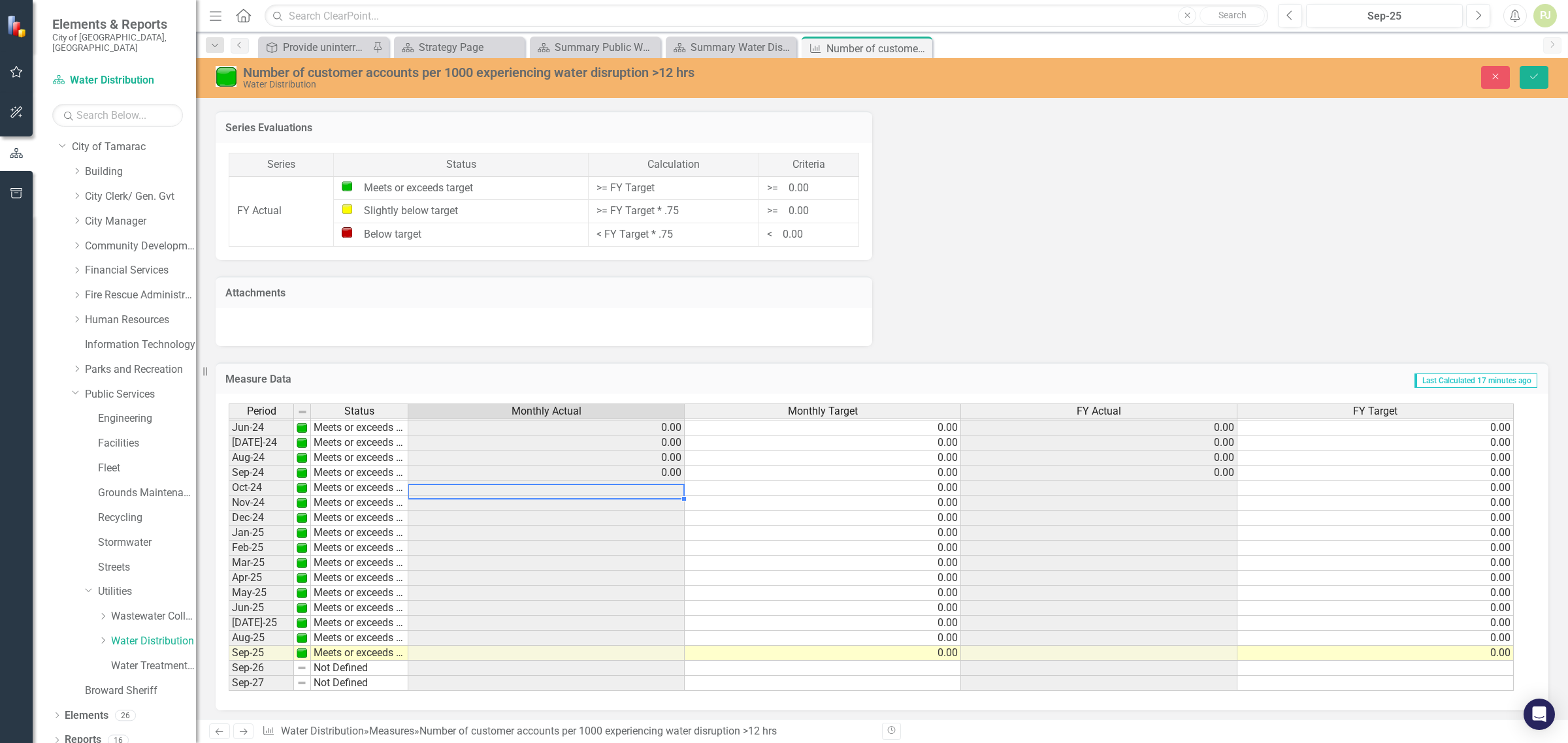
click at [671, 481] on td at bounding box center [547, 488] width 276 height 15
click at [671, 647] on td at bounding box center [547, 653] width 276 height 15
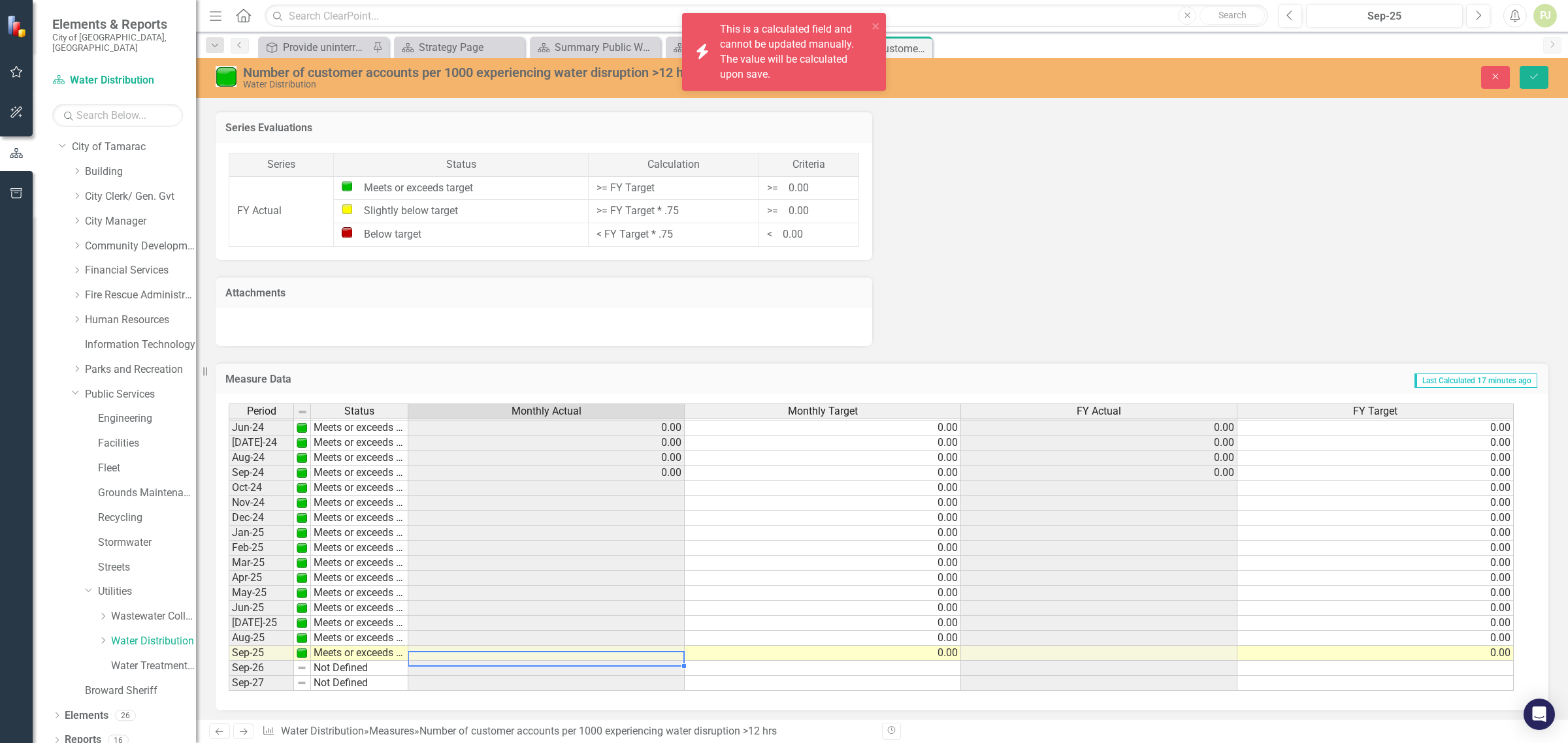
click at [671, 647] on td at bounding box center [547, 653] width 276 height 15
click at [670, 633] on td at bounding box center [547, 638] width 276 height 15
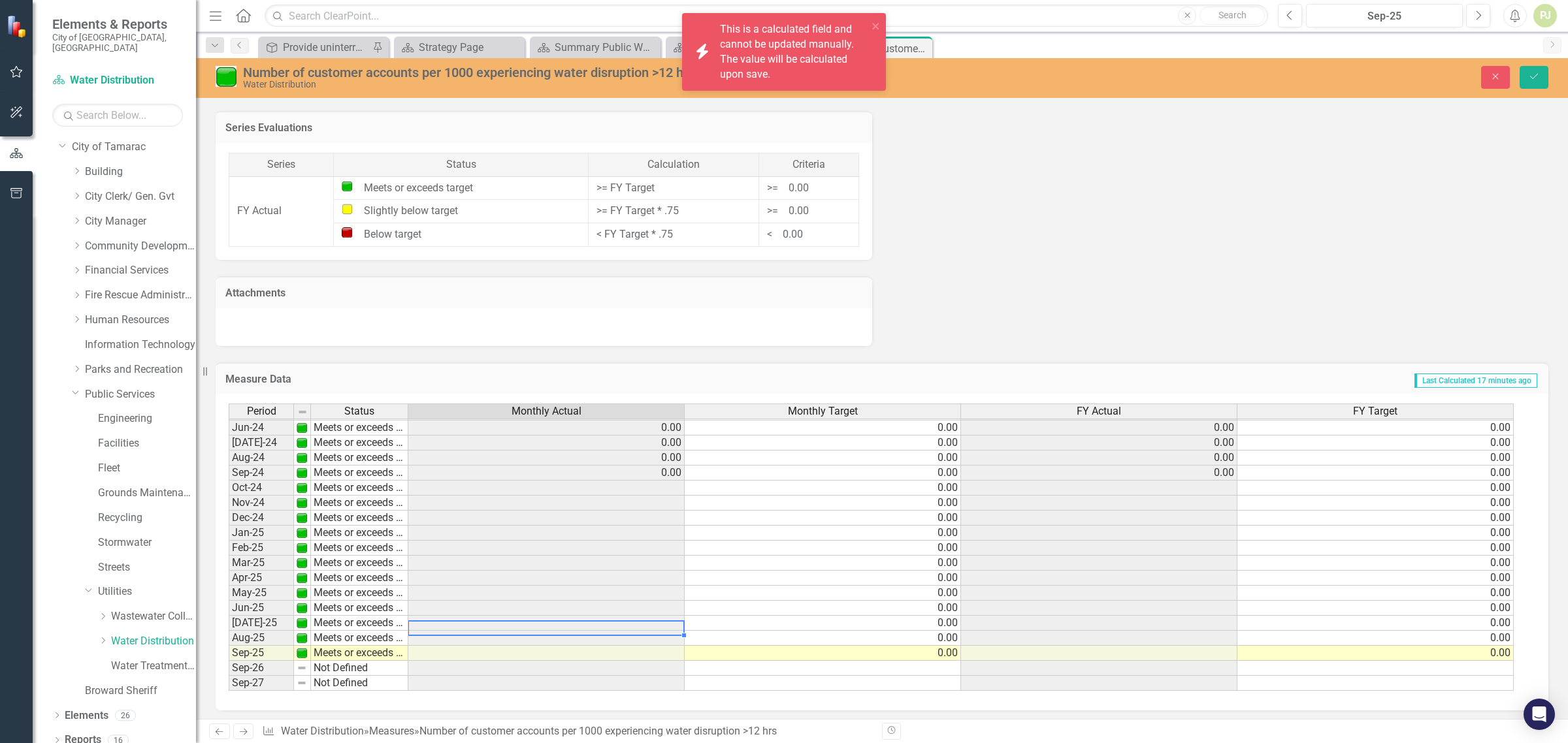
click at [670, 616] on td at bounding box center [547, 623] width 276 height 15
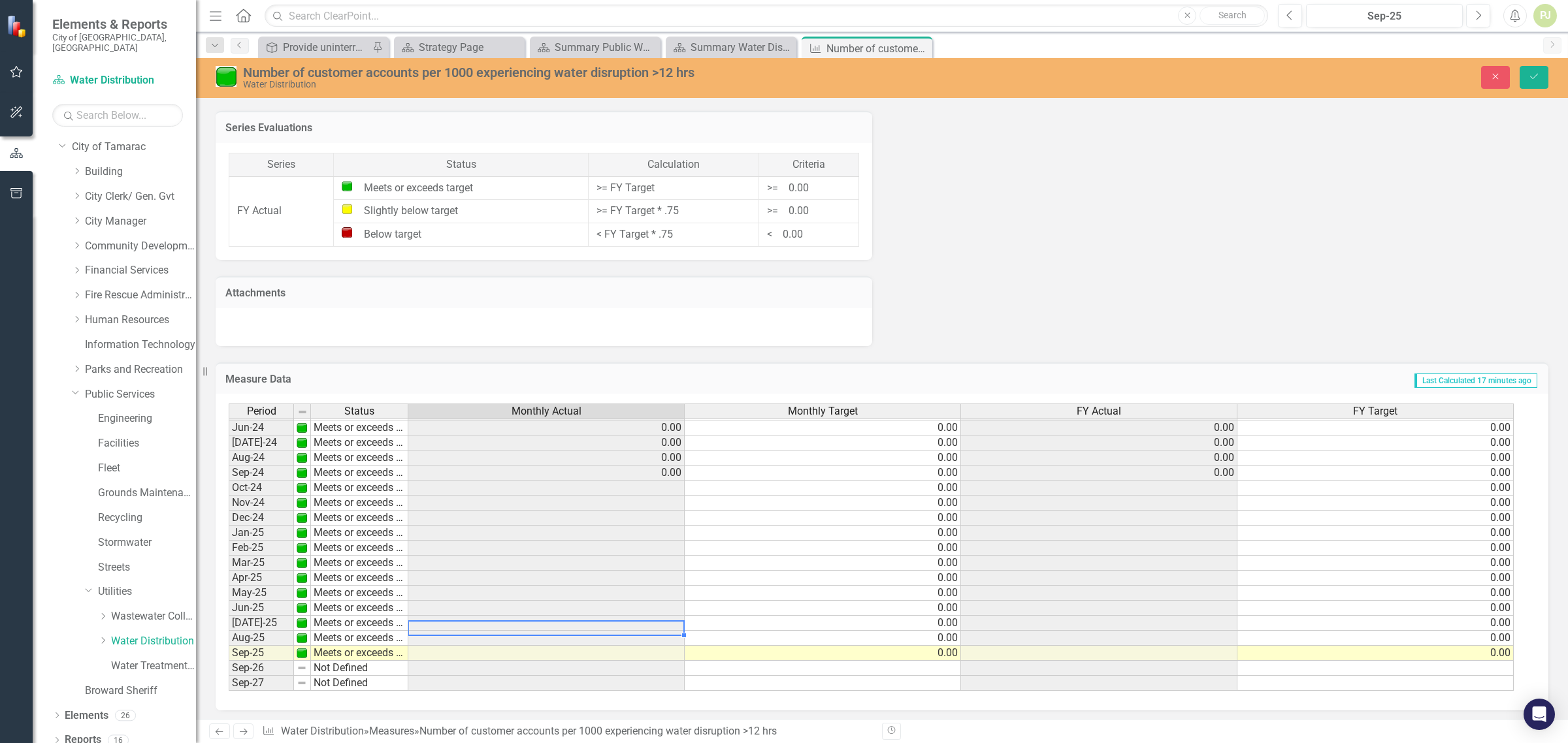
click at [877, 650] on td "0.00" at bounding box center [823, 653] width 276 height 15
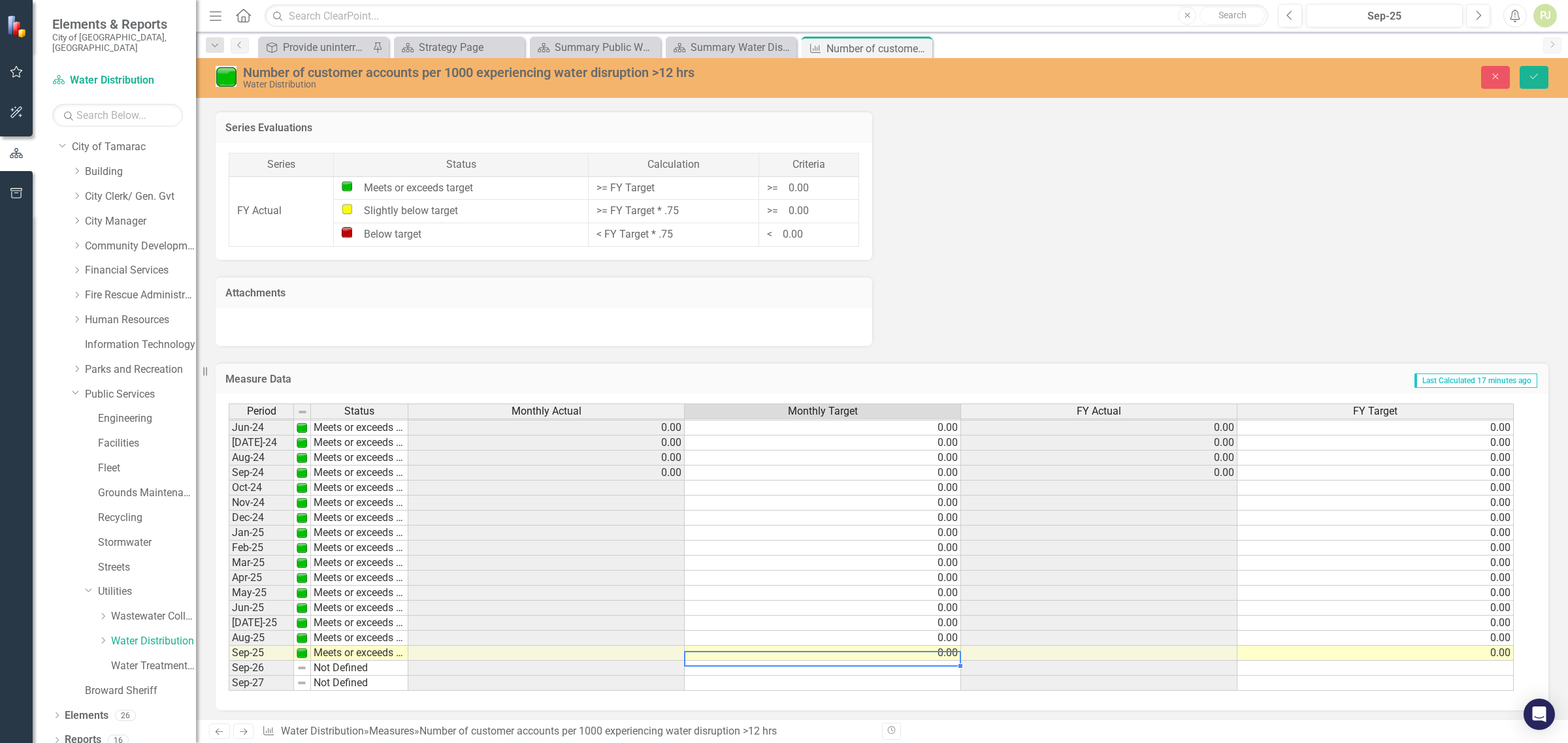
click at [1216, 651] on td at bounding box center [1099, 653] width 276 height 15
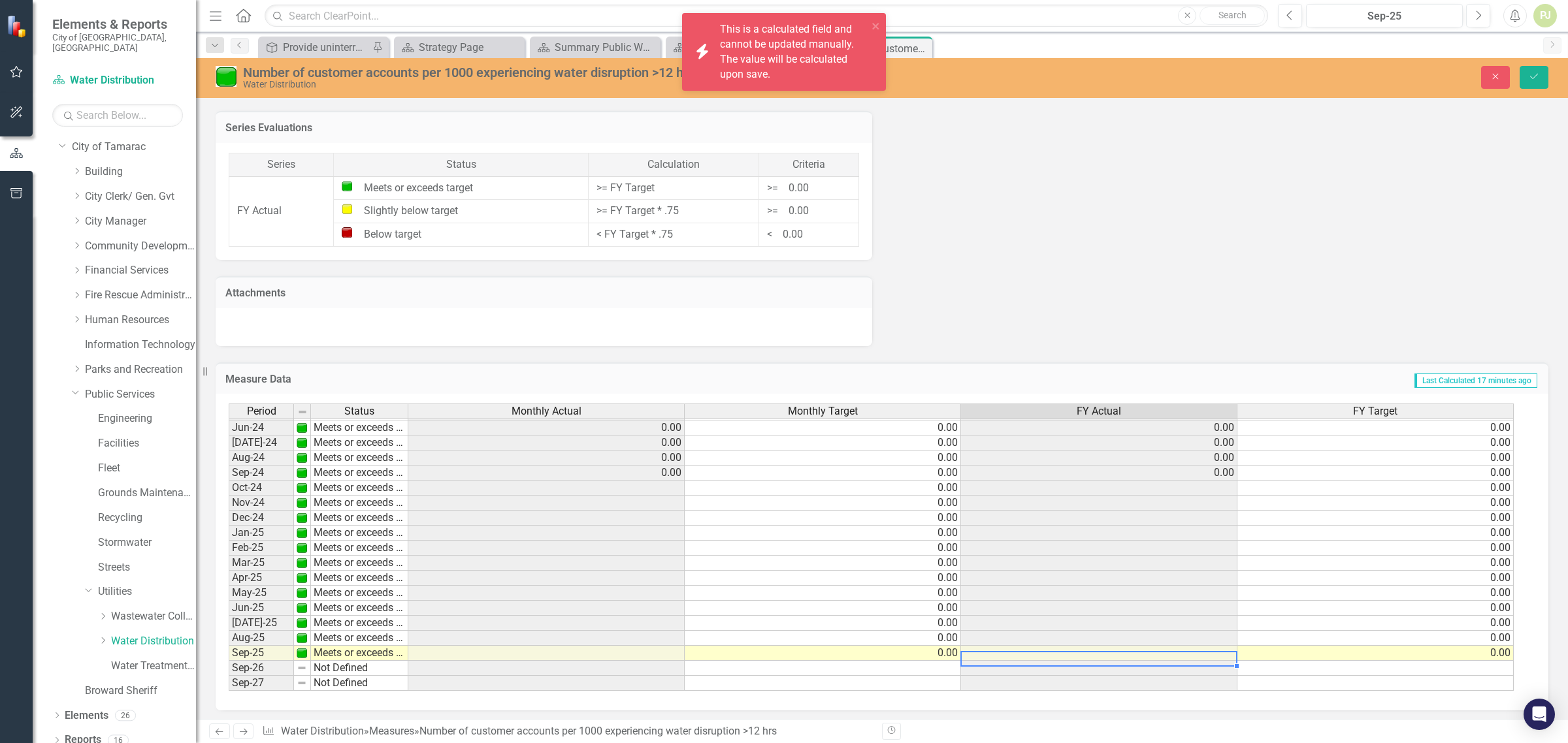
click at [1216, 651] on td at bounding box center [1099, 653] width 276 height 15
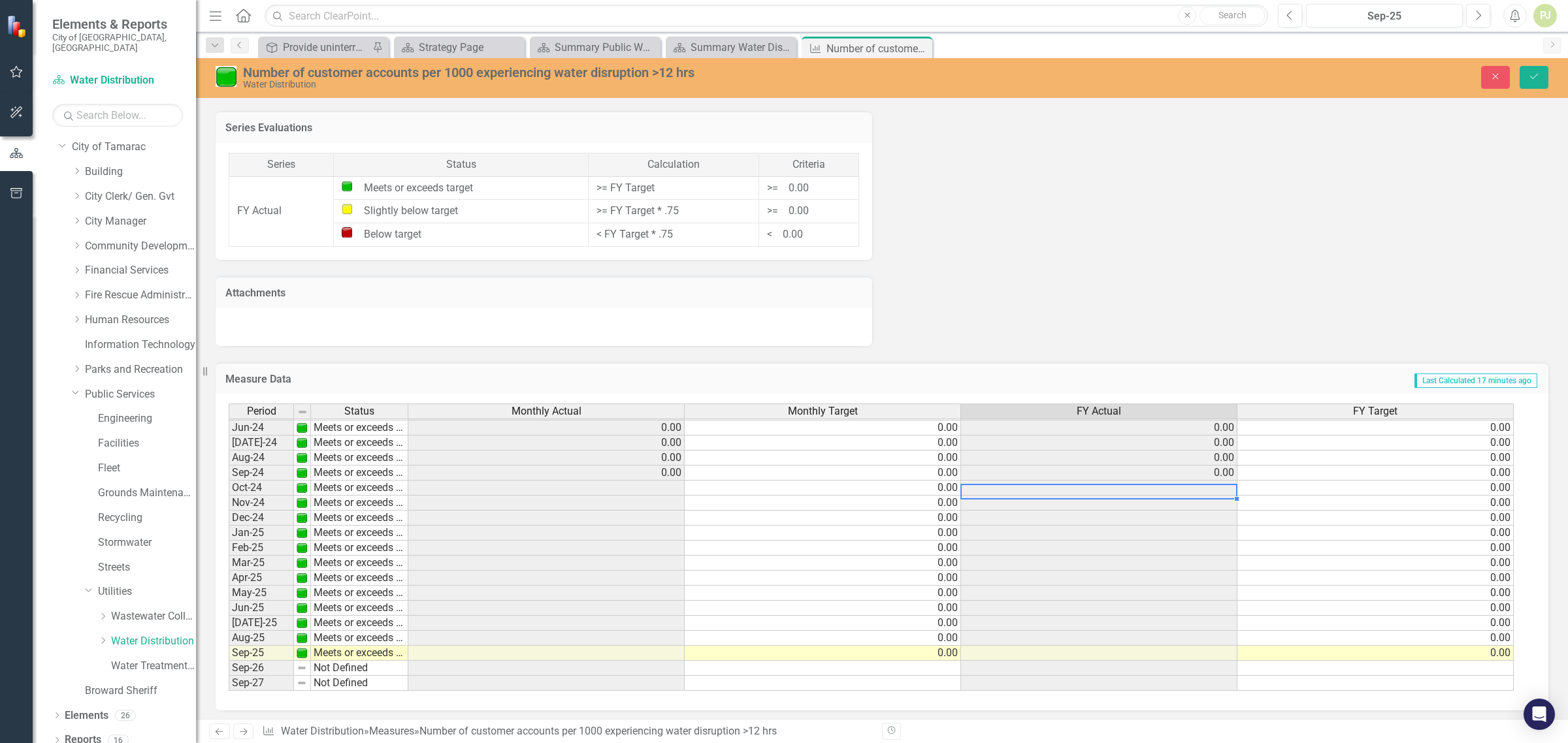
click at [1222, 484] on td at bounding box center [1099, 488] width 276 height 15
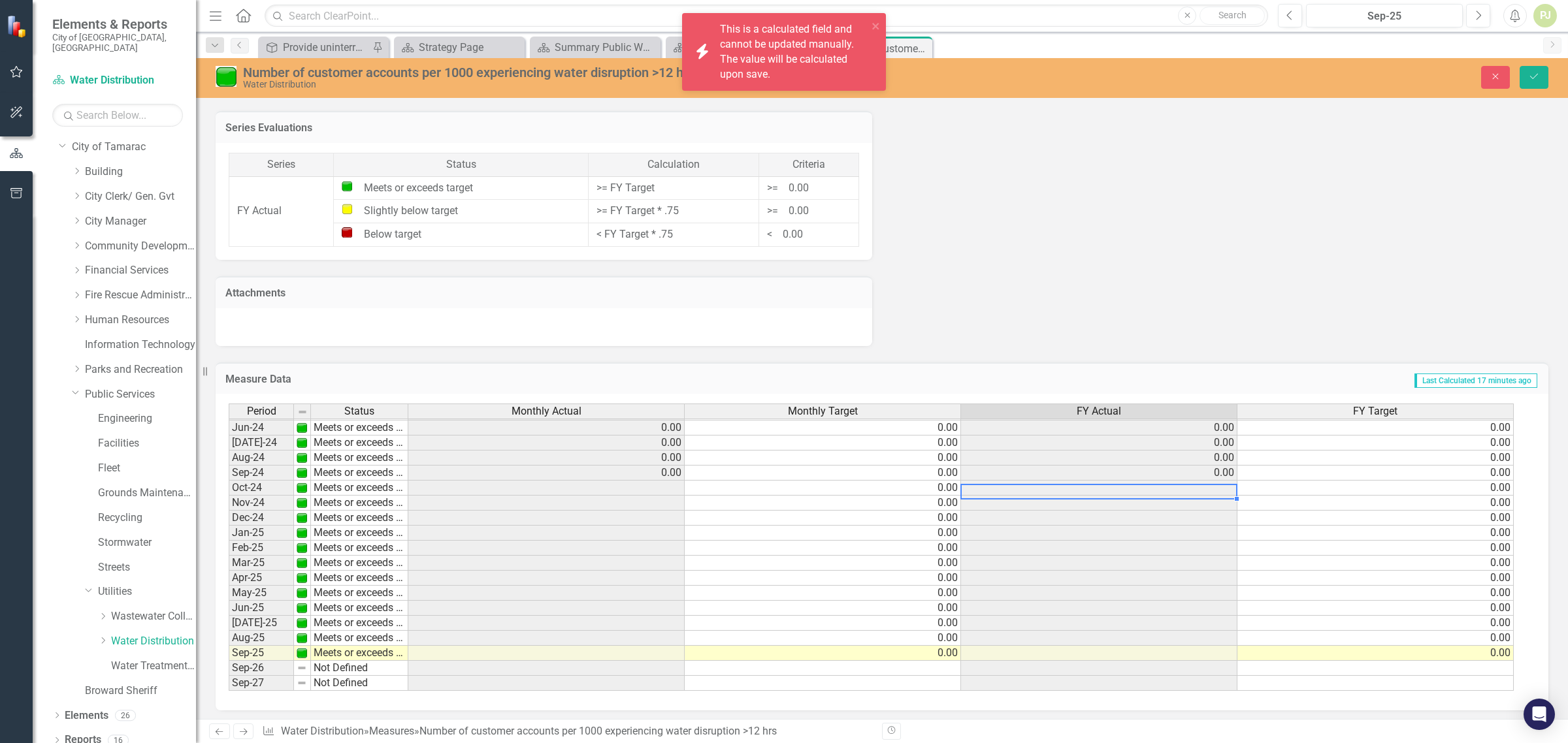
click at [1222, 482] on td at bounding box center [1099, 488] width 276 height 15
click at [1211, 497] on td at bounding box center [1099, 503] width 276 height 15
click at [1220, 516] on td at bounding box center [1099, 518] width 276 height 15
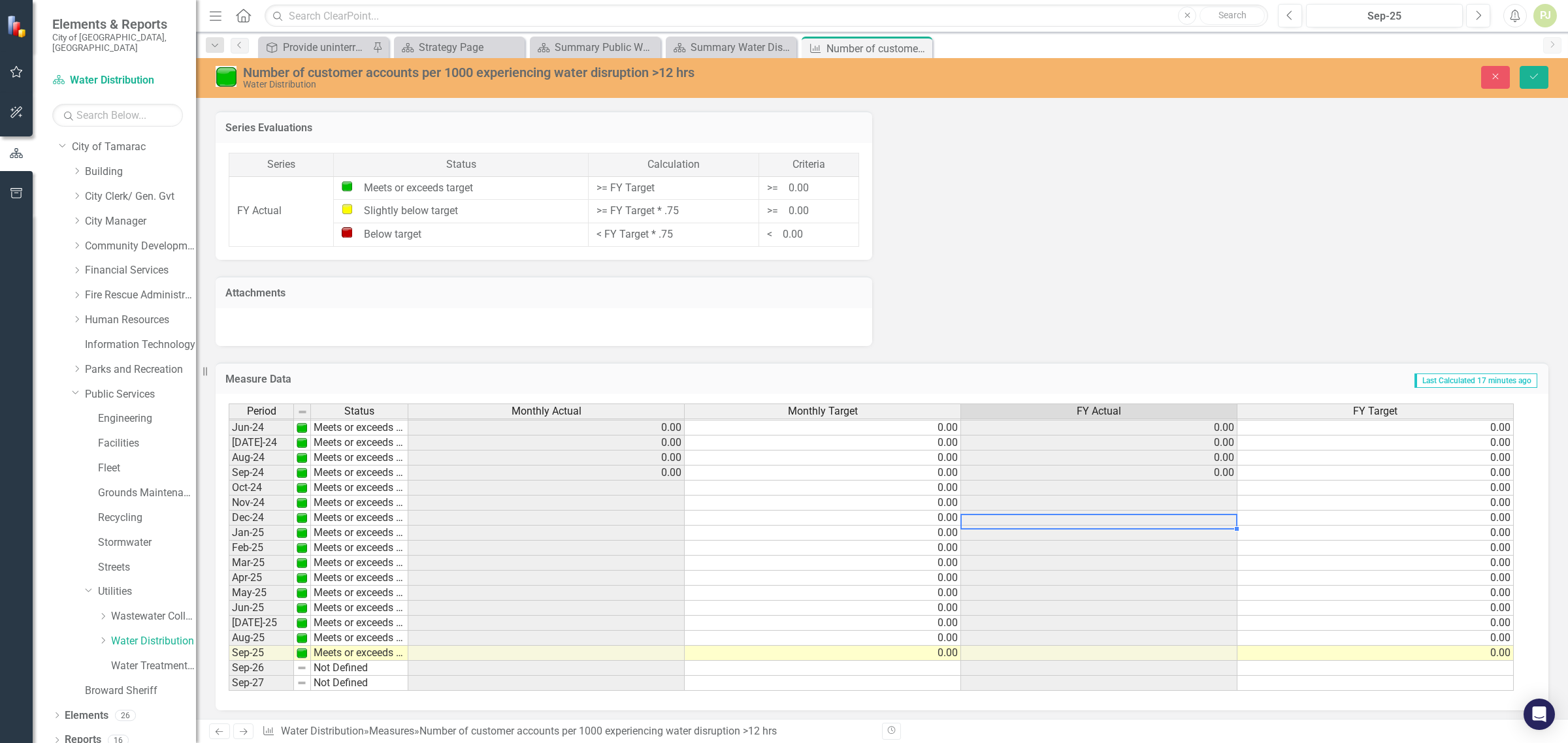
click at [1222, 515] on td at bounding box center [1099, 518] width 276 height 15
click at [1216, 530] on td at bounding box center [1099, 533] width 276 height 15
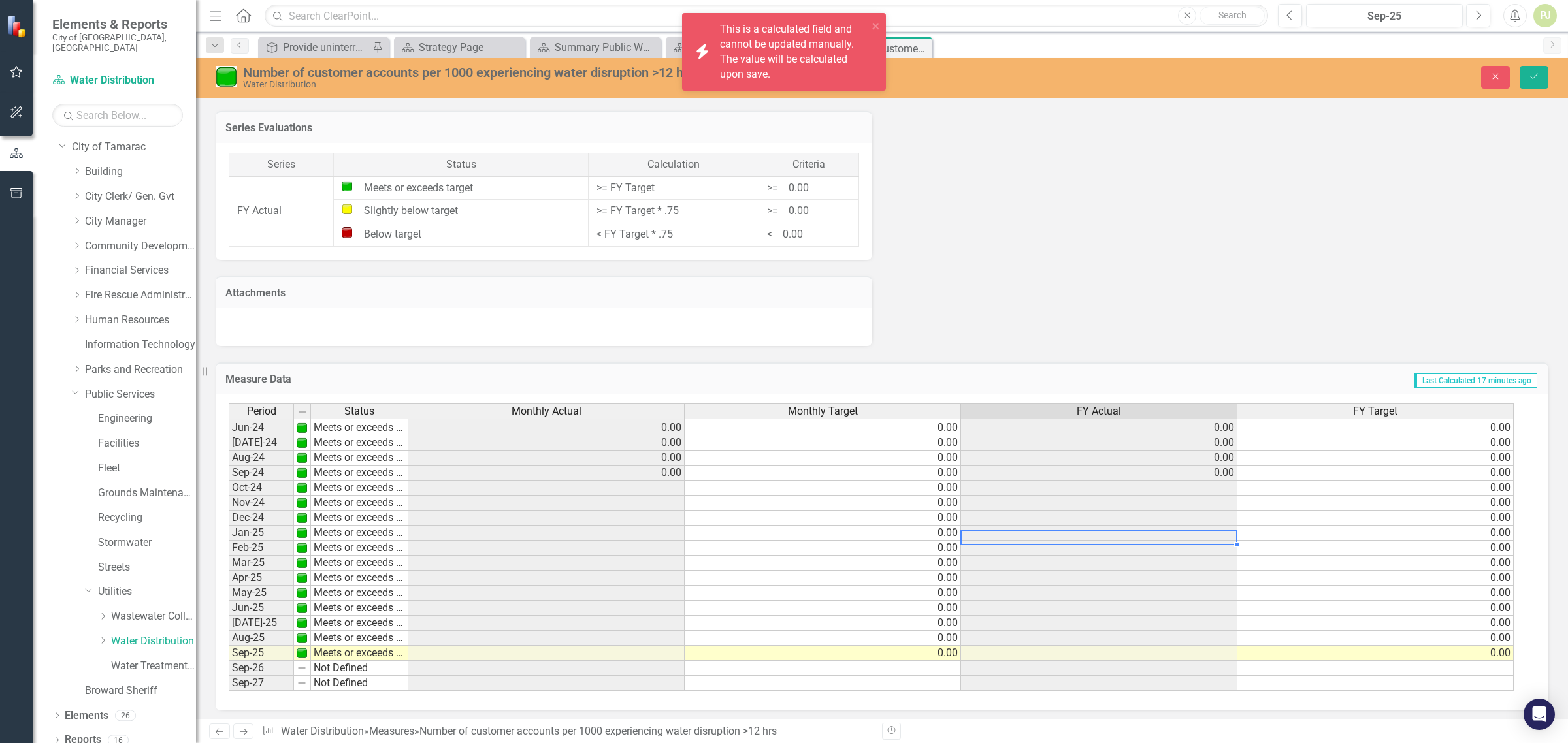
click at [1216, 527] on td at bounding box center [1099, 533] width 276 height 15
click at [1207, 547] on td at bounding box center [1099, 548] width 276 height 15
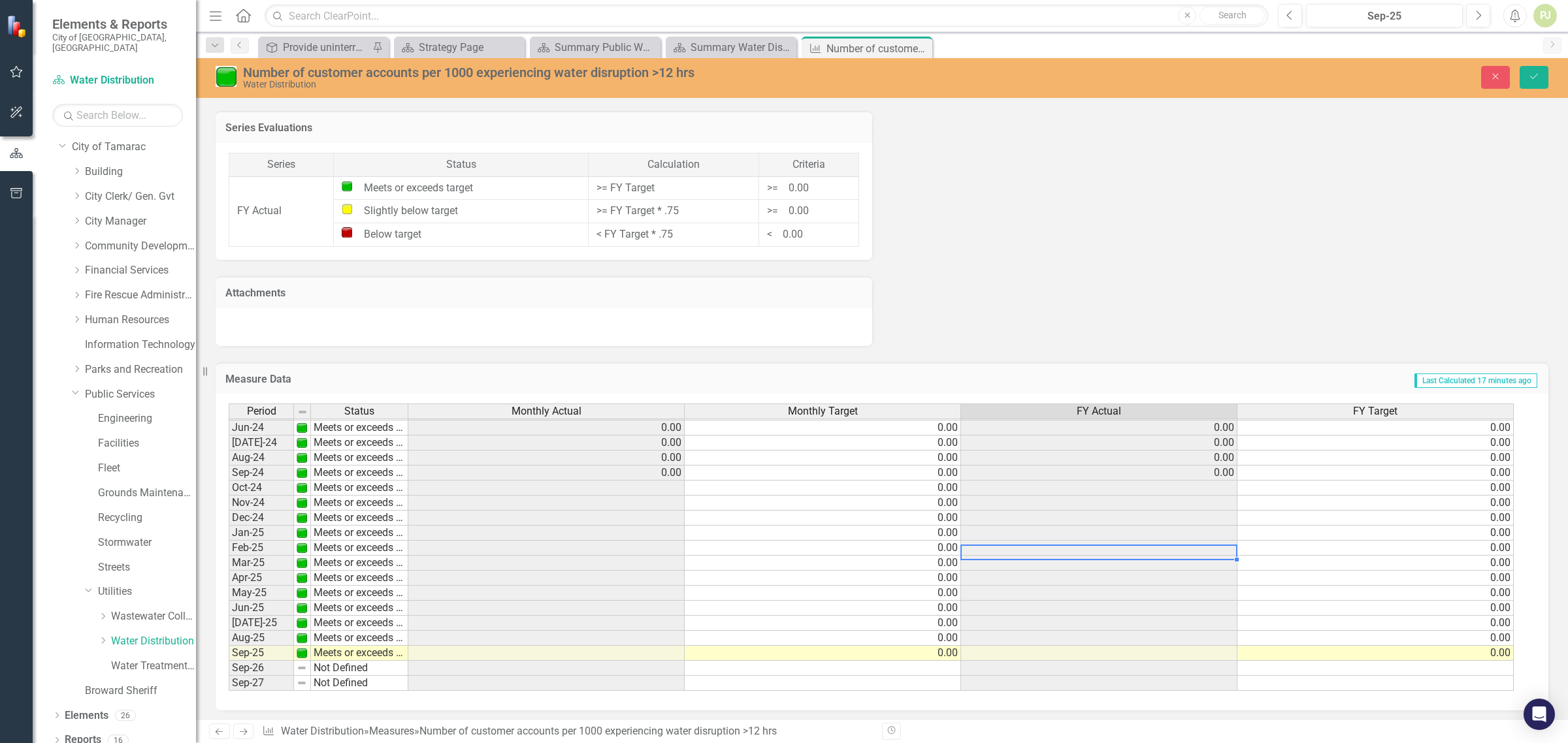
click at [1202, 557] on td at bounding box center [1099, 563] width 276 height 15
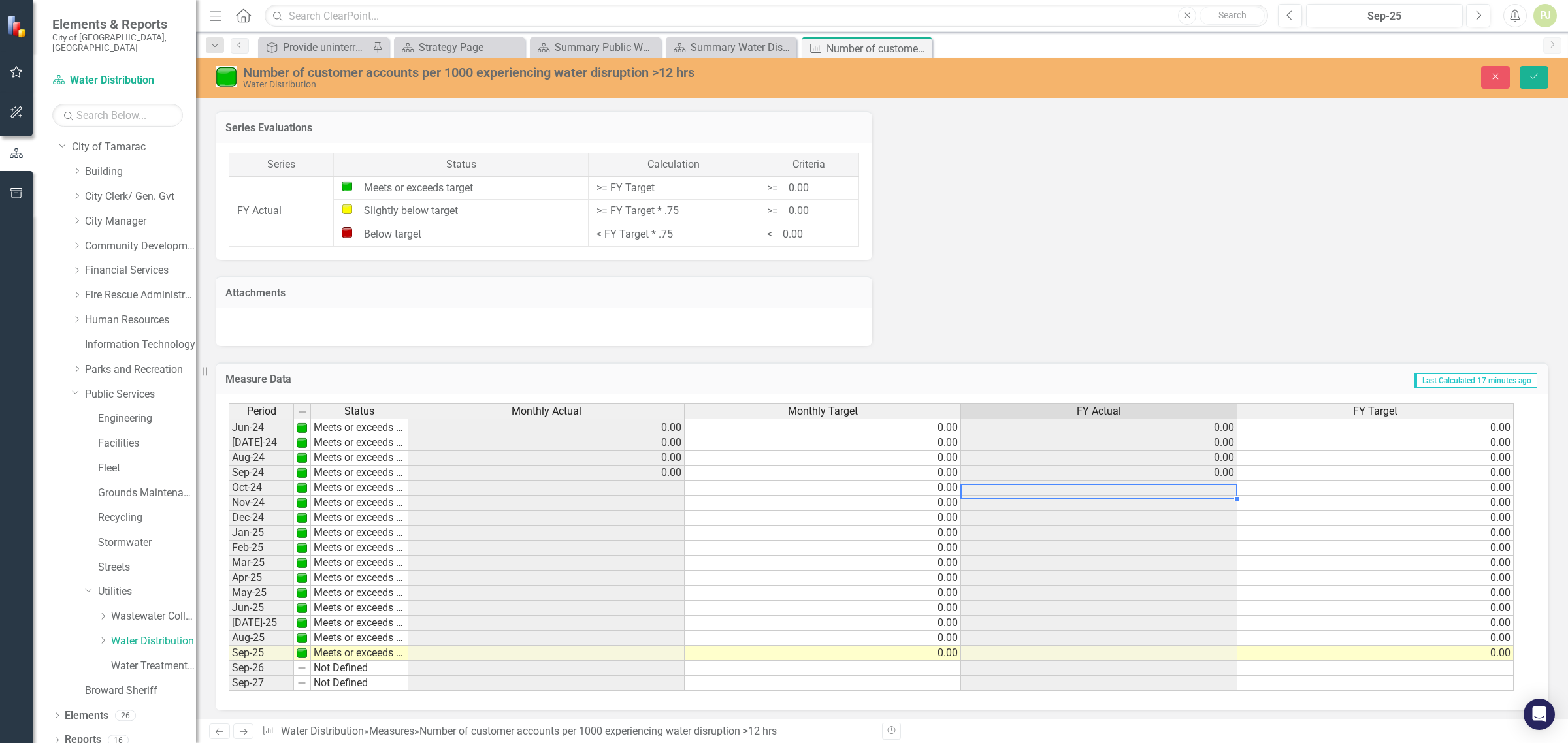
click at [229, 488] on div "Period Status Monthly Actual Monthly Target FY Actual FY Target Mar-23 Meets or…" at bounding box center [229, 435] width 0 height 512
click at [1210, 487] on td at bounding box center [1099, 488] width 276 height 15
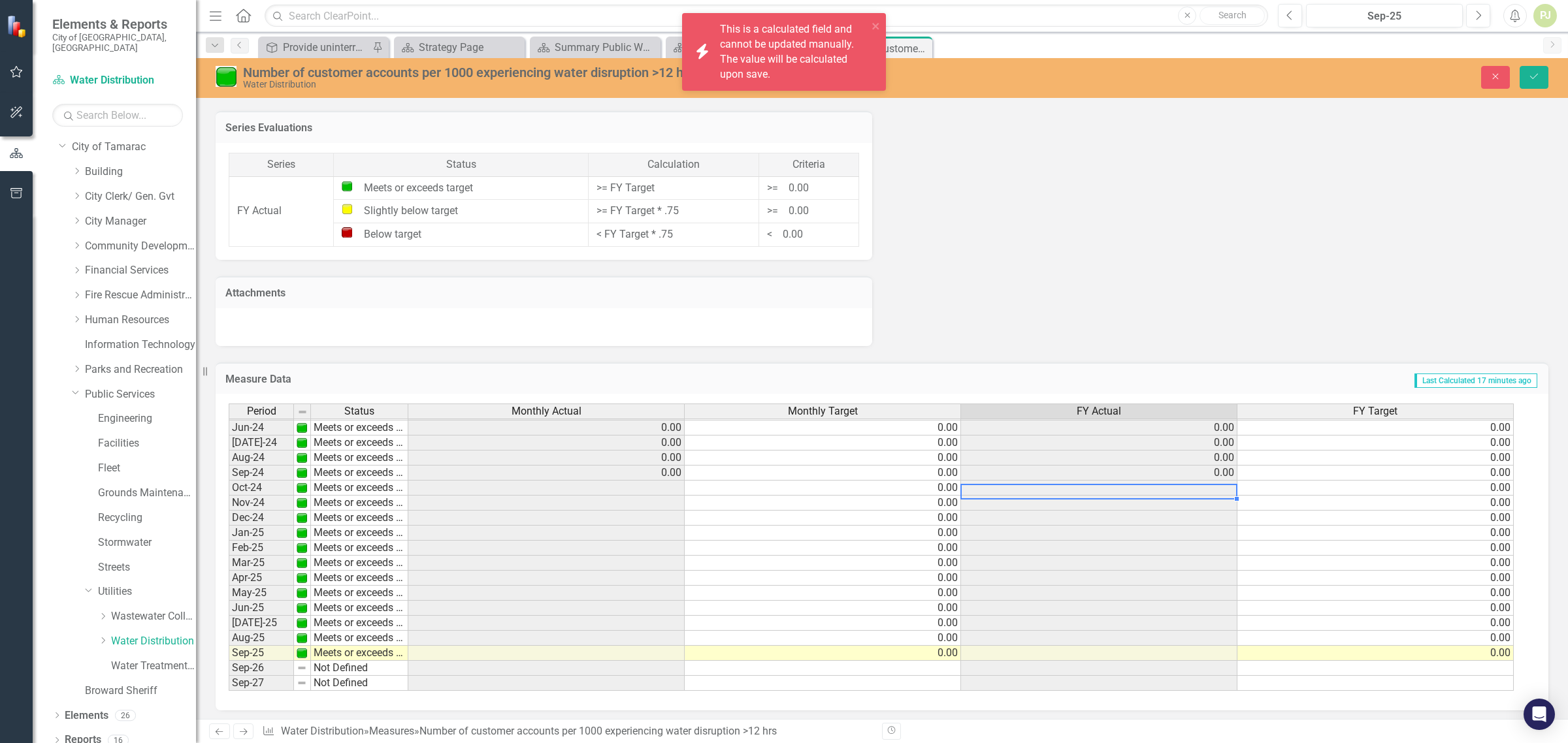
click at [1211, 484] on td at bounding box center [1099, 488] width 276 height 15
click at [1211, 465] on td "0.00" at bounding box center [1099, 457] width 276 height 15
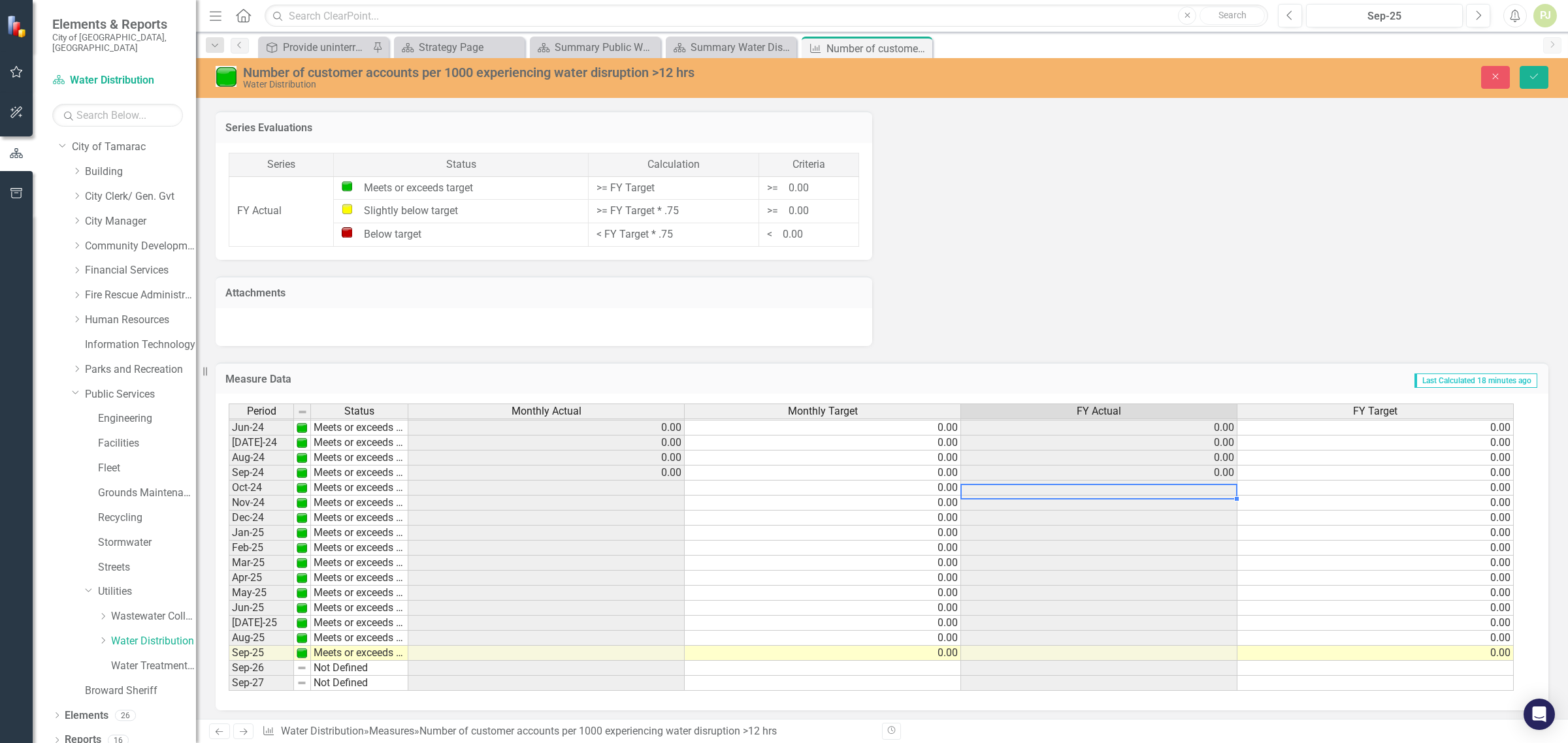
click at [749, 511] on td "0.00" at bounding box center [823, 518] width 276 height 15
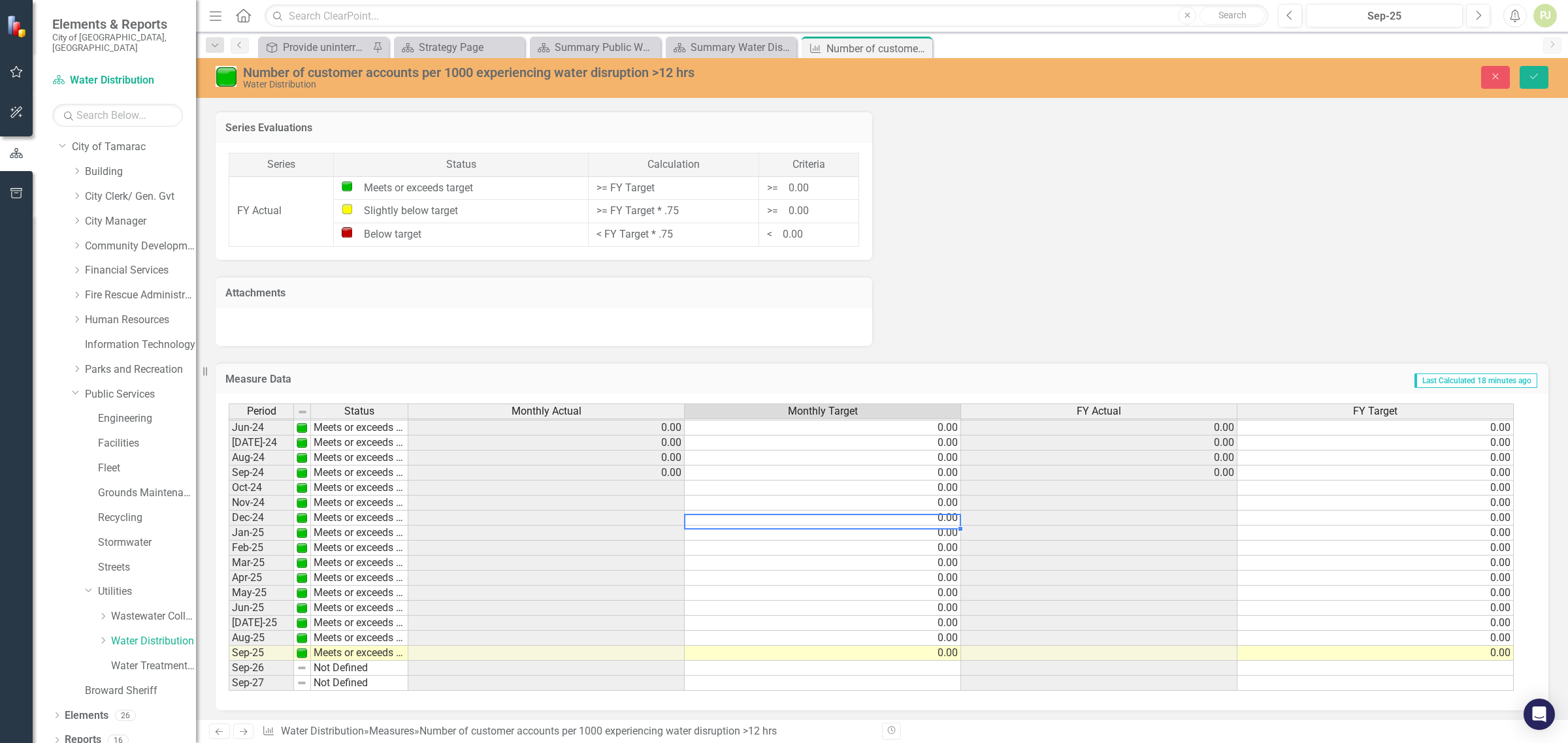
click at [749, 511] on td "0.00" at bounding box center [823, 518] width 276 height 15
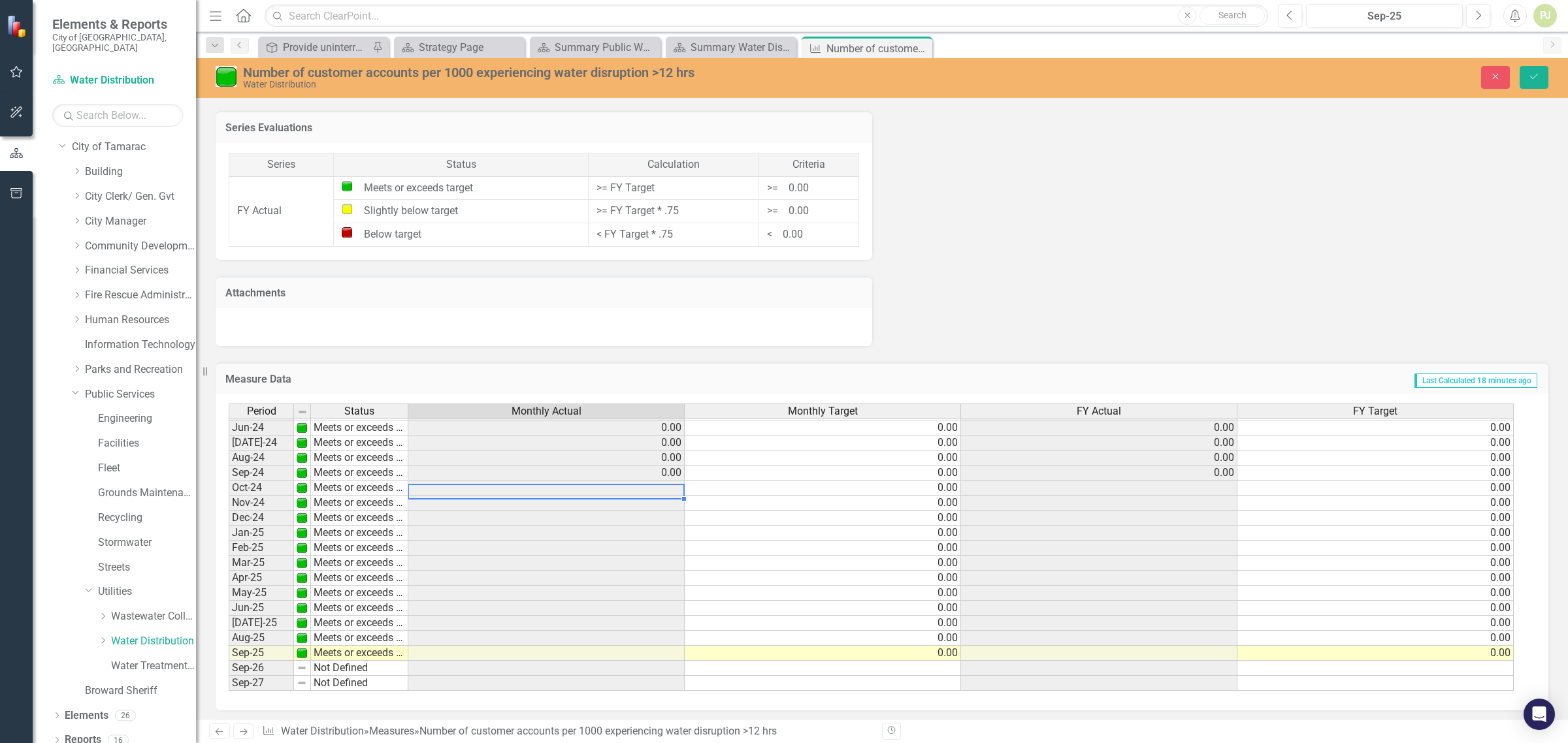
click at [634, 482] on td at bounding box center [547, 488] width 276 height 15
click at [610, 472] on td "0.00" at bounding box center [547, 472] width 276 height 15
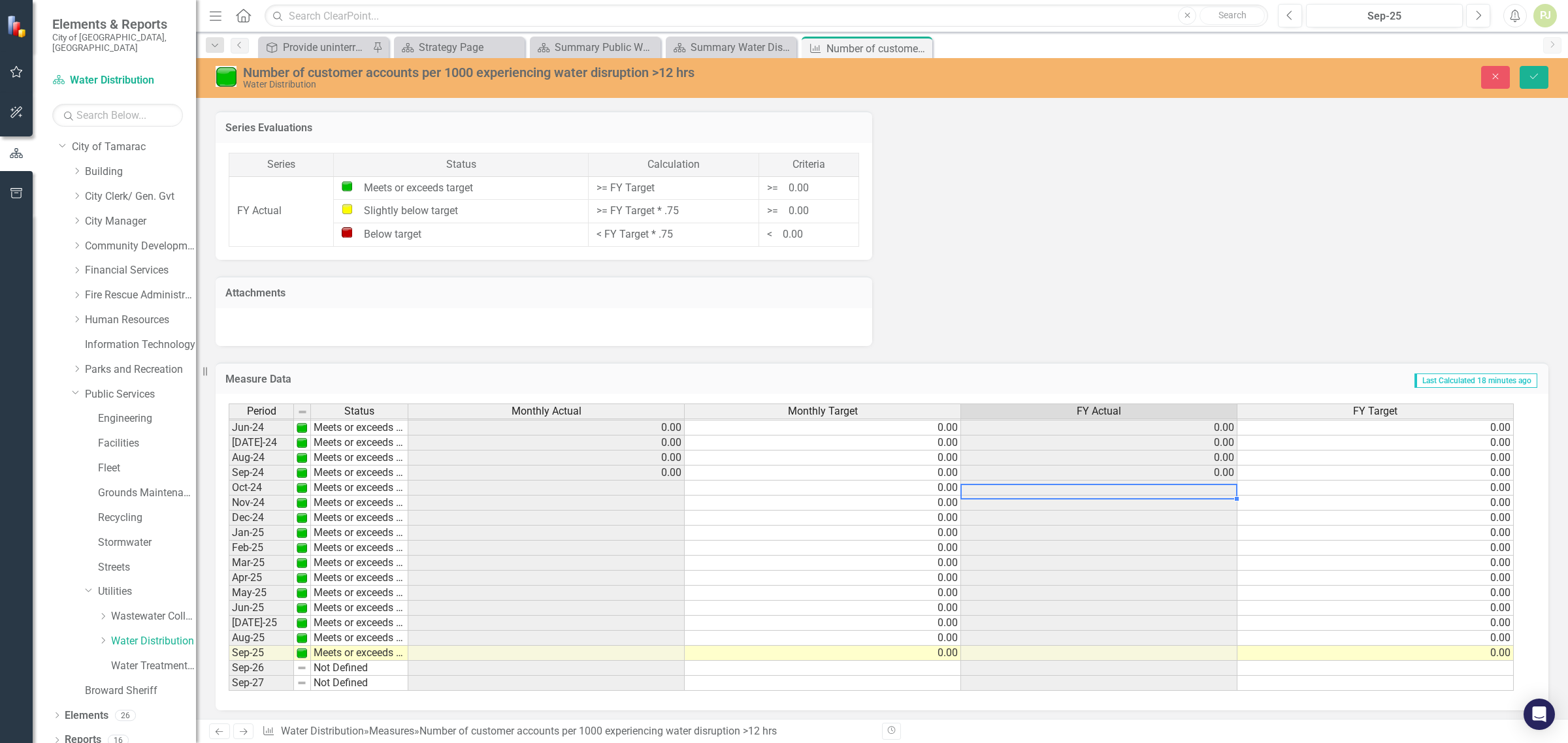
click at [1211, 482] on td at bounding box center [1099, 488] width 276 height 15
click at [1361, 526] on td "0.00" at bounding box center [1376, 533] width 276 height 15
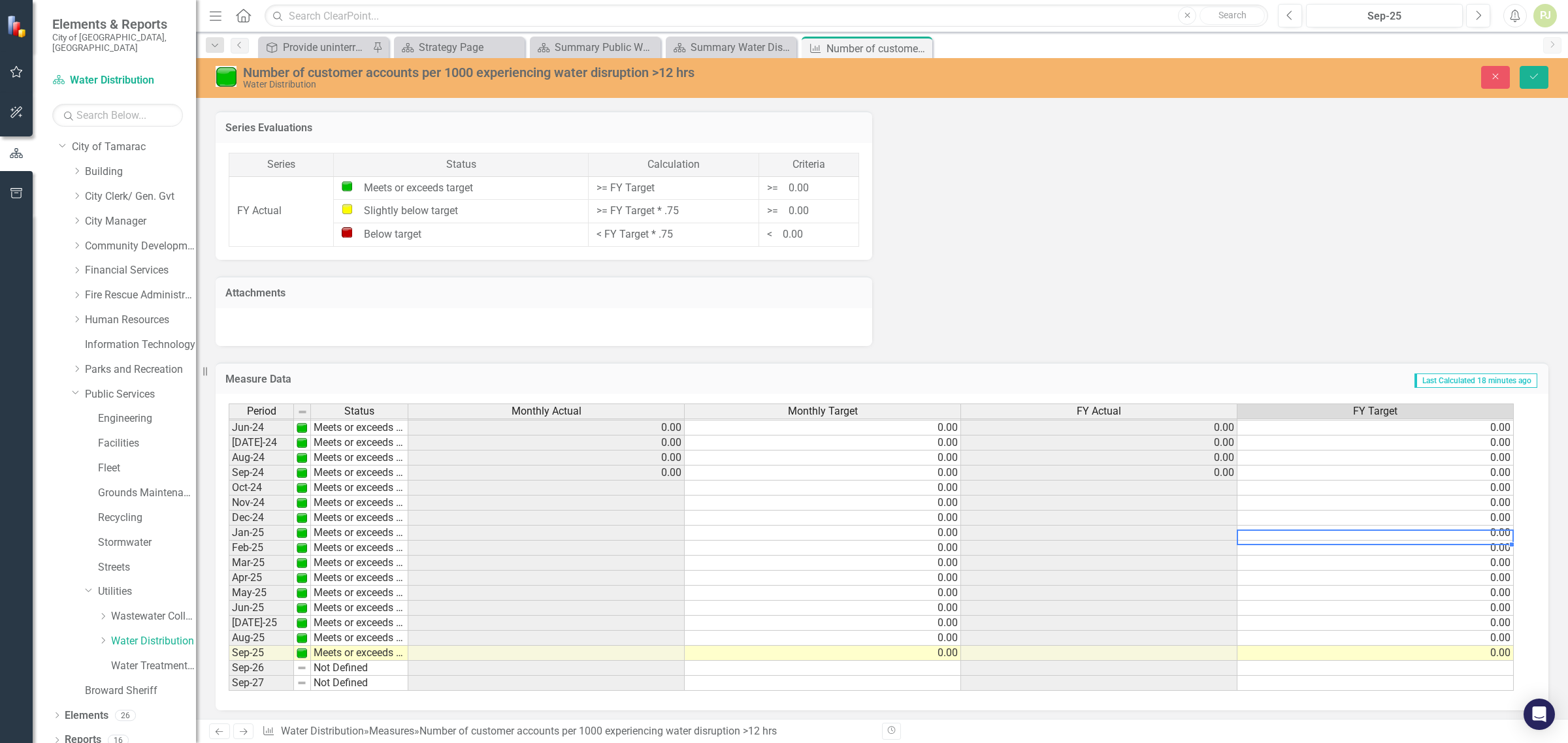
click at [1361, 526] on td "0.00" at bounding box center [1376, 533] width 276 height 15
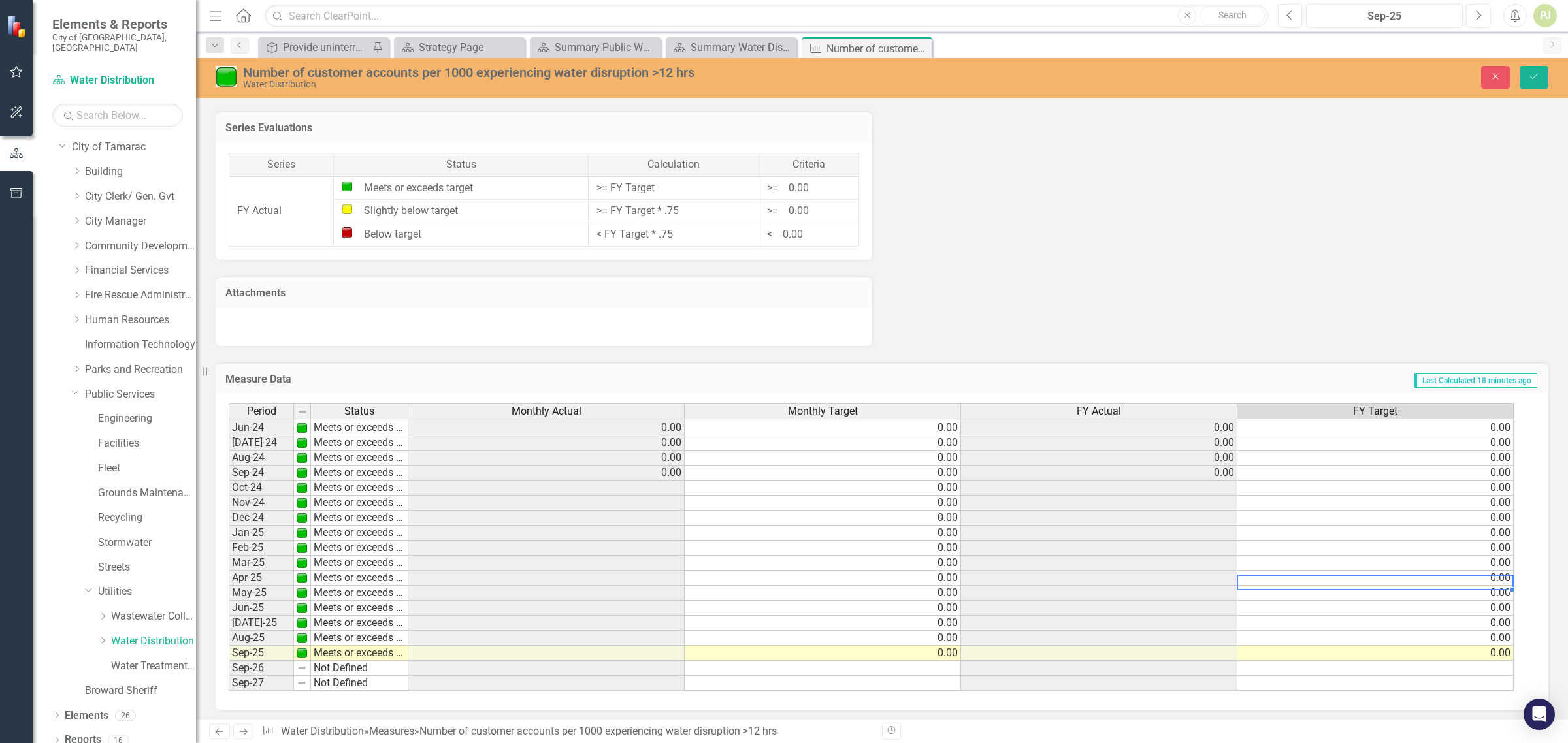
click at [1393, 577] on td "0.00" at bounding box center [1376, 578] width 276 height 15
click at [770, 472] on td "0.00" at bounding box center [823, 472] width 276 height 15
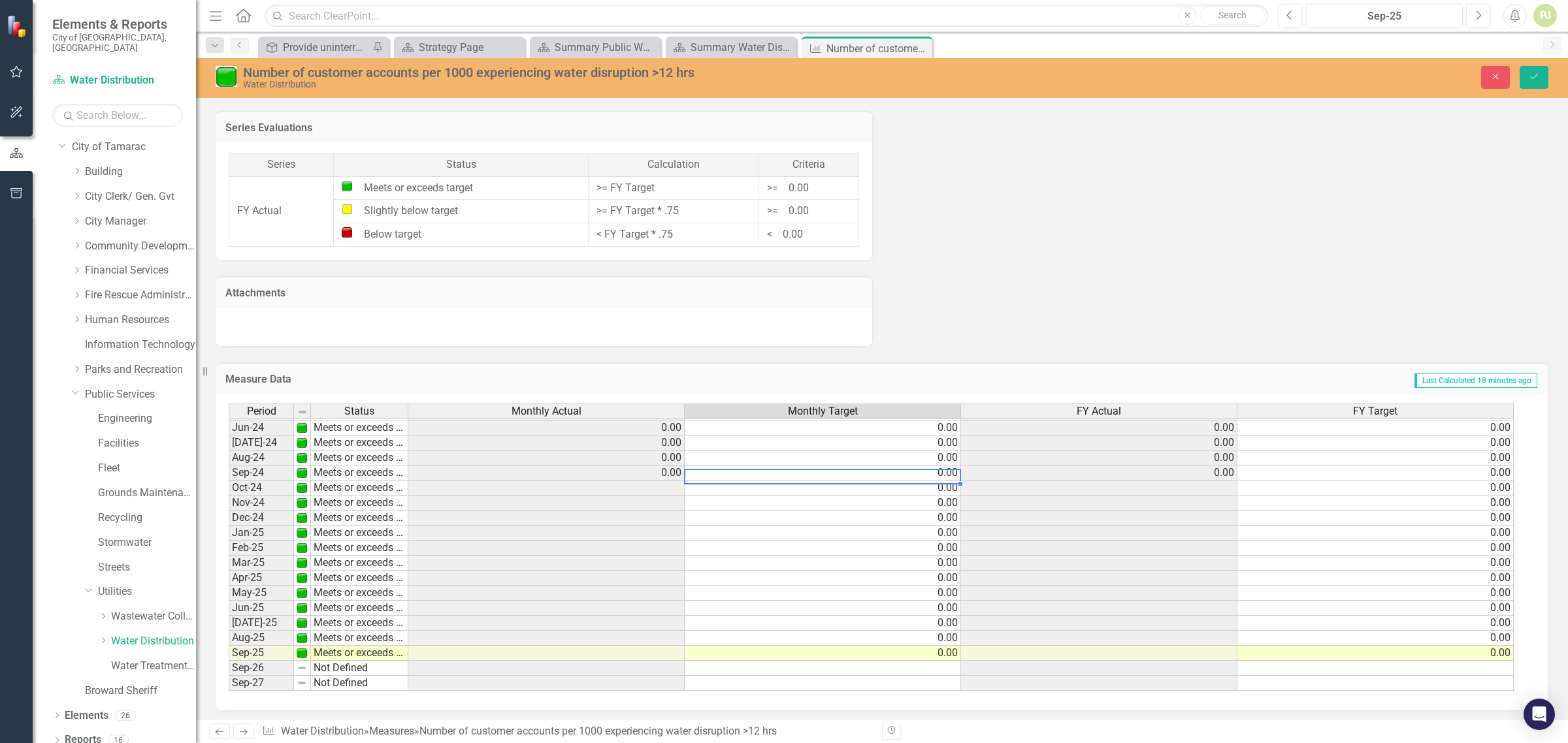
click at [770, 472] on td "0.00" at bounding box center [823, 472] width 276 height 15
type textarea "0"
click at [229, 583] on div "Period Status Monthly Actual Monthly Target FY Actual FY Target May-23 Meets or…" at bounding box center [229, 450] width 0 height 482
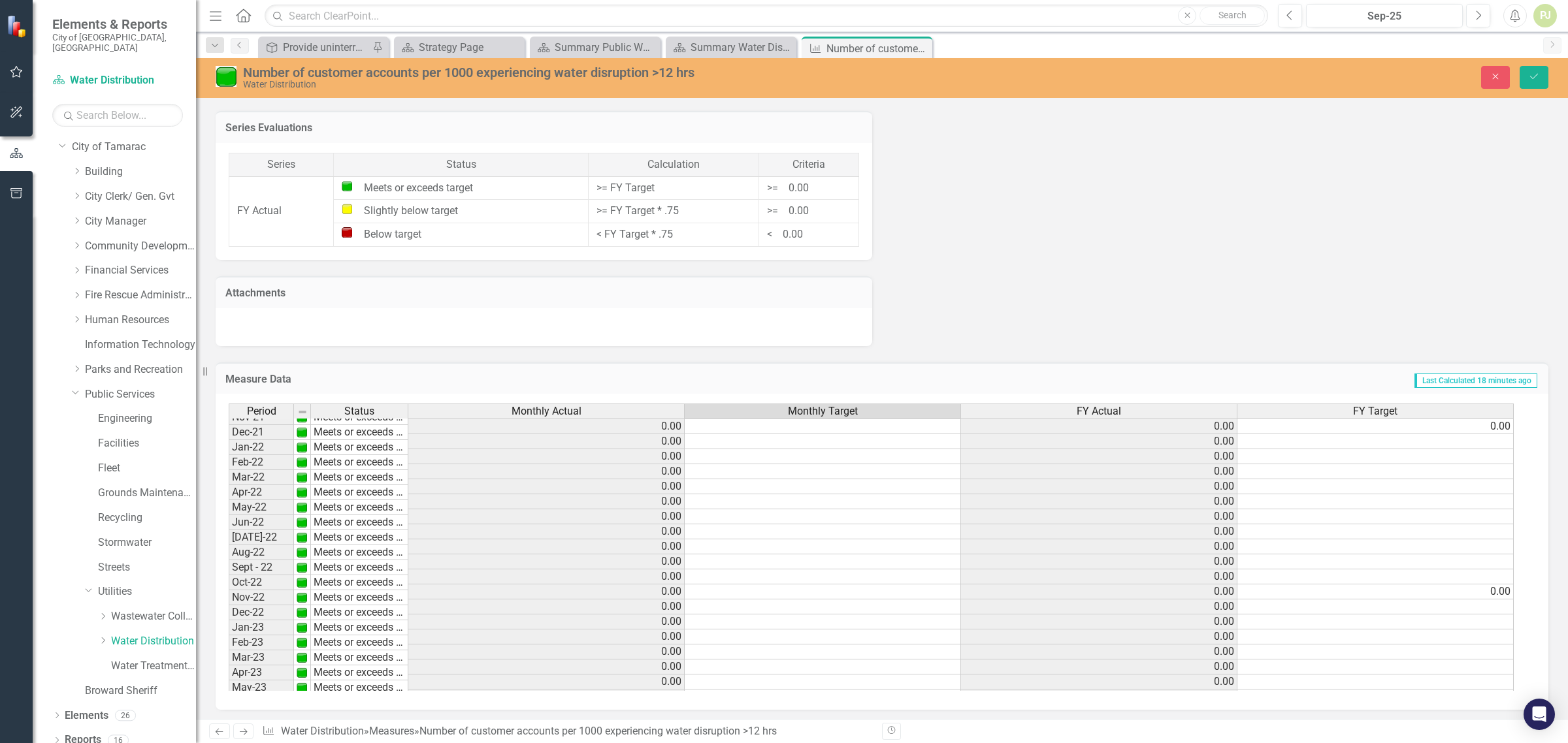
scroll to position [0, 0]
click at [1452, 438] on td at bounding box center [1376, 442] width 276 height 15
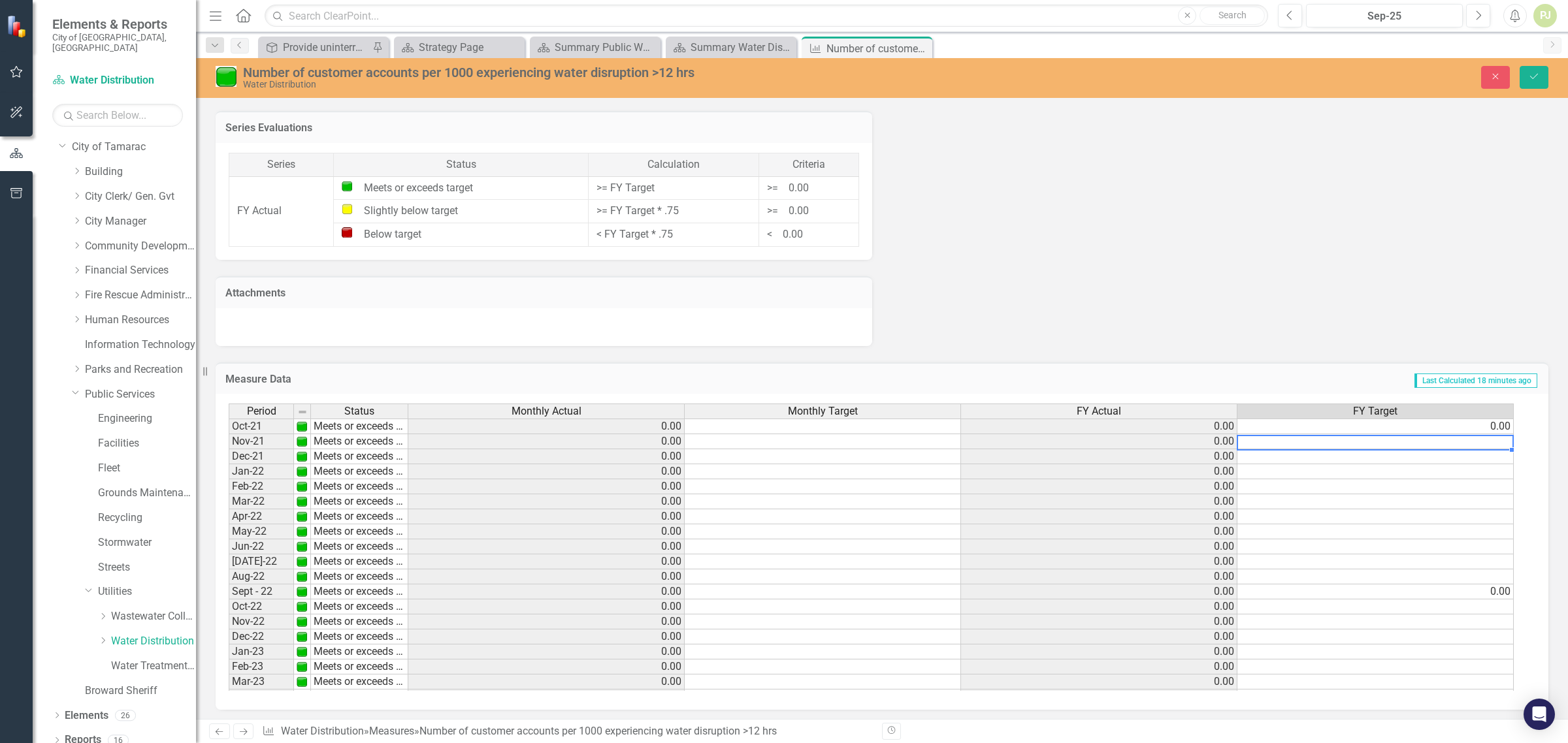
click at [1452, 438] on td at bounding box center [1376, 442] width 276 height 15
type textarea "0"
click at [229, 462] on div "Period Status Monthly Actual Monthly Target FY Actual FY Target Oct-21 Meets or…" at bounding box center [229, 592] width 0 height 376
click at [1488, 455] on td at bounding box center [1376, 457] width 276 height 15
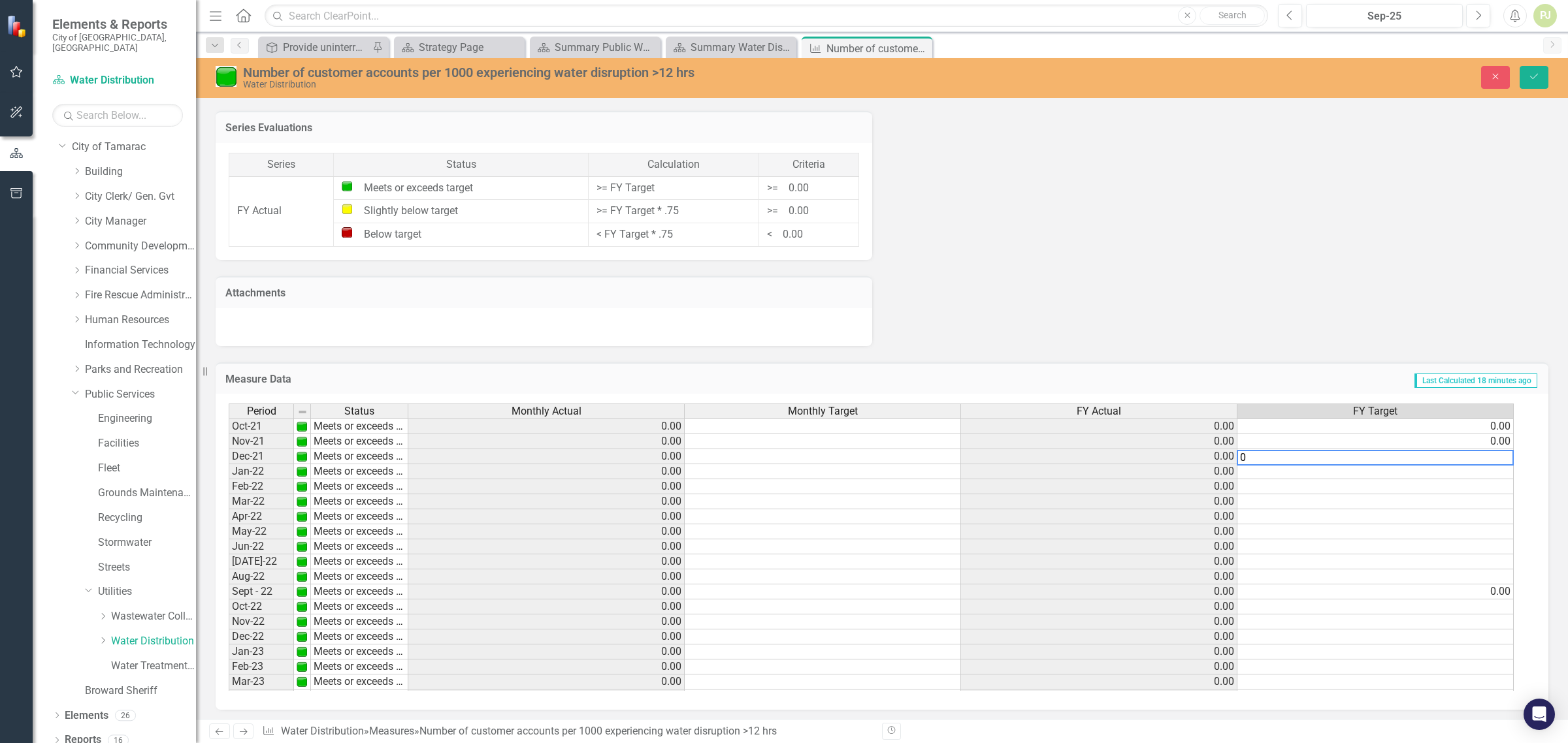
type textarea "0"
click at [1443, 488] on td at bounding box center [1376, 487] width 276 height 15
click at [1474, 469] on td at bounding box center [1376, 472] width 276 height 15
type textarea "0"
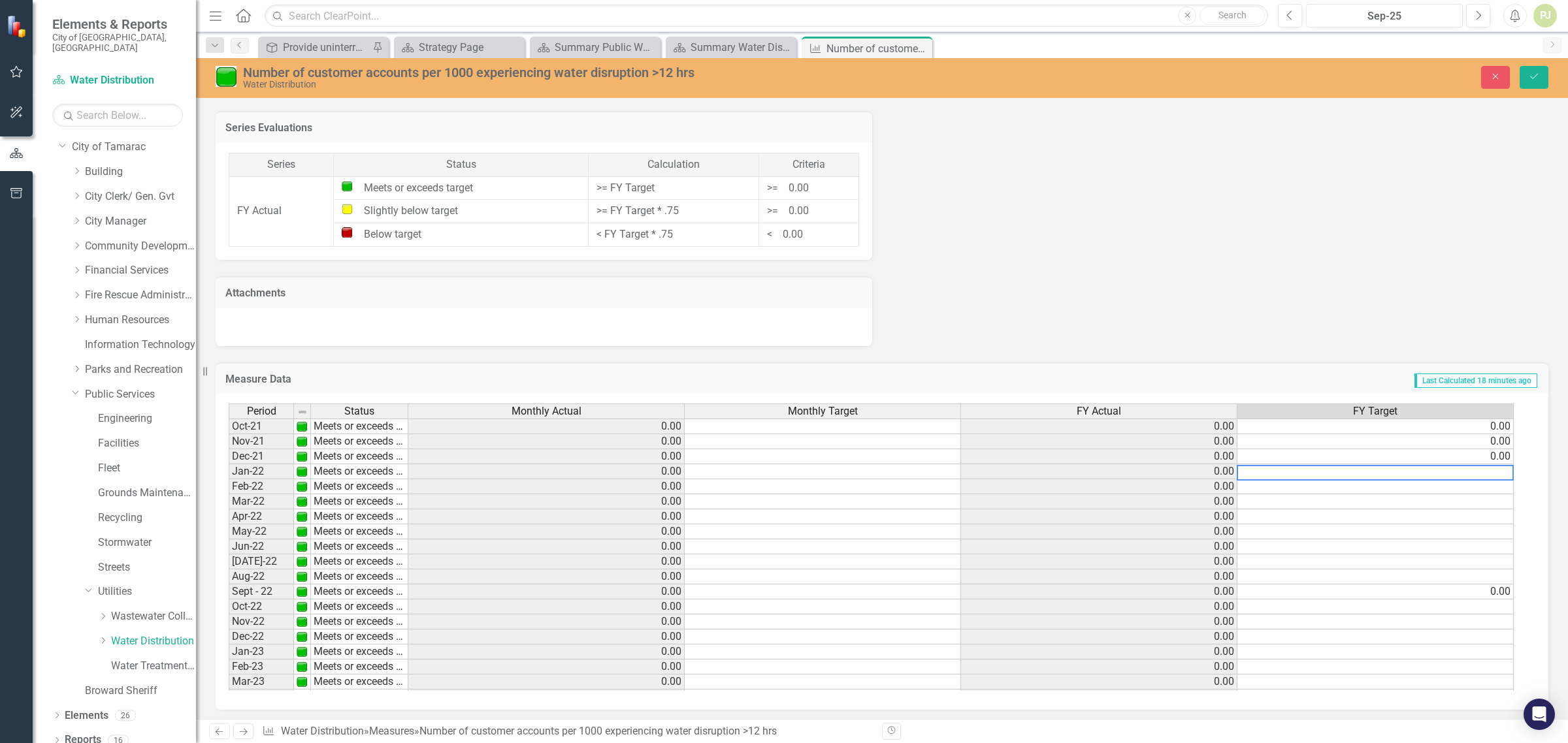
click at [1408, 505] on td at bounding box center [1376, 502] width 276 height 15
click at [229, 521] on div "Period Status Monthly Actual Monthly Target FY Actual FY Target Oct-21 Meets or…" at bounding box center [229, 592] width 0 height 376
click at [1412, 480] on td at bounding box center [1376, 487] width 276 height 15
type textarea "0"
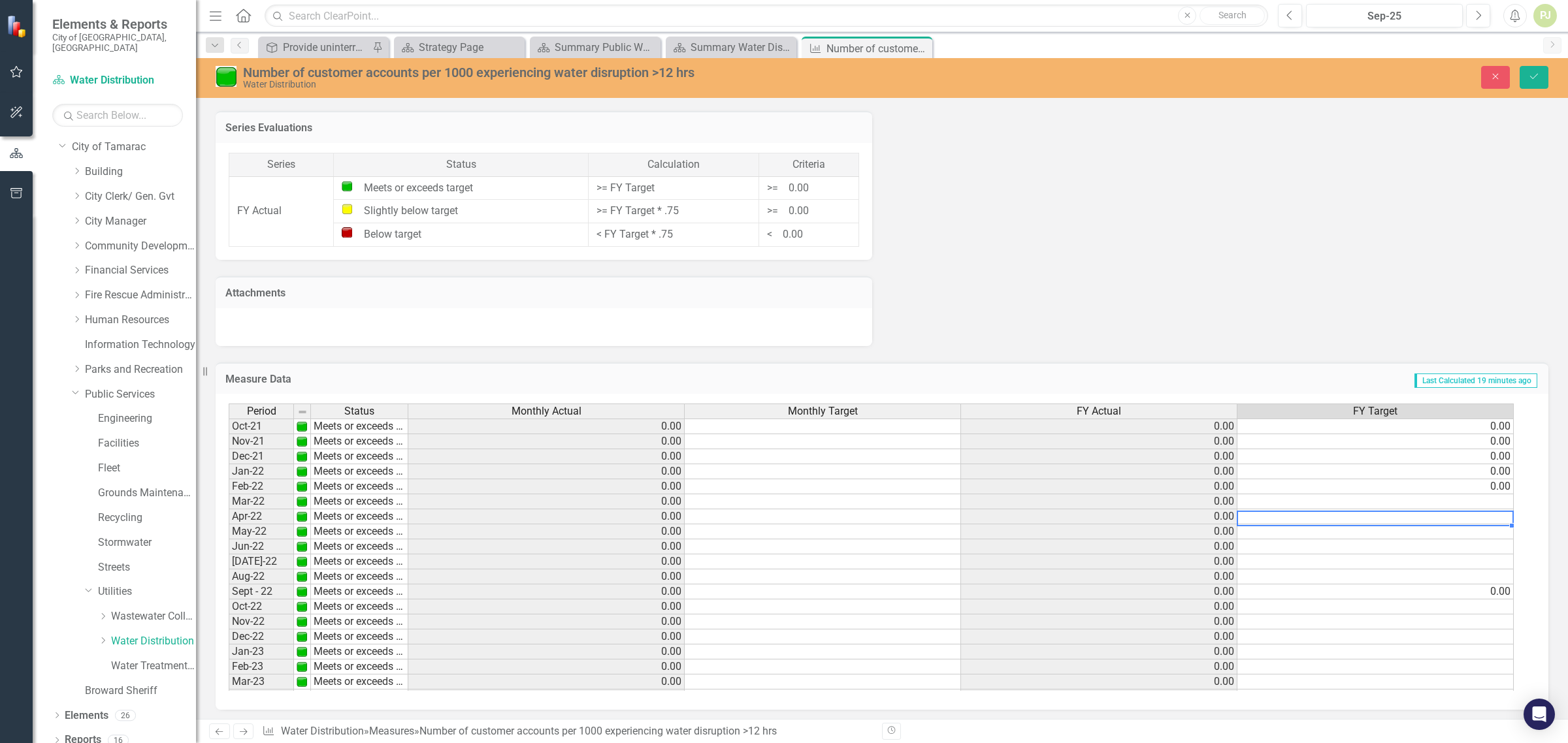
click at [229, 521] on div "Period Status Monthly Actual Monthly Target FY Actual FY Target Oct-21 Meets or…" at bounding box center [229, 592] width 0 height 376
click at [1391, 530] on td at bounding box center [1376, 532] width 276 height 15
click at [1497, 660] on td at bounding box center [1376, 666] width 276 height 15
type textarea "0"
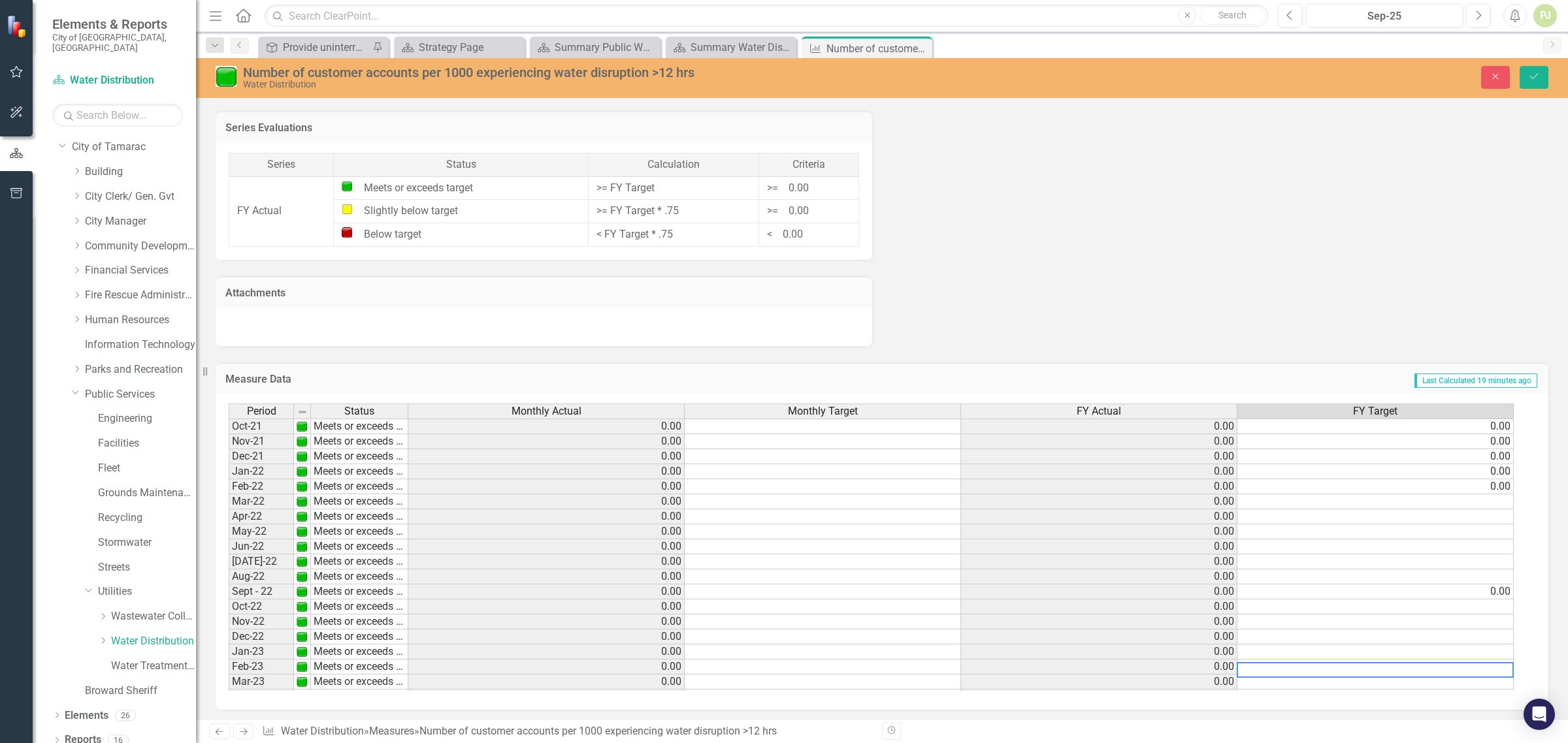
click at [1486, 640] on td at bounding box center [1376, 637] width 276 height 15
click at [1486, 650] on td at bounding box center [1376, 652] width 276 height 15
type textarea "0"
click at [1489, 633] on td at bounding box center [1376, 637] width 276 height 15
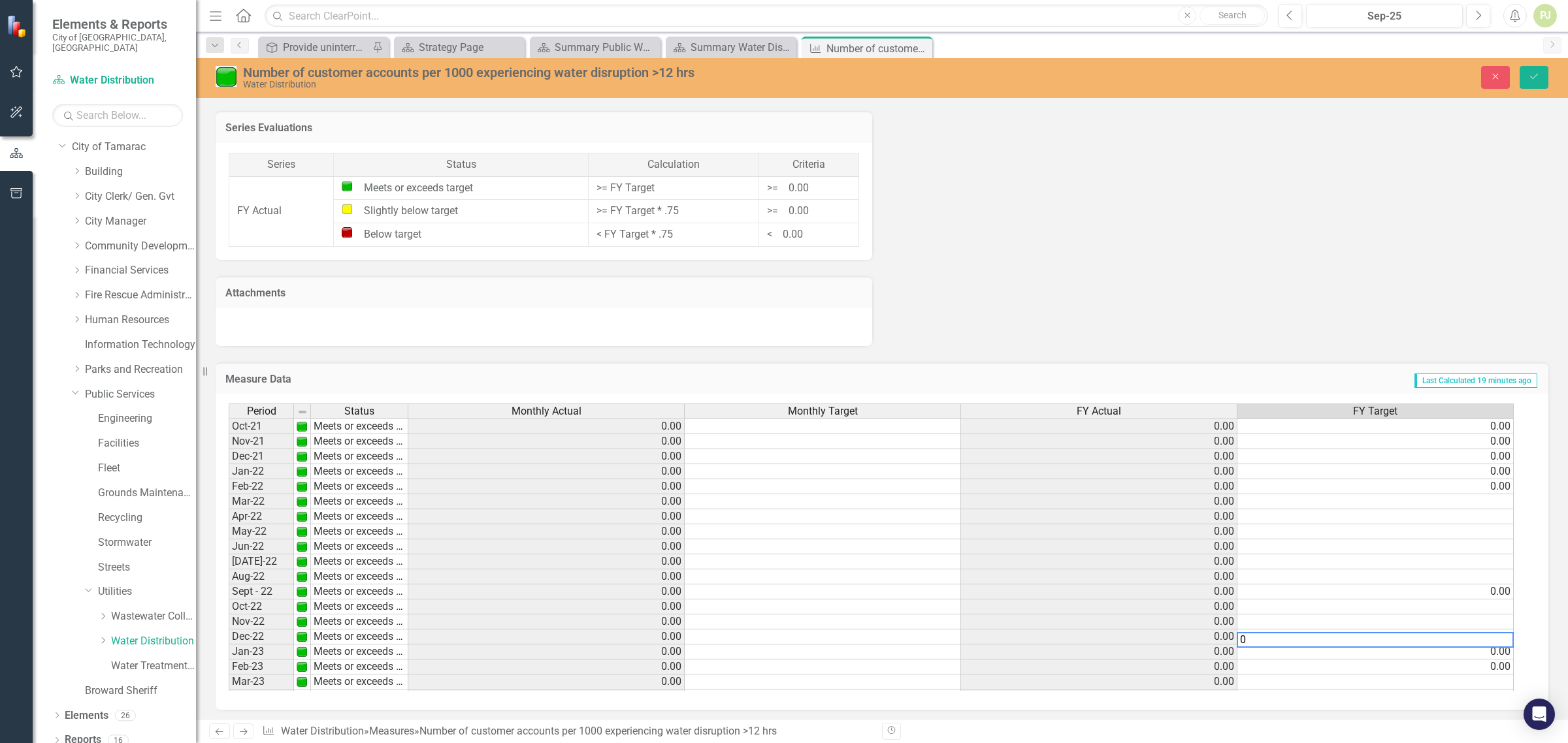
type textarea "0"
click at [1491, 625] on td at bounding box center [1376, 622] width 276 height 15
click at [1490, 602] on td at bounding box center [1376, 607] width 276 height 15
type textarea "0"
click at [1455, 621] on td at bounding box center [1376, 622] width 276 height 15
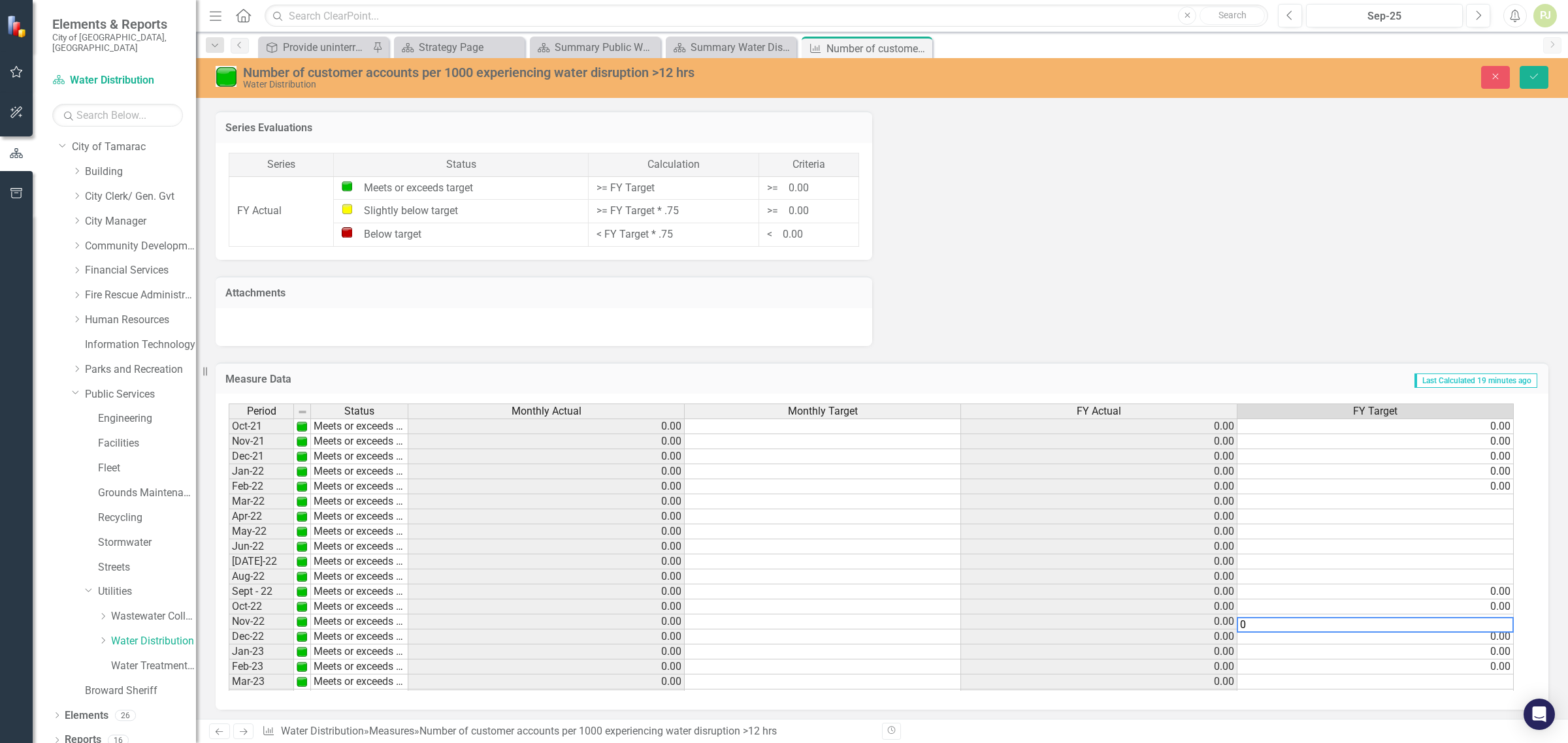
type textarea "0"
click at [1437, 564] on td at bounding box center [1376, 562] width 276 height 15
click at [1472, 578] on td at bounding box center [1376, 577] width 276 height 15
type textarea "0"
click at [1477, 566] on td at bounding box center [1376, 562] width 276 height 15
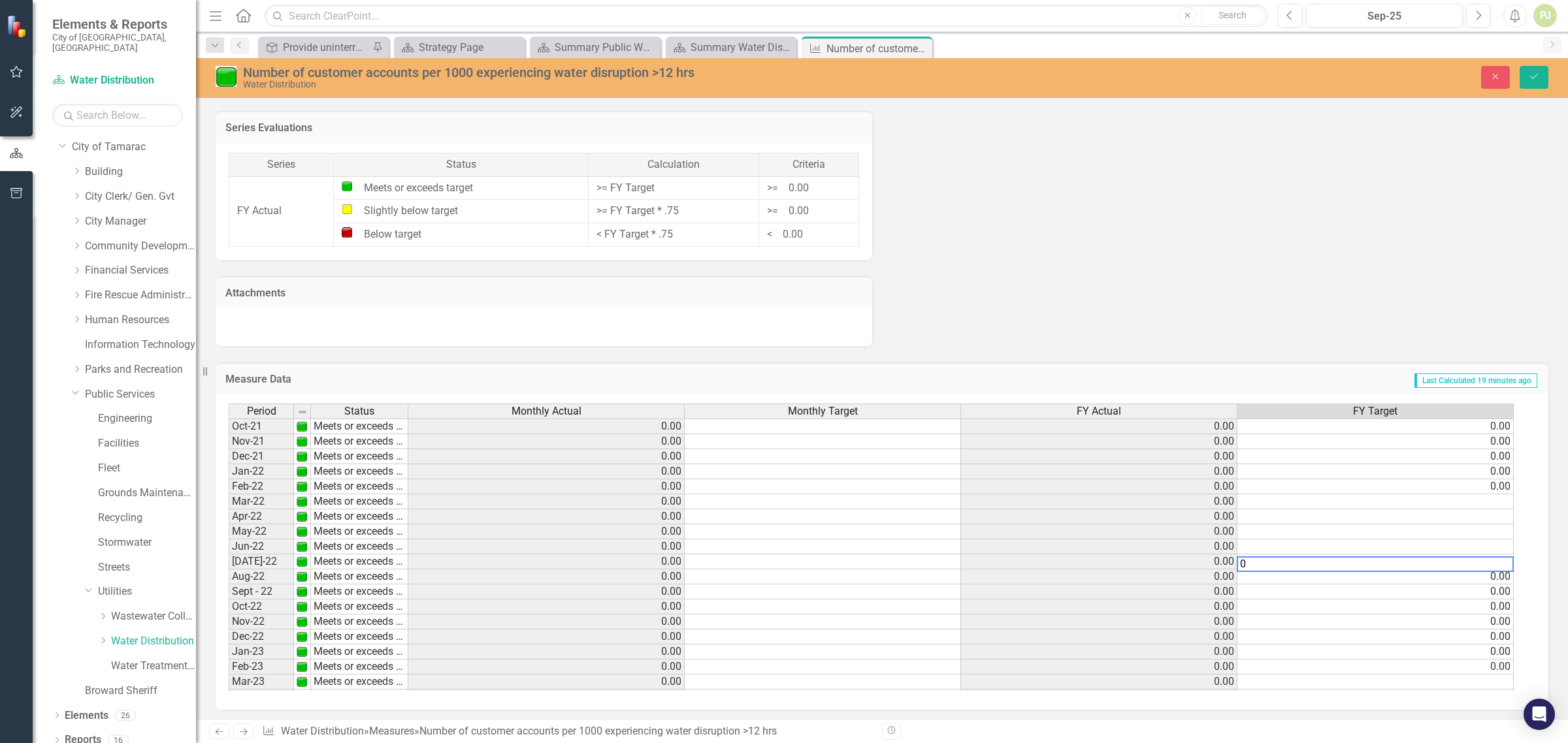
type textarea "0"
click at [1481, 543] on td at bounding box center [1376, 547] width 276 height 15
click at [1487, 543] on textarea "0" at bounding box center [1375, 549] width 277 height 16
type textarea "0"
click at [1490, 526] on td at bounding box center [1376, 532] width 276 height 15
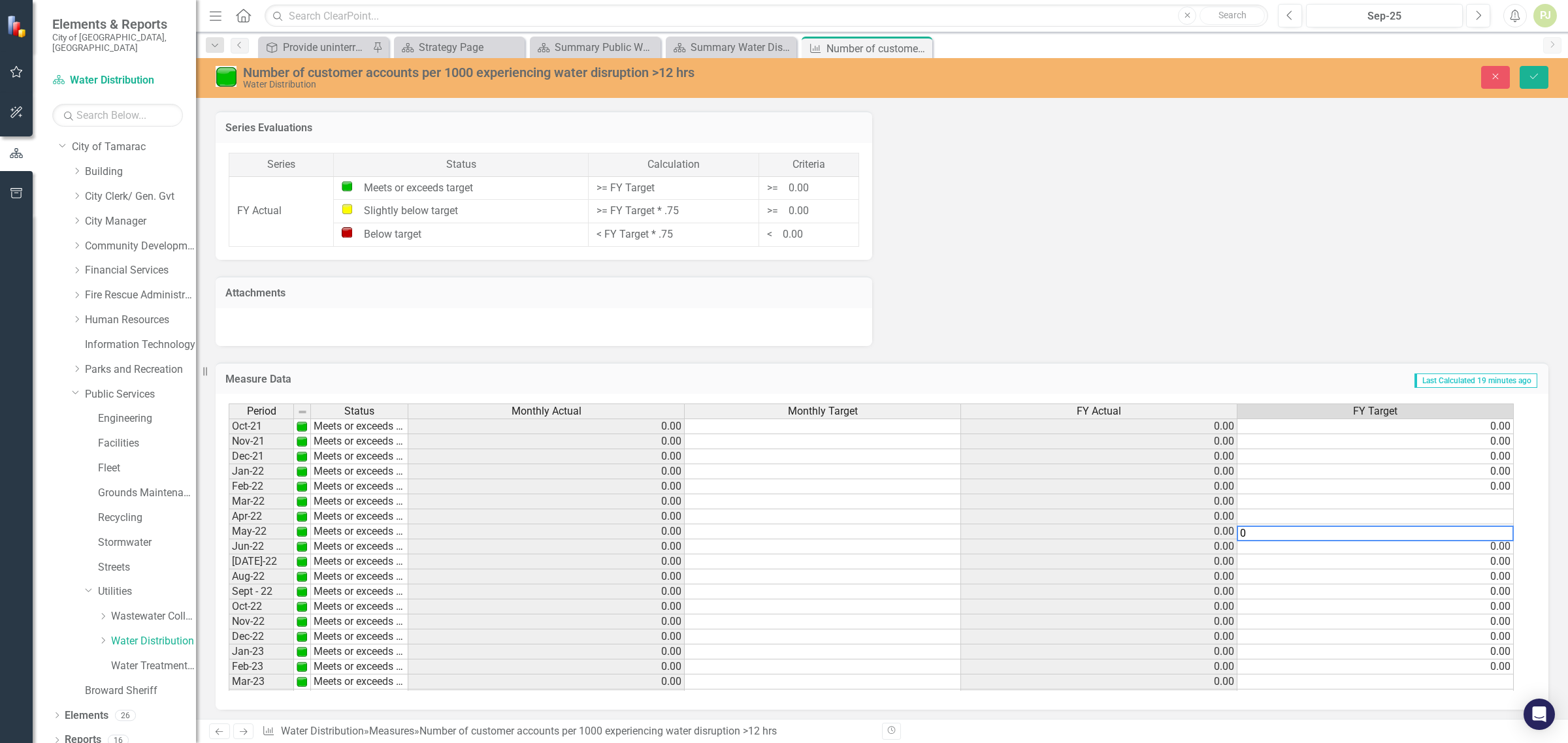
type textarea "0"
click at [1493, 510] on td at bounding box center [1376, 517] width 276 height 15
type textarea "0"
click at [1495, 496] on td at bounding box center [1376, 502] width 276 height 15
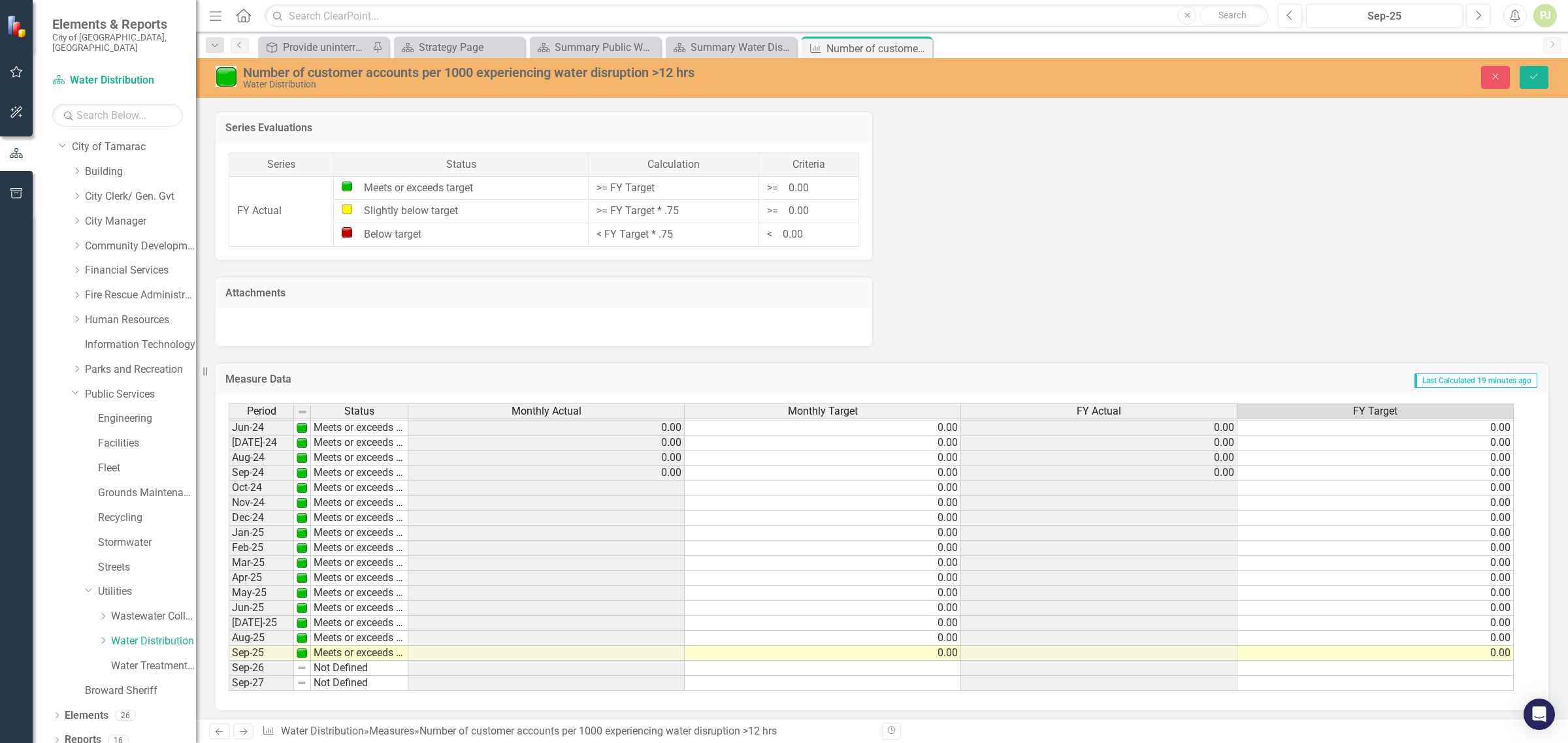
scroll to position [485, 0]
click at [1226, 473] on tbody "Feb-23 Meets or exceeds target 0.00 0.00 0.00 Mar-23 Meets or exceeds target 0.…" at bounding box center [871, 435] width 1285 height 511
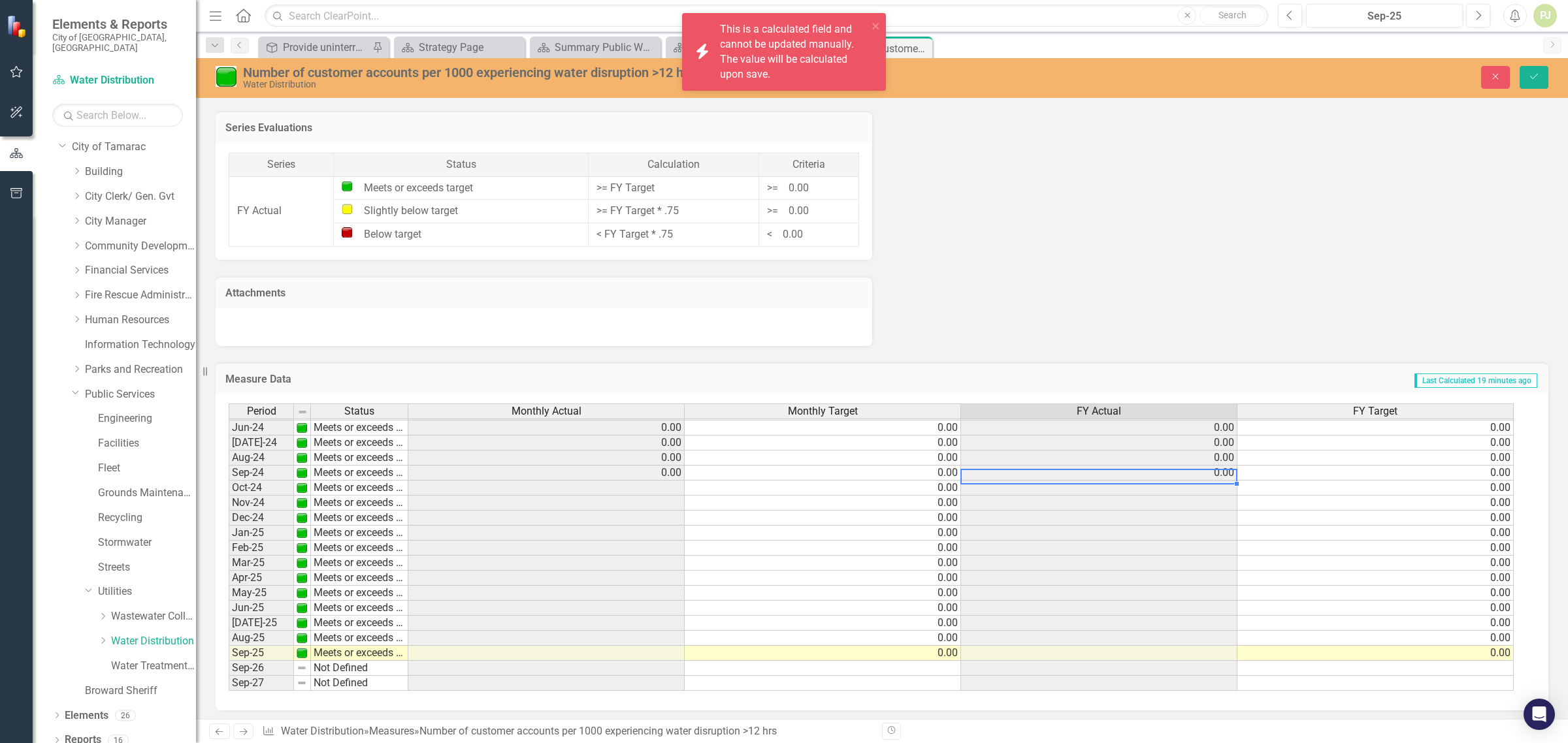
click at [1208, 511] on td at bounding box center [1099, 518] width 276 height 15
click at [1209, 511] on td at bounding box center [1099, 518] width 276 height 15
click at [1115, 556] on td at bounding box center [1099, 563] width 276 height 15
drag, startPoint x: 591, startPoint y: 581, endPoint x: 603, endPoint y: 577, distance: 12.6
click at [229, 580] on div "Period Status Monthly Actual Monthly Target FY Actual FY Target May-23 Meets or…" at bounding box center [229, 450] width 0 height 482
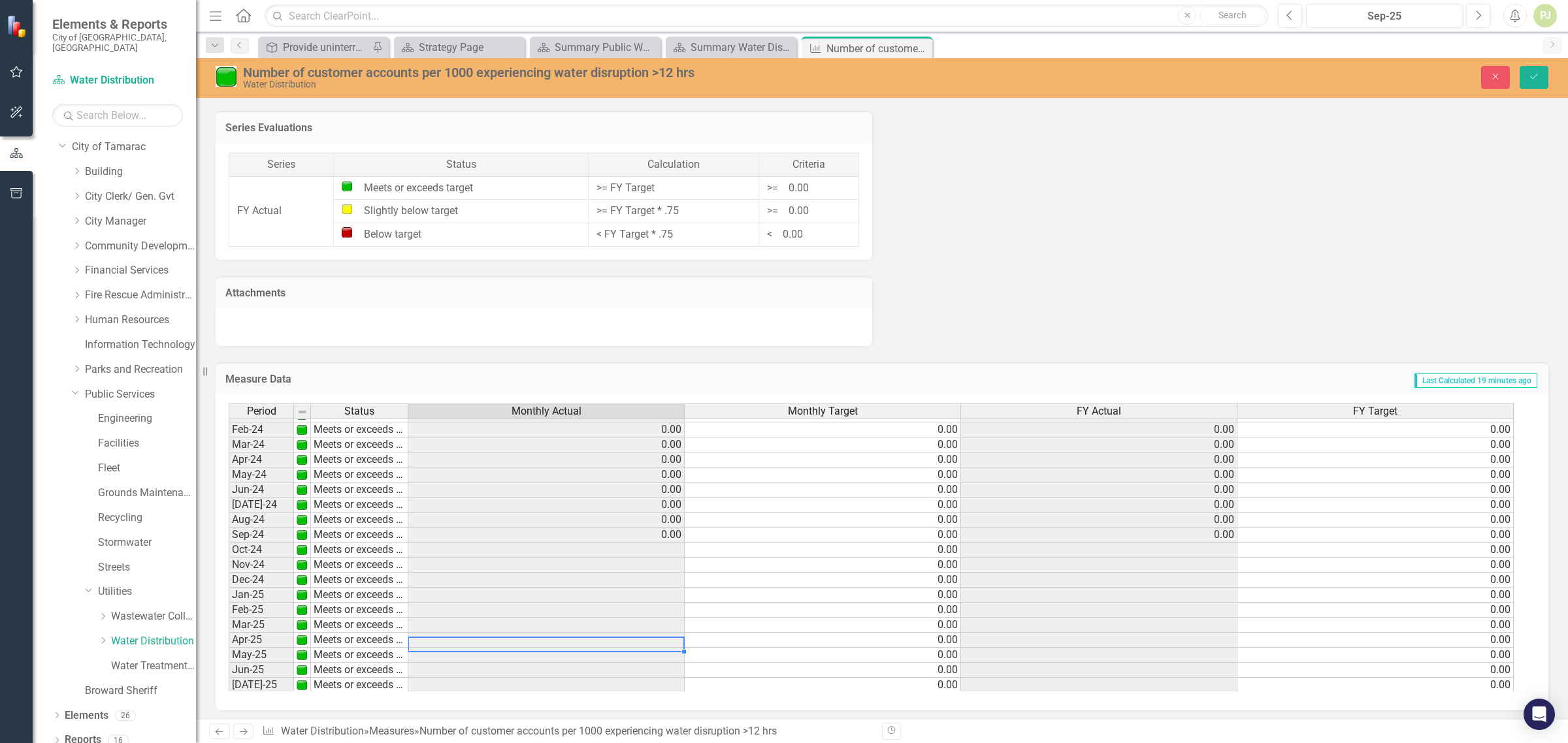
scroll to position [325, 0]
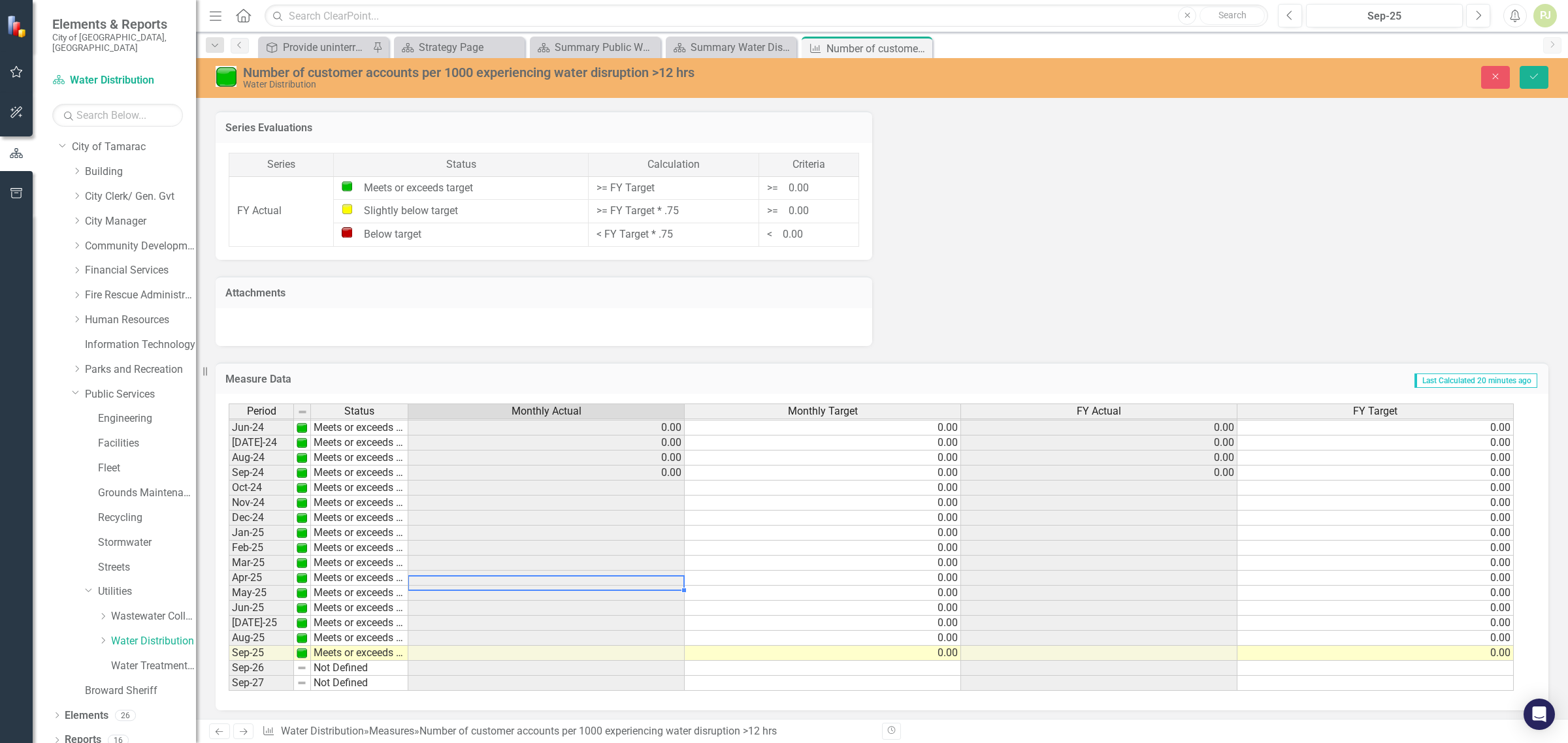
click at [1480, 441] on td "0.00" at bounding box center [1376, 442] width 276 height 15
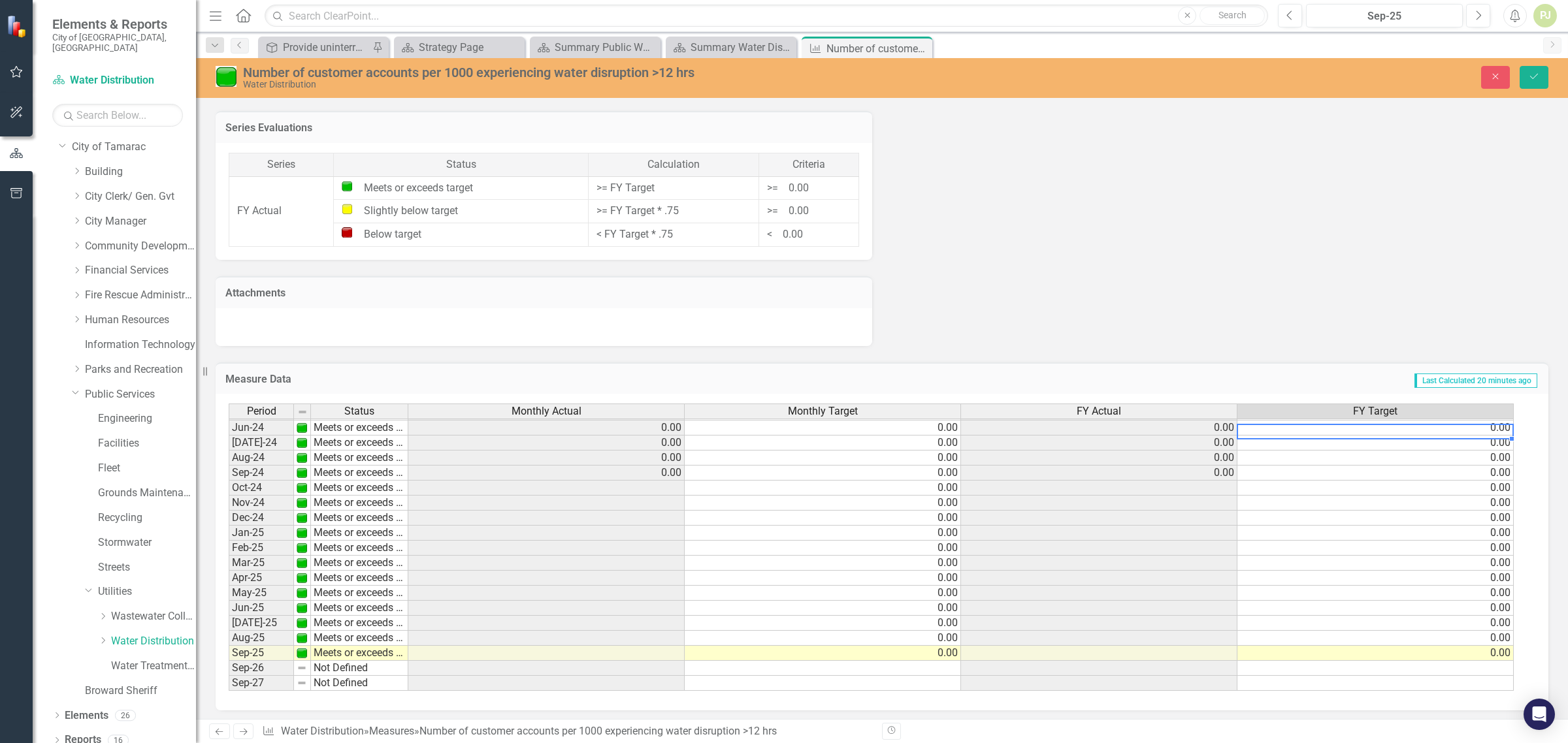
click at [1491, 426] on td "0.00" at bounding box center [1376, 428] width 276 height 15
click at [1491, 445] on td "0.00" at bounding box center [1376, 442] width 276 height 15
click at [1496, 427] on td "0.00" at bounding box center [1376, 428] width 276 height 15
click at [1496, 477] on td "0.00" at bounding box center [1376, 472] width 276 height 15
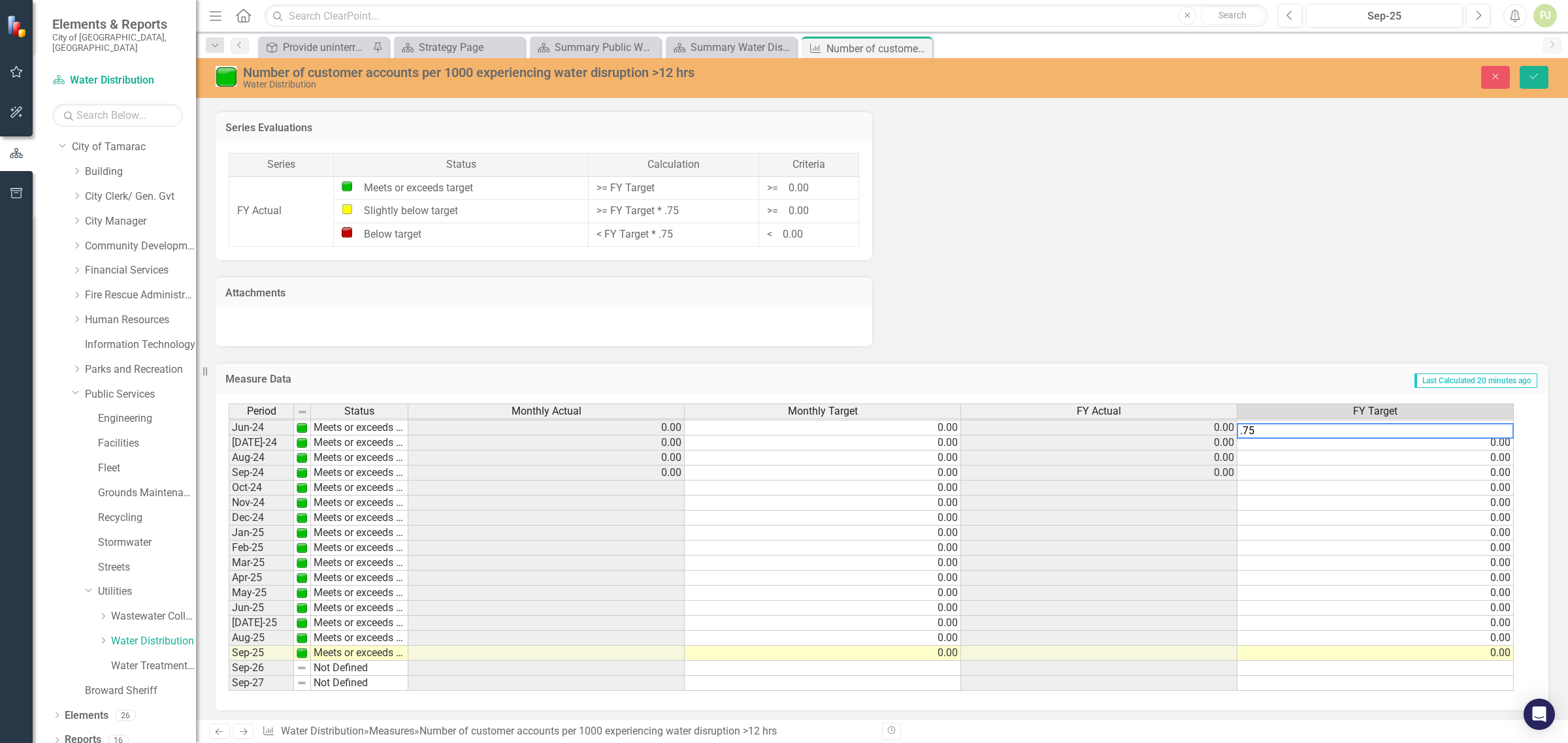
type textarea "0"
click at [671, 500] on td at bounding box center [547, 503] width 276 height 15
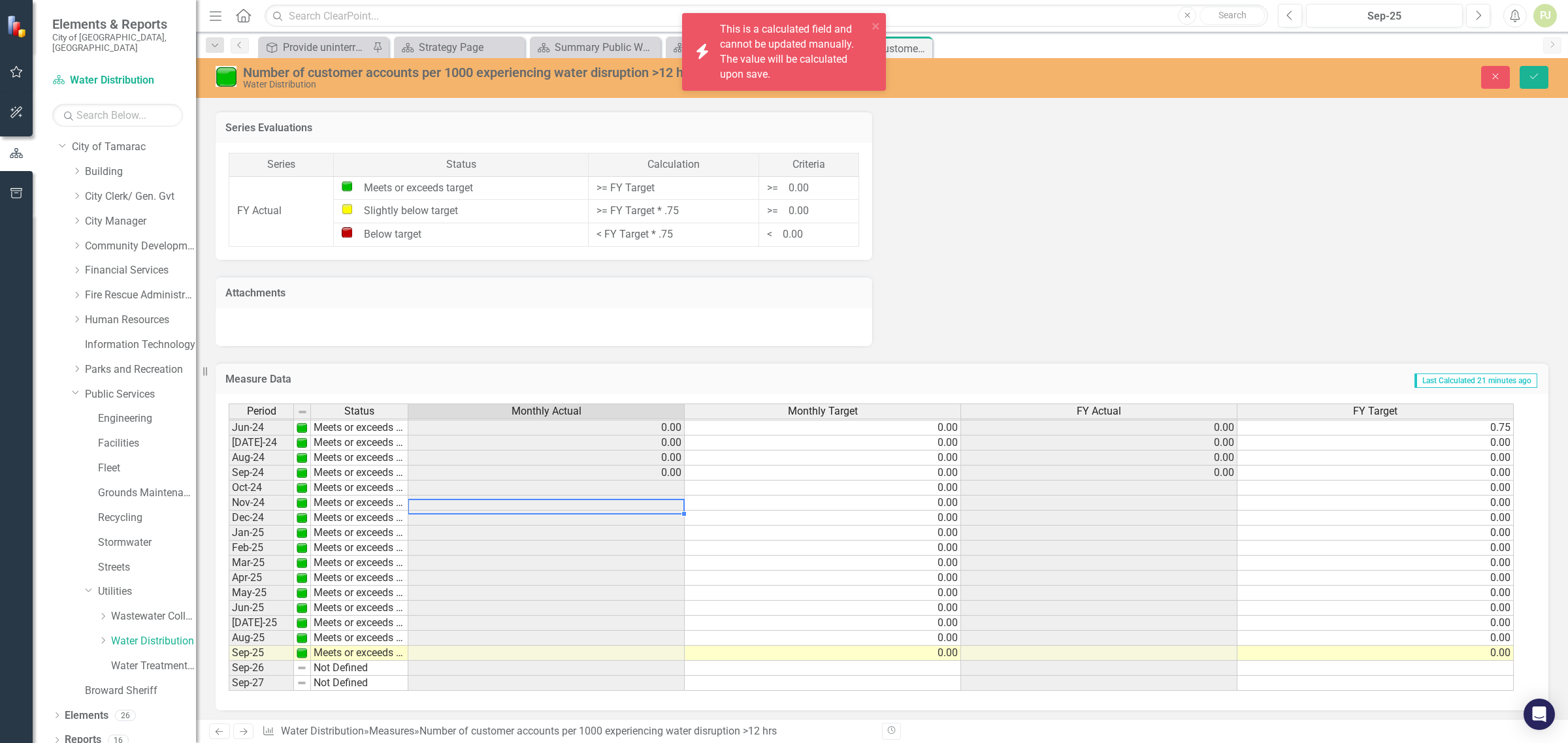
click at [671, 500] on td at bounding box center [547, 503] width 276 height 15
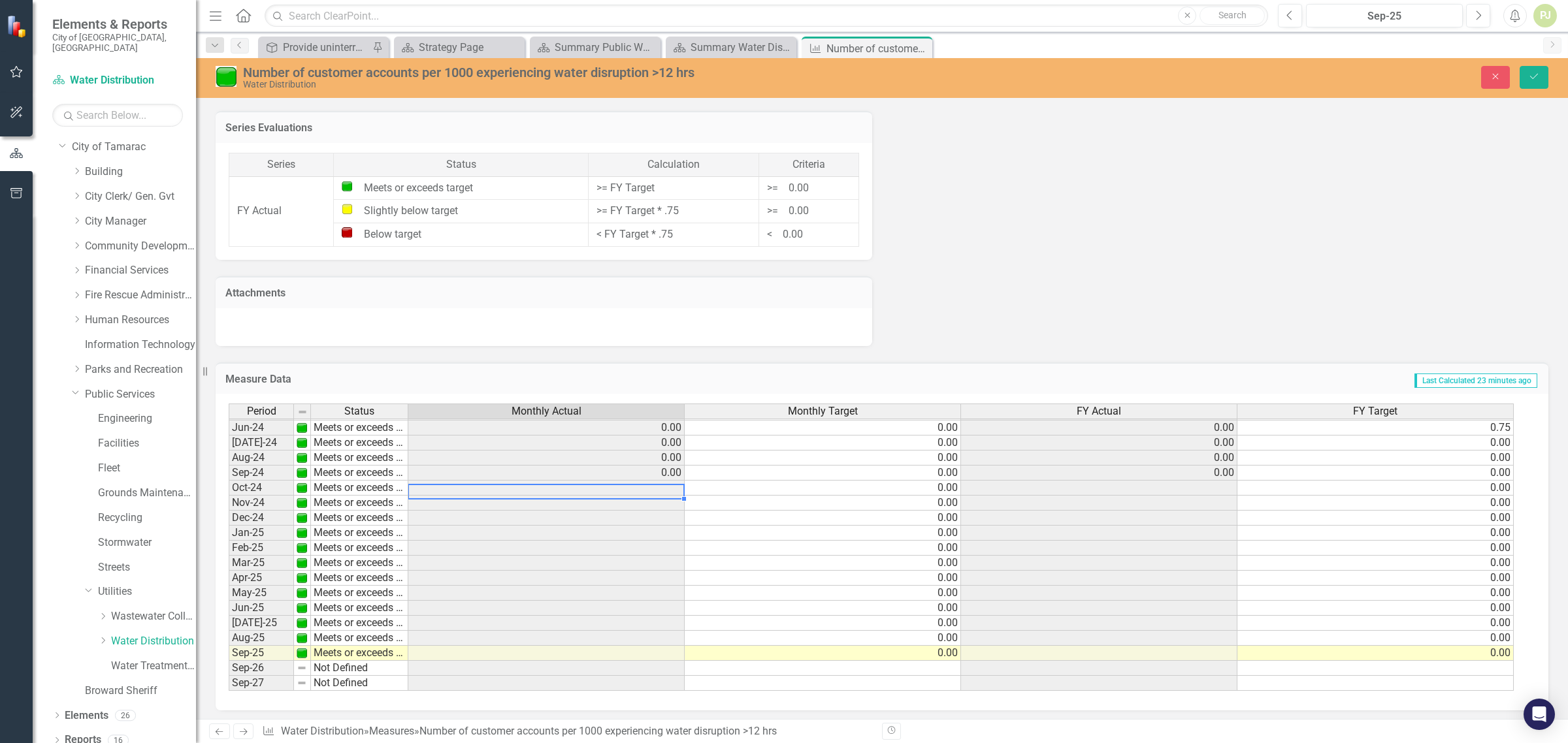
click at [659, 488] on td at bounding box center [547, 488] width 276 height 15
